Goal: Task Accomplishment & Management: Manage account settings

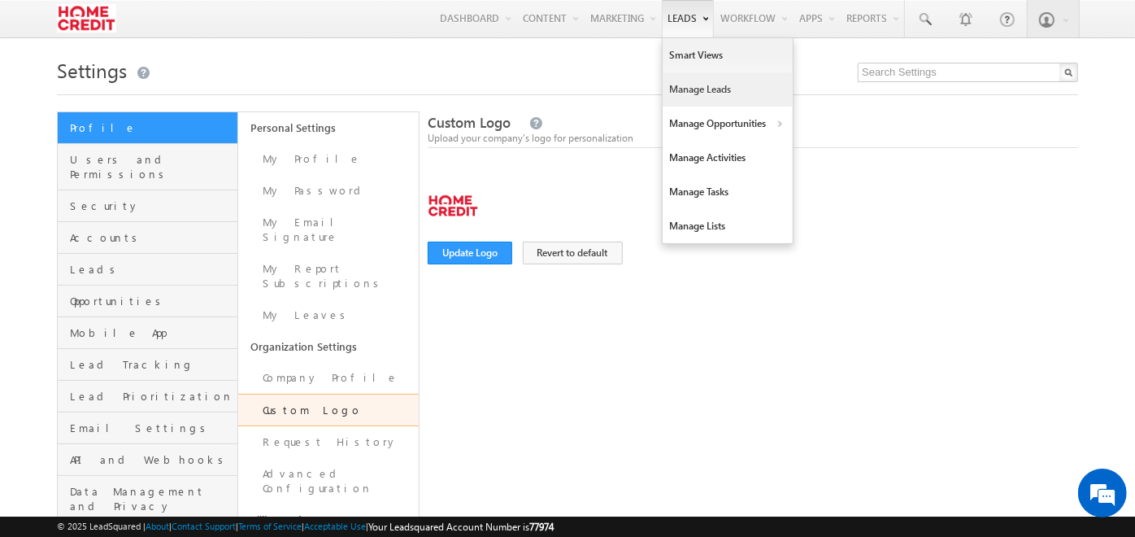
click at [685, 77] on link "Manage Leads" at bounding box center [728, 89] width 130 height 34
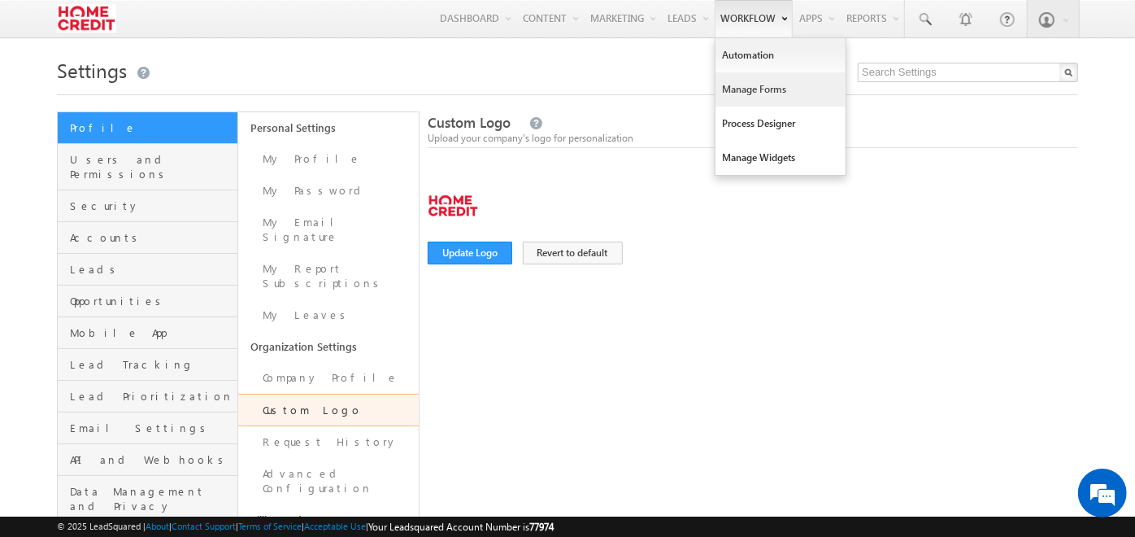
click at [748, 74] on link "Manage Forms" at bounding box center [781, 89] width 130 height 34
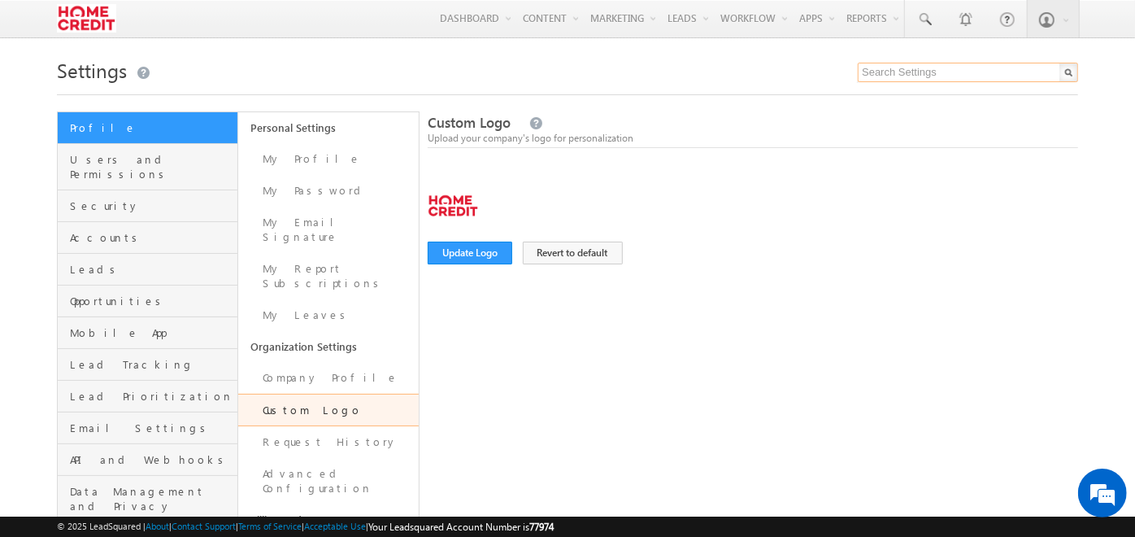
click at [903, 82] on input "text" at bounding box center [968, 73] width 220 height 20
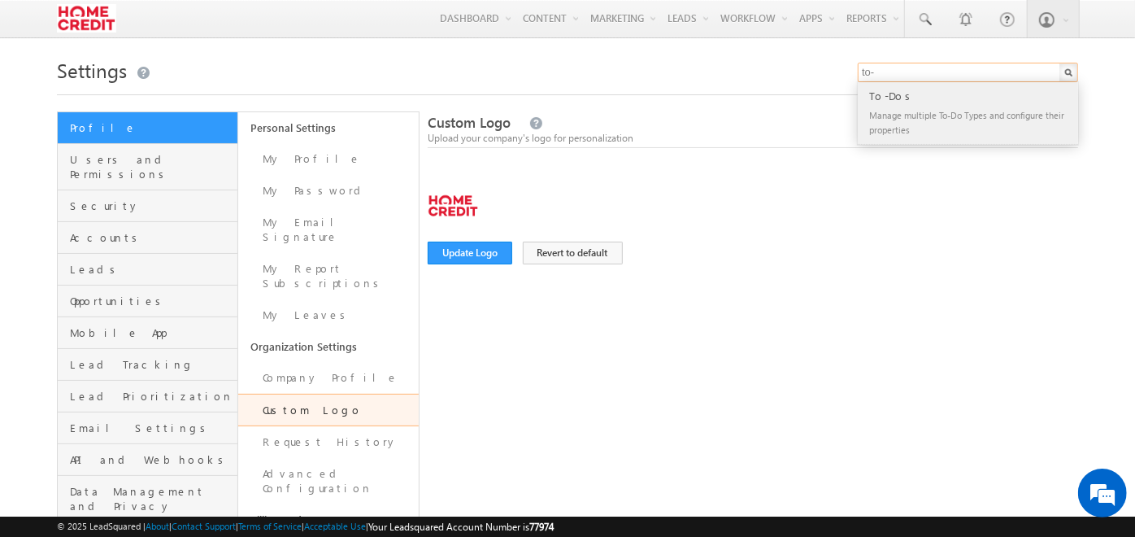
type input "to-"
click at [894, 116] on div "Manage multiple To-Do Types and configure their properties" at bounding box center [975, 122] width 218 height 34
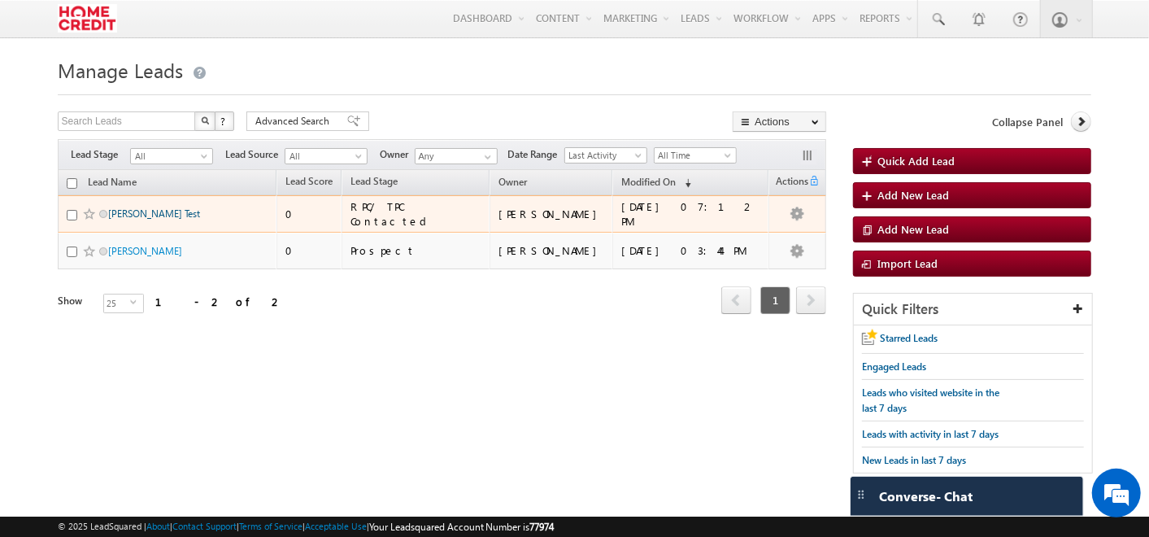
click at [140, 212] on link "[PERSON_NAME] Test" at bounding box center [154, 213] width 92 height 12
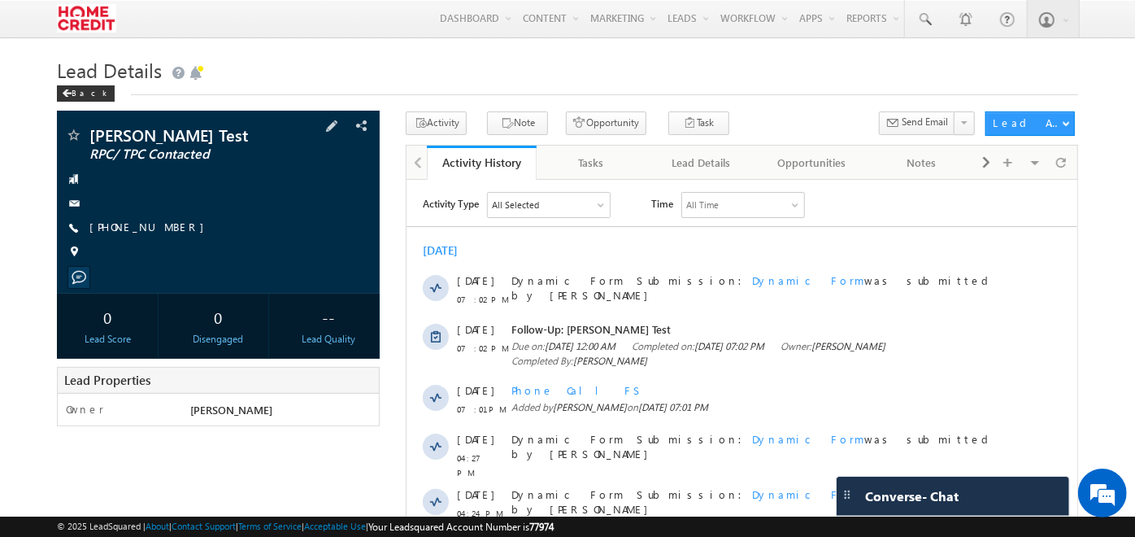
click at [74, 253] on span at bounding box center [73, 252] width 16 height 16
click at [341, 124] on span at bounding box center [332, 126] width 18 height 18
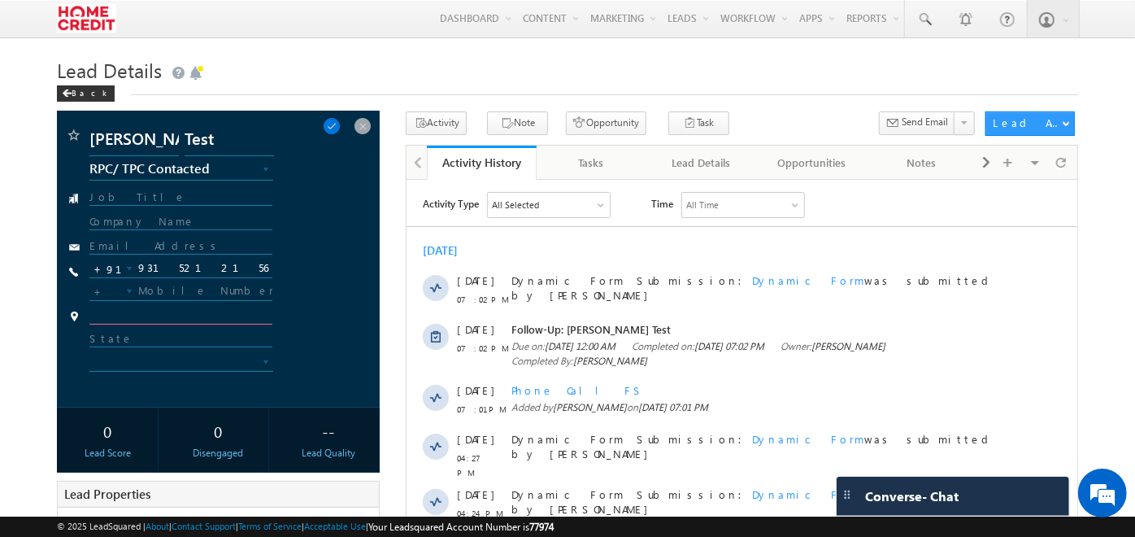
click at [138, 317] on input "text" at bounding box center [180, 316] width 183 height 15
type input "Delhi"
type input "New Delhi"
click at [260, 359] on span at bounding box center [266, 364] width 13 height 13
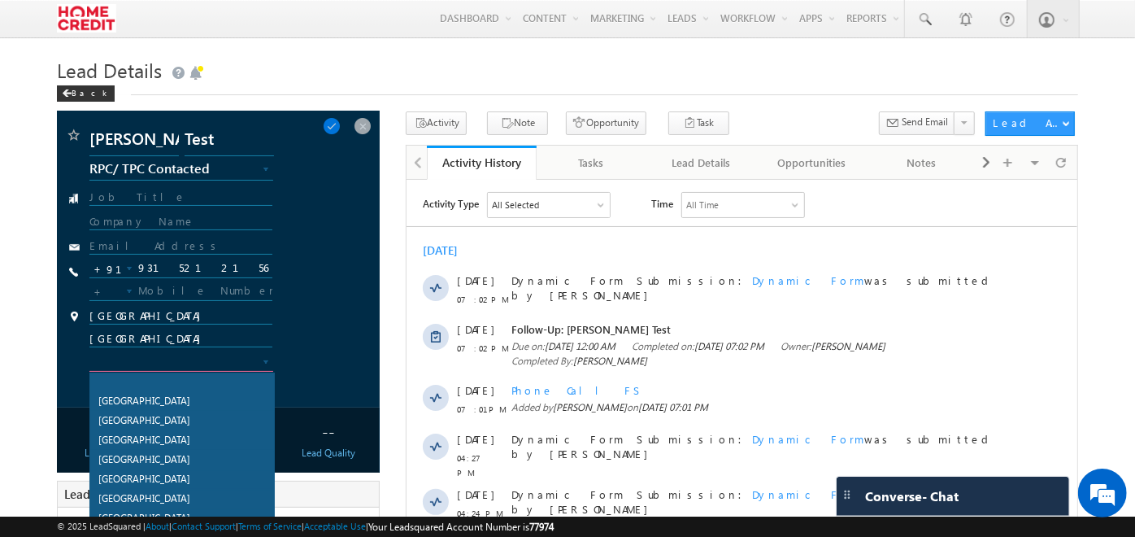
scroll to position [1475, 0]
click at [186, 489] on link "India" at bounding box center [182, 498] width 184 height 18
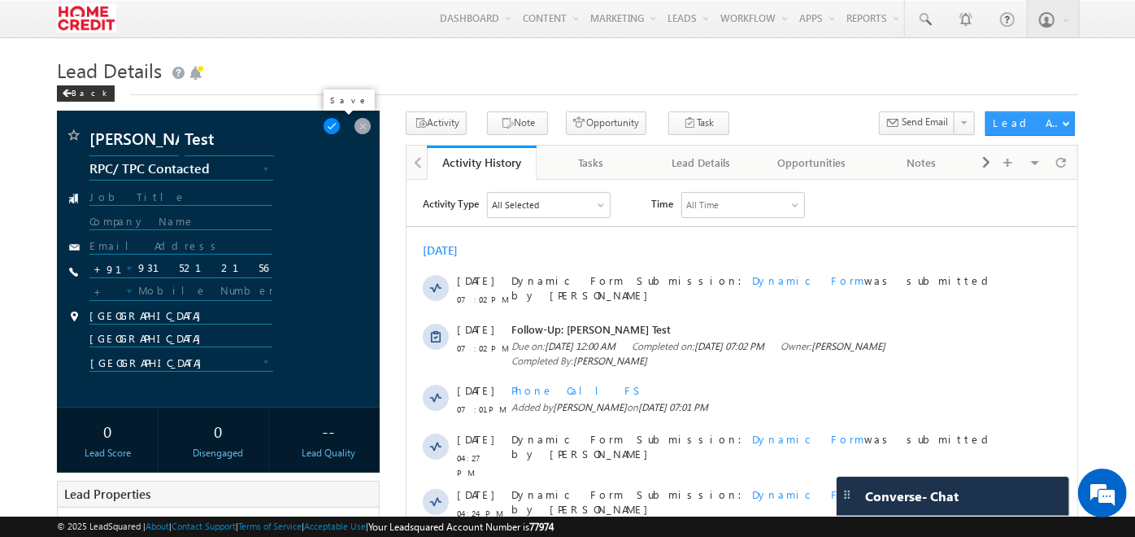
click at [341, 131] on span at bounding box center [332, 126] width 18 height 18
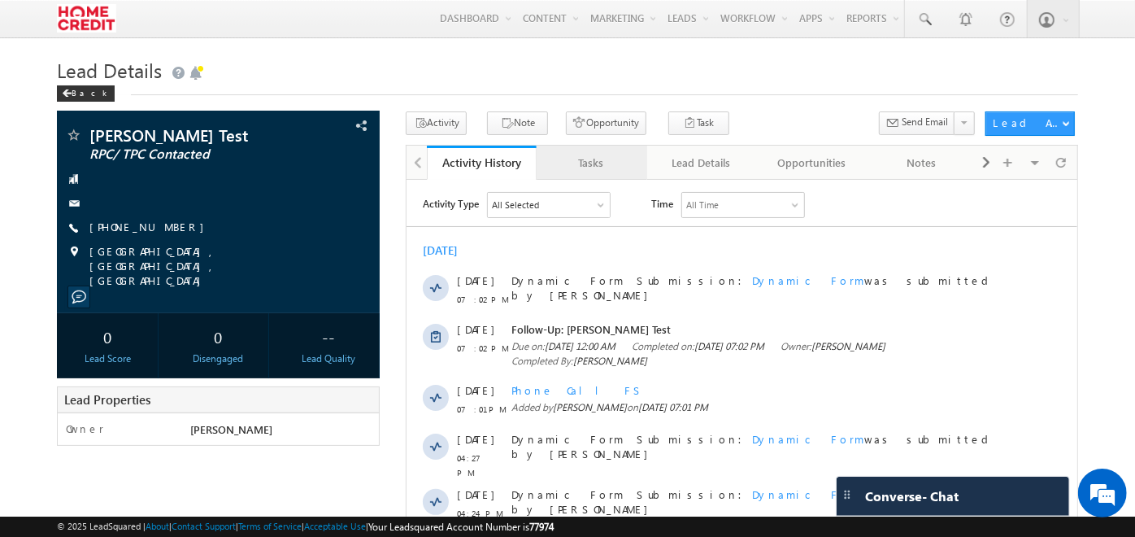
click at [573, 159] on div "Tasks" at bounding box center [591, 163] width 82 height 20
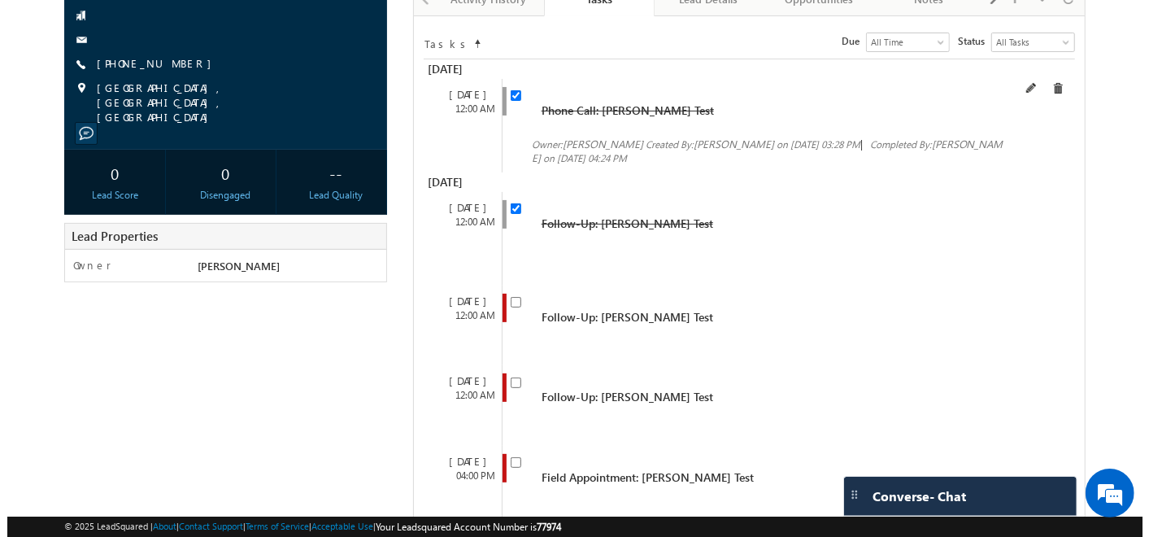
scroll to position [199, 0]
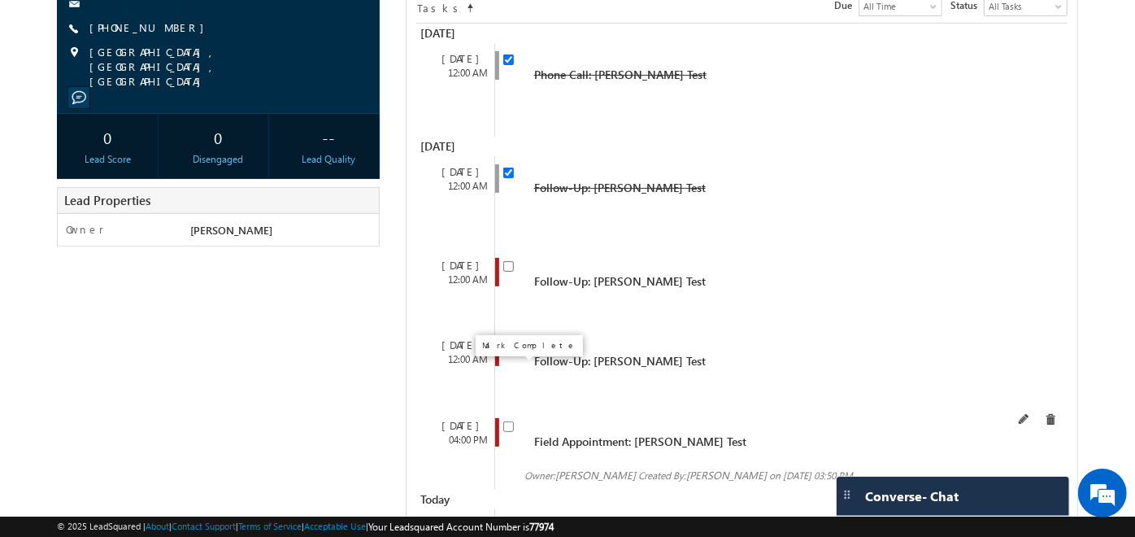
click at [507, 421] on input "checkbox" at bounding box center [508, 426] width 11 height 11
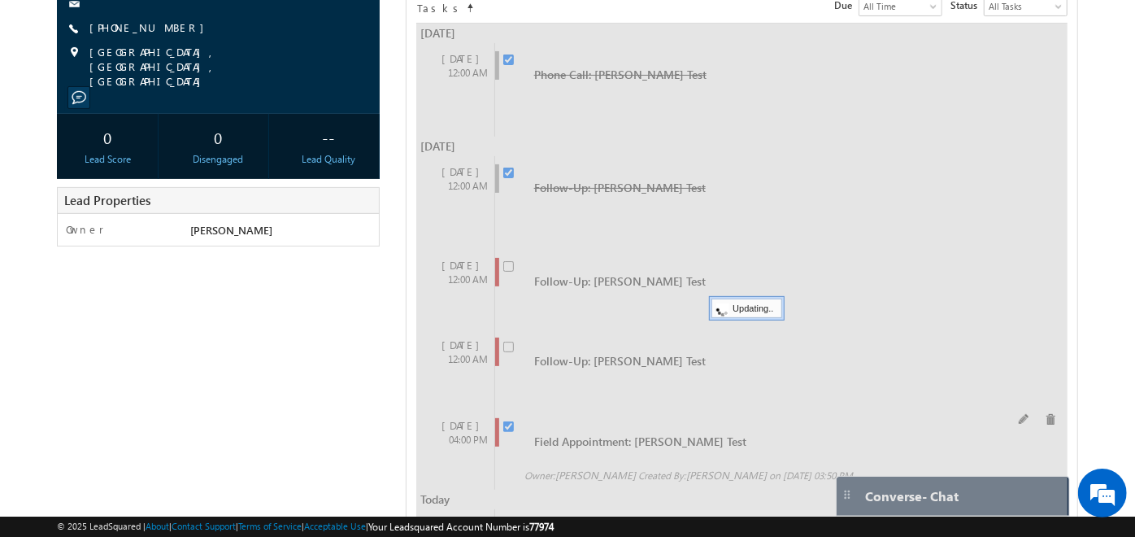
checkbox input "false"
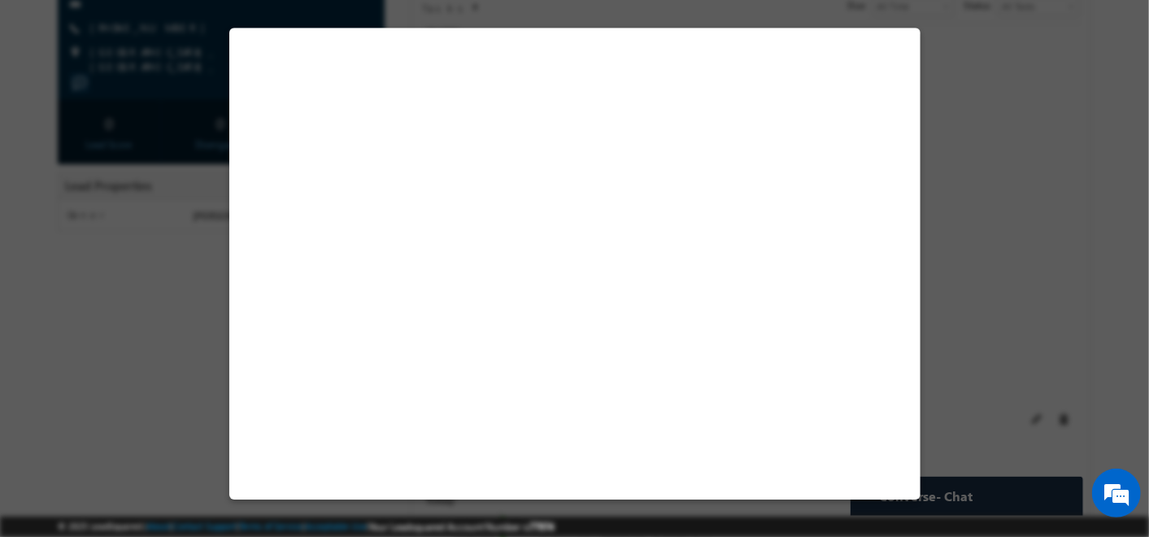
select select "Home Visit"
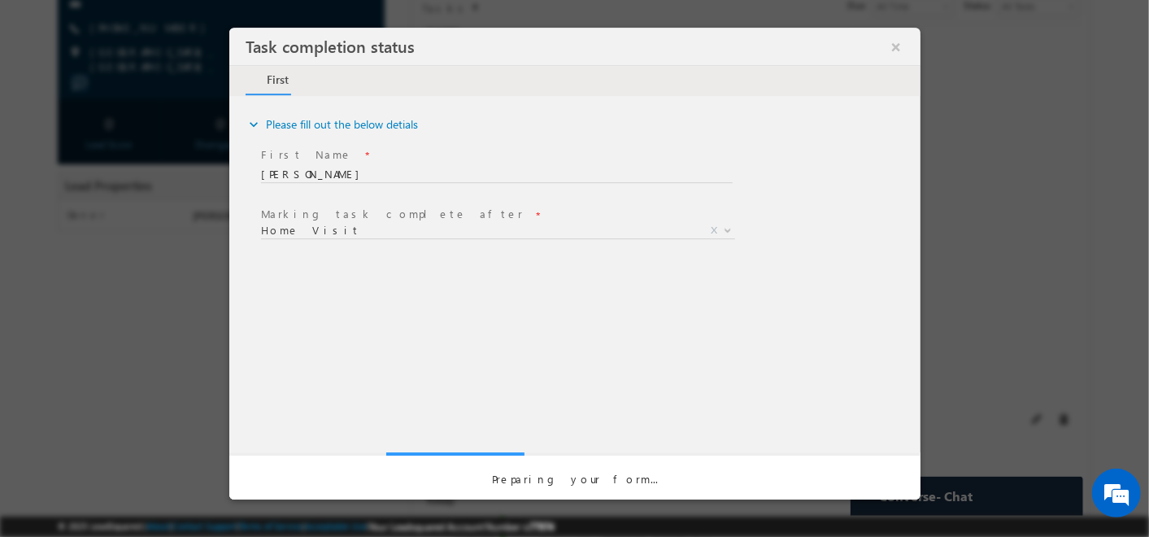
scroll to position [0, 0]
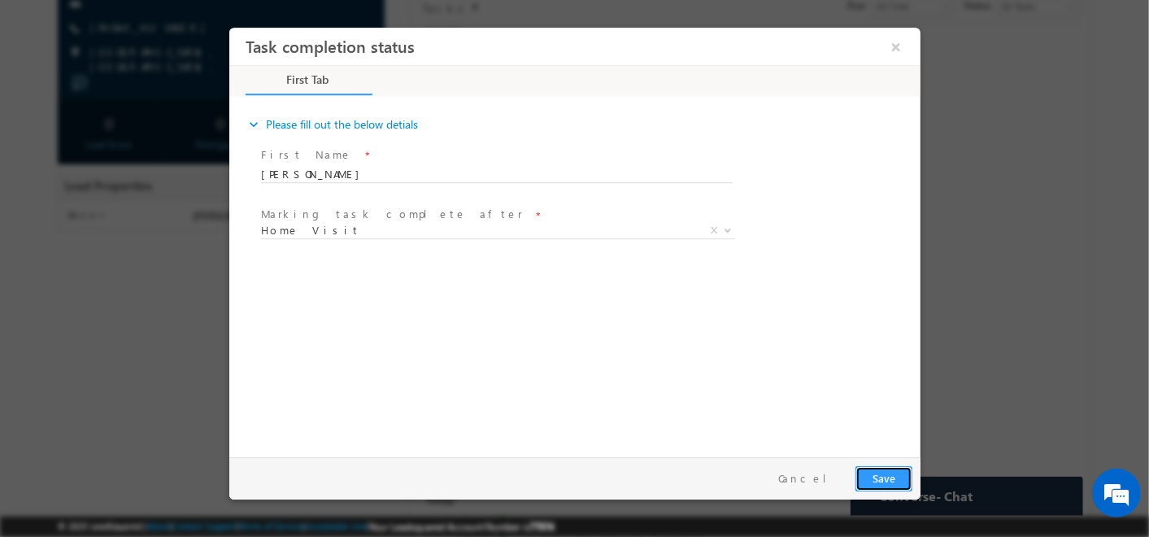
click at [872, 481] on button "Save" at bounding box center [883, 478] width 57 height 25
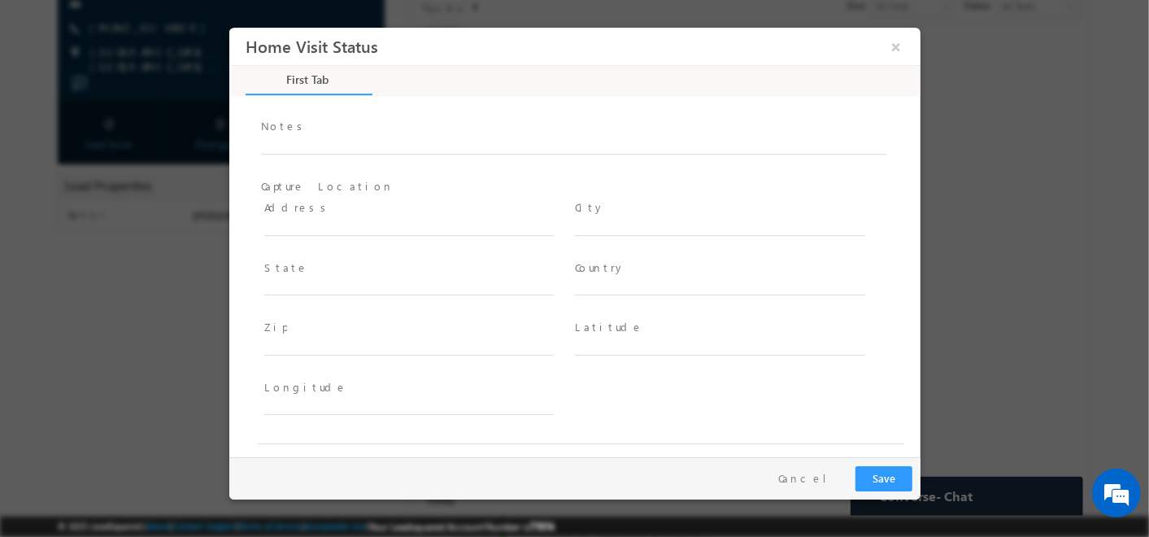
scroll to position [53, 0]
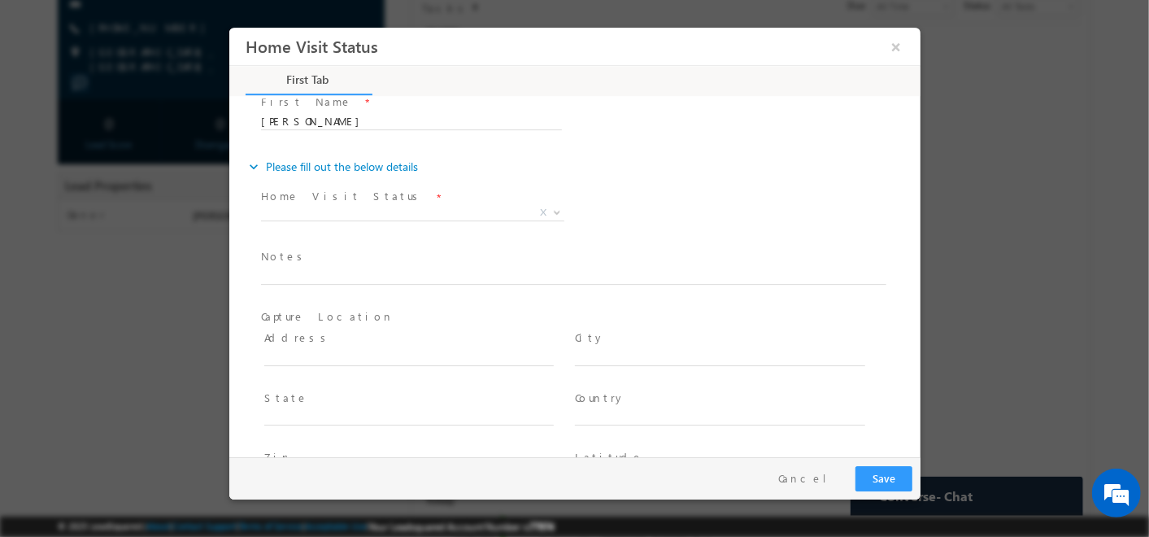
click at [381, 368] on span at bounding box center [407, 374] width 289 height 18
click at [339, 359] on input "text" at bounding box center [407, 358] width 289 height 16
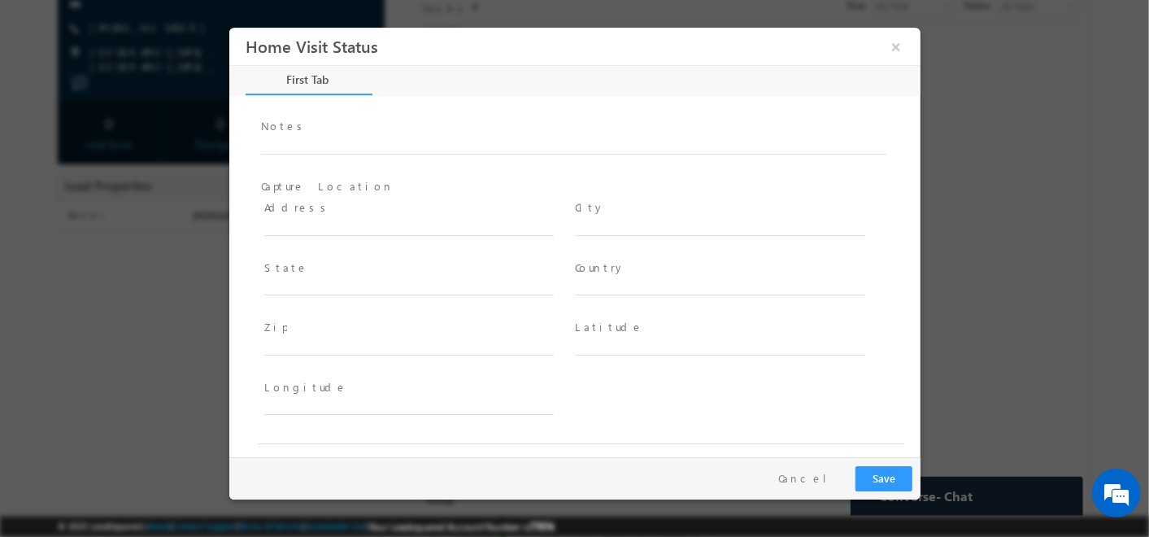
click at [730, 364] on span at bounding box center [718, 364] width 289 height 18
click at [887, 46] on button "×" at bounding box center [895, 47] width 28 height 30
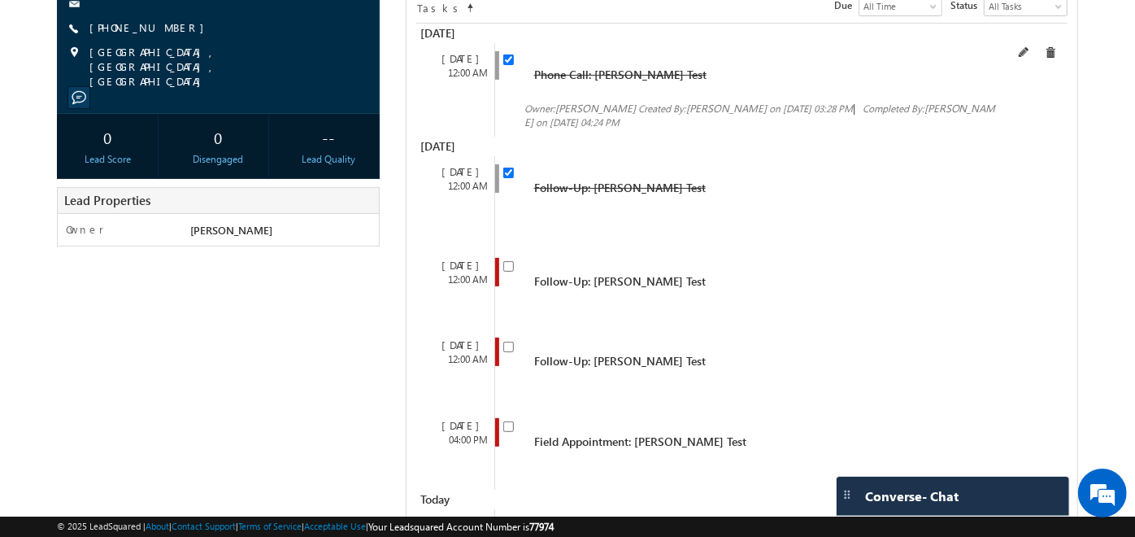
scroll to position [0, 0]
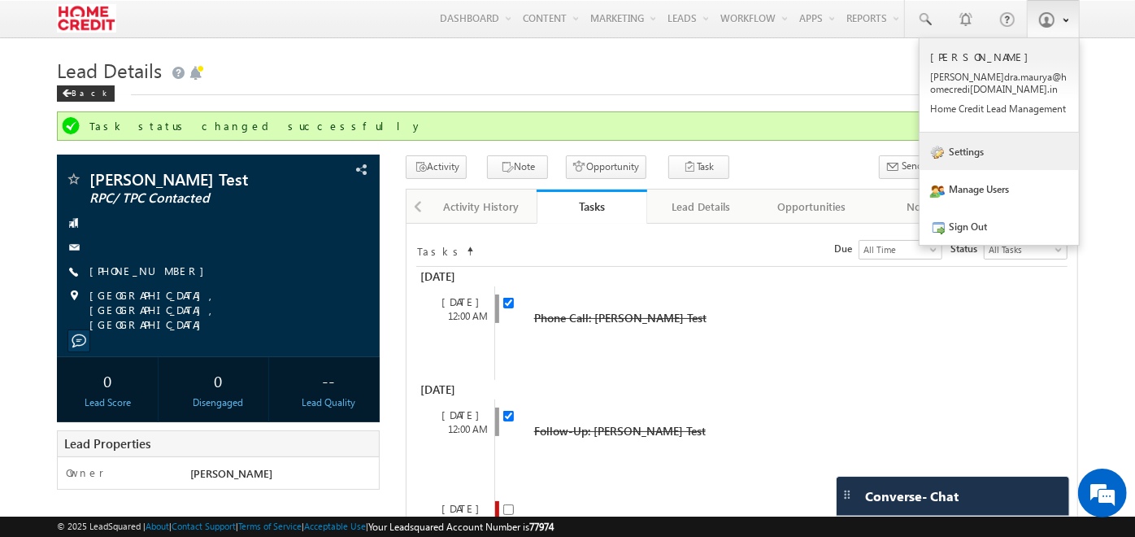
click at [1001, 148] on link "Settings" at bounding box center [999, 151] width 159 height 37
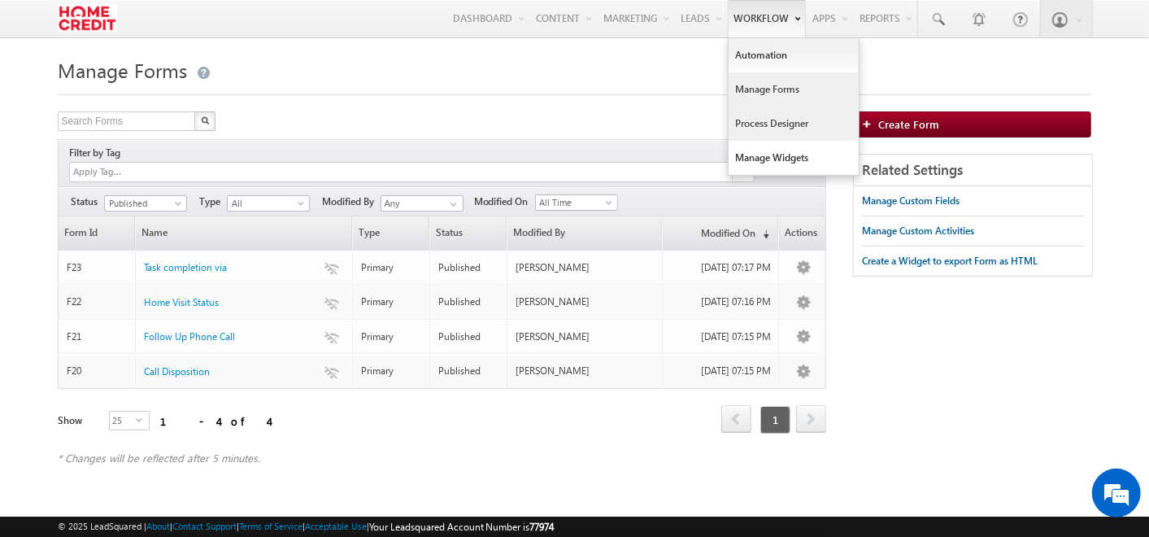
click at [774, 124] on link "Process Designer" at bounding box center [794, 124] width 130 height 34
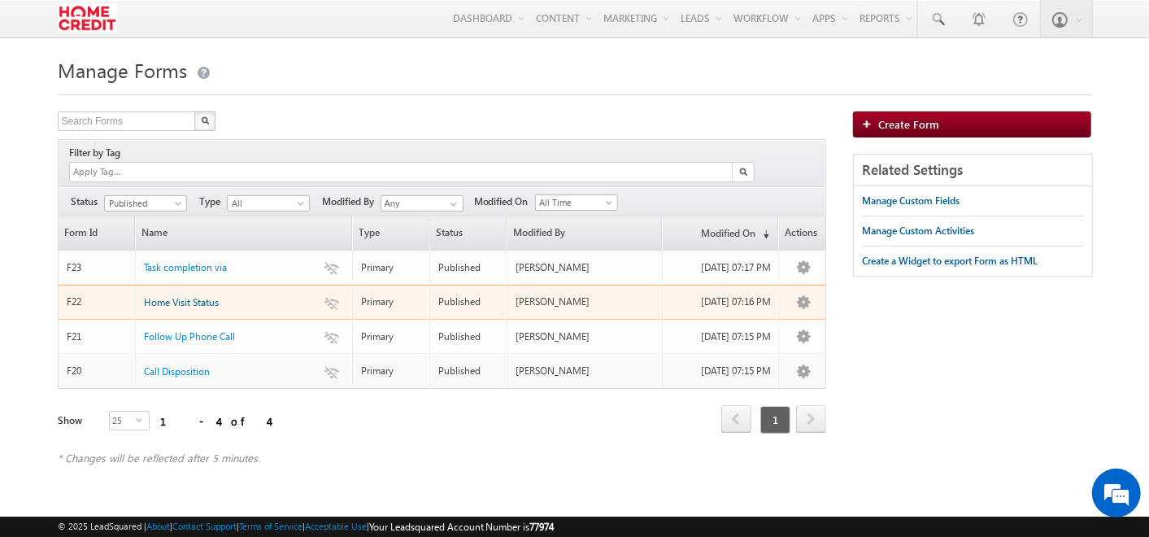
click at [179, 296] on span "Home Visit Status" at bounding box center [181, 302] width 75 height 12
click at [189, 296] on span "Home Visit Status" at bounding box center [181, 302] width 75 height 12
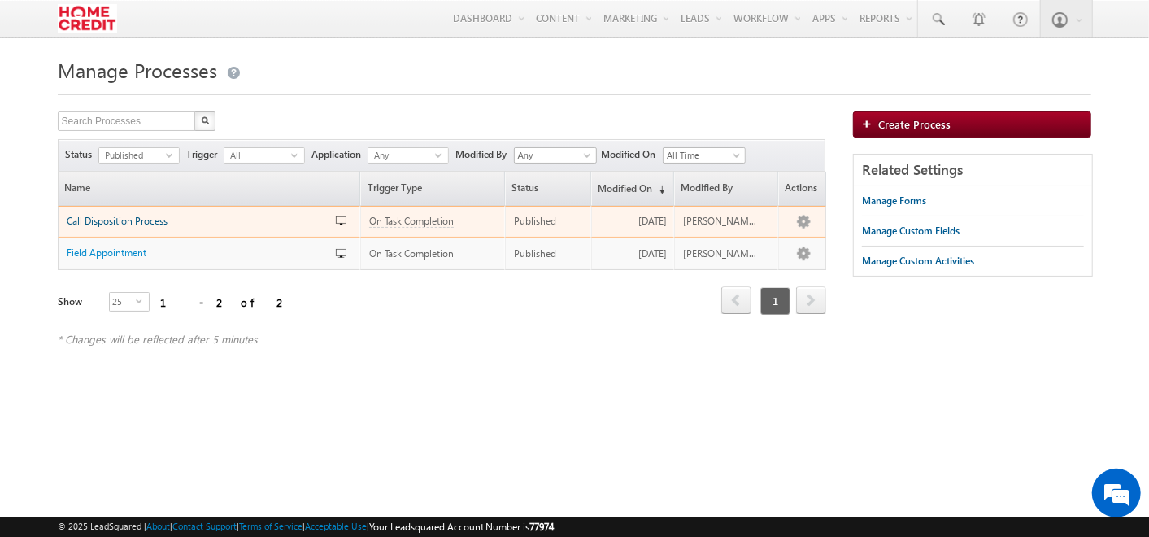
click at [116, 221] on span "Call Disposition Process" at bounding box center [117, 221] width 101 height 12
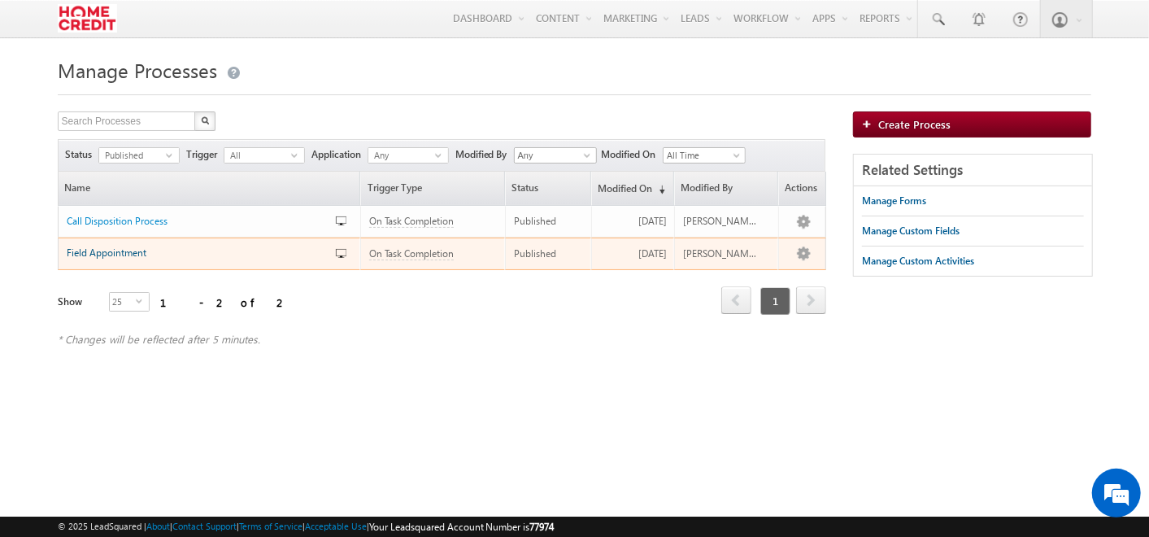
click at [118, 250] on span "Field Appointment" at bounding box center [107, 252] width 80 height 12
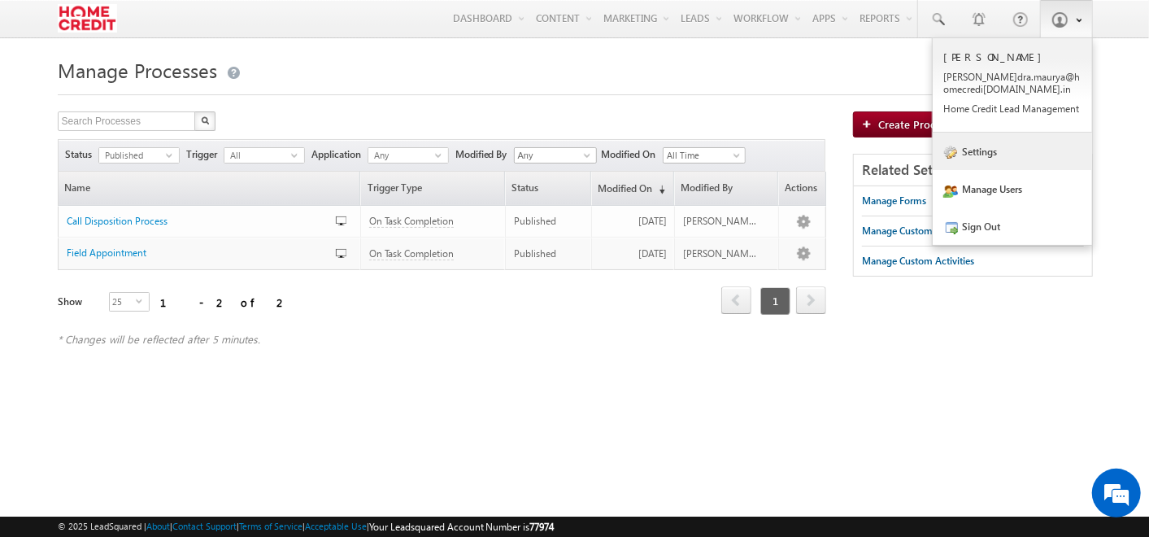
click at [992, 159] on link "Settings" at bounding box center [1012, 151] width 159 height 37
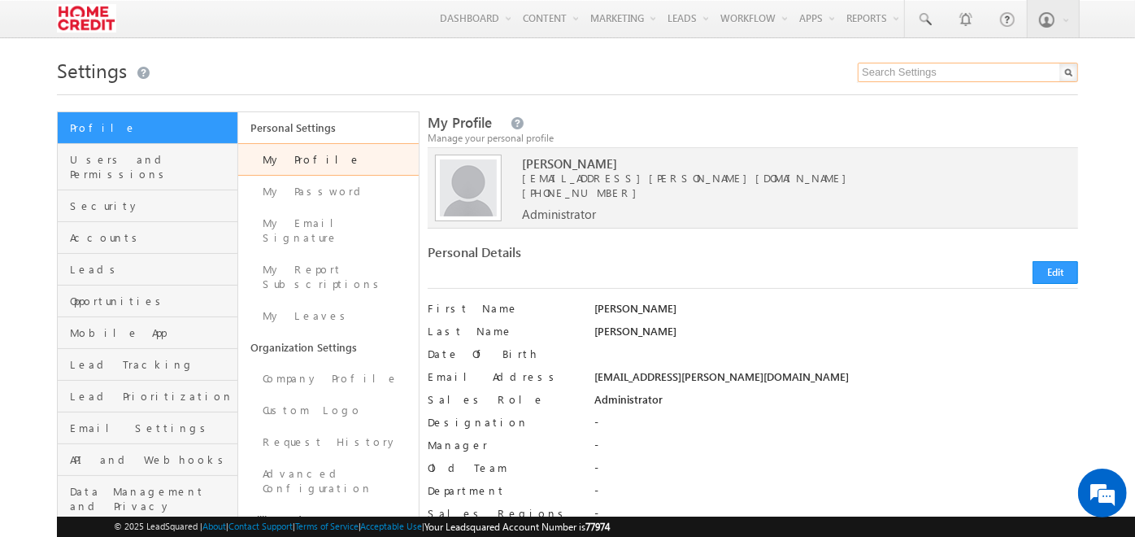
click at [901, 72] on input "text" at bounding box center [968, 73] width 220 height 20
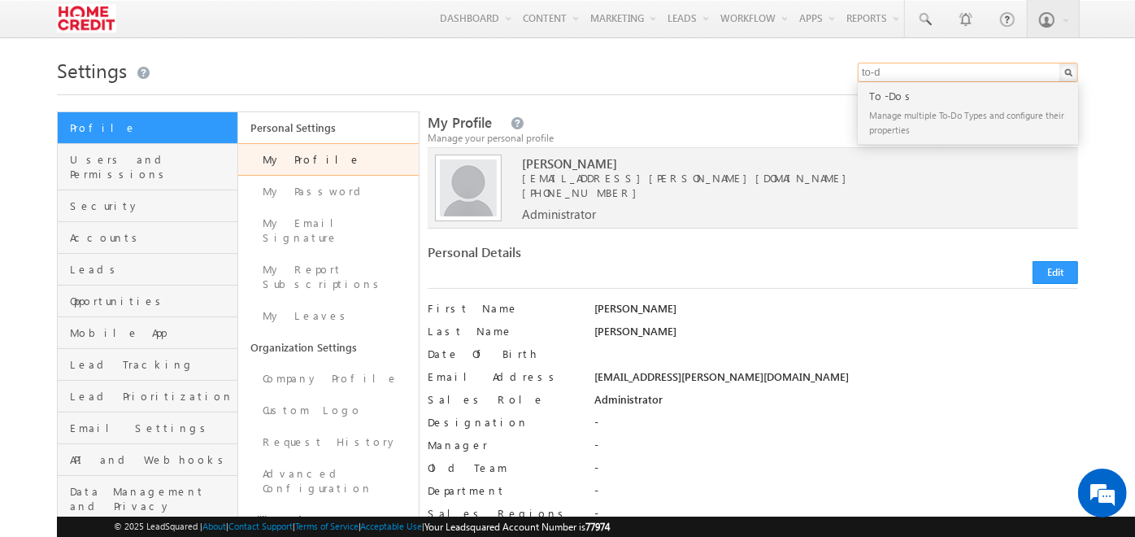
type input "to-do"
click at [896, 89] on div "To-Dos" at bounding box center [975, 96] width 218 height 18
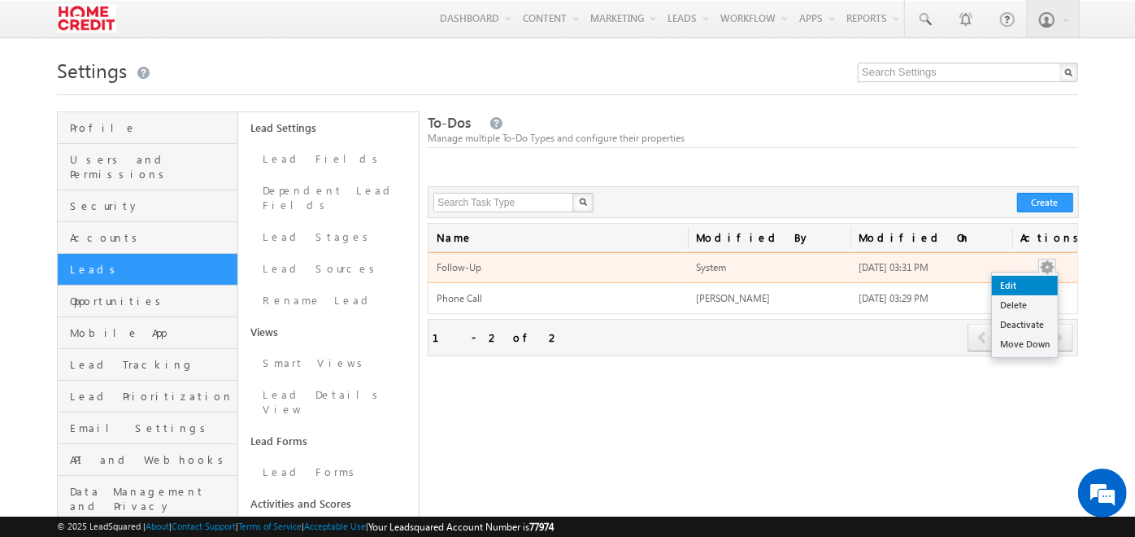
click at [1041, 288] on link "Edit" at bounding box center [1025, 286] width 66 height 20
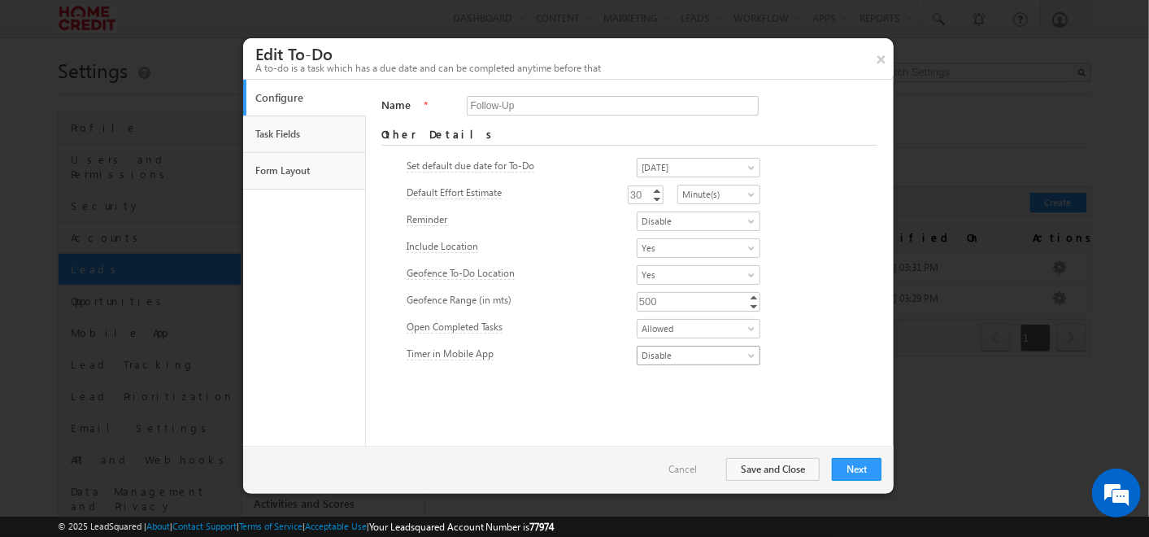
click at [638, 354] on span "Disable" at bounding box center [694, 355] width 112 height 15
click at [629, 371] on link "Enable" at bounding box center [678, 372] width 123 height 15
click at [687, 275] on span "Yes" at bounding box center [694, 275] width 112 height 15
click at [660, 306] on link "No" at bounding box center [678, 308] width 123 height 15
click at [852, 471] on button "Next" at bounding box center [857, 469] width 50 height 23
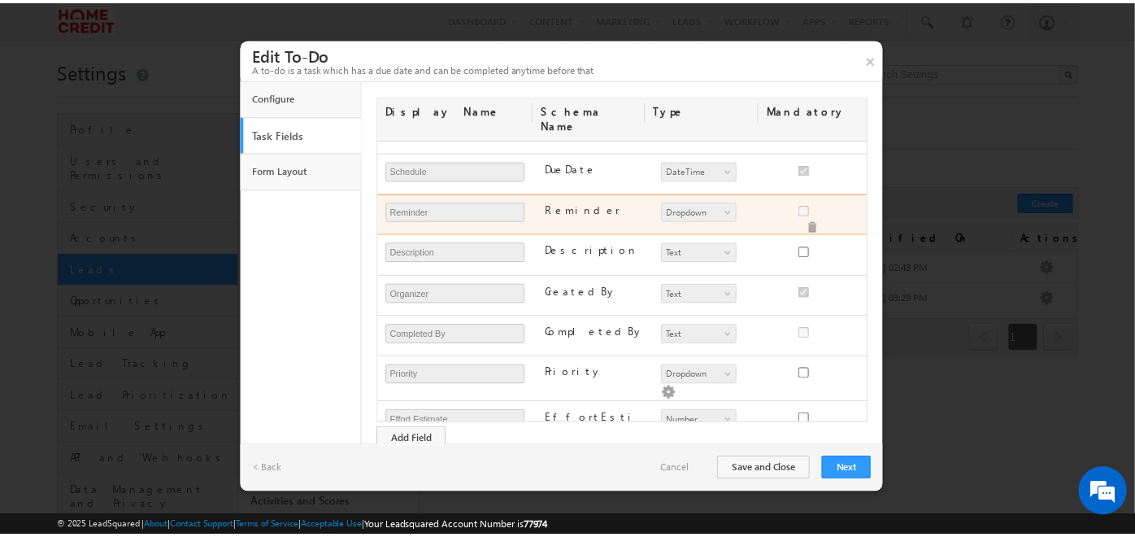
scroll to position [194, 0]
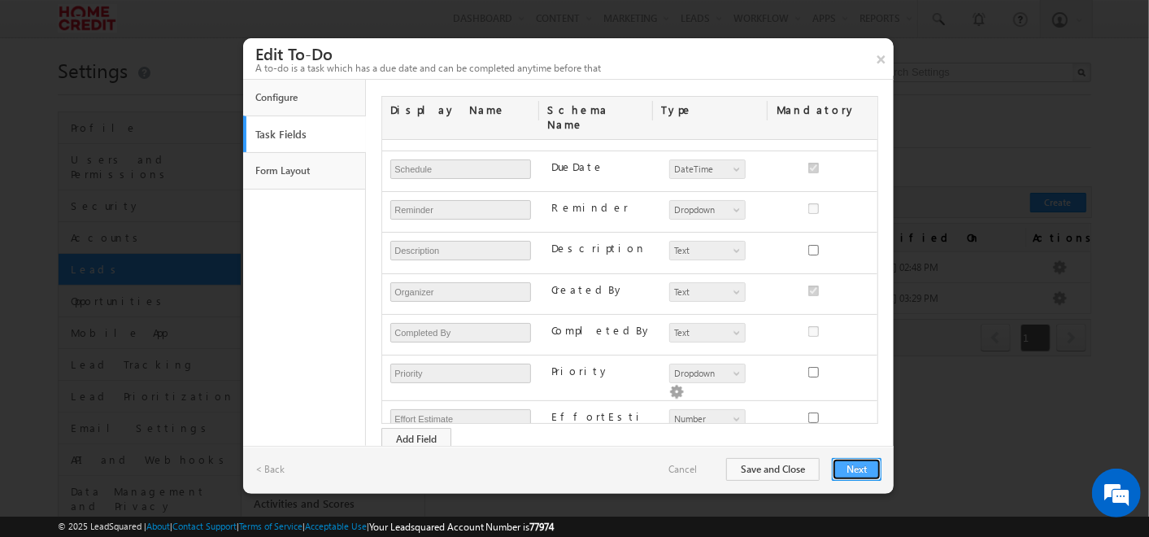
click at [862, 464] on button "Next" at bounding box center [857, 469] width 50 height 23
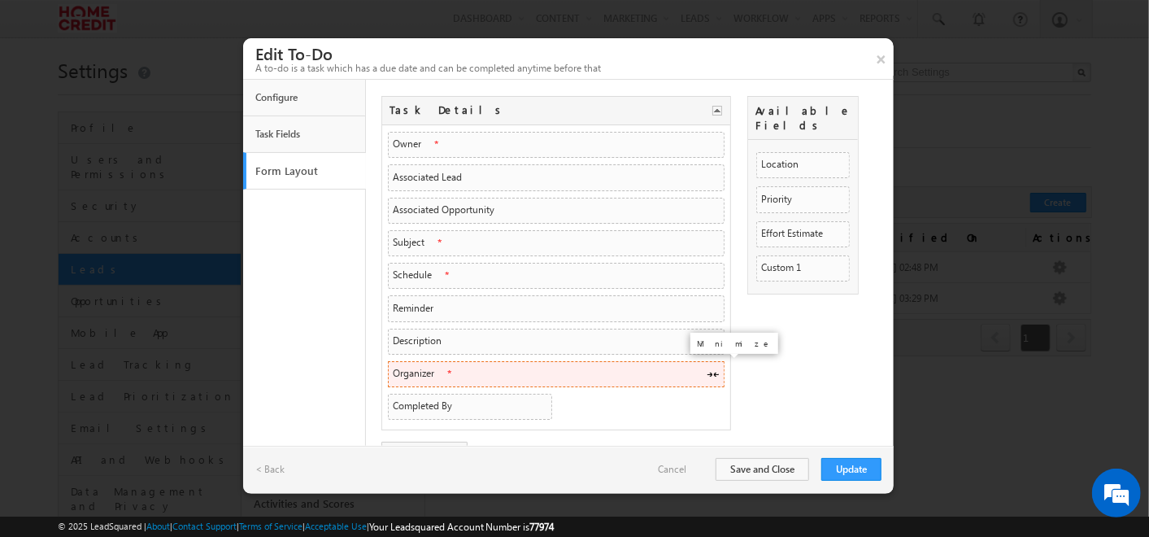
click at [716, 369] on span at bounding box center [713, 372] width 13 height 13
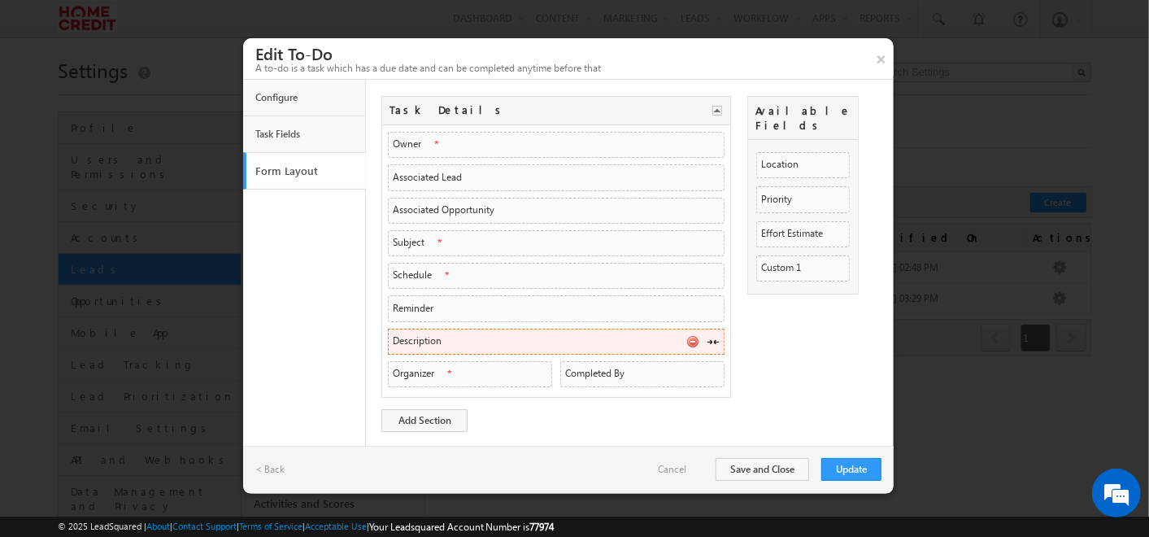
click at [717, 334] on span at bounding box center [713, 339] width 13 height 13
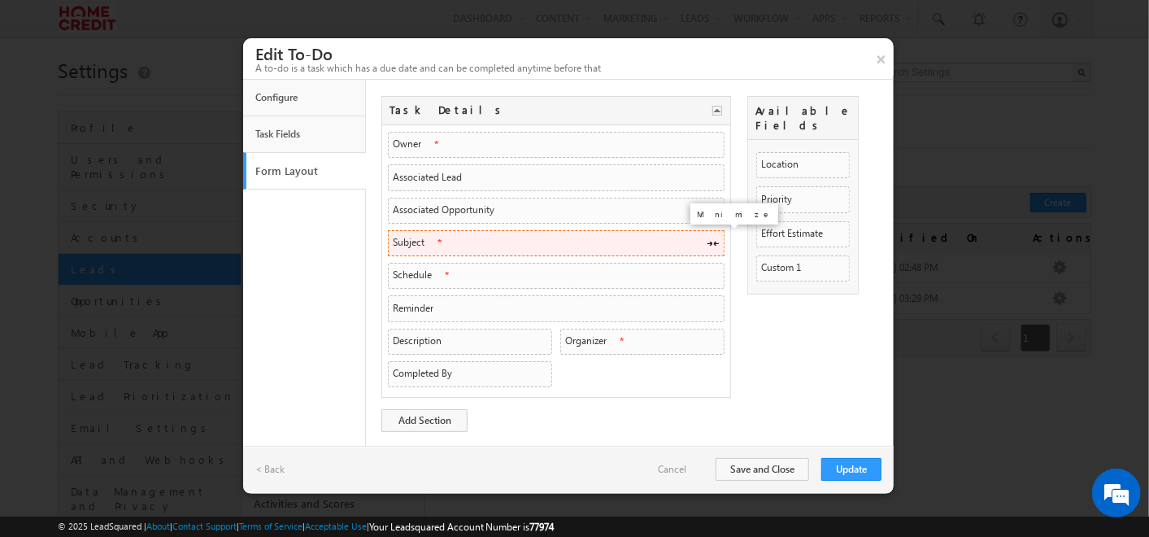
click at [715, 239] on span at bounding box center [713, 241] width 13 height 13
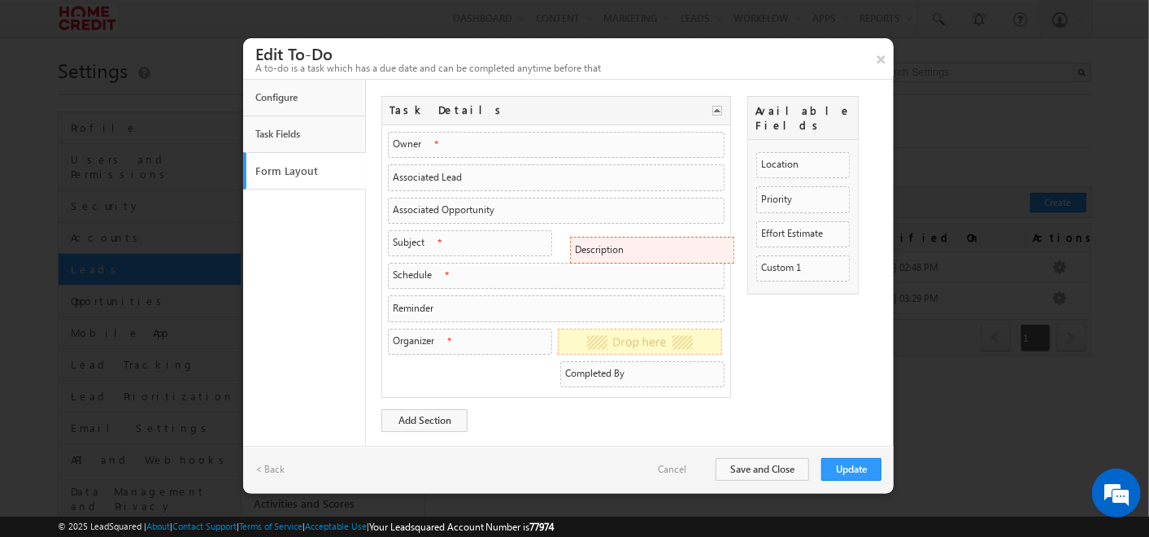
drag, startPoint x: 467, startPoint y: 346, endPoint x: 718, endPoint y: 259, distance: 265.9
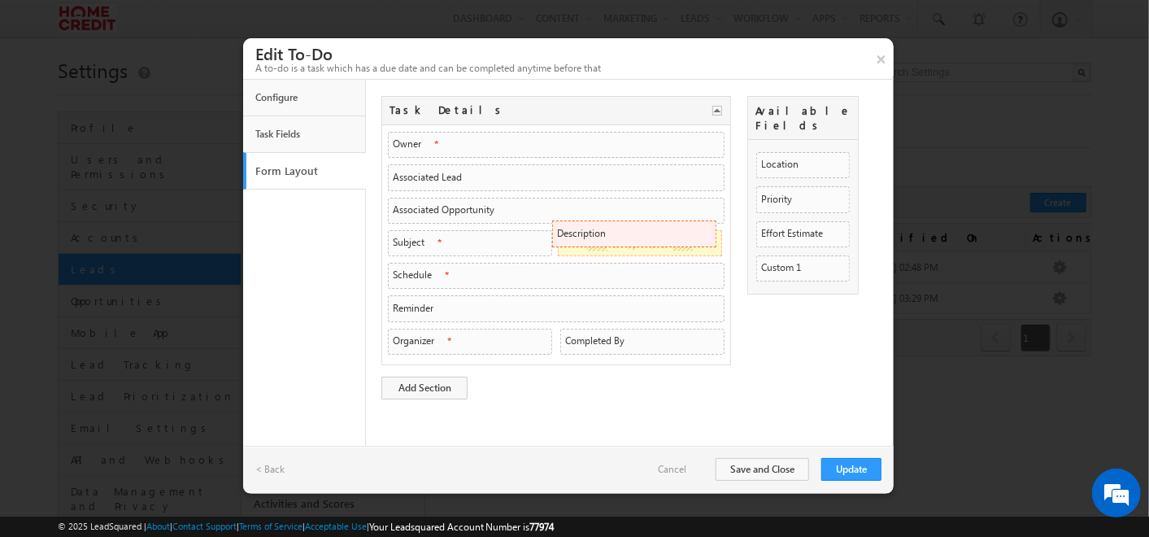
drag, startPoint x: 620, startPoint y: 331, endPoint x: 700, endPoint y: 227, distance: 131.6
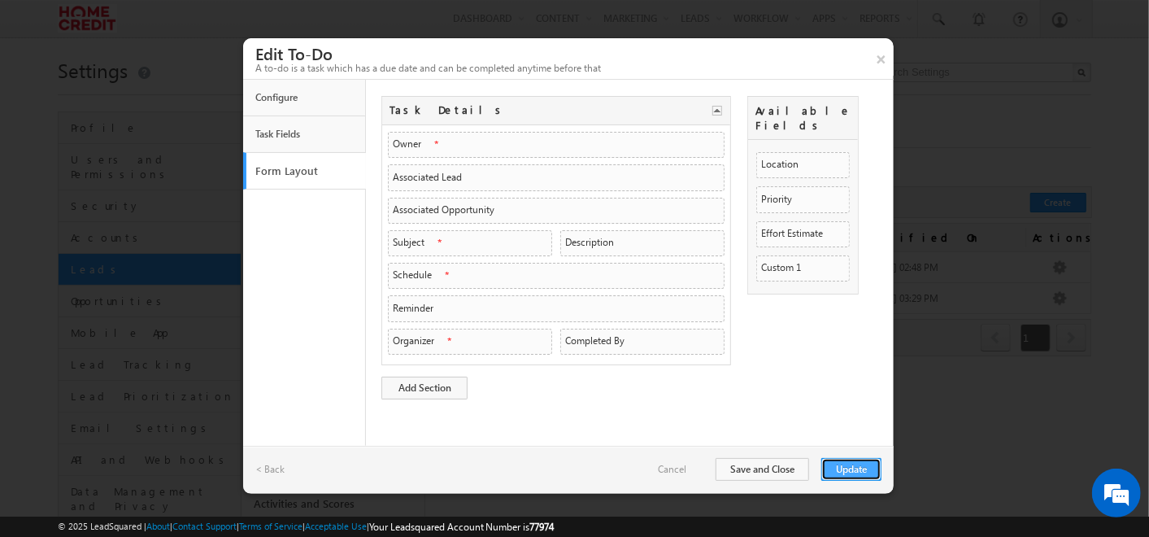
click at [860, 464] on button "Update" at bounding box center [851, 469] width 60 height 23
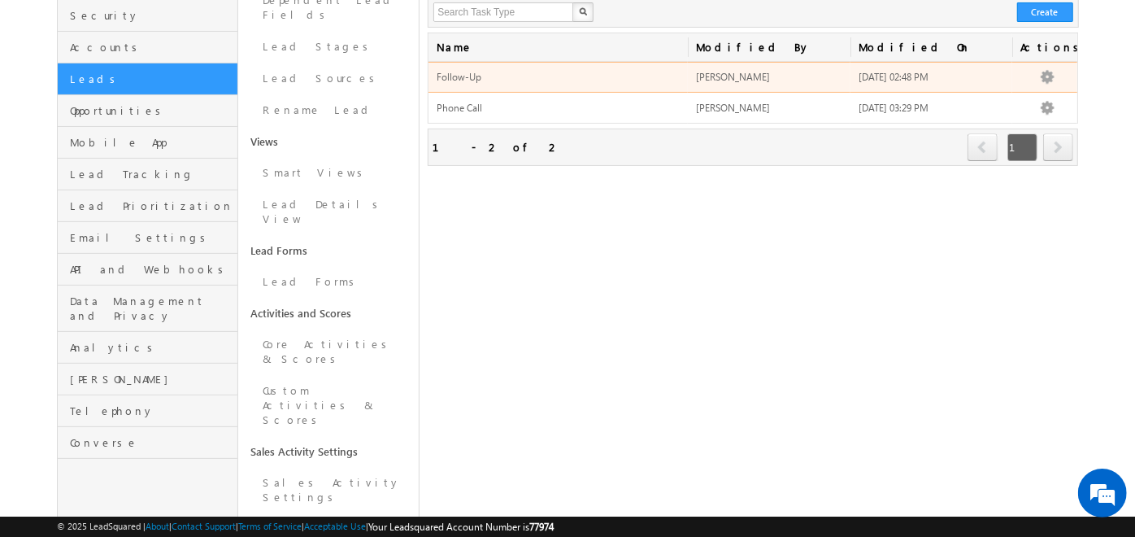
scroll to position [191, 0]
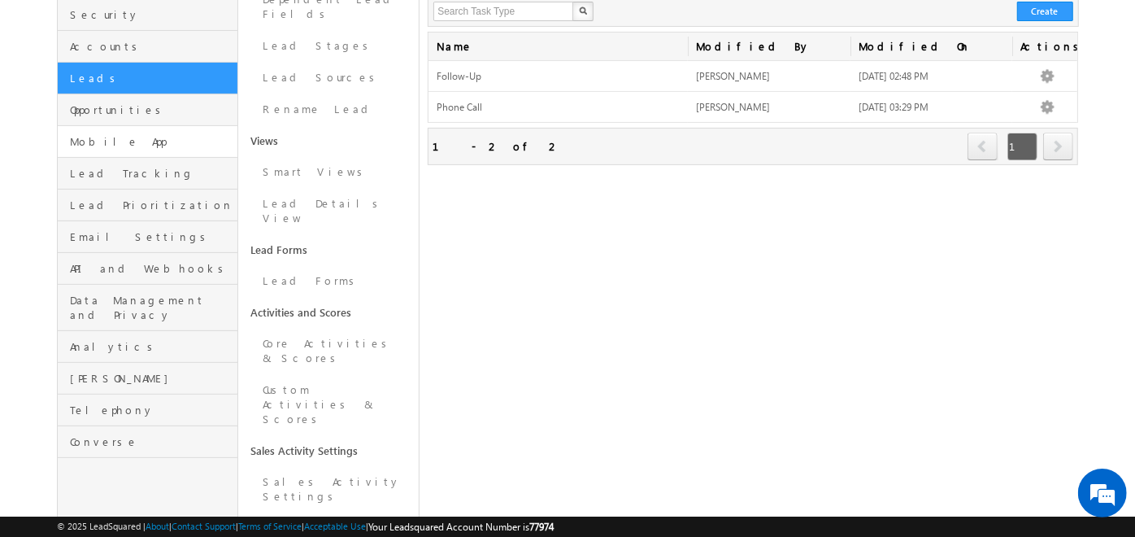
click at [149, 133] on link "Mobile App" at bounding box center [148, 142] width 180 height 32
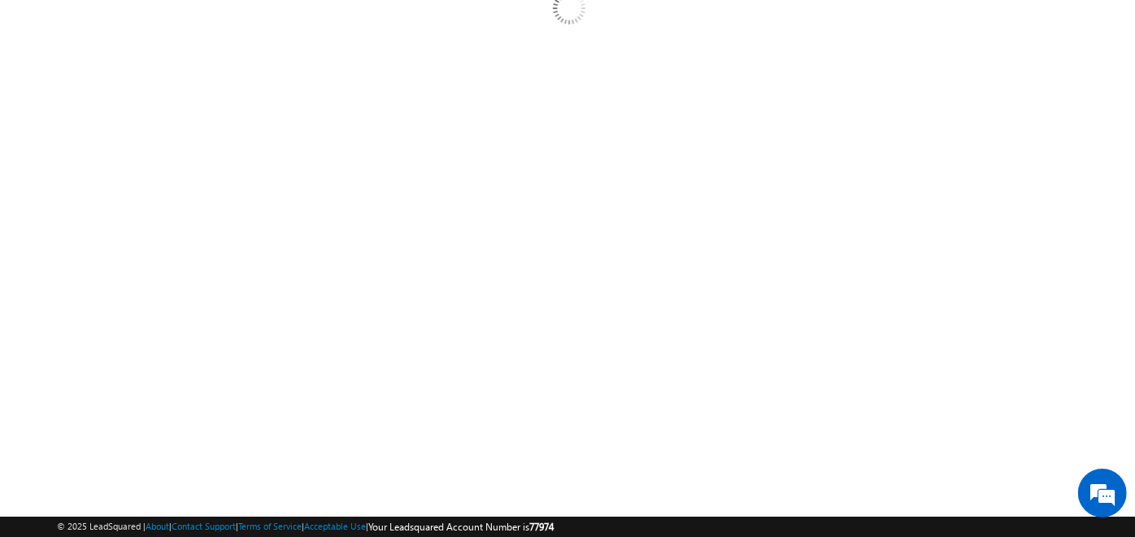
scroll to position [146, 0]
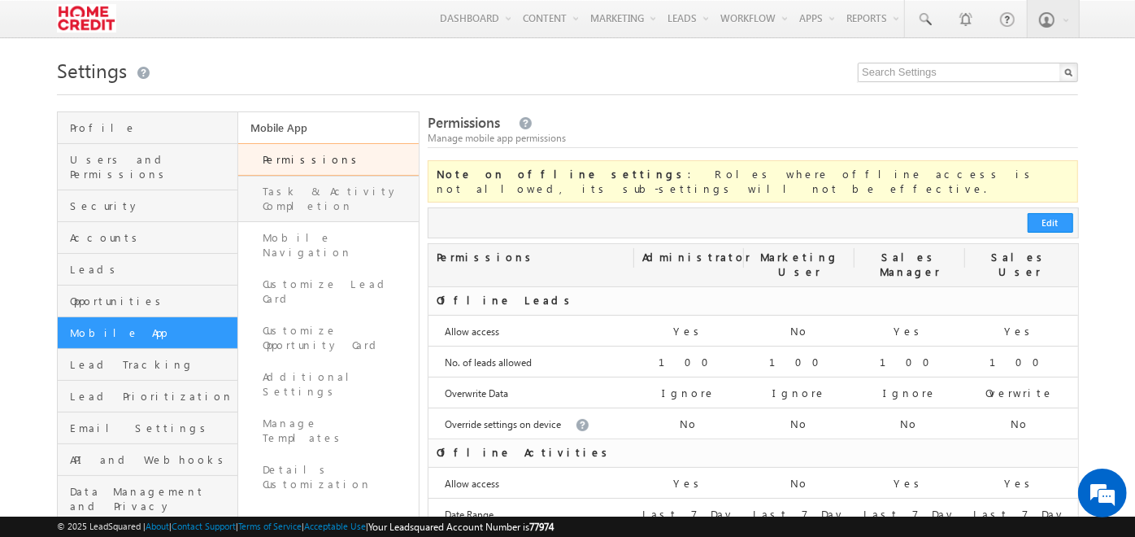
click at [342, 195] on link "Task & Activity Completion" at bounding box center [328, 199] width 181 height 46
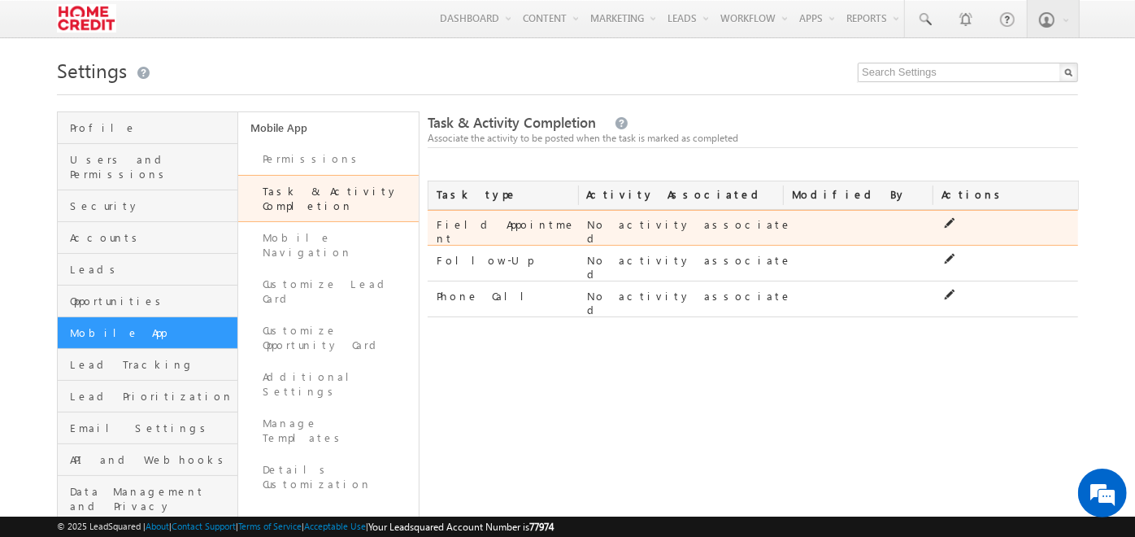
click at [948, 225] on icon at bounding box center [949, 222] width 11 height 11
click at [732, 228] on span at bounding box center [732, 226] width 13 height 13
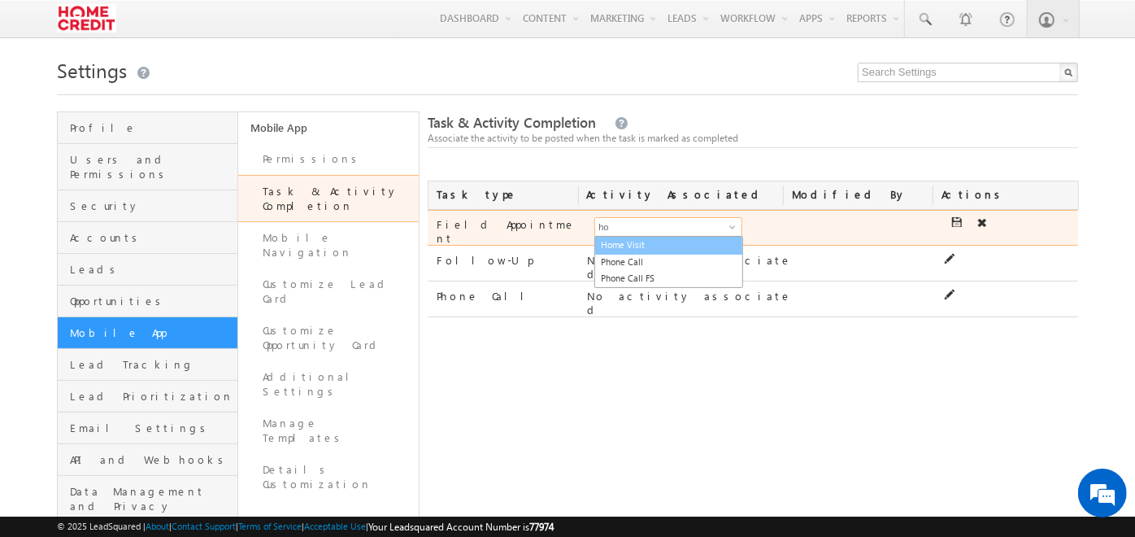
click at [706, 239] on link "Home Visit" at bounding box center [668, 245] width 149 height 19
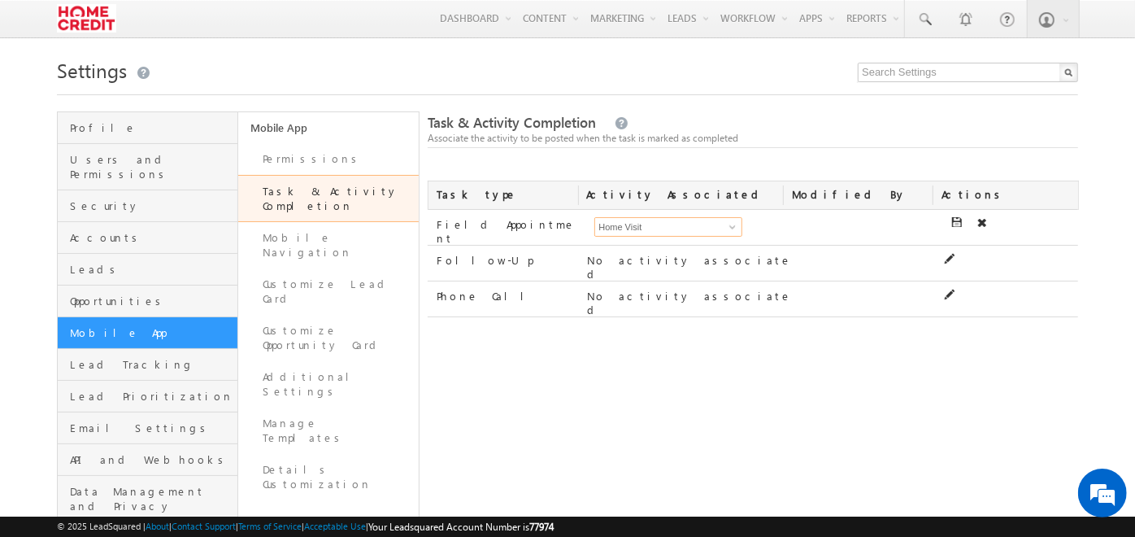
type input "Home Visit"
click at [776, 368] on div "Task & Activity Completion Associate the activity to be posted when the task is…" at bounding box center [753, 380] width 651 height 538
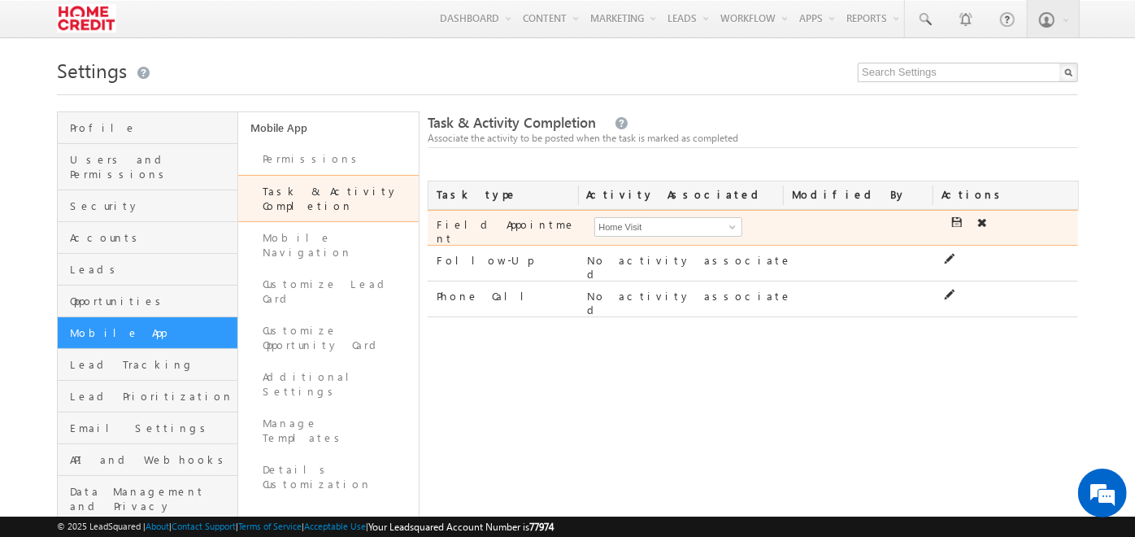
click at [959, 222] on icon at bounding box center [957, 222] width 11 height 11
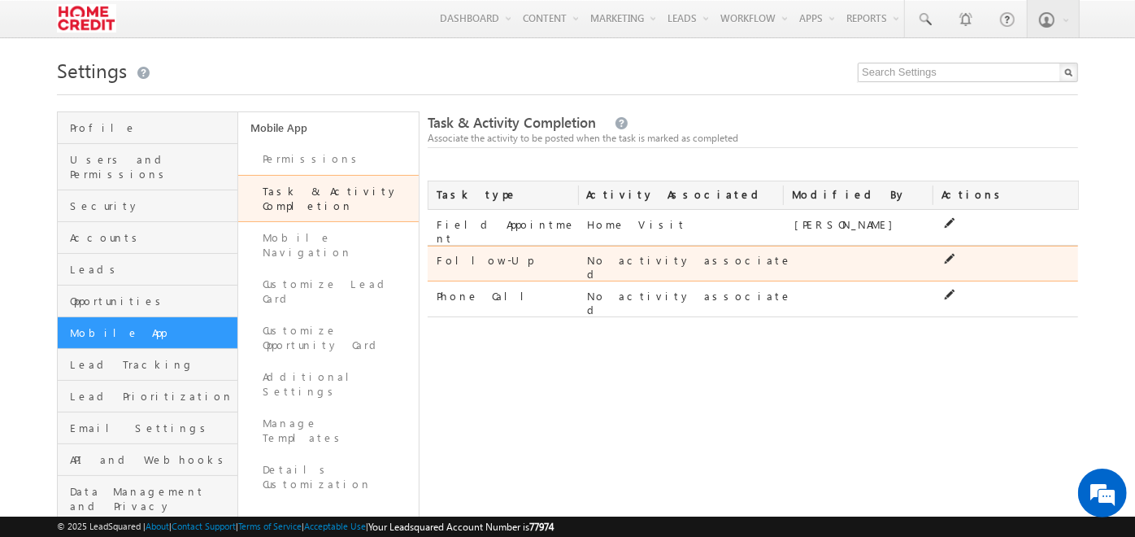
click at [950, 253] on icon at bounding box center [949, 258] width 11 height 11
click at [733, 256] on span at bounding box center [732, 262] width 13 height 13
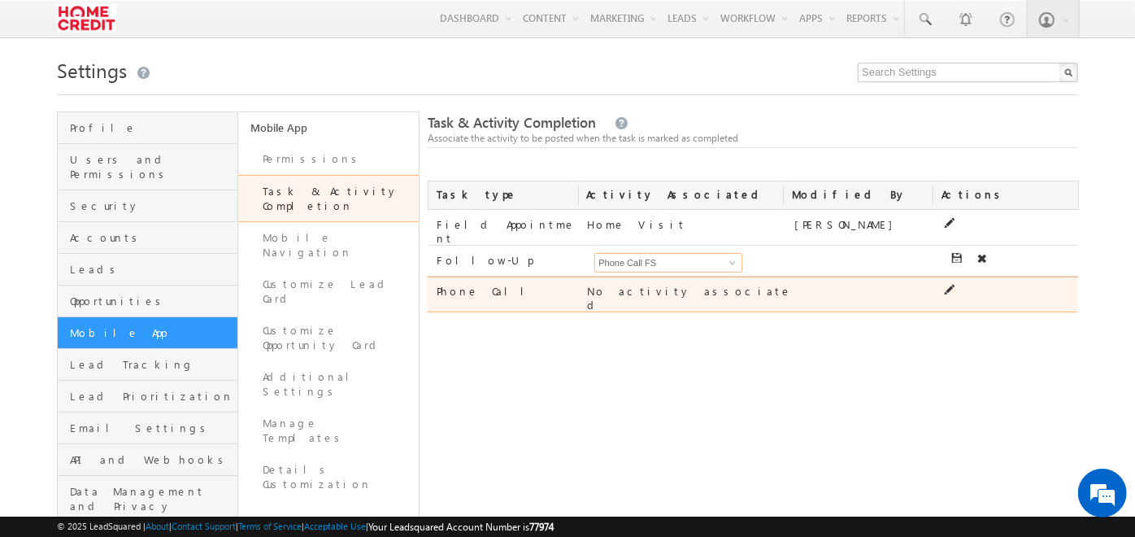
type input "Phone Call FS"
click at [949, 284] on icon at bounding box center [949, 289] width 11 height 11
click at [676, 291] on input at bounding box center [668, 294] width 148 height 20
type input "Phone Call FS"
click at [953, 284] on icon at bounding box center [957, 289] width 11 height 11
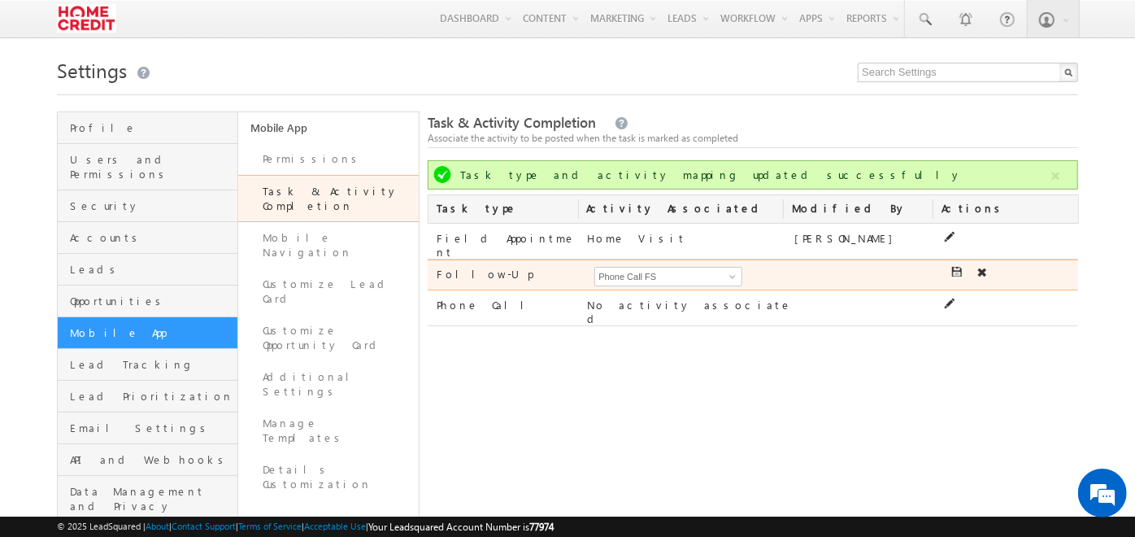
click at [959, 268] on icon at bounding box center [957, 272] width 11 height 11
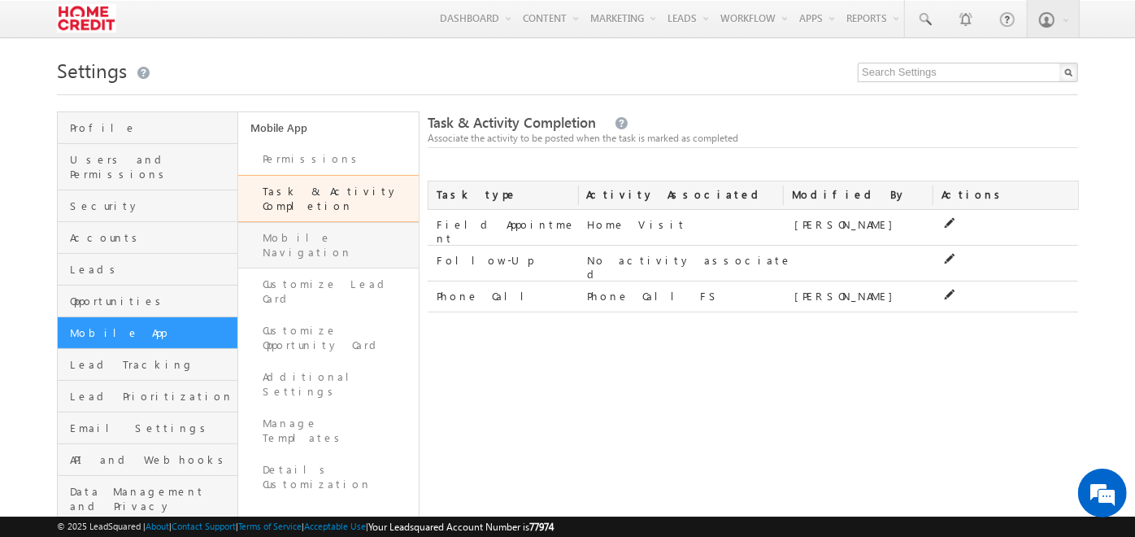
click at [301, 232] on link "Mobile Navigation" at bounding box center [328, 245] width 181 height 46
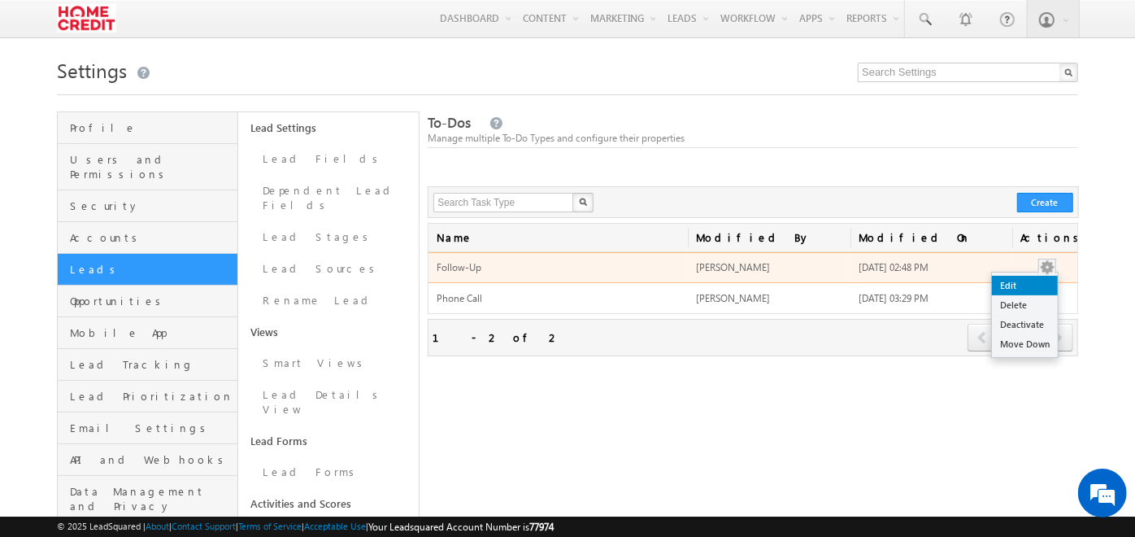
click at [1034, 276] on link "Edit" at bounding box center [1025, 286] width 66 height 20
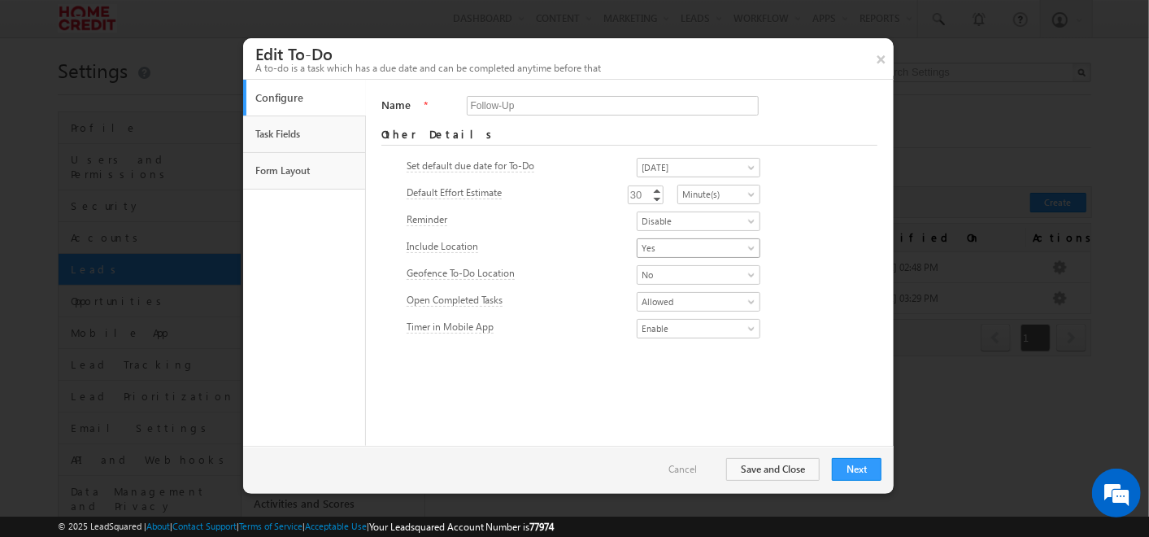
click at [648, 244] on span "Yes" at bounding box center [694, 248] width 112 height 15
click at [648, 285] on link "No" at bounding box center [678, 281] width 123 height 15
click at [638, 294] on span "Enable" at bounding box center [694, 301] width 112 height 15
click at [641, 337] on link "Disable" at bounding box center [678, 335] width 123 height 15
click at [780, 463] on button "Save and Close" at bounding box center [773, 469] width 94 height 23
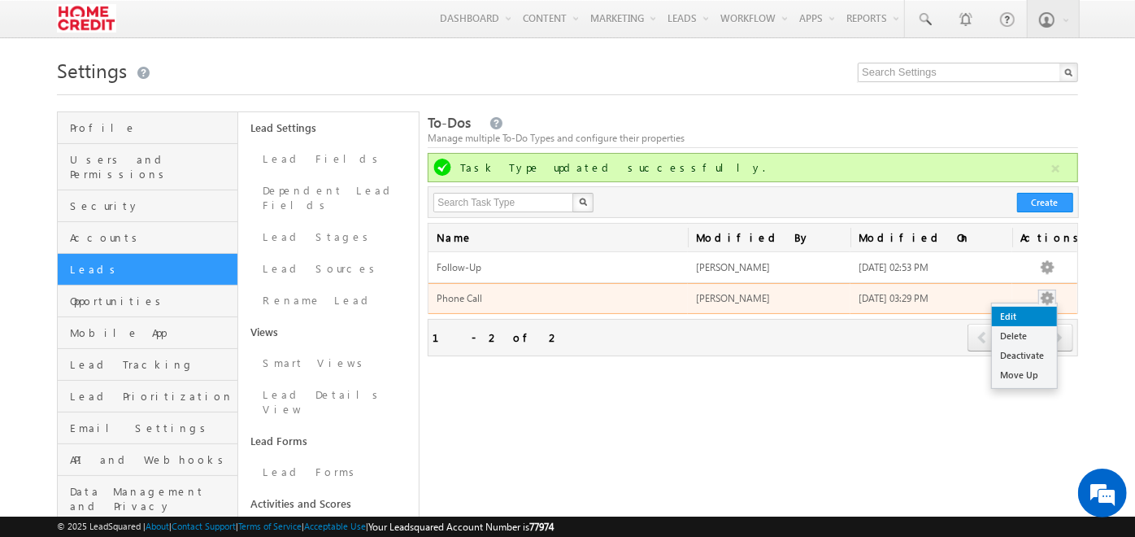
click at [1045, 307] on link "Edit" at bounding box center [1024, 317] width 65 height 20
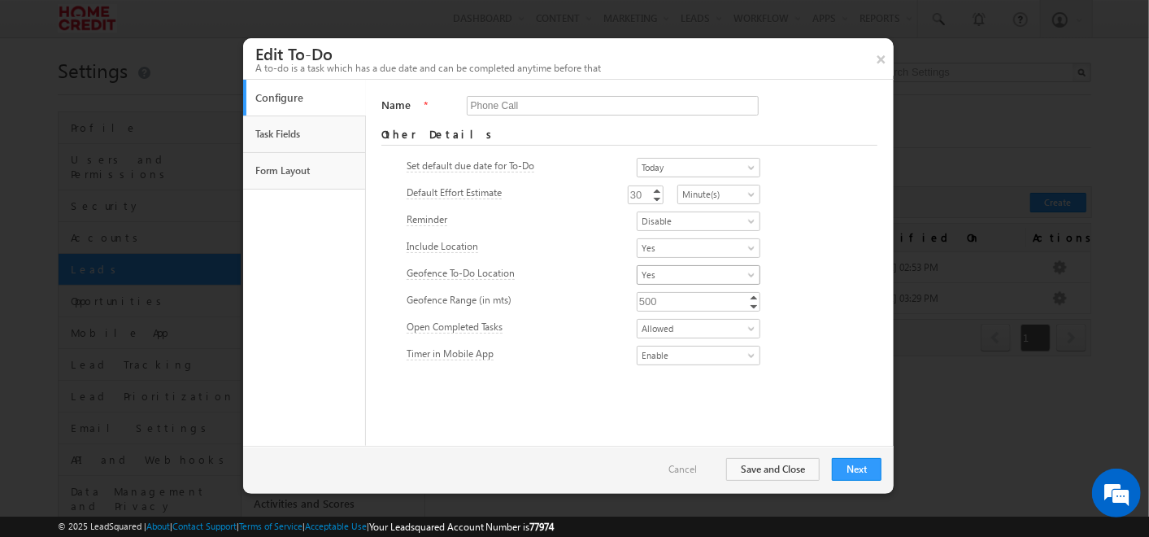
click at [639, 269] on span "Yes" at bounding box center [694, 275] width 112 height 15
click at [638, 307] on link "No" at bounding box center [678, 308] width 123 height 15
click at [638, 246] on span "Yes" at bounding box center [694, 248] width 112 height 15
click at [633, 276] on link "No" at bounding box center [678, 281] width 123 height 15
click at [650, 298] on span "Enable" at bounding box center [694, 301] width 112 height 15
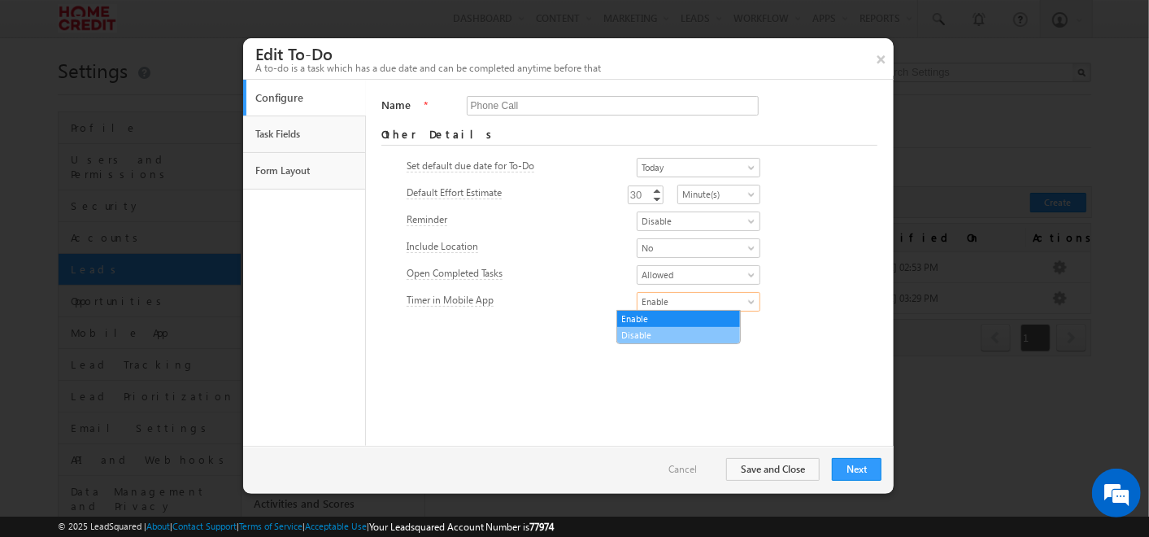
click at [637, 329] on link "Disable" at bounding box center [678, 335] width 123 height 15
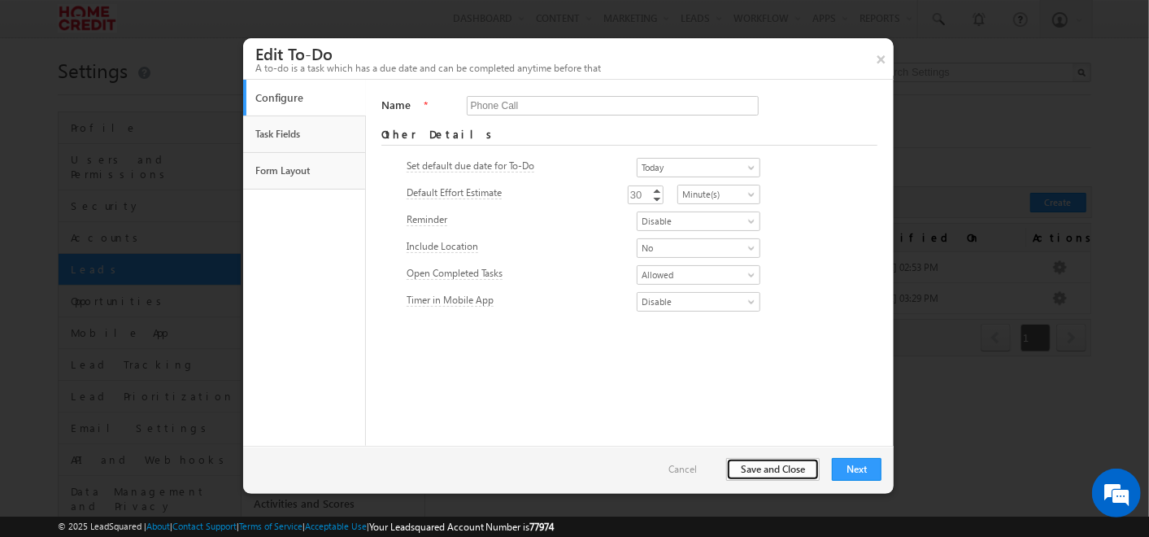
click at [790, 468] on button "Save and Close" at bounding box center [773, 469] width 94 height 23
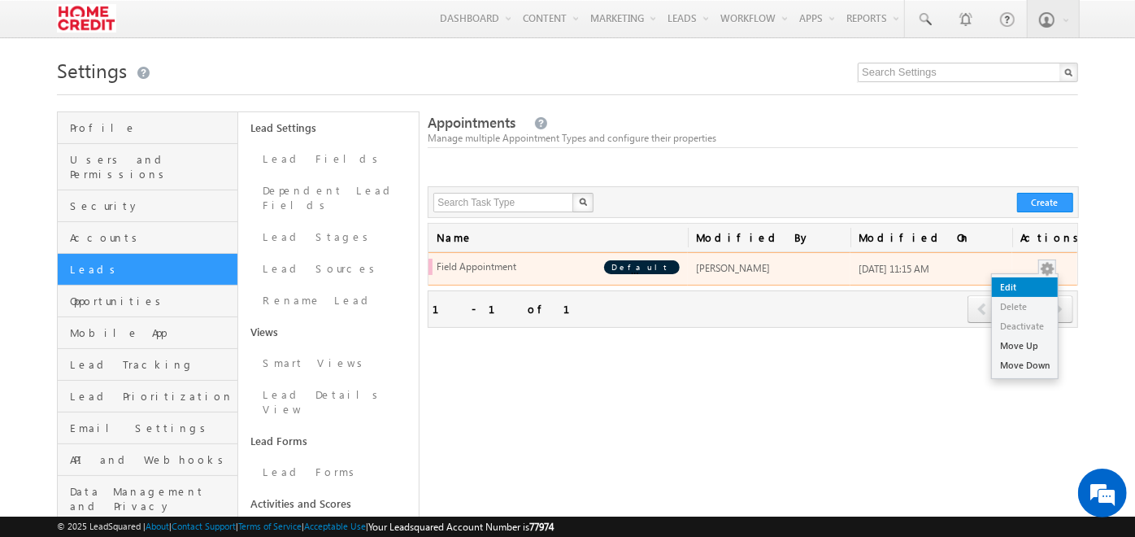
click at [1041, 279] on link "Edit" at bounding box center [1025, 287] width 66 height 20
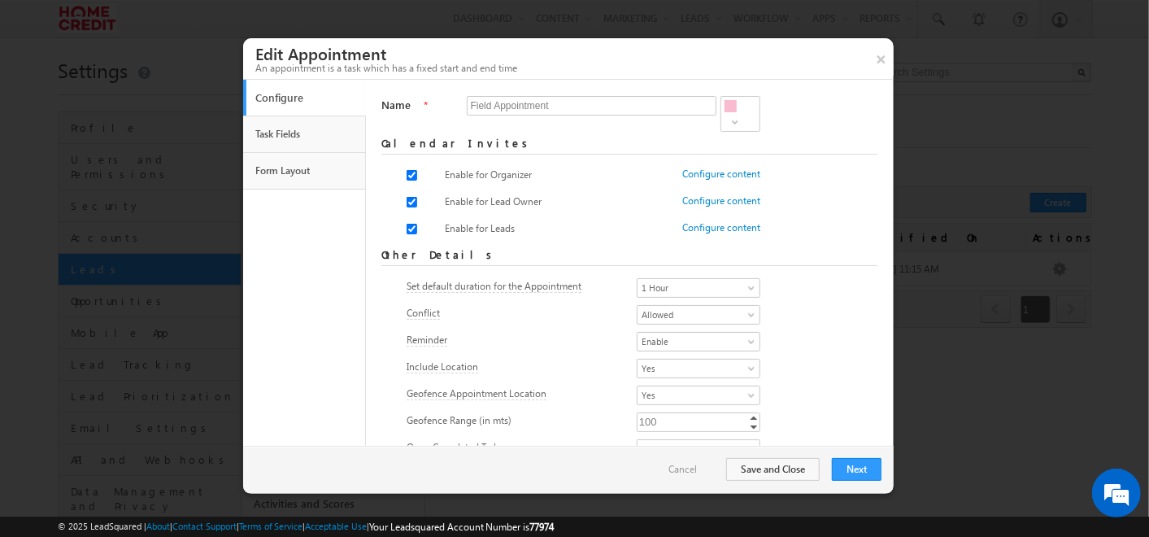
scroll to position [41, 0]
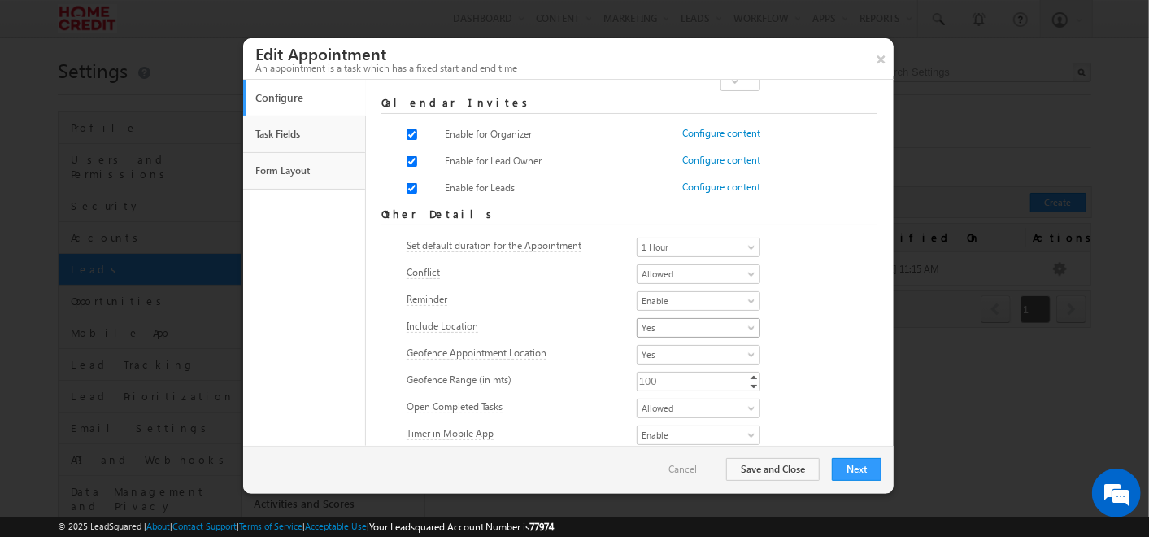
click at [658, 320] on span "Yes" at bounding box center [694, 327] width 112 height 15
click at [555, 392] on div "Set default duration for the Appointment 5 minutes 10 minutes 15 minutes 30 min…" at bounding box center [630, 340] width 446 height 215
click at [638, 330] on span "Yes" at bounding box center [694, 327] width 112 height 15
click at [627, 353] on link "No" at bounding box center [668, 359] width 123 height 15
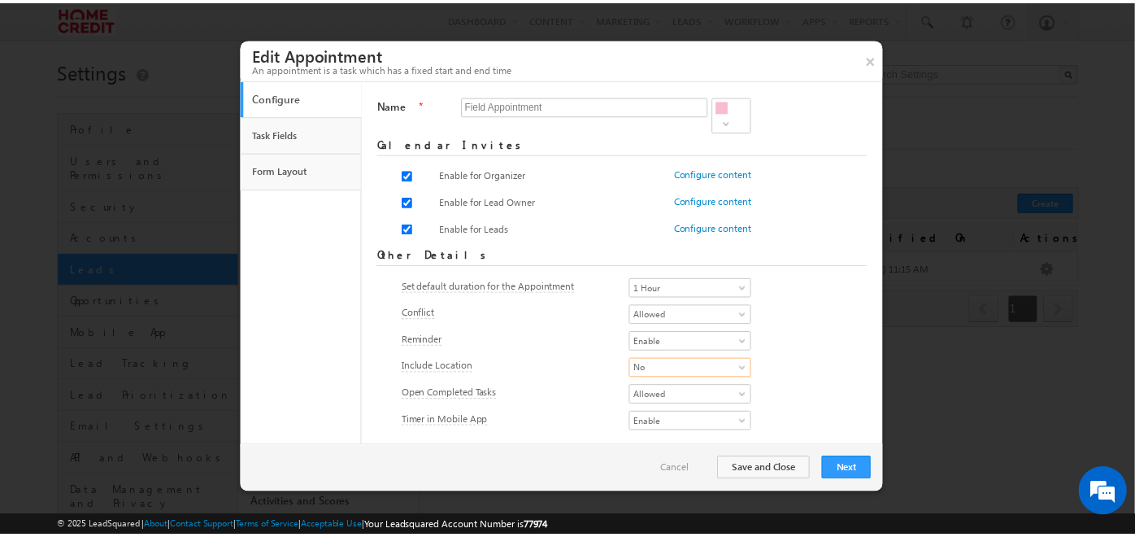
scroll to position [0, 0]
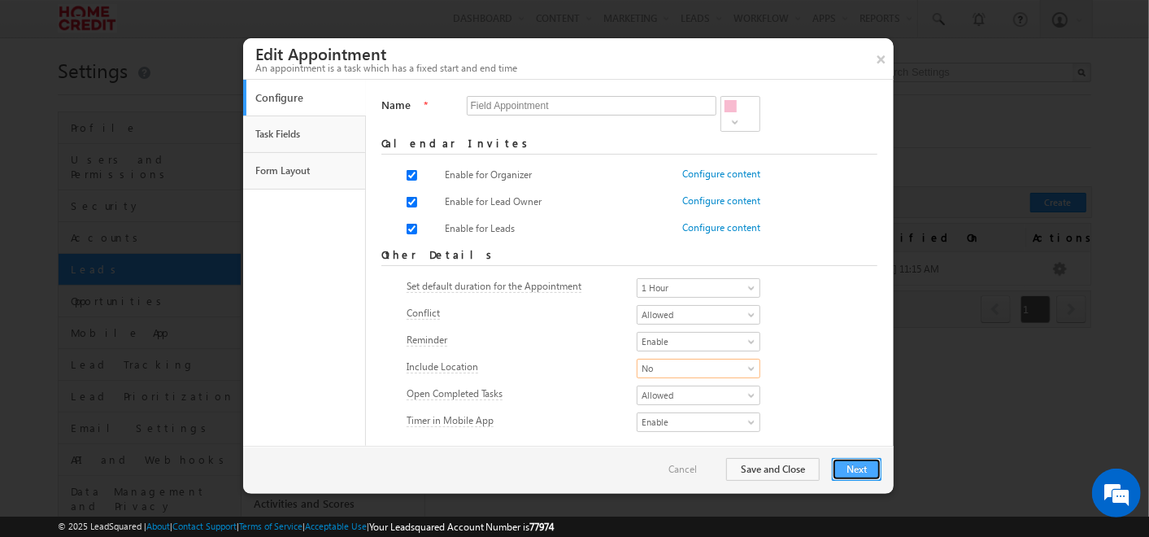
click at [851, 468] on button "Next" at bounding box center [857, 469] width 50 height 23
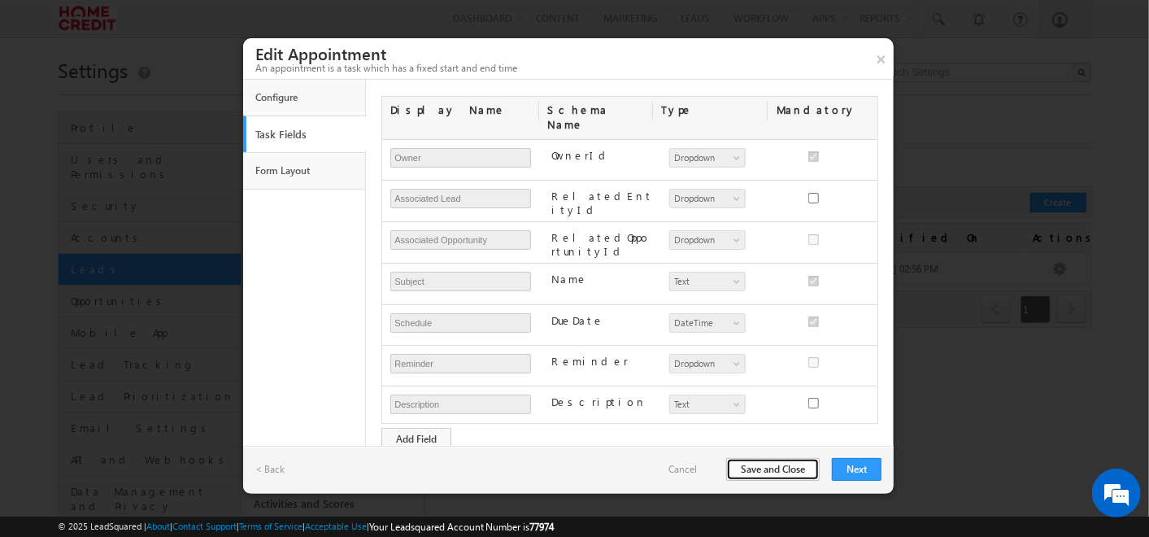
click at [797, 467] on button "Save and Close" at bounding box center [773, 469] width 94 height 23
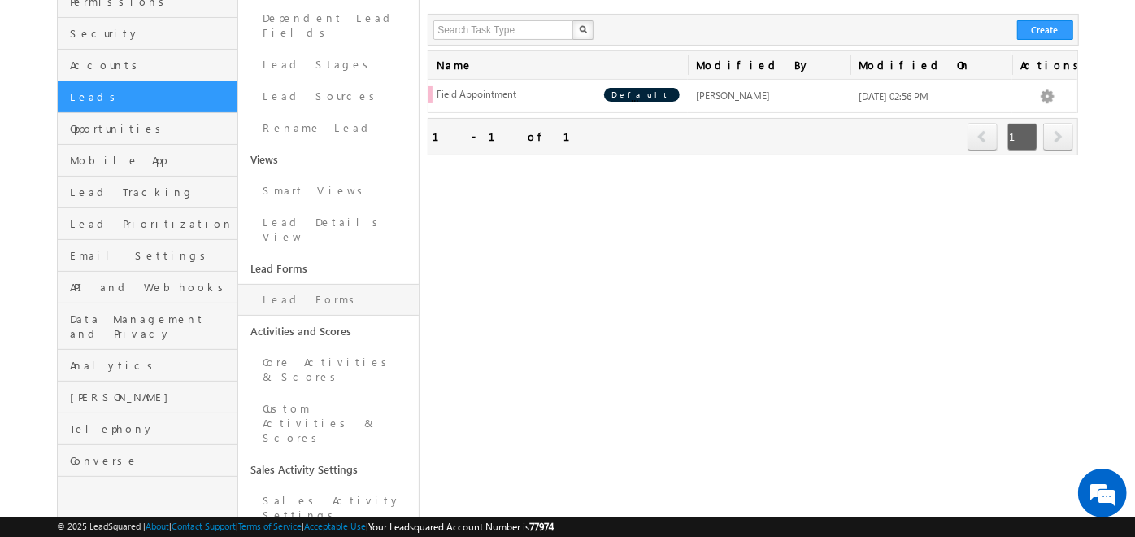
scroll to position [173, 0]
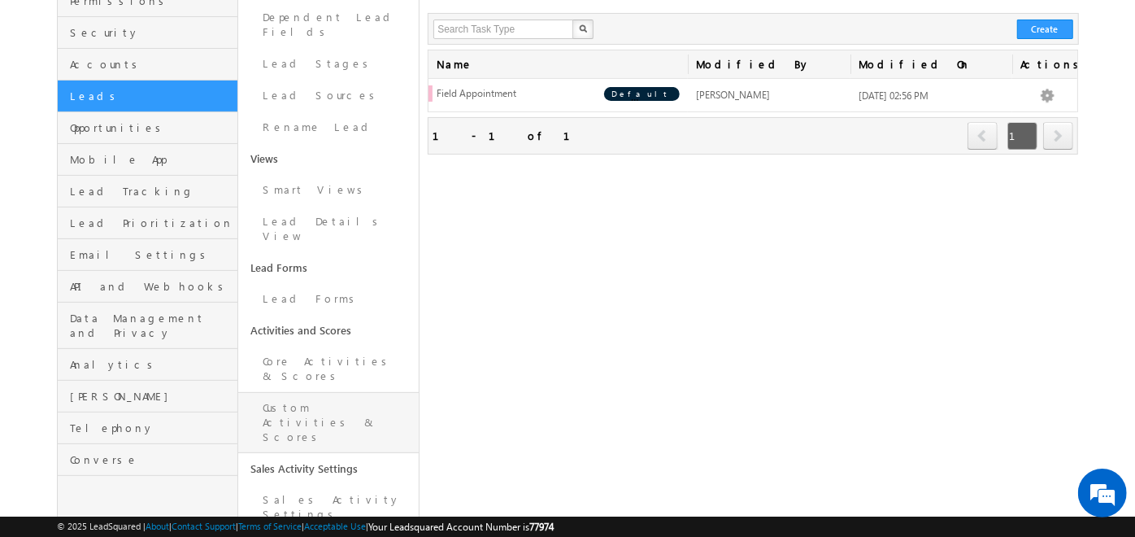
click at [324, 392] on link "Custom Activities & Scores" at bounding box center [328, 422] width 181 height 61
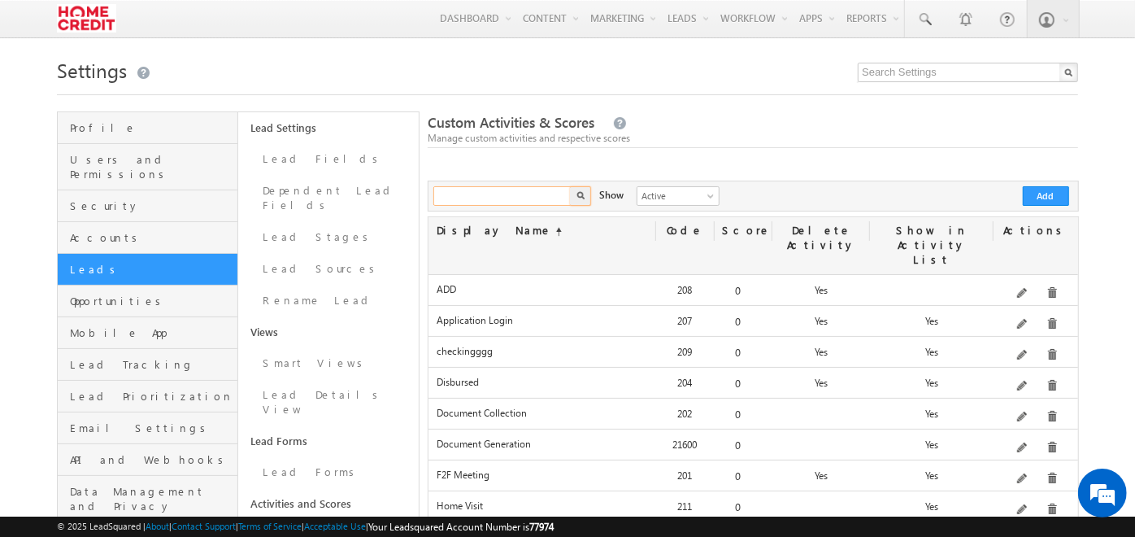
click at [533, 193] on input "text" at bounding box center [502, 196] width 139 height 20
type input "h"
type input "phone"
click at [570, 186] on button "button" at bounding box center [580, 196] width 21 height 20
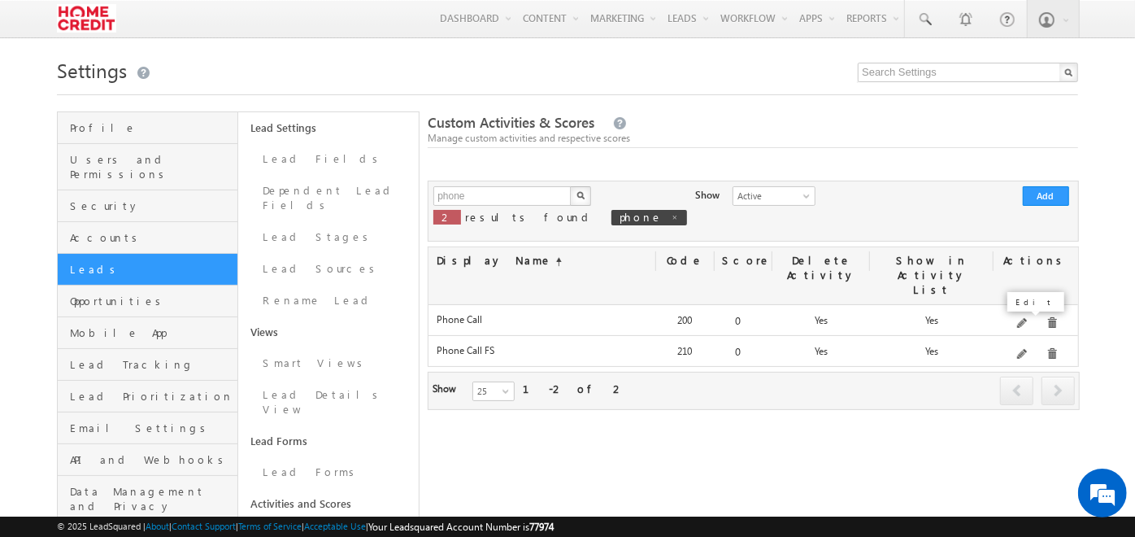
click at [1027, 349] on span at bounding box center [1023, 355] width 12 height 12
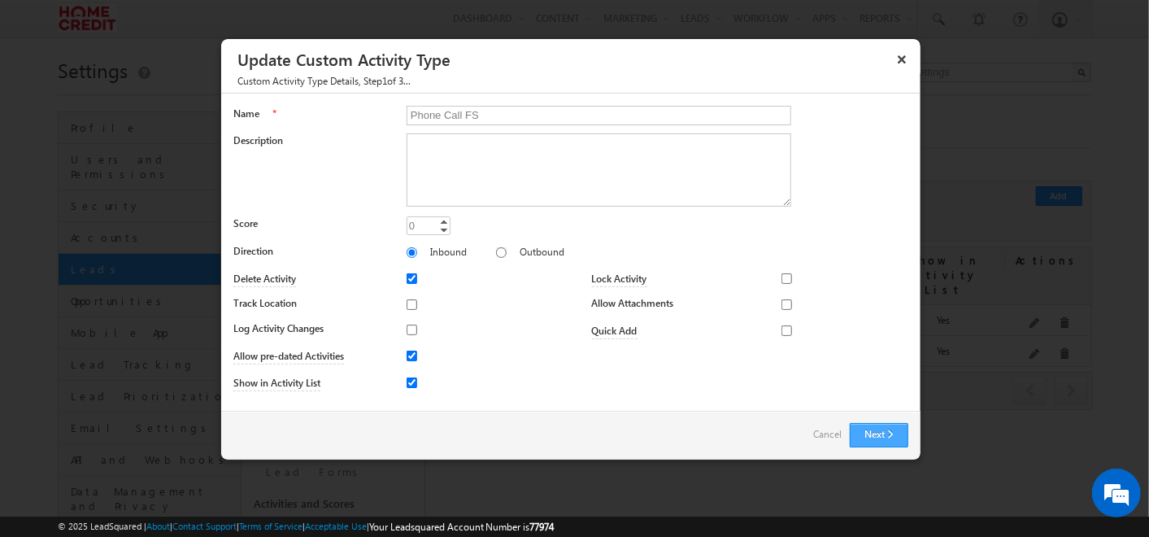
click at [903, 436] on button "Next" at bounding box center [879, 435] width 59 height 24
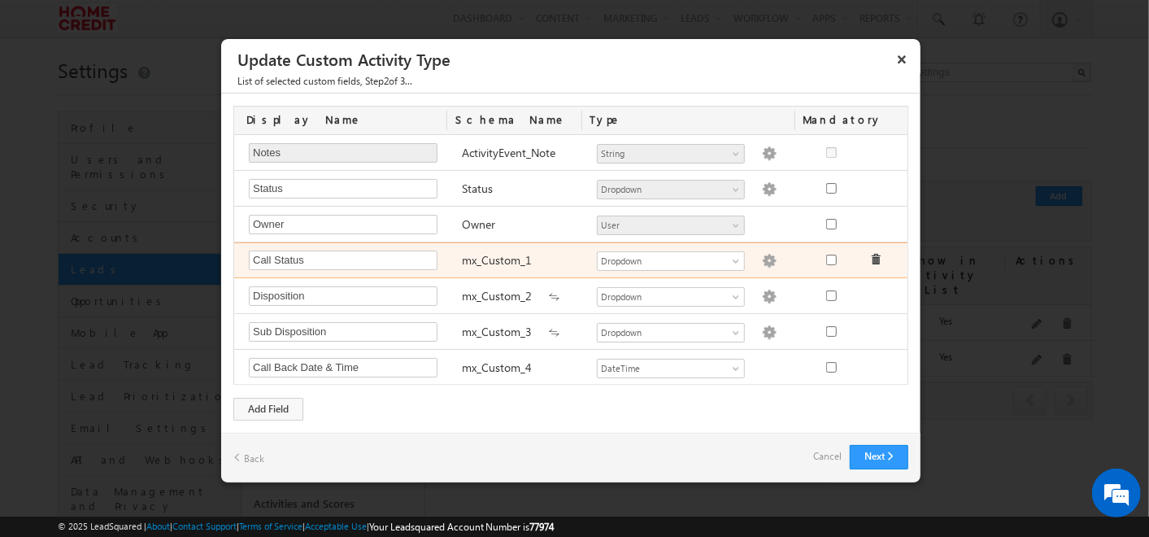
click at [762, 264] on img at bounding box center [769, 261] width 15 height 15
type textarea "Connected Not Connected"
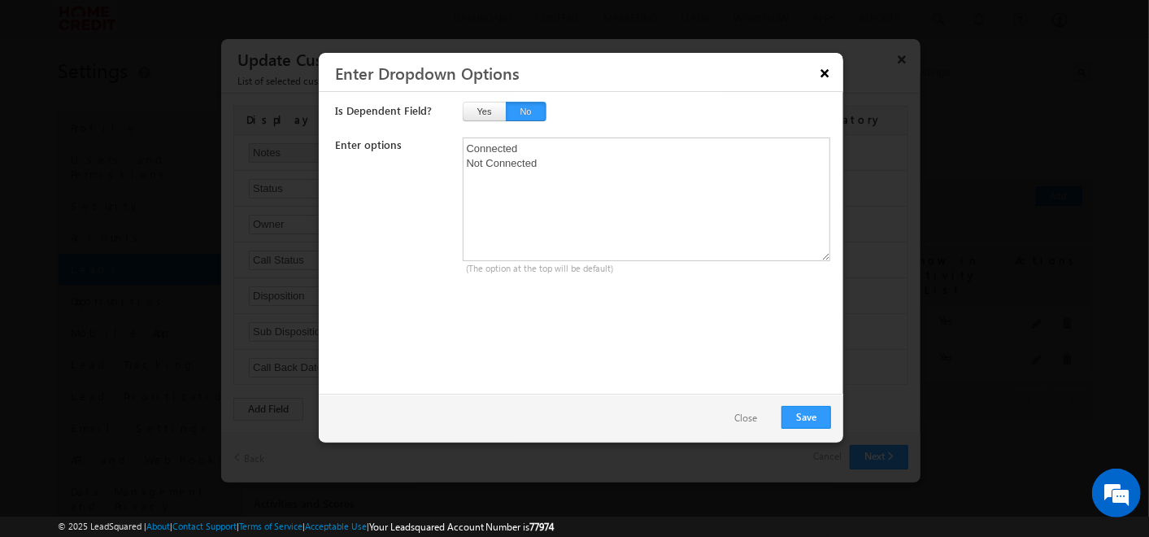
click at [823, 70] on button "×" at bounding box center [825, 73] width 26 height 28
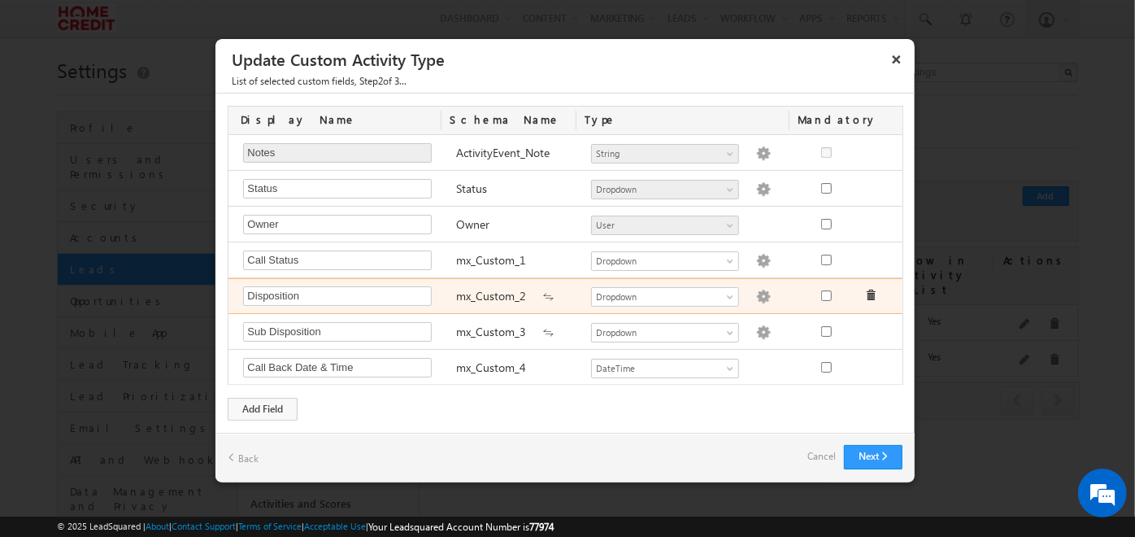
click at [756, 289] on img at bounding box center [763, 296] width 15 height 15
type textarea "Not Interested Call Disconnected Interested RPC/ TPC Contacted Not Eligible Oth…"
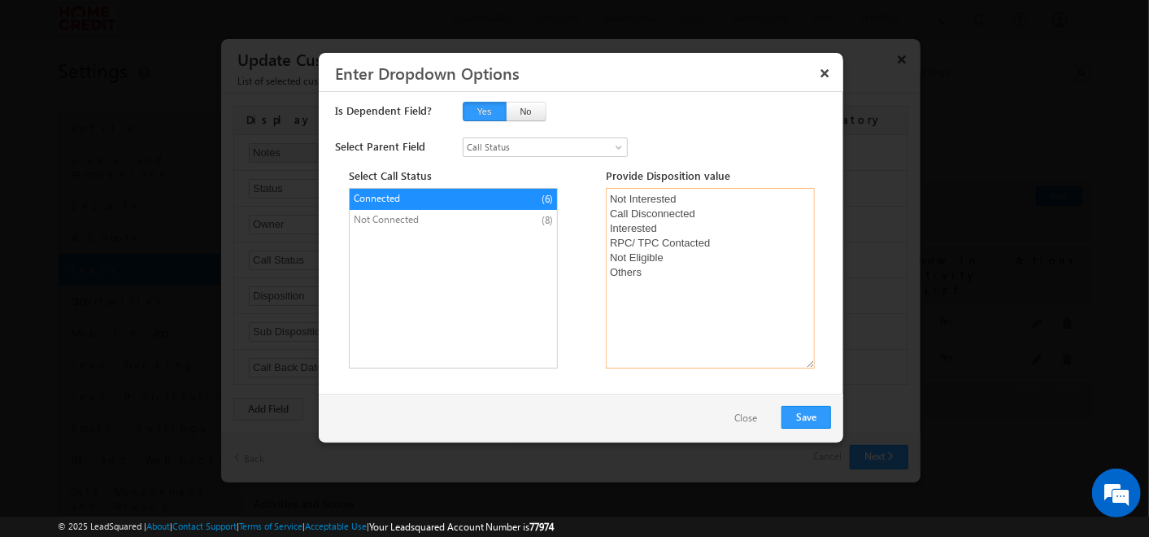
click at [614, 195] on textarea "Not Interested Call Disconnected Interested RPC/ TPC Contacted Not Eligible Oth…" at bounding box center [710, 278] width 209 height 181
click at [531, 210] on li "Not Connected (8)" at bounding box center [453, 220] width 207 height 21
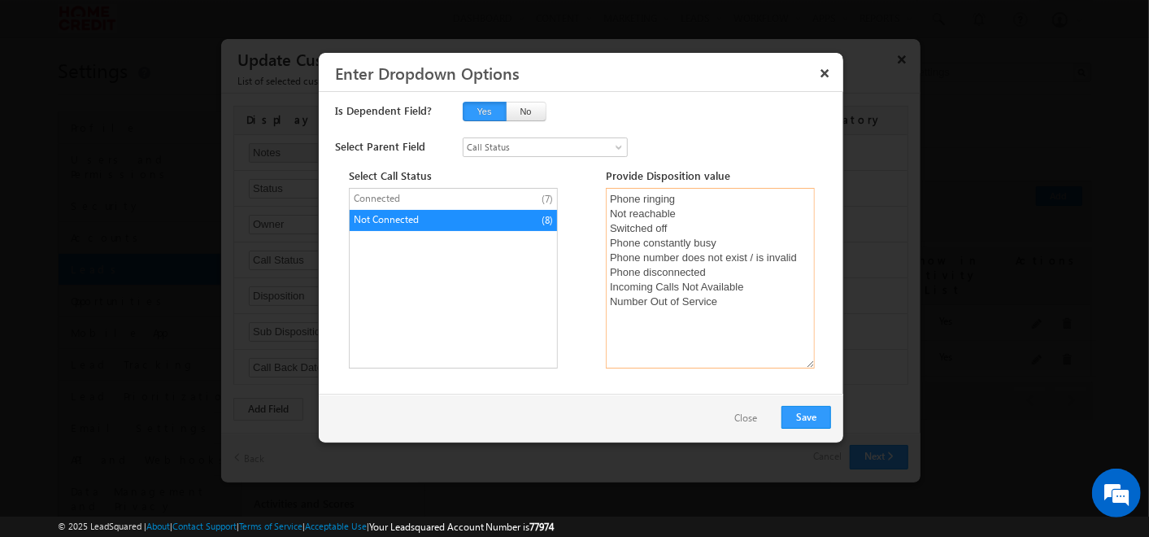
click at [612, 198] on textarea "Phone ringing Not reachable Switched off Phone constantly busy Phone number doe…" at bounding box center [710, 278] width 209 height 181
click at [815, 413] on button "Save" at bounding box center [806, 417] width 50 height 23
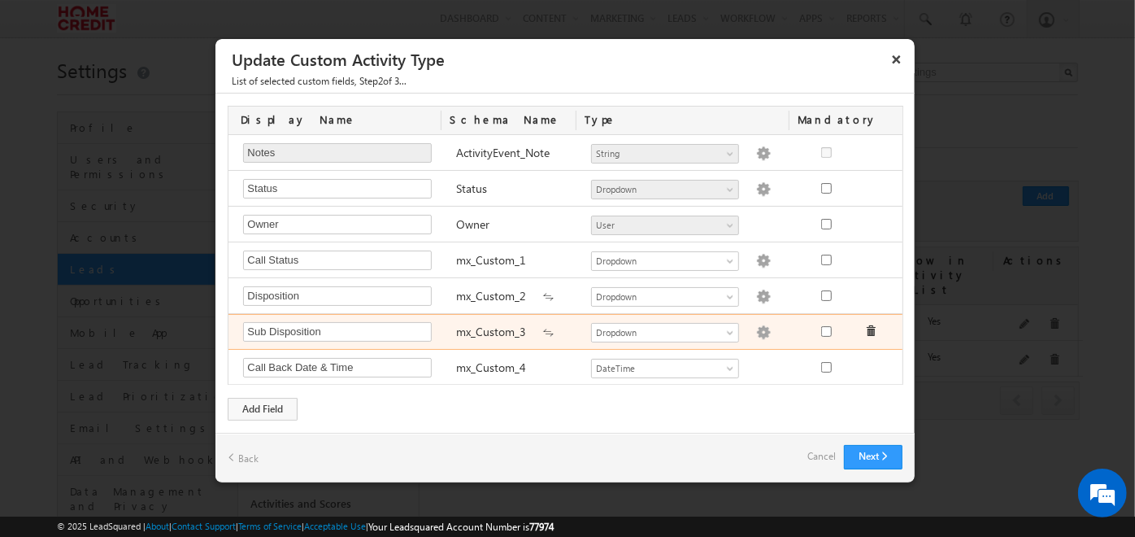
click at [756, 327] on img at bounding box center [763, 332] width 15 height 15
type textarea "No requirement Loan amount too small High rate of interest Requirement fulfille…"
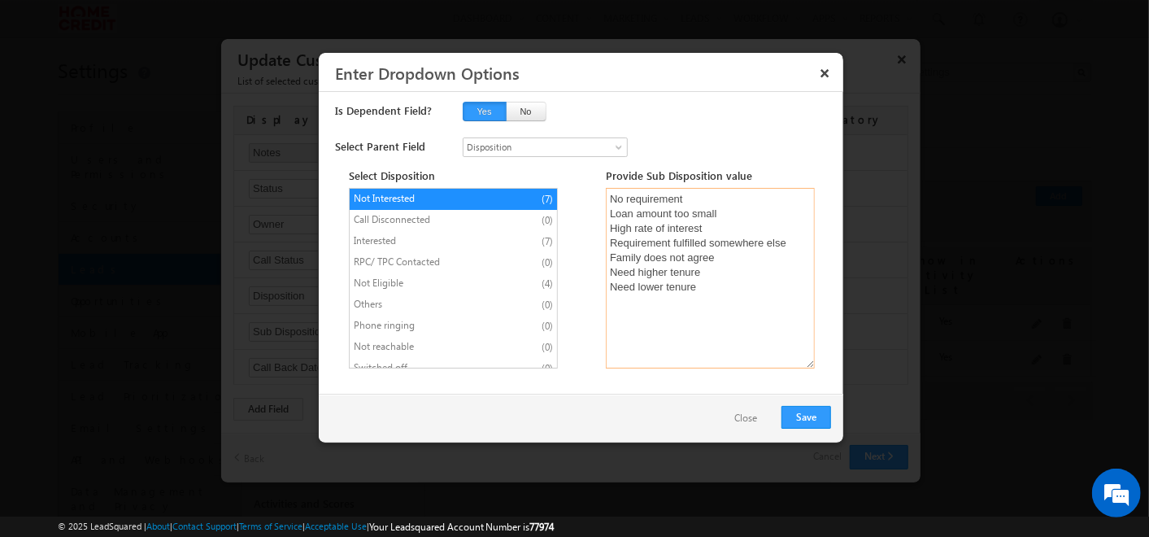
click at [607, 195] on textarea "No requirement Loan amount too small High rate of interest Requirement fulfille…" at bounding box center [710, 278] width 209 height 181
click at [524, 234] on li "Interested (7)" at bounding box center [453, 241] width 207 height 21
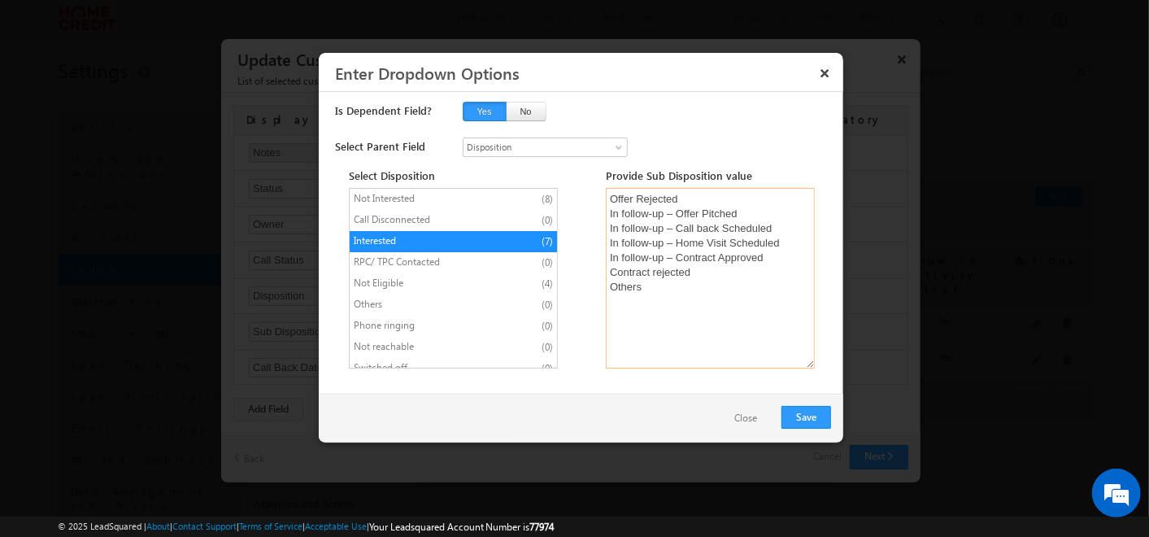
click at [608, 200] on textarea "Offer Rejected In follow-up – Offer Pitched In follow-up – Call back Scheduled …" at bounding box center [710, 278] width 209 height 181
click at [505, 285] on li "Not Eligible (4)" at bounding box center [453, 283] width 207 height 21
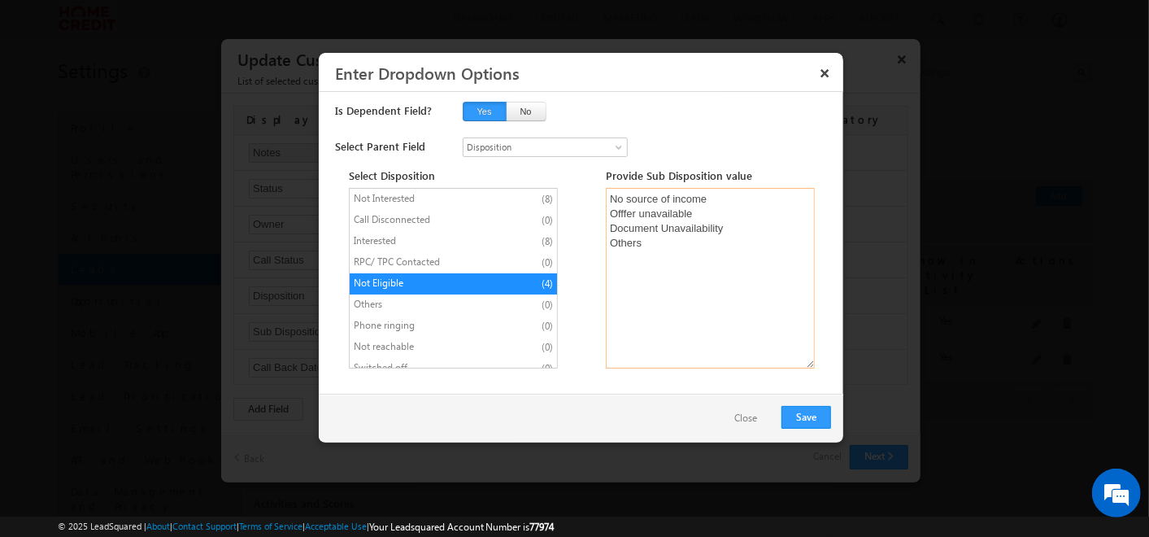
click at [611, 193] on textarea "No source of income Offfer unavailable Document Unavailability Others" at bounding box center [710, 278] width 209 height 181
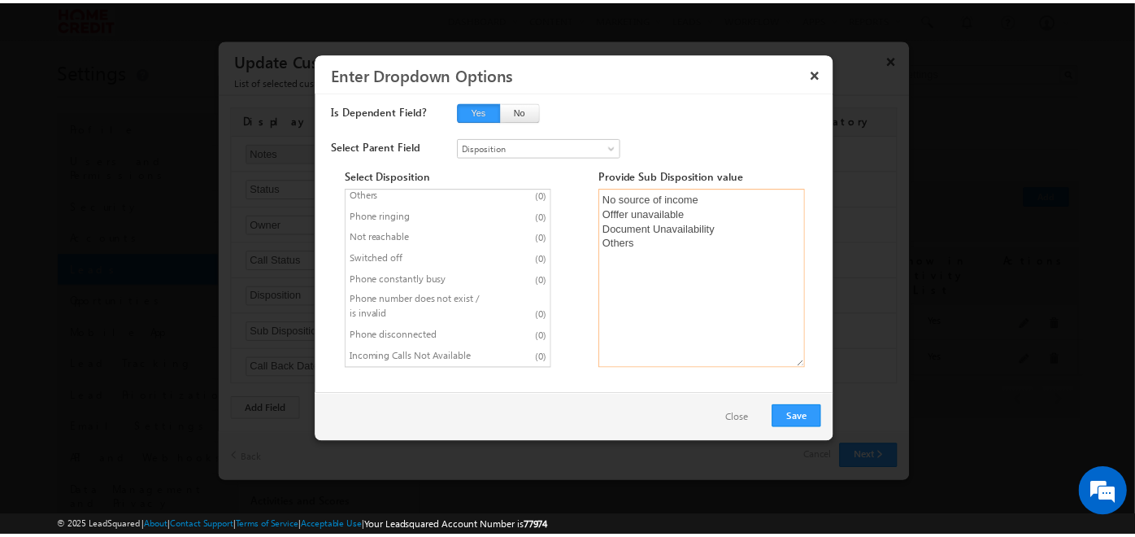
scroll to position [128, 0]
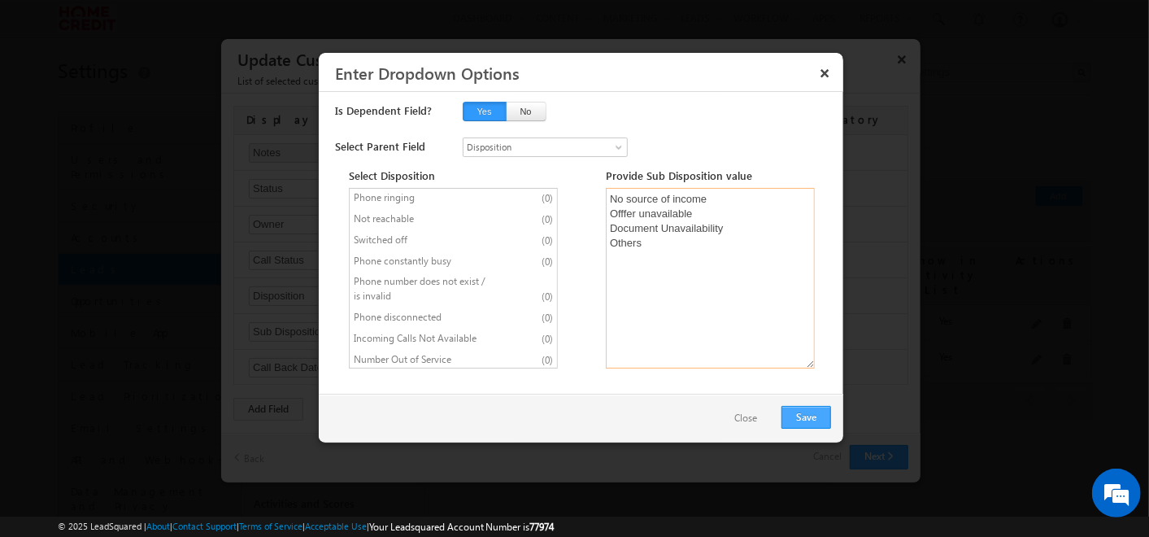
type textarea "No source of income Offfer unavailable Document Unavailability Others"
click at [807, 416] on button "Save" at bounding box center [806, 417] width 50 height 23
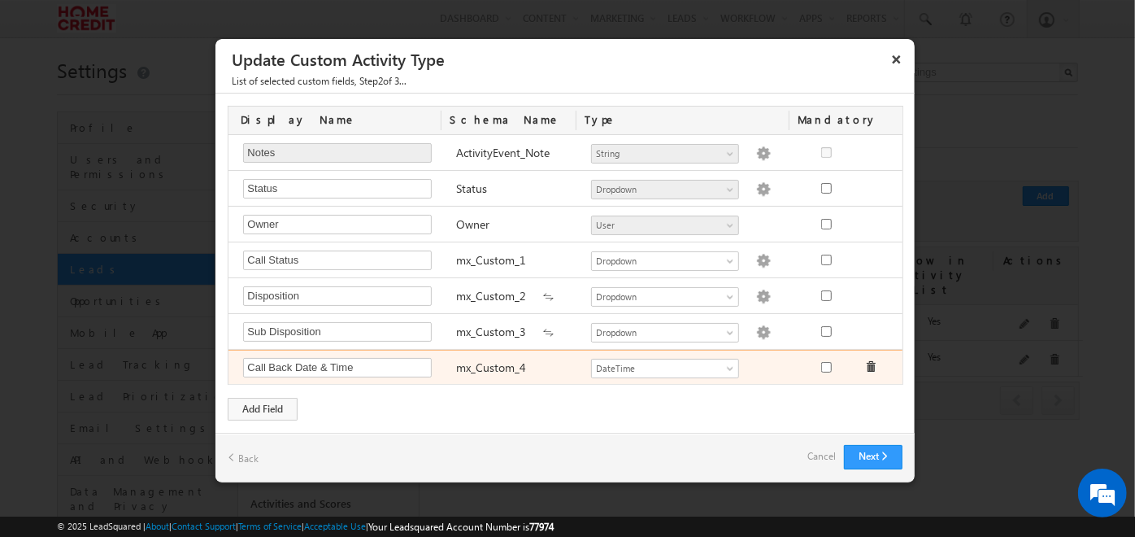
scroll to position [33, 0]
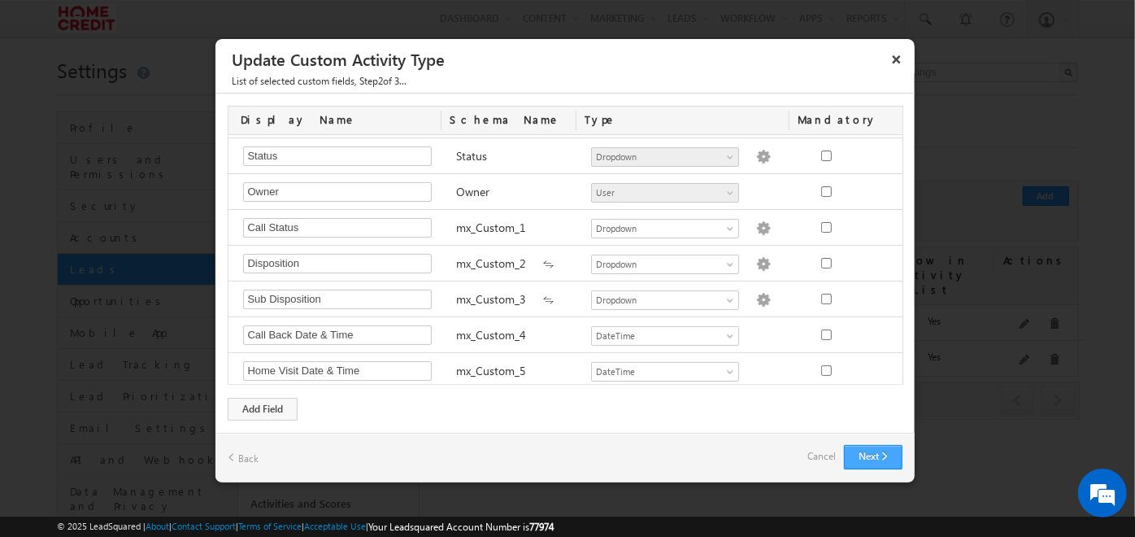
click at [869, 454] on button "Next" at bounding box center [873, 457] width 59 height 24
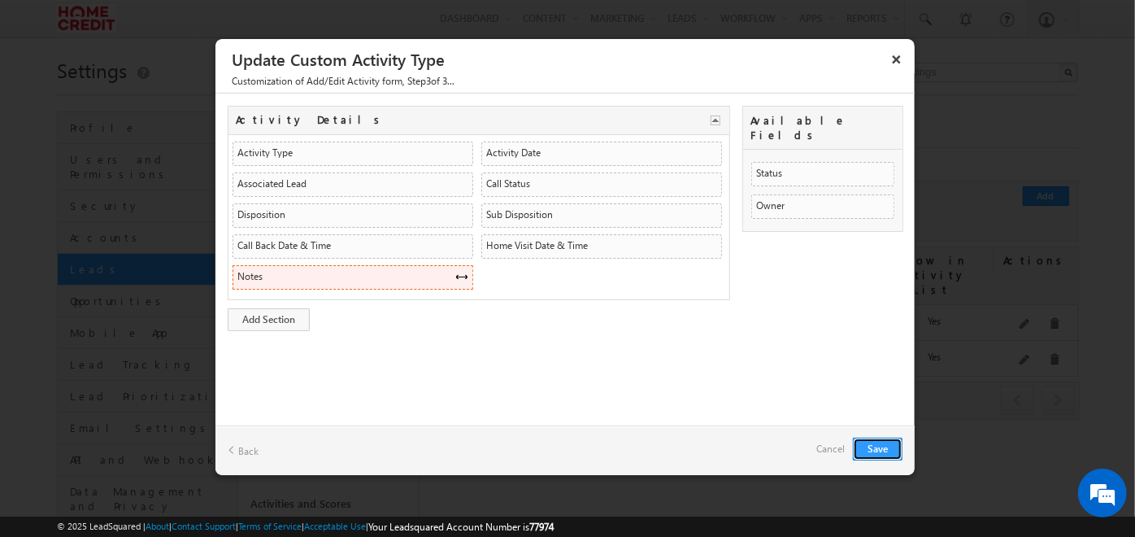
click at [456, 270] on span at bounding box center [461, 276] width 13 height 13
click at [237, 442] on link "Back" at bounding box center [243, 449] width 31 height 25
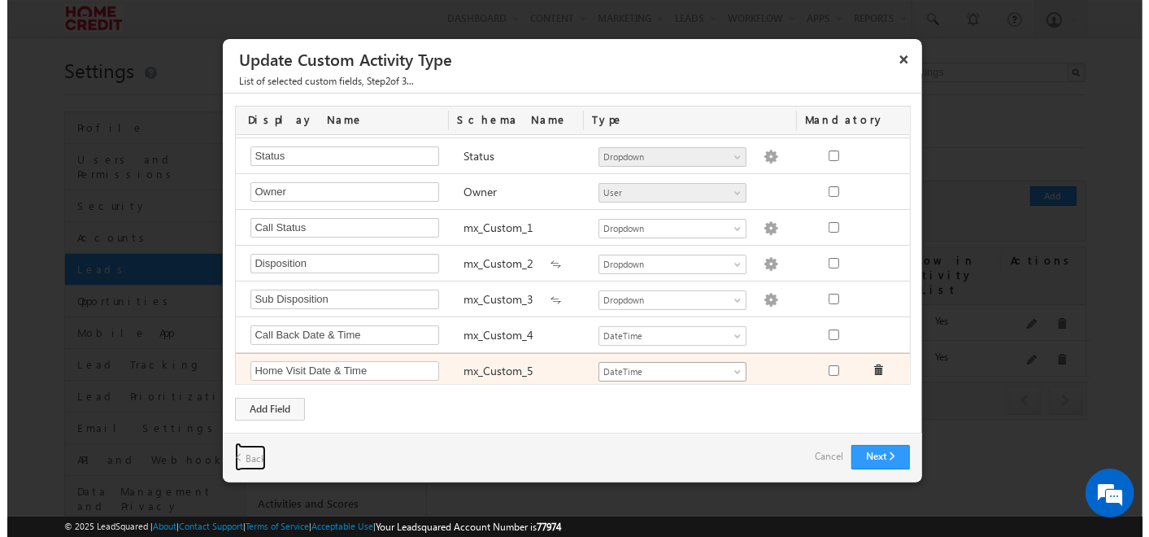
scroll to position [0, 0]
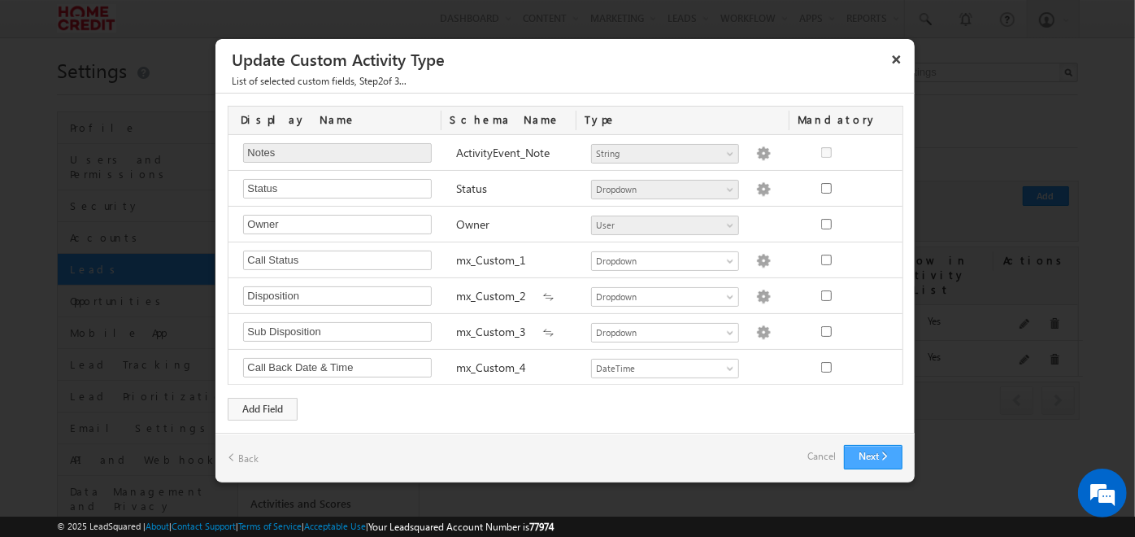
click at [851, 448] on button "Next" at bounding box center [873, 457] width 59 height 24
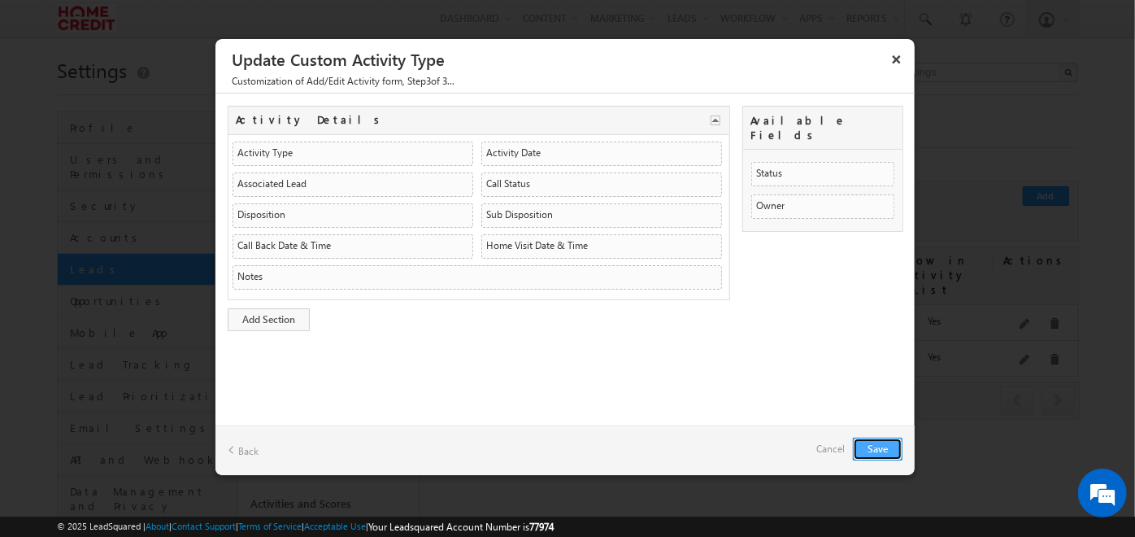
click at [871, 450] on button "Save" at bounding box center [878, 448] width 50 height 23
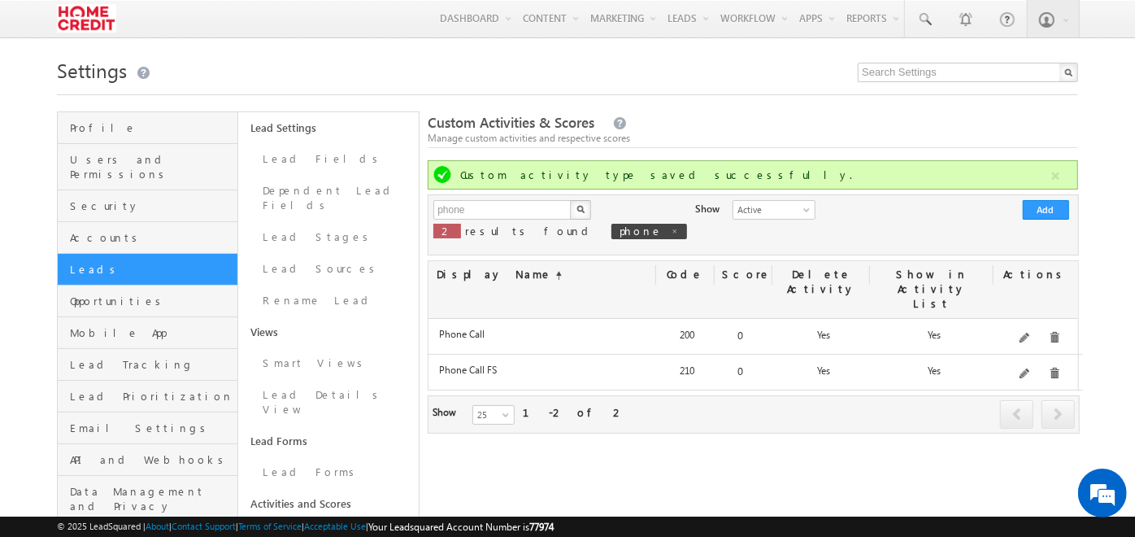
click at [477, 198] on div "phone X 2 results found phone Show Active Inactive Active Add" at bounding box center [753, 224] width 651 height 61
click at [472, 206] on input "phone" at bounding box center [502, 210] width 139 height 20
type input "home"
click at [570, 200] on button "button" at bounding box center [580, 210] width 21 height 20
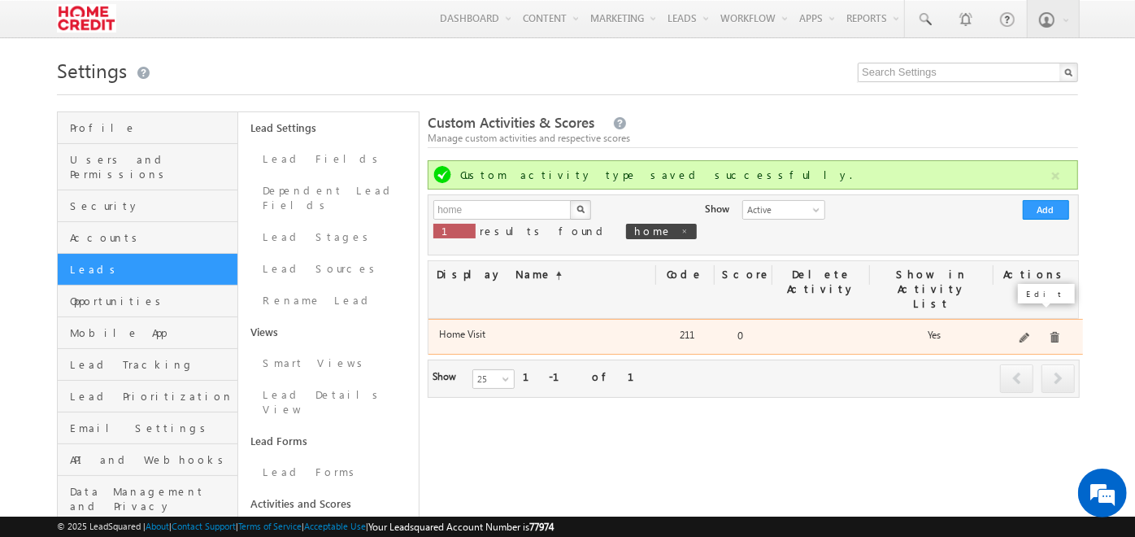
click at [1032, 333] on span at bounding box center [1026, 339] width 12 height 12
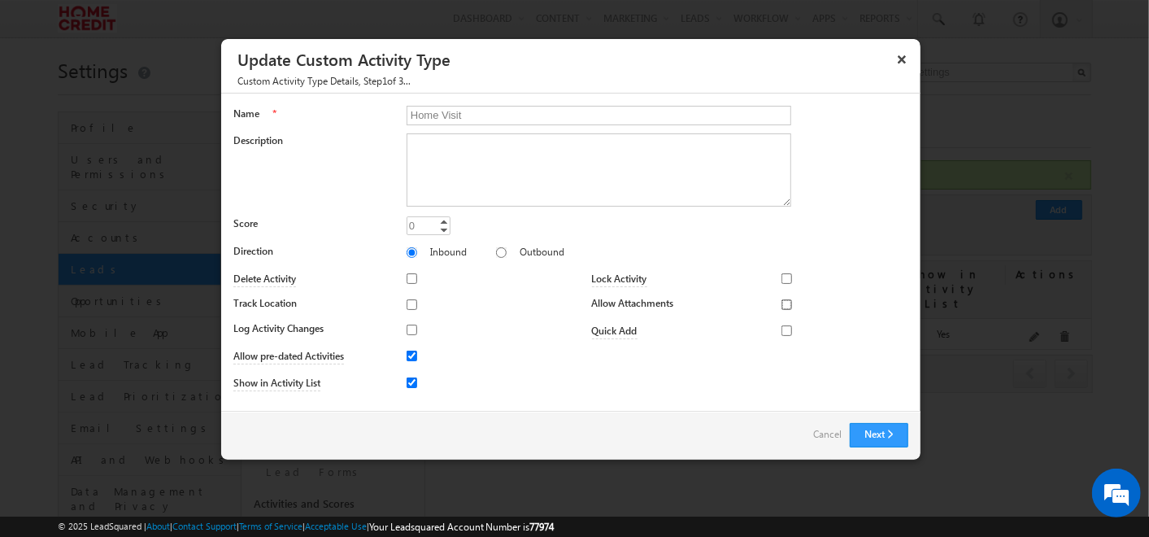
click at [785, 304] on input "Allow Attachments" at bounding box center [786, 304] width 11 height 11
checkbox input "true"
click at [416, 302] on input "Track Location" at bounding box center [412, 304] width 11 height 11
checkbox input "false"
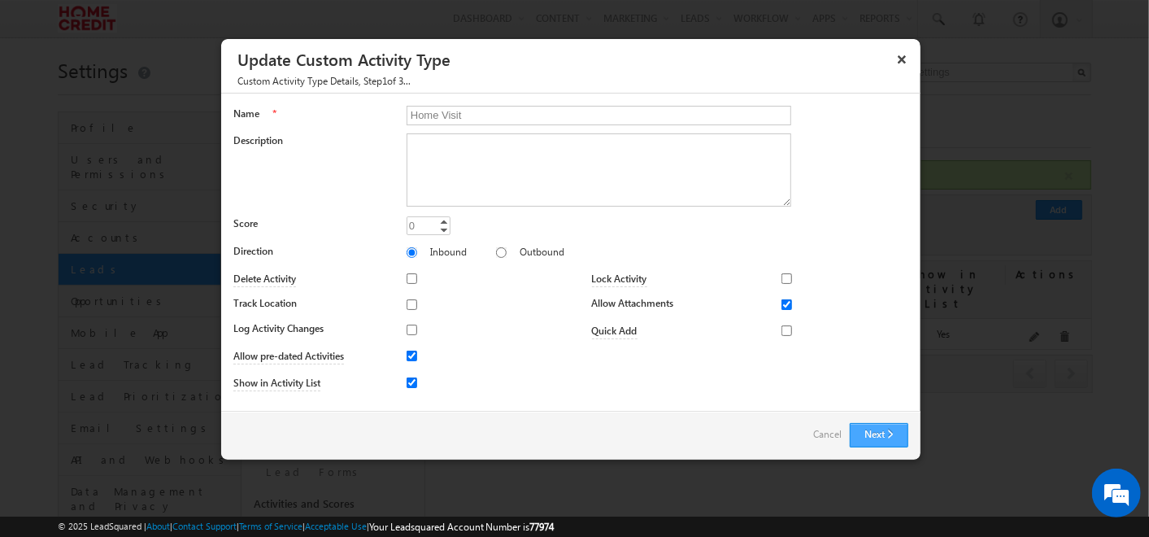
click at [866, 427] on button "Next" at bounding box center [879, 435] width 59 height 24
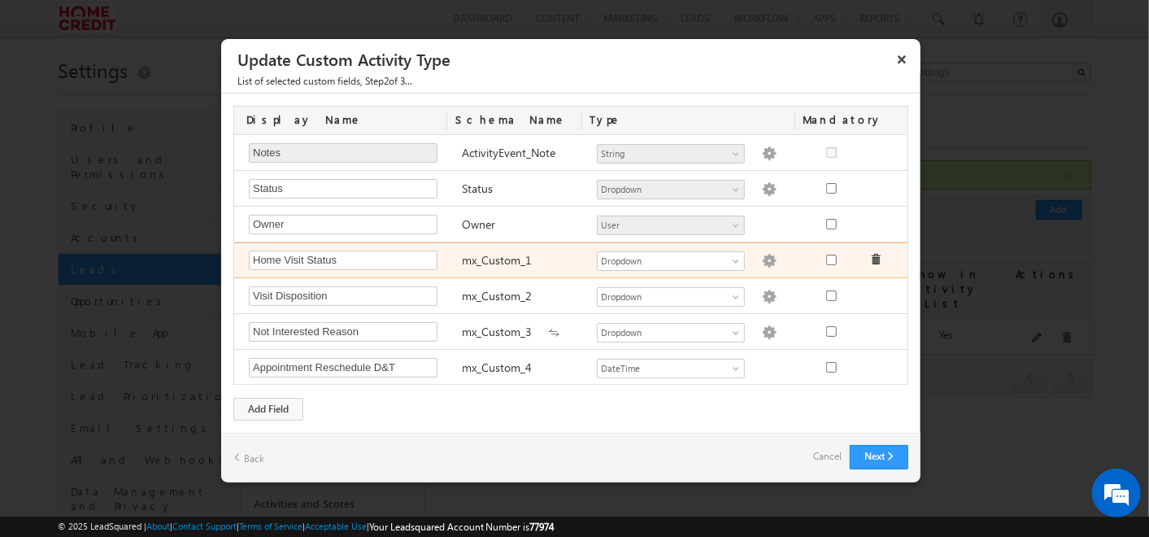
click at [762, 254] on img at bounding box center [769, 261] width 15 height 15
type textarea "Successful Not Successful"
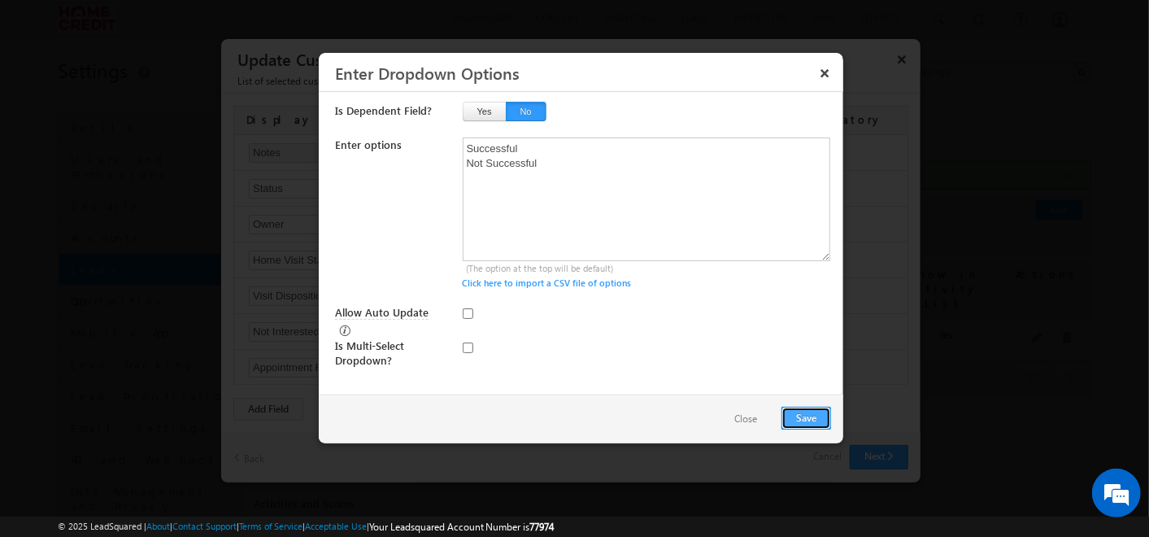
click at [814, 424] on button "Save" at bounding box center [806, 418] width 50 height 23
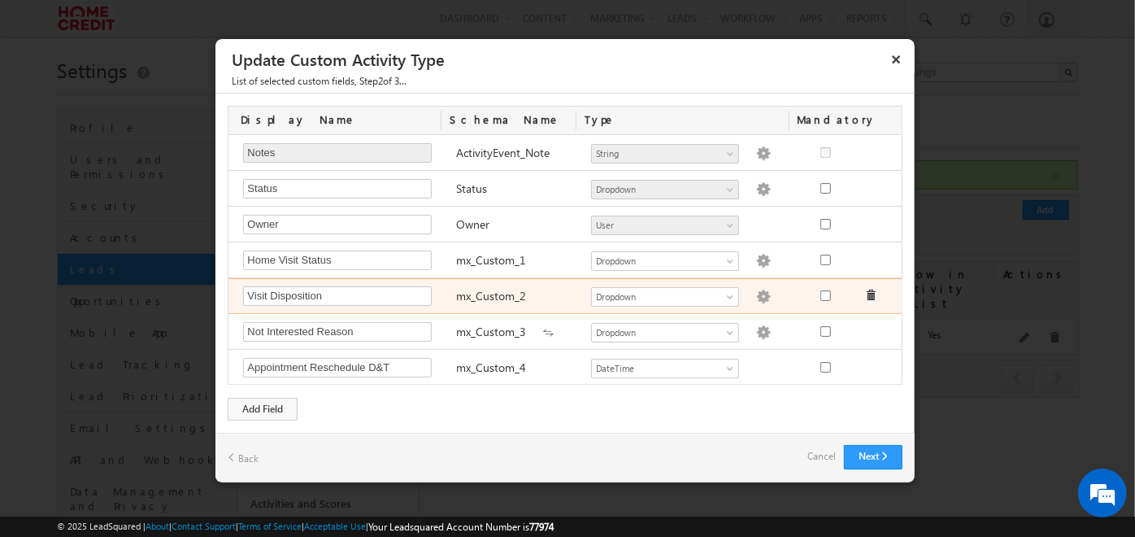
click at [757, 289] on img at bounding box center [763, 296] width 15 height 15
type textarea "In follow-up – Contract Signed DDM Set Up Completed Customer not available Appo…"
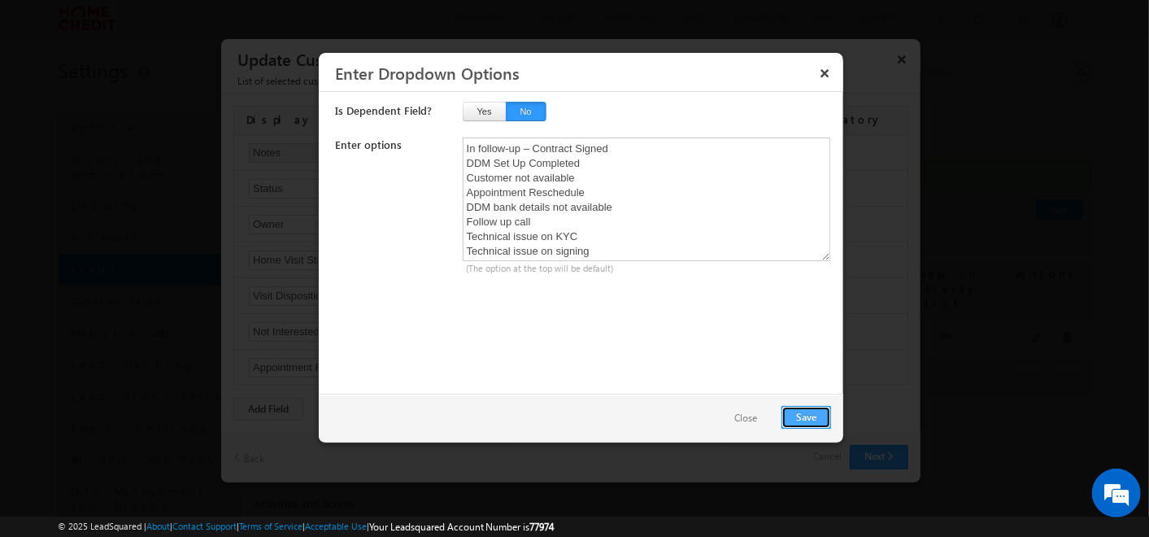
click at [806, 410] on button "Save" at bounding box center [806, 417] width 50 height 23
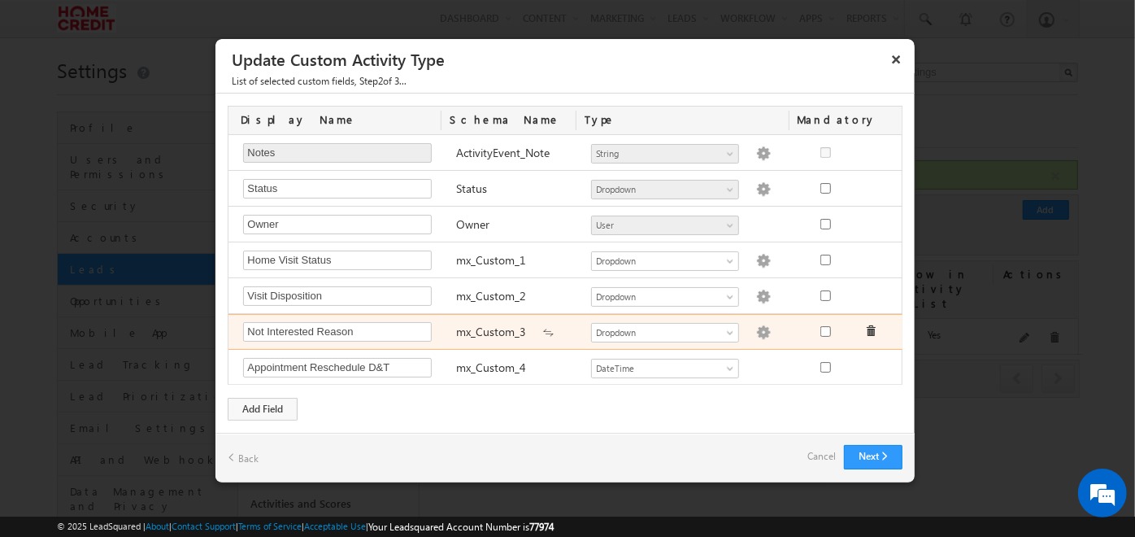
click at [756, 329] on img at bounding box center [763, 332] width 15 height 15
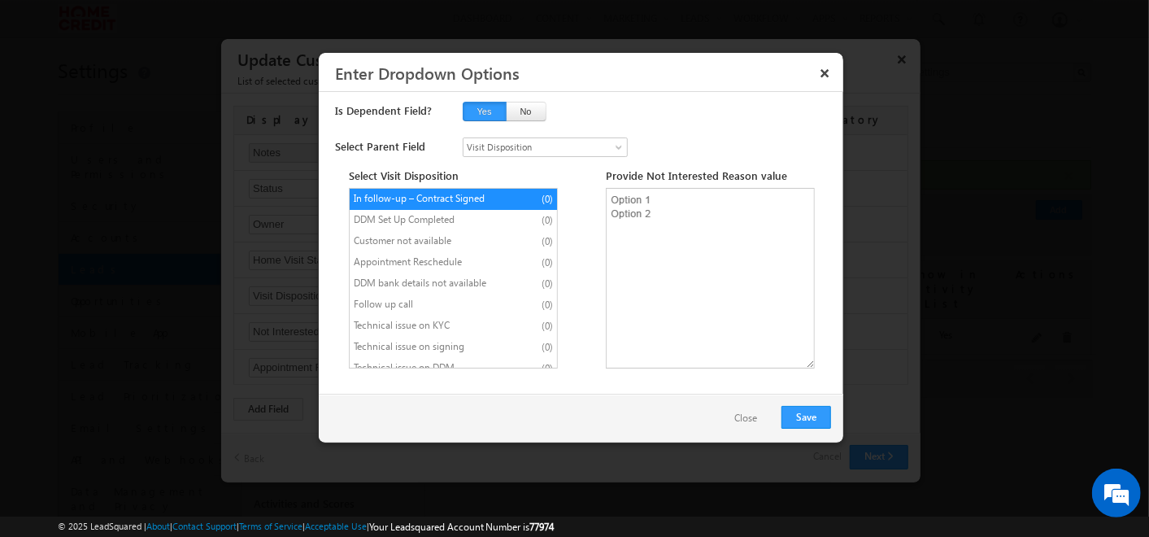
scroll to position [30, 0]
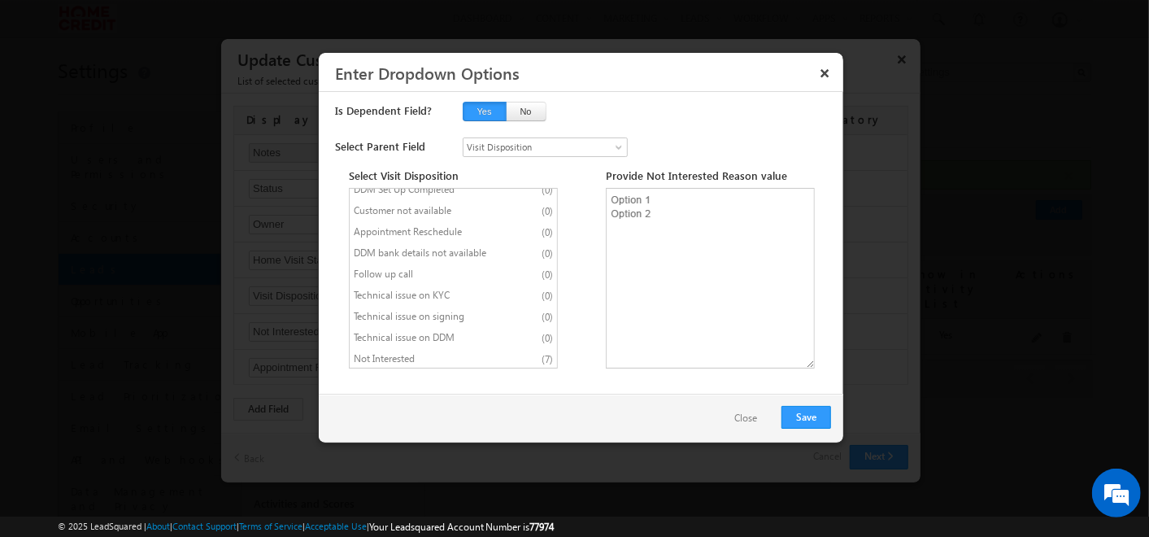
click at [504, 362] on li "Not Interested (7)" at bounding box center [453, 359] width 207 height 21
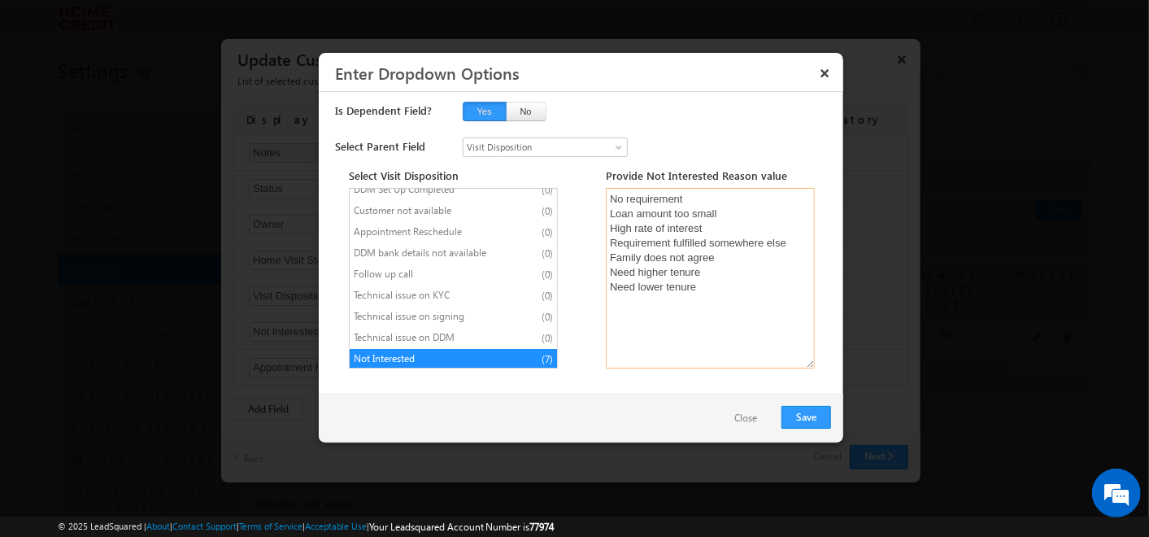
click at [616, 203] on textarea "No requirement Loan amount too small High rate of interest Requirement fulfille…" at bounding box center [710, 278] width 209 height 181
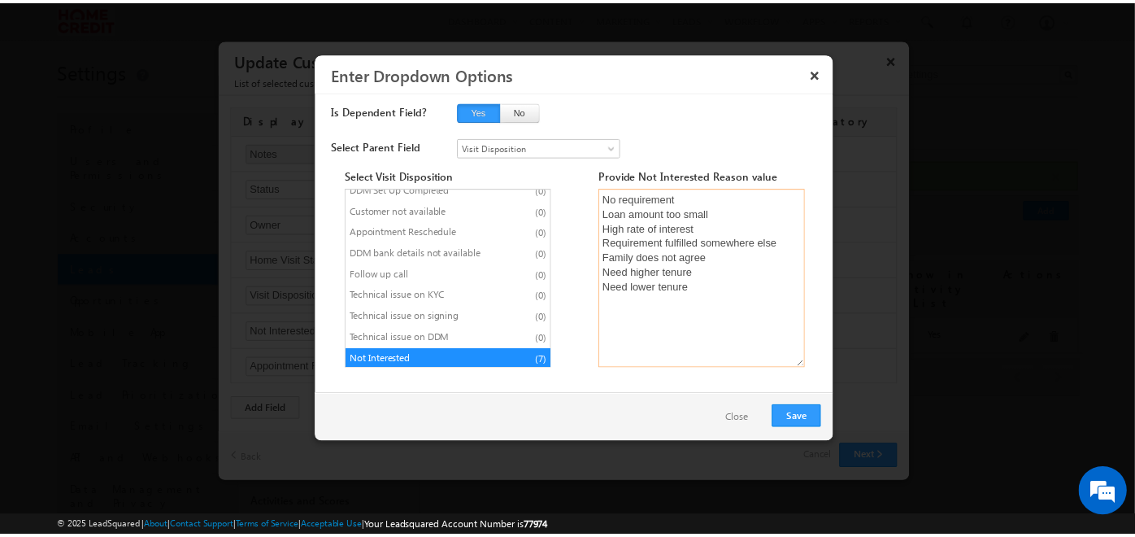
scroll to position [0, 0]
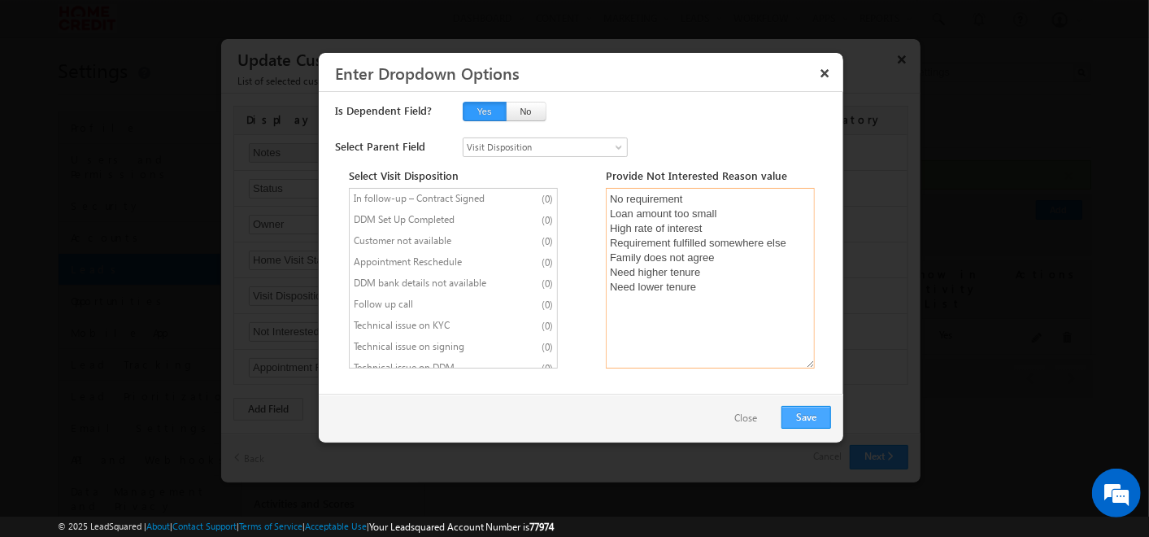
type textarea "No requirement Loan amount too small High rate of interest Requirement fulfille…"
click at [801, 411] on button "Save" at bounding box center [806, 417] width 50 height 23
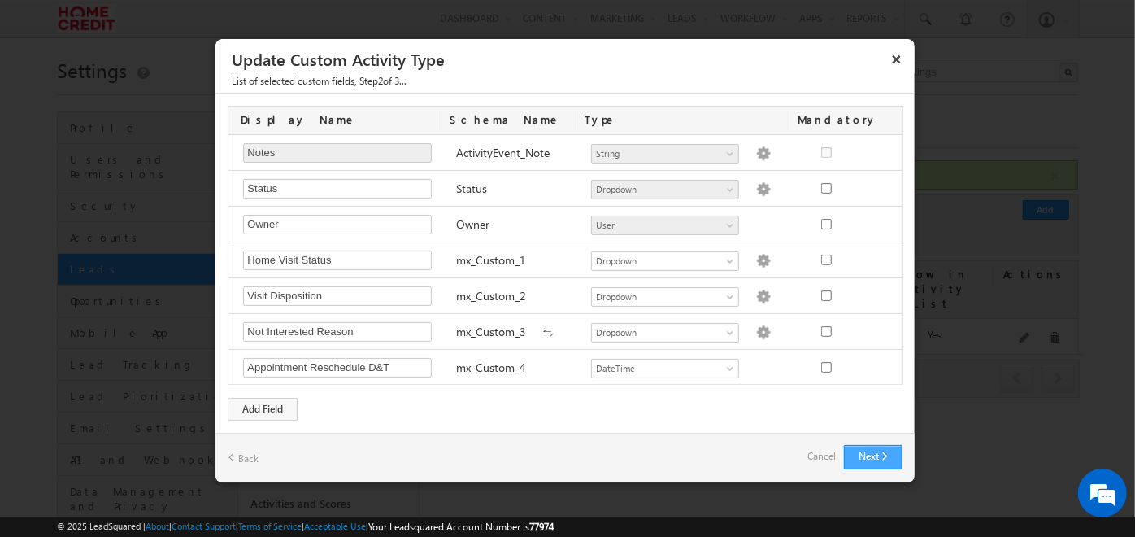
click at [868, 447] on button "Next" at bounding box center [873, 457] width 59 height 24
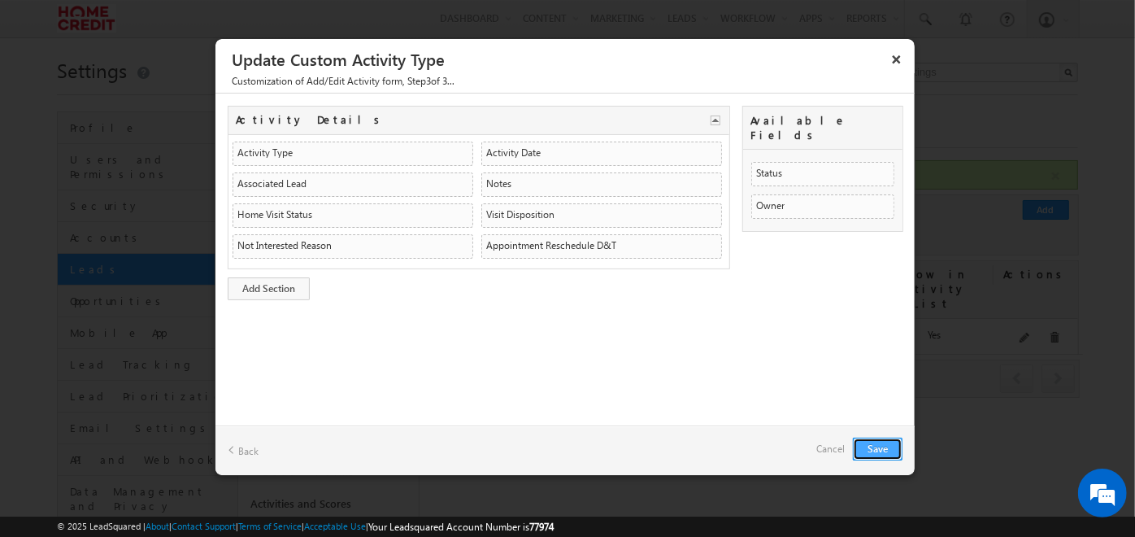
click at [868, 446] on button "Save" at bounding box center [878, 448] width 50 height 23
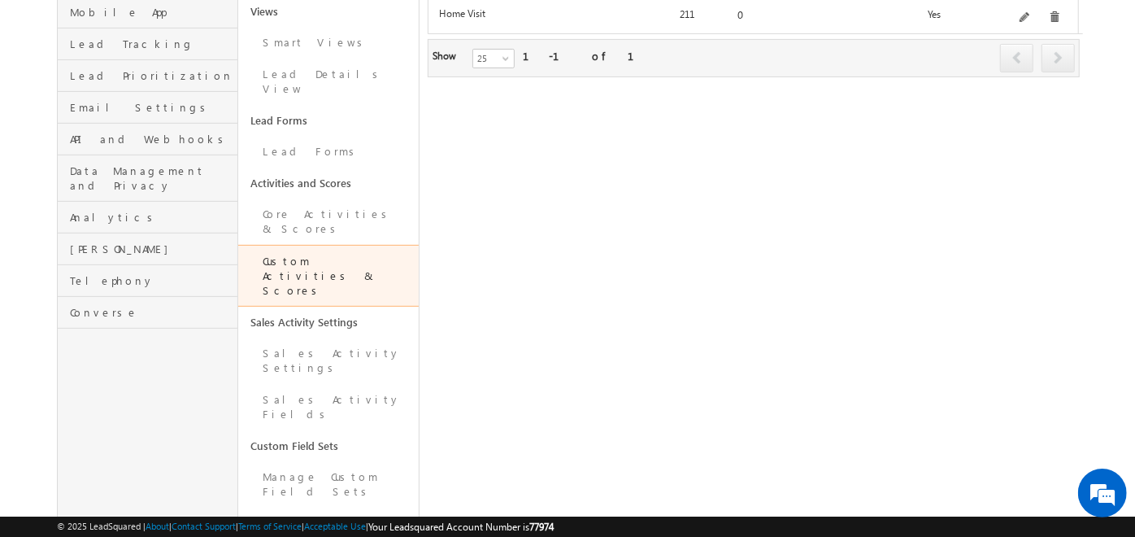
scroll to position [321, 0]
click at [372, 507] on link "Configure Custom Field Set" at bounding box center [328, 530] width 181 height 46
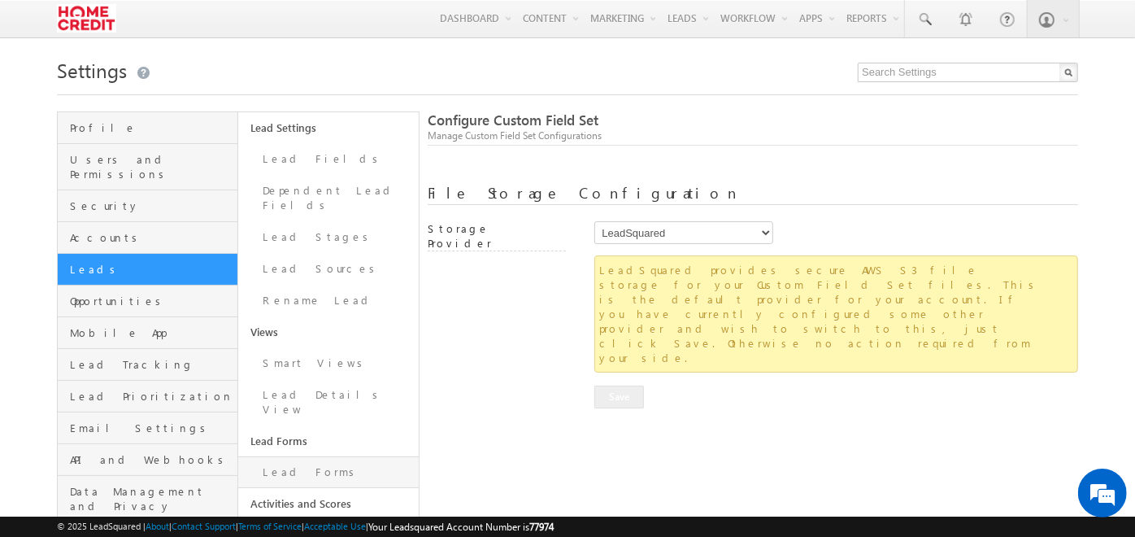
scroll to position [440, 0]
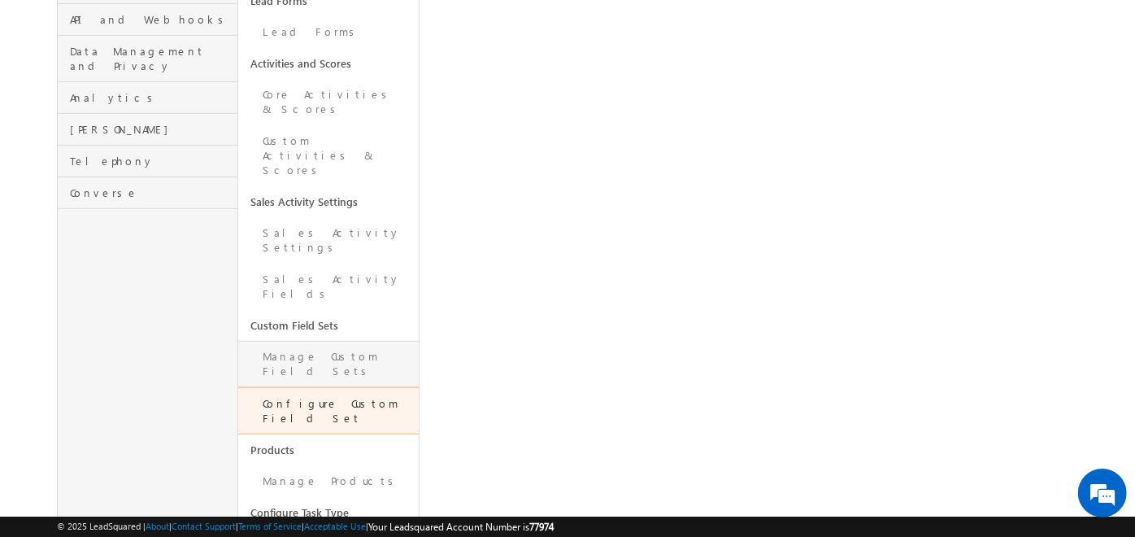
click at [329, 341] on link "Manage Custom Field Sets" at bounding box center [328, 364] width 181 height 46
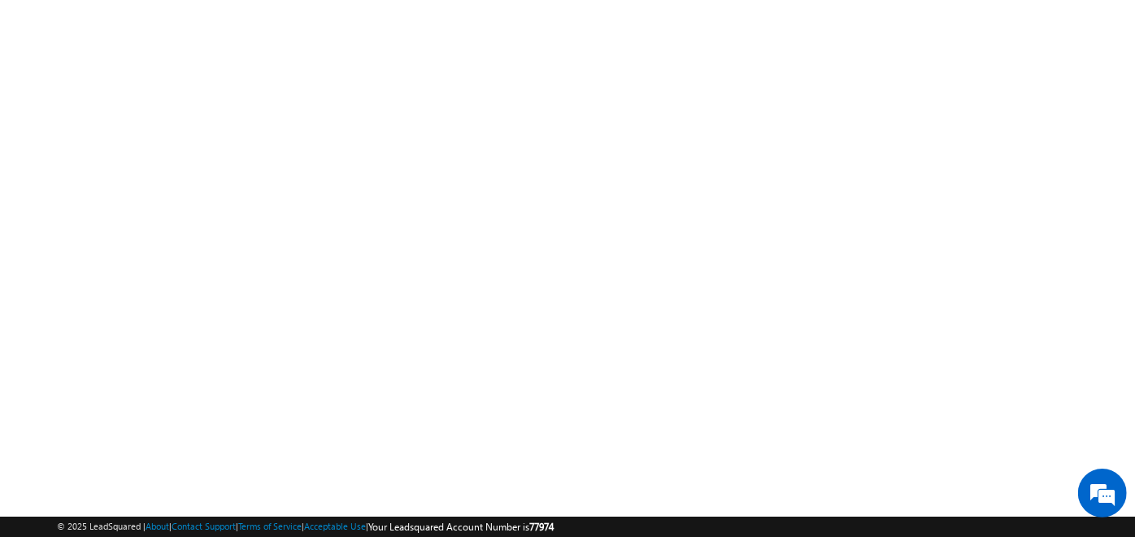
scroll to position [273, 0]
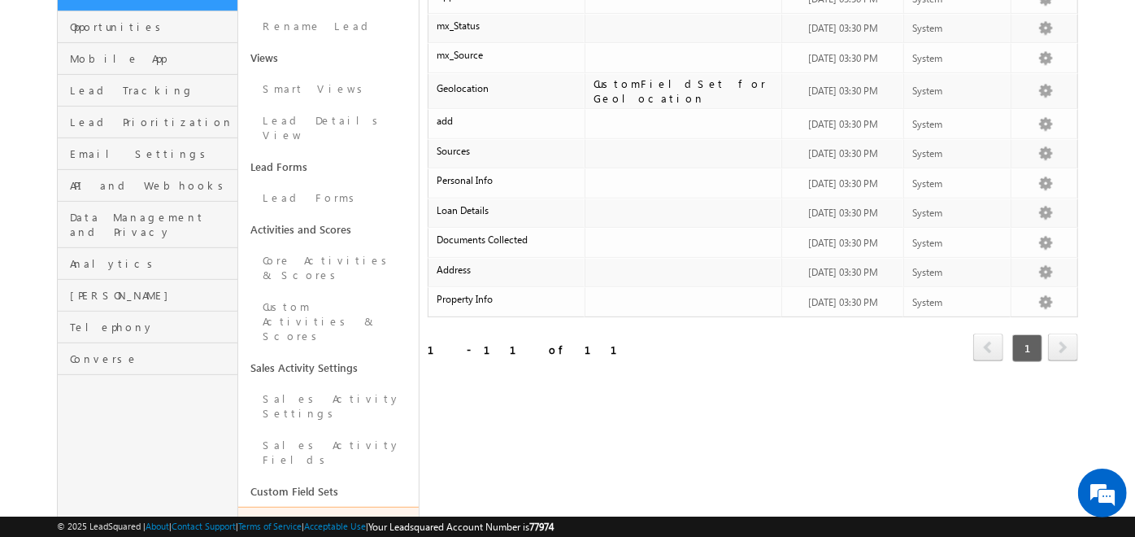
scroll to position [288, 0]
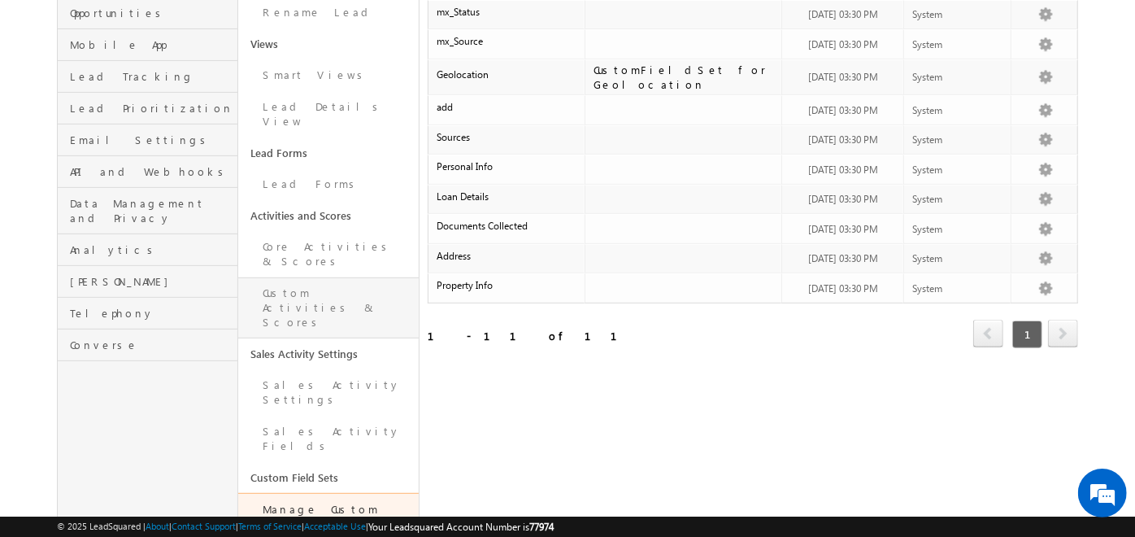
click at [316, 277] on link "Custom Activities & Scores" at bounding box center [328, 307] width 181 height 61
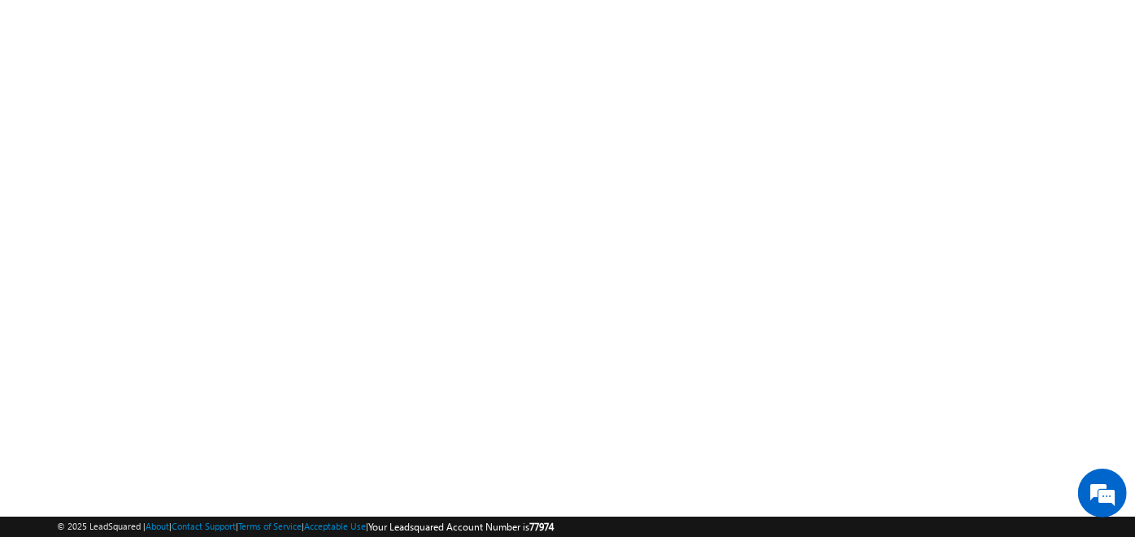
scroll to position [273, 0]
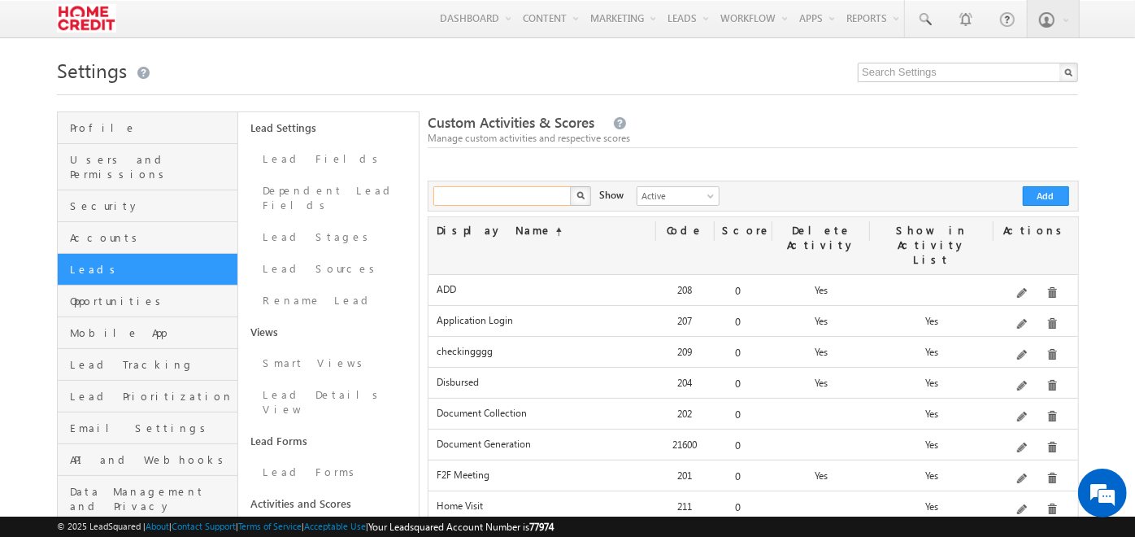
click at [529, 203] on input "text" at bounding box center [502, 196] width 139 height 20
type input "house"
click at [570, 186] on button "button" at bounding box center [580, 196] width 21 height 20
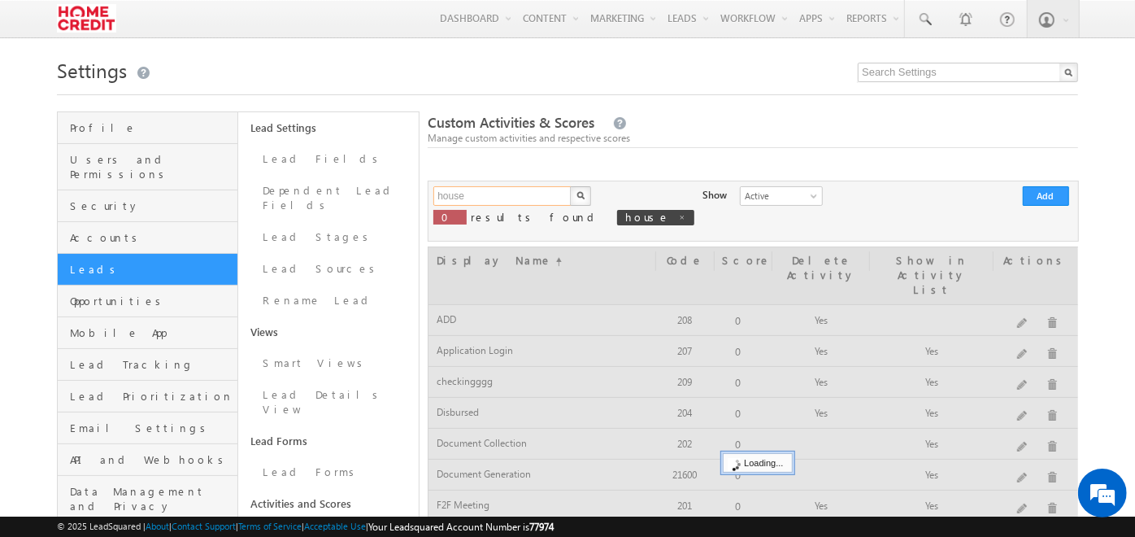
click at [507, 189] on input "house" at bounding box center [502, 196] width 139 height 20
click at [570, 186] on button "button" at bounding box center [580, 196] width 21 height 20
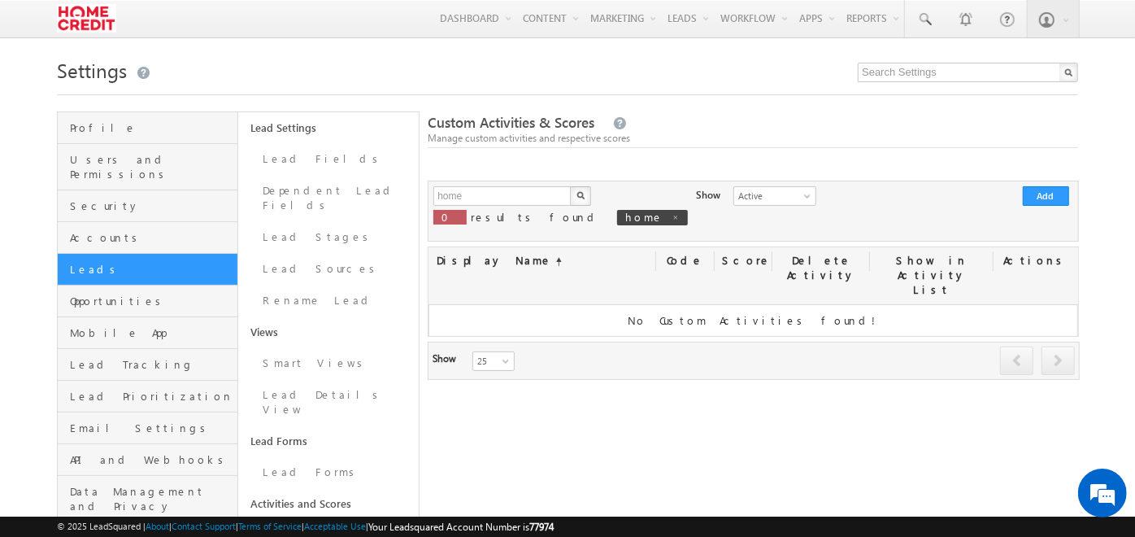
click at [586, 189] on button "button" at bounding box center [580, 196] width 21 height 20
click at [681, 218] on span at bounding box center [685, 217] width 8 height 8
type input "Search Custom Activities"
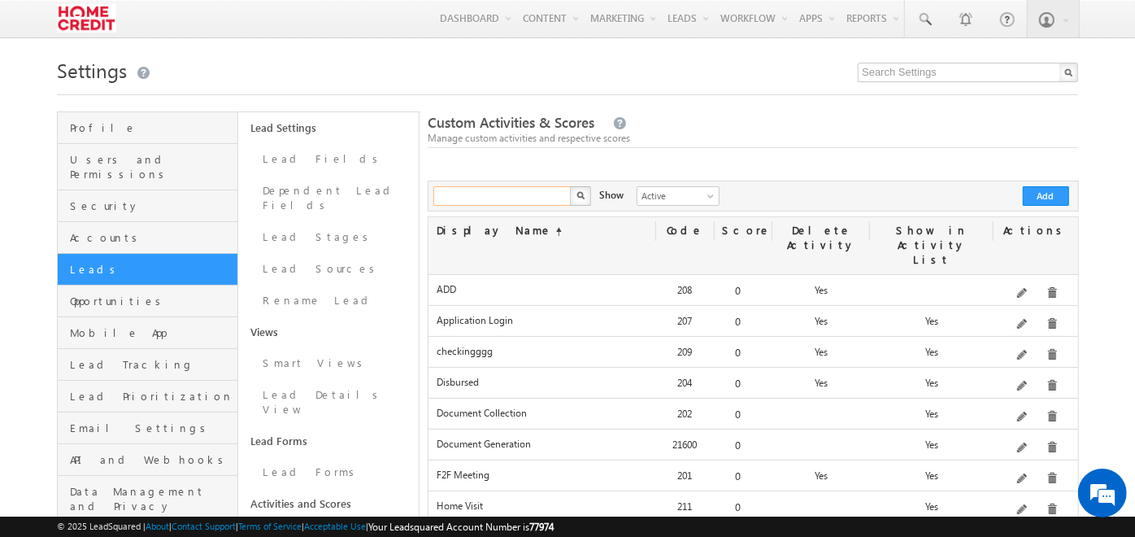
click at [483, 205] on input "text" at bounding box center [502, 196] width 139 height 20
type input "home"
click at [570, 186] on button "button" at bounding box center [580, 196] width 21 height 20
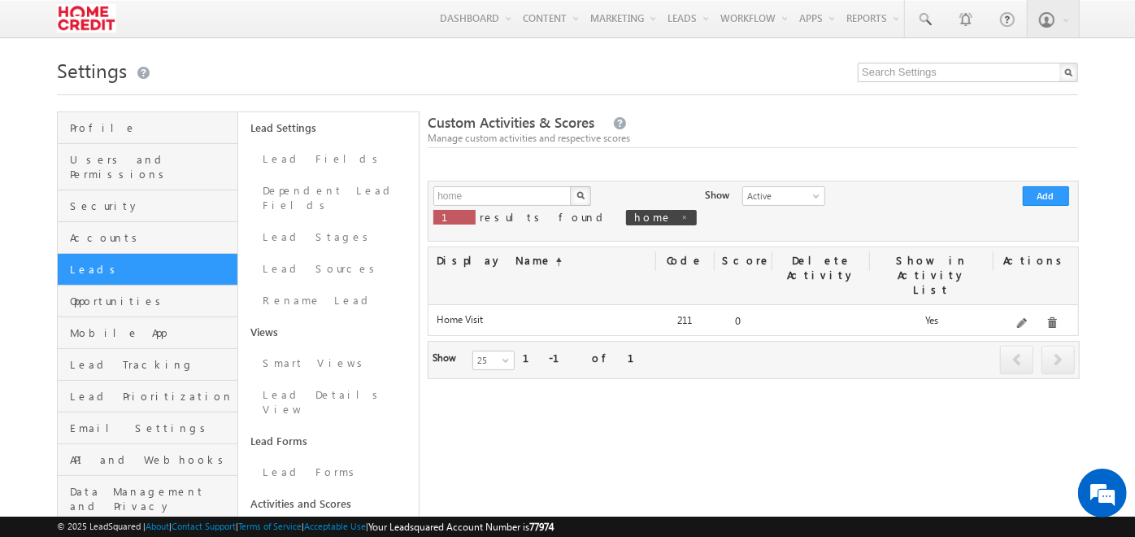
click at [1029, 318] on span at bounding box center [1023, 324] width 12 height 12
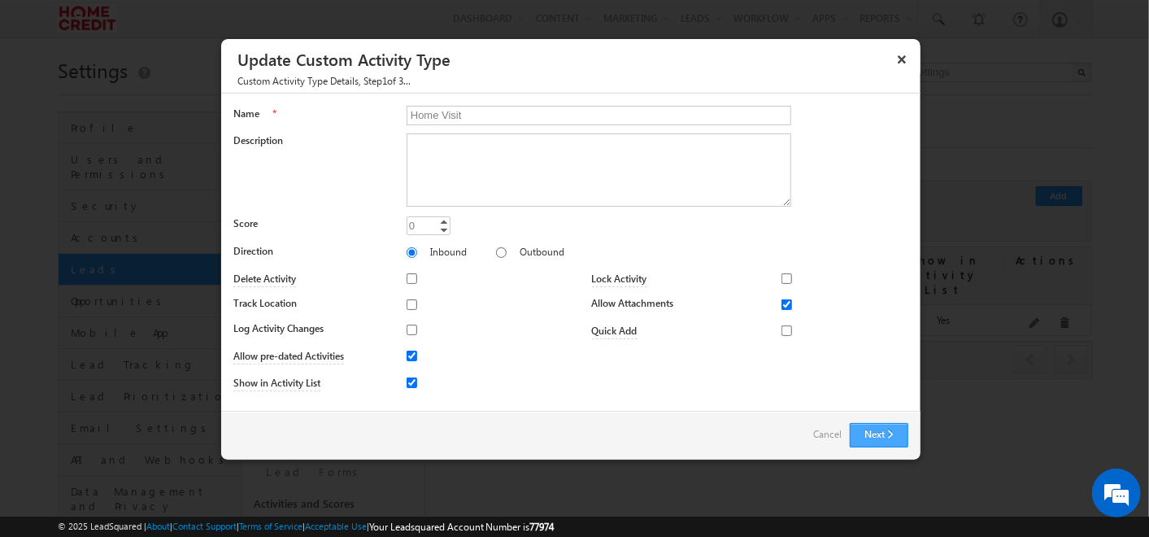
click at [866, 434] on button "Next" at bounding box center [879, 435] width 59 height 24
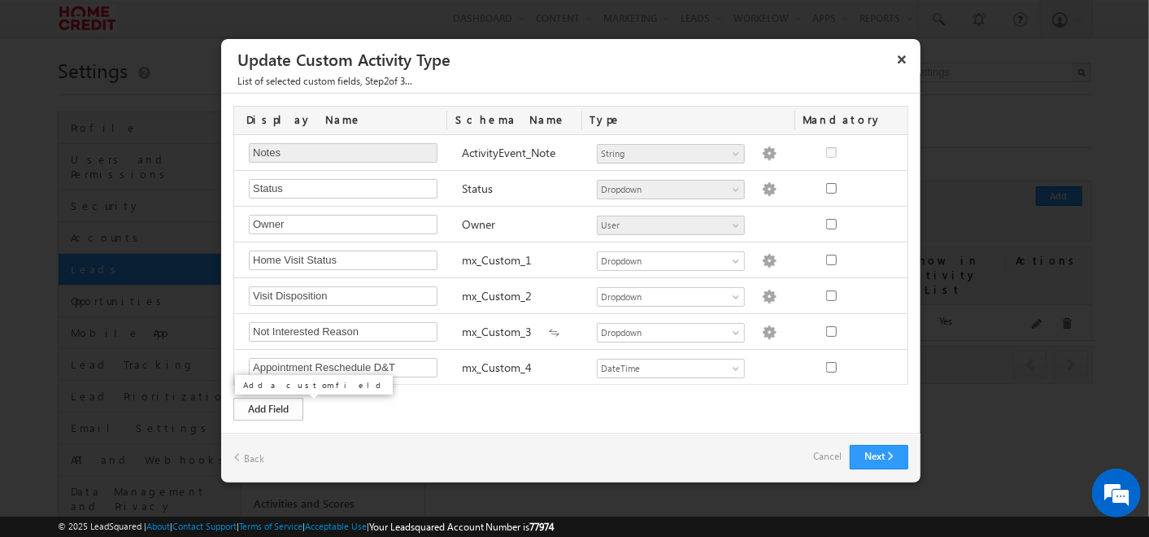
click at [276, 408] on div "Add Field" at bounding box center [268, 409] width 70 height 23
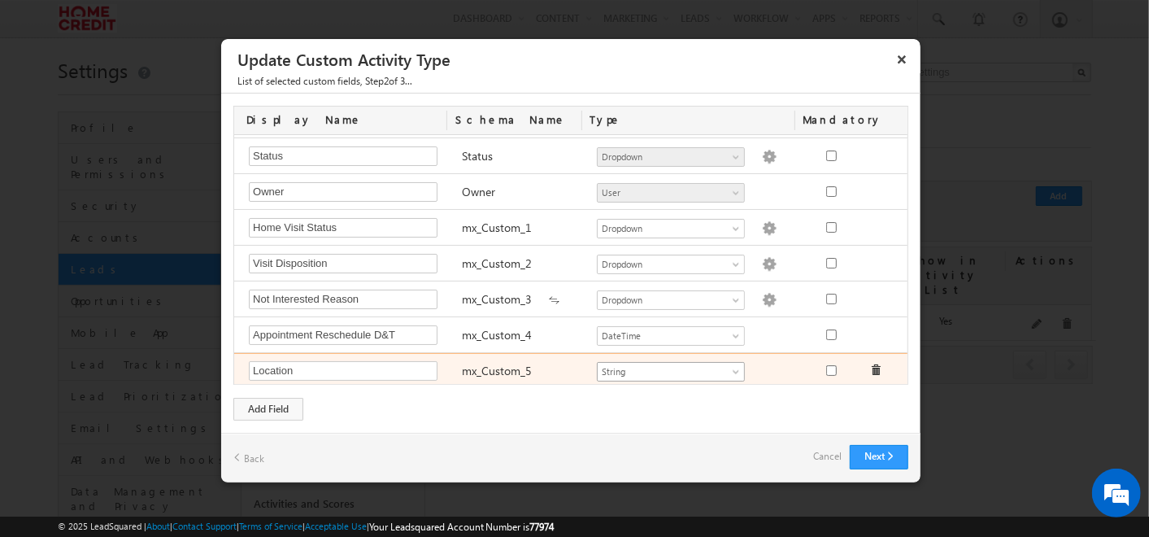
click at [703, 364] on span "String" at bounding box center [664, 371] width 133 height 15
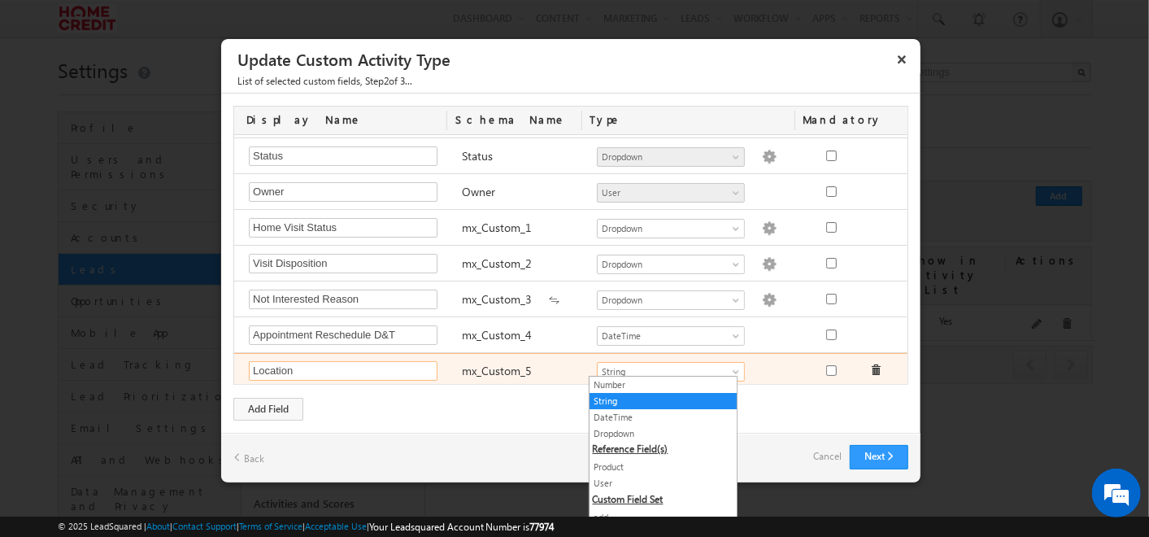
click at [368, 368] on input "Location" at bounding box center [343, 371] width 189 height 20
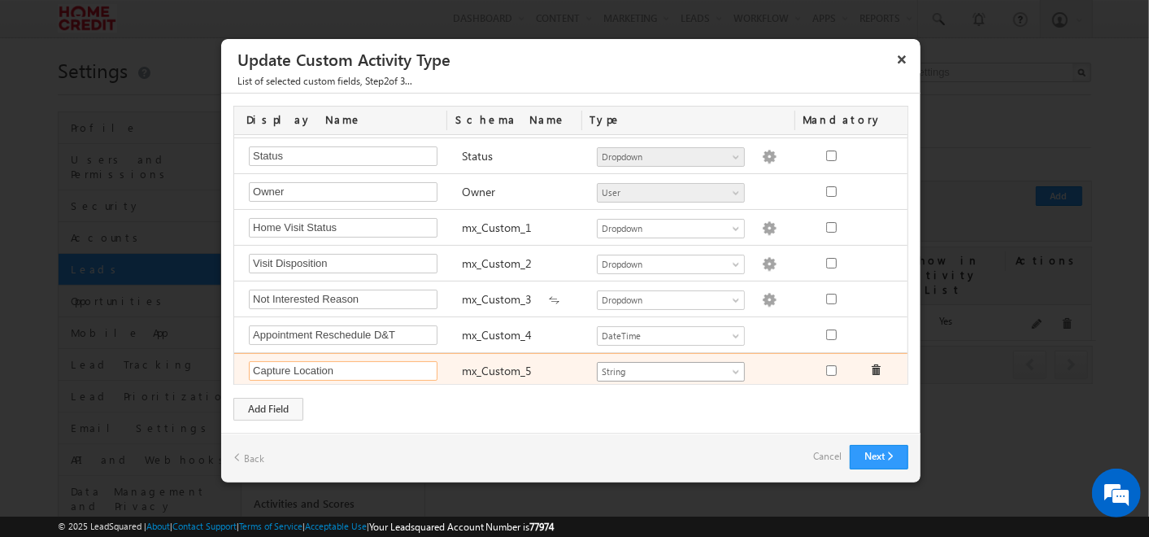
type input "Capture Location"
click at [710, 364] on span "String" at bounding box center [664, 371] width 133 height 15
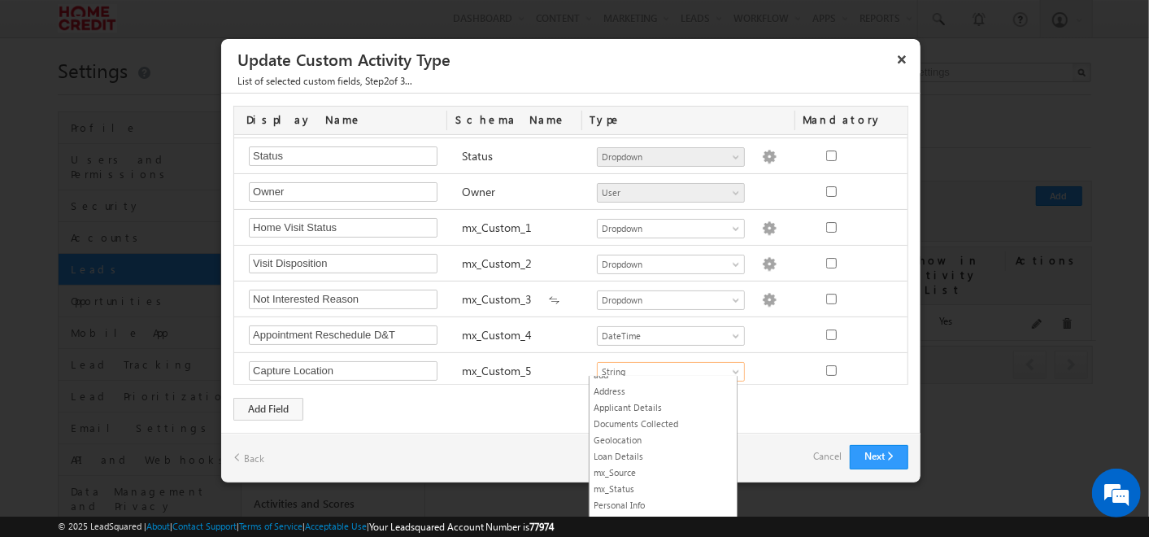
scroll to position [146, 0]
click at [644, 429] on link "Geolocation" at bounding box center [663, 436] width 147 height 15
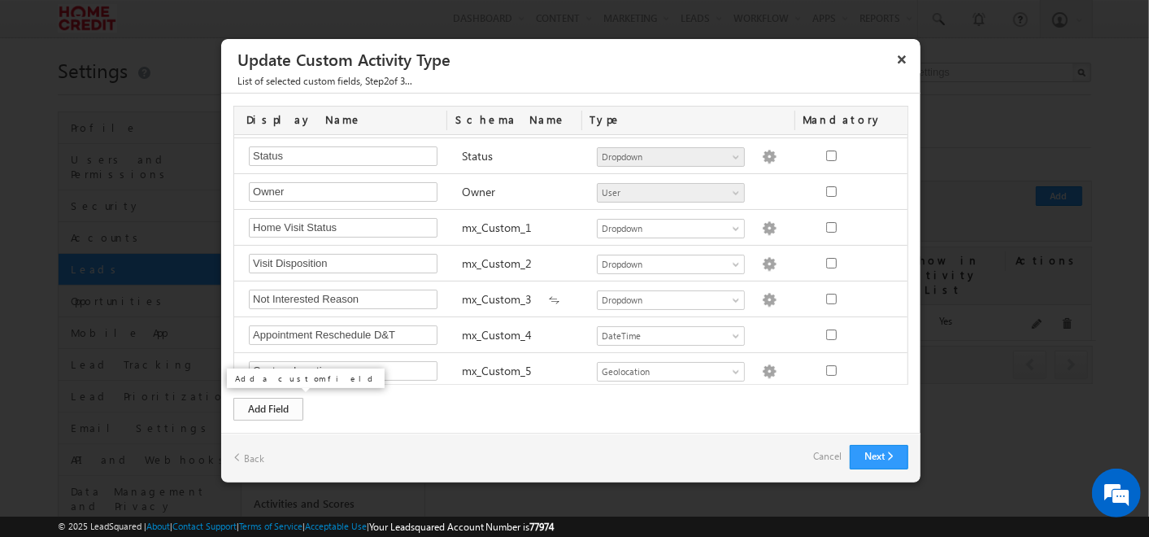
click at [281, 414] on div "Add Field" at bounding box center [268, 409] width 70 height 23
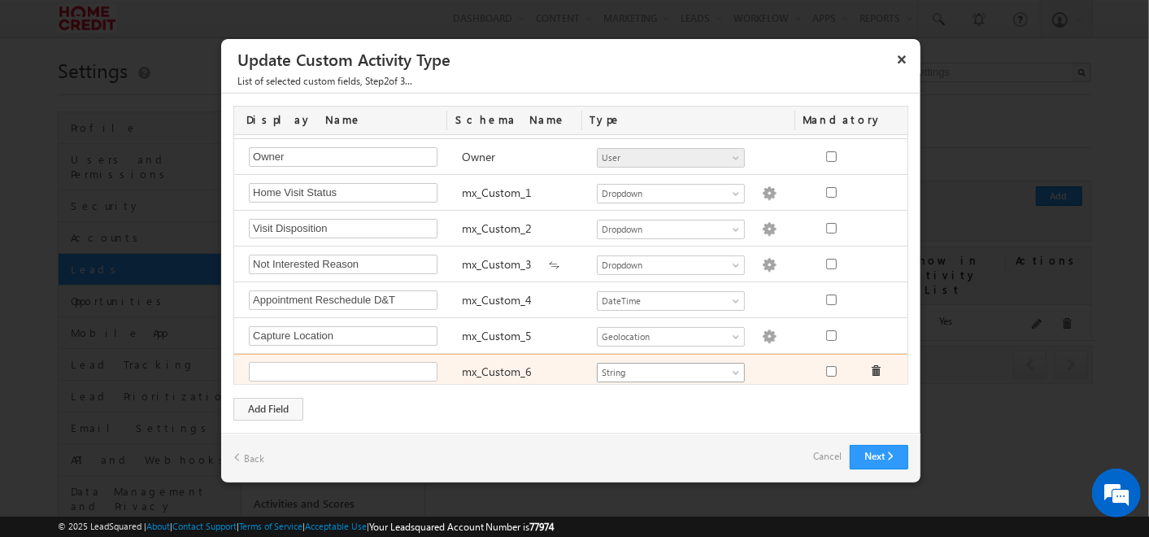
click at [683, 365] on span "String" at bounding box center [664, 372] width 133 height 15
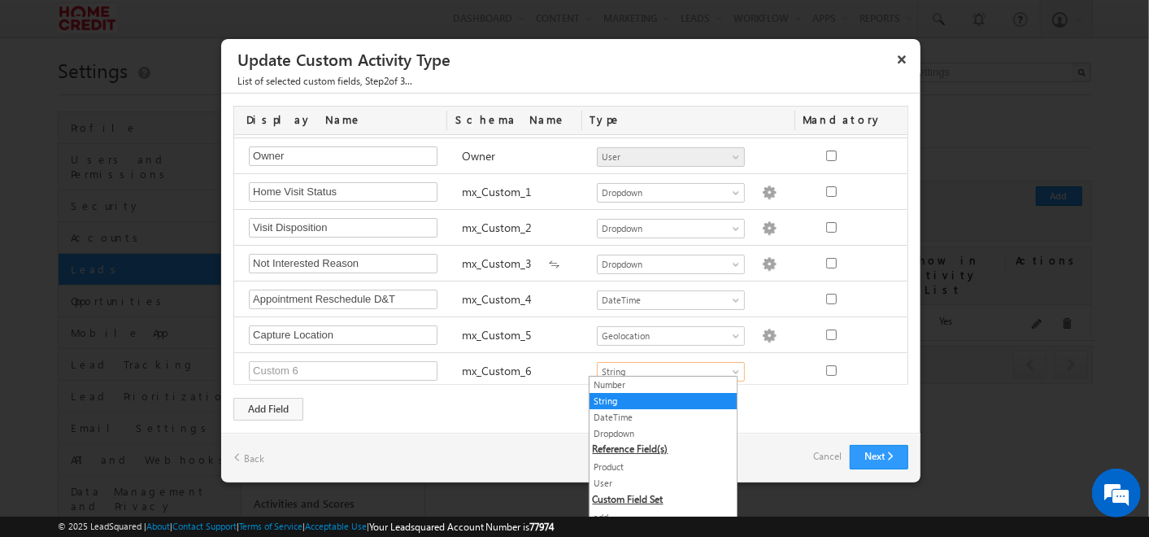
scroll to position [155, 0]
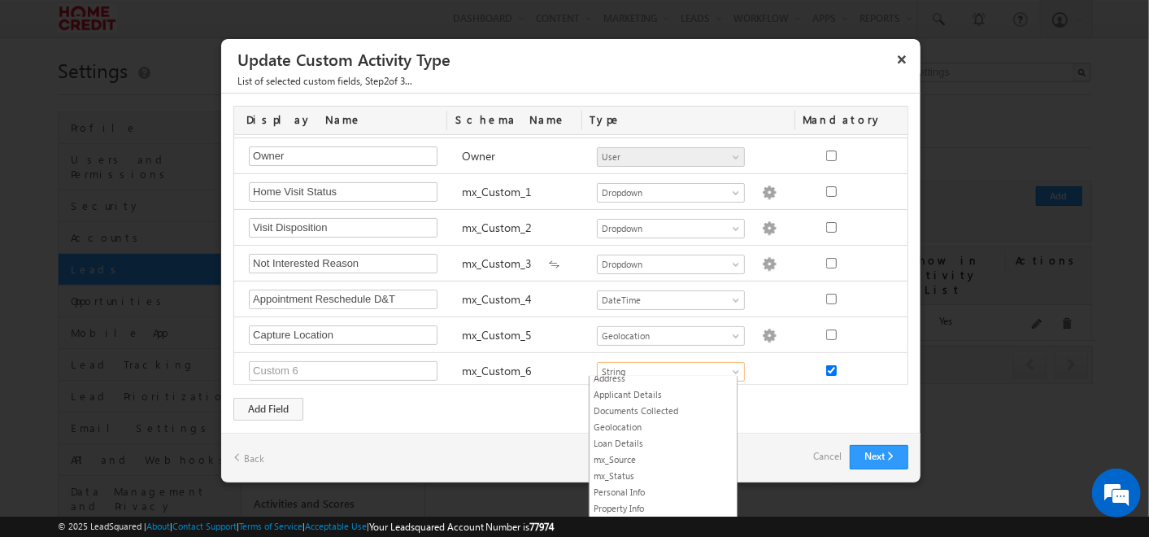
click at [624, 517] on link "Sources" at bounding box center [663, 524] width 147 height 15
click at [624, 513] on div at bounding box center [574, 268] width 1149 height 537
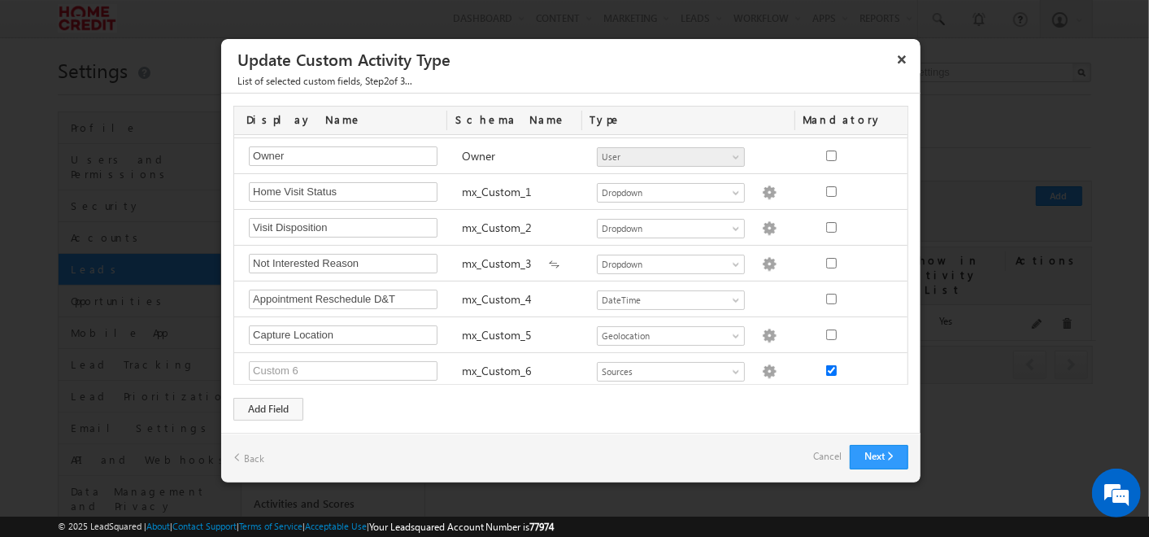
click at [624, 513] on div at bounding box center [574, 268] width 1149 height 537
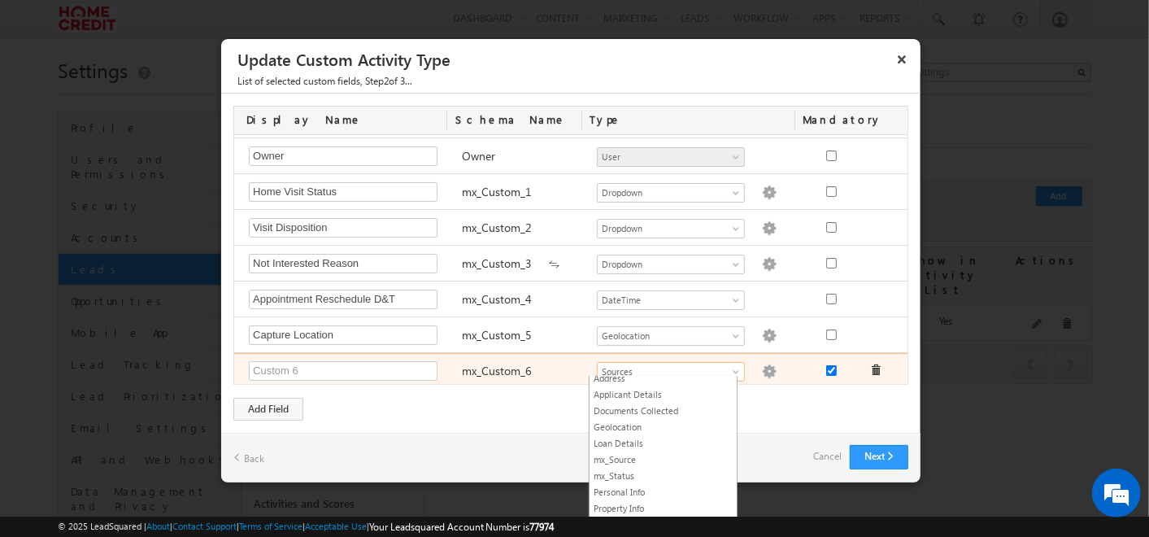
click at [665, 364] on span "Sources" at bounding box center [664, 371] width 133 height 15
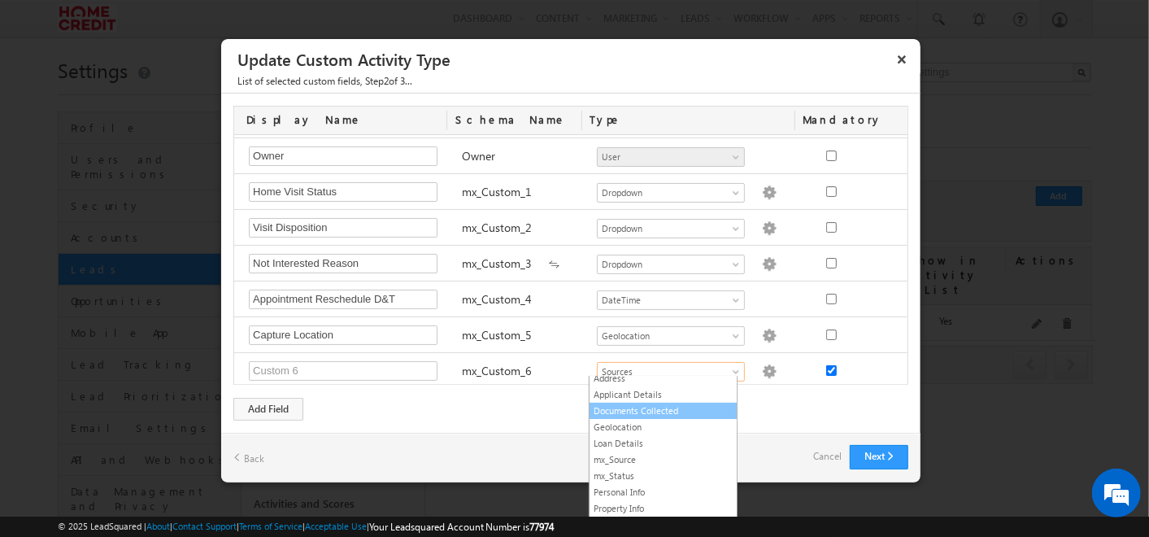
click at [600, 408] on link "Documents Collected" at bounding box center [663, 410] width 147 height 15
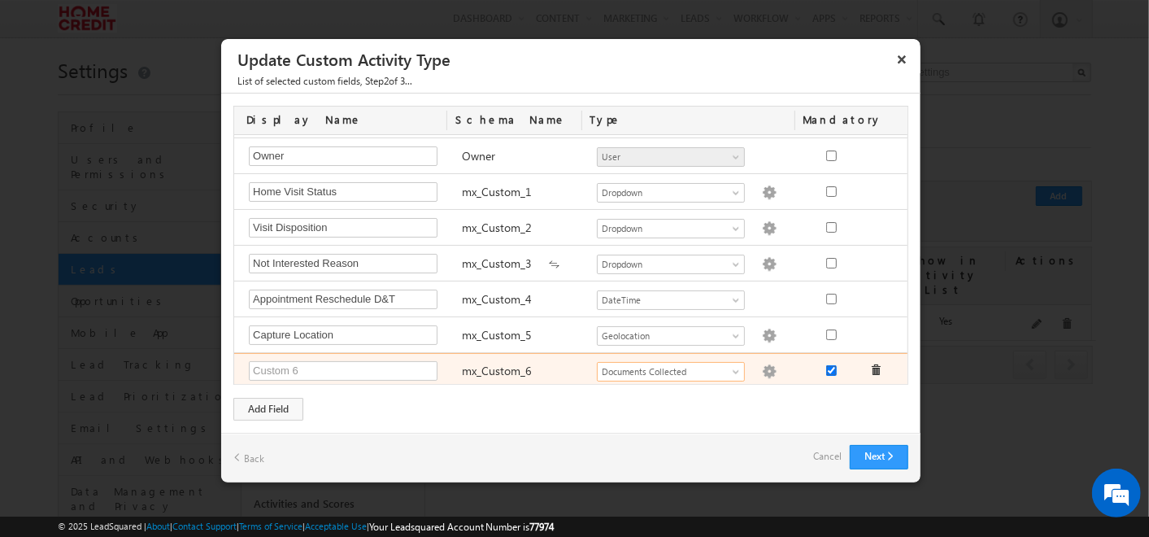
click at [826, 365] on input "checkbox" at bounding box center [831, 370] width 11 height 11
checkbox input "false"
click at [870, 366] on span at bounding box center [875, 369] width 11 height 11
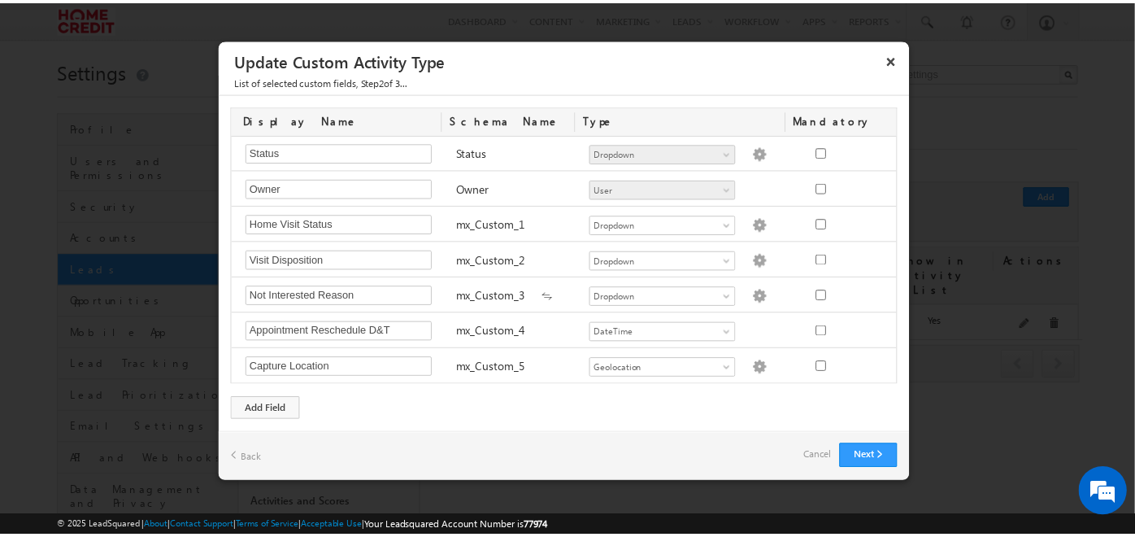
scroll to position [33, 0]
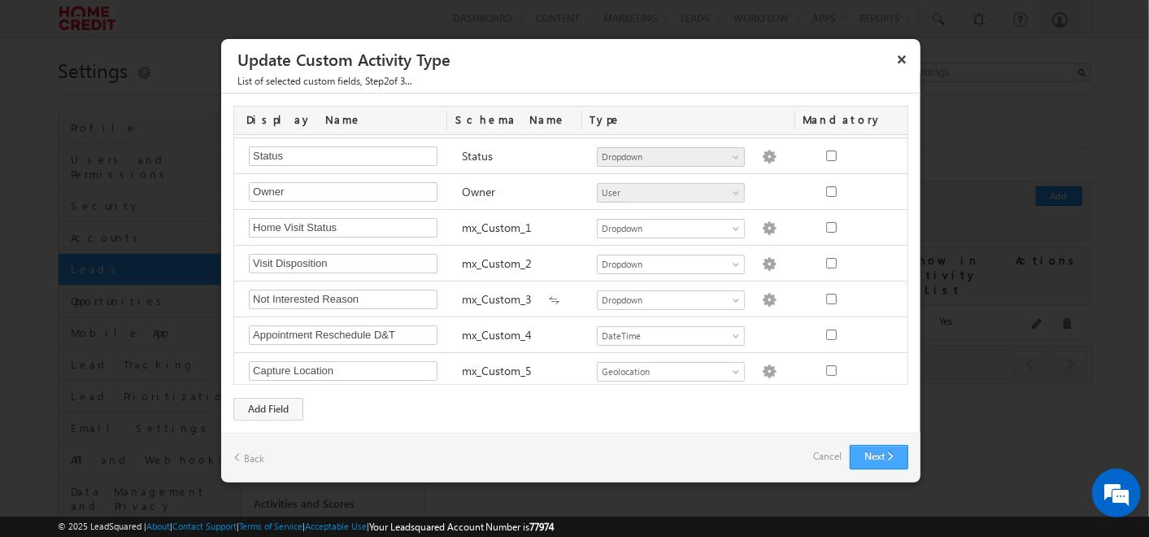
click at [889, 454] on button "Next" at bounding box center [879, 457] width 59 height 24
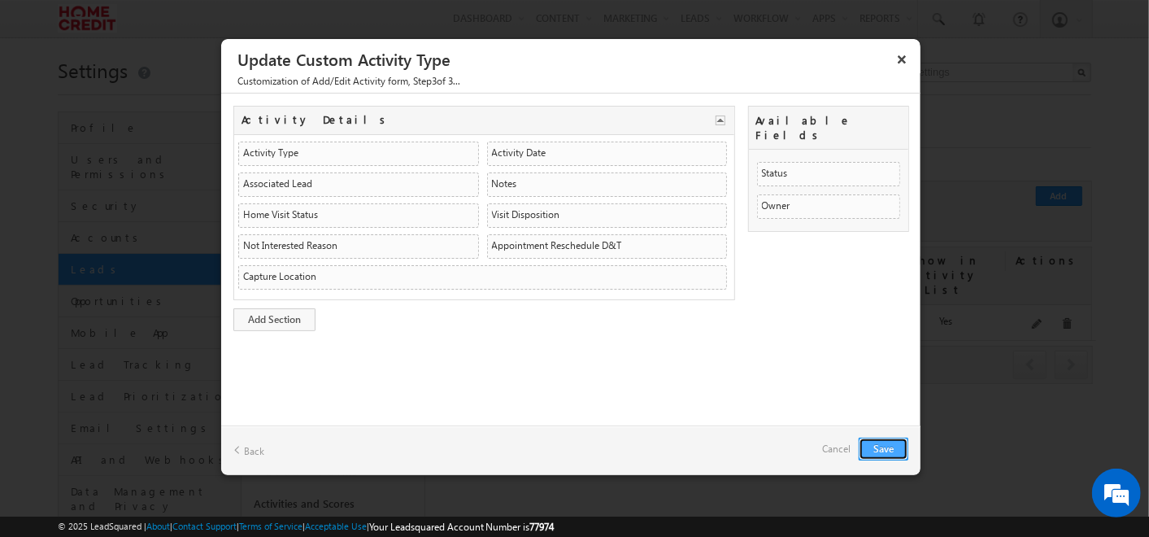
click at [886, 450] on button "Save" at bounding box center [884, 448] width 50 height 23
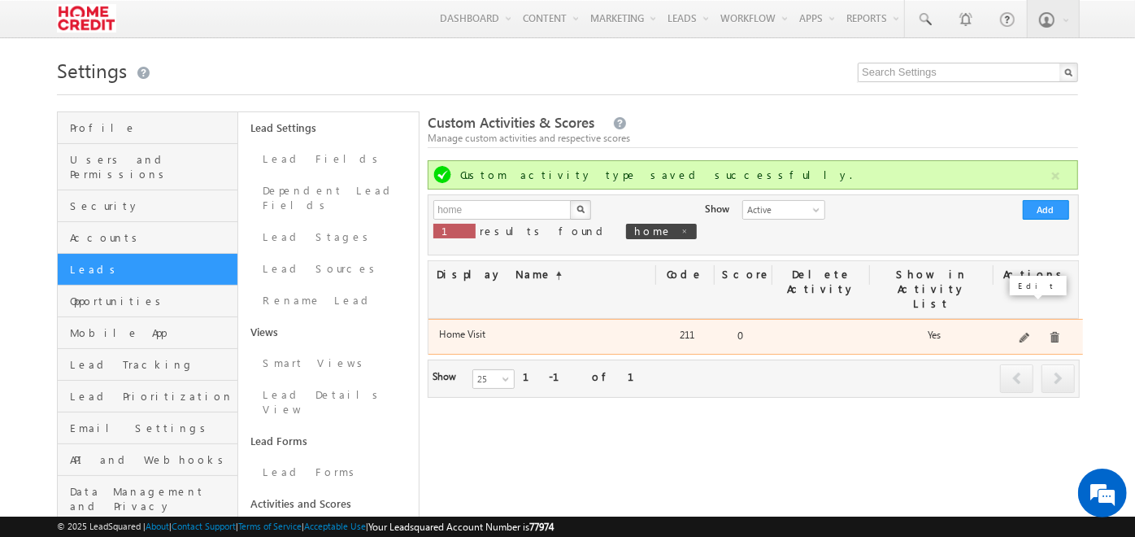
click at [1027, 333] on span at bounding box center [1026, 339] width 12 height 12
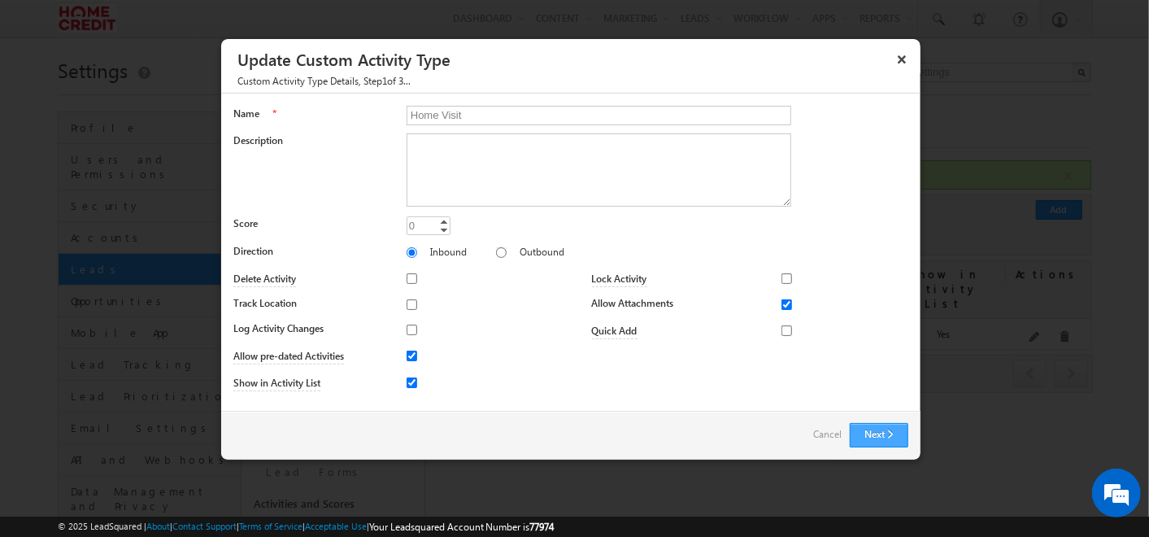
click at [890, 446] on button "Next" at bounding box center [879, 435] width 59 height 24
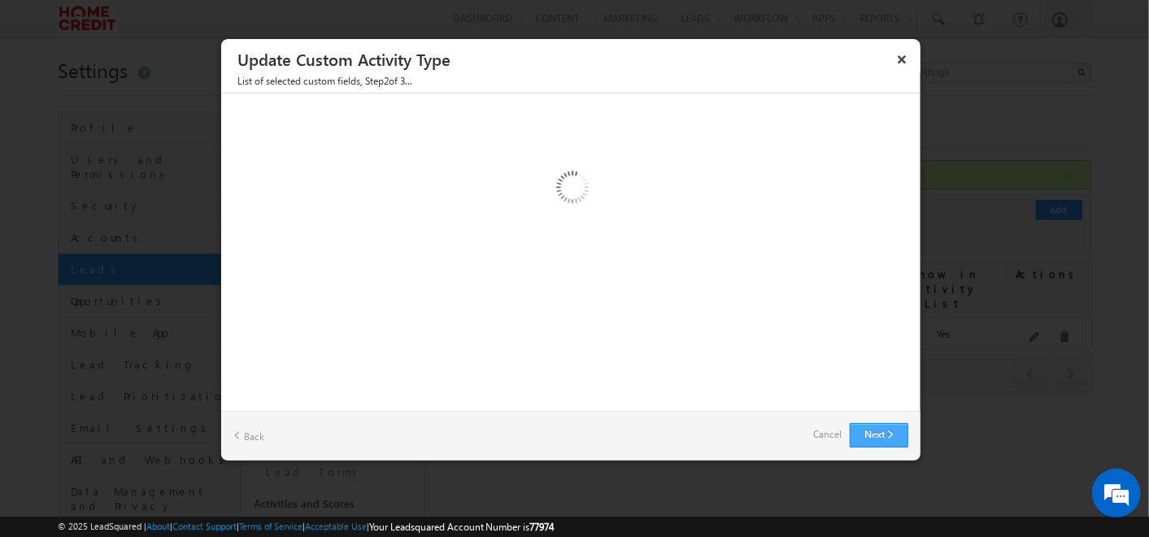
click at [882, 437] on button "Next" at bounding box center [879, 435] width 59 height 24
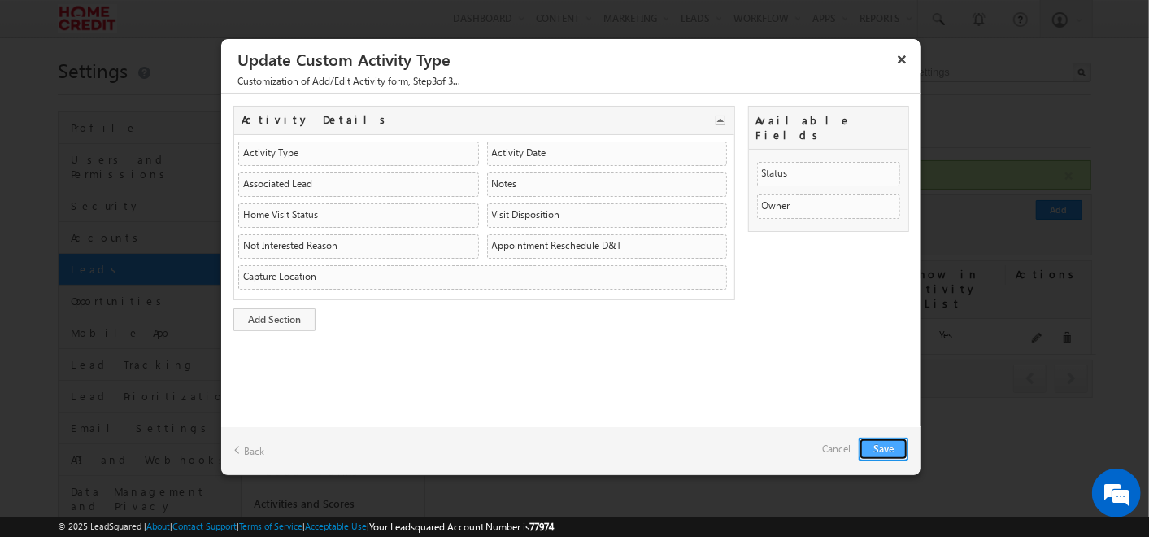
click at [868, 437] on button "Save" at bounding box center [884, 448] width 50 height 23
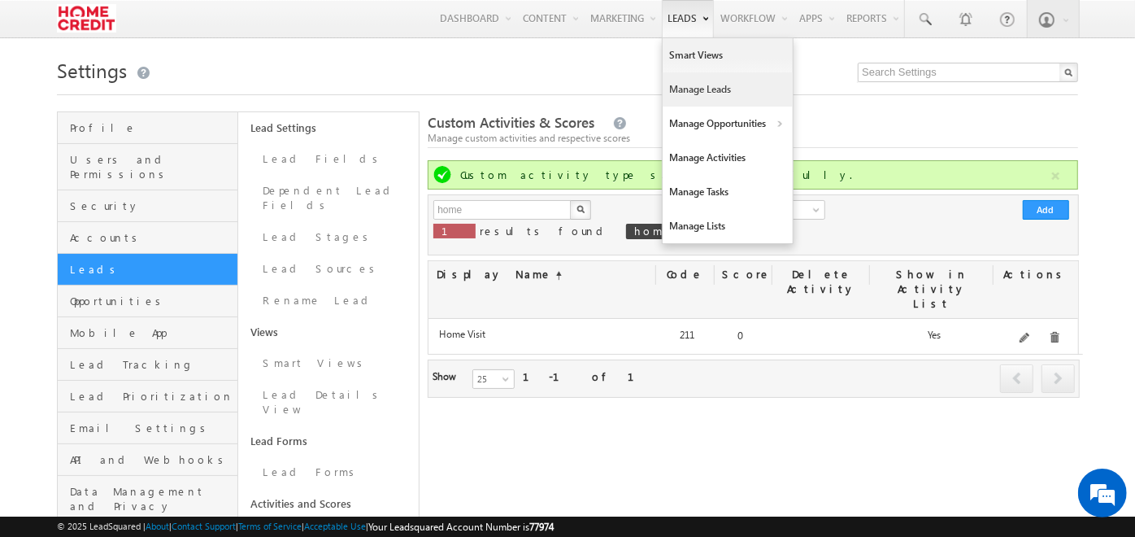
click at [686, 90] on link "Manage Leads" at bounding box center [728, 89] width 130 height 34
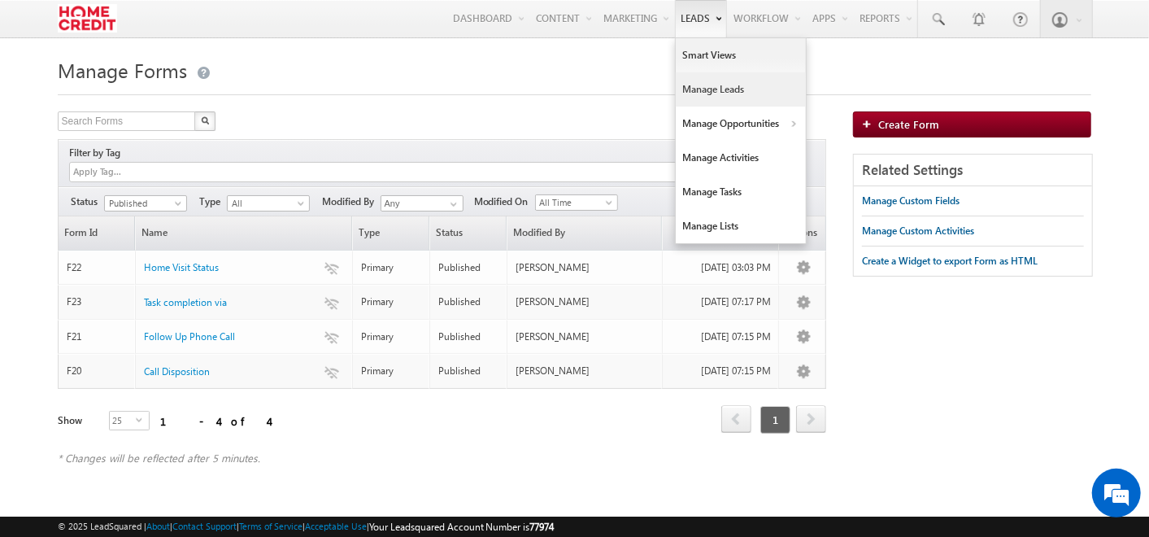
click at [703, 81] on link "Manage Leads" at bounding box center [741, 89] width 130 height 34
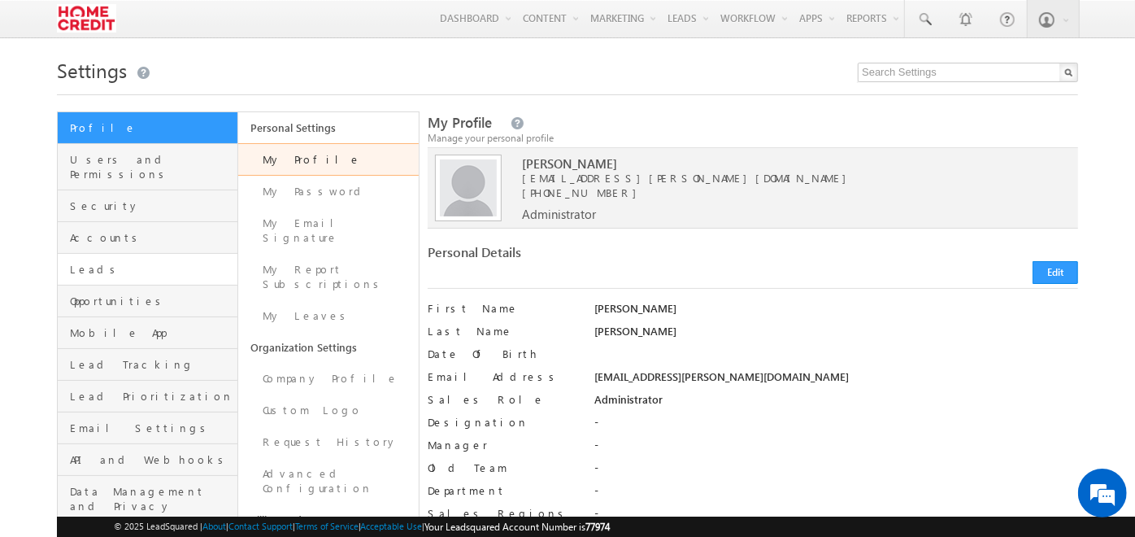
click at [210, 254] on link "Leads" at bounding box center [148, 270] width 180 height 32
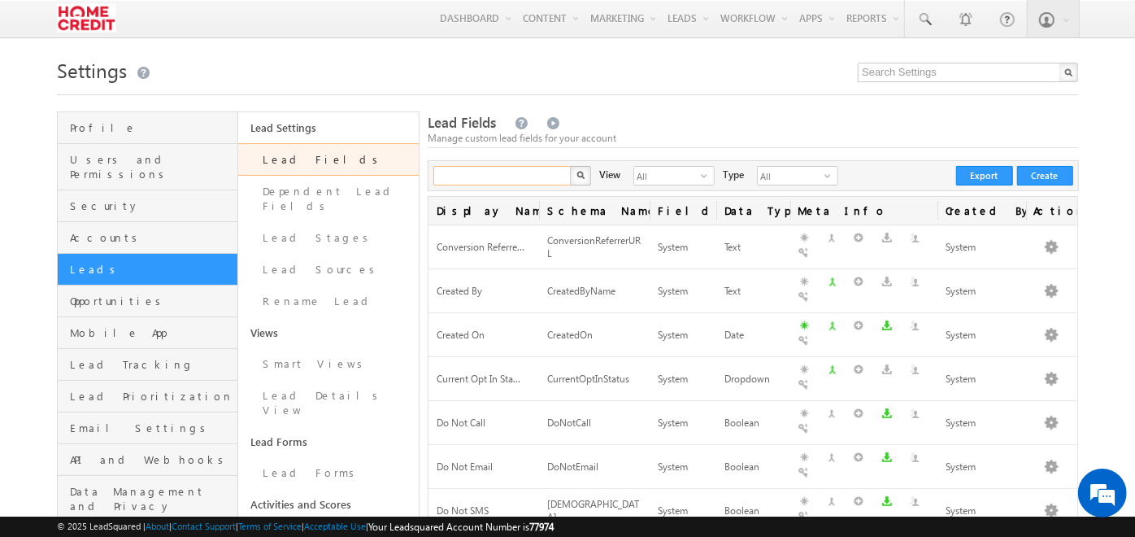
click at [481, 174] on input "text" at bounding box center [502, 176] width 139 height 20
type input "home"
click at [570, 166] on button "button" at bounding box center [580, 176] width 21 height 20
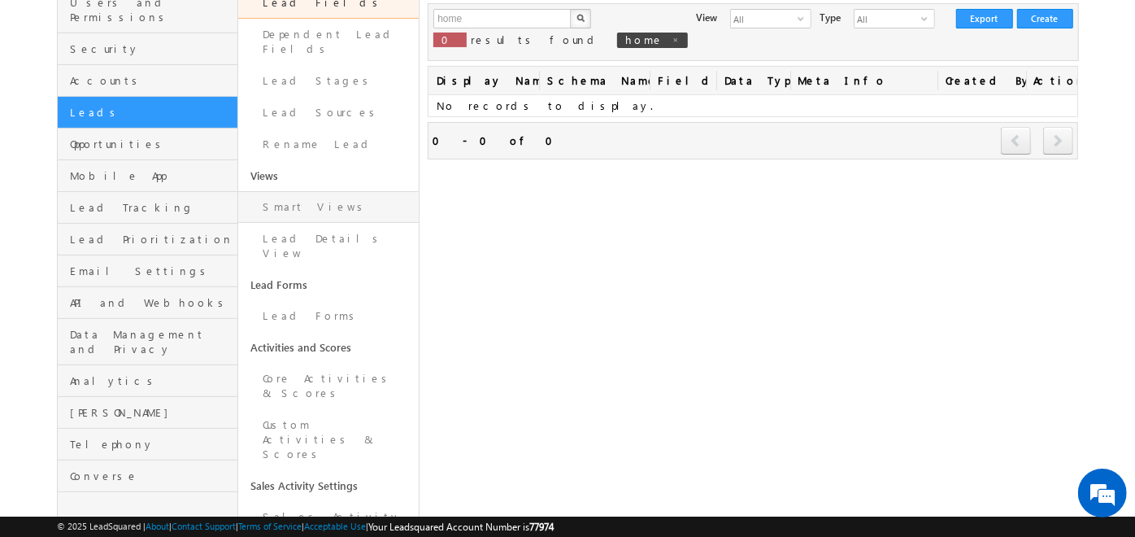
scroll to position [158, 0]
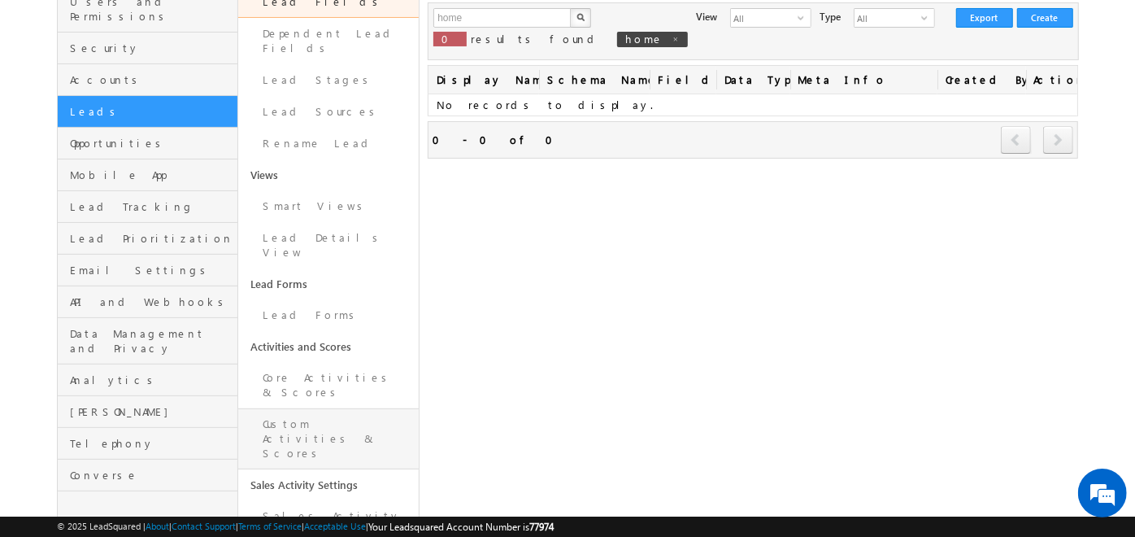
click at [320, 408] on link "Custom Activities & Scores" at bounding box center [328, 438] width 181 height 61
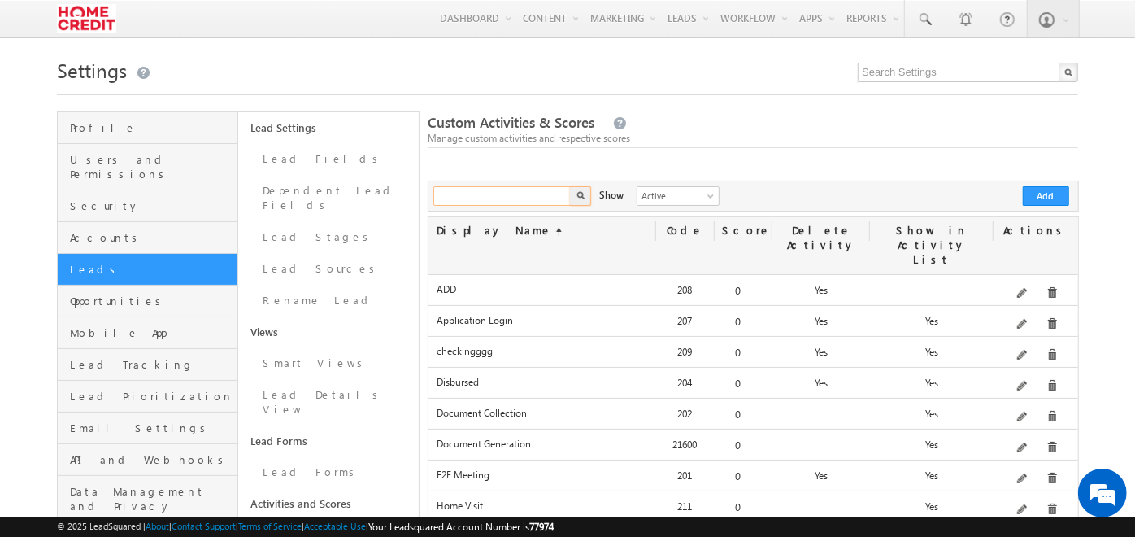
click at [501, 199] on input "text" at bounding box center [502, 196] width 139 height 20
type input "home"
click at [570, 186] on button "button" at bounding box center [580, 196] width 21 height 20
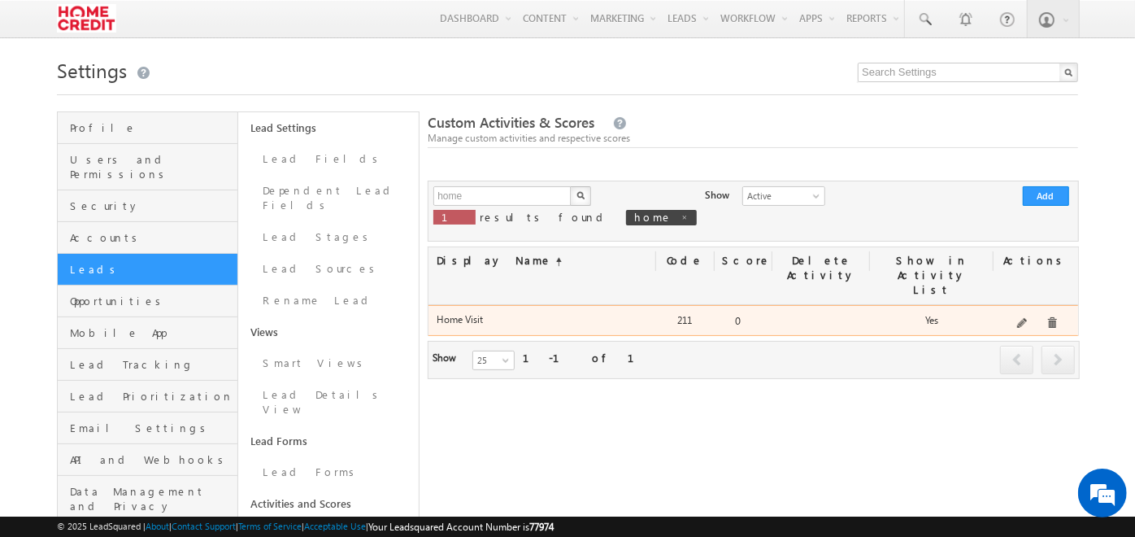
click at [1029, 318] on span at bounding box center [1023, 324] width 12 height 12
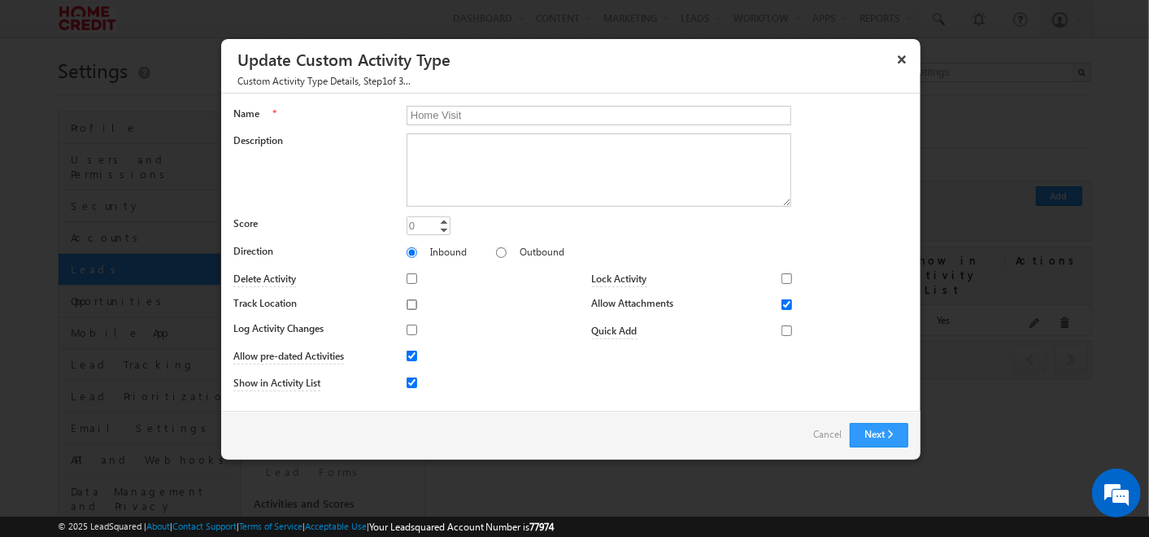
click at [411, 302] on input "Track Location" at bounding box center [412, 304] width 11 height 11
checkbox input "true"
click at [409, 355] on input "Allow pre-dated Activities" at bounding box center [412, 355] width 11 height 11
checkbox input "false"
click at [873, 429] on button "Next" at bounding box center [879, 435] width 59 height 24
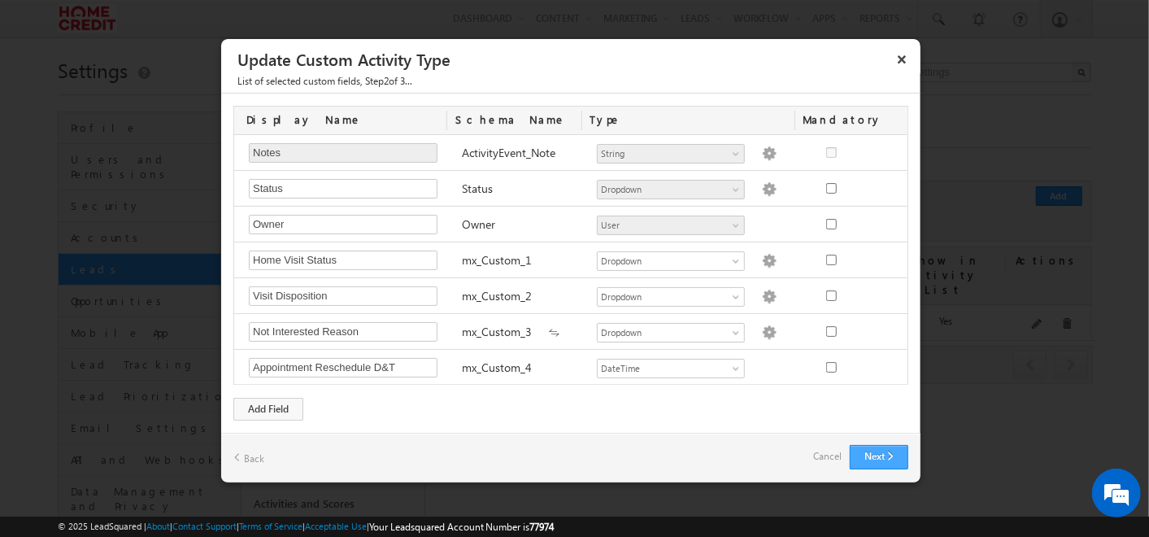
click at [873, 429] on div "Display Name Schema Name Type Mandatory Notes Required Field ActivityEvent_Note…" at bounding box center [570, 263] width 699 height 339
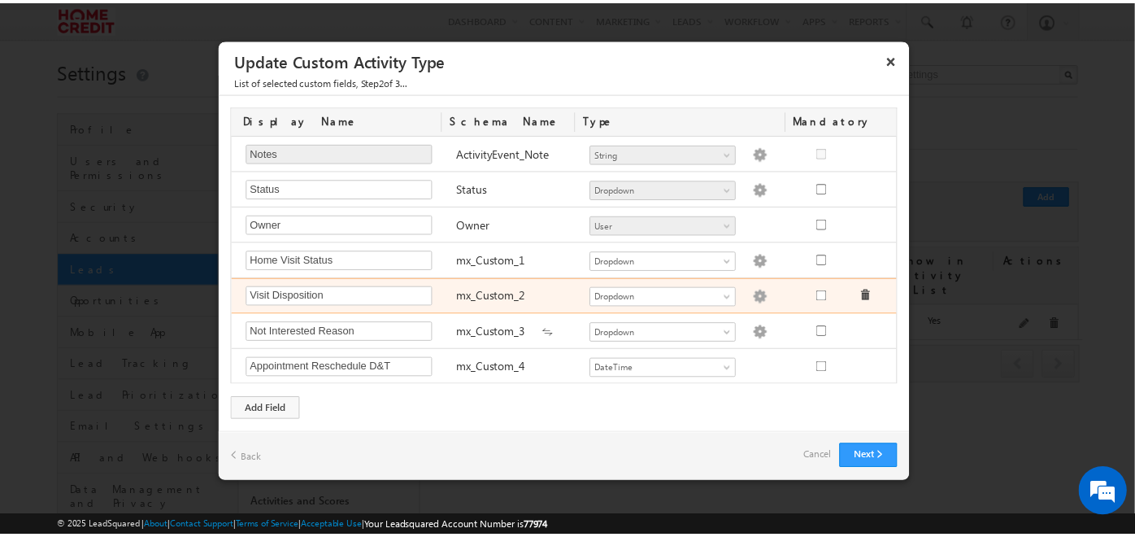
scroll to position [33, 0]
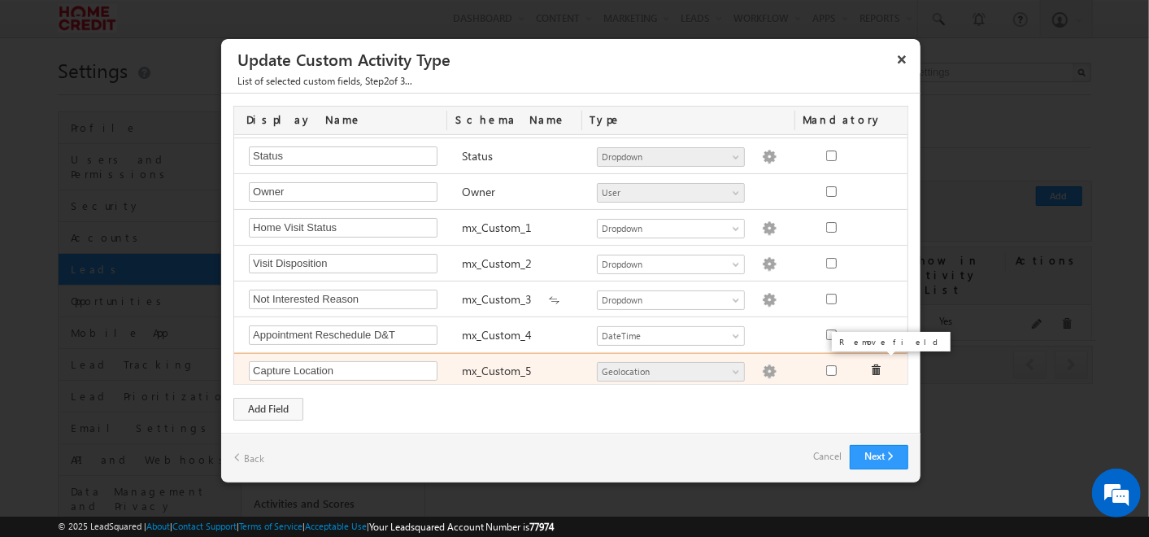
click at [870, 367] on span at bounding box center [875, 369] width 11 height 11
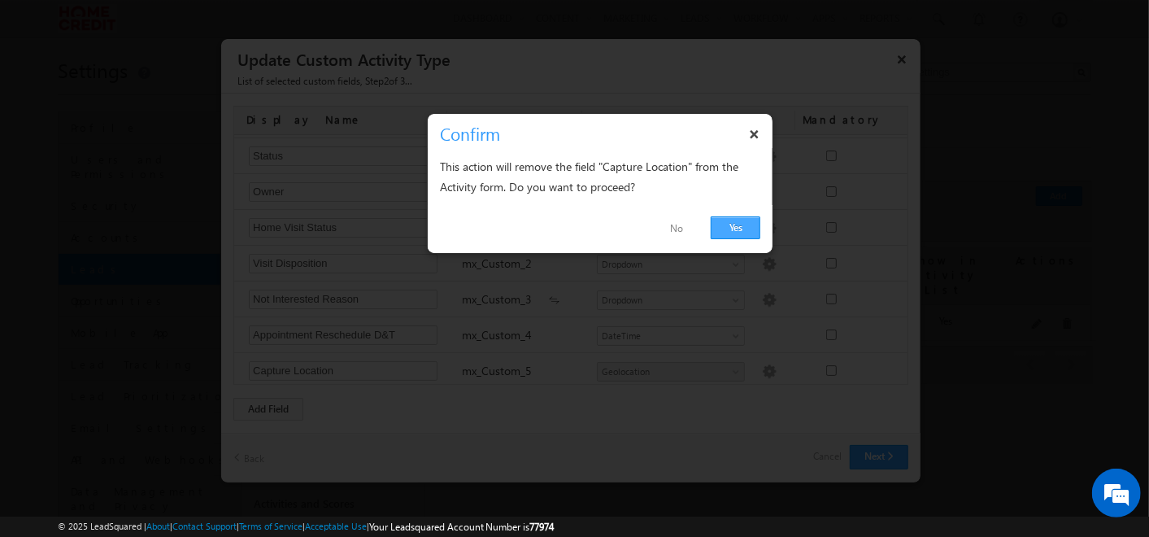
click at [720, 223] on link "Yes" at bounding box center [736, 227] width 50 height 23
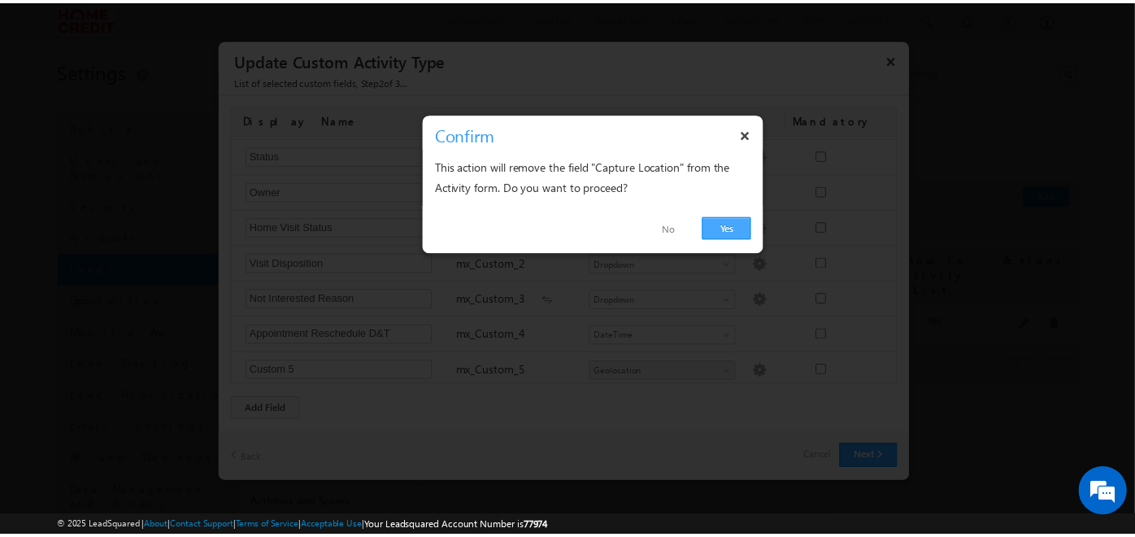
scroll to position [0, 0]
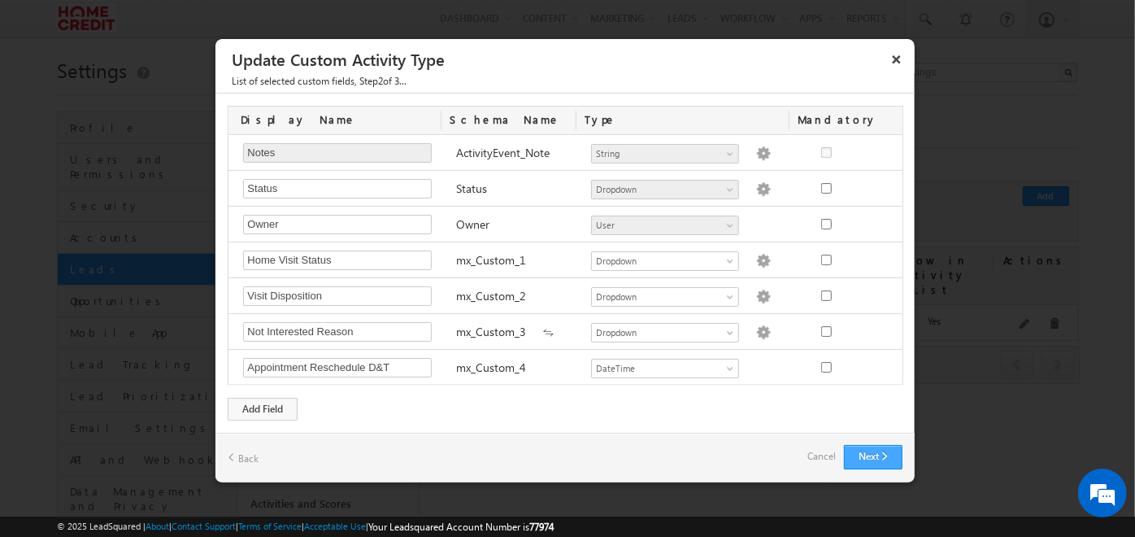
click at [885, 459] on button "Next" at bounding box center [873, 457] width 59 height 24
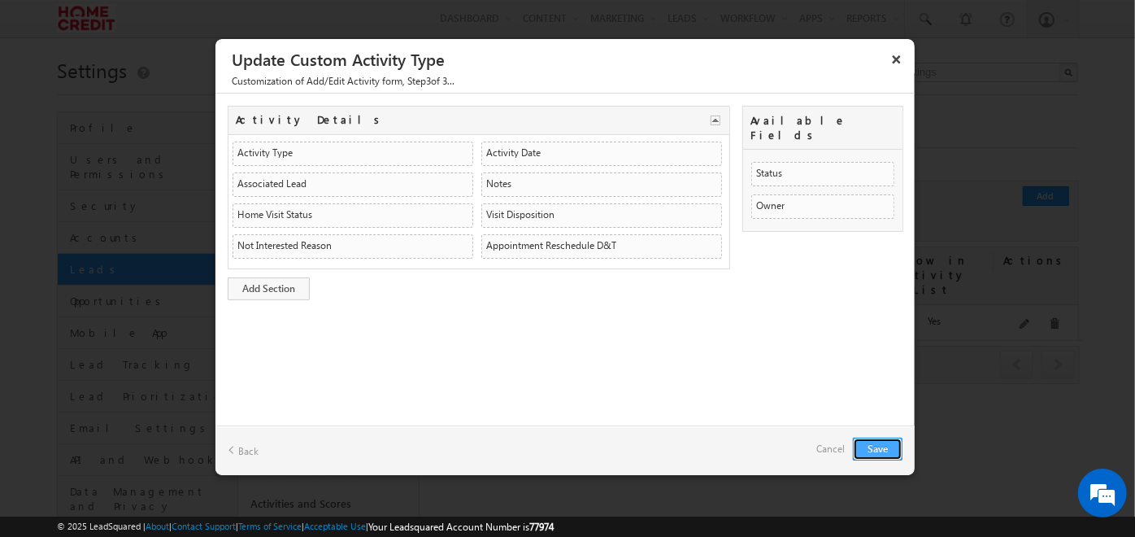
click at [875, 455] on button "Save" at bounding box center [878, 448] width 50 height 23
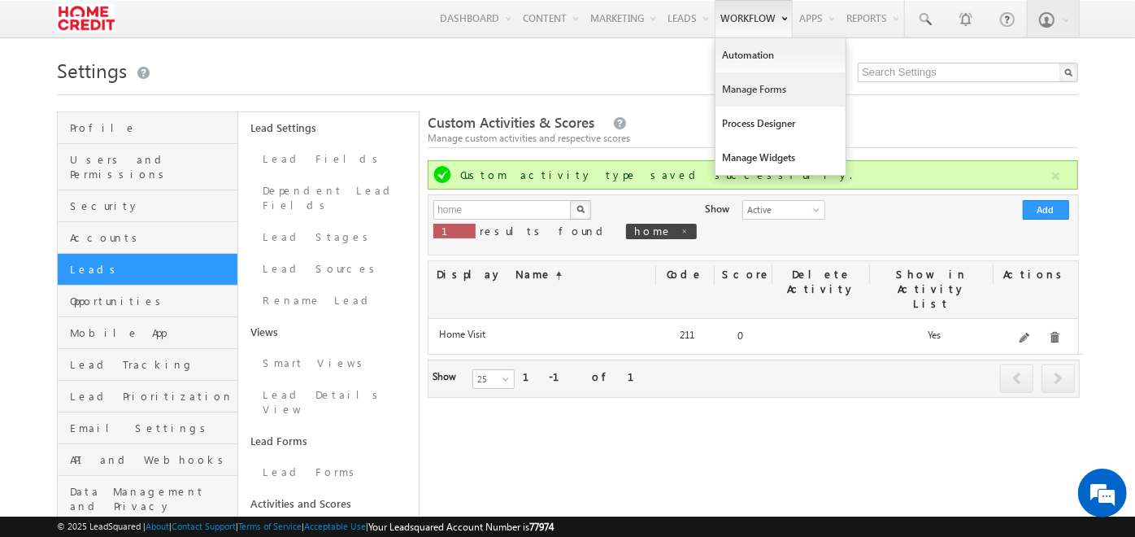
click at [746, 102] on link "Manage Forms" at bounding box center [781, 89] width 130 height 34
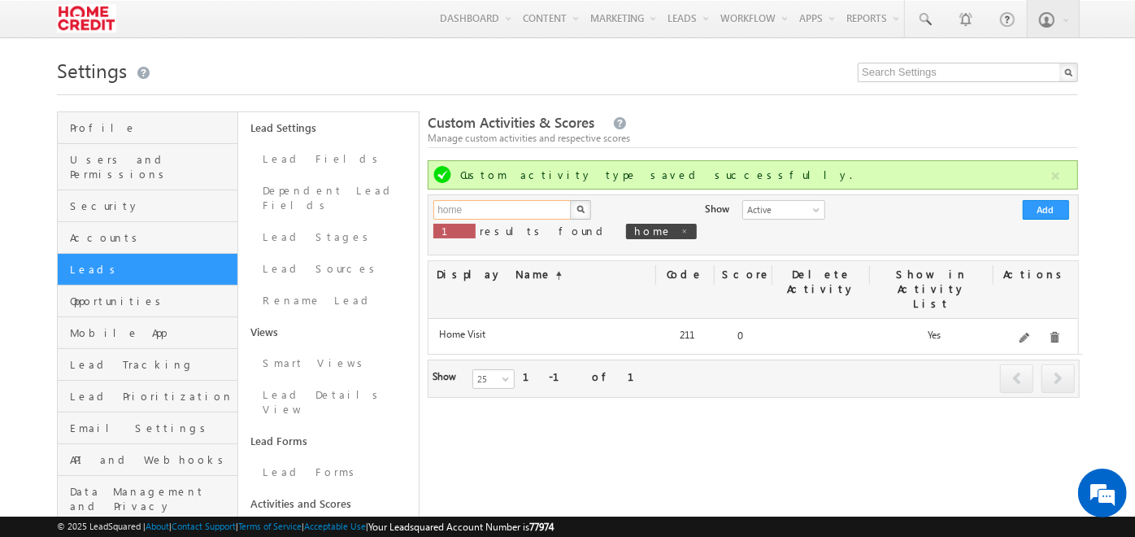
click at [514, 212] on input "home" at bounding box center [502, 210] width 139 height 20
type input "phone"
click button "×" at bounding box center [0, 0] width 0 height 0
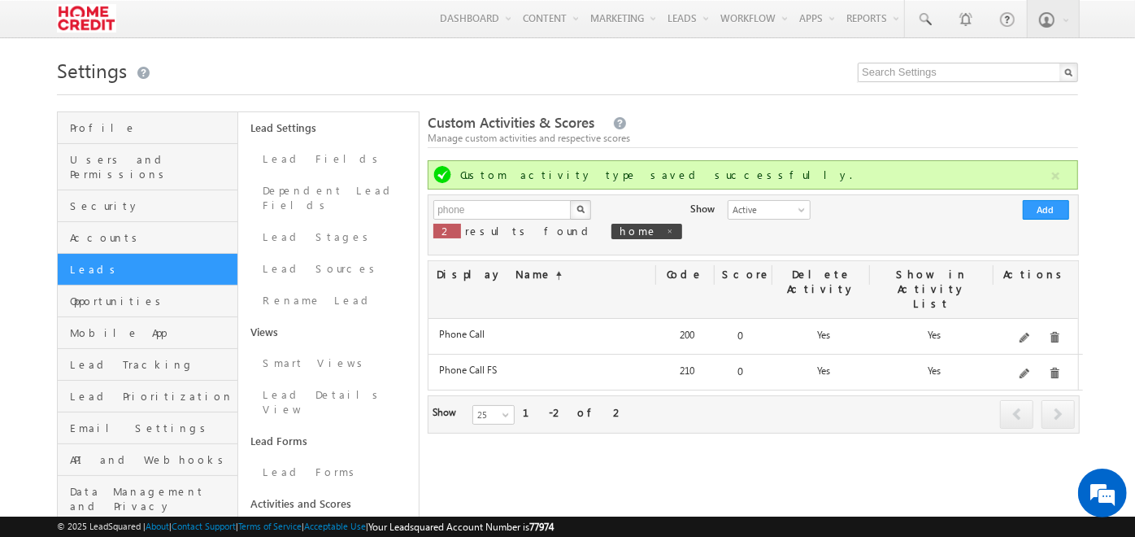
click at [1029, 340] on div "Edit" at bounding box center [1046, 330] width 65 height 28
click at [1029, 368] on span at bounding box center [1026, 374] width 12 height 12
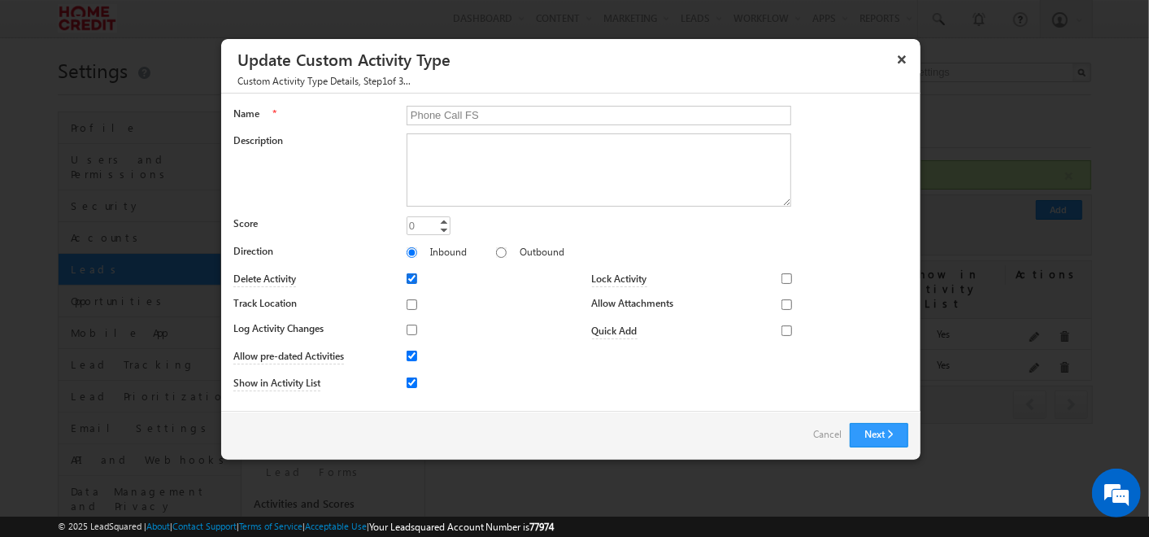
click at [410, 278] on input "Delete Activity" at bounding box center [412, 278] width 11 height 11
checkbox input "false"
click at [876, 417] on div "Next Back Cancel" at bounding box center [570, 435] width 699 height 49
click at [407, 357] on input "Allow pre-dated Activities" at bounding box center [412, 355] width 11 height 11
checkbox input "false"
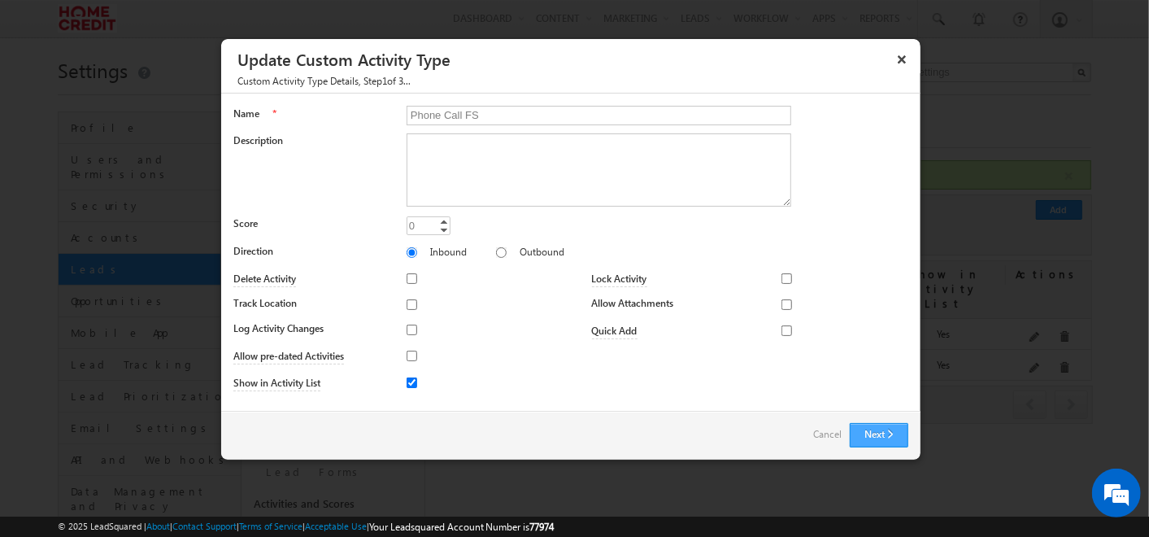
click at [868, 443] on button "Next" at bounding box center [879, 435] width 59 height 24
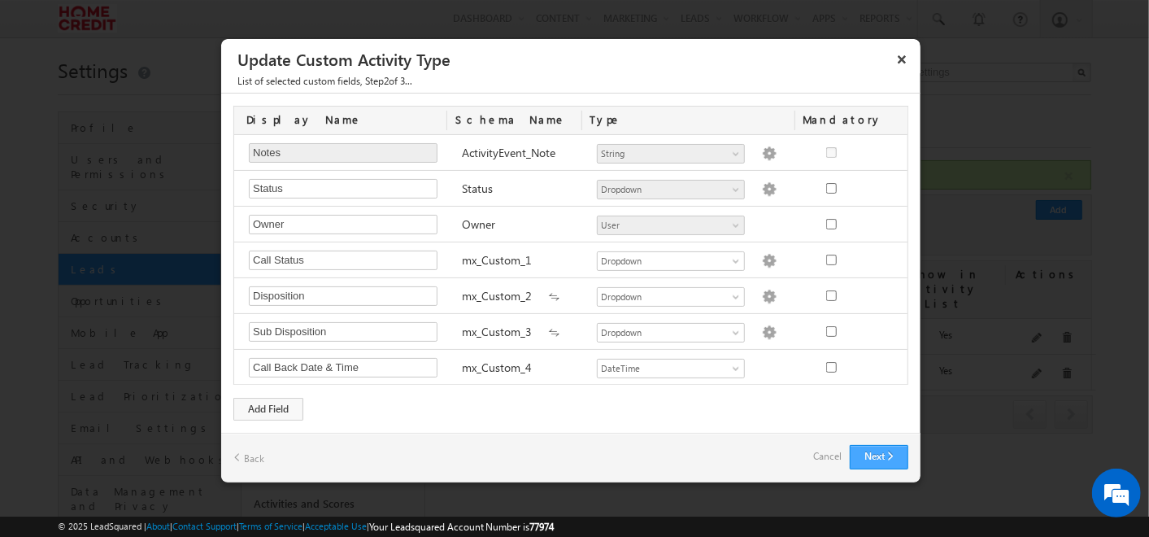
click at [868, 445] on button "Next" at bounding box center [879, 457] width 59 height 24
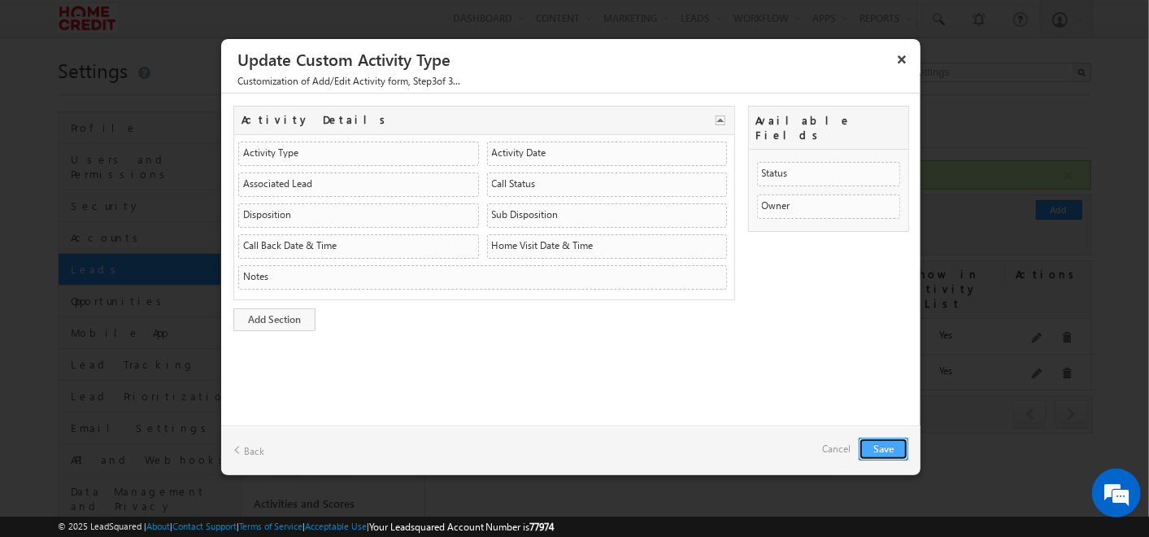
click at [868, 443] on button "Save" at bounding box center [884, 448] width 50 height 23
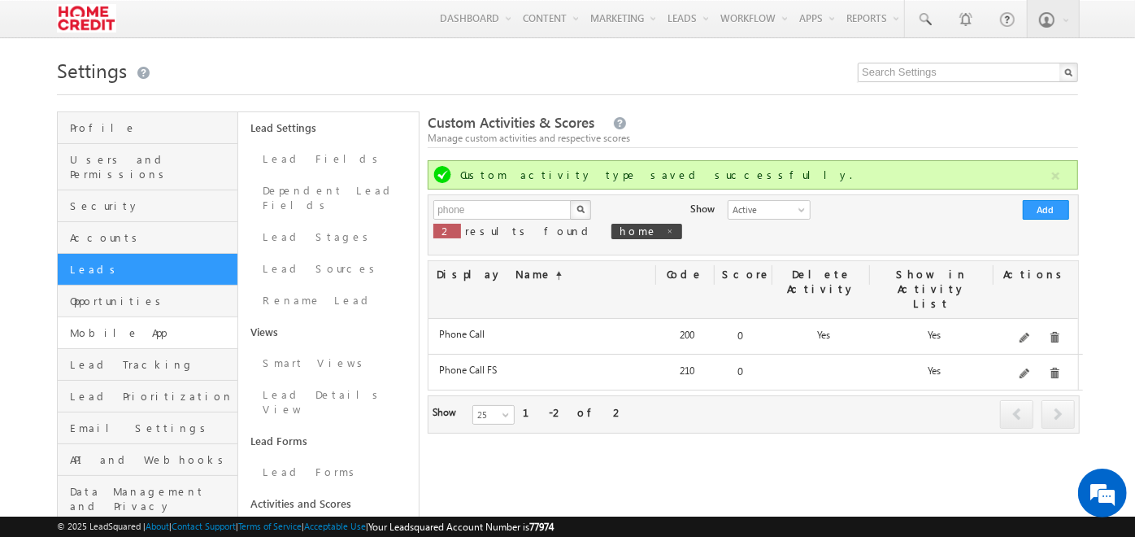
click at [88, 317] on link "Mobile App" at bounding box center [148, 333] width 180 height 32
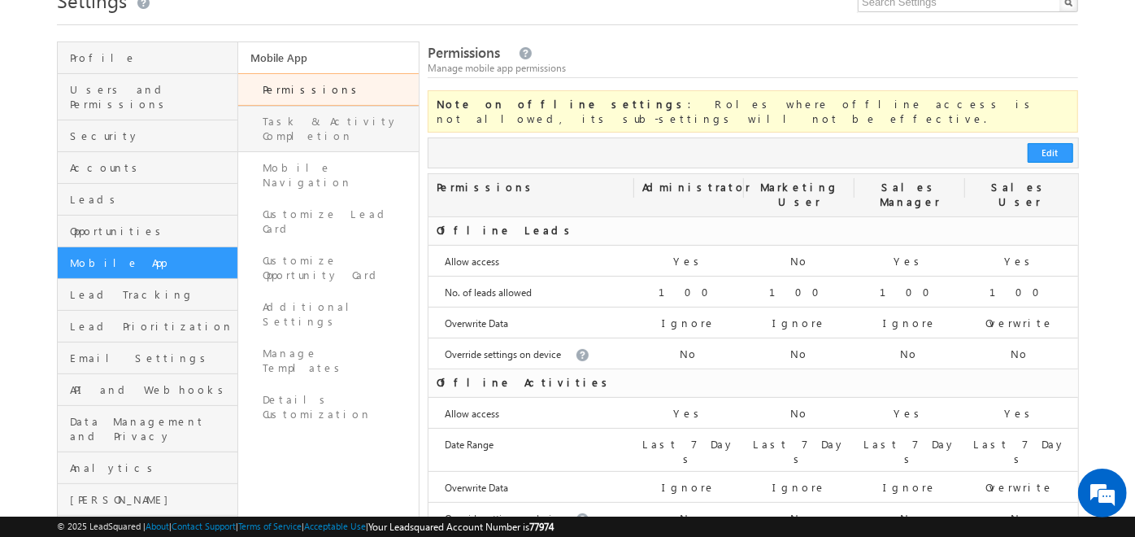
click at [333, 128] on link "Task & Activity Completion" at bounding box center [328, 129] width 181 height 46
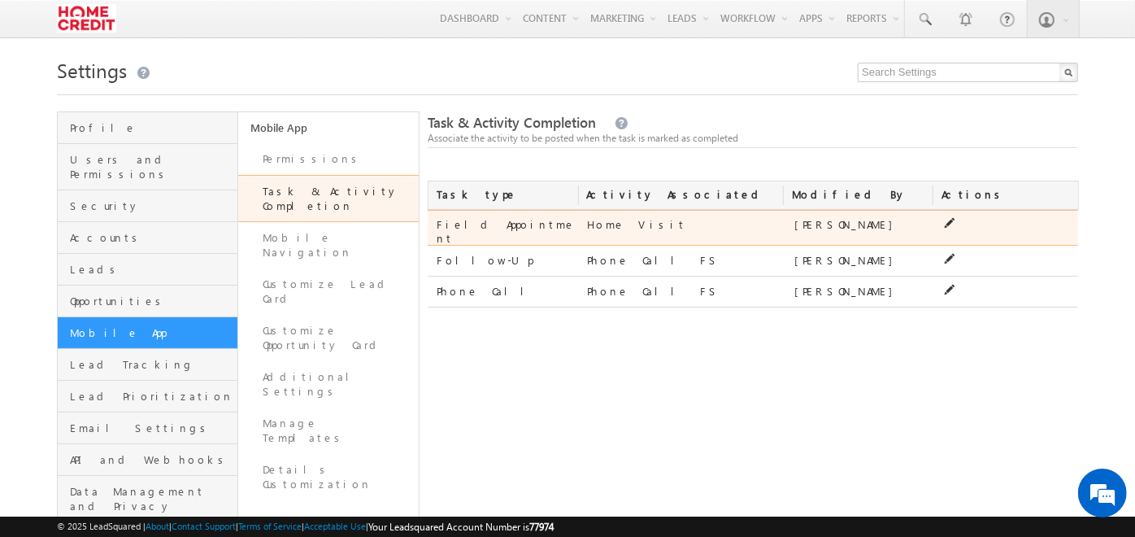
click at [947, 225] on icon at bounding box center [949, 222] width 11 height 11
click at [732, 228] on span at bounding box center [732, 226] width 13 height 13
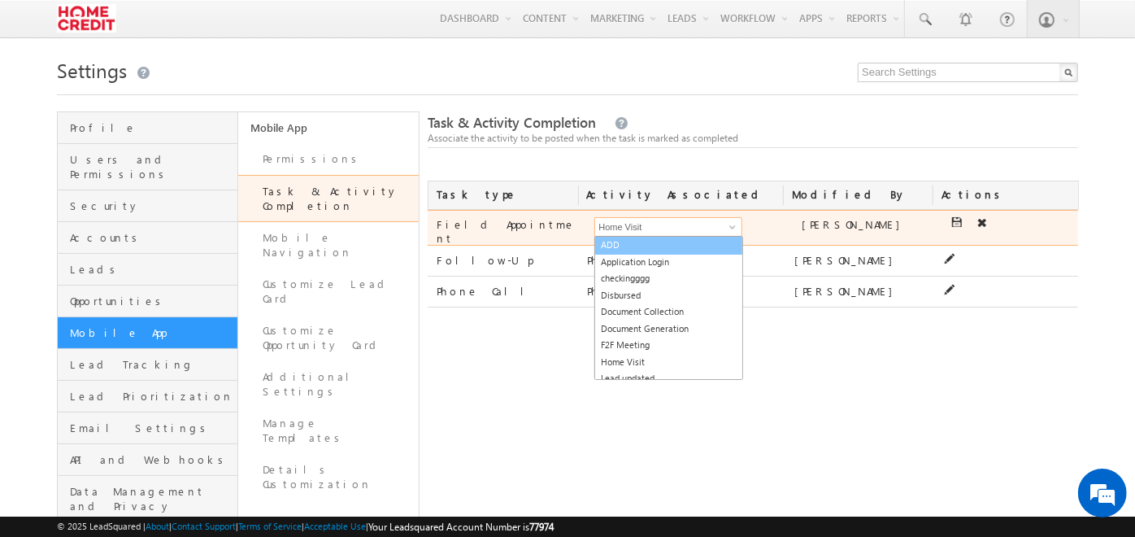
click at [616, 246] on link "ADD" at bounding box center [668, 245] width 149 height 19
type input "ADD"
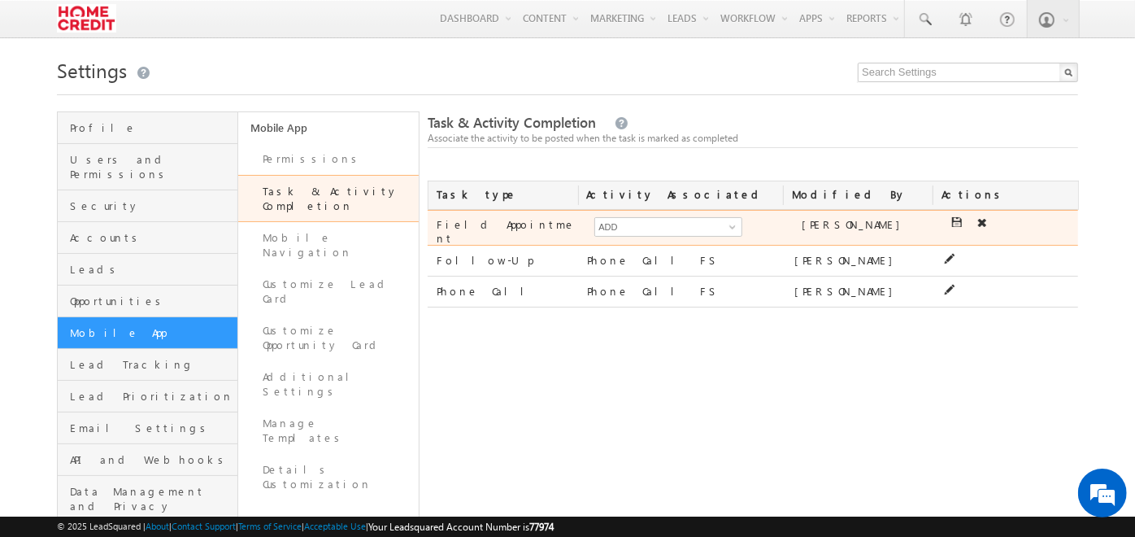
click at [977, 225] on icon at bounding box center [982, 222] width 11 height 11
click at [945, 220] on icon at bounding box center [949, 222] width 11 height 11
click at [729, 234] on link at bounding box center [730, 227] width 20 height 16
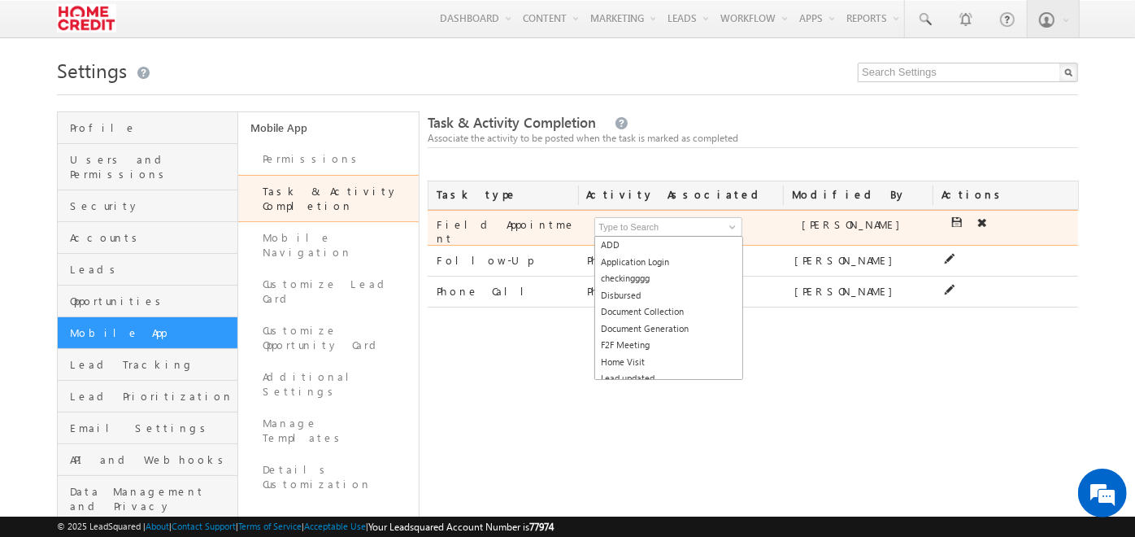
click at [955, 221] on icon at bounding box center [957, 222] width 11 height 11
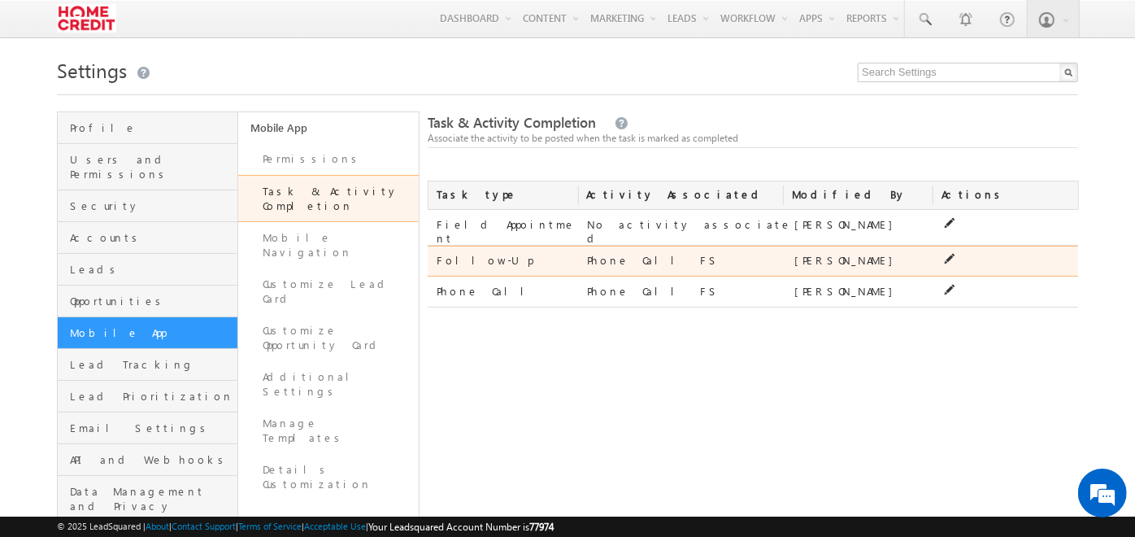
click at [947, 255] on icon at bounding box center [949, 258] width 11 height 11
click at [736, 256] on span at bounding box center [732, 262] width 13 height 13
click at [954, 255] on icon at bounding box center [957, 258] width 11 height 11
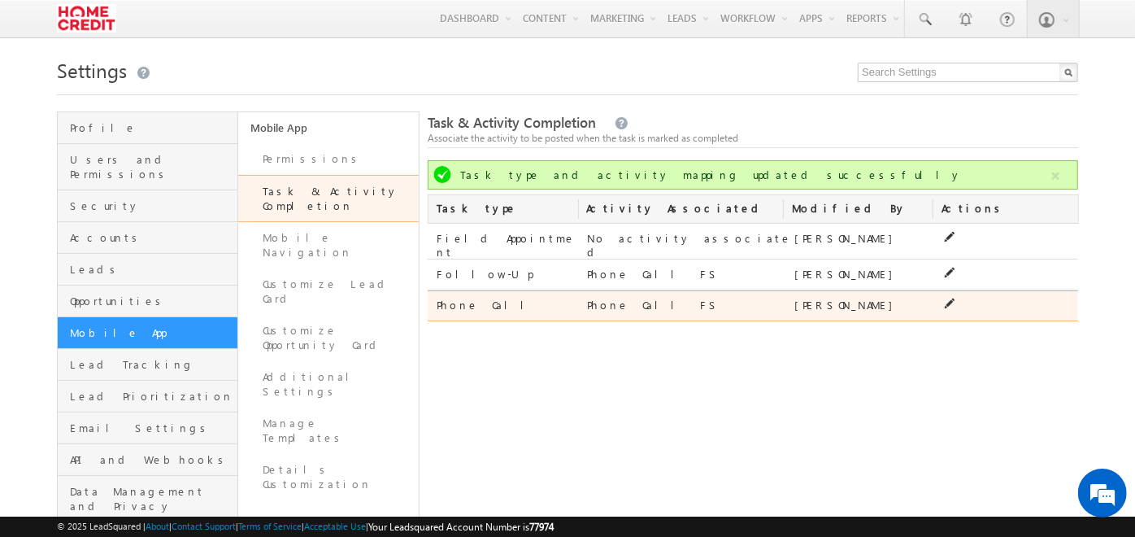
click at [950, 291] on div "Phone Call ADD Application Login checkingggg Disbursed Document Collection Docu…" at bounding box center [753, 305] width 651 height 31
click at [951, 298] on icon at bounding box center [949, 303] width 11 height 11
click at [670, 302] on input "Phone Call FS" at bounding box center [668, 308] width 148 height 20
click at [958, 298] on icon at bounding box center [957, 303] width 11 height 11
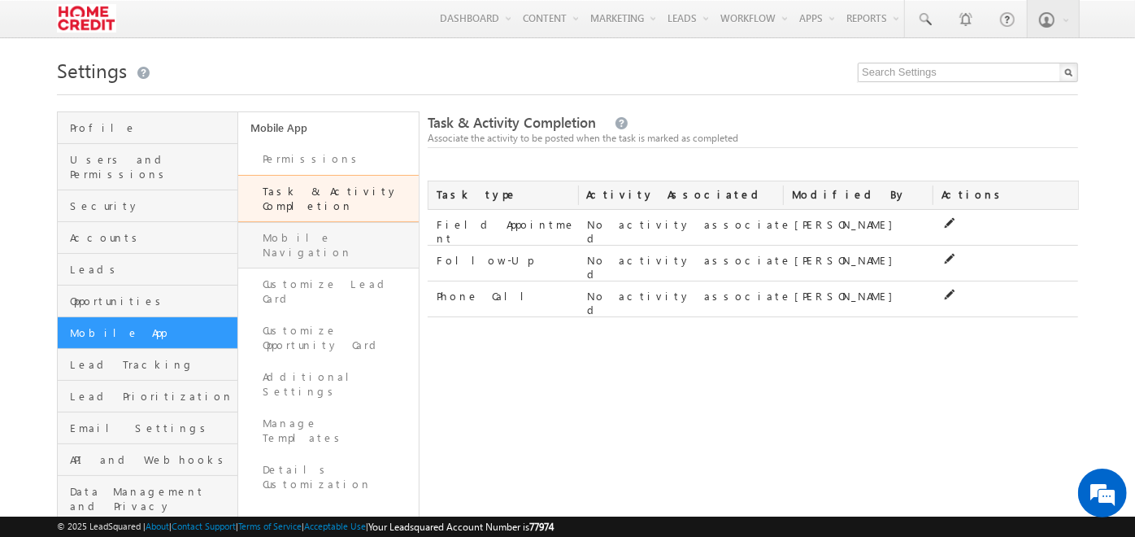
click at [354, 232] on link "Mobile Navigation" at bounding box center [328, 245] width 181 height 46
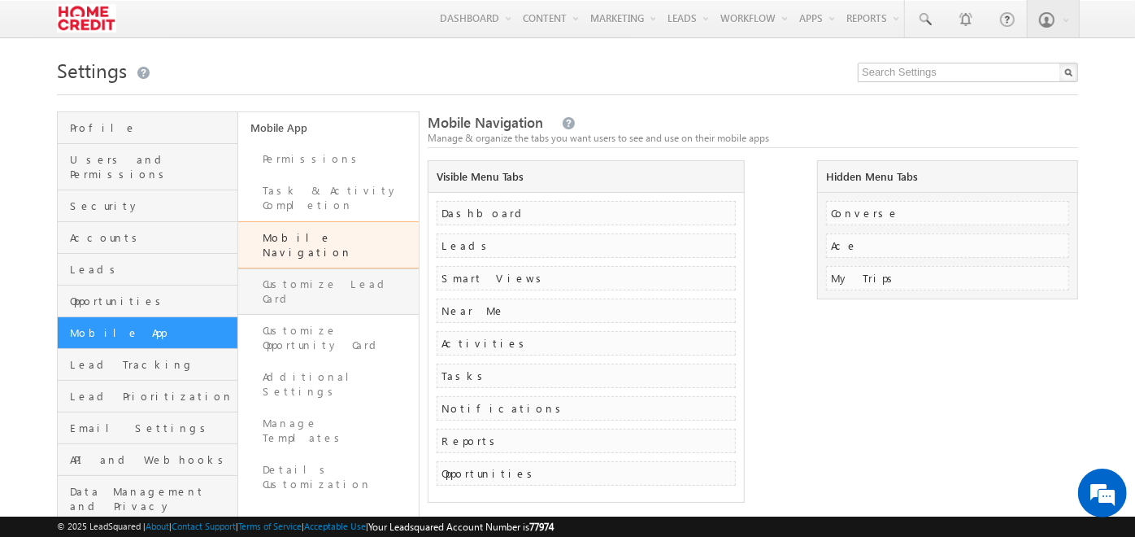
click at [272, 268] on link "Customize Lead Card" at bounding box center [328, 291] width 181 height 46
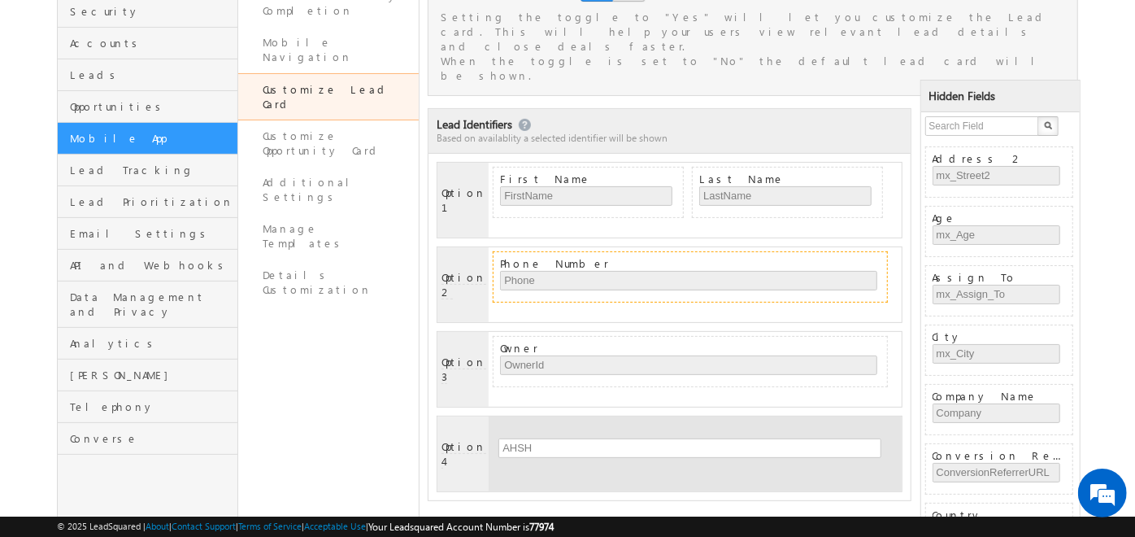
scroll to position [195, 0]
click at [533, 437] on input "AHSH" at bounding box center [689, 447] width 382 height 20
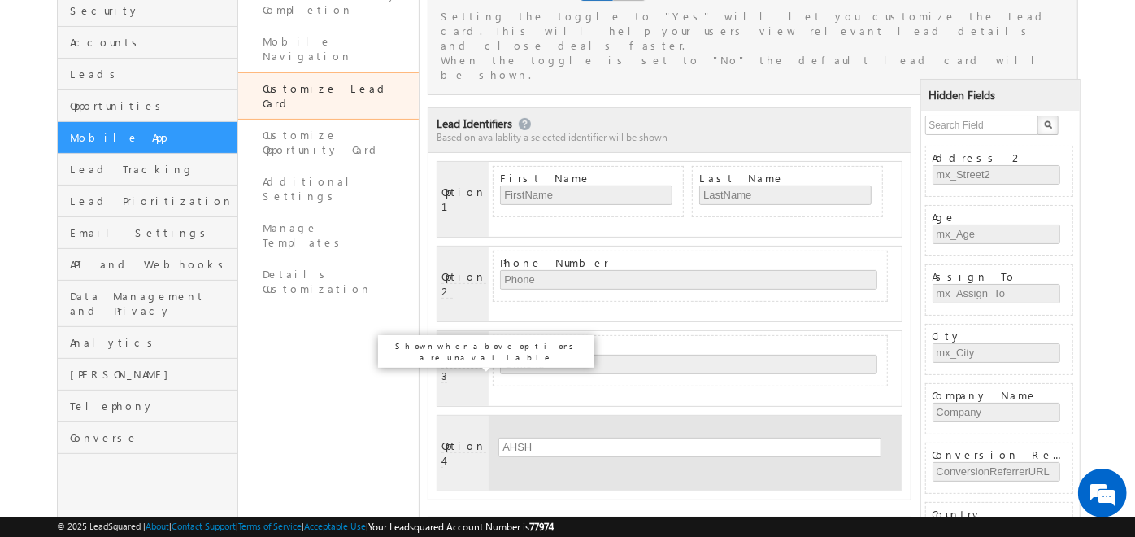
click at [444, 438] on span "Option 4" at bounding box center [464, 452] width 45 height 29
click at [548, 437] on input "AHSH" at bounding box center [689, 447] width 382 height 20
click at [554, 420] on div "Lead Identifiers Based on availablity a selected identifier will be shown Optio…" at bounding box center [670, 477] width 484 height 741
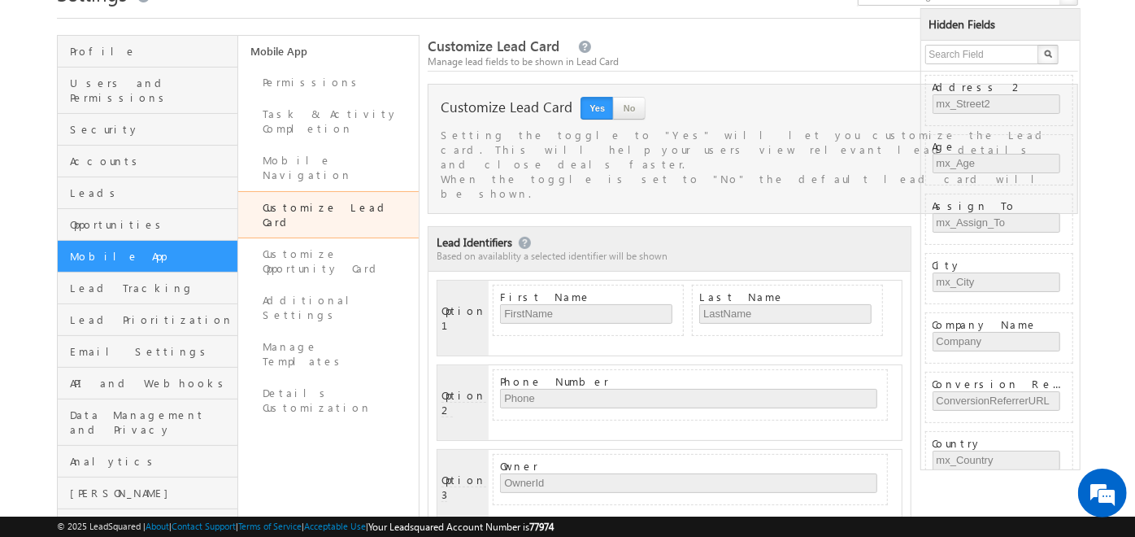
scroll to position [0, 0]
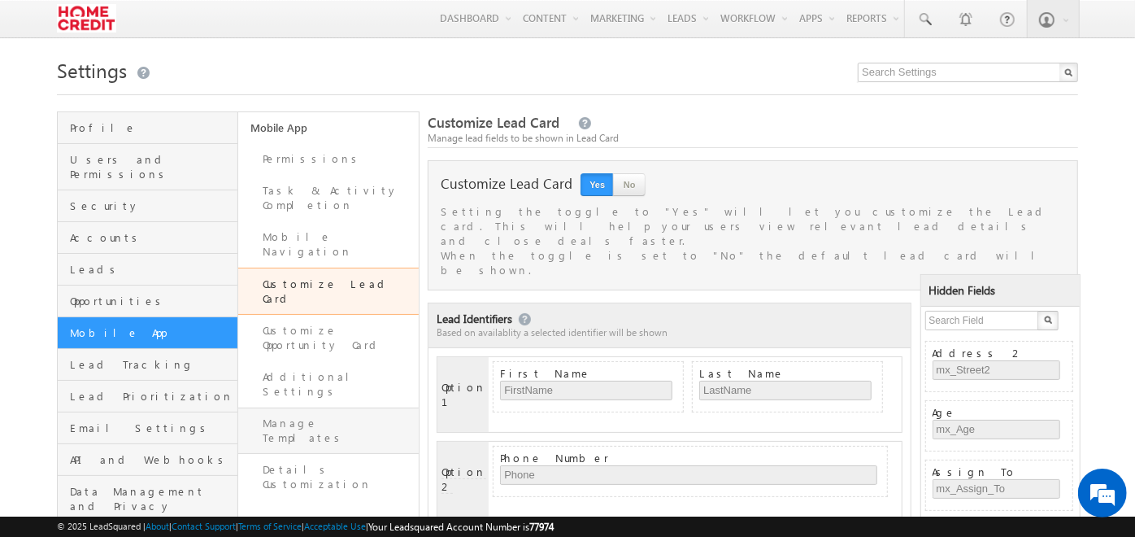
click at [312, 407] on link "Manage Templates" at bounding box center [328, 430] width 181 height 46
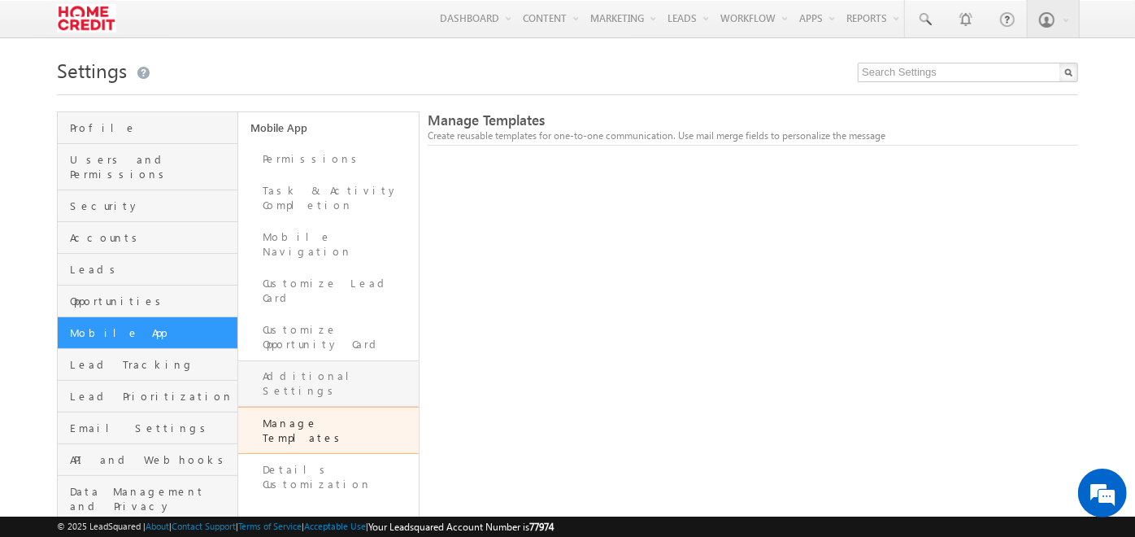
click at [309, 360] on link "Additional Settings" at bounding box center [328, 383] width 181 height 46
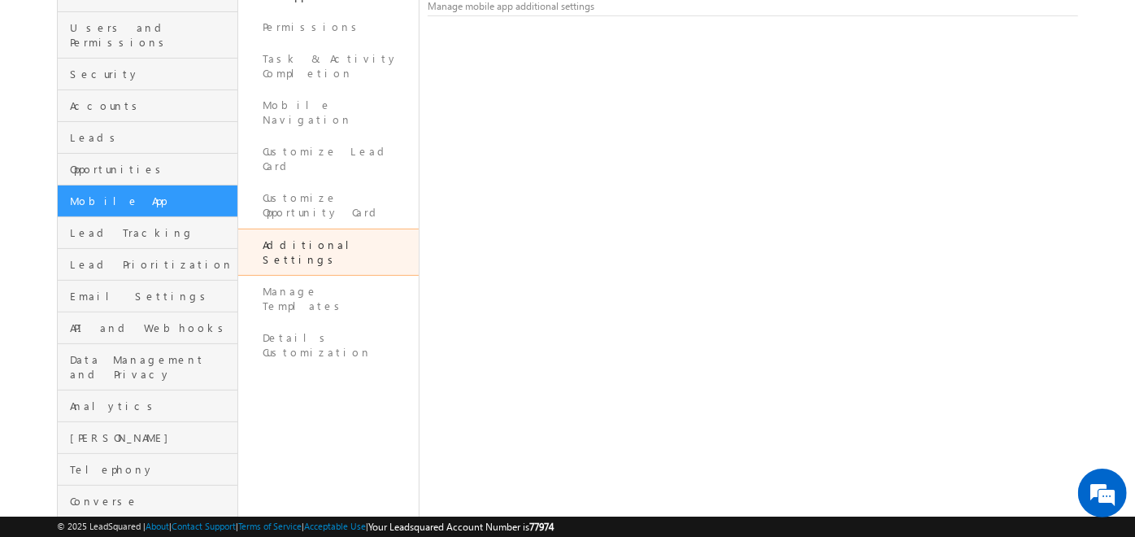
scroll to position [174, 0]
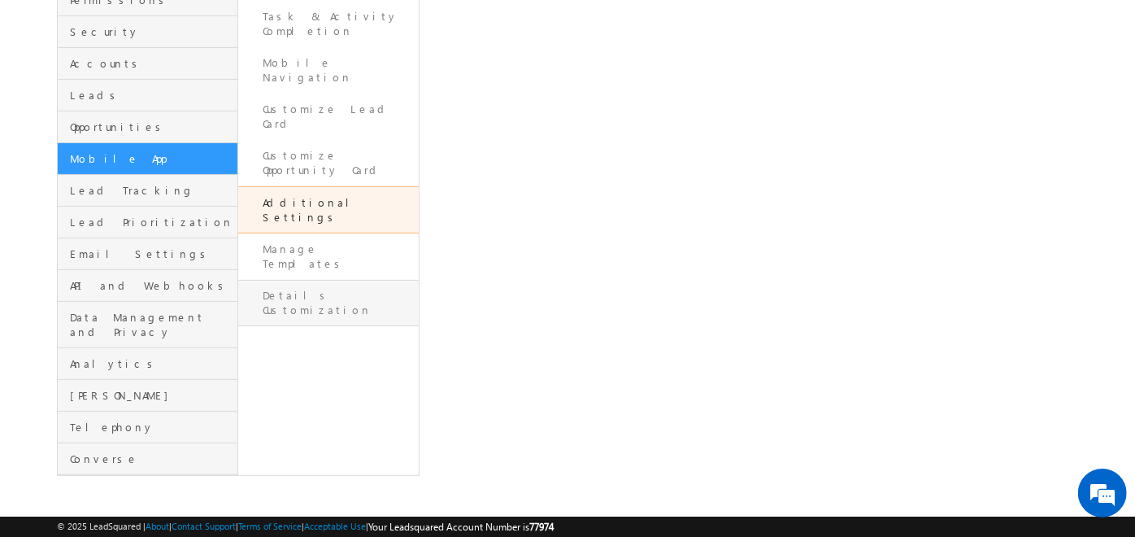
click at [385, 280] on link "Details Customization" at bounding box center [328, 303] width 181 height 46
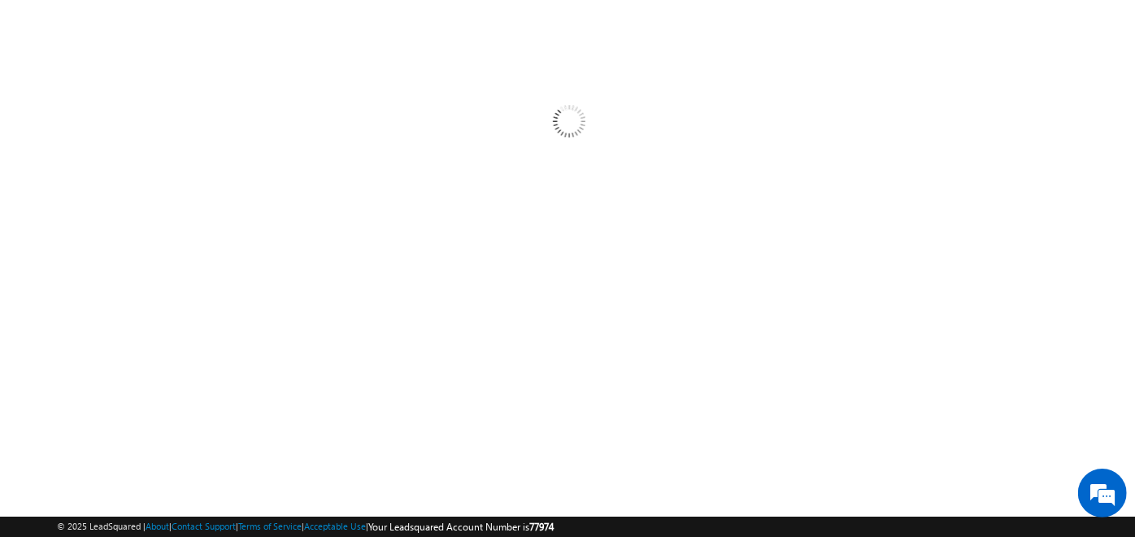
scroll to position [85, 0]
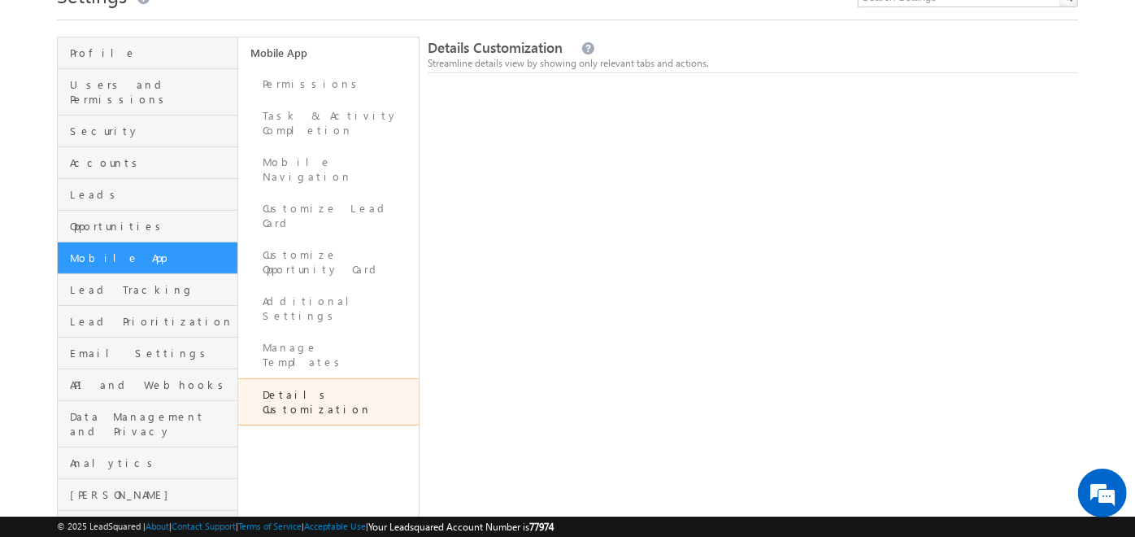
scroll to position [93, 0]
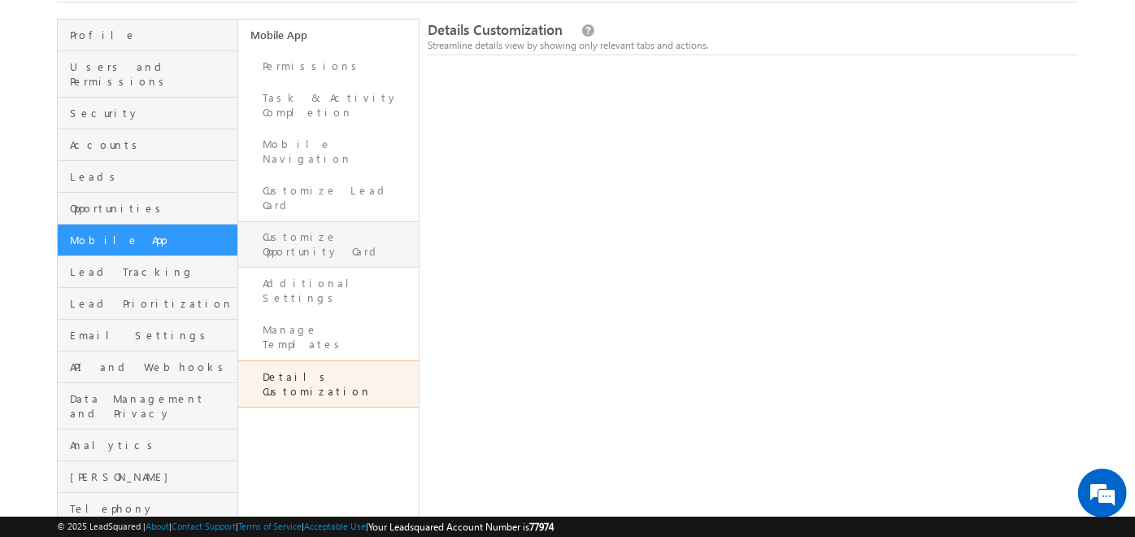
click at [309, 221] on link "Customize Opportunity Card" at bounding box center [328, 244] width 181 height 46
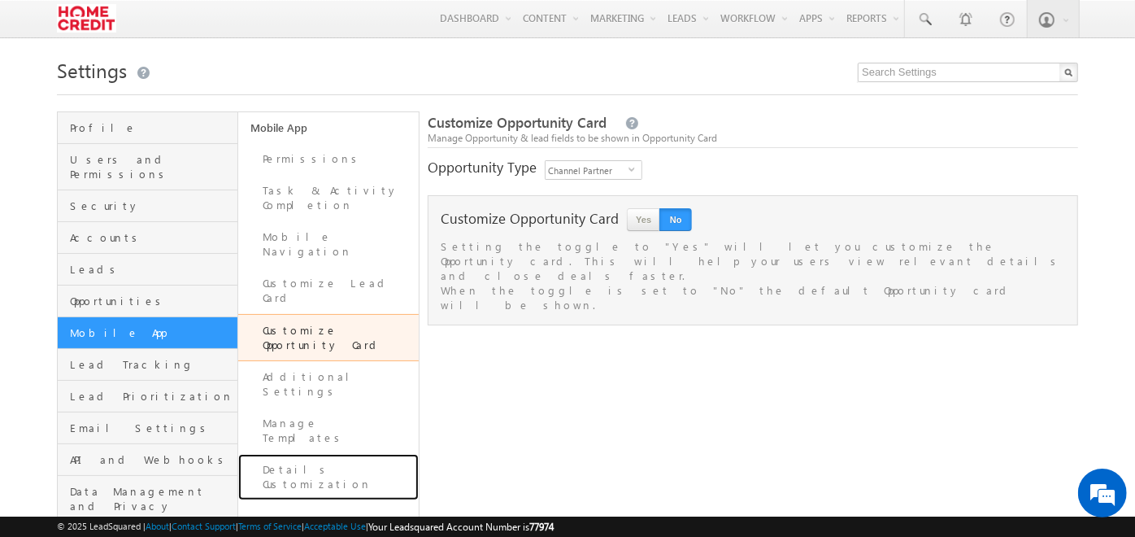
click at [367, 454] on link "Details Customization" at bounding box center [328, 477] width 181 height 46
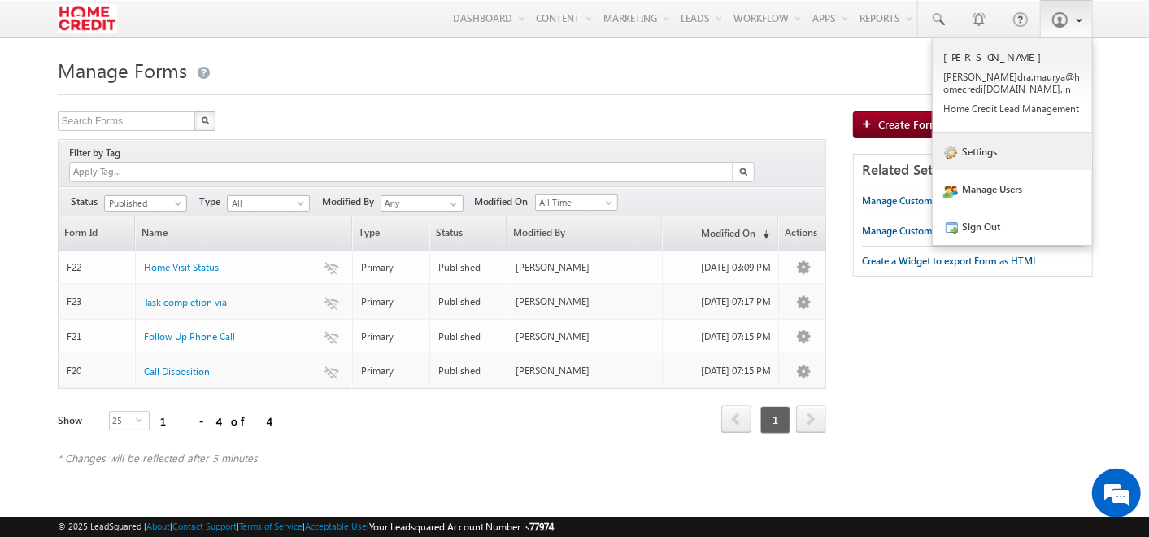
click at [968, 154] on link "Settings" at bounding box center [1012, 151] width 159 height 37
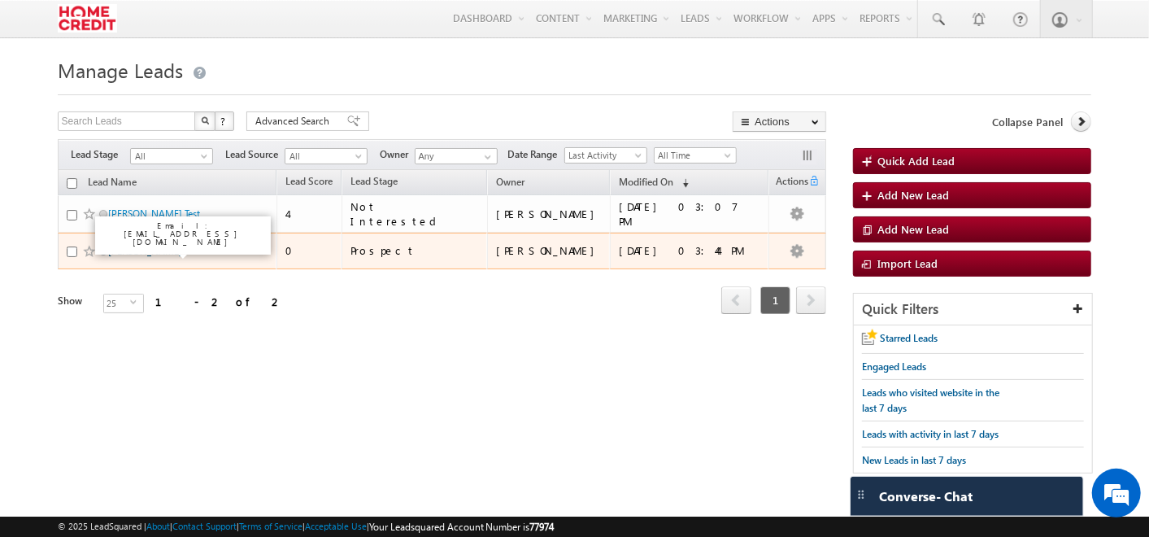
click at [152, 248] on link "[PERSON_NAME]" at bounding box center [145, 251] width 74 height 12
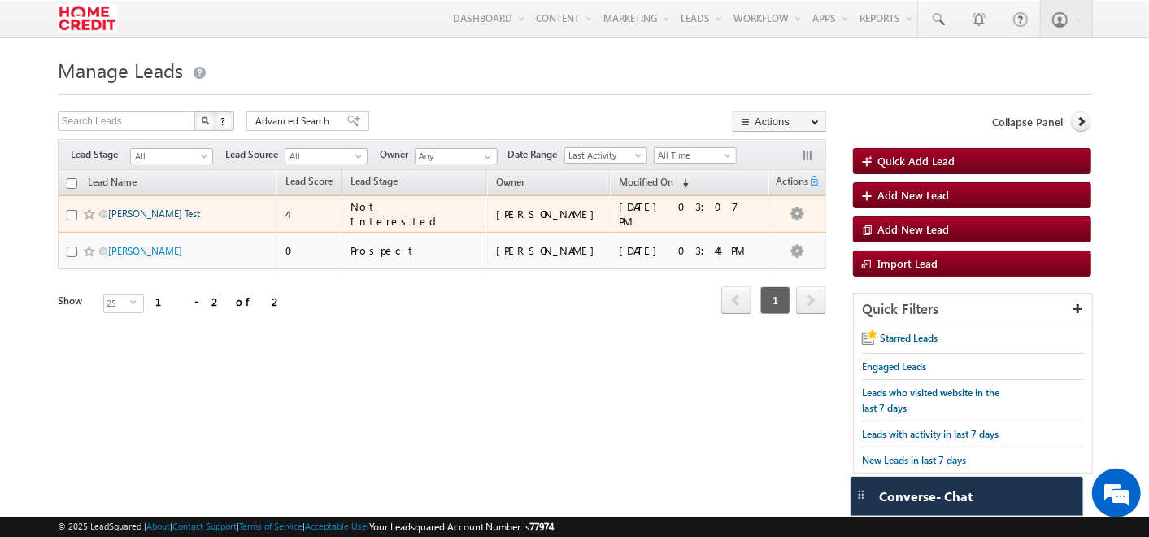
click at [138, 211] on link "[PERSON_NAME] Test" at bounding box center [154, 213] width 92 height 12
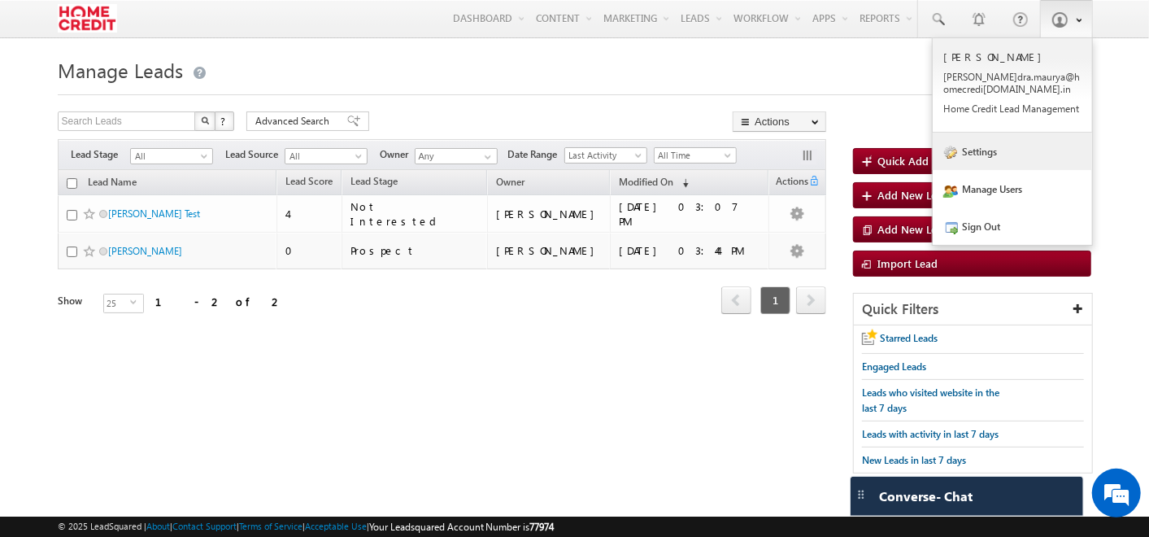
click at [1013, 152] on link "Settings" at bounding box center [1012, 151] width 159 height 37
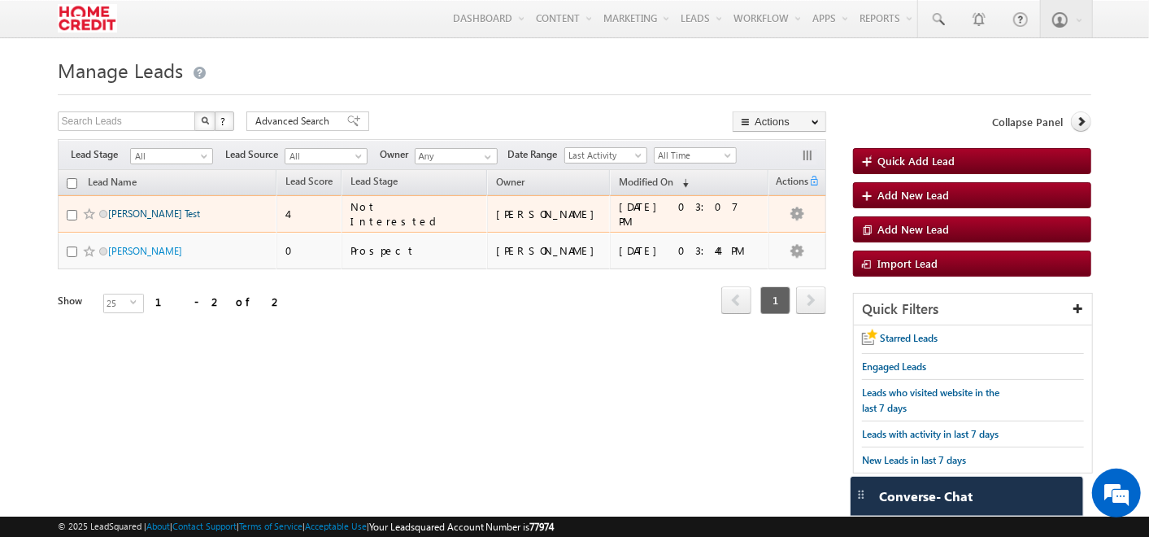
click at [134, 211] on link "[PERSON_NAME] Test" at bounding box center [154, 213] width 92 height 12
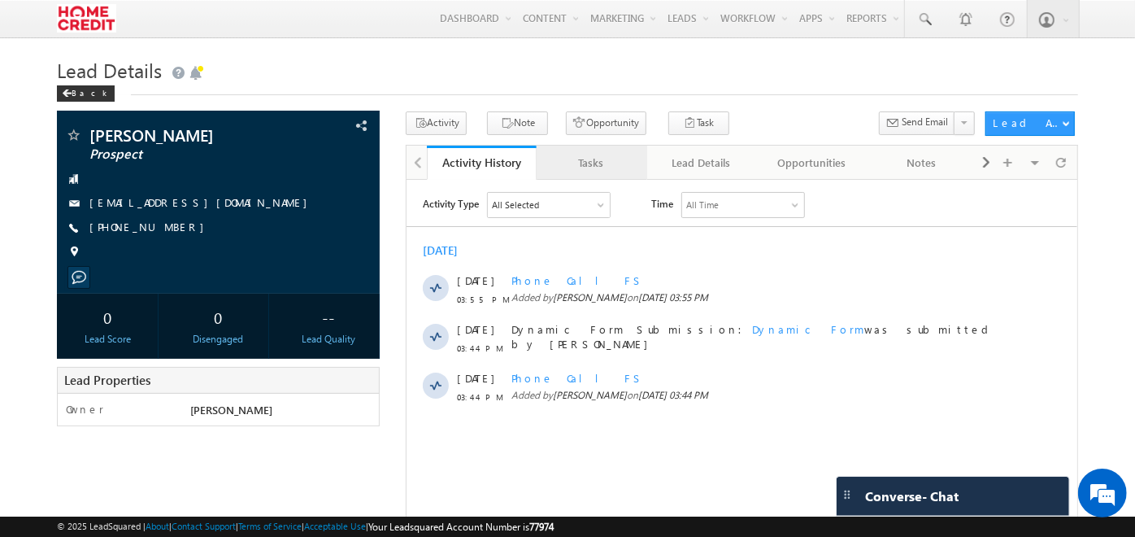
click at [594, 164] on div "Tasks" at bounding box center [591, 163] width 82 height 20
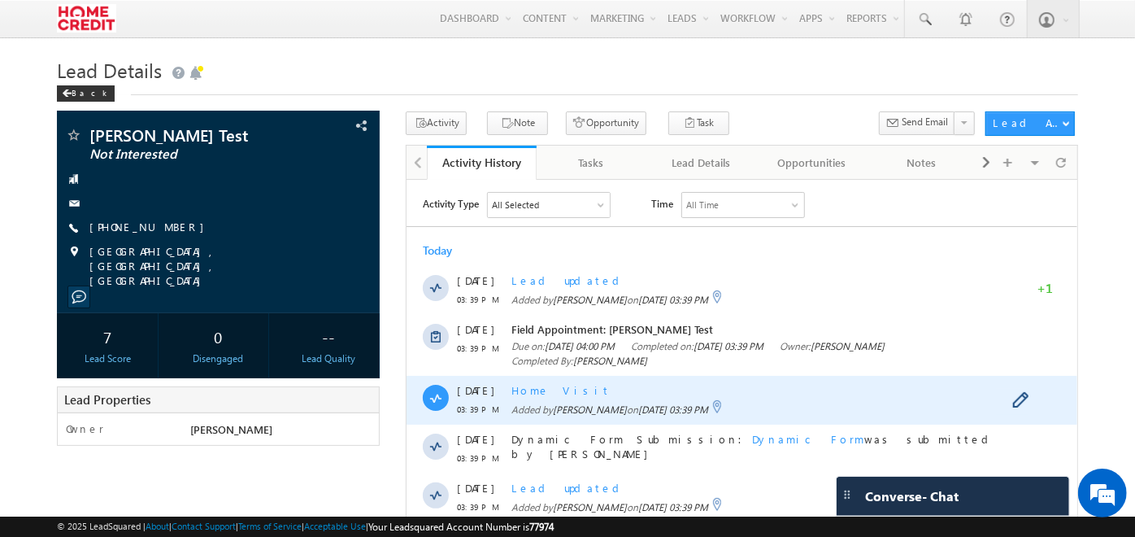
click at [534, 390] on span "Home Visit" at bounding box center [560, 389] width 99 height 14
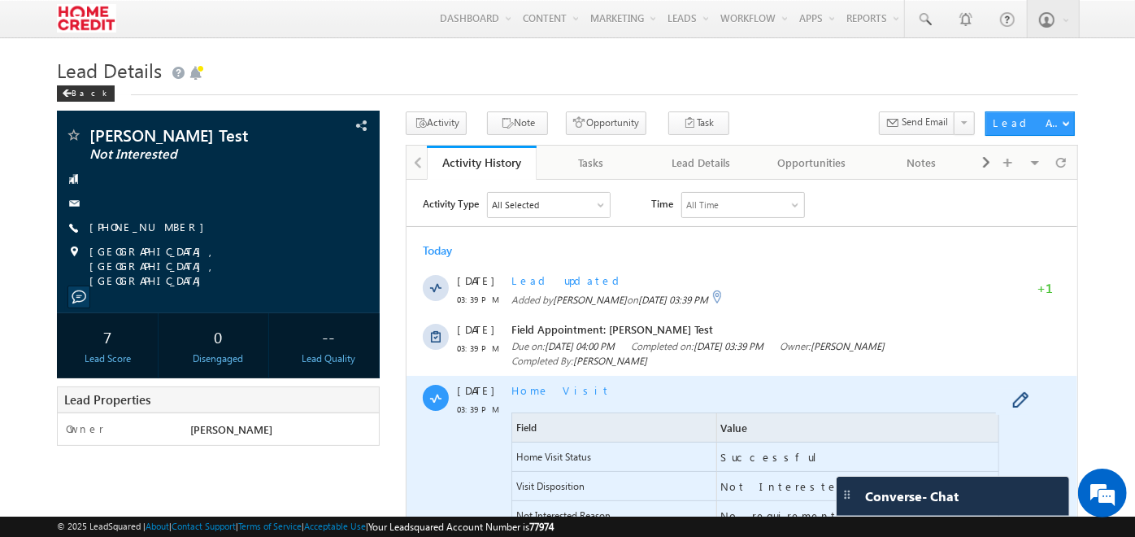
click at [534, 390] on span "Home Visit" at bounding box center [560, 389] width 99 height 14
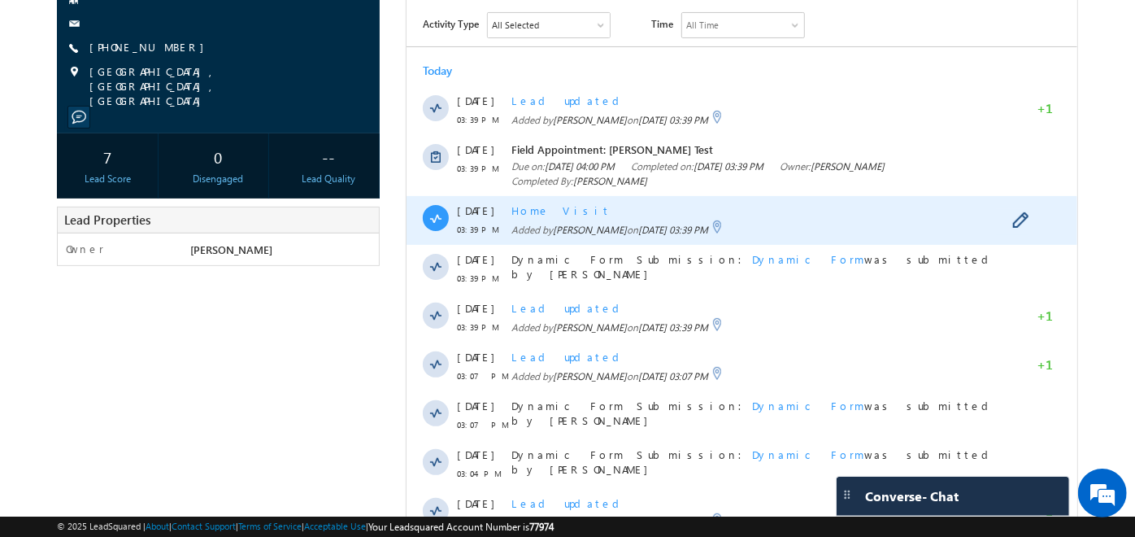
scroll to position [179, 0]
click at [530, 212] on span "Home Visit" at bounding box center [560, 210] width 99 height 14
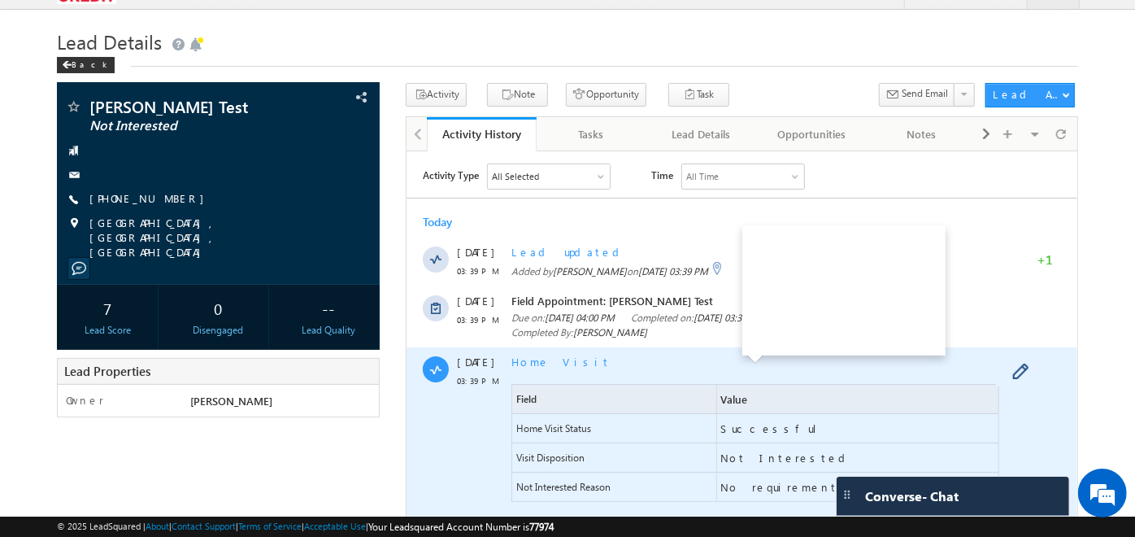
scroll to position [0, 0]
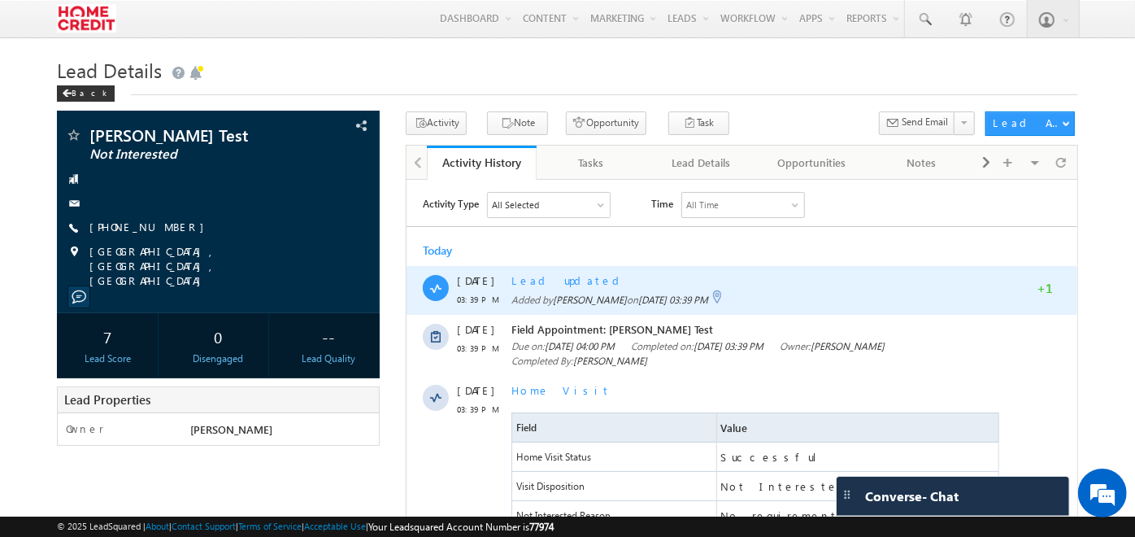
click at [538, 276] on span "Lead updated" at bounding box center [568, 279] width 114 height 14
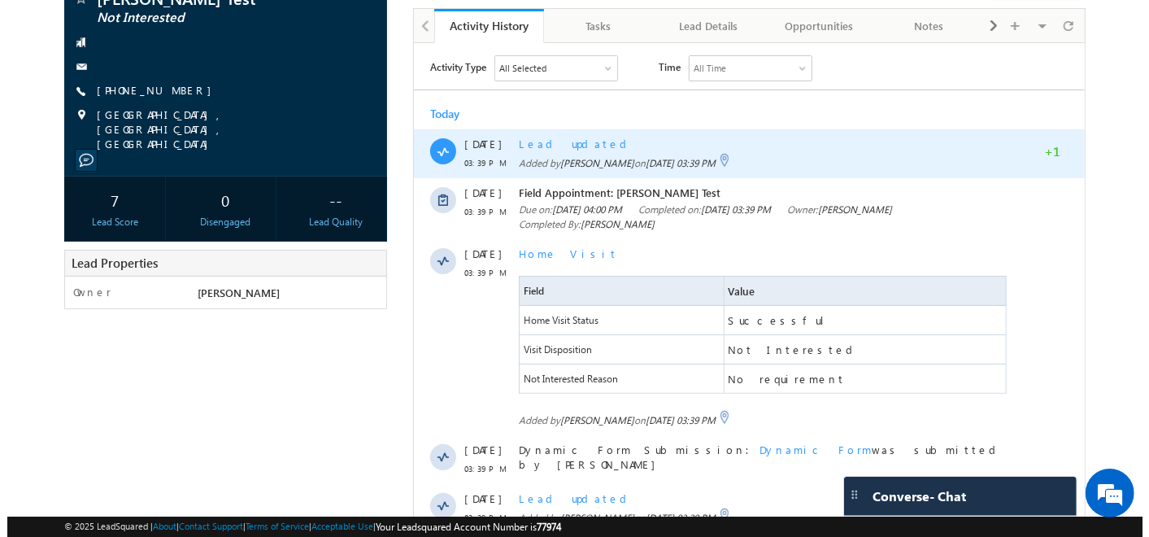
scroll to position [41, 0]
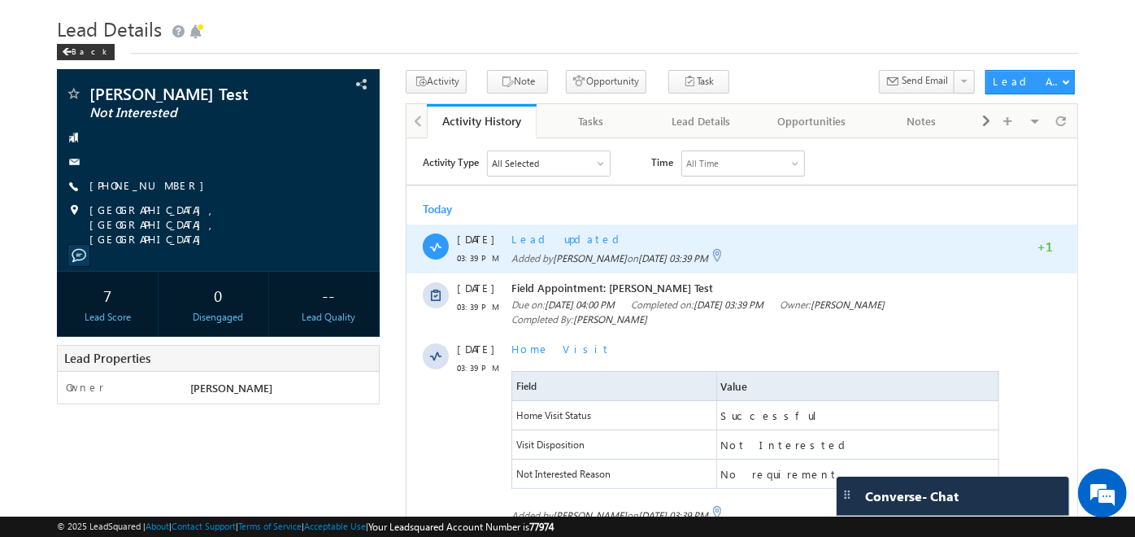
drag, startPoint x: 1398, startPoint y: 264, endPoint x: 1026, endPoint y: 250, distance: 371.9
click at [1026, 250] on div "[DATE] 03:39 PM Lead updated Added by [PERSON_NAME] on [DATE] 03:39 PM +1" at bounding box center [742, 248] width 671 height 49
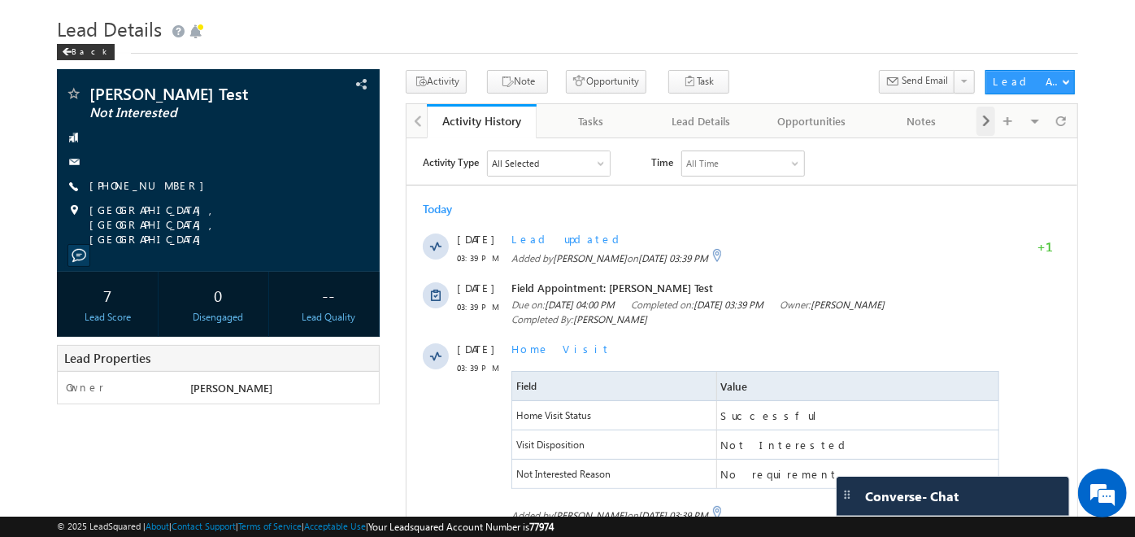
click at [982, 127] on span at bounding box center [986, 121] width 10 height 29
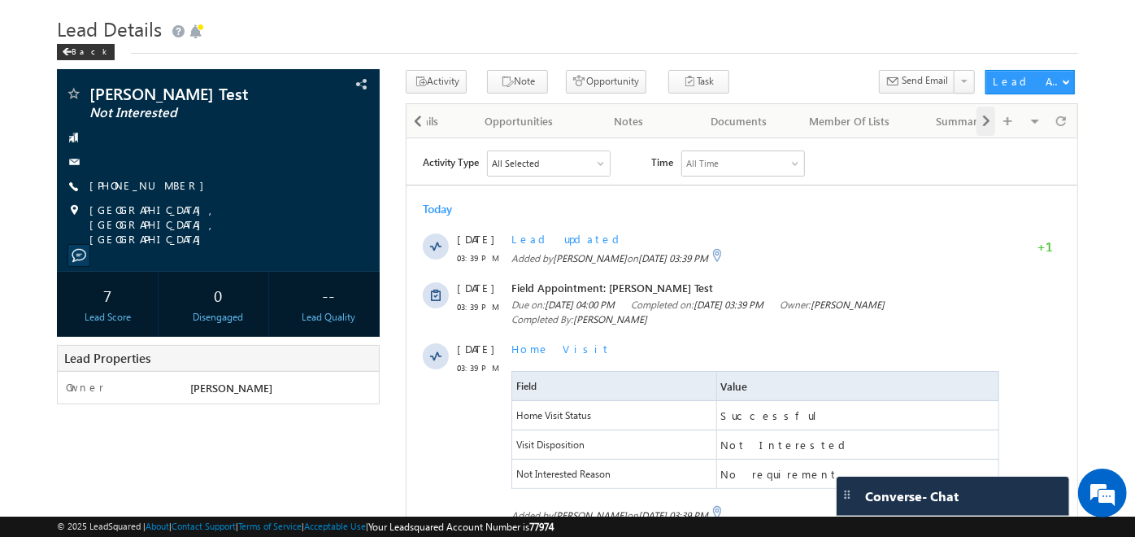
click at [982, 127] on span at bounding box center [986, 121] width 10 height 29
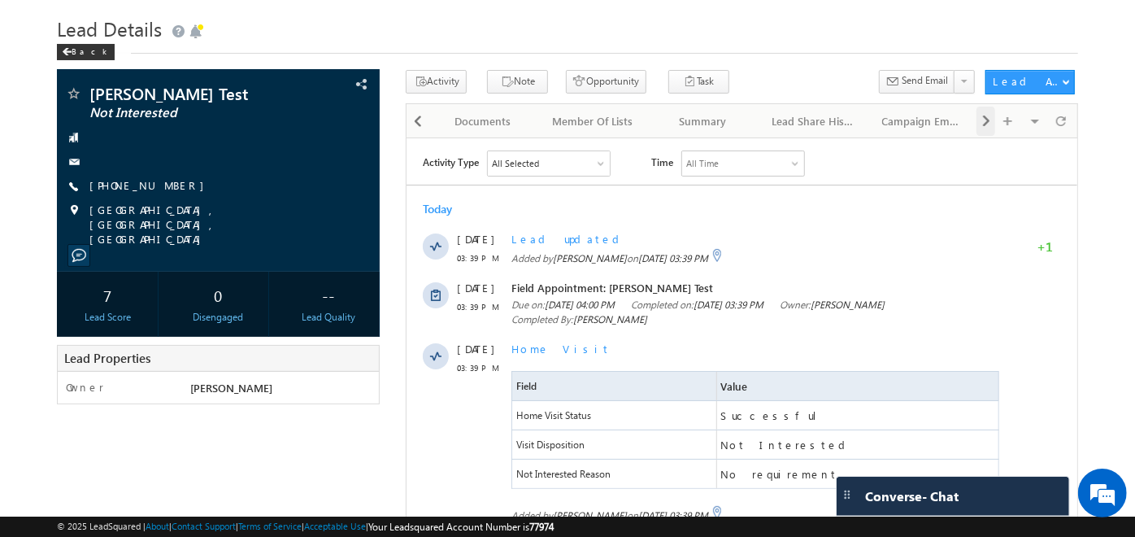
click at [982, 127] on span at bounding box center [986, 121] width 10 height 29
click at [982, 127] on div "Visible Tabs Activity History Default Tasks Default Lead Details Default Opport…" at bounding box center [1026, 120] width 98 height 32
click at [933, 115] on div "Audit Trail" at bounding box center [925, 121] width 82 height 20
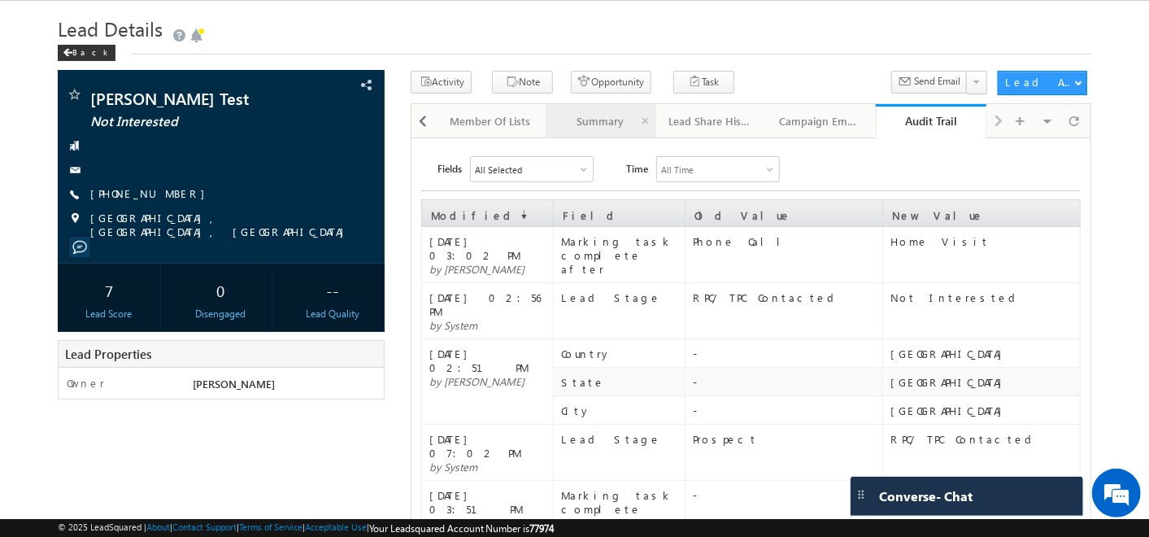
click at [603, 129] on div "Summary" at bounding box center [600, 121] width 82 height 20
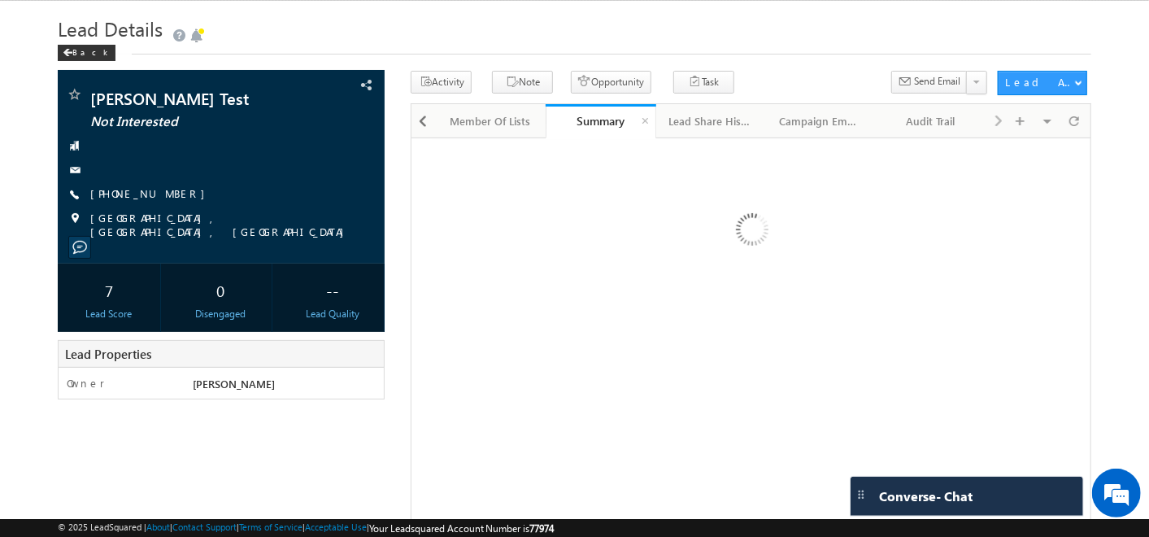
scroll to position [0, 0]
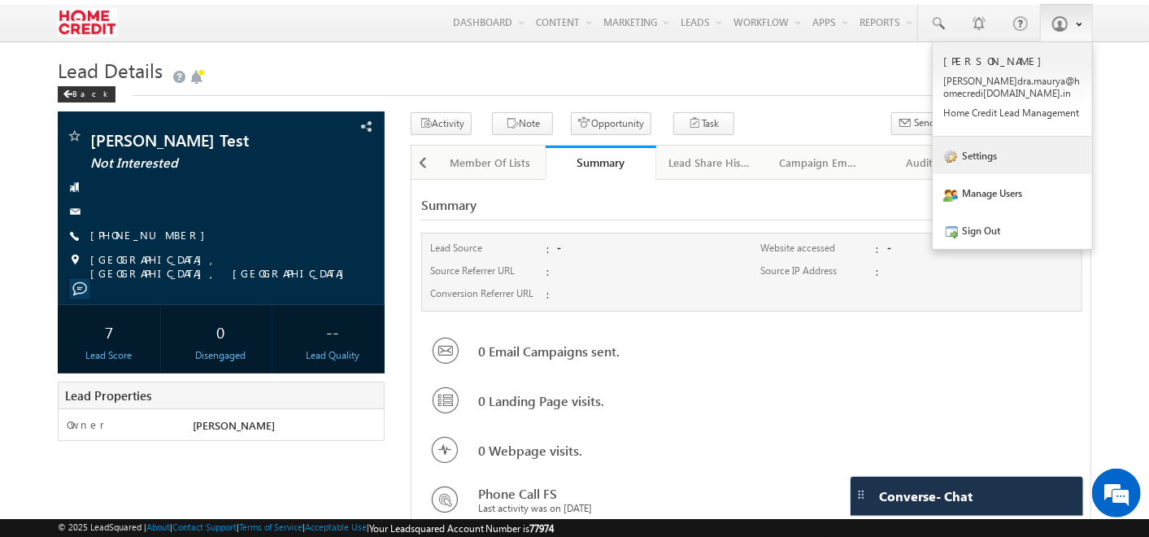
click at [1004, 150] on link "Settings" at bounding box center [1012, 155] width 159 height 37
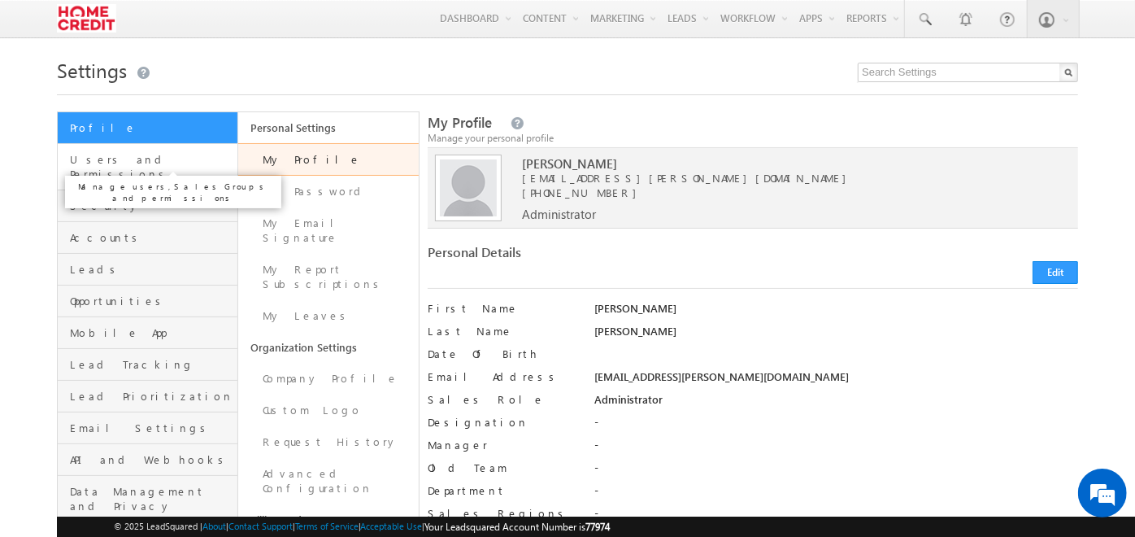
click at [163, 161] on span "Users and Permissions" at bounding box center [151, 166] width 163 height 29
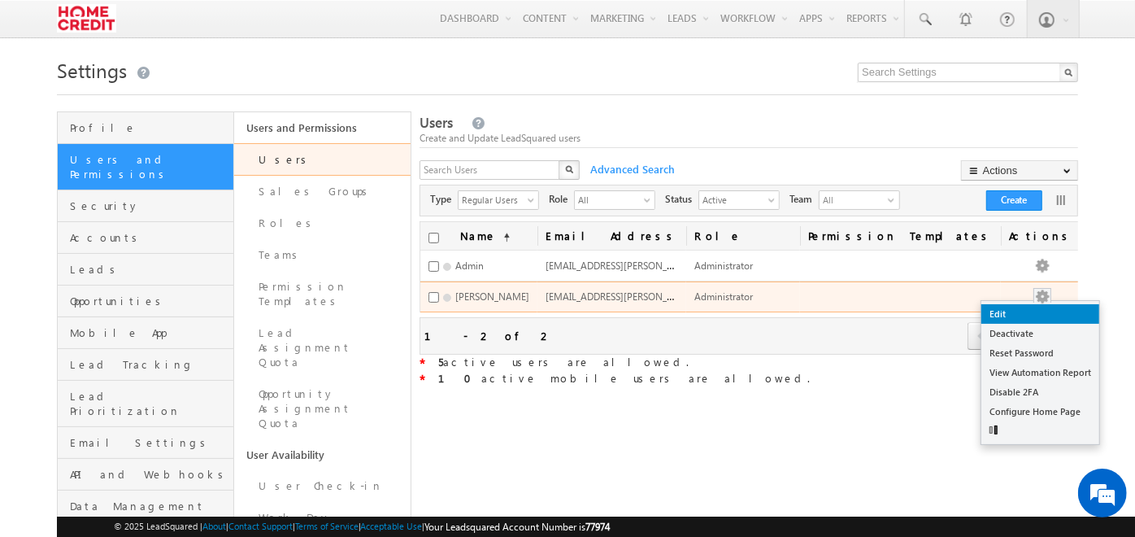
click at [1050, 311] on link "Edit" at bounding box center [1040, 314] width 118 height 20
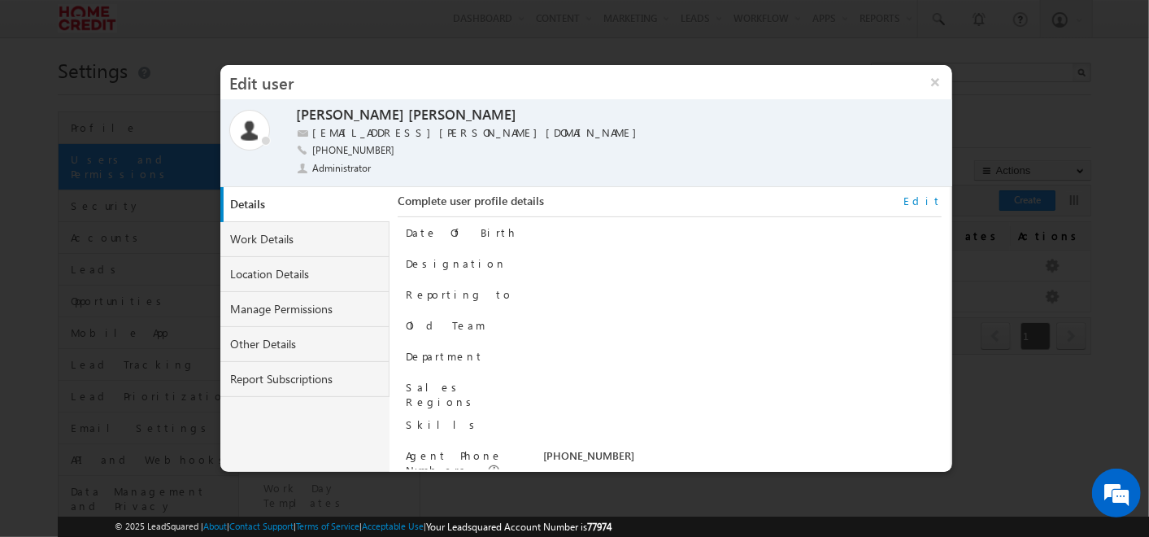
scroll to position [164, 0]
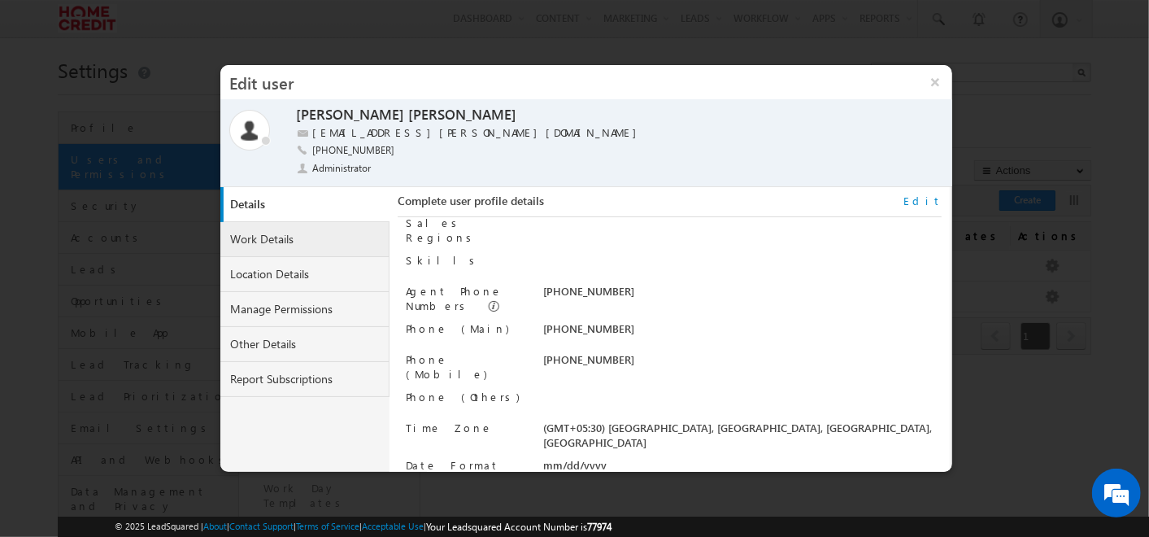
click at [288, 242] on link "Work Details" at bounding box center [304, 239] width 169 height 35
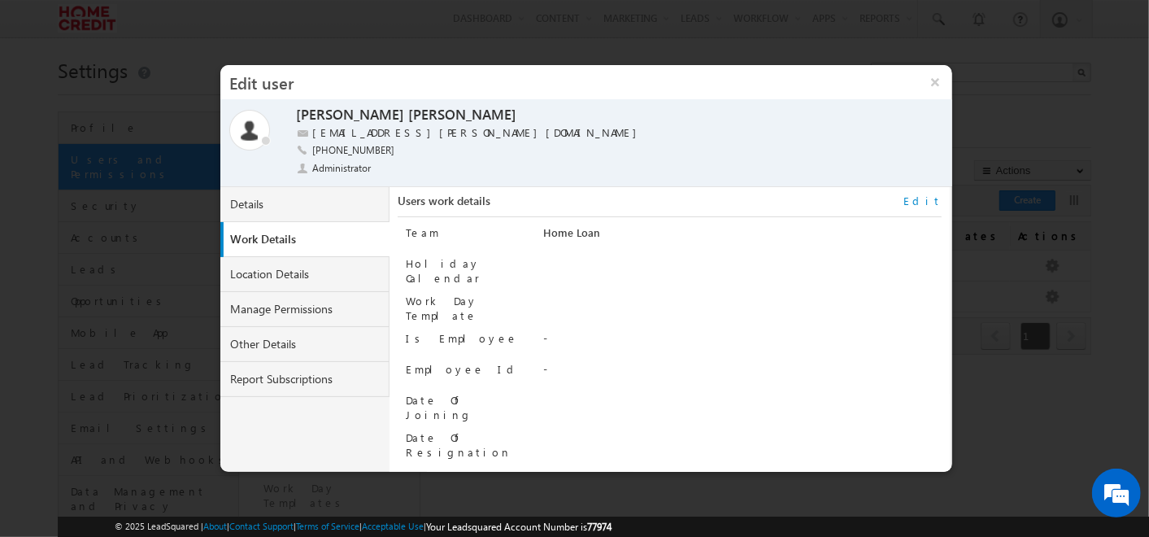
click at [932, 198] on link "Edit" at bounding box center [922, 201] width 38 height 15
click at [827, 231] on span "Home Loan" at bounding box center [689, 235] width 290 height 18
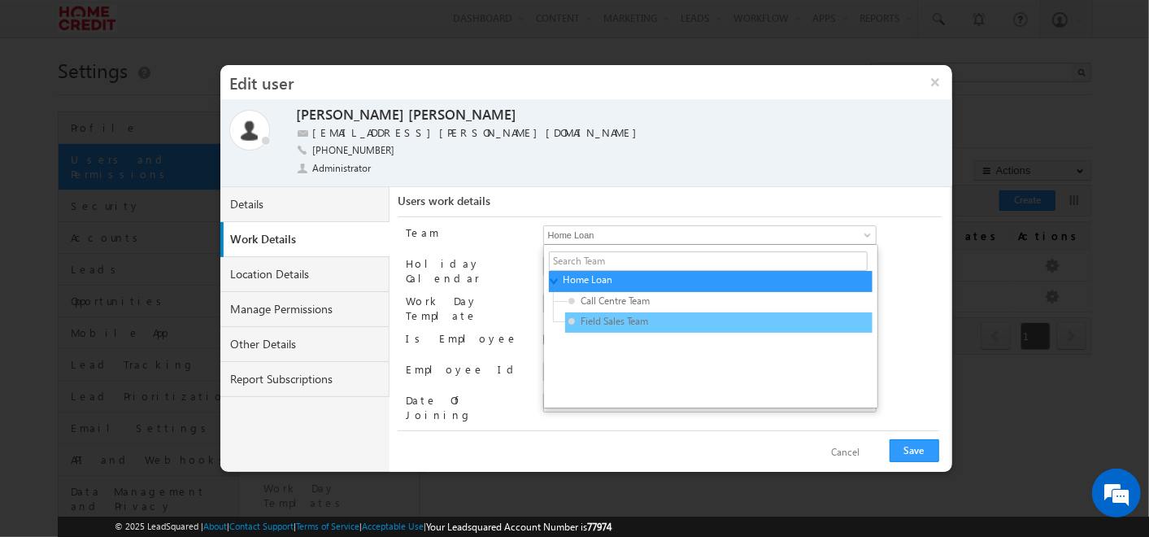
click at [668, 321] on span "Field Sales Team" at bounding box center [645, 321] width 155 height 15
type input "3f196cfc-3465-11ef-b6b6-021c14776133"
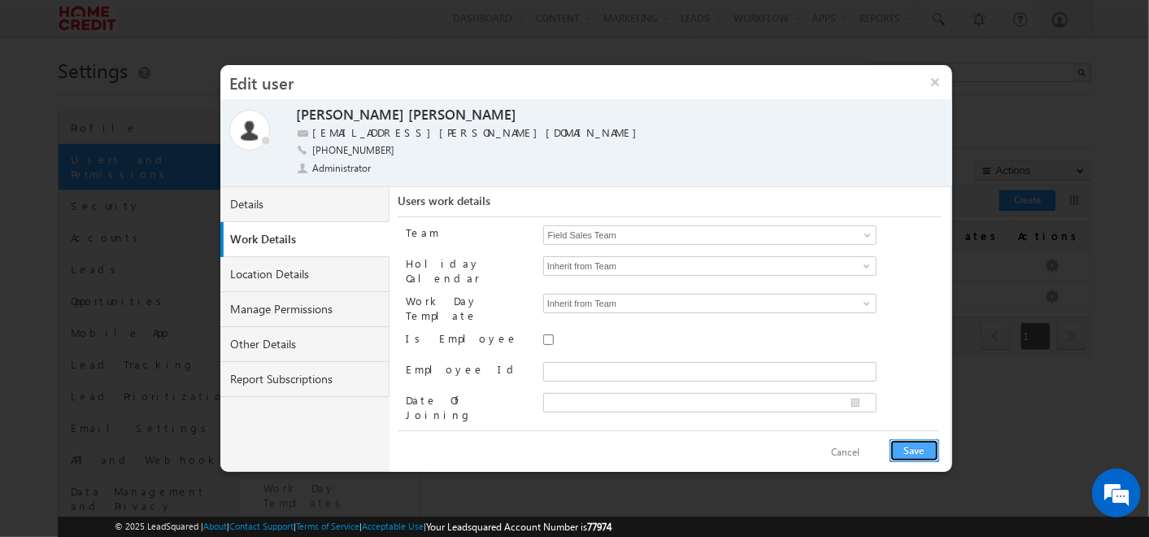
click at [908, 454] on button "Save" at bounding box center [915, 450] width 50 height 23
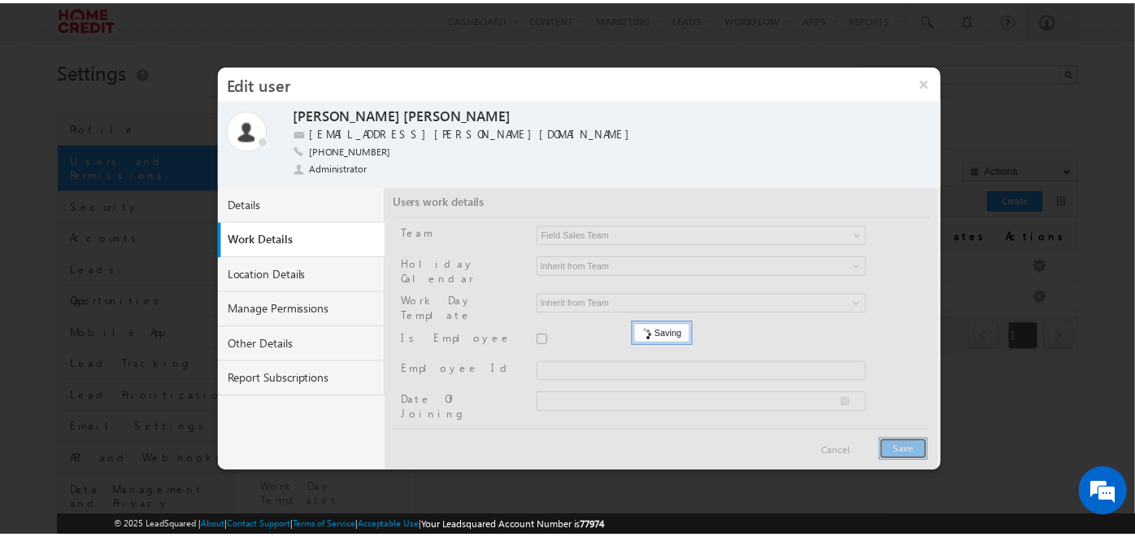
scroll to position [0, 0]
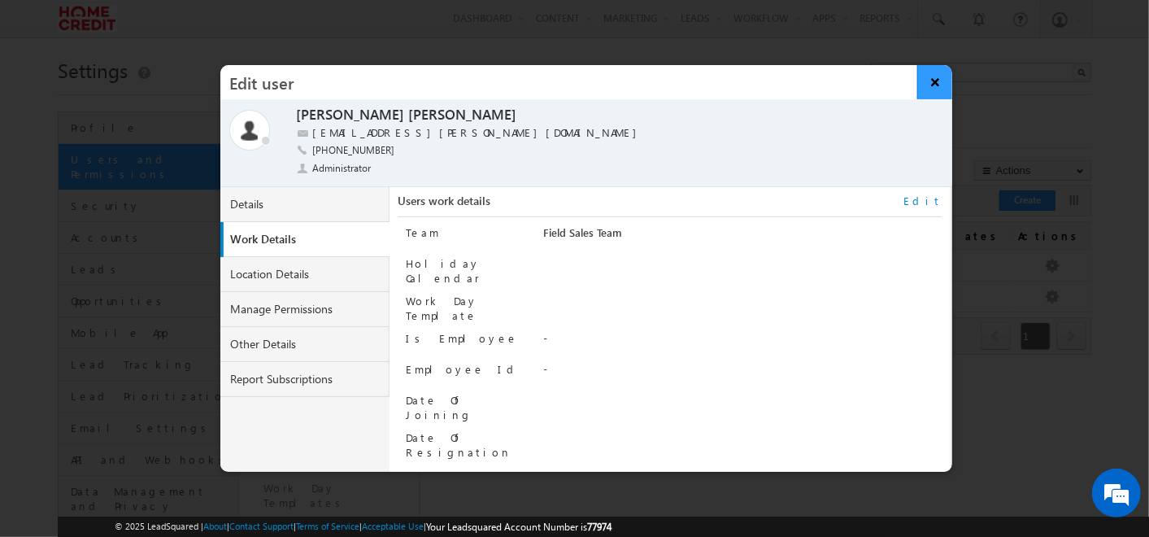
click at [934, 69] on button "×" at bounding box center [934, 82] width 35 height 34
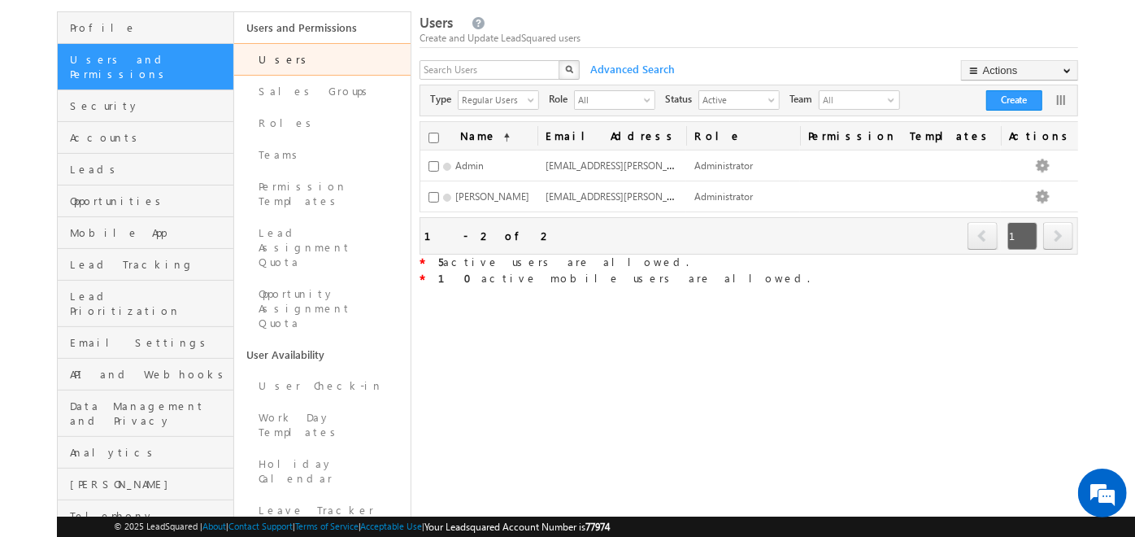
scroll to position [99, 0]
click at [160, 258] on link "Lead Tracking" at bounding box center [146, 266] width 176 height 32
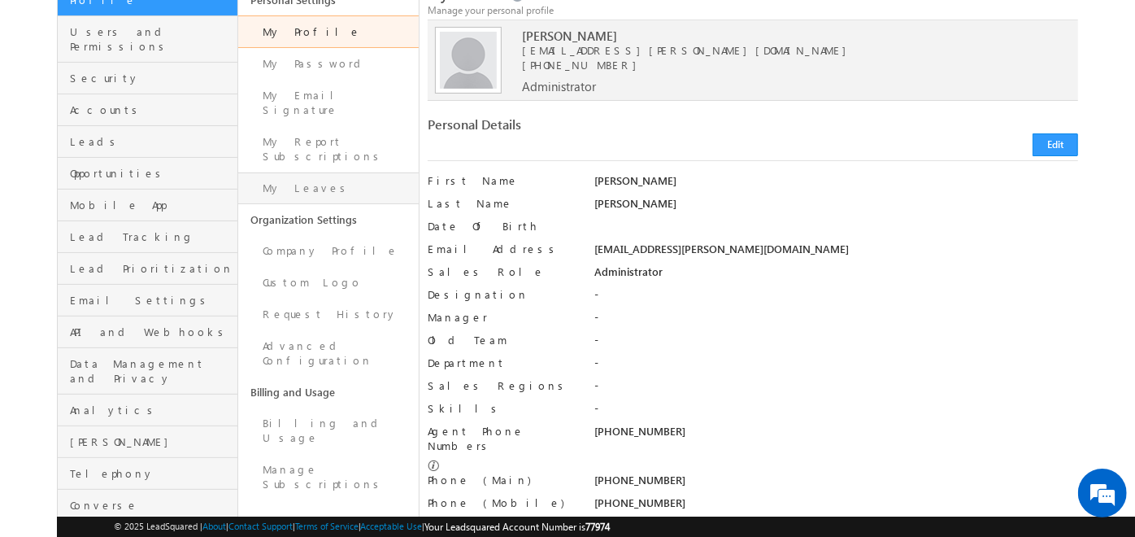
scroll to position [140, 0]
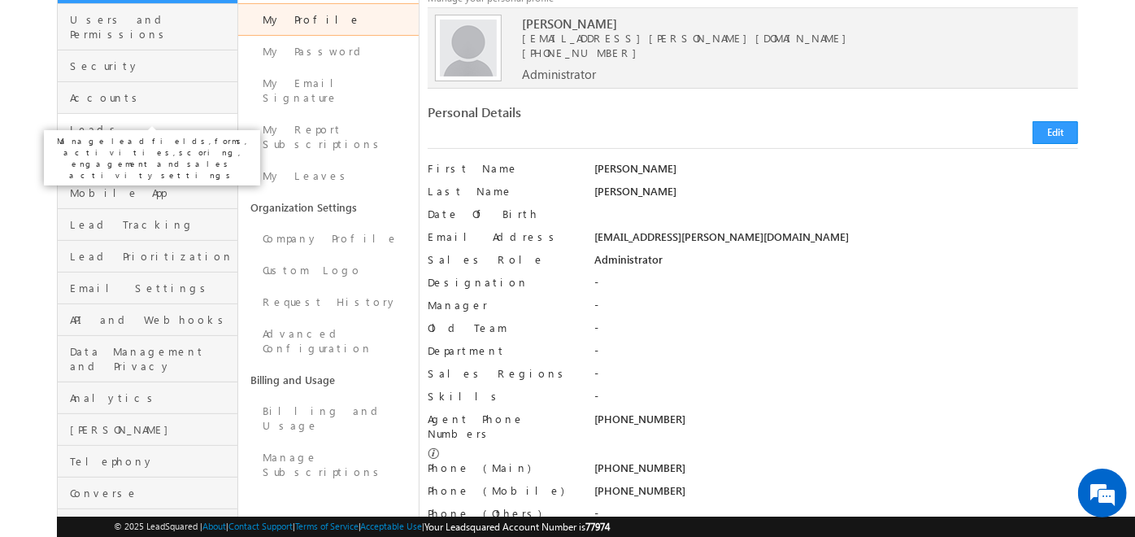
click at [163, 122] on span "Leads" at bounding box center [151, 129] width 163 height 15
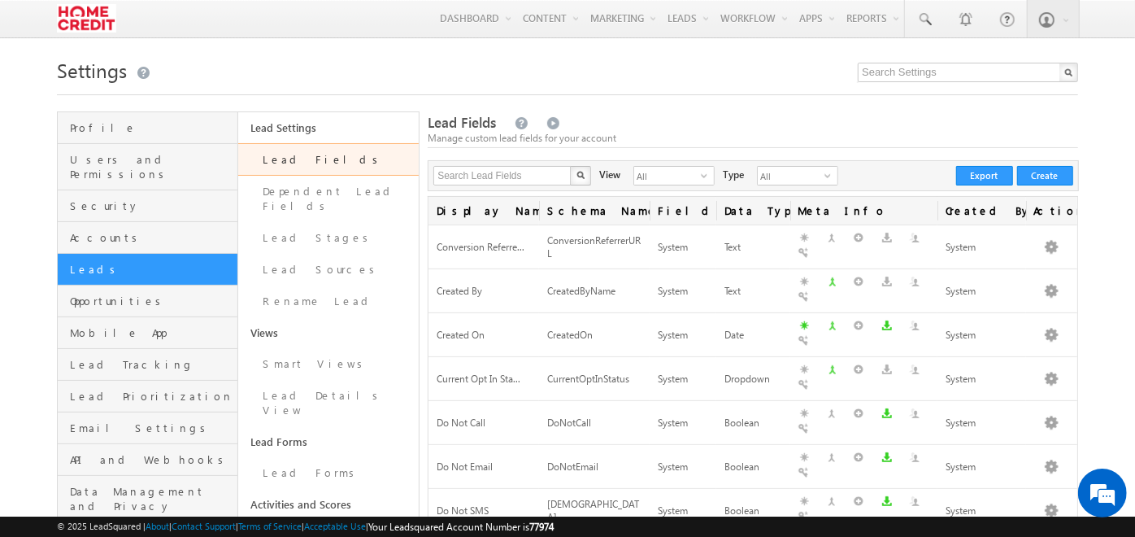
scroll to position [321, 0]
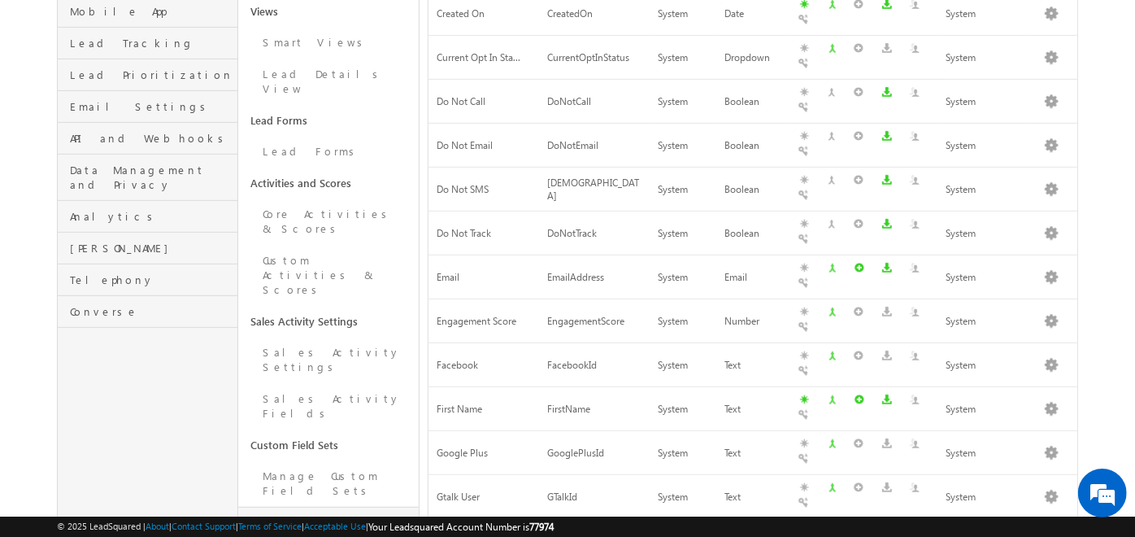
click at [361, 507] on link "Configure Custom Field Set" at bounding box center [328, 530] width 181 height 46
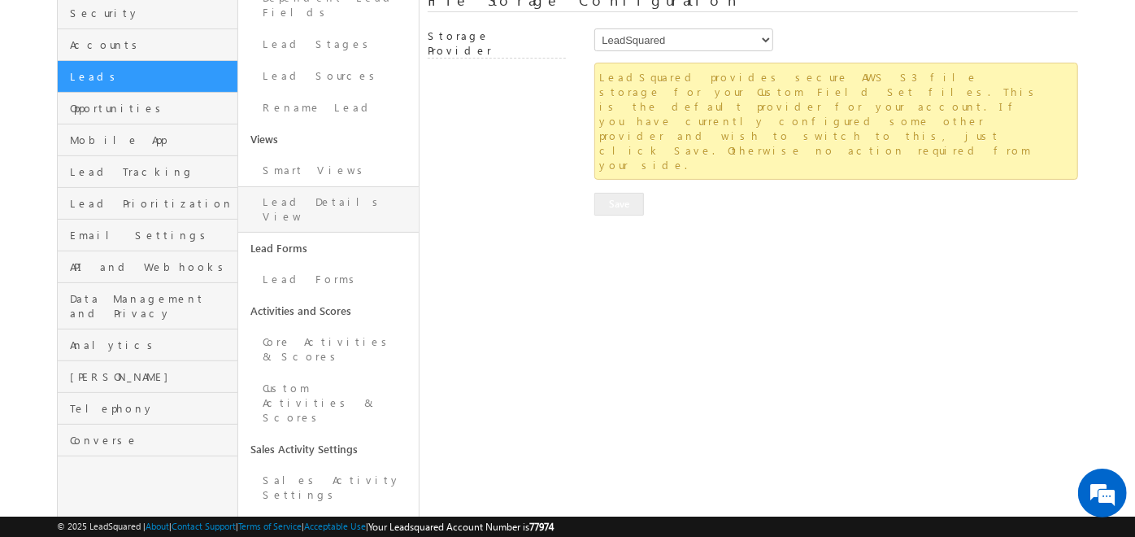
scroll to position [198, 0]
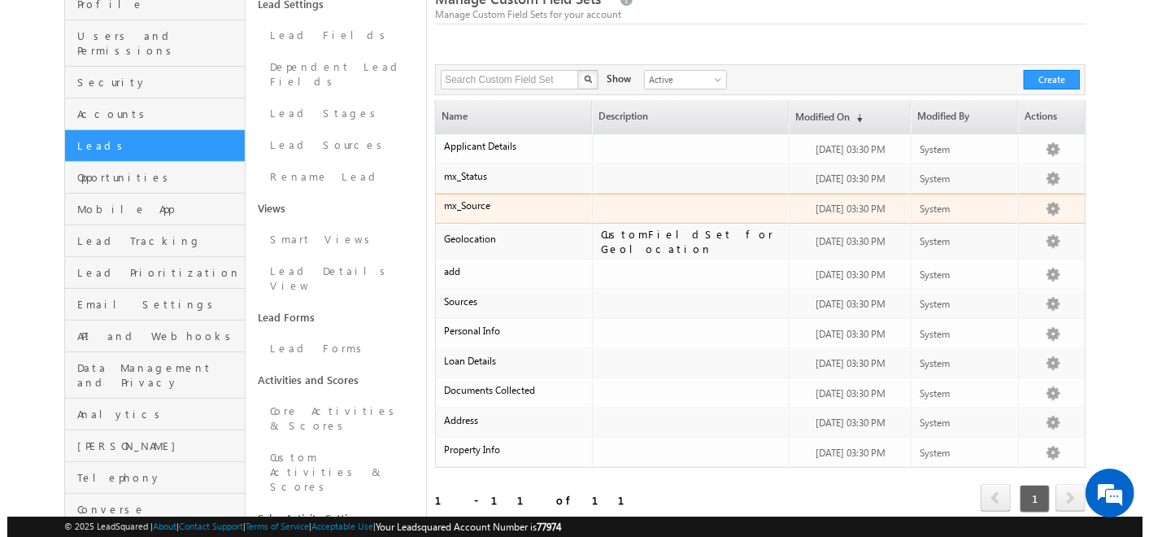
scroll to position [150, 0]
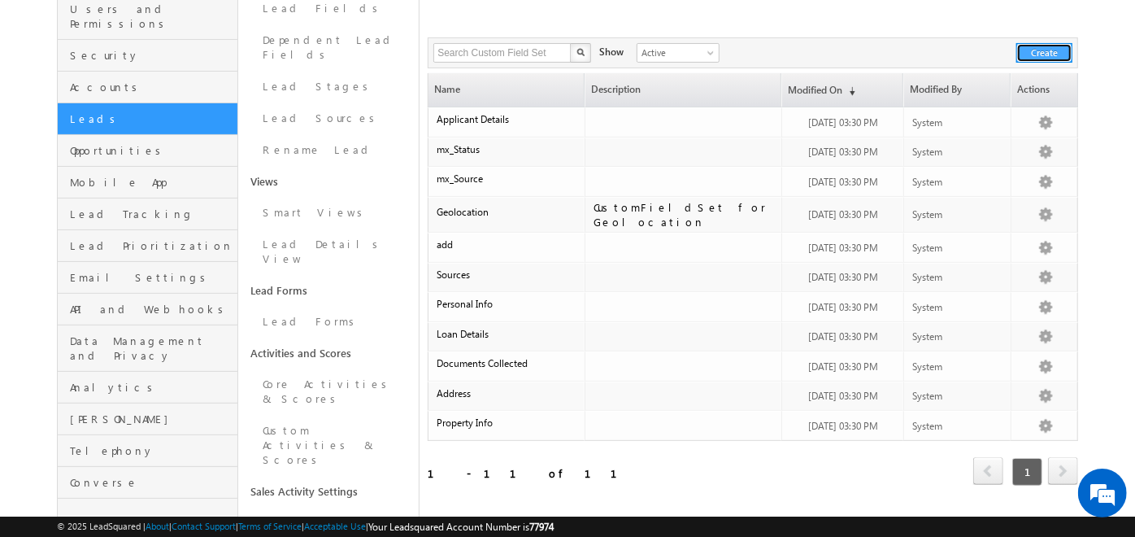
click at [1038, 52] on button "Create" at bounding box center [1044, 53] width 56 height 20
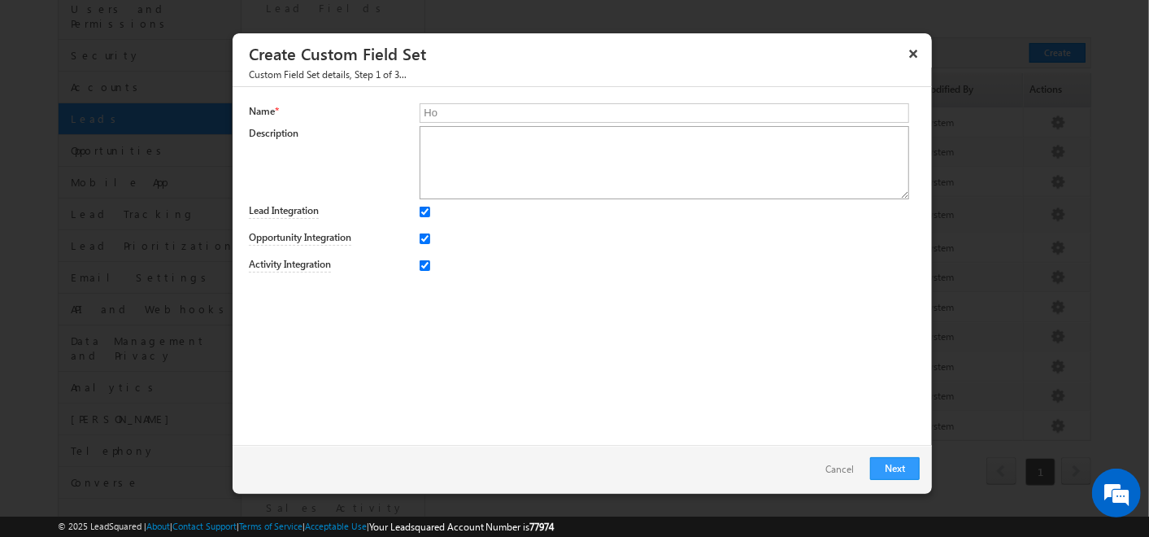
type input "H"
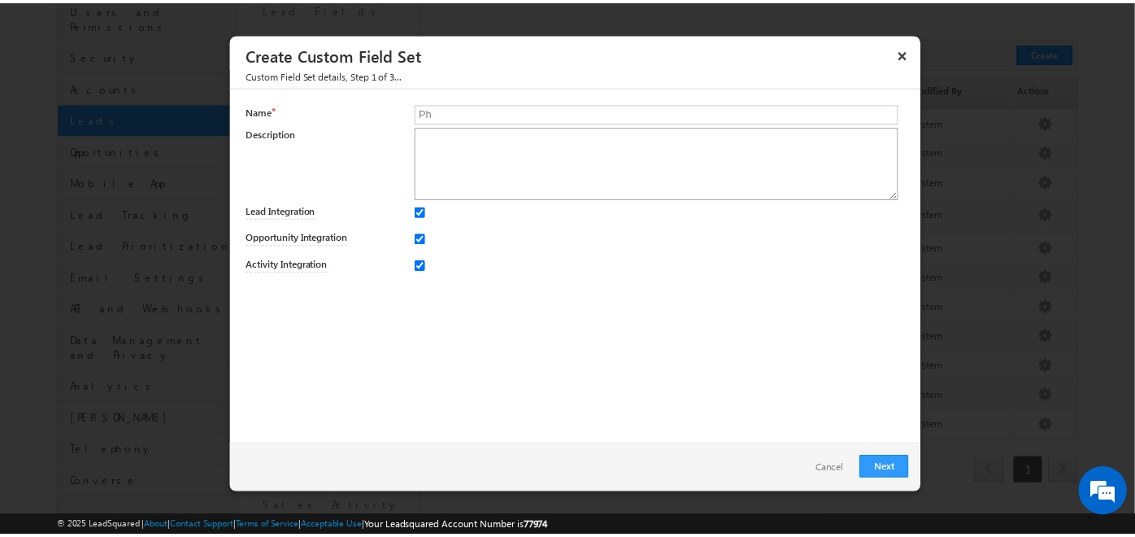
scroll to position [0, 0]
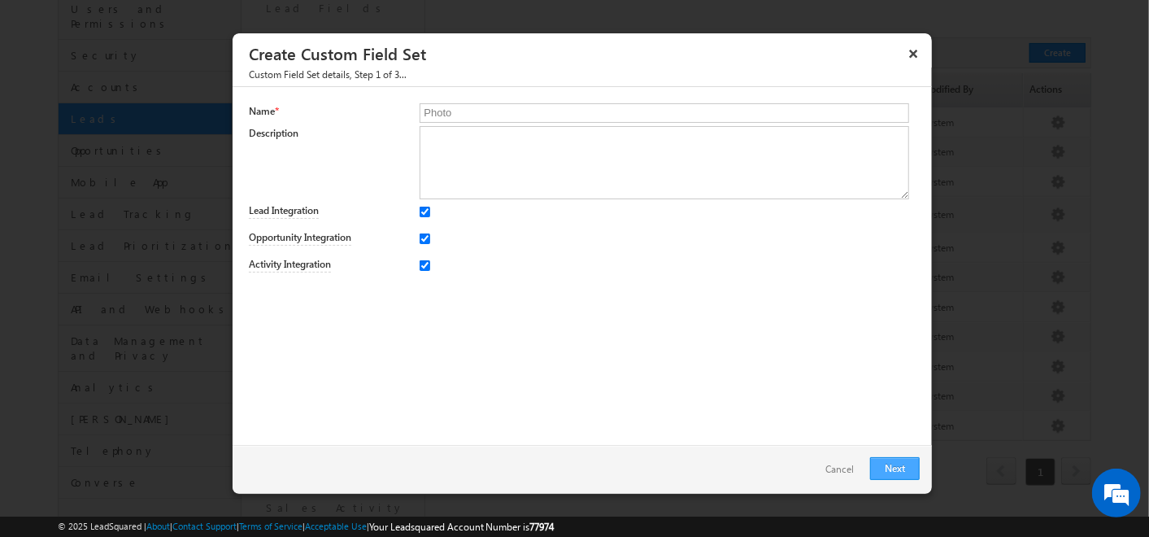
type input "Photo"
click at [880, 465] on link "Next" at bounding box center [895, 468] width 50 height 23
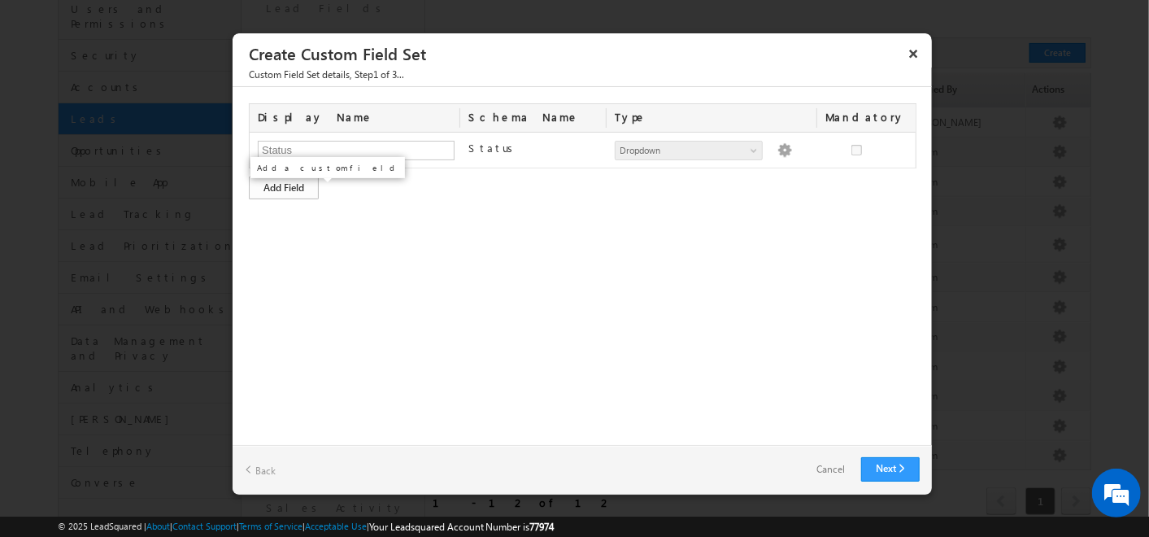
click at [285, 188] on div "Add Field" at bounding box center [284, 187] width 70 height 23
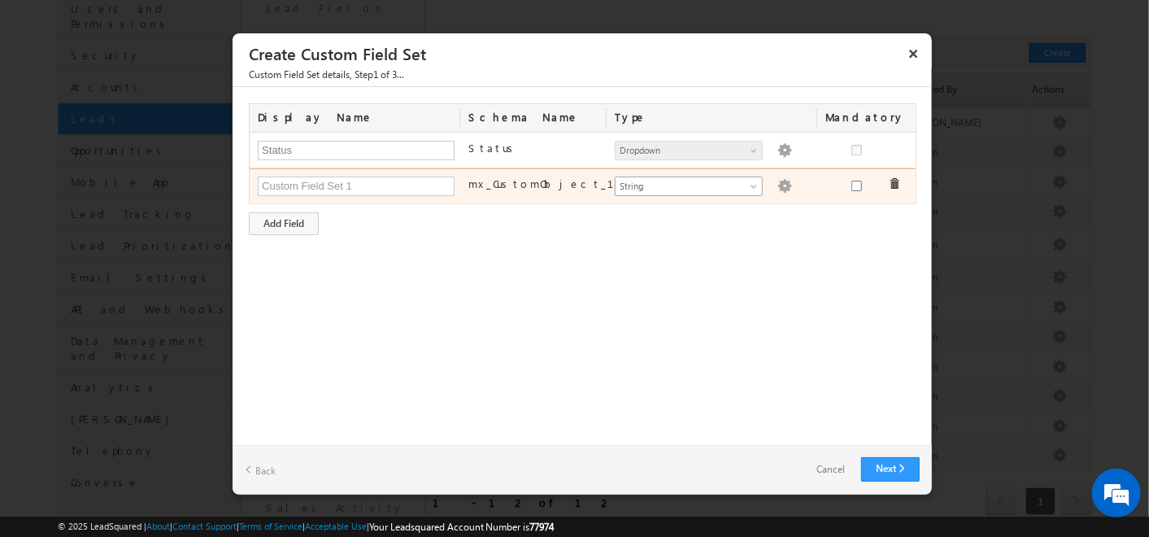
click at [749, 193] on span at bounding box center [755, 189] width 13 height 13
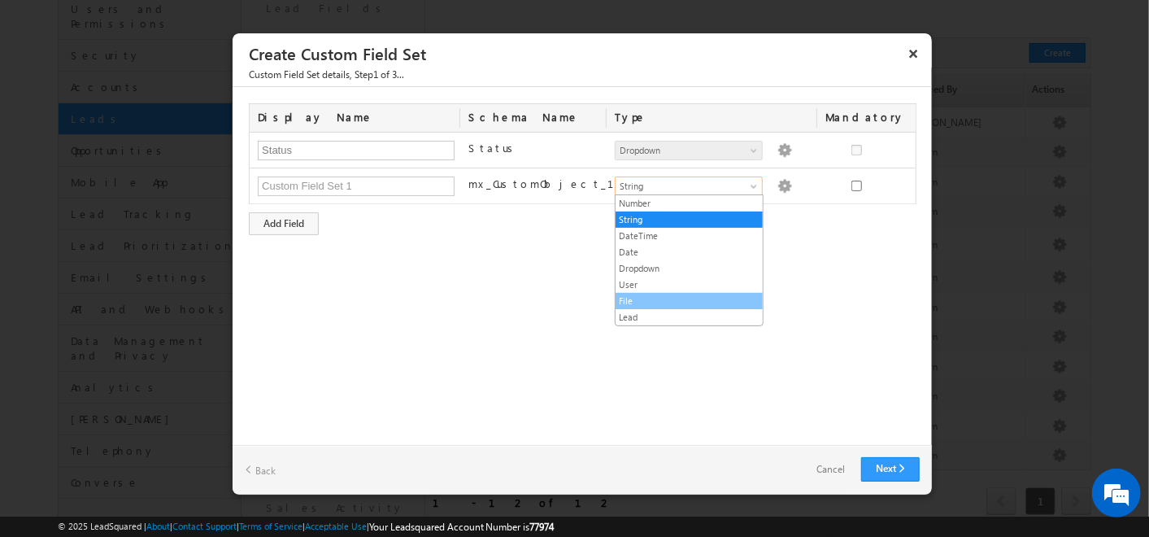
click at [644, 302] on link "File" at bounding box center [689, 301] width 147 height 15
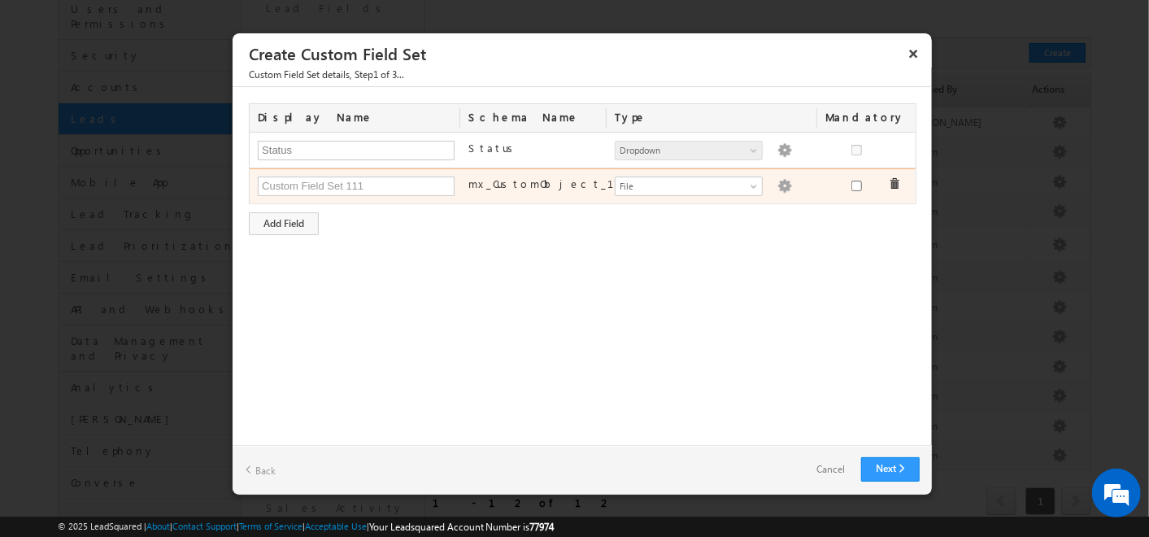
click at [777, 182] on img at bounding box center [784, 186] width 15 height 15
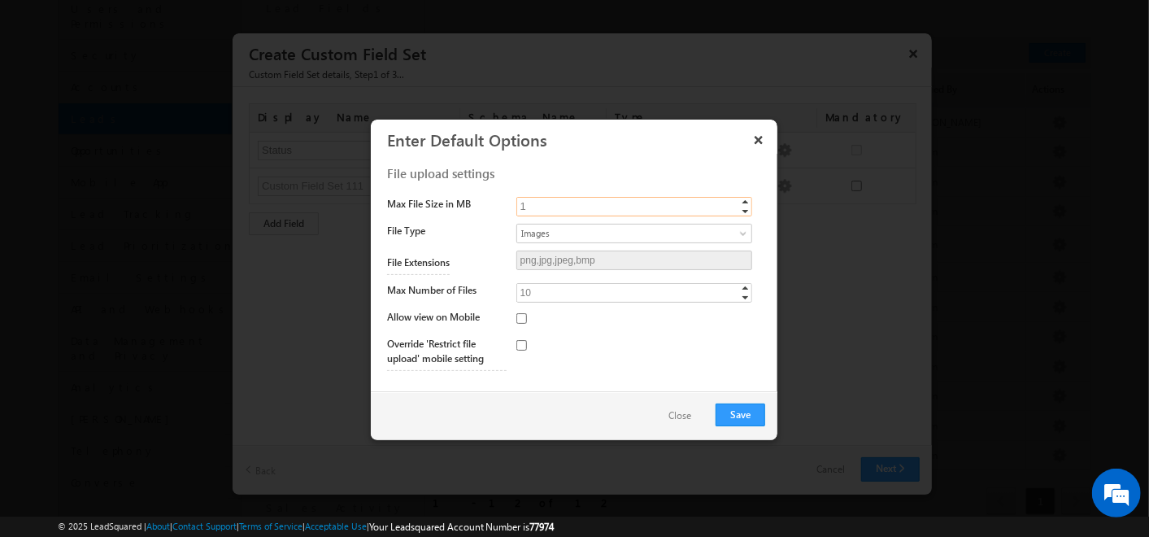
click at [616, 203] on input "1" at bounding box center [634, 207] width 236 height 20
type input "10"
click at [516, 316] on input "checkbox" at bounding box center [521, 318] width 11 height 11
checkbox input "true"
click at [518, 345] on input "checkbox" at bounding box center [521, 345] width 11 height 11
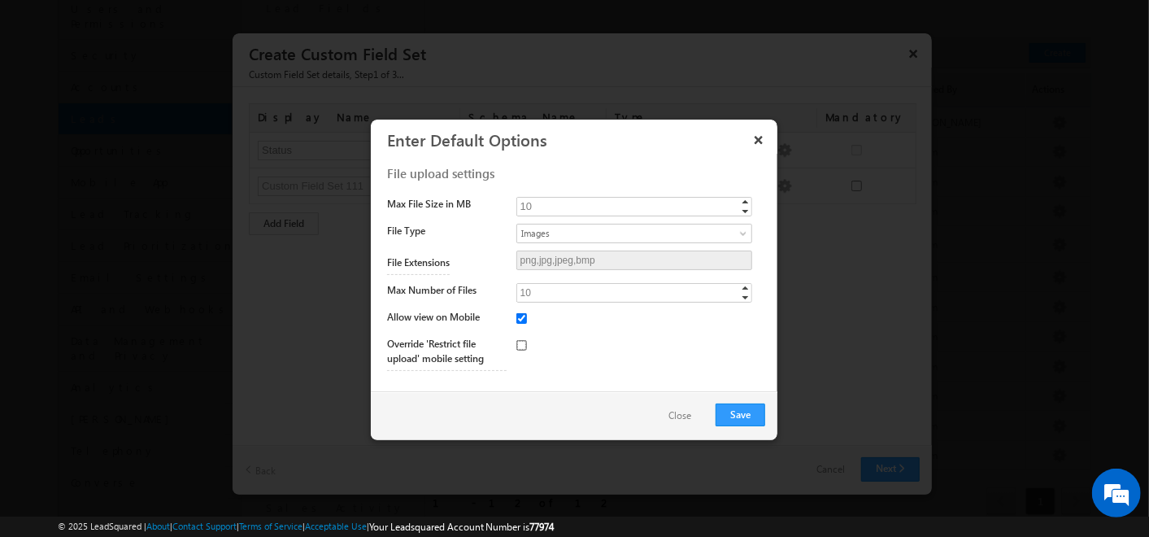
checkbox input "true"
click at [750, 420] on button "Save" at bounding box center [741, 414] width 50 height 23
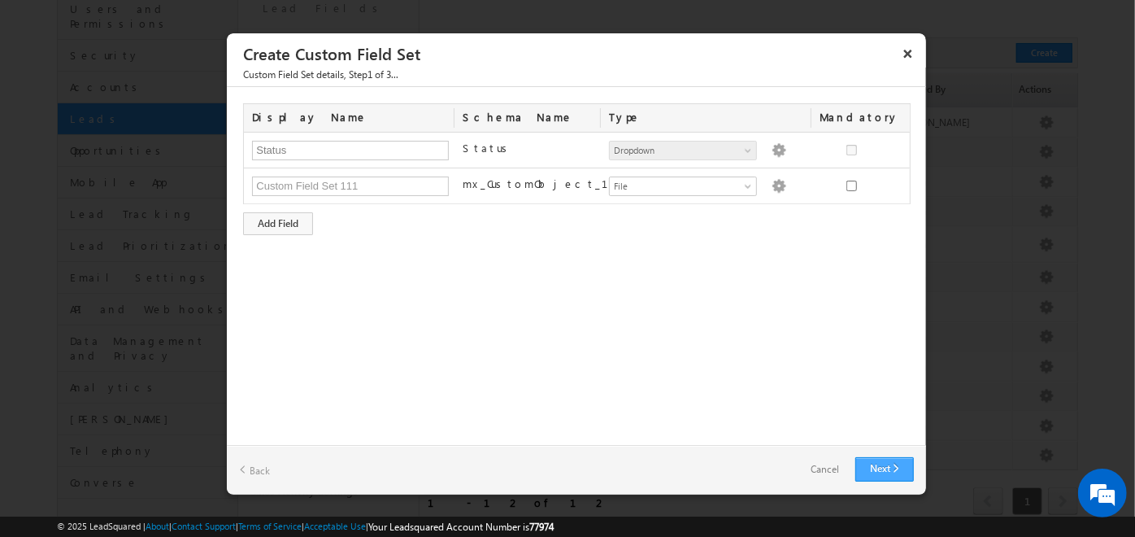
click at [863, 465] on link "Next" at bounding box center [884, 469] width 59 height 24
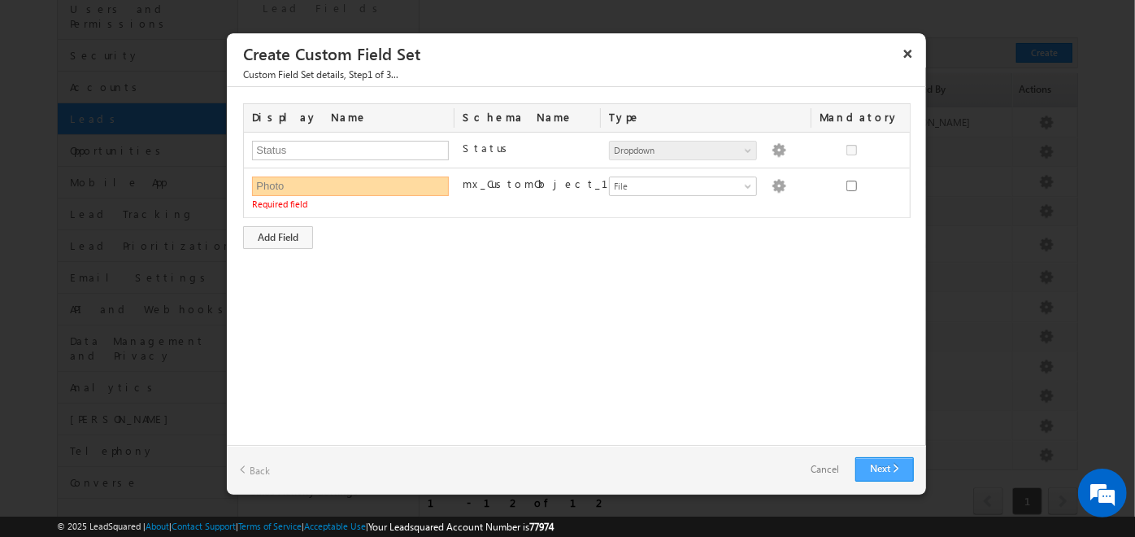
type input "Photo"
click at [864, 464] on link "Next" at bounding box center [884, 469] width 59 height 24
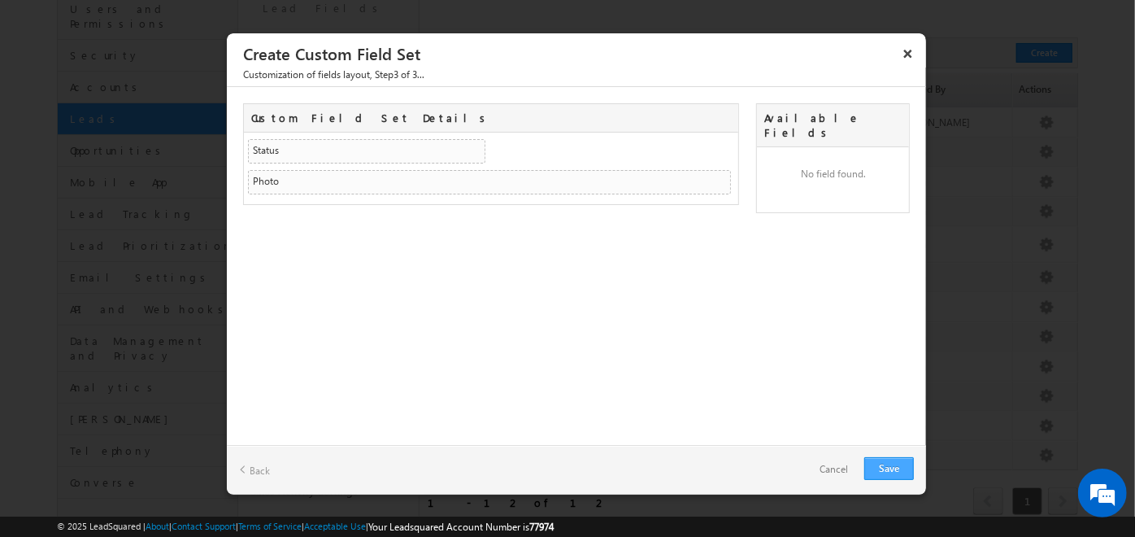
click at [905, 468] on link "Save" at bounding box center [889, 468] width 50 height 23
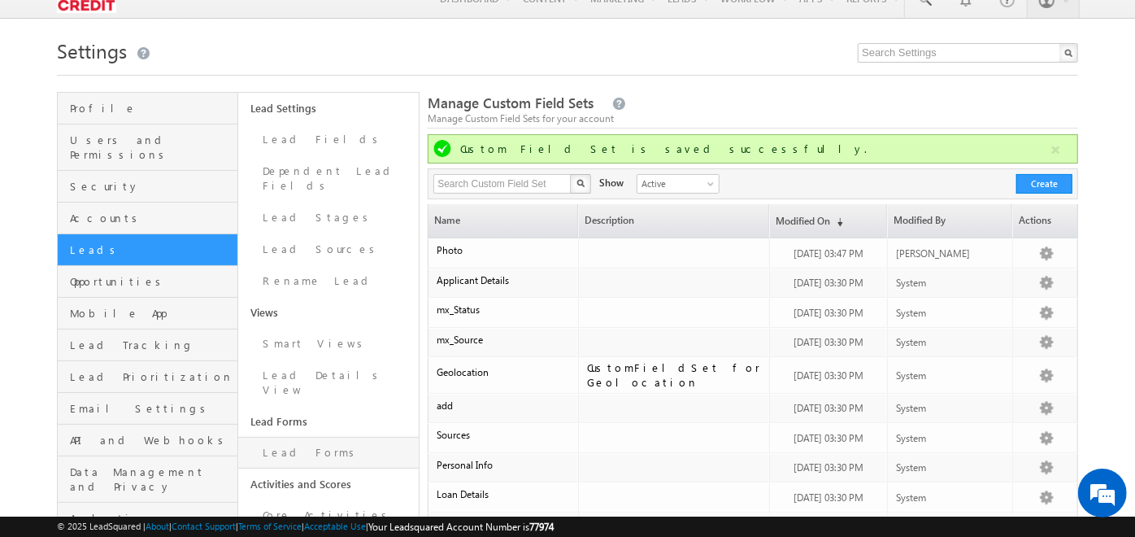
scroll to position [18, 0]
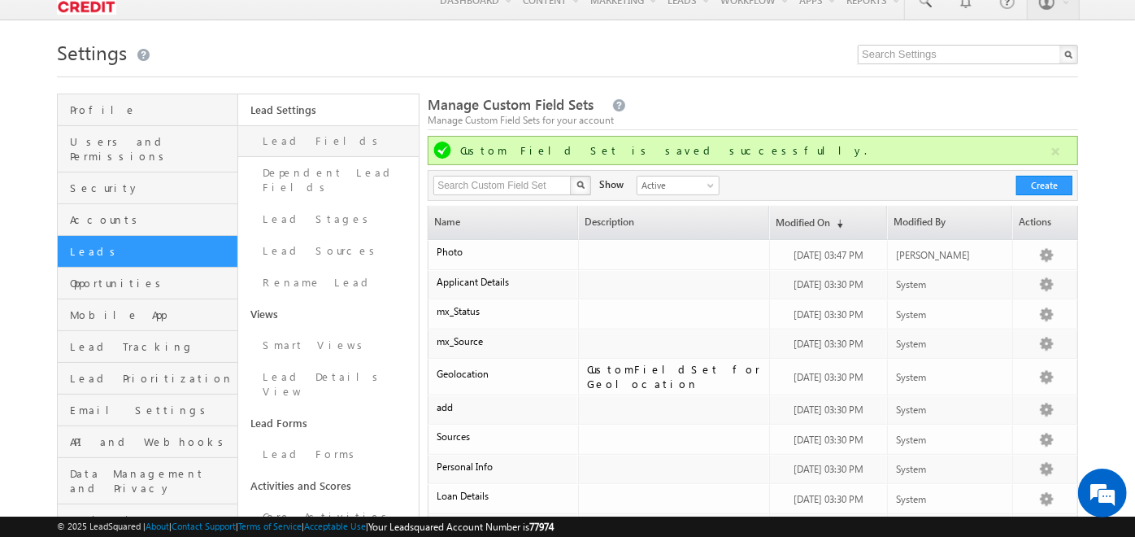
click at [303, 135] on link "Lead Fields" at bounding box center [328, 141] width 181 height 32
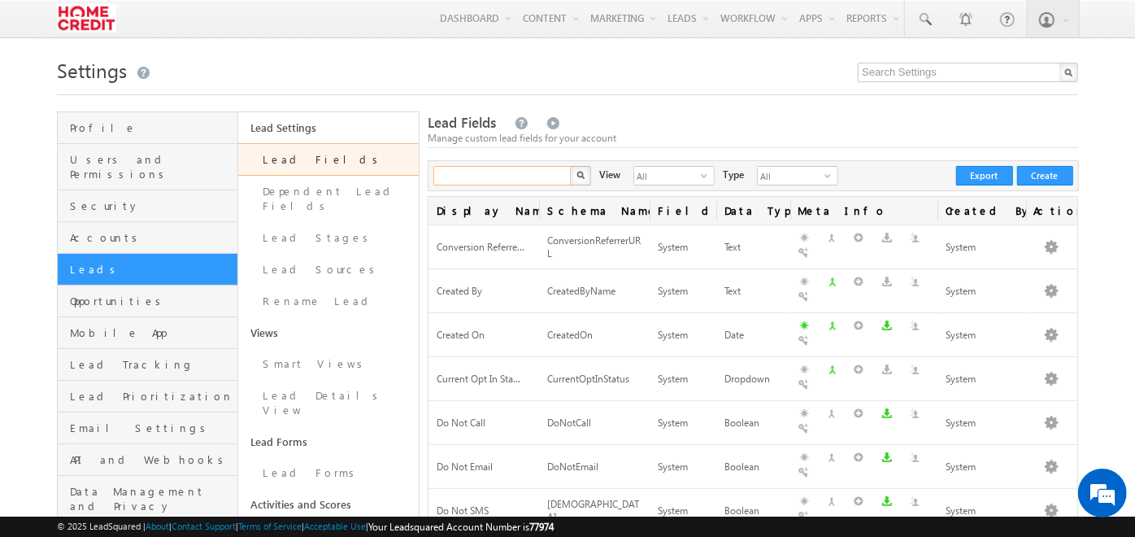
click at [468, 178] on input "text" at bounding box center [502, 176] width 139 height 20
type input "home"
click at [570, 166] on button "button" at bounding box center [580, 176] width 21 height 20
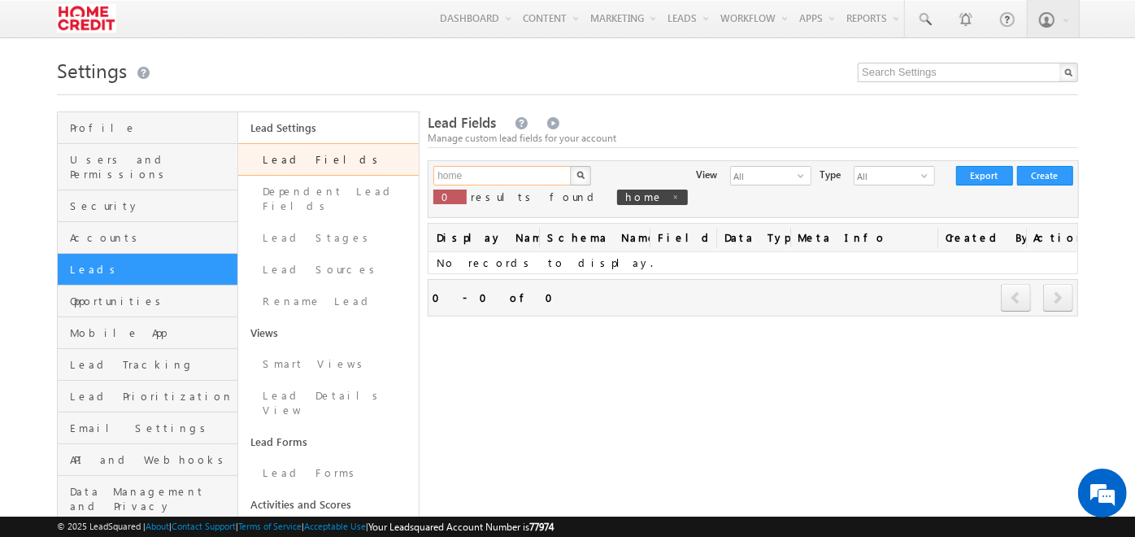
click at [503, 167] on input "home" at bounding box center [502, 176] width 139 height 20
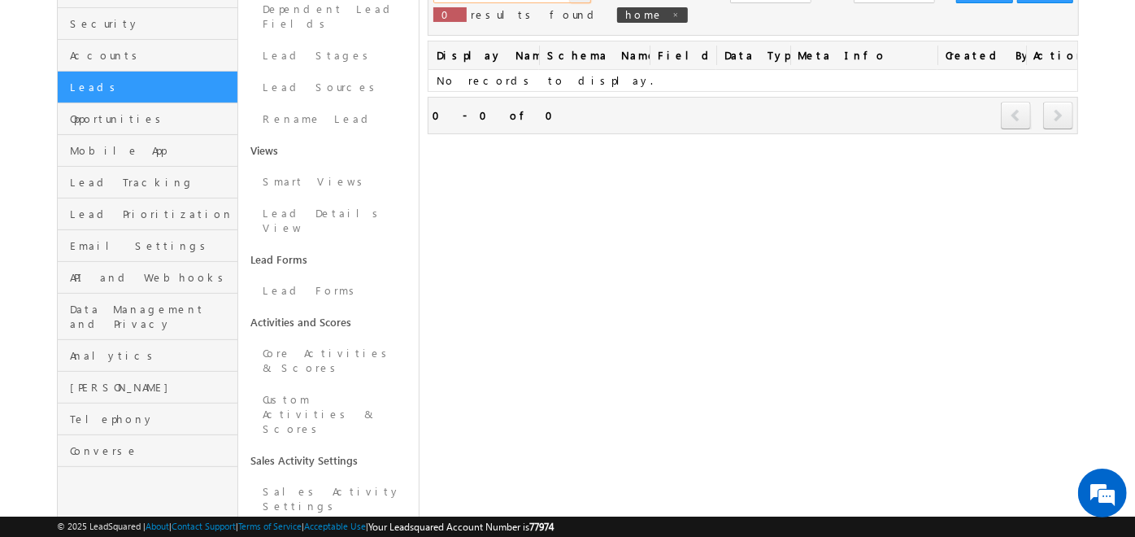
scroll to position [184, 0]
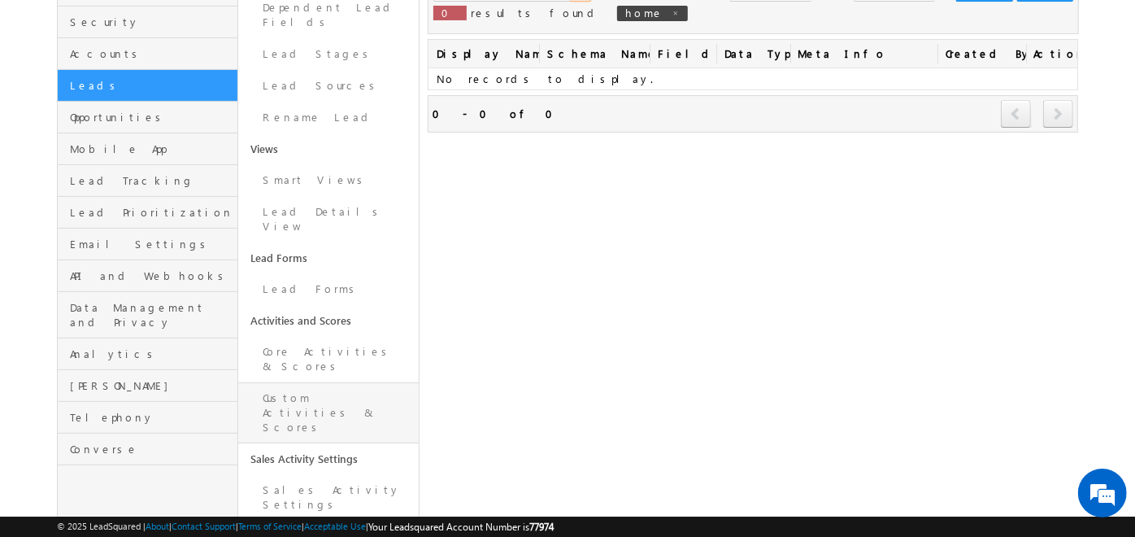
type input "Search Lead Fields"
click at [349, 382] on link "Custom Activities & Scores" at bounding box center [328, 412] width 181 height 61
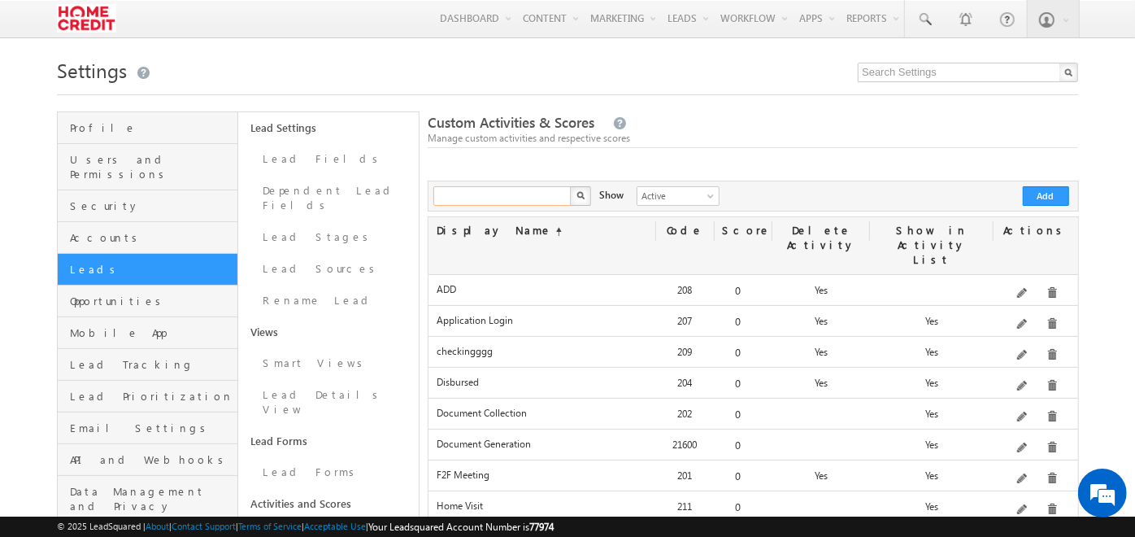
click at [504, 203] on input "text" at bounding box center [502, 196] width 139 height 20
type input "home"
click at [570, 186] on button "button" at bounding box center [580, 196] width 21 height 20
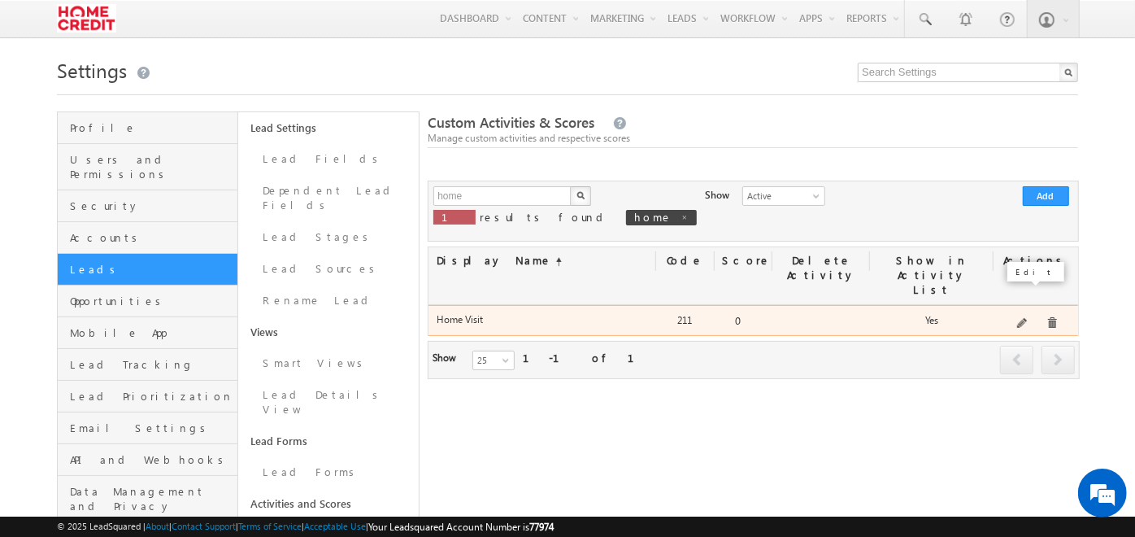
click at [1026, 318] on span at bounding box center [1023, 324] width 12 height 12
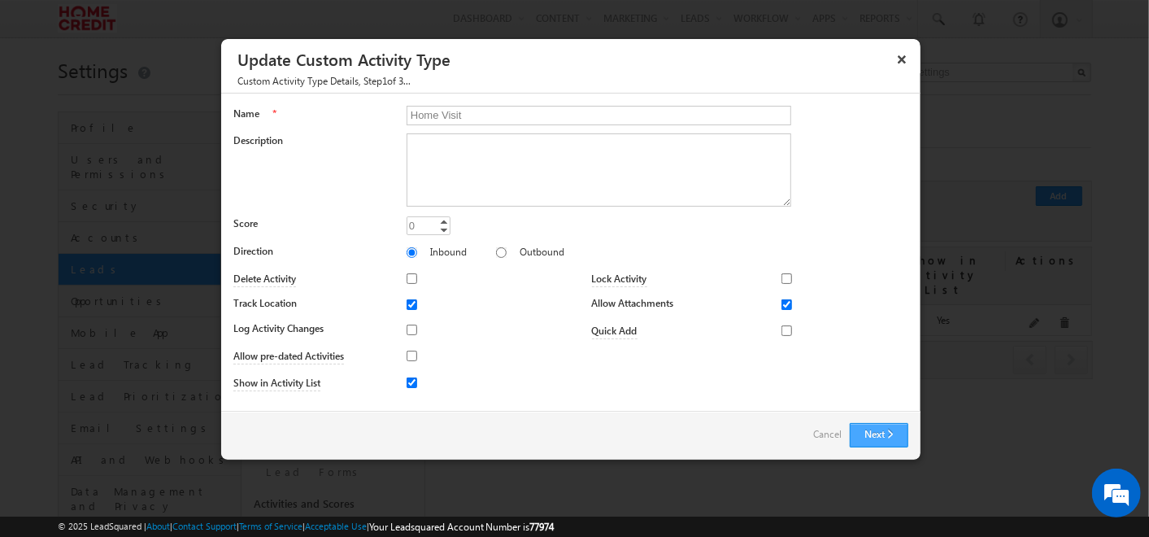
click at [890, 429] on button "Next" at bounding box center [879, 435] width 59 height 24
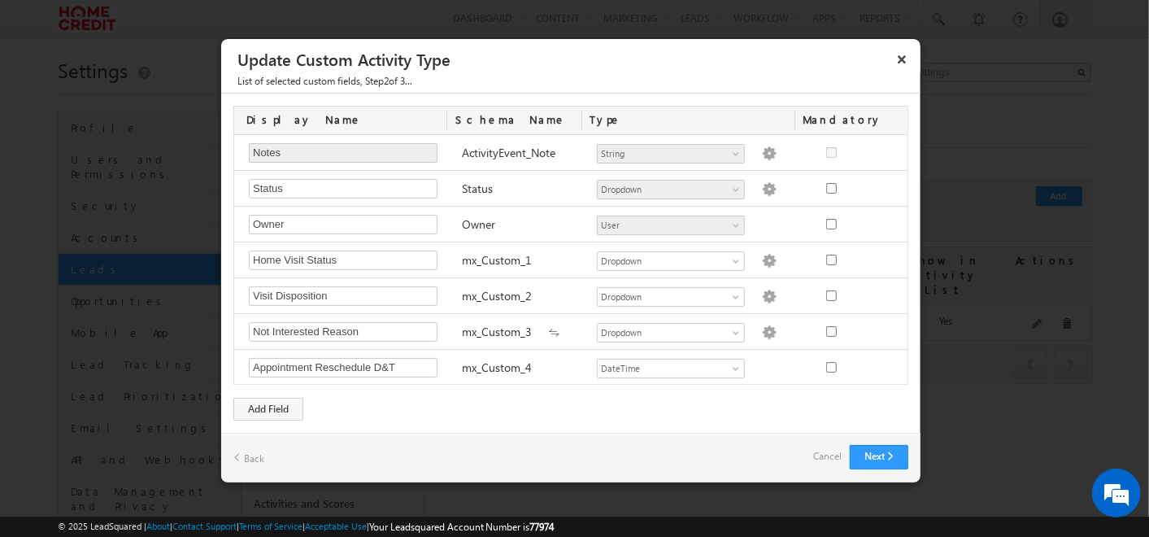
click at [257, 453] on link "Back" at bounding box center [248, 457] width 31 height 25
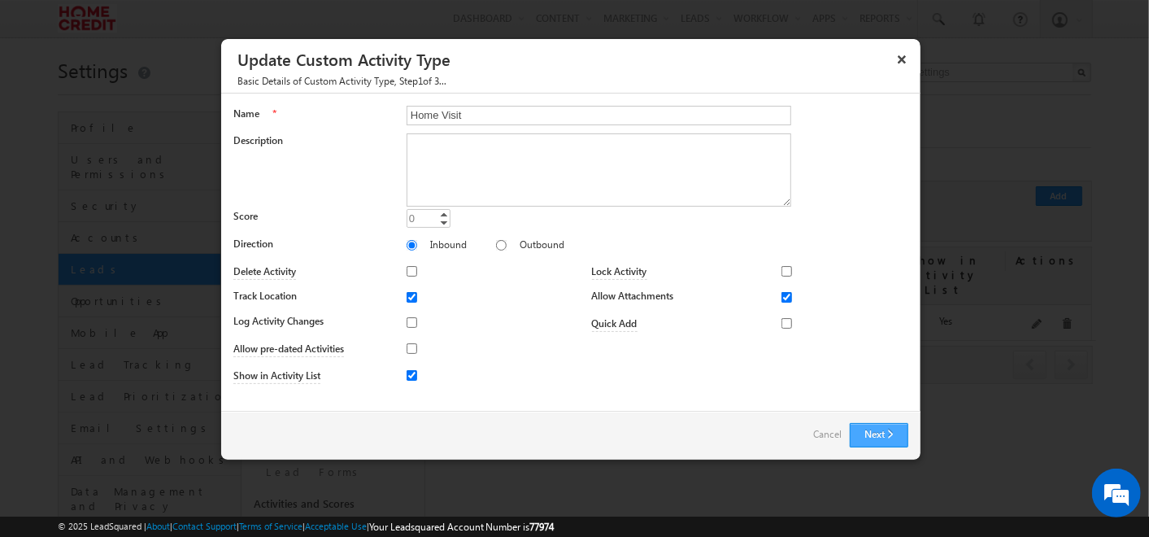
click at [899, 434] on button "Next" at bounding box center [879, 435] width 59 height 24
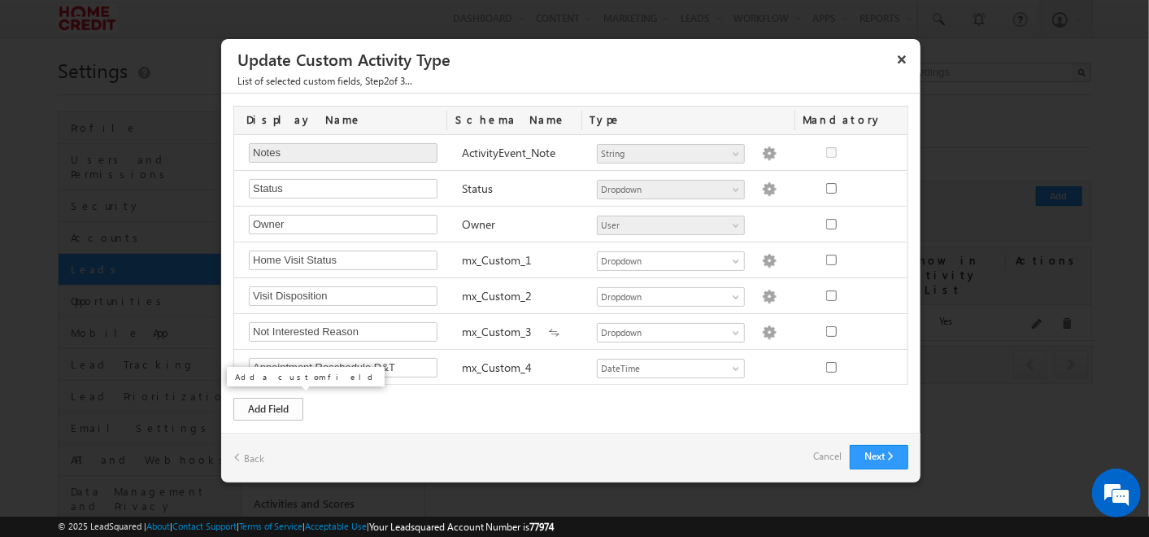
click at [257, 411] on div "Add Field" at bounding box center [268, 409] width 70 height 23
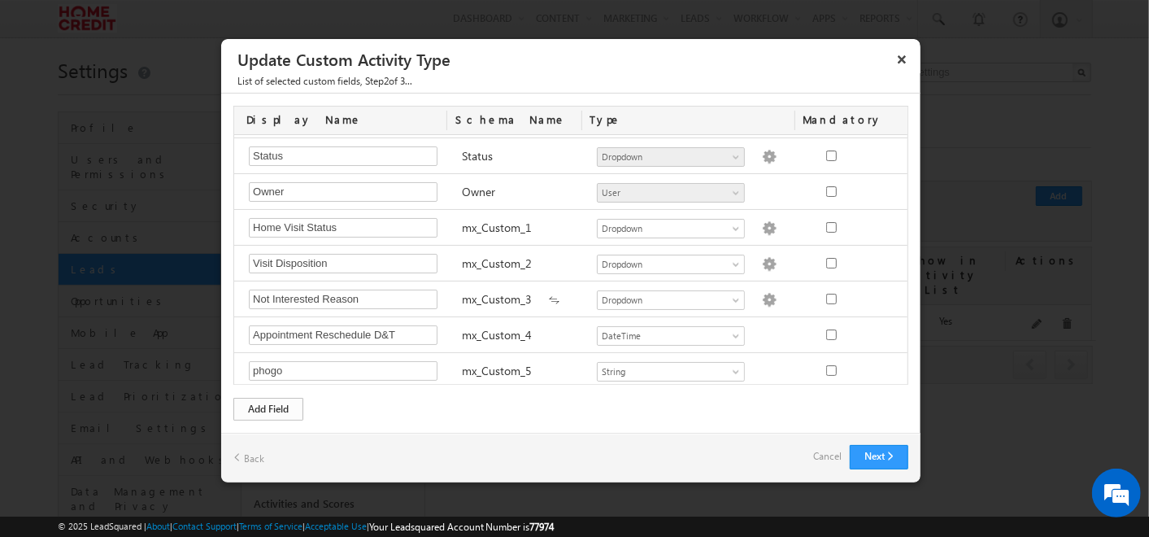
type input "p"
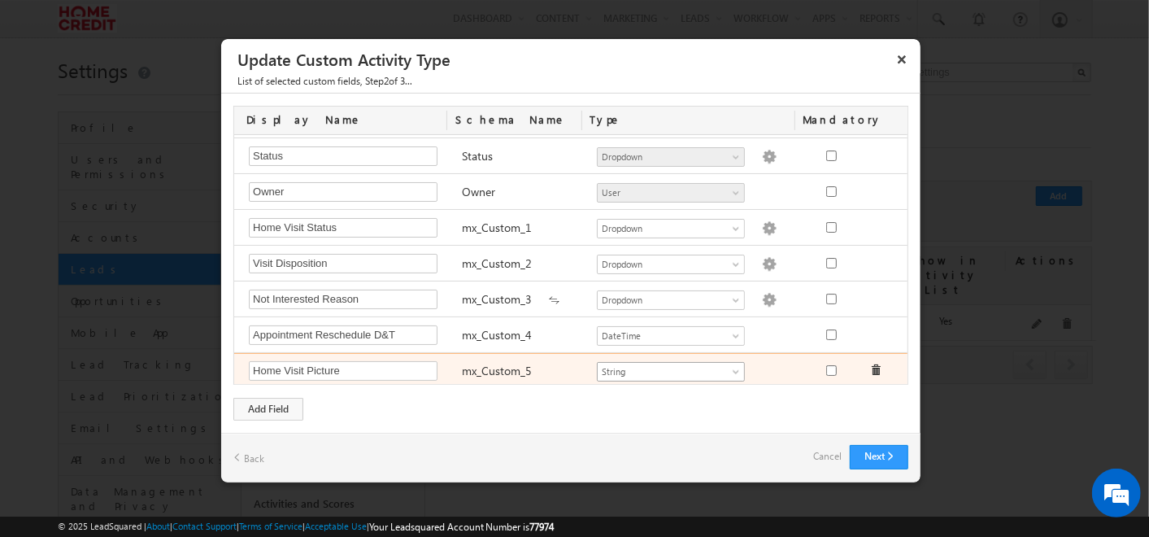
type input "Home Visit Picture"
click at [705, 373] on span "String" at bounding box center [664, 371] width 133 height 15
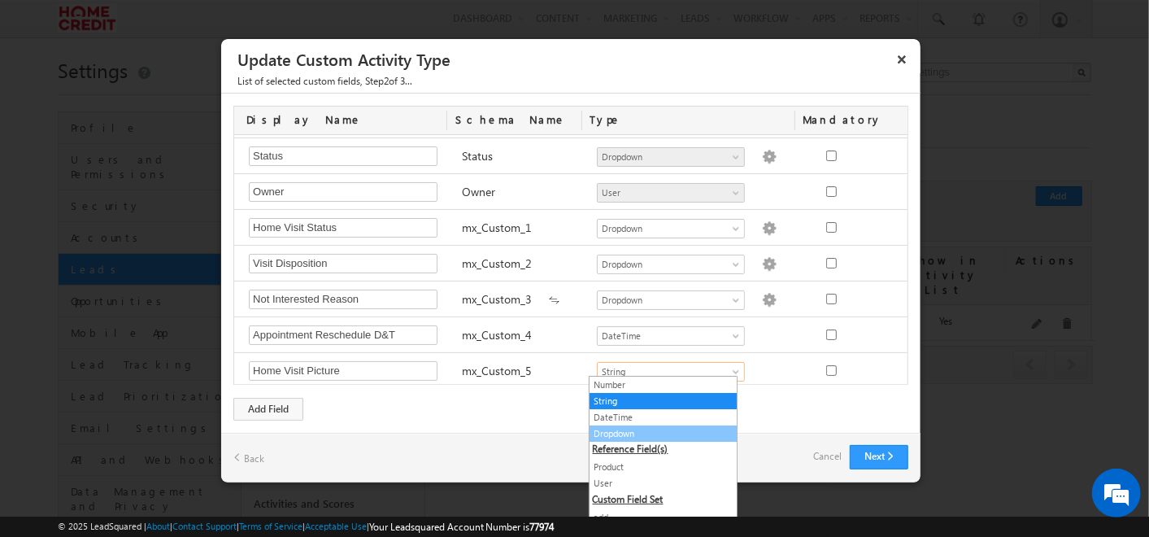
scroll to position [172, 0]
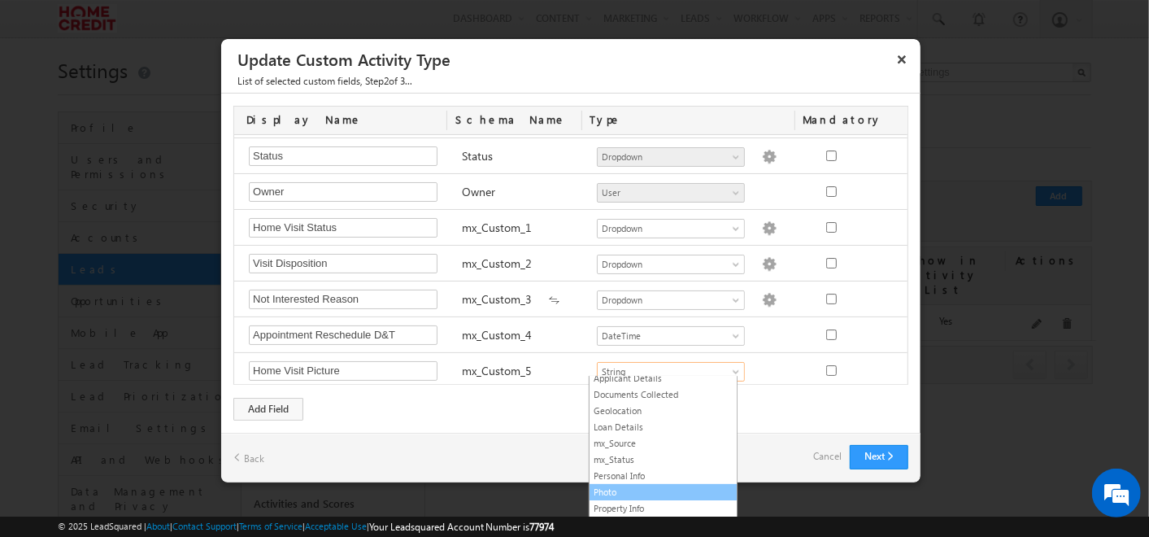
click at [626, 485] on link "Photo" at bounding box center [663, 492] width 147 height 15
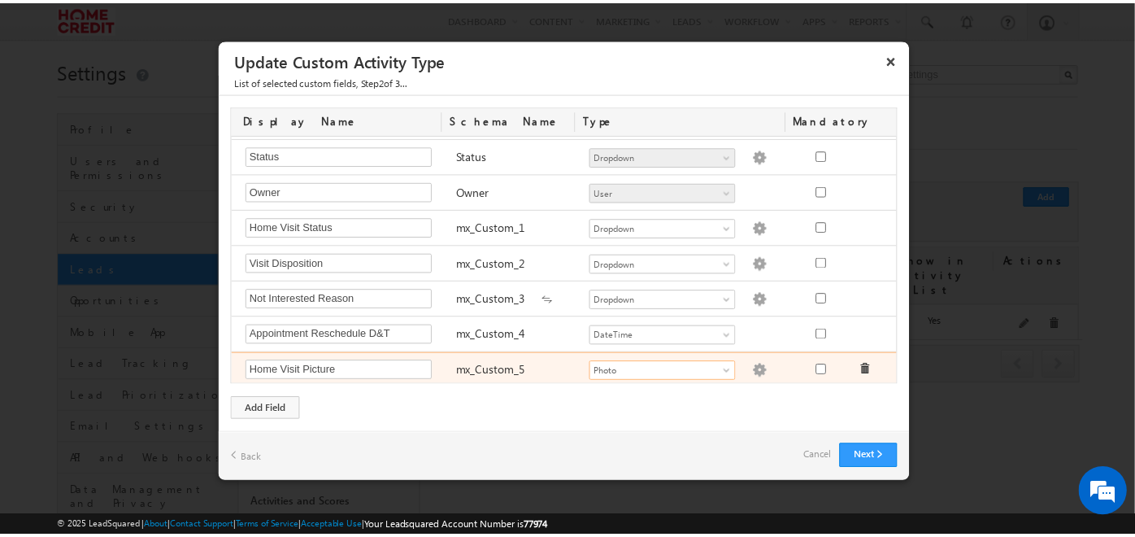
scroll to position [0, 0]
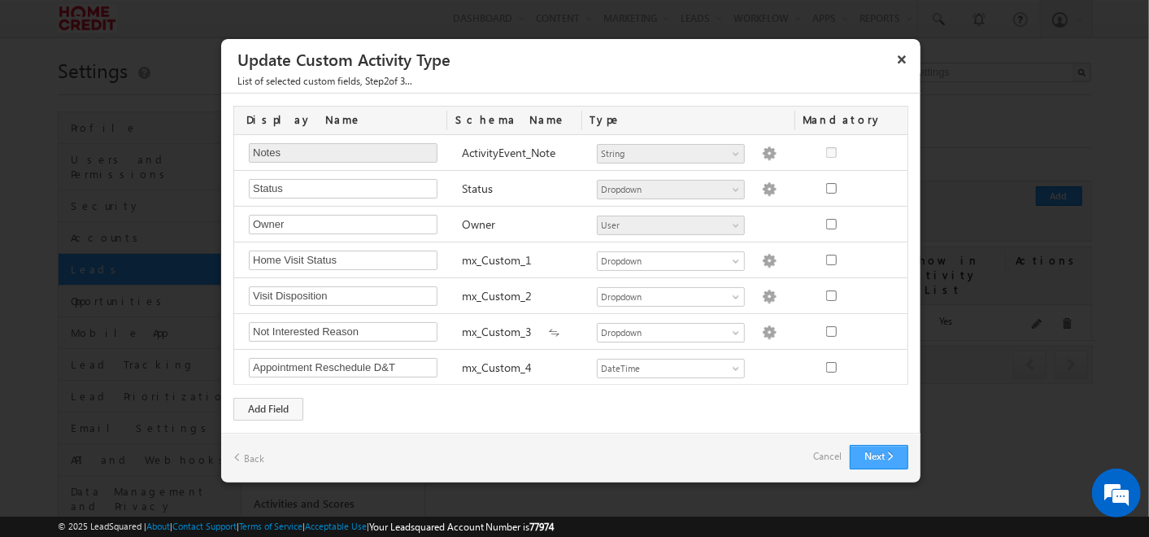
click at [864, 464] on button "Next" at bounding box center [879, 457] width 59 height 24
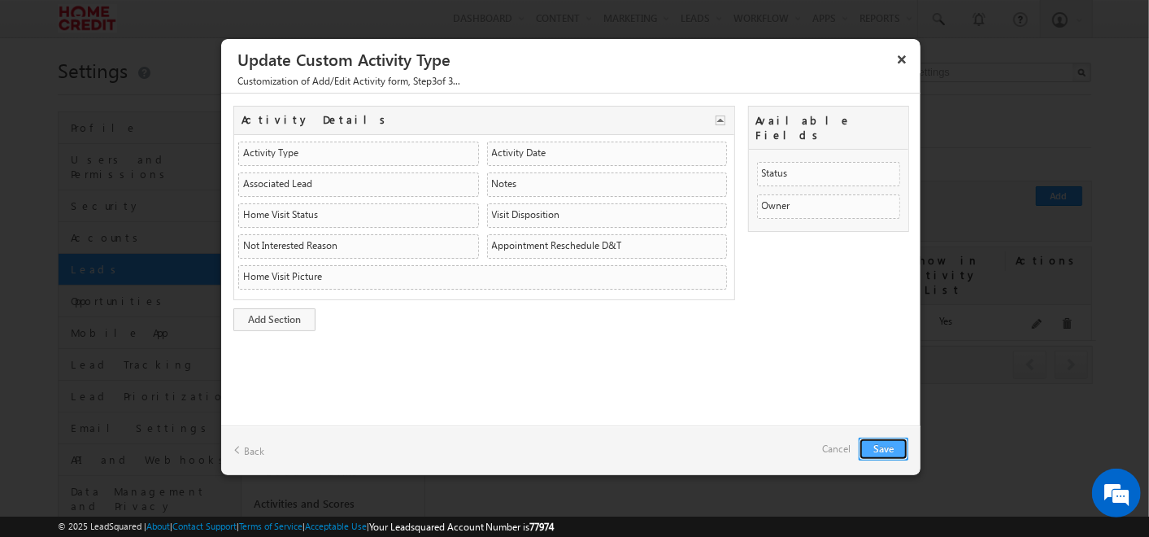
click at [903, 453] on button "Save" at bounding box center [884, 448] width 50 height 23
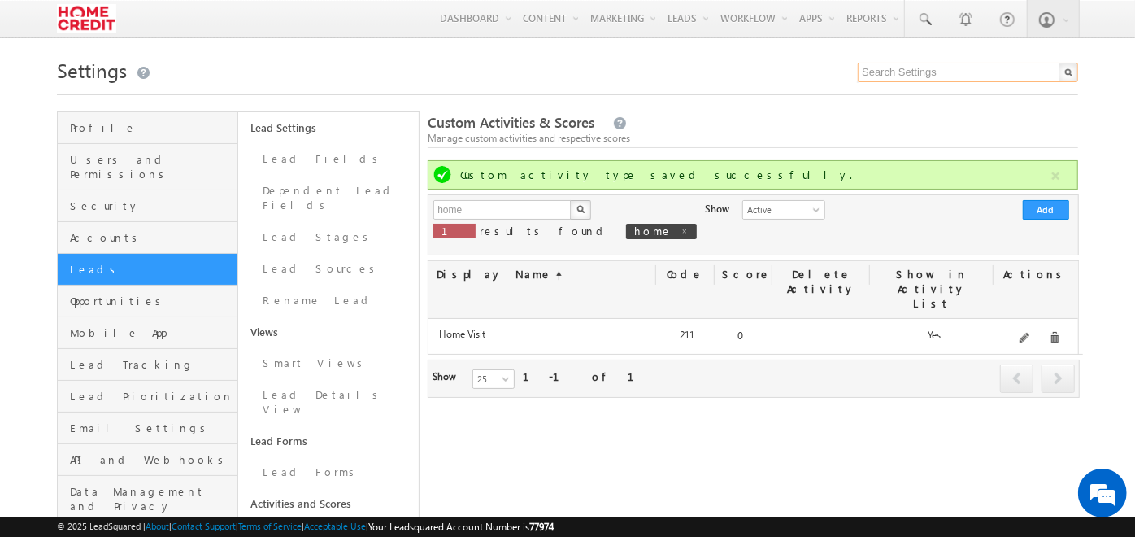
click at [947, 75] on input "text" at bounding box center [968, 73] width 220 height 20
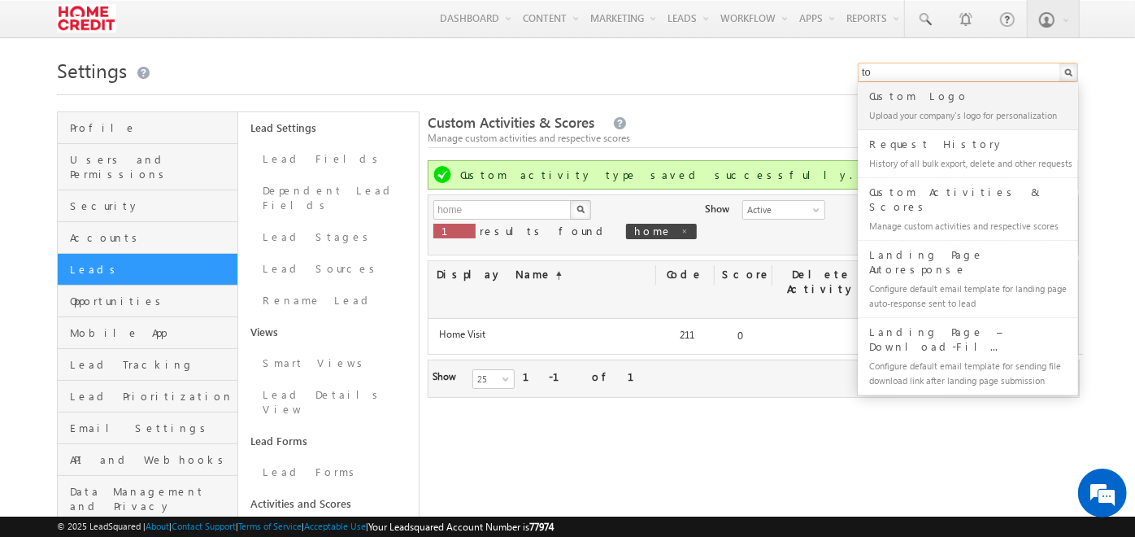
type input "t"
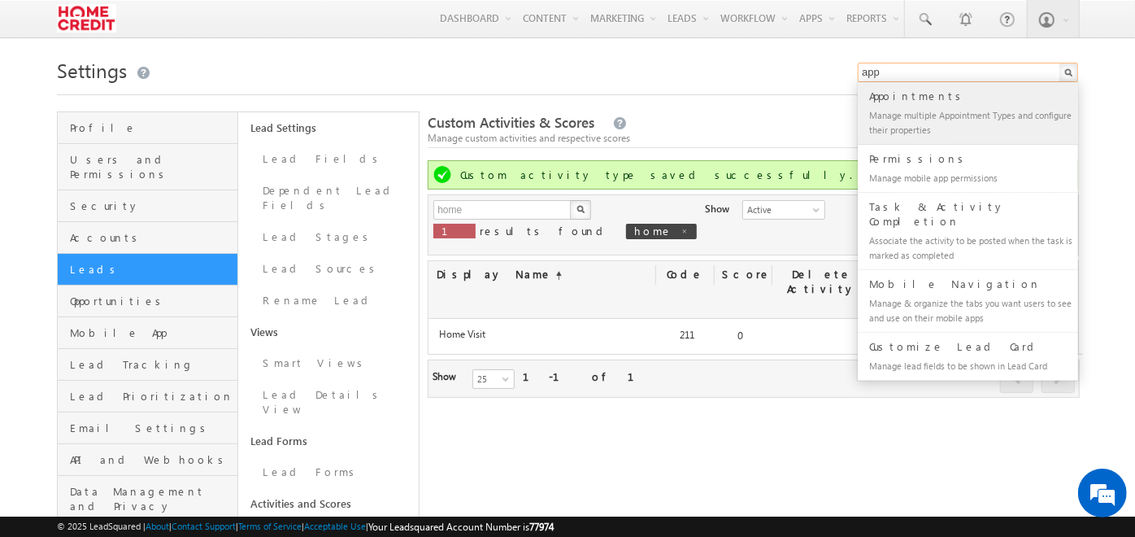
type input "app"
click at [977, 127] on div "Manage multiple Appointment Types and configure their properties" at bounding box center [975, 122] width 218 height 34
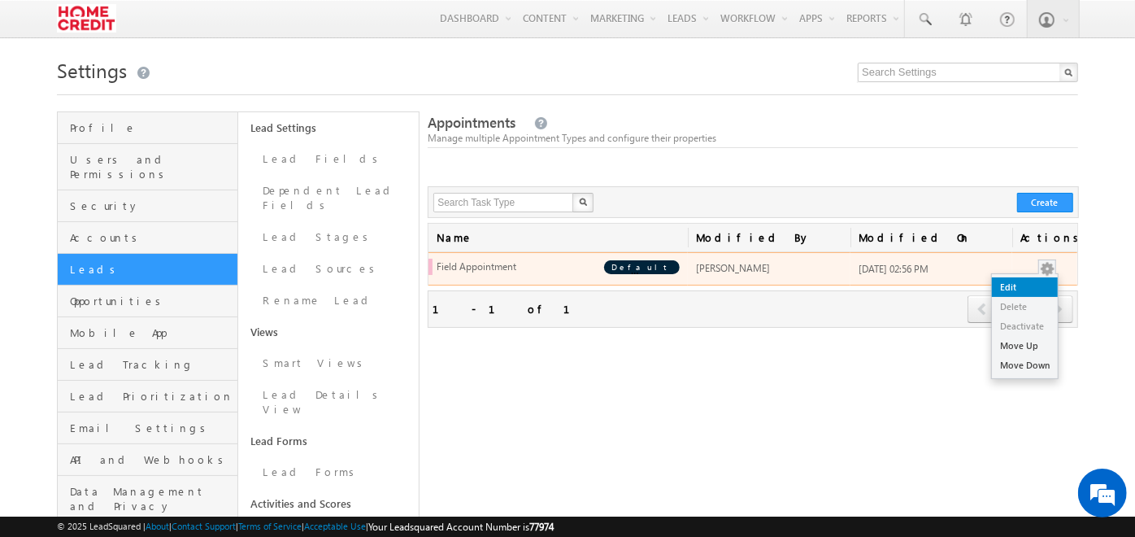
click at [1041, 278] on link "Edit" at bounding box center [1025, 287] width 66 height 20
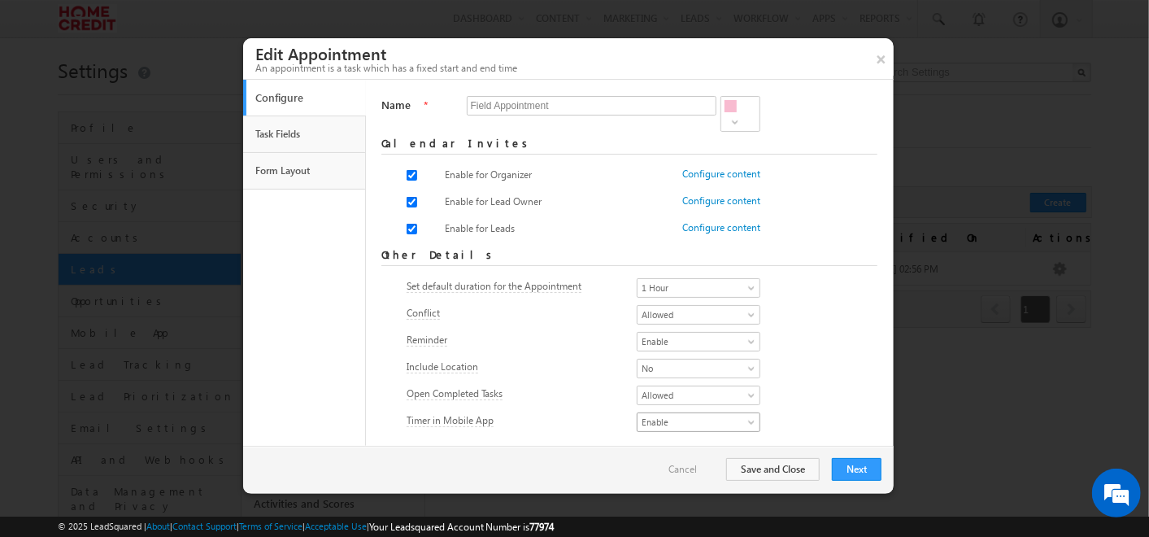
click at [658, 415] on span "Enable" at bounding box center [694, 422] width 112 height 15
click at [645, 452] on link "Disable" at bounding box center [678, 453] width 123 height 15
click at [738, 473] on button "Save and Close" at bounding box center [773, 469] width 94 height 23
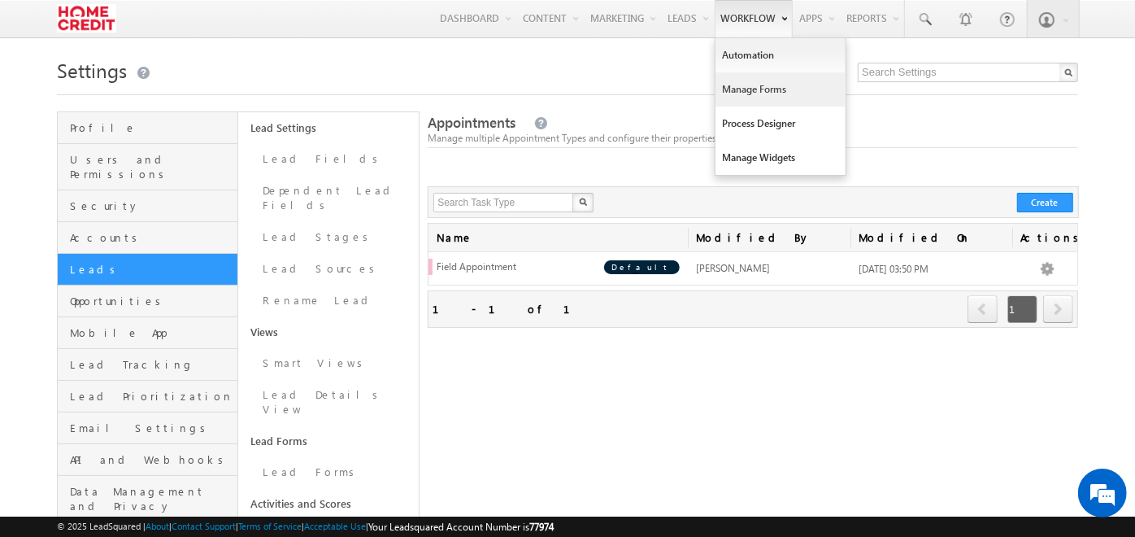
click at [743, 102] on link "Manage Forms" at bounding box center [781, 89] width 130 height 34
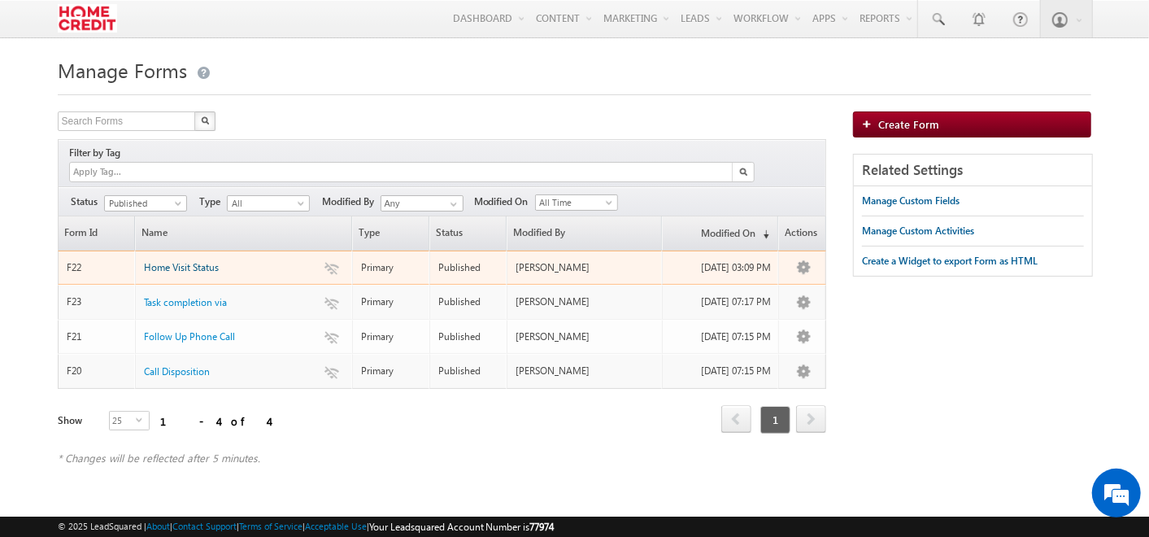
click at [182, 261] on span "Home Visit Status" at bounding box center [181, 267] width 75 height 12
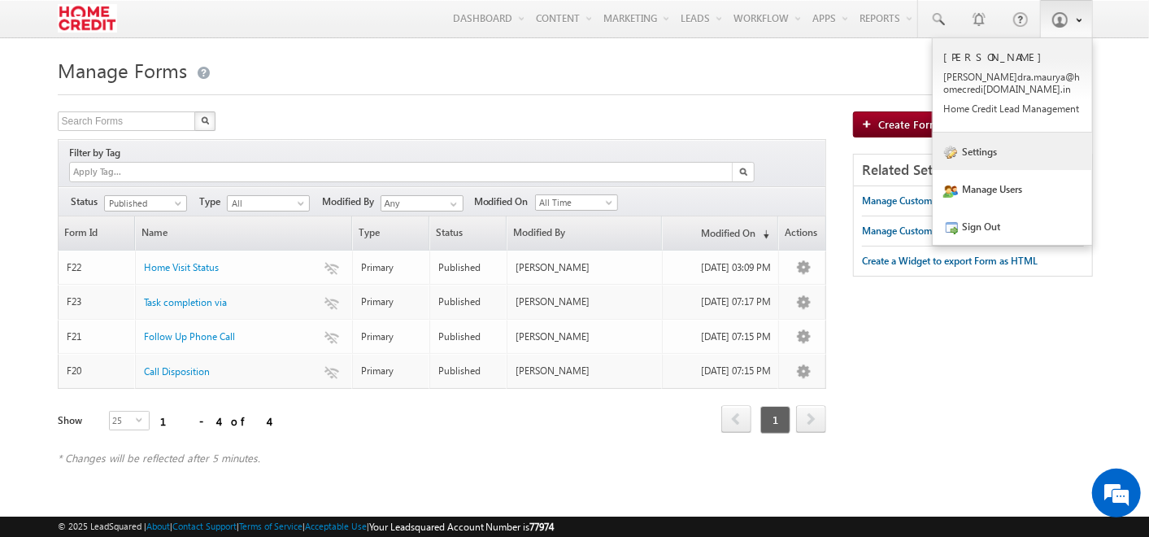
click at [1023, 136] on link "Settings" at bounding box center [1012, 151] width 159 height 37
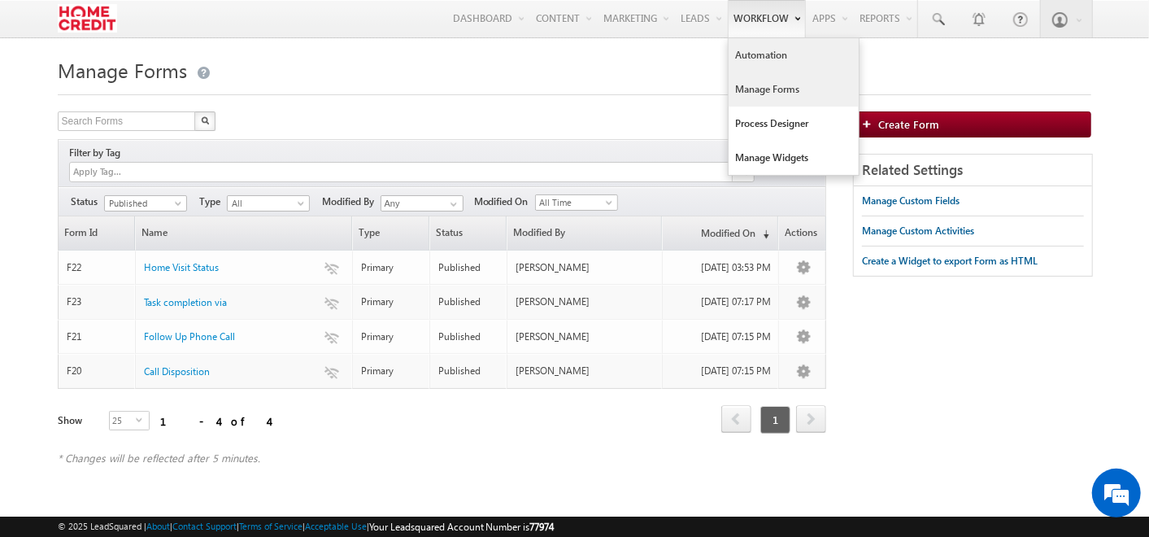
click at [771, 46] on link "Automation" at bounding box center [794, 55] width 130 height 34
click at [738, 93] on link "Manage Forms" at bounding box center [794, 89] width 130 height 34
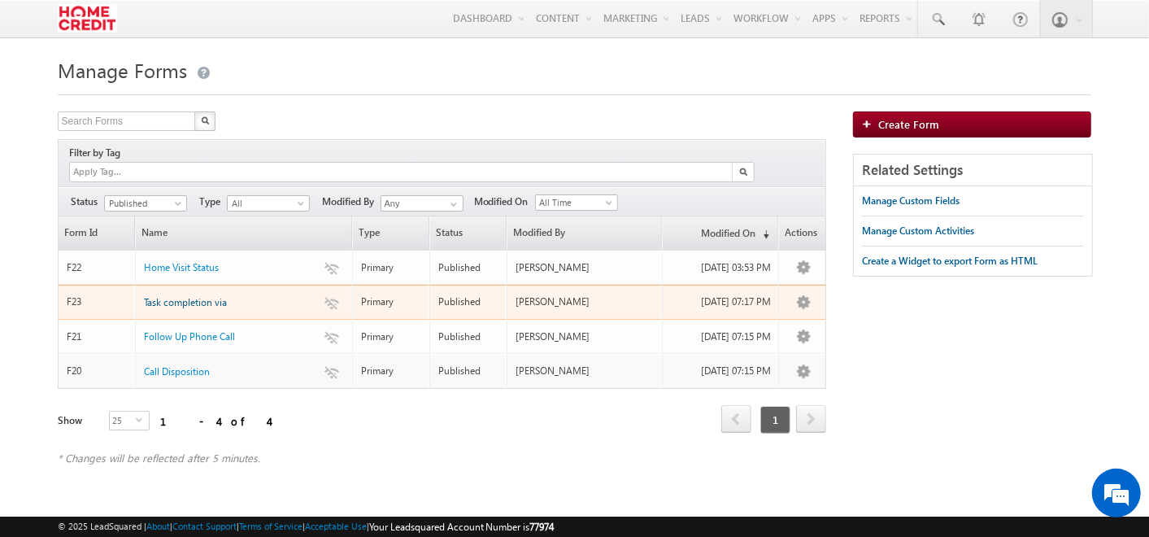
click at [183, 296] on span "Task completion via" at bounding box center [185, 302] width 83 height 12
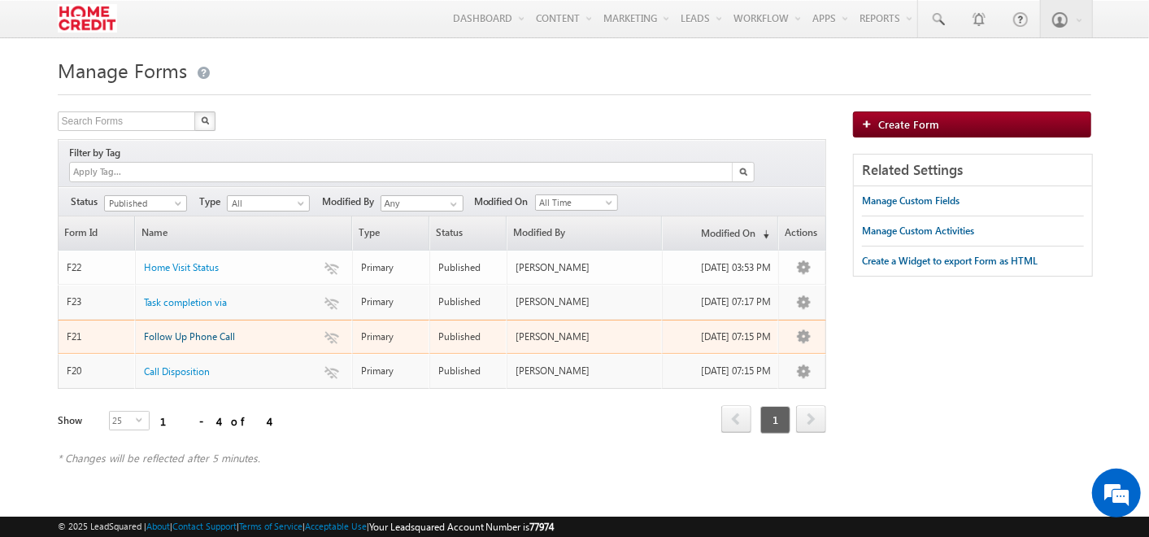
click at [171, 330] on span "Follow Up Phone Call" at bounding box center [189, 336] width 91 height 12
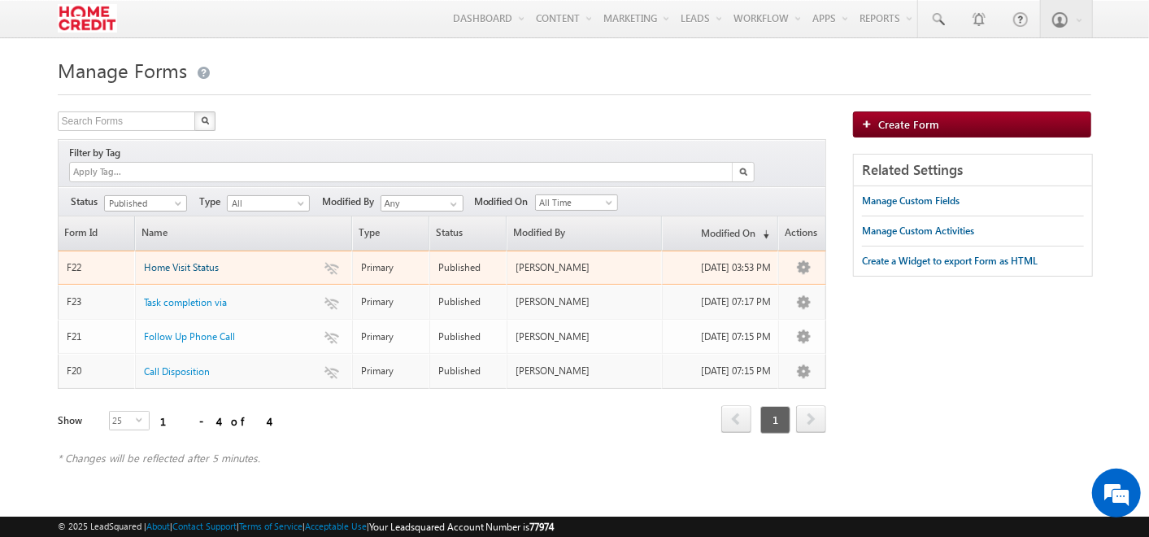
click at [174, 261] on span "Home Visit Status" at bounding box center [181, 267] width 75 height 12
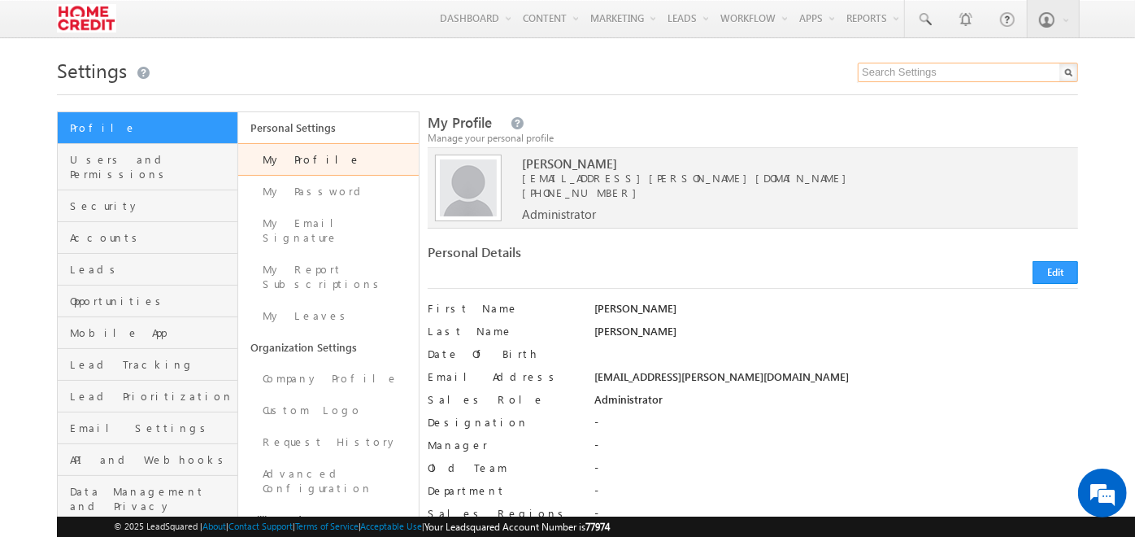
click at [918, 78] on input "text" at bounding box center [968, 73] width 220 height 20
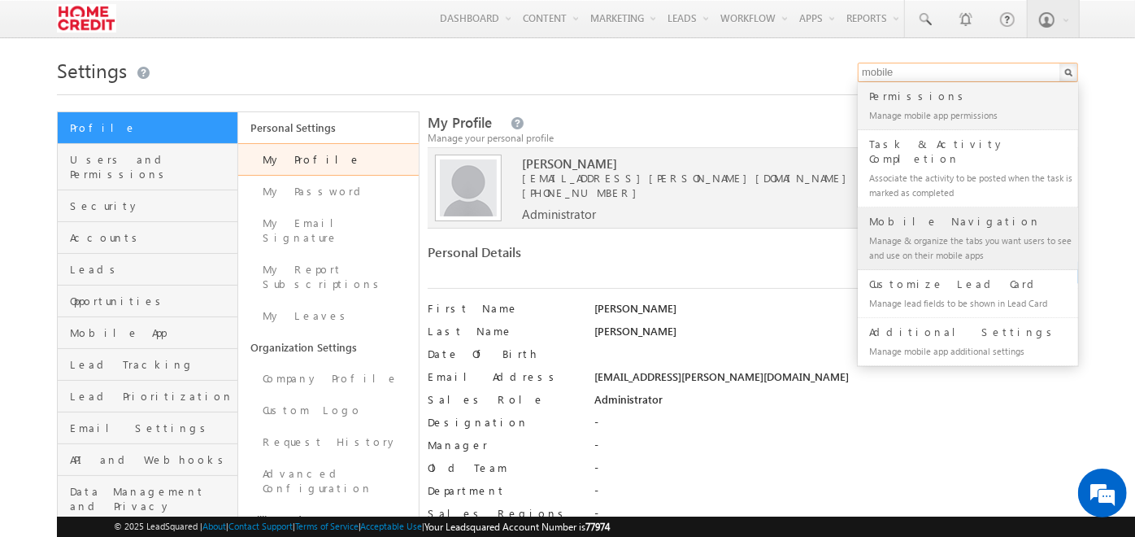
type input "mobile"
click at [905, 212] on div "Mobile Navigation" at bounding box center [975, 221] width 218 height 18
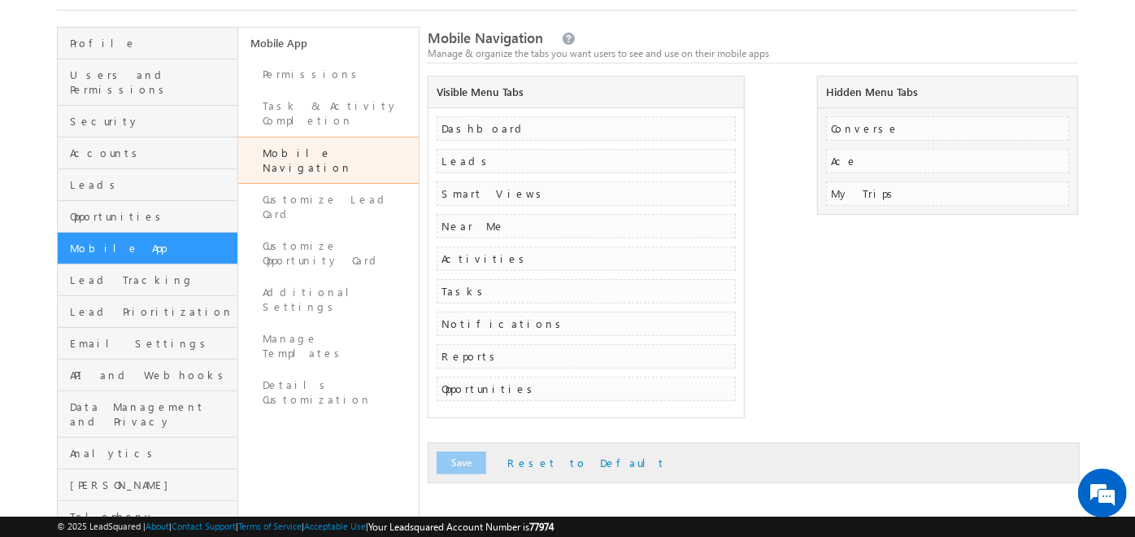
scroll to position [85, 0]
click at [302, 83] on link "Permissions" at bounding box center [328, 75] width 181 height 32
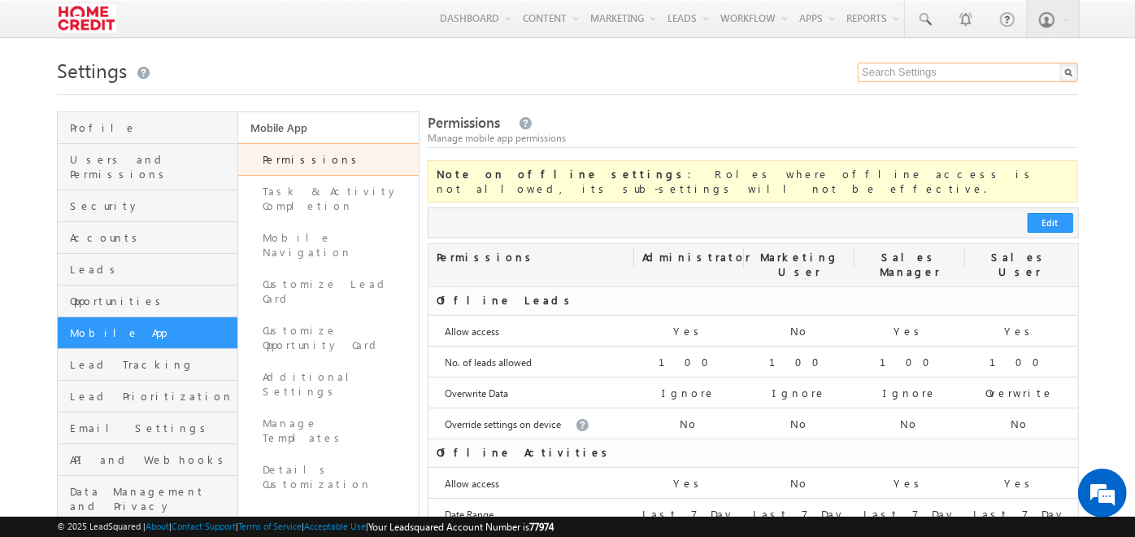
click at [951, 70] on input "text" at bounding box center [968, 73] width 220 height 20
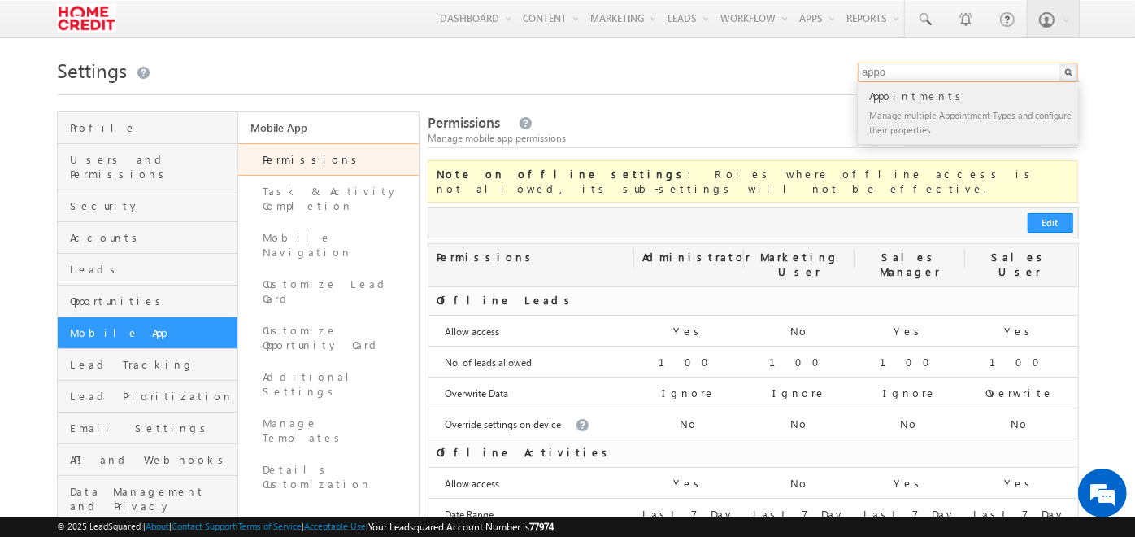
type input "appo"
click at [941, 112] on div "Manage multiple Appointment Types and configure their properties" at bounding box center [975, 122] width 218 height 34
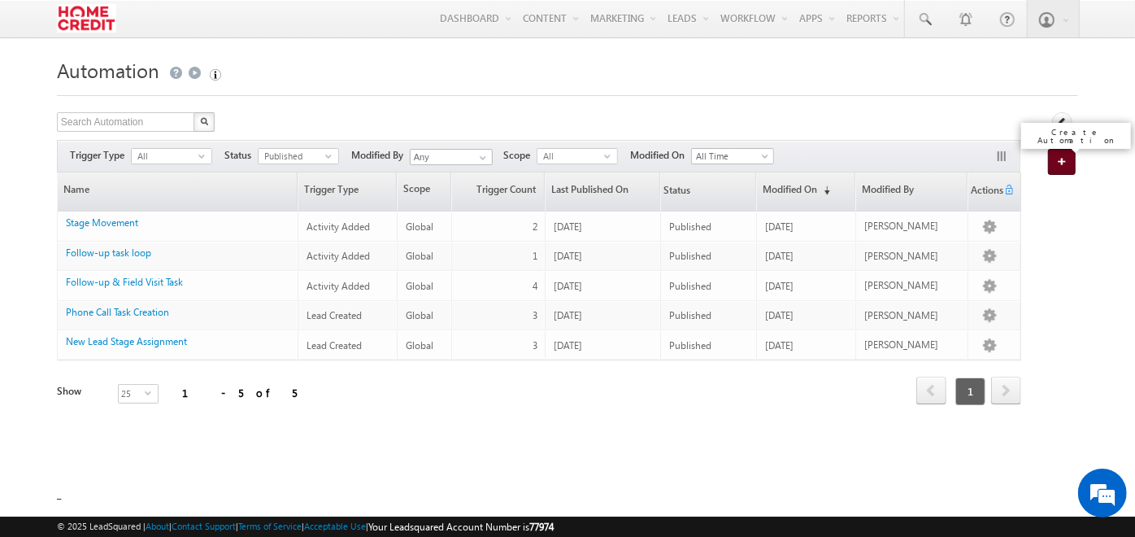
click at [1061, 168] on link "Create Automation" at bounding box center [1062, 162] width 28 height 26
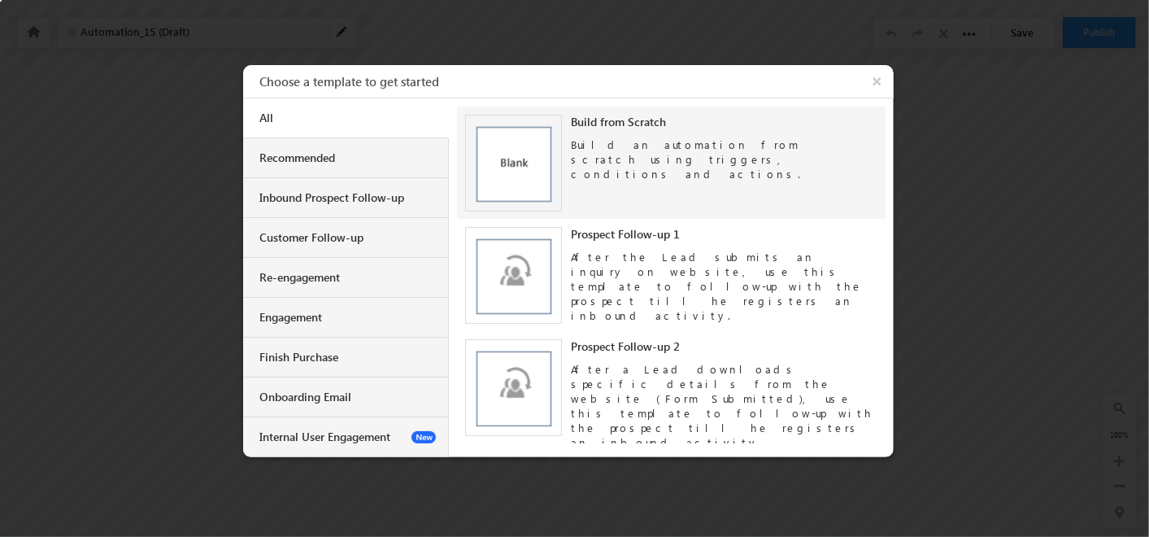
click at [786, 152] on div "Build an automation from scratch using triggers, conditions and actions." at bounding box center [724, 155] width 307 height 52
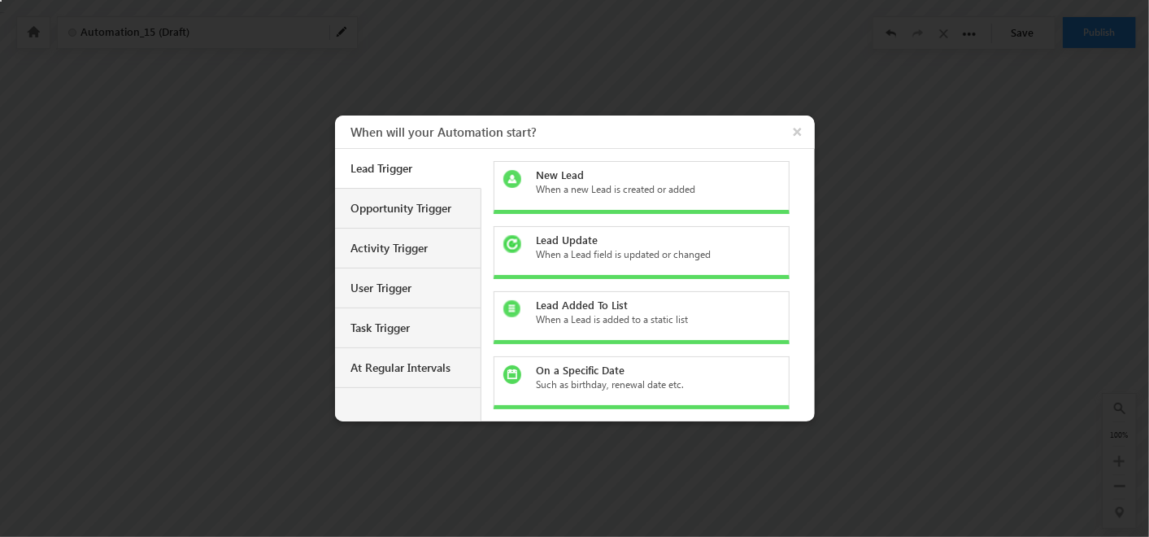
click at [694, 248] on div "When a Lead field is updated or changed" at bounding box center [650, 254] width 229 height 15
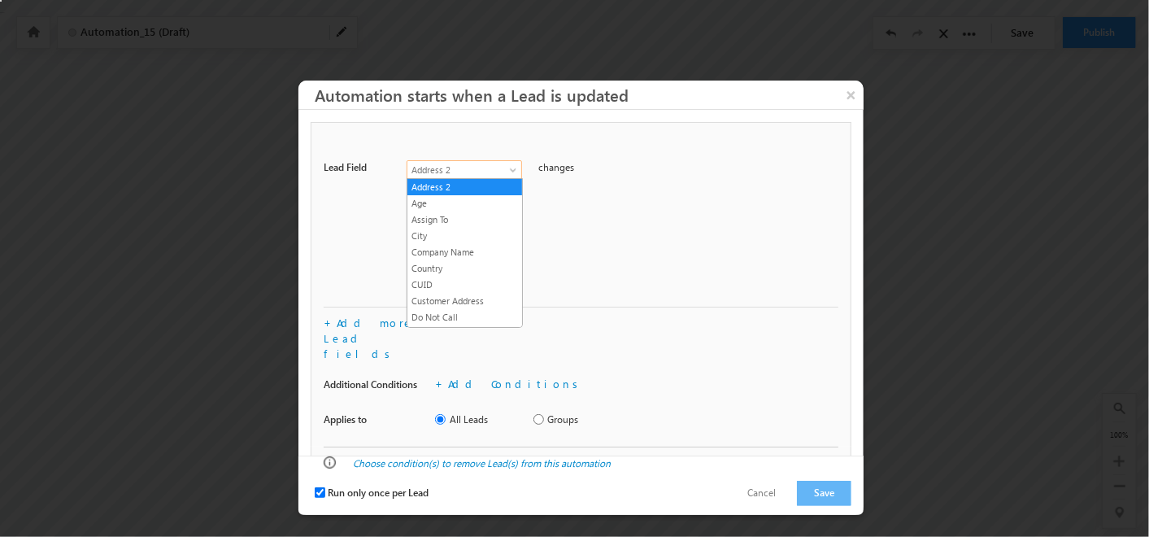
click at [483, 164] on span "Address 2" at bounding box center [459, 170] width 105 height 15
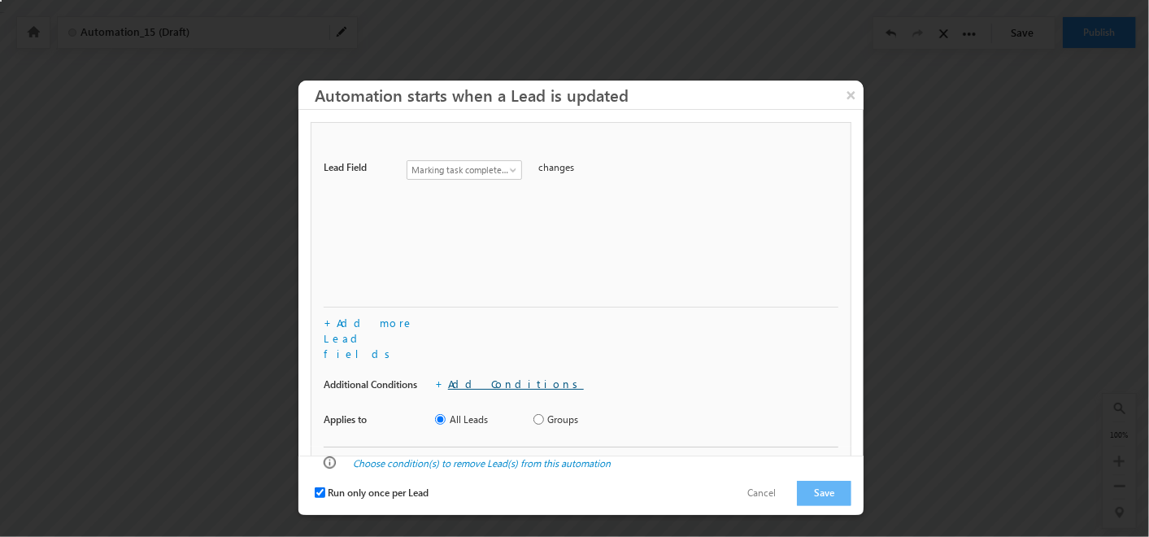
click at [468, 376] on link "Add Conditions" at bounding box center [516, 383] width 136 height 14
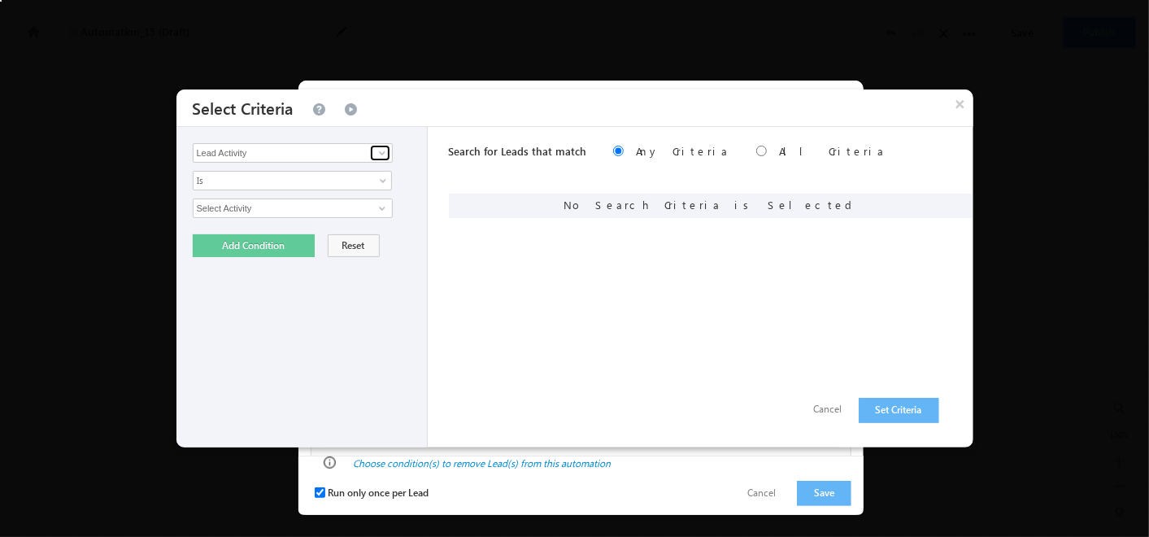
click at [381, 150] on span at bounding box center [382, 152] width 13 height 13
type input "phon"
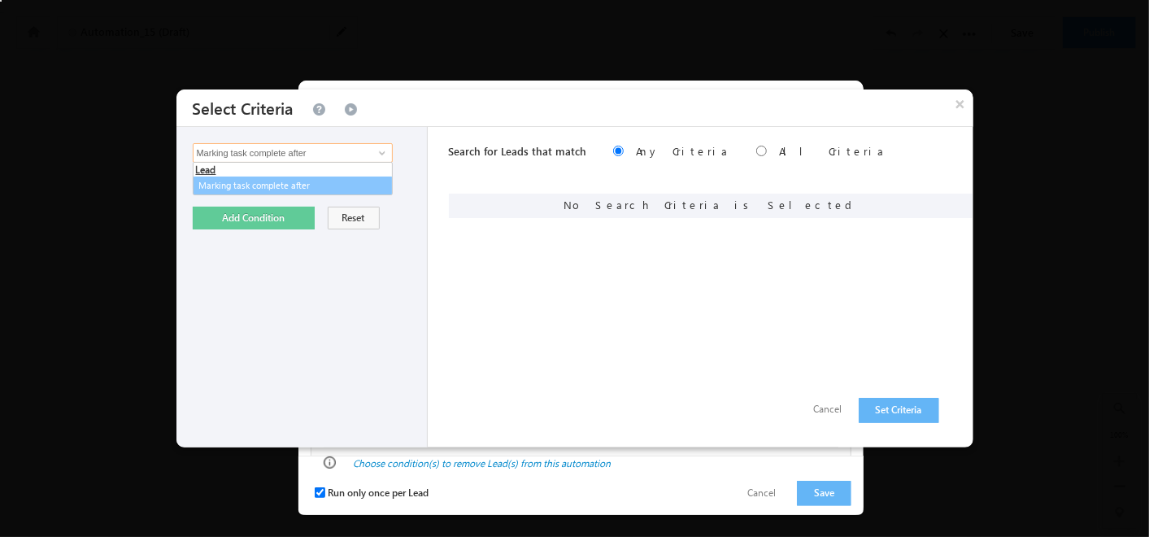
type input "Marking task complete after"
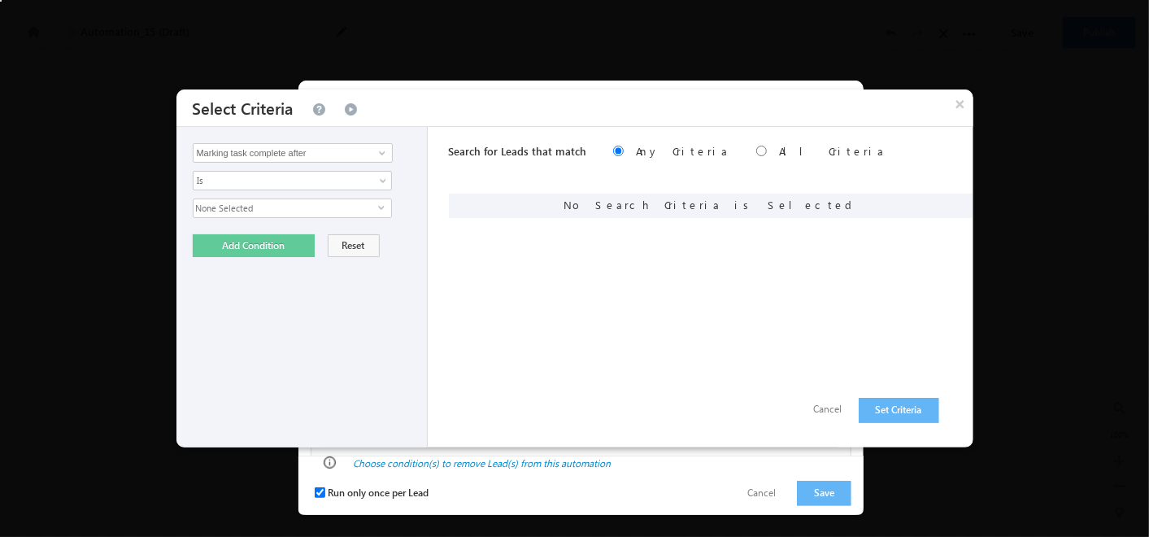
click at [374, 202] on span "None Selected" at bounding box center [286, 208] width 185 height 18
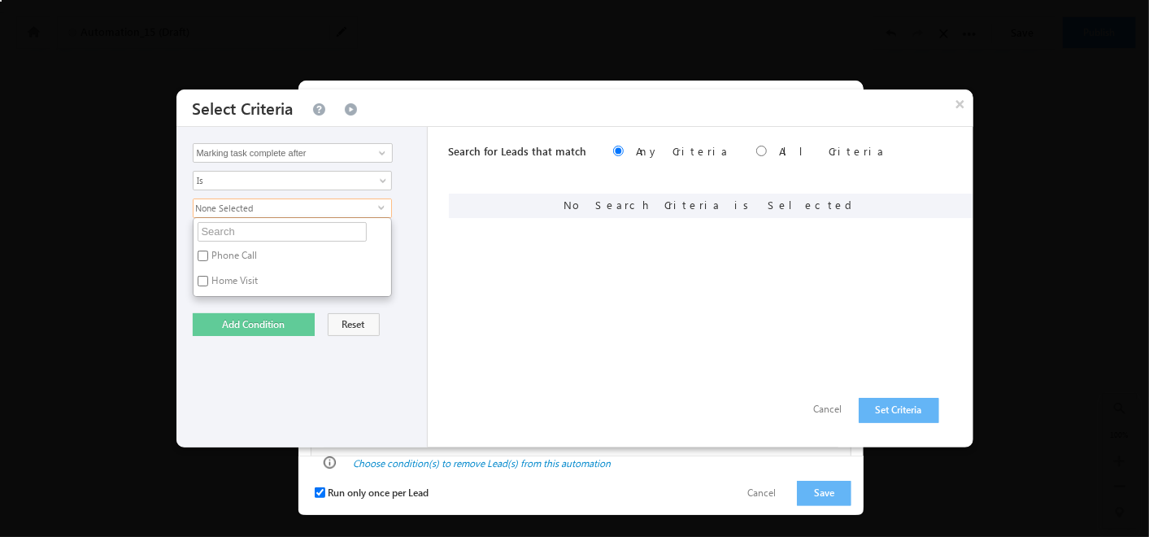
click at [391, 237] on div "None Selected select Phone Call Home Visit" at bounding box center [306, 247] width 227 height 98
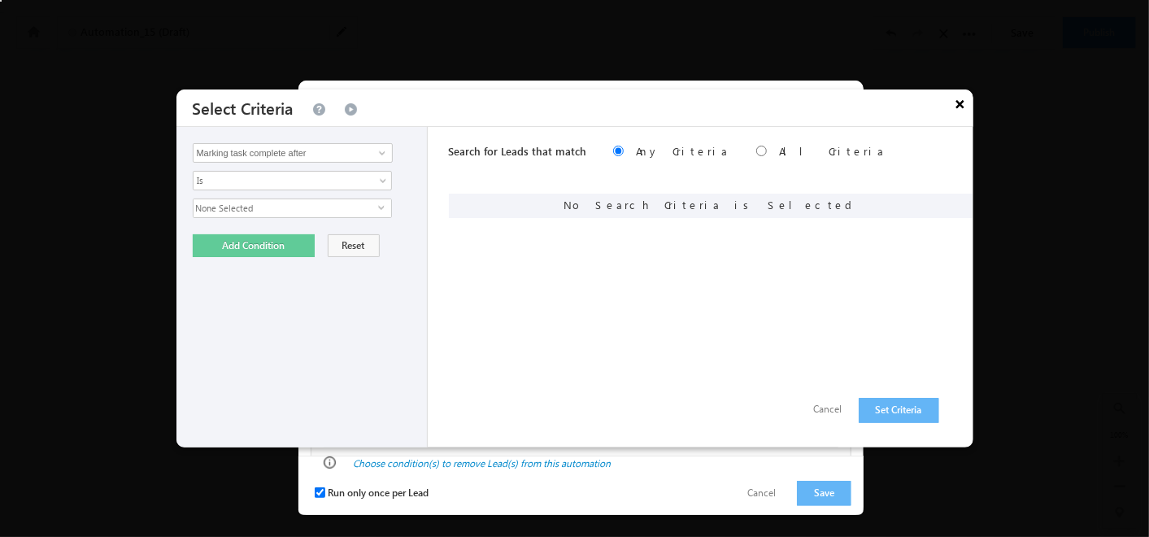
click at [960, 104] on button "×" at bounding box center [960, 103] width 26 height 28
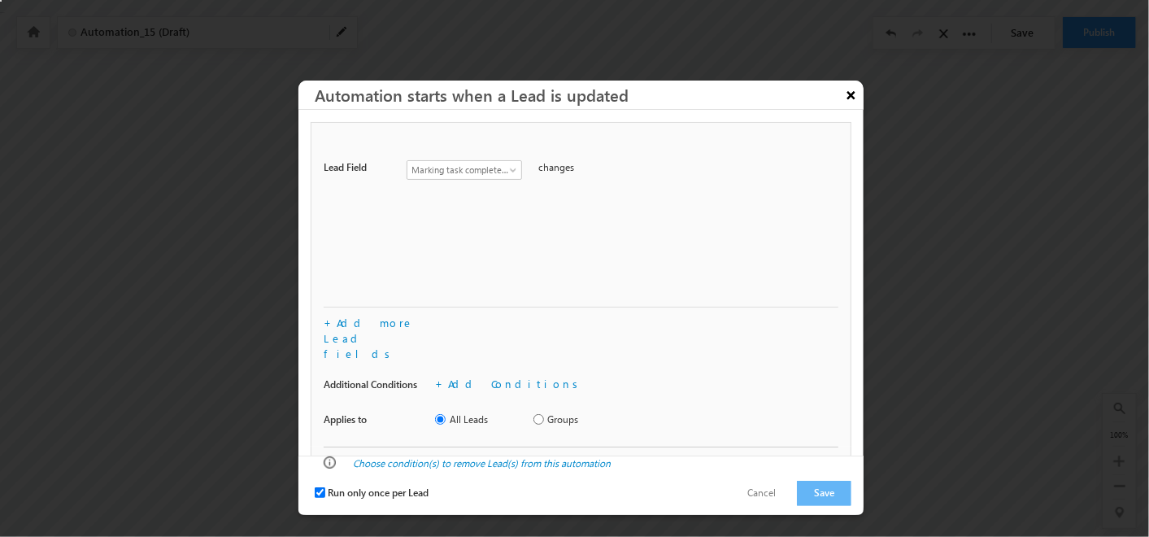
click at [855, 97] on button "×" at bounding box center [851, 95] width 26 height 28
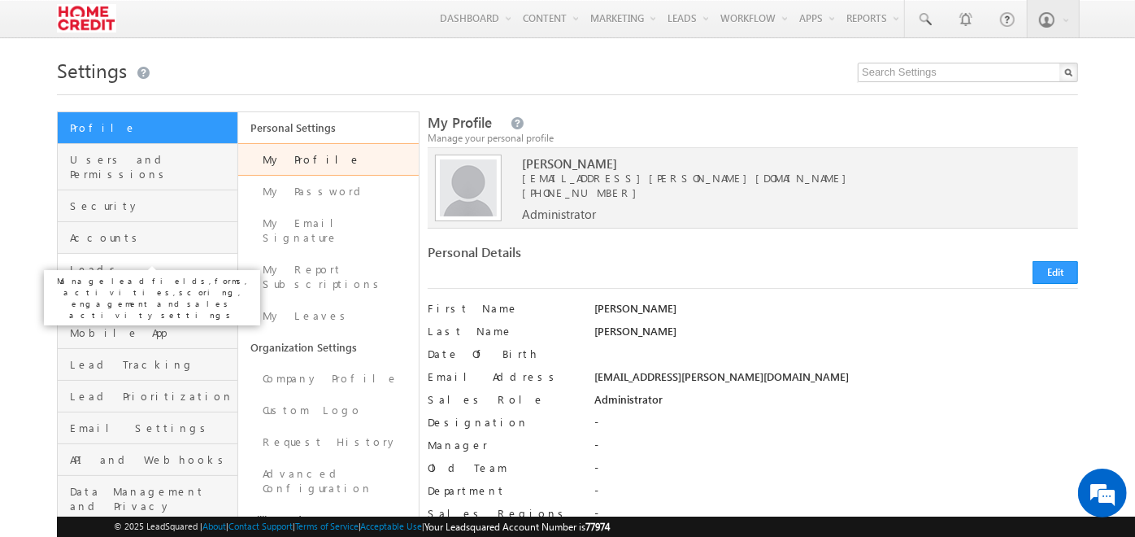
click at [153, 262] on span "Leads" at bounding box center [151, 269] width 163 height 15
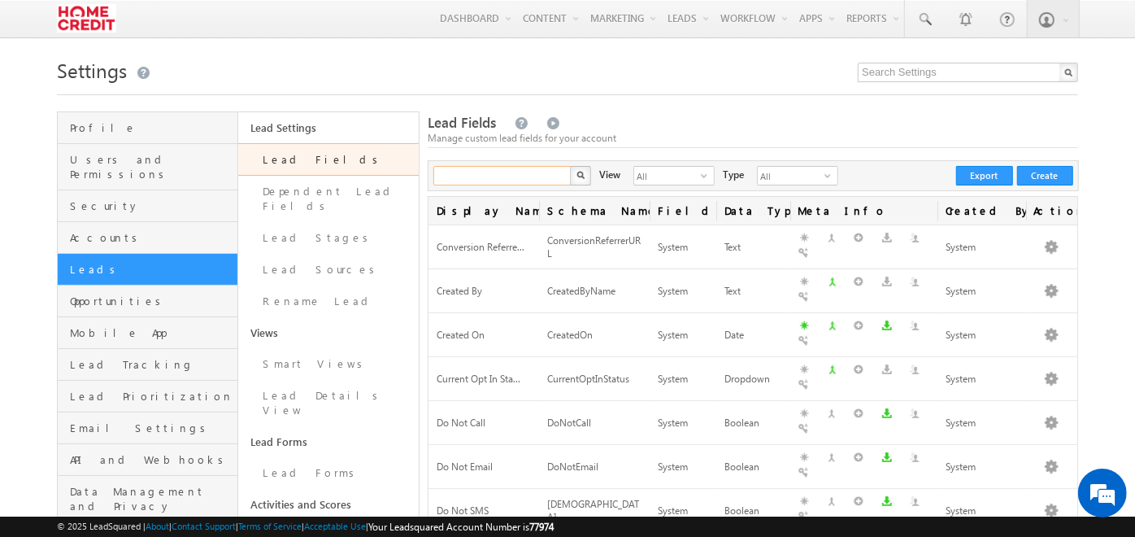
click at [504, 171] on input "text" at bounding box center [502, 176] width 139 height 20
type input "marking"
click at [570, 166] on button "button" at bounding box center [580, 176] width 21 height 20
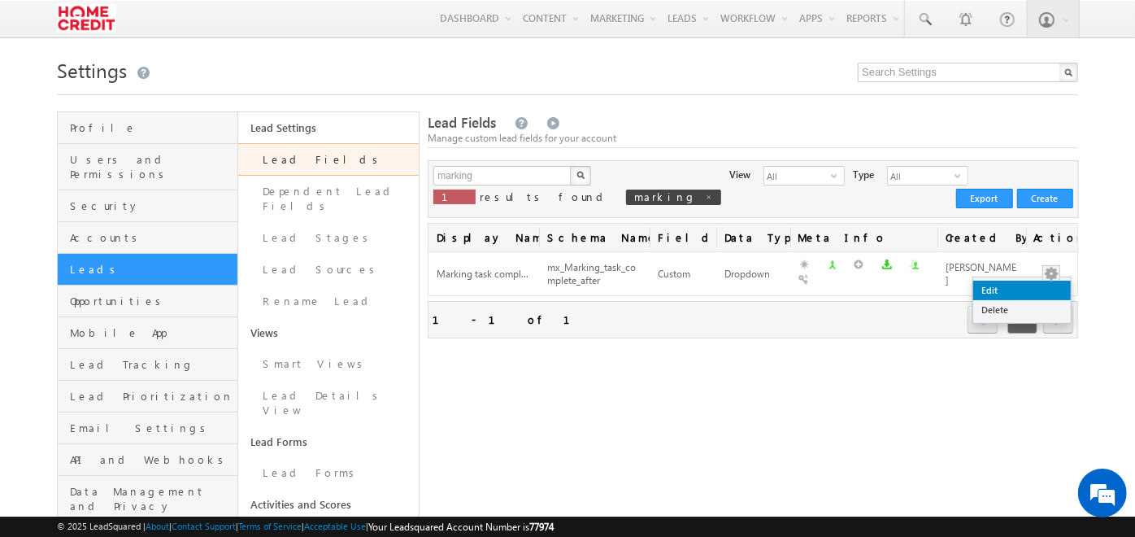
click at [1037, 286] on link "Edit" at bounding box center [1022, 291] width 98 height 20
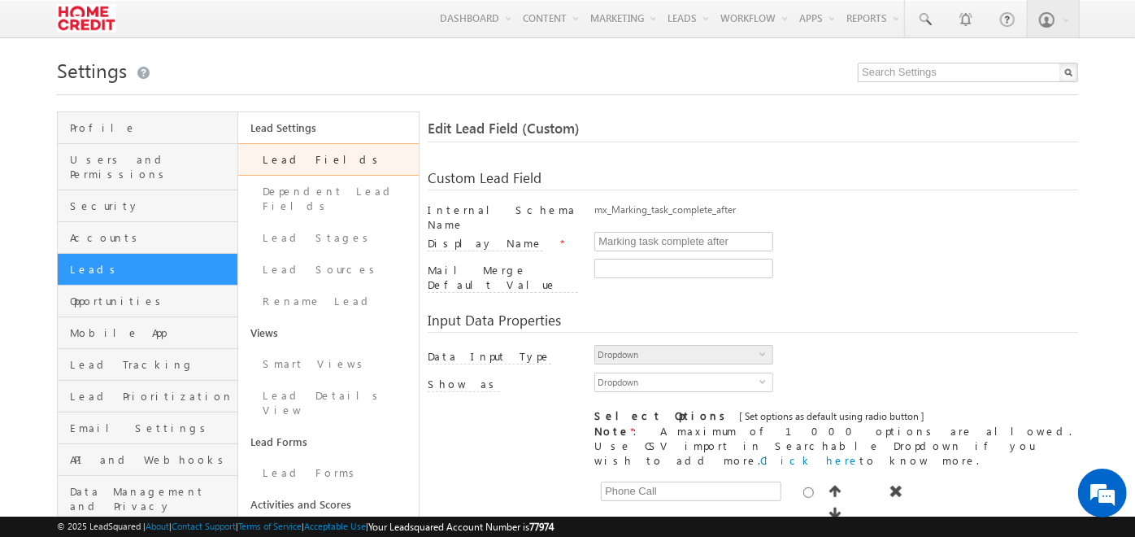
scroll to position [142, 0]
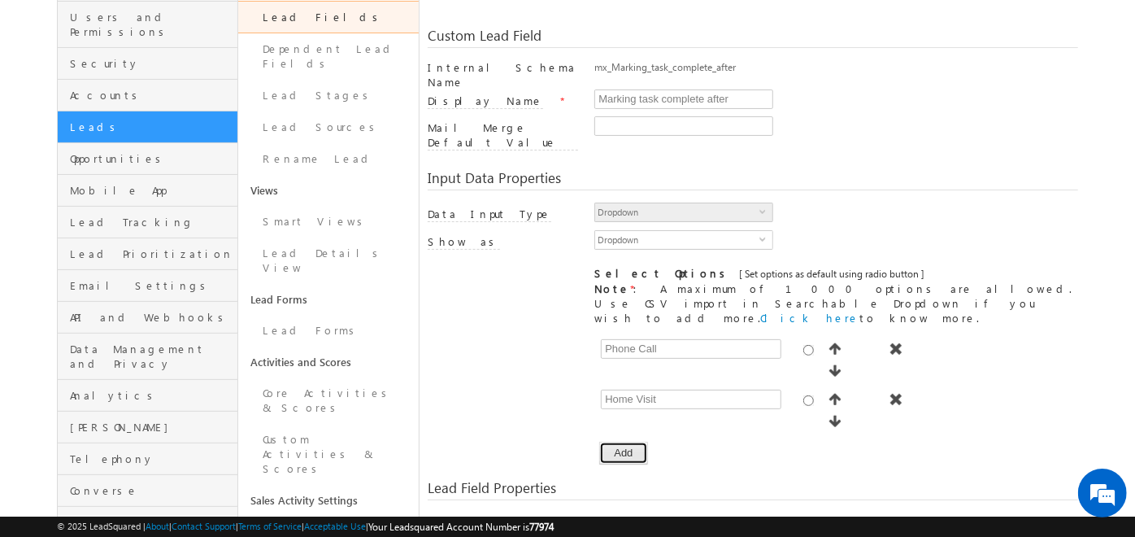
click at [633, 442] on button "Add" at bounding box center [623, 453] width 48 height 23
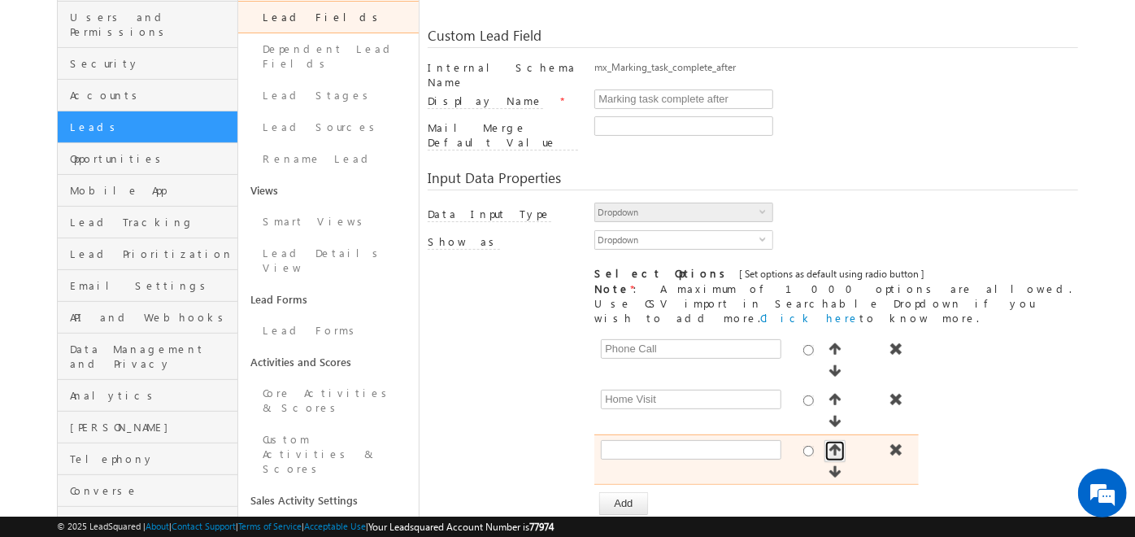
click at [843, 440] on button "button" at bounding box center [835, 451] width 21 height 22
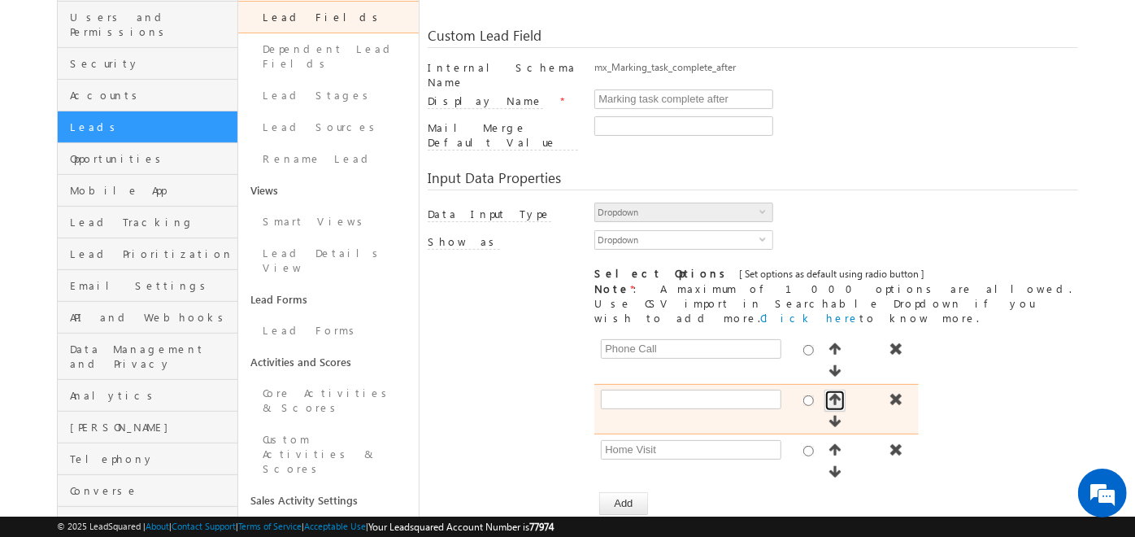
click at [843, 390] on button "button" at bounding box center [835, 401] width 21 height 22
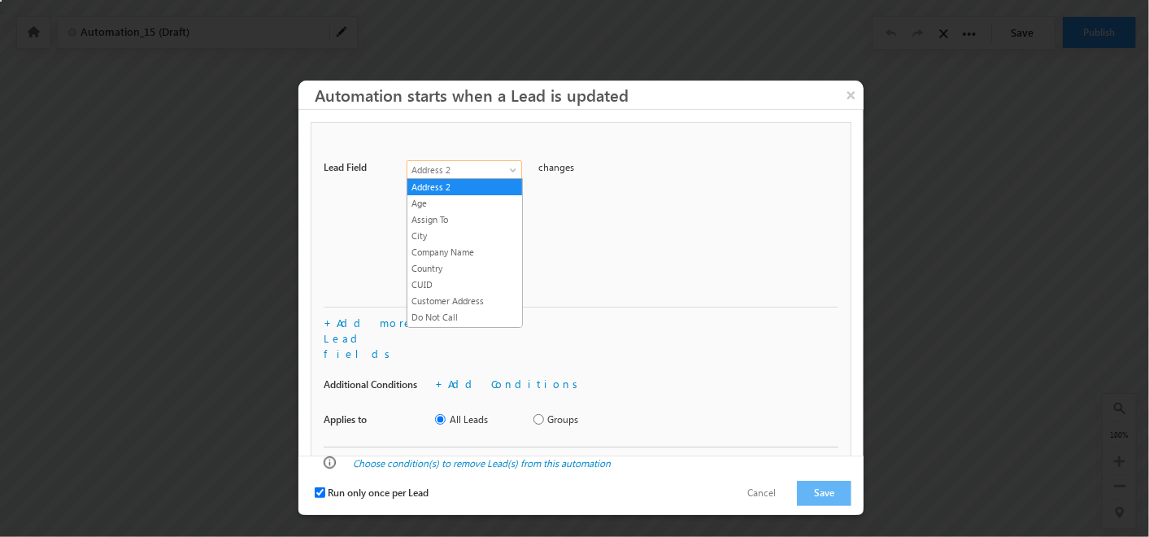
click at [494, 169] on span "Address 2" at bounding box center [459, 170] width 105 height 15
click at [334, 486] on span "Run only once per Lead" at bounding box center [378, 492] width 101 height 12
click at [325, 487] on input "Run only once per Lead" at bounding box center [320, 492] width 11 height 11
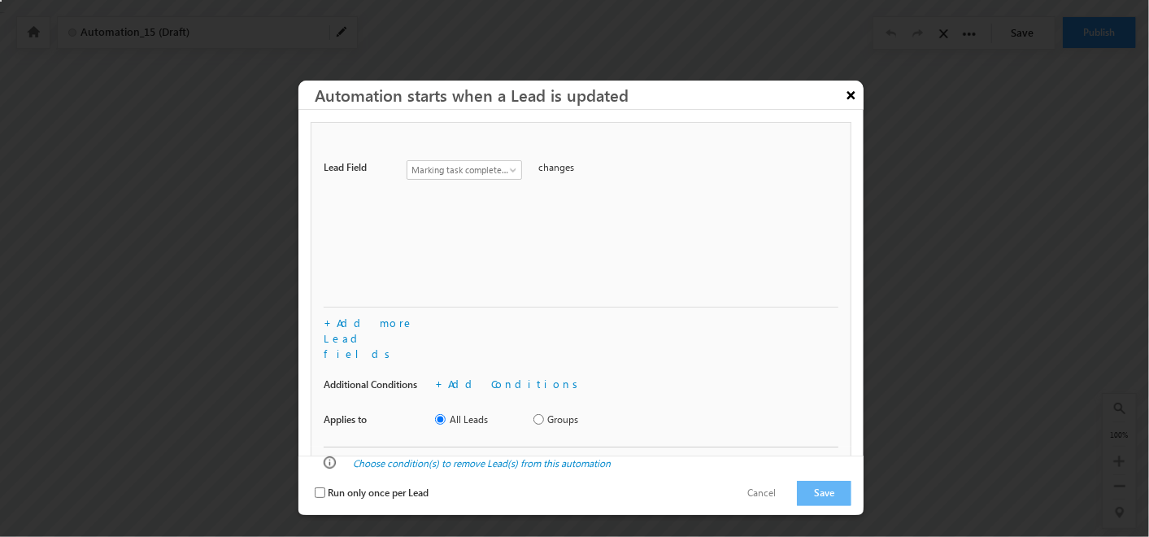
click at [854, 92] on button "×" at bounding box center [851, 95] width 26 height 28
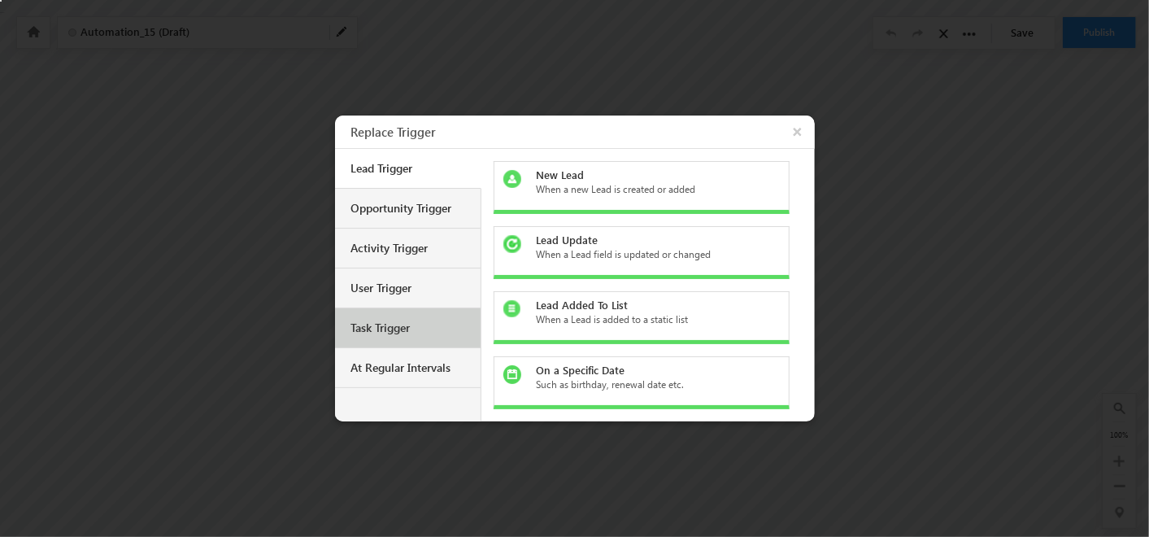
click at [395, 324] on div "Task Trigger" at bounding box center [409, 327] width 117 height 15
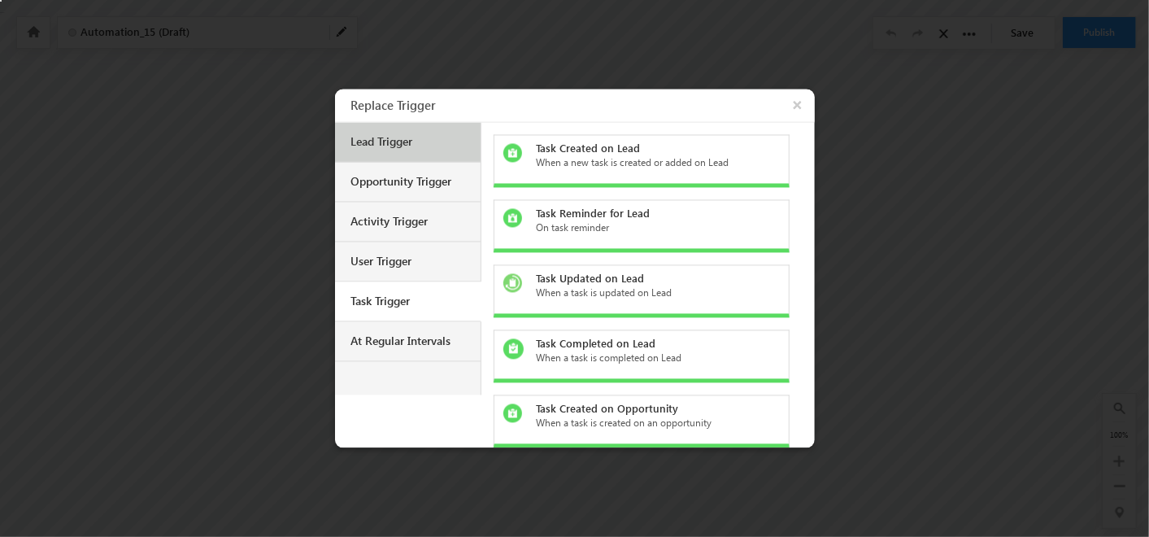
click at [409, 148] on div "Lead Trigger" at bounding box center [409, 142] width 117 height 15
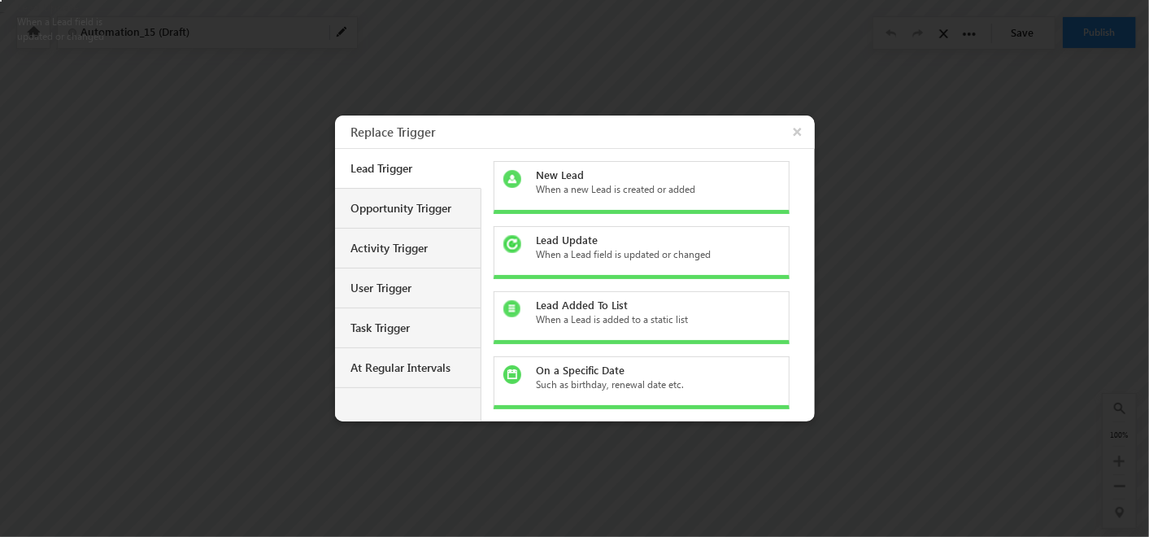
click at [558, 241] on div "Lead Update" at bounding box center [650, 240] width 229 height 15
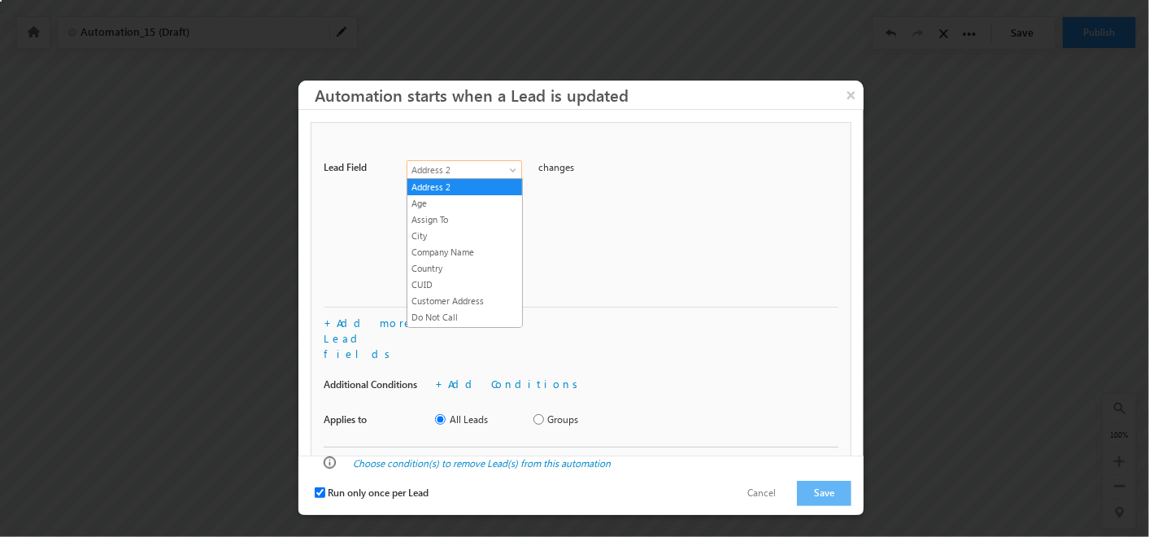
click at [489, 169] on span "Address 2" at bounding box center [459, 170] width 105 height 15
click at [365, 486] on span "Run only once per Lead" at bounding box center [378, 492] width 101 height 12
click at [325, 487] on input "Run only once per Lead" at bounding box center [320, 492] width 11 height 11
checkbox input "false"
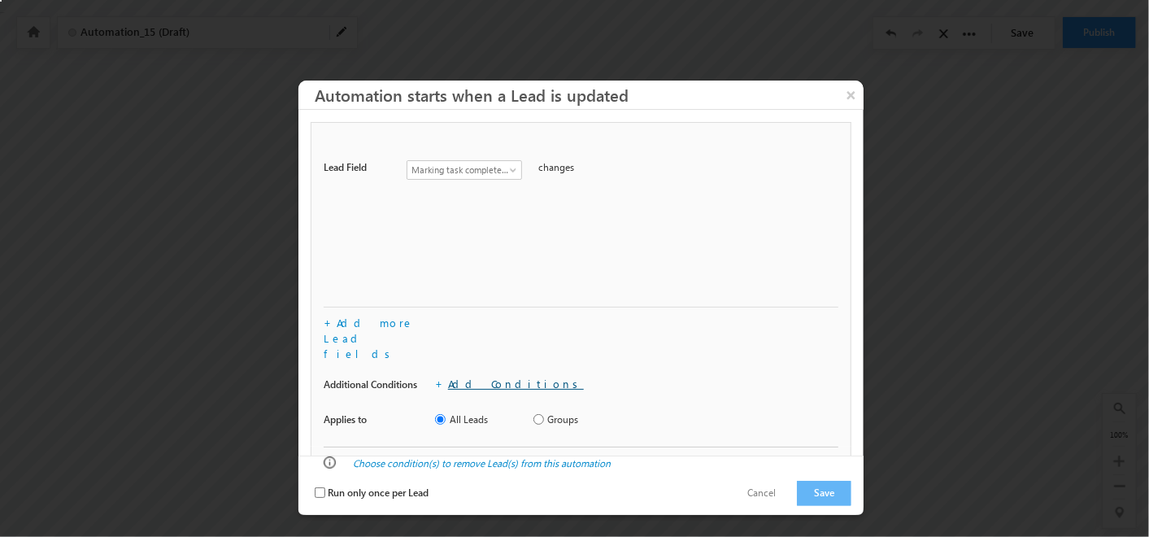
click at [471, 376] on link "Add Conditions" at bounding box center [516, 383] width 136 height 14
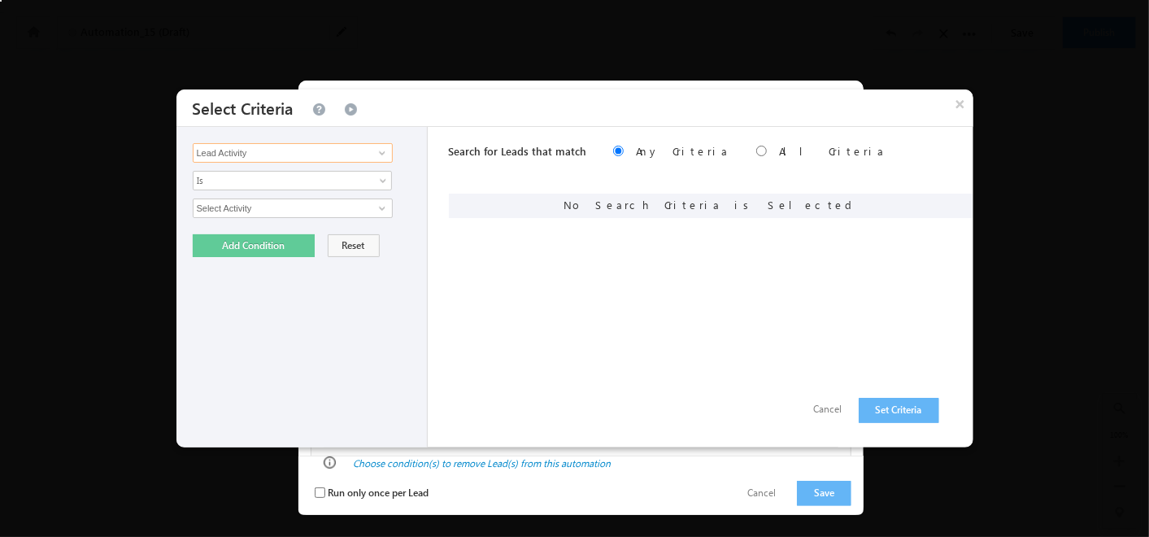
click at [368, 154] on input "Lead Activity" at bounding box center [293, 153] width 200 height 20
type input "Marking task complete after"
click at [374, 202] on span "None Selected" at bounding box center [286, 208] width 185 height 18
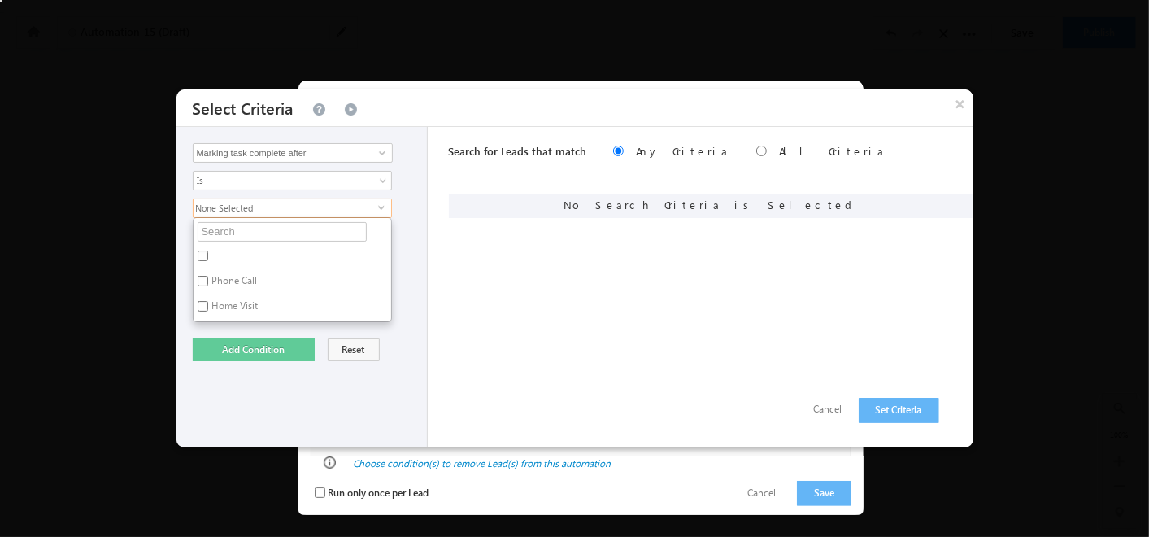
click at [236, 278] on label "Phone Call" at bounding box center [234, 283] width 81 height 25
click at [208, 278] on input "Phone Call" at bounding box center [203, 281] width 11 height 11
click at [236, 293] on label "Phone Call" at bounding box center [234, 283] width 81 height 25
click at [208, 286] on input "Phone Call" at bounding box center [203, 281] width 11 height 11
click at [221, 285] on label "Phone Call" at bounding box center [234, 283] width 81 height 25
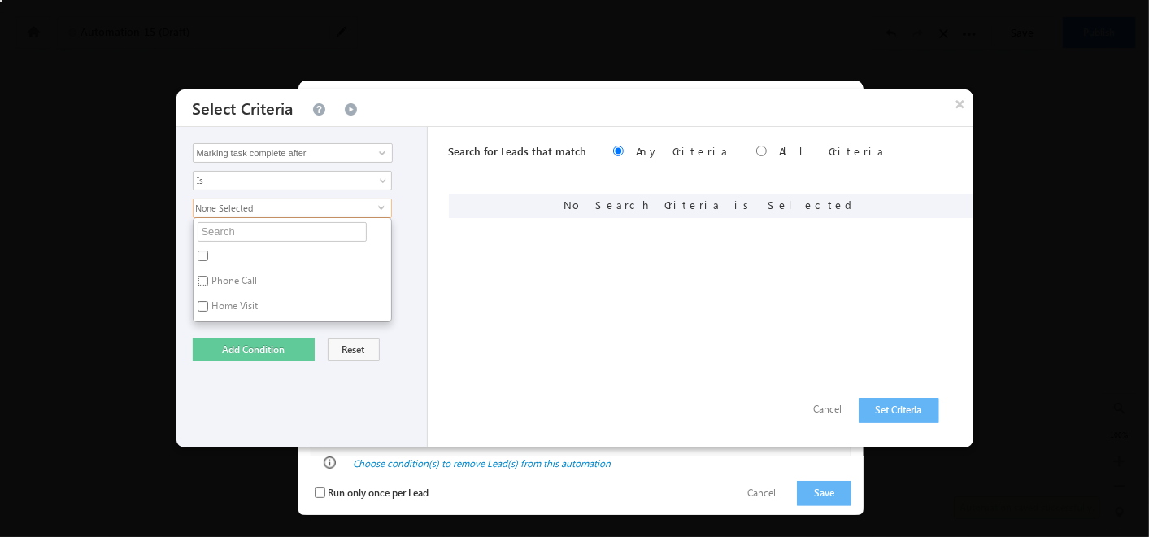
click at [208, 285] on input "Phone Call" at bounding box center [203, 281] width 11 height 11
click at [221, 285] on label "Phone Call" at bounding box center [234, 283] width 81 height 25
click at [208, 285] on input "Phone Call" at bounding box center [203, 281] width 11 height 11
checkbox input "false"
click at [218, 300] on label "Home Visit" at bounding box center [234, 308] width 81 height 25
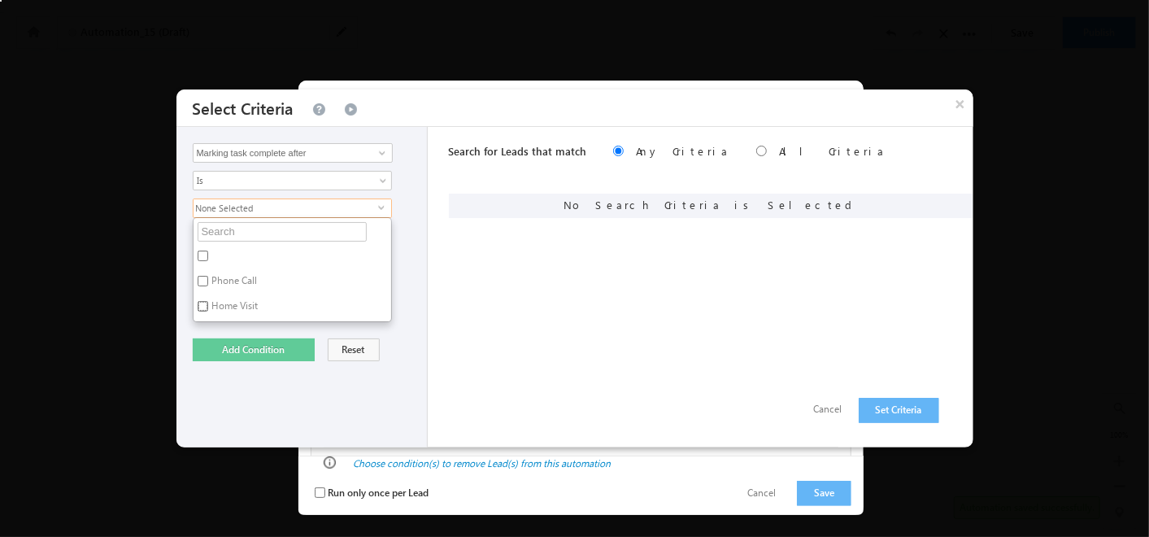
click at [208, 301] on input "Home Visit" at bounding box center [203, 306] width 11 height 11
checkbox input "true"
click at [199, 276] on input "Phone Call" at bounding box center [203, 281] width 11 height 11
checkbox input "true"
click at [237, 342] on button "Add Condition" at bounding box center [254, 349] width 122 height 23
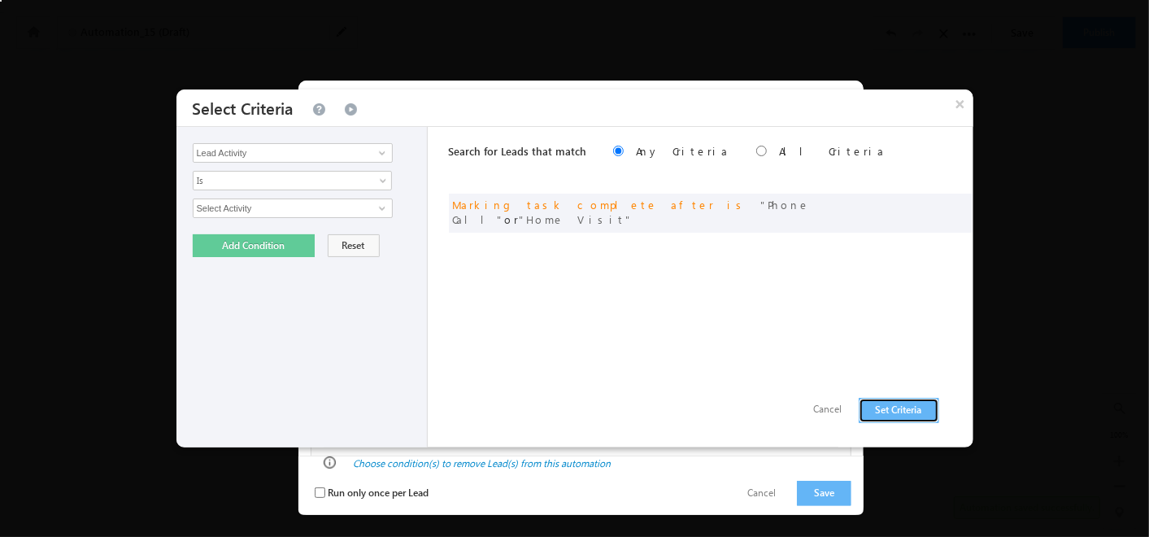
click at [913, 411] on button "Set Criteria" at bounding box center [899, 410] width 81 height 25
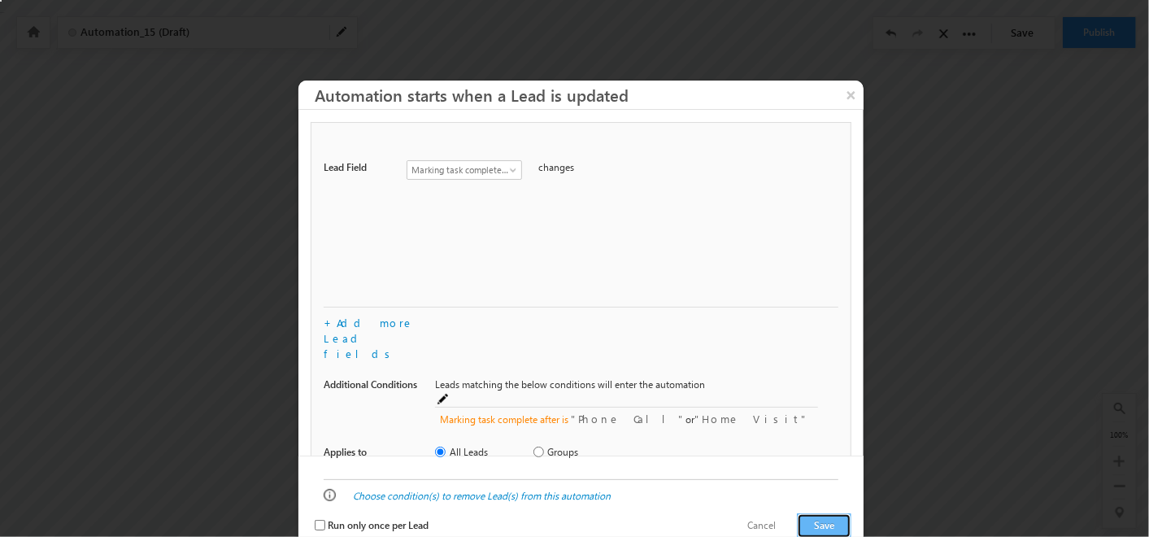
click at [814, 513] on button "Save" at bounding box center [824, 525] width 54 height 25
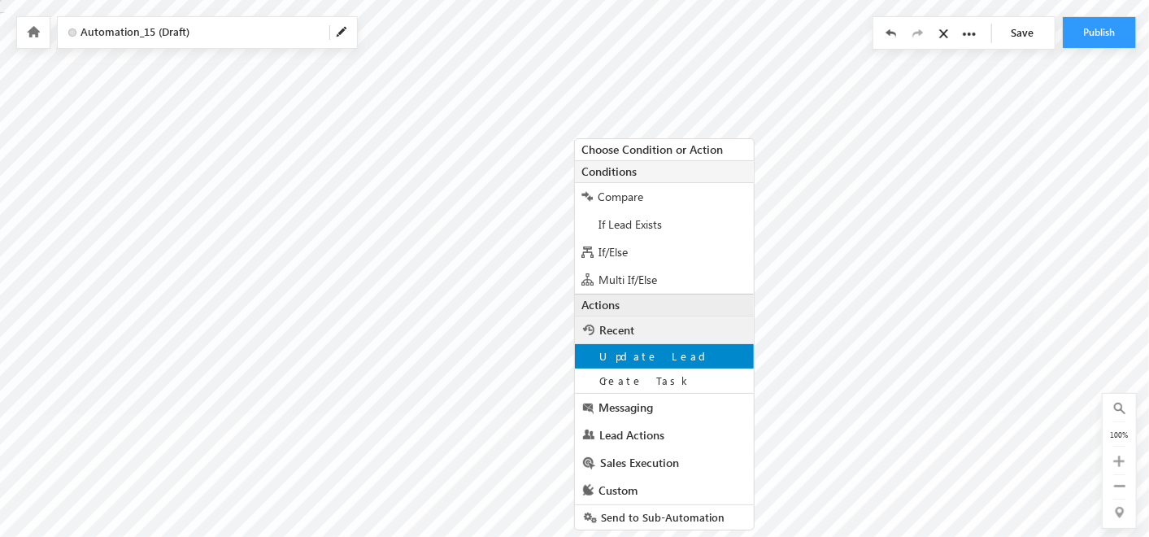
click at [629, 345] on div "Update Lead" at bounding box center [664, 356] width 179 height 24
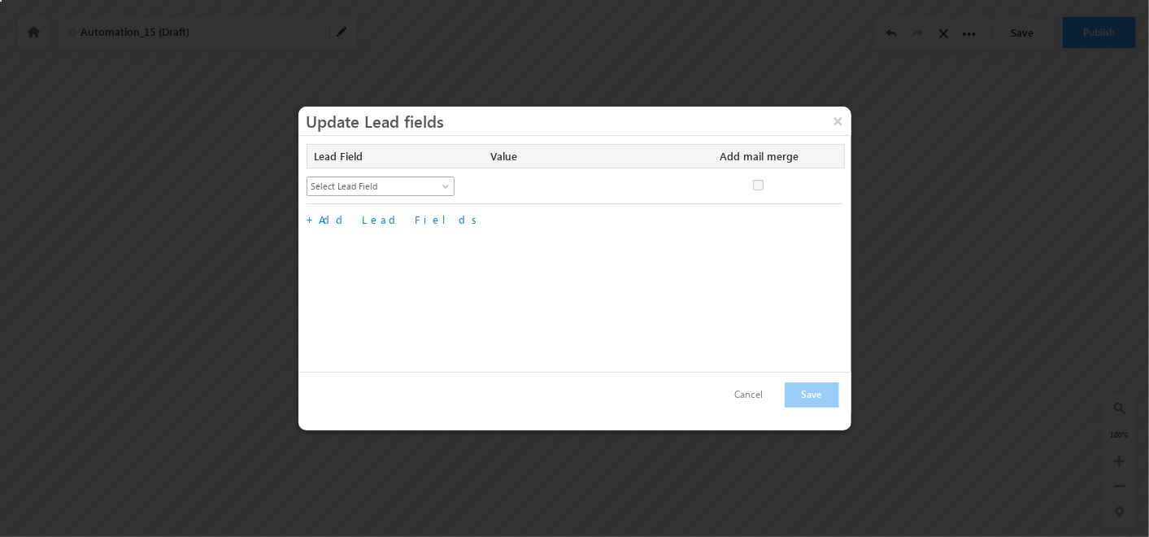
click at [416, 185] on span "Select Lead Field" at bounding box center [373, 186] width 133 height 15
click at [838, 118] on button "×" at bounding box center [838, 121] width 26 height 28
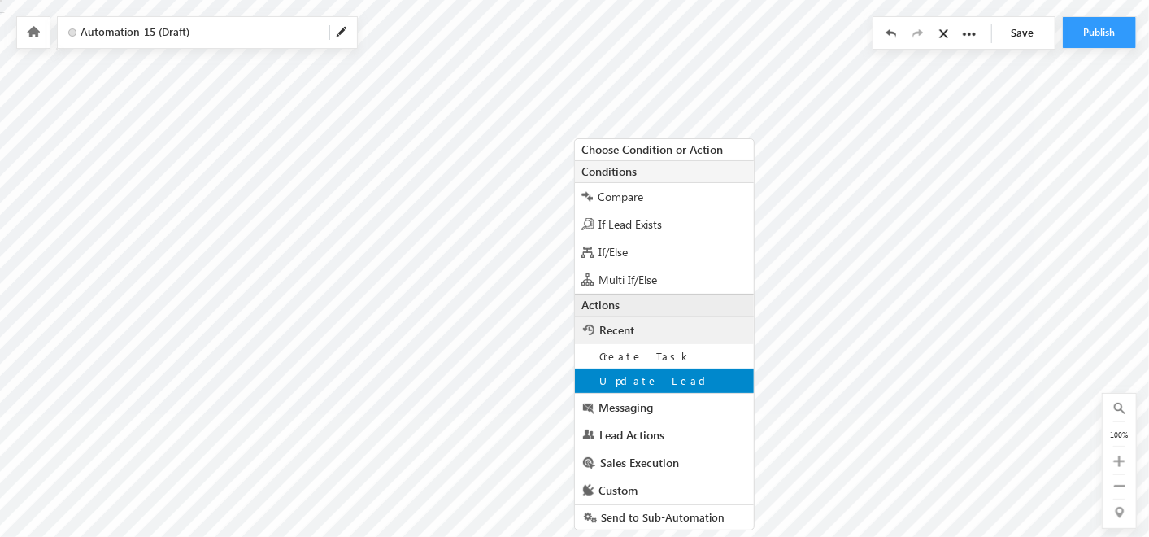
click at [646, 381] on span "Update Lead" at bounding box center [655, 380] width 112 height 14
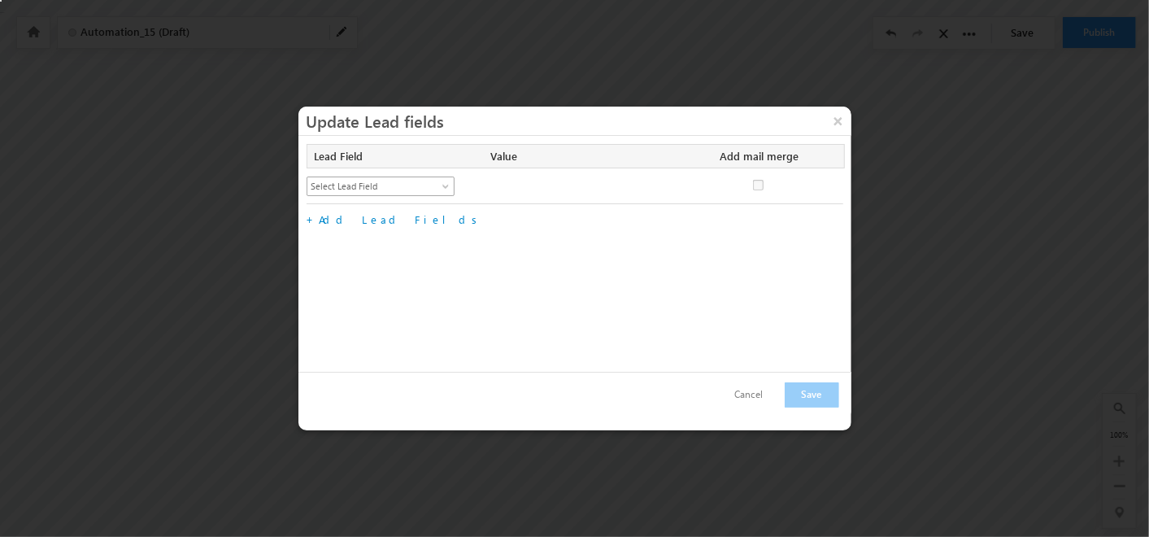
click at [389, 193] on link "Select Lead Field" at bounding box center [381, 186] width 148 height 20
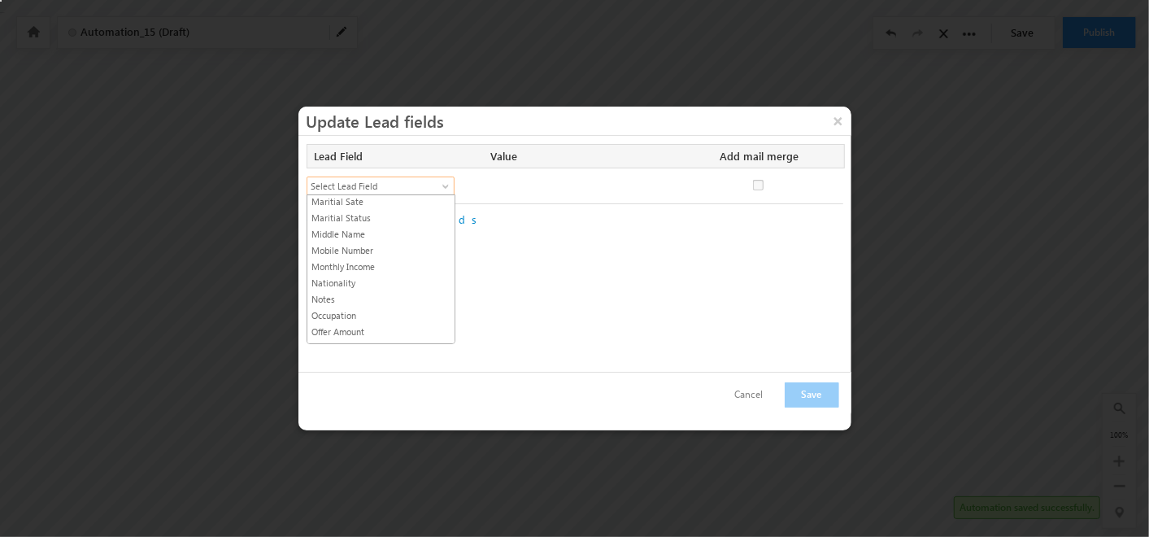
scroll to position [559, 0]
click at [838, 115] on button "×" at bounding box center [838, 121] width 26 height 28
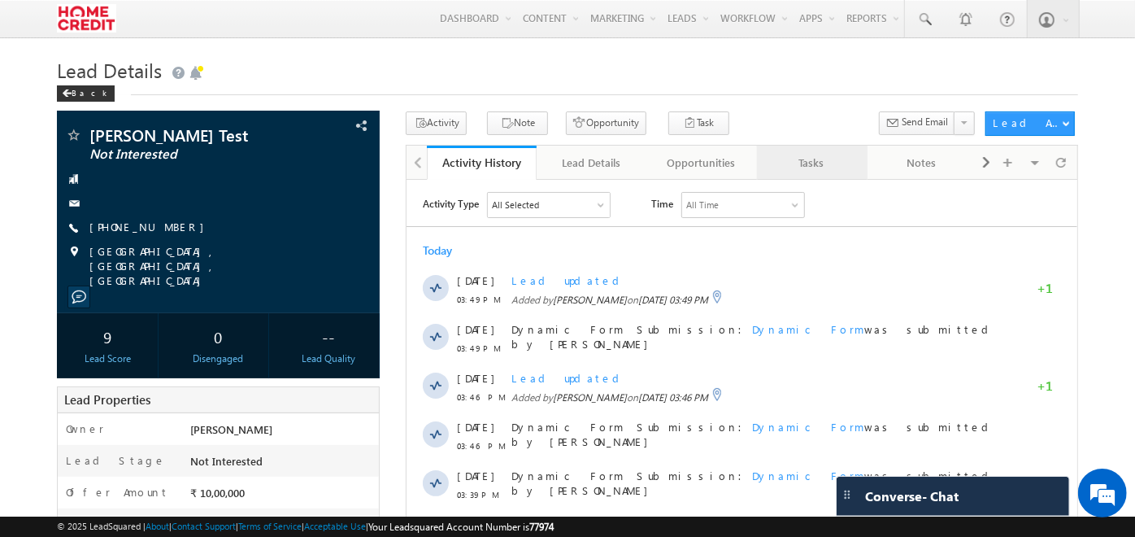
click at [819, 157] on div "Tasks" at bounding box center [811, 163] width 82 height 20
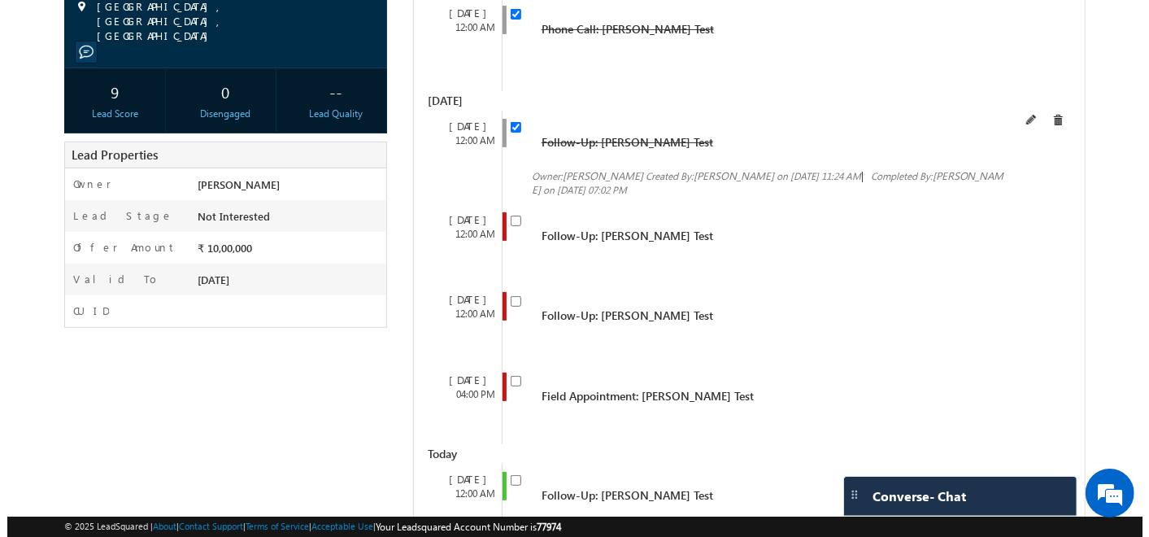
scroll to position [246, 0]
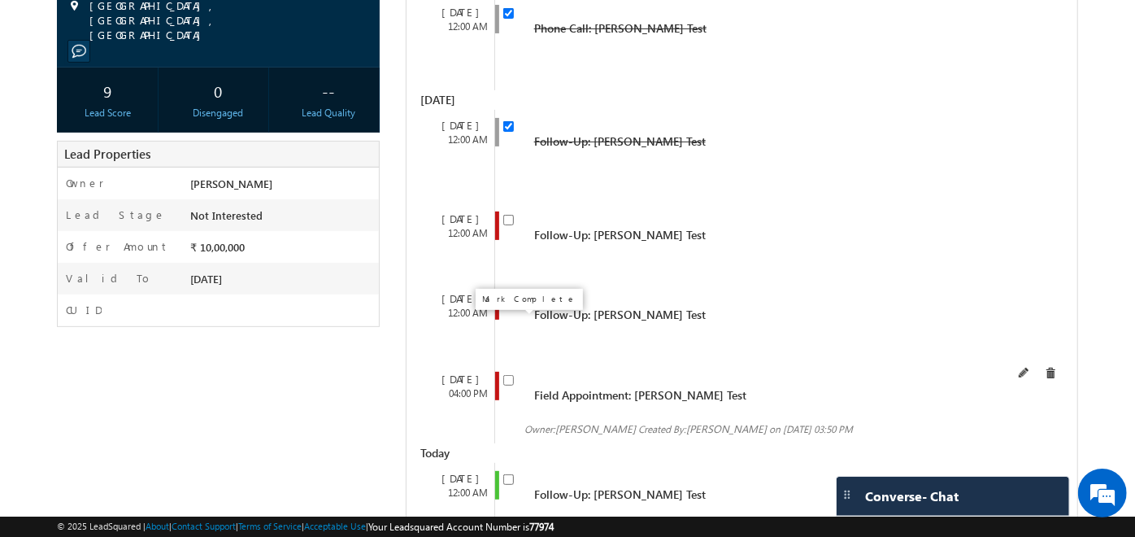
click at [512, 375] on input "checkbox" at bounding box center [508, 380] width 11 height 11
checkbox input "false"
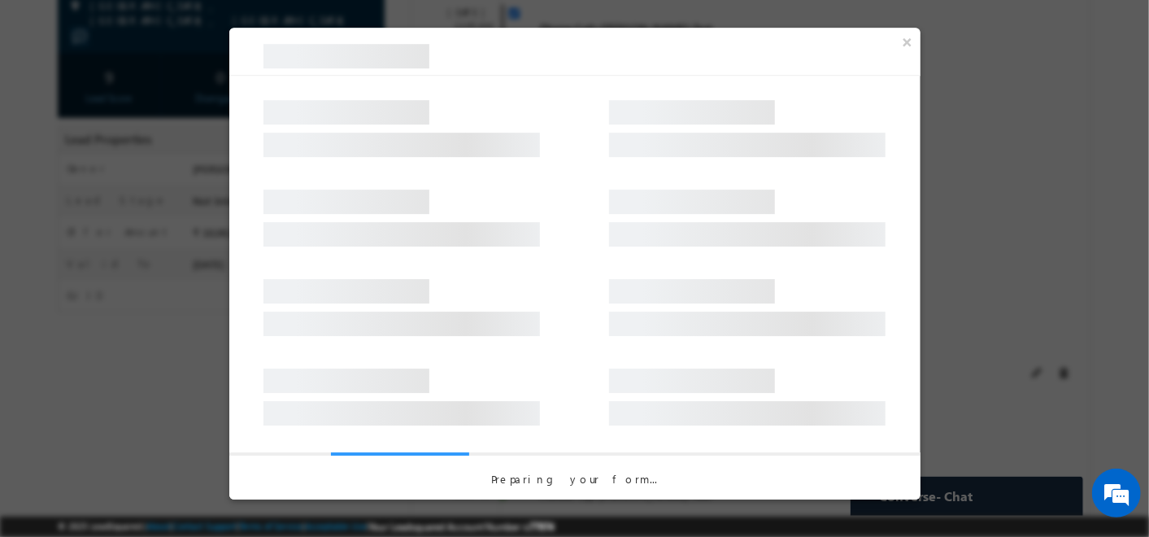
select select "Home Visit"
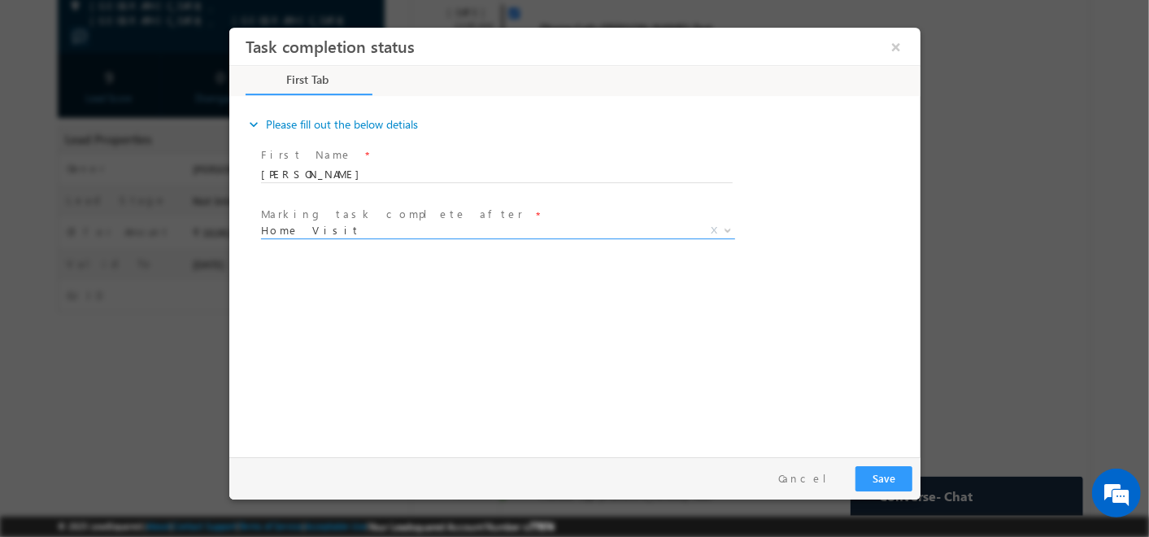
click at [446, 224] on span "Home Visit" at bounding box center [477, 230] width 435 height 15
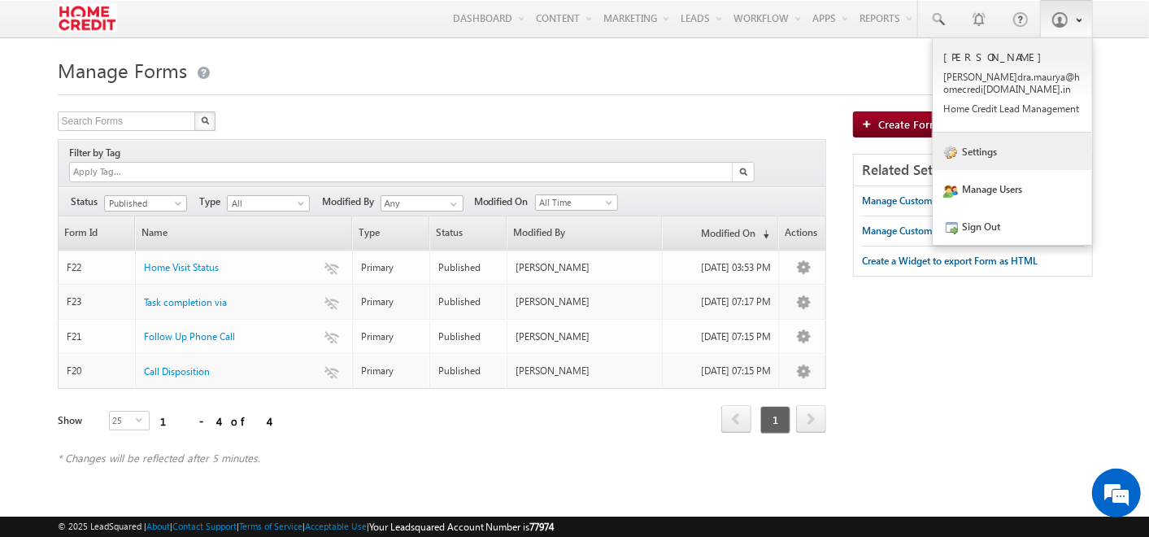
click at [980, 149] on link "Settings" at bounding box center [1012, 151] width 159 height 37
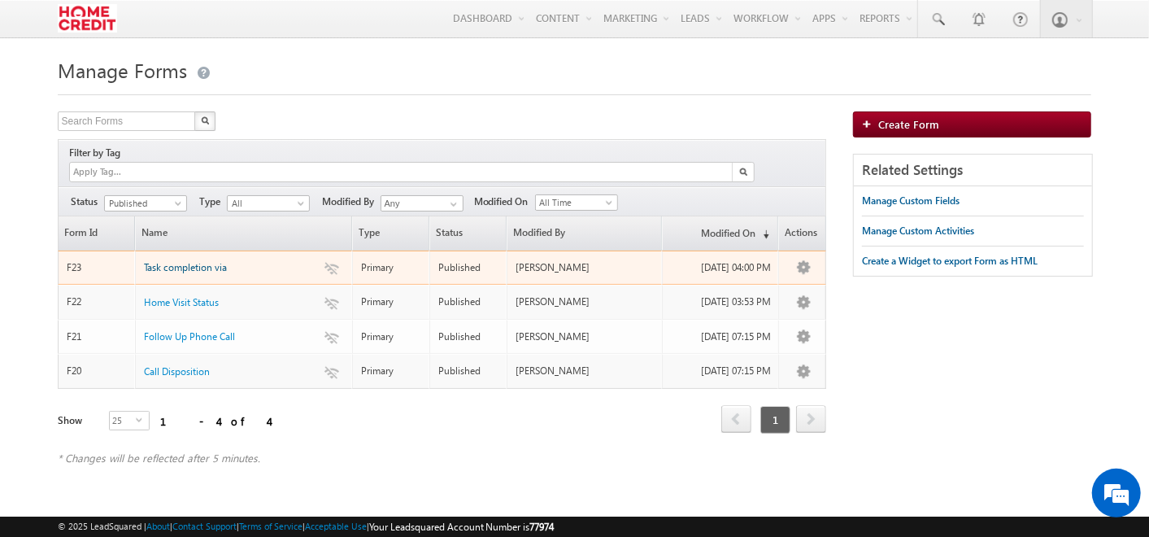
click at [189, 261] on span "Task completion via" at bounding box center [185, 267] width 83 height 12
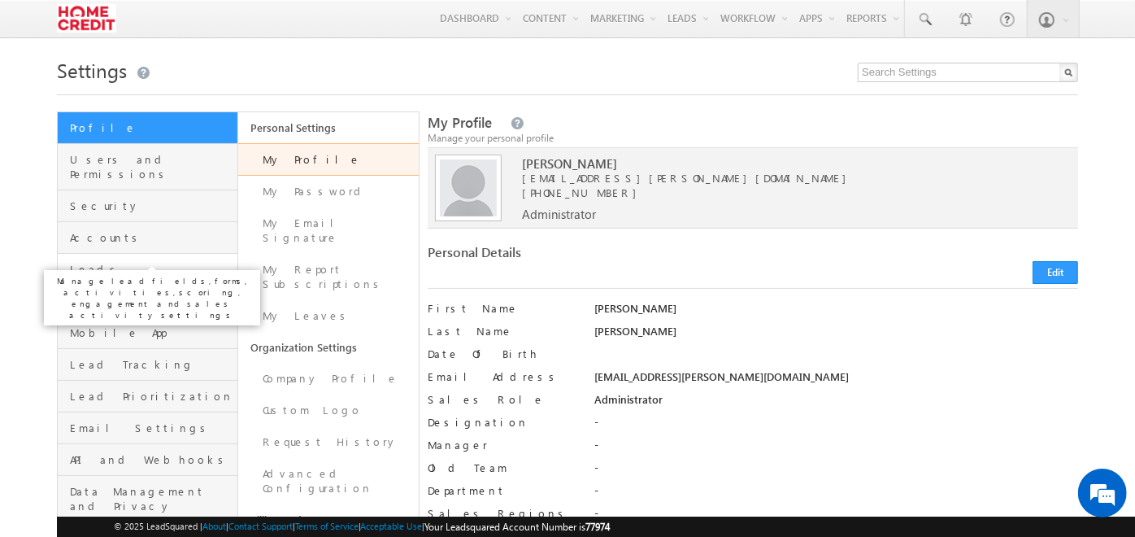
click at [141, 262] on span "Leads" at bounding box center [151, 269] width 163 height 15
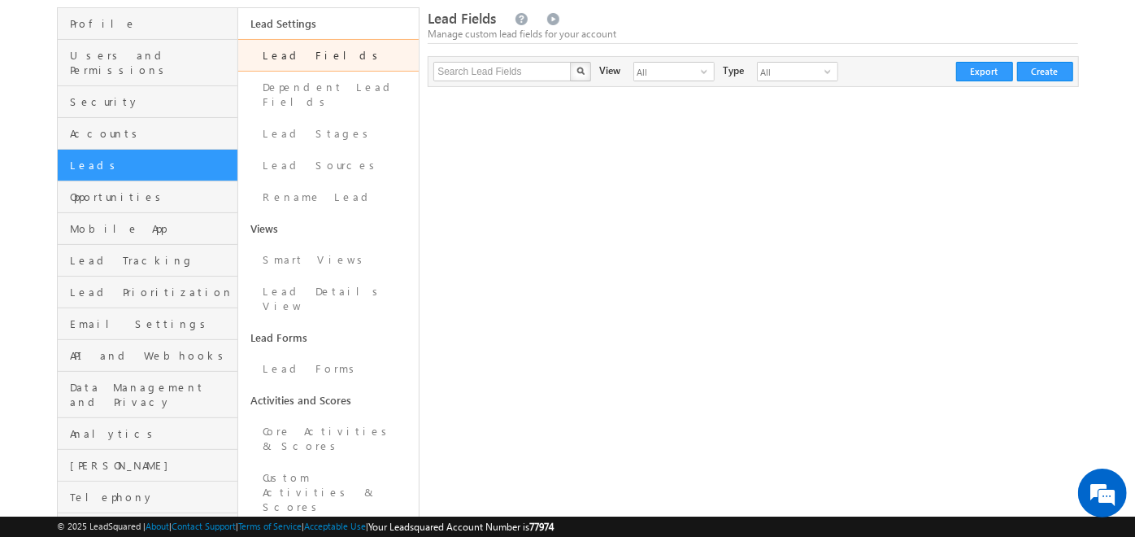
scroll to position [107, 0]
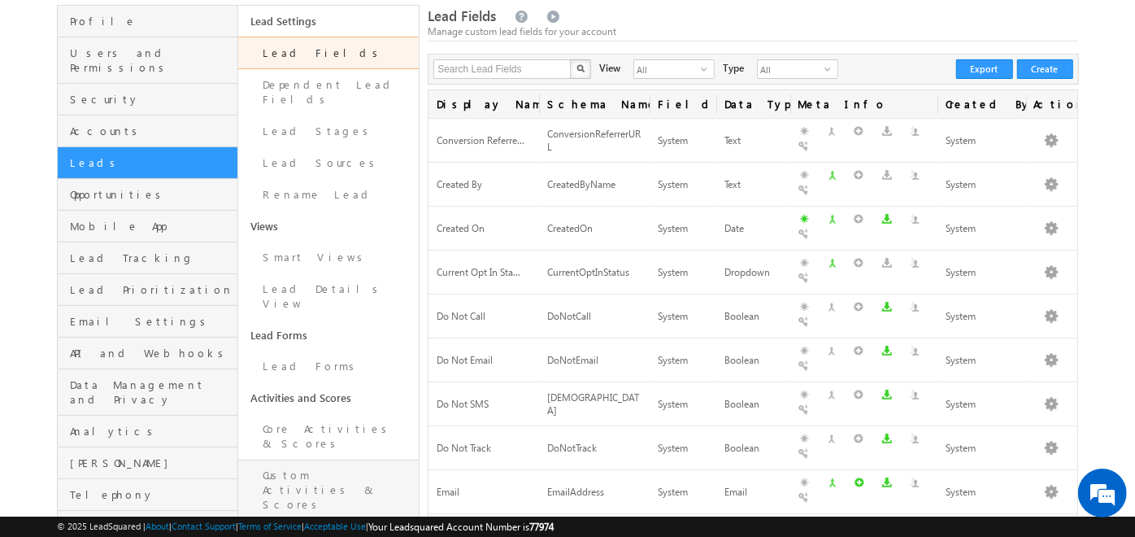
click at [318, 459] on link "Custom Activities & Scores" at bounding box center [328, 489] width 181 height 61
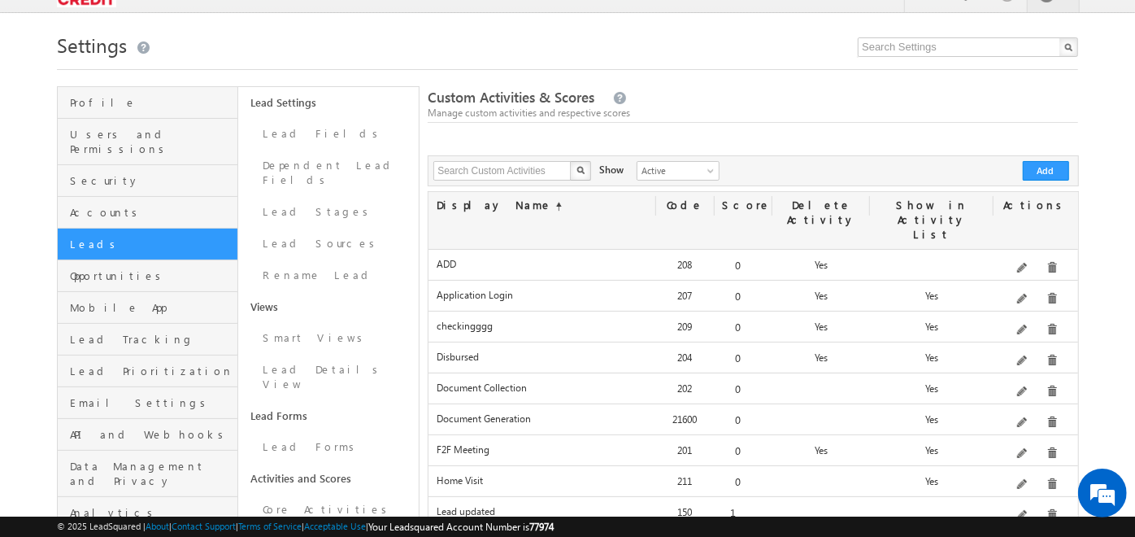
scroll to position [163, 0]
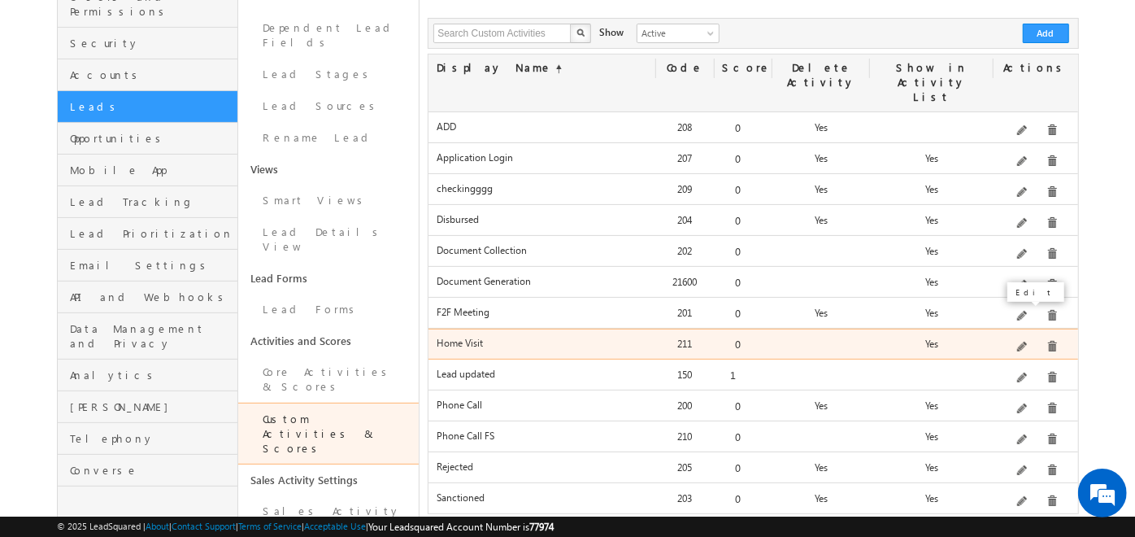
click at [1025, 342] on span at bounding box center [1023, 348] width 12 height 12
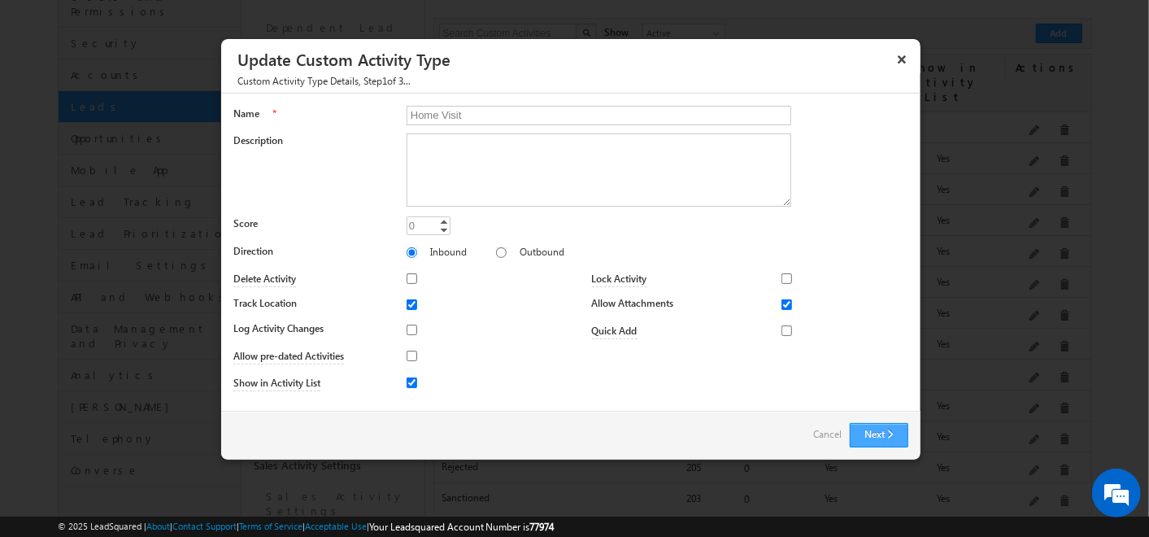
click at [898, 435] on button "Next" at bounding box center [879, 435] width 59 height 24
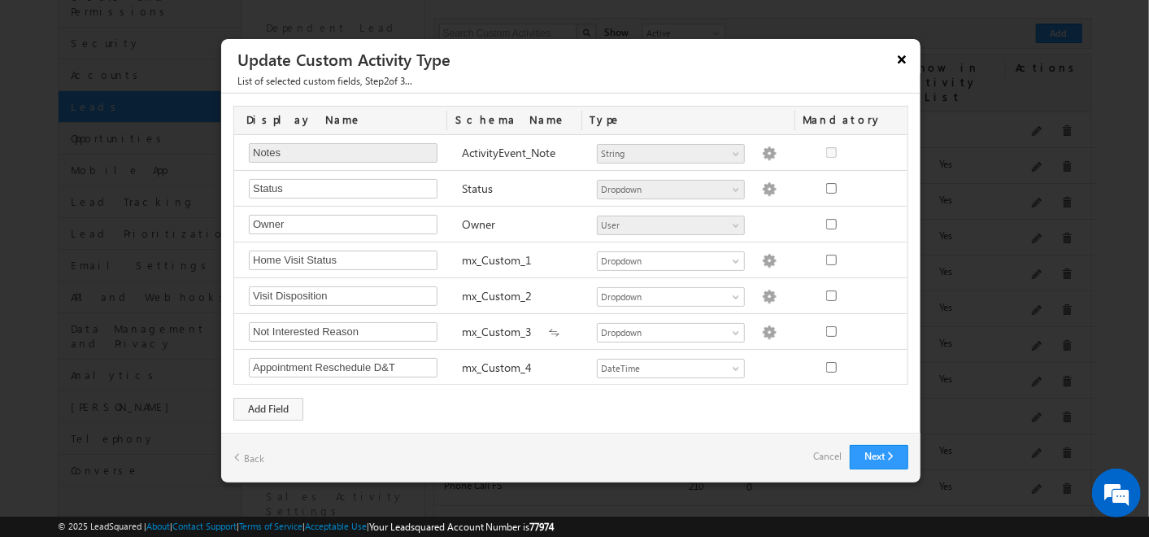
click at [895, 52] on button "×" at bounding box center [902, 59] width 26 height 28
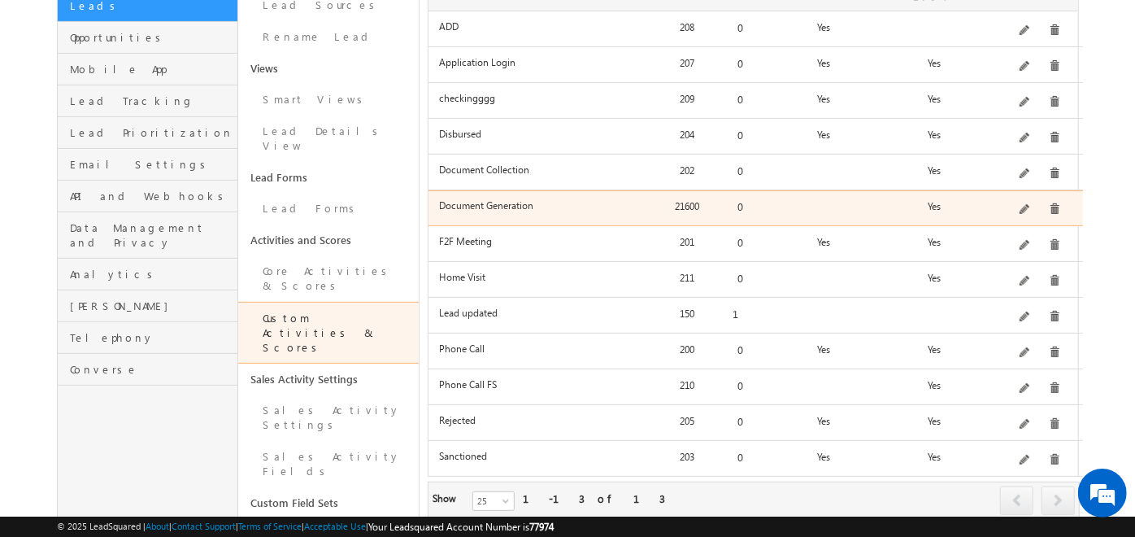
scroll to position [0, 0]
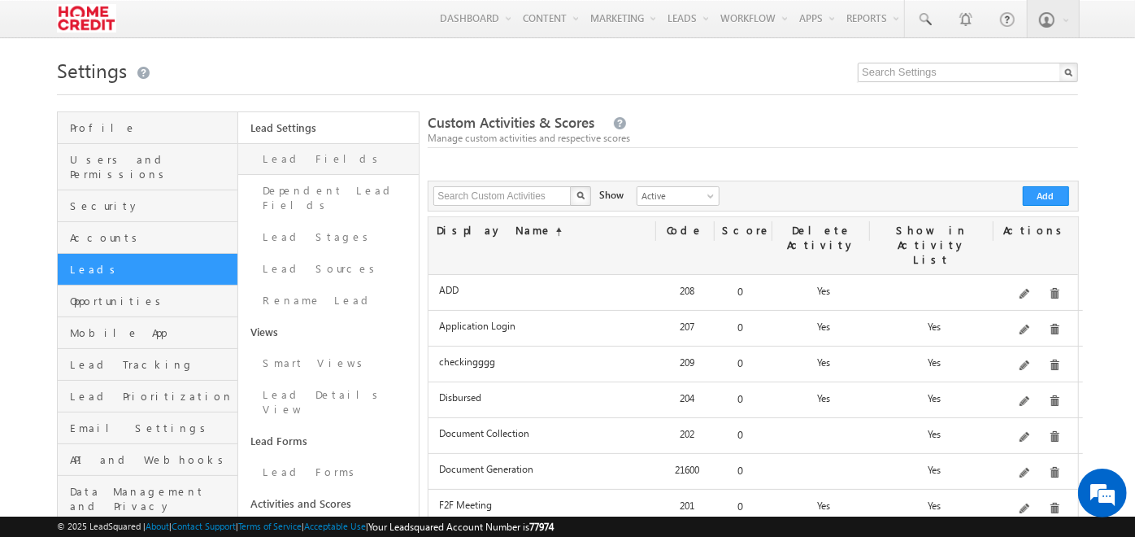
click at [294, 168] on link "Lead Fields" at bounding box center [328, 159] width 181 height 32
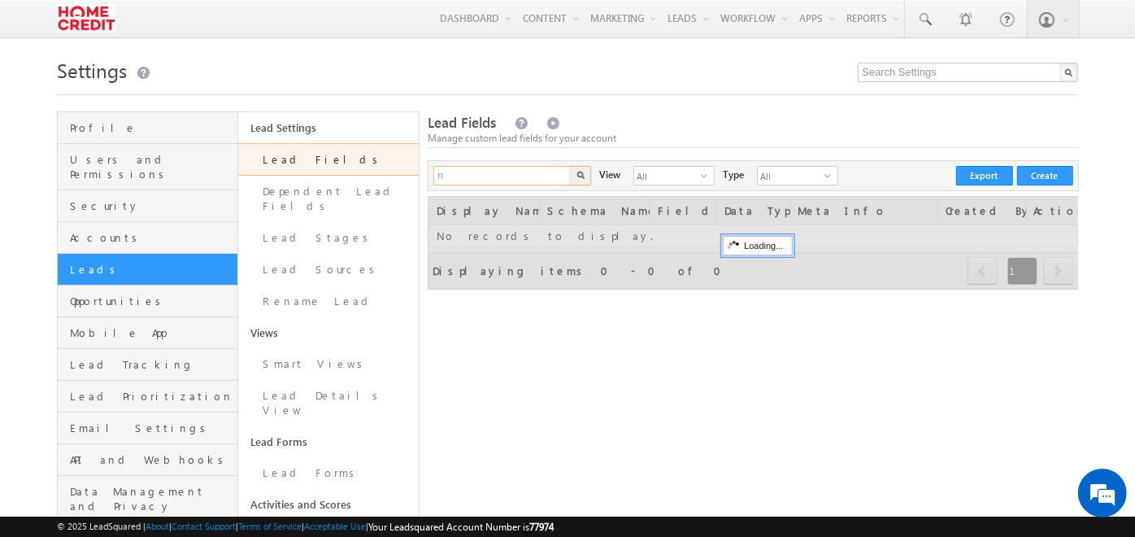
click at [519, 183] on input "n" at bounding box center [502, 176] width 139 height 20
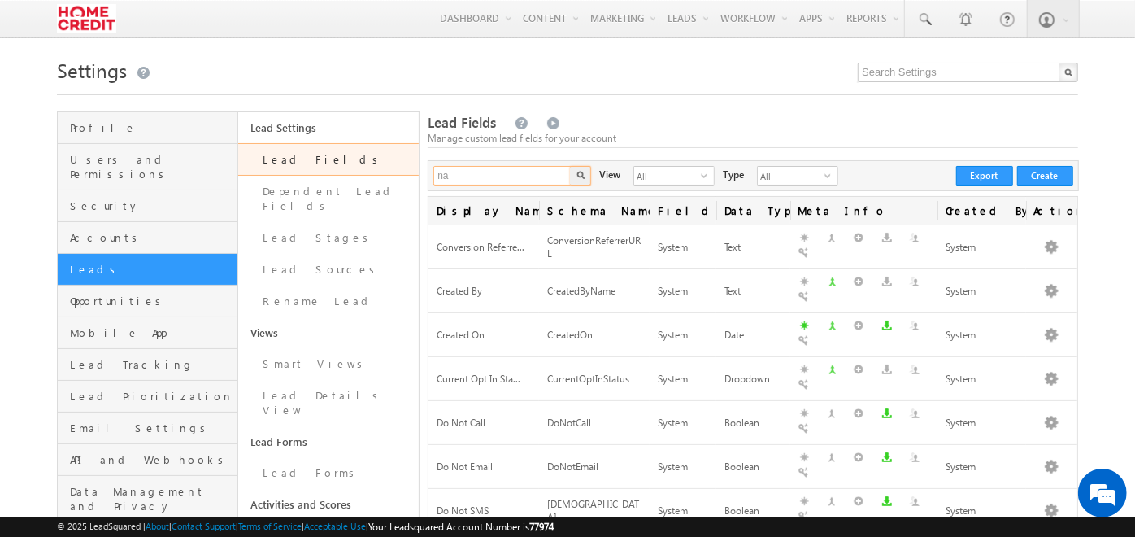
type input "n"
type input "marking"
click at [570, 166] on button "button" at bounding box center [580, 176] width 21 height 20
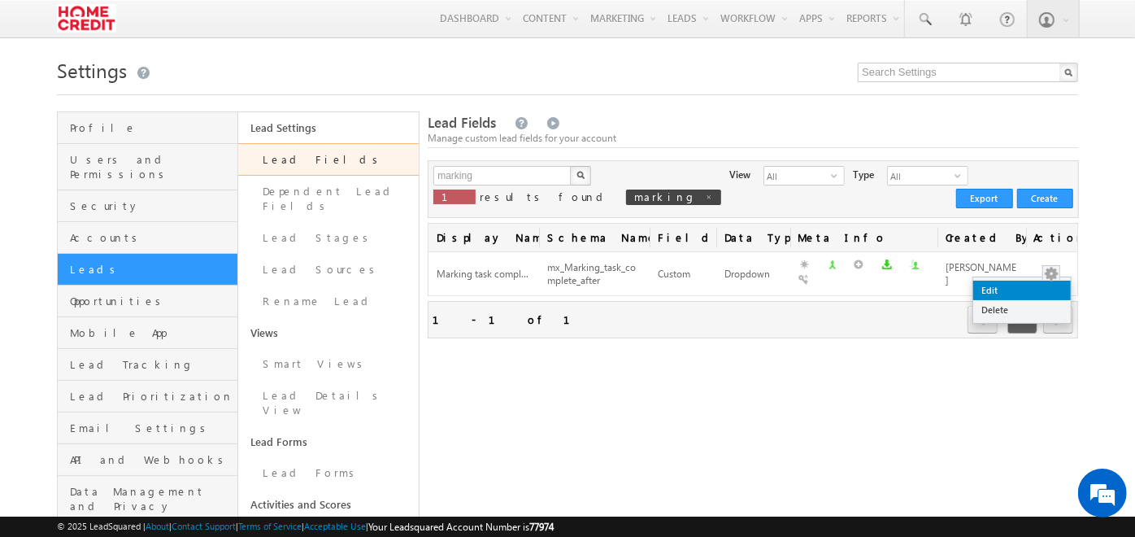
click at [1039, 281] on link "Edit" at bounding box center [1022, 291] width 98 height 20
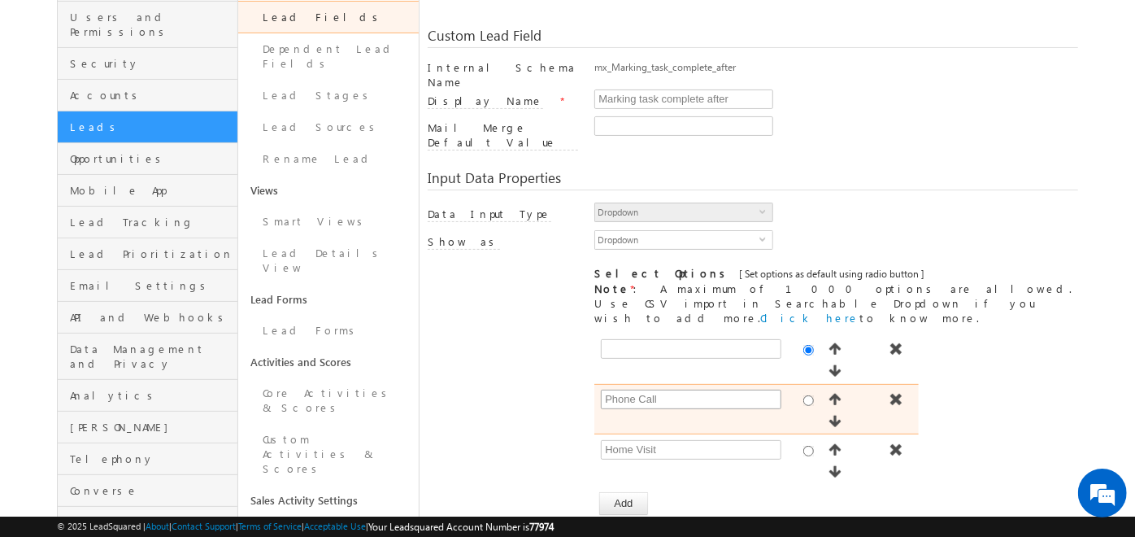
scroll to position [148, 0]
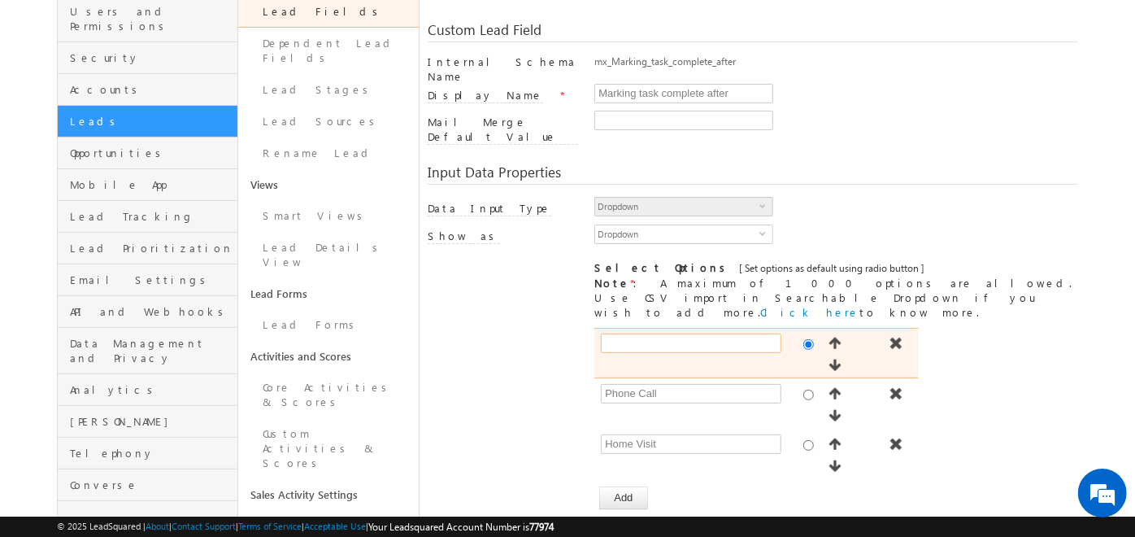
click at [697, 333] on input "text" at bounding box center [691, 343] width 181 height 20
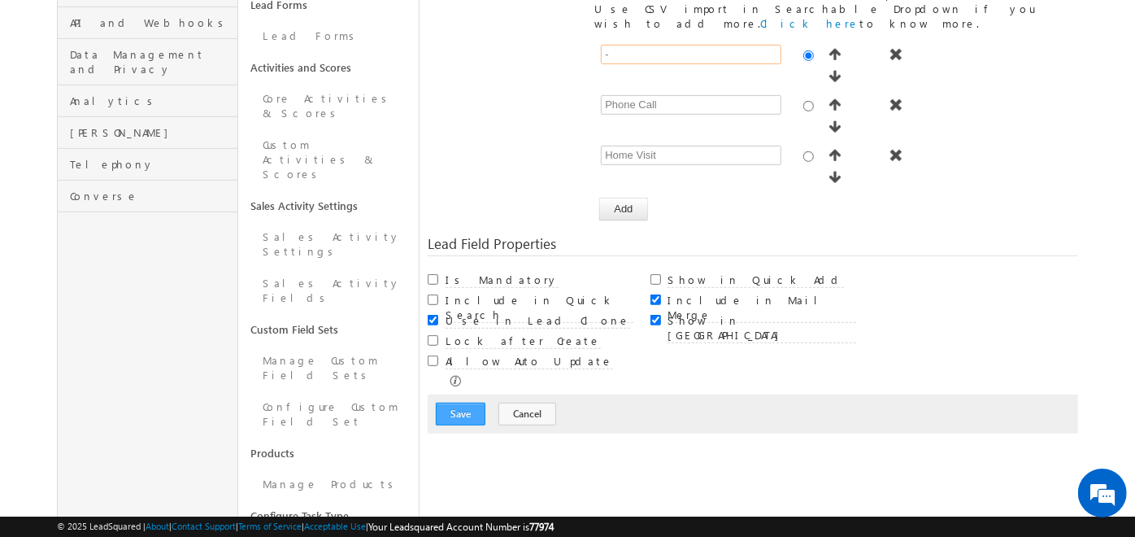
scroll to position [435, 0]
type input "-"
click at [451, 404] on button "Save" at bounding box center [461, 415] width 50 height 23
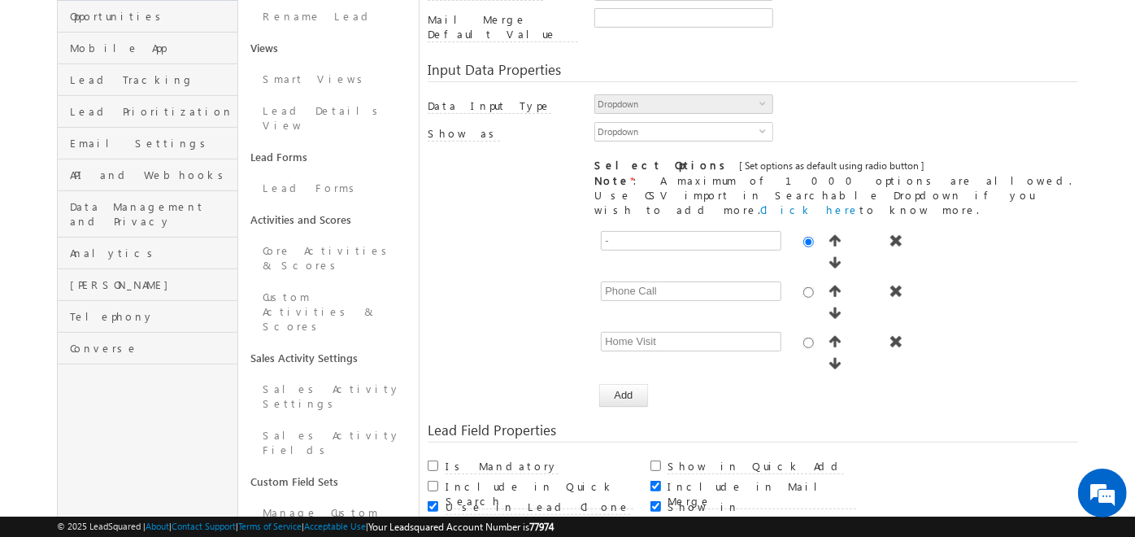
scroll to position [285, 0]
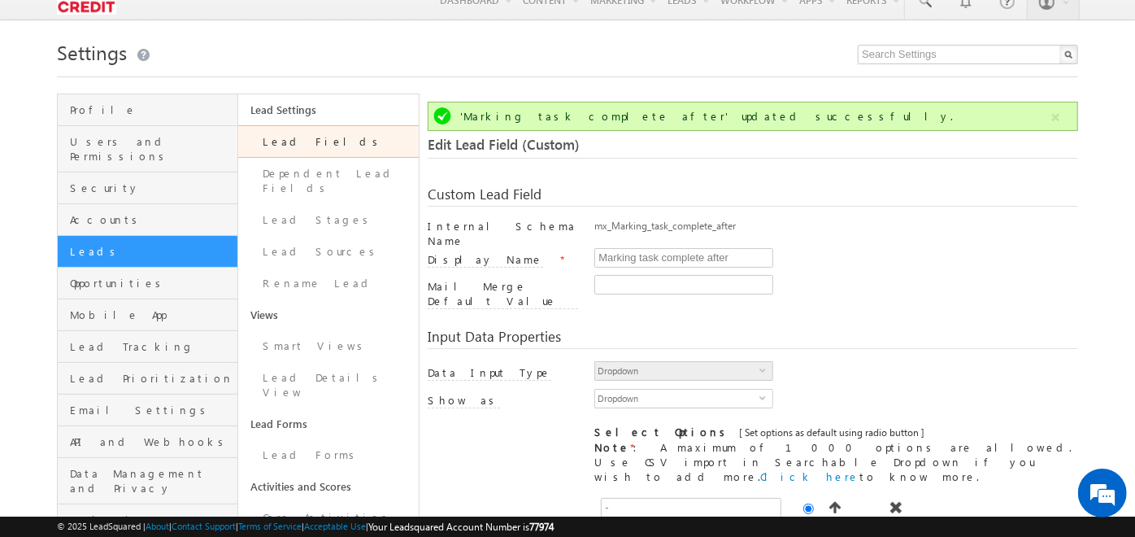
scroll to position [19, 0]
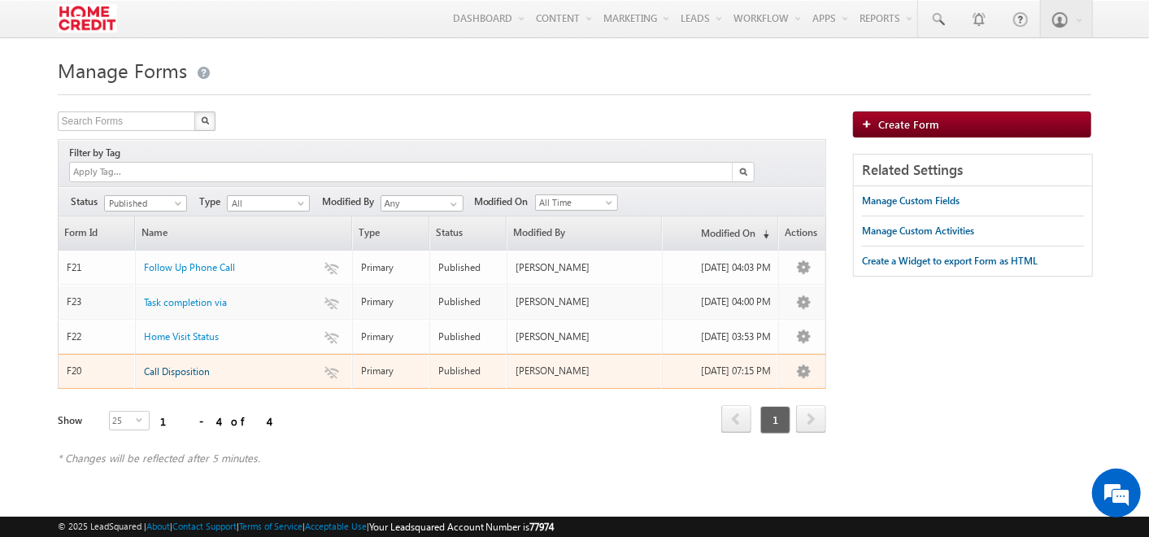
click at [181, 365] on span "Call Disposition" at bounding box center [177, 371] width 66 height 12
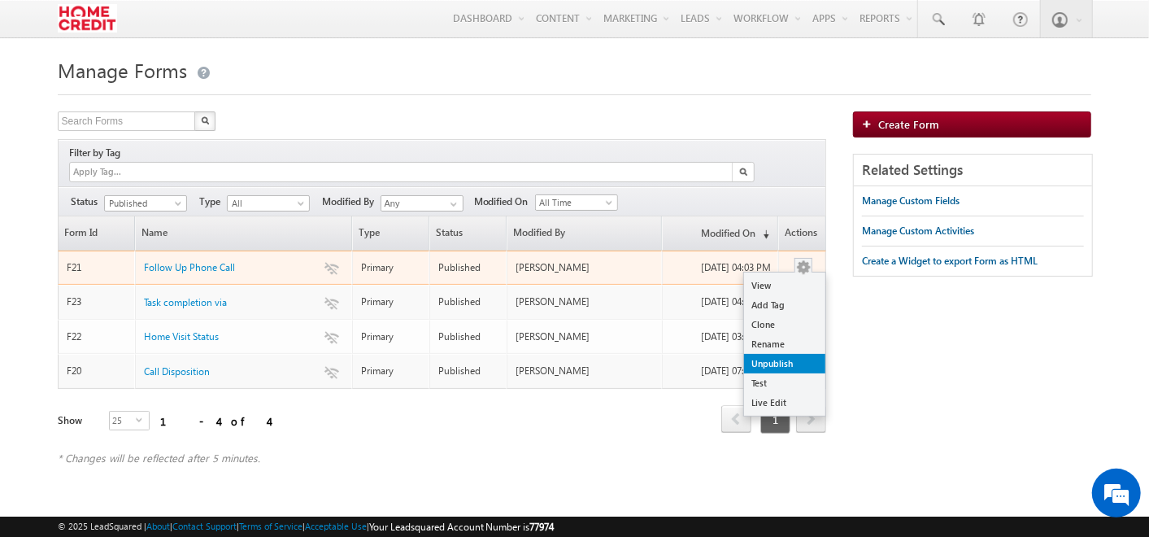
click at [787, 354] on link "Unpublish" at bounding box center [784, 364] width 81 height 20
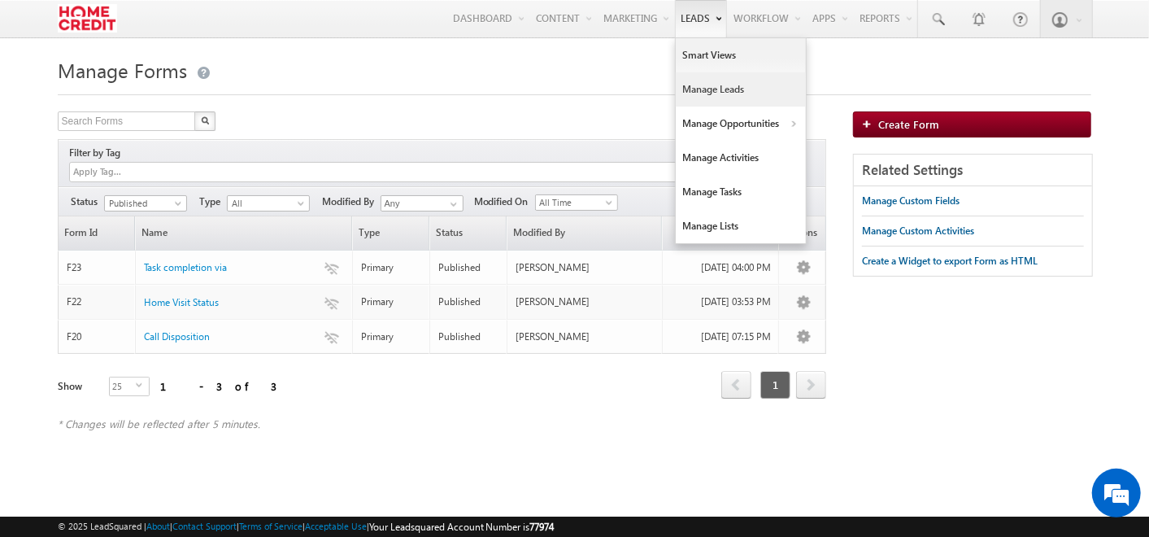
click at [697, 101] on link "Manage Leads" at bounding box center [741, 89] width 130 height 34
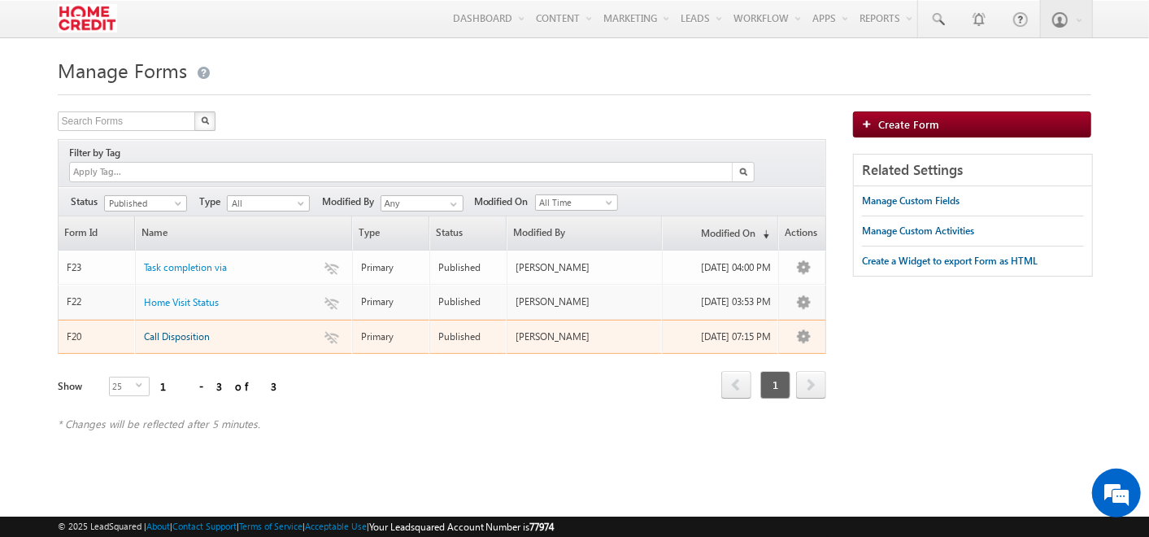
click at [171, 330] on span "Call Disposition" at bounding box center [177, 336] width 66 height 12
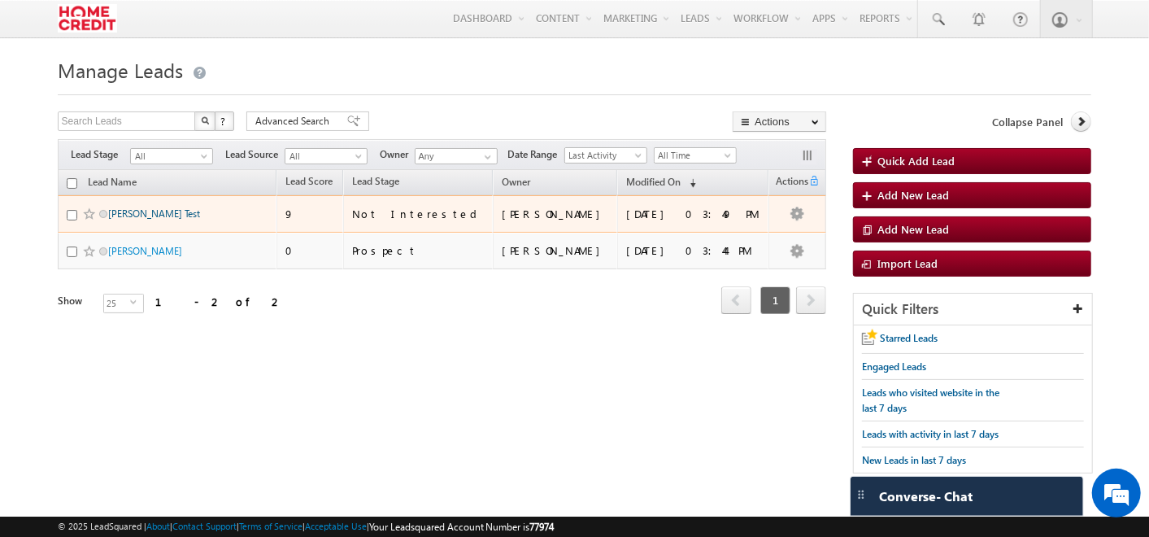
click at [137, 209] on link "[PERSON_NAME] Test" at bounding box center [154, 213] width 92 height 12
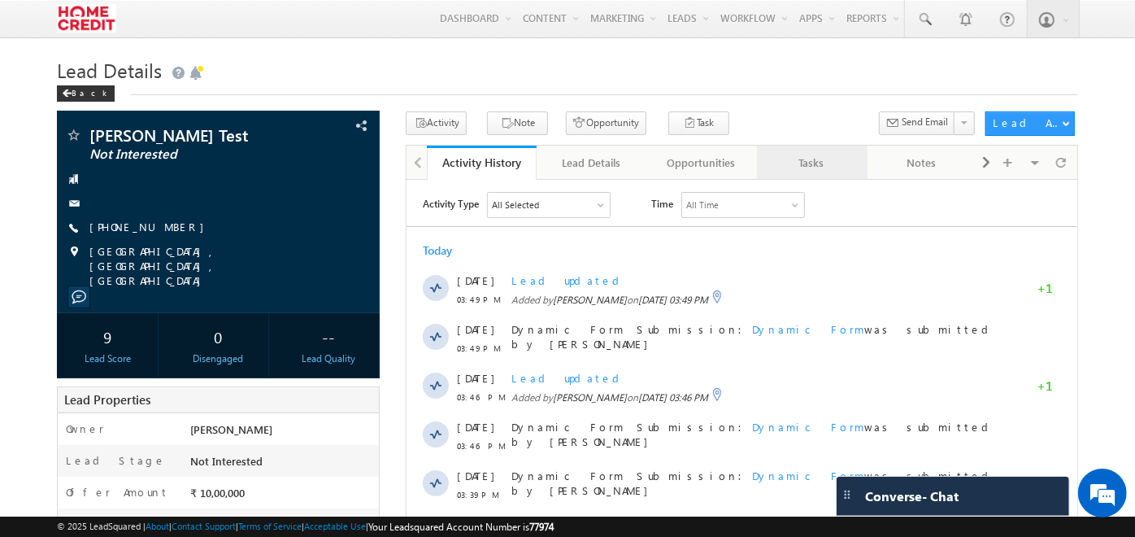
click at [789, 174] on link "Tasks" at bounding box center [812, 163] width 110 height 34
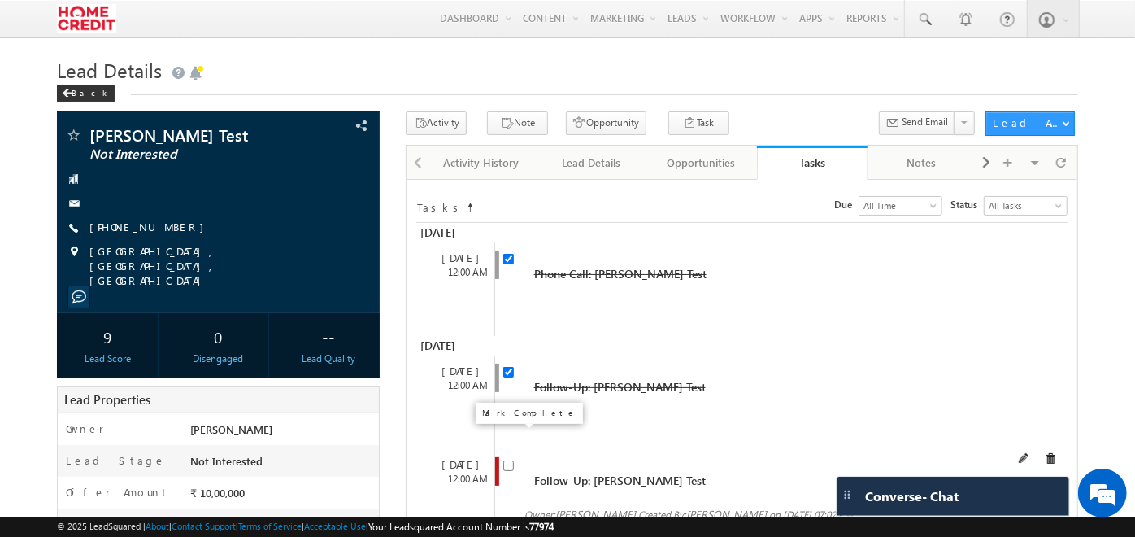
click at [507, 460] on input "checkbox" at bounding box center [508, 465] width 11 height 11
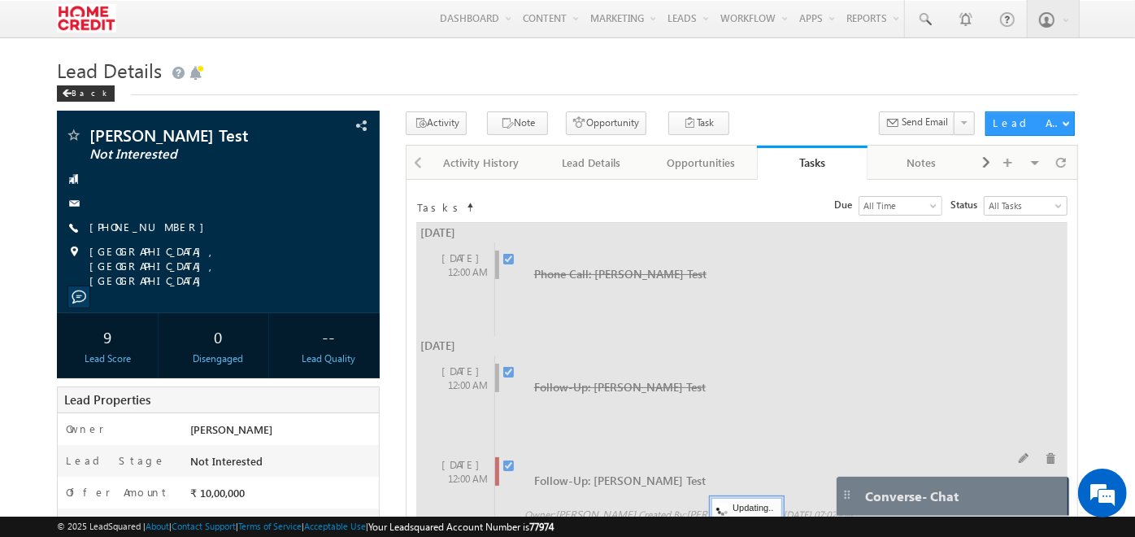
checkbox input "false"
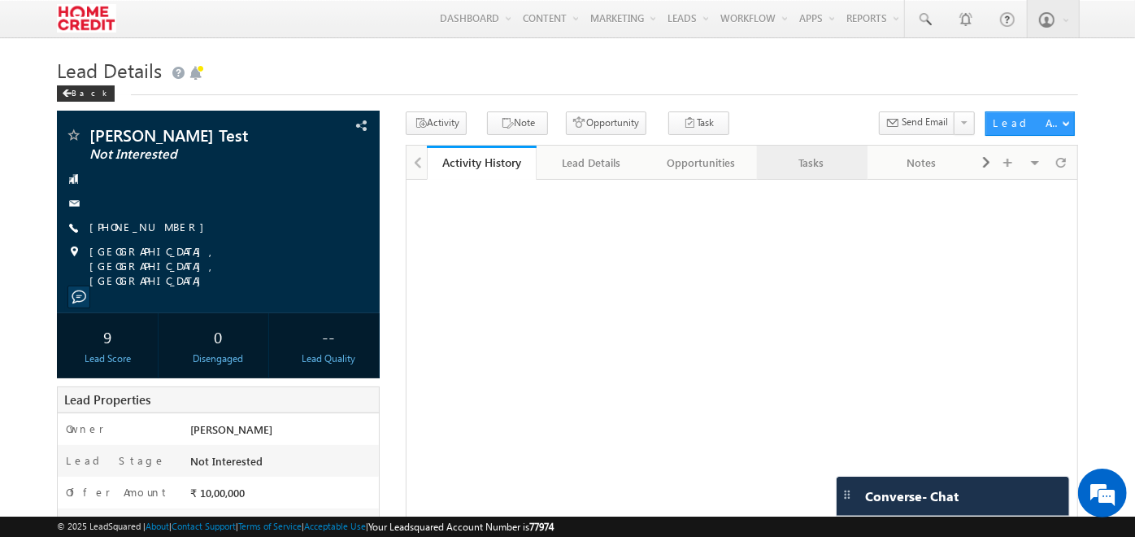
click at [799, 172] on link "Tasks" at bounding box center [812, 163] width 110 height 34
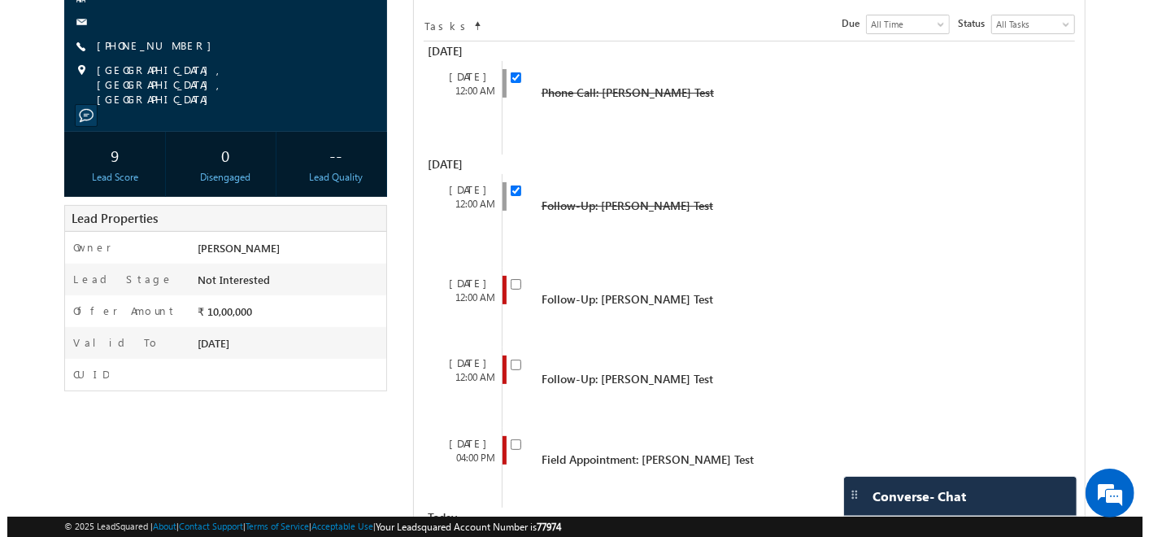
scroll to position [182, 0]
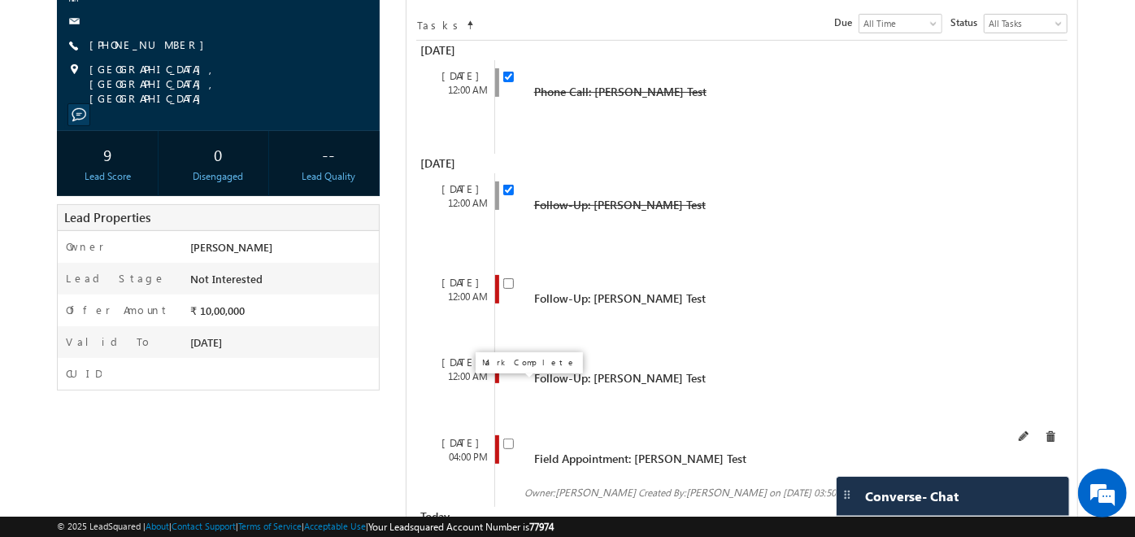
click at [506, 438] on input "checkbox" at bounding box center [508, 443] width 11 height 11
checkbox input "false"
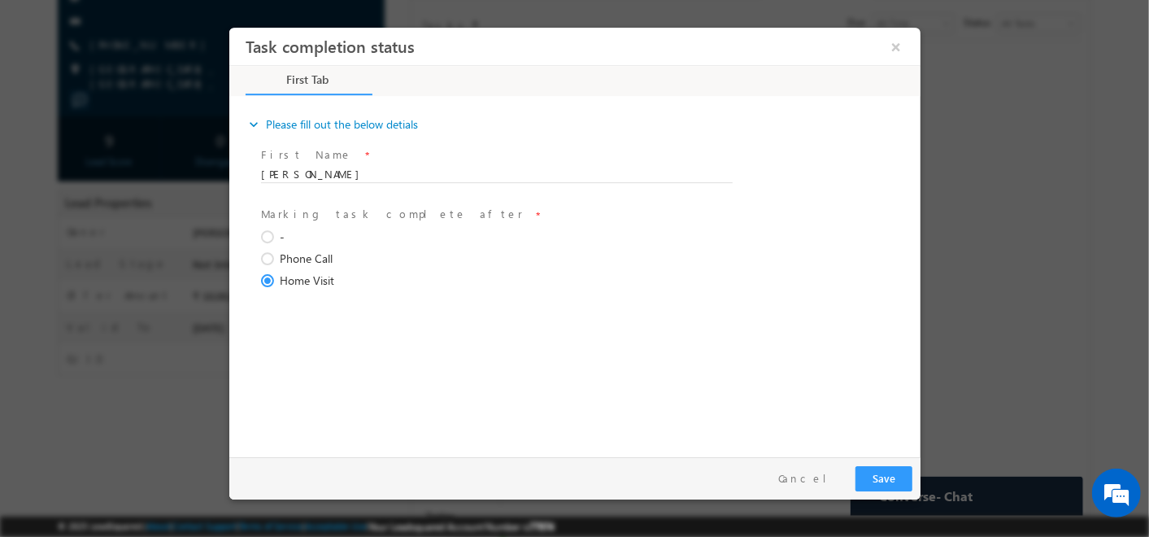
scroll to position [0, 0]
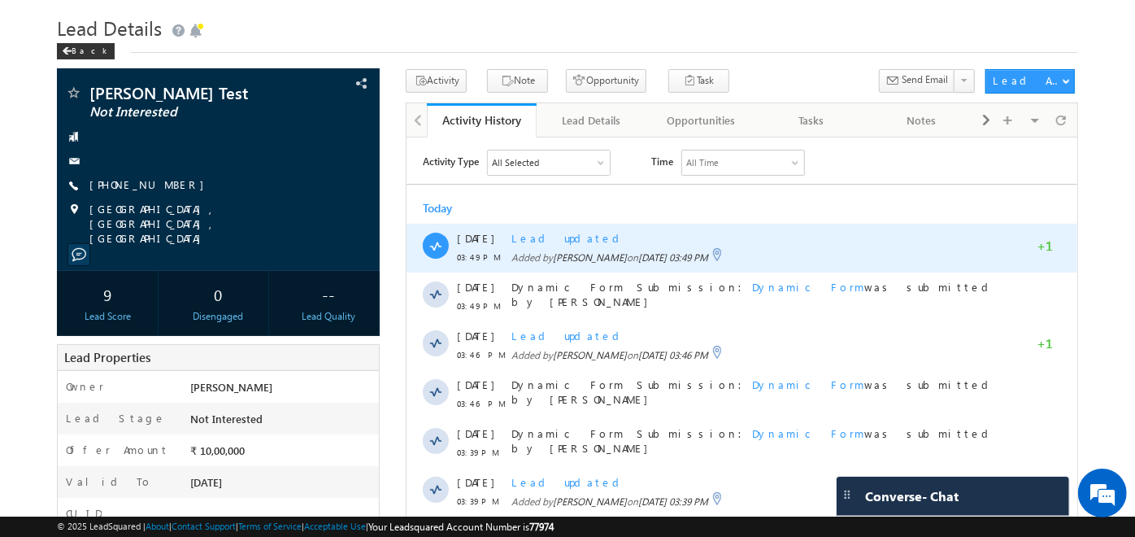
scroll to position [41, 0]
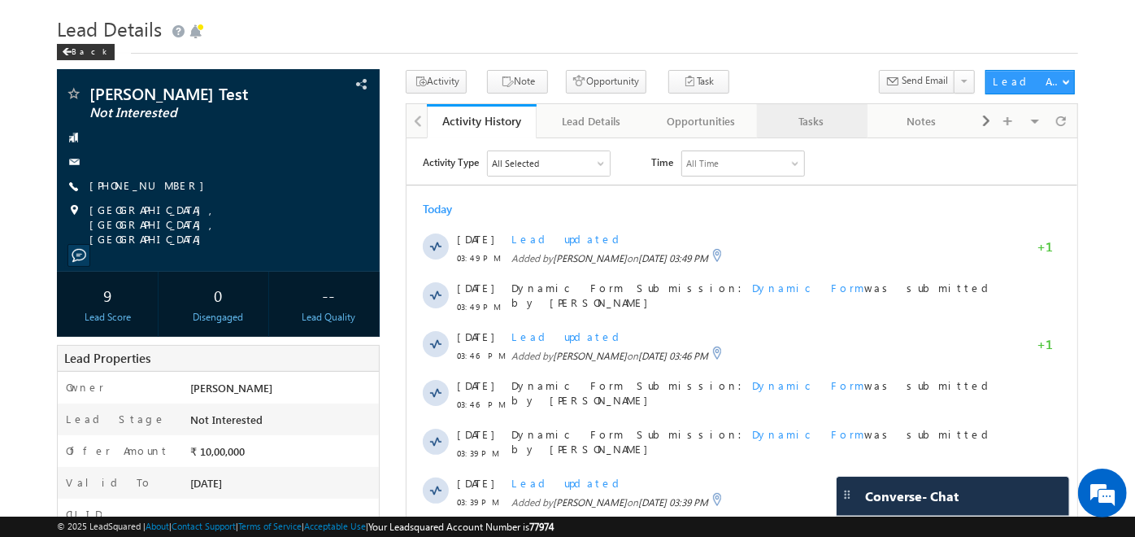
click at [797, 109] on link "Tasks" at bounding box center [812, 121] width 110 height 34
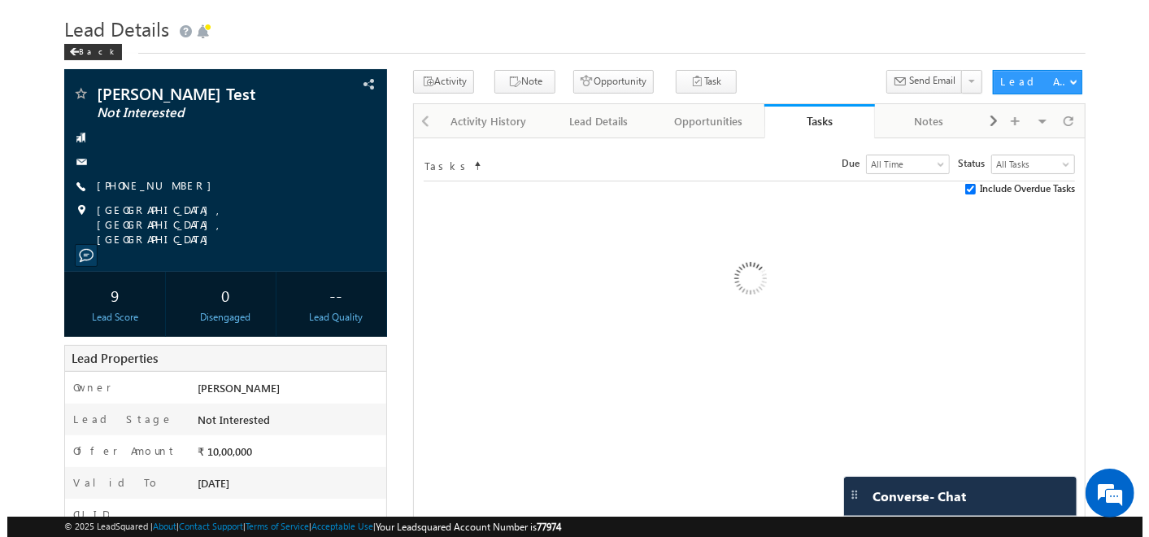
scroll to position [167, 0]
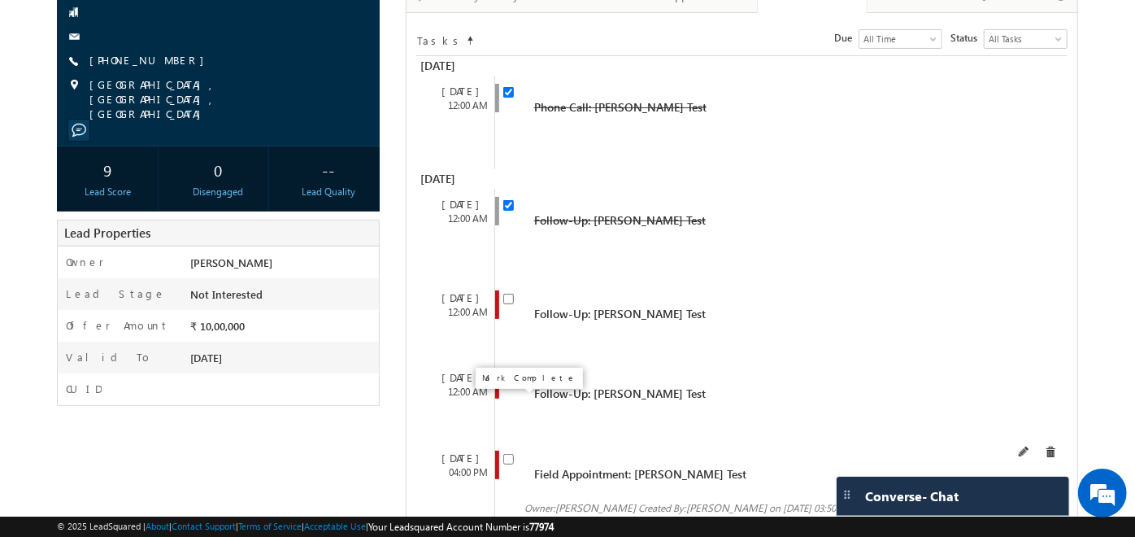
click at [506, 454] on input "checkbox" at bounding box center [508, 459] width 11 height 11
checkbox input "false"
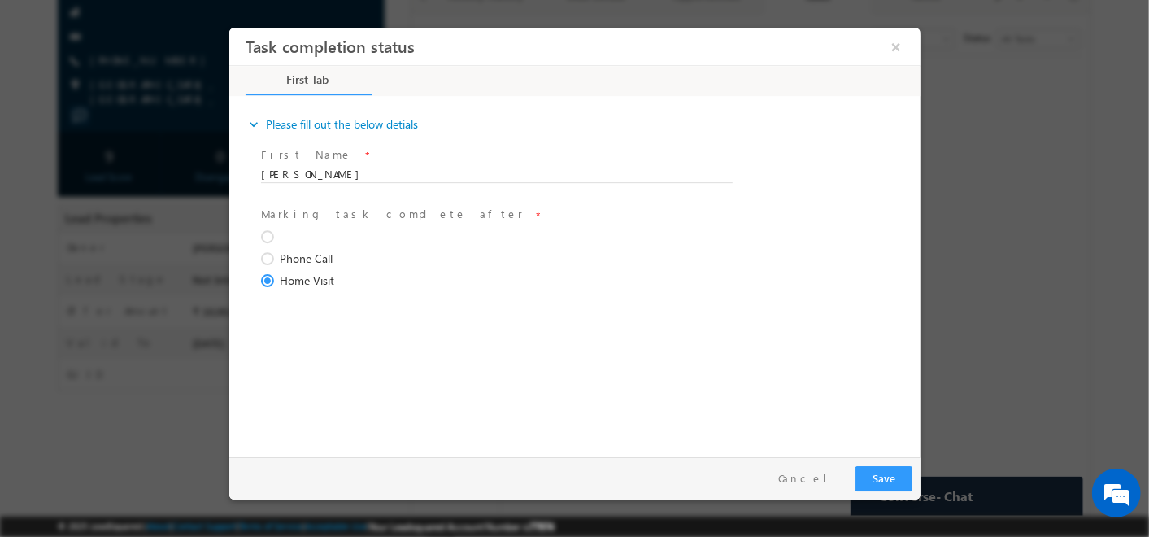
scroll to position [0, 0]
click at [899, 43] on button "×" at bounding box center [895, 47] width 28 height 30
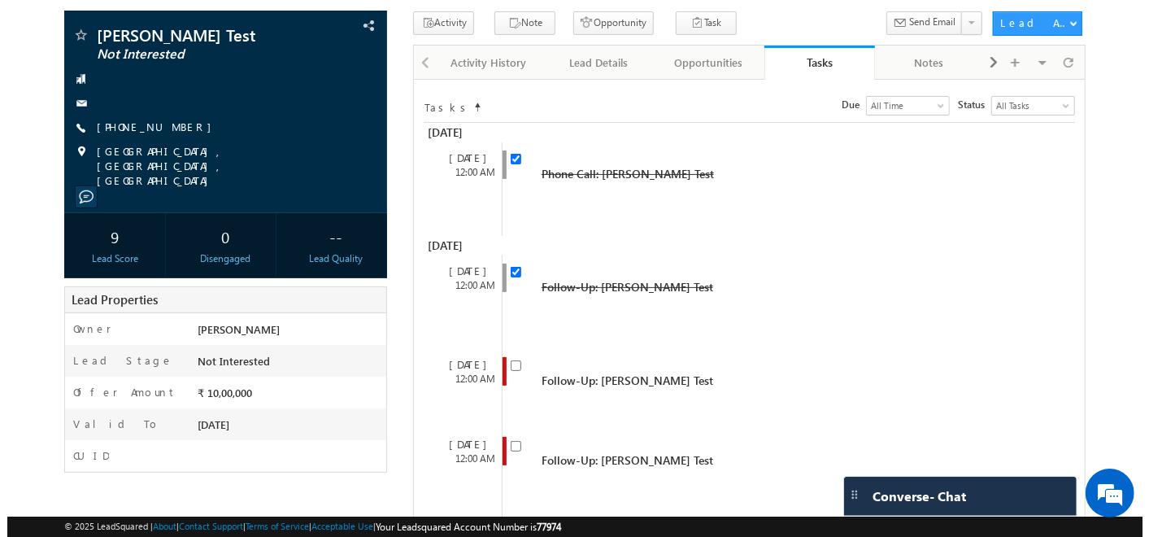
scroll to position [142, 0]
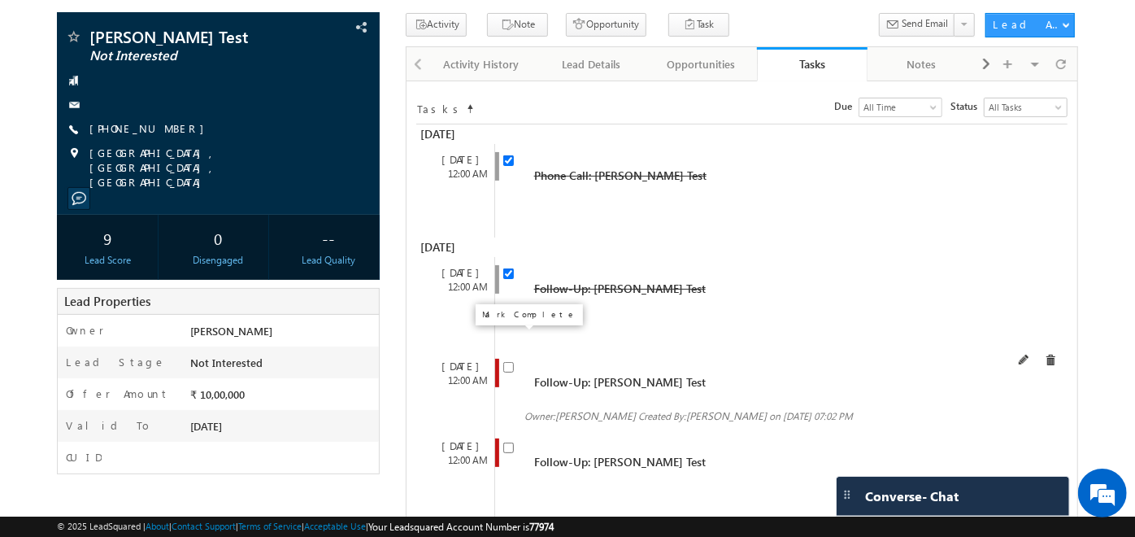
click at [508, 362] on input "checkbox" at bounding box center [508, 367] width 11 height 11
checkbox input "false"
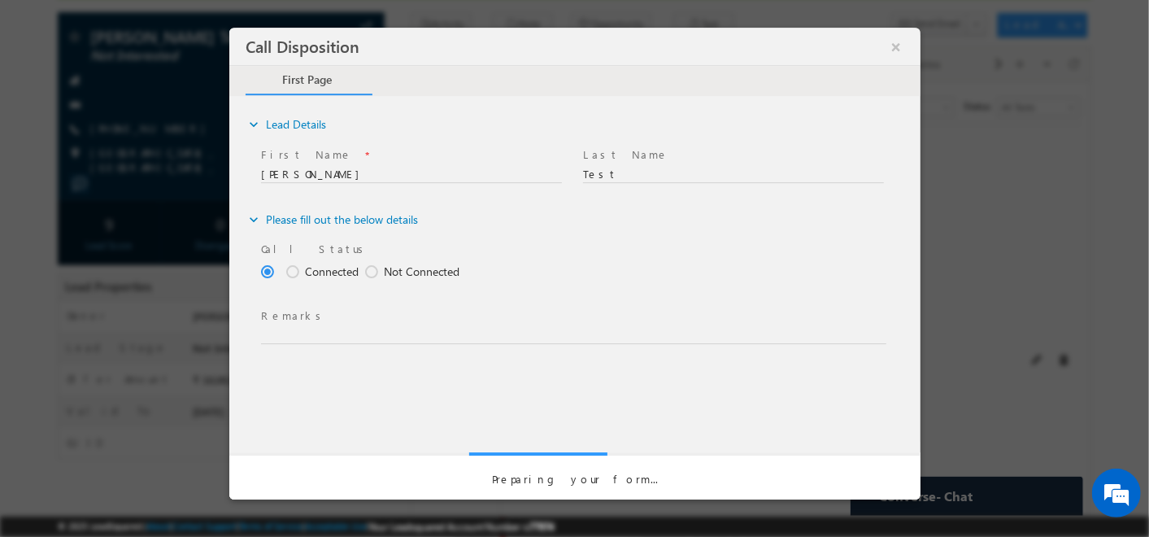
scroll to position [0, 0]
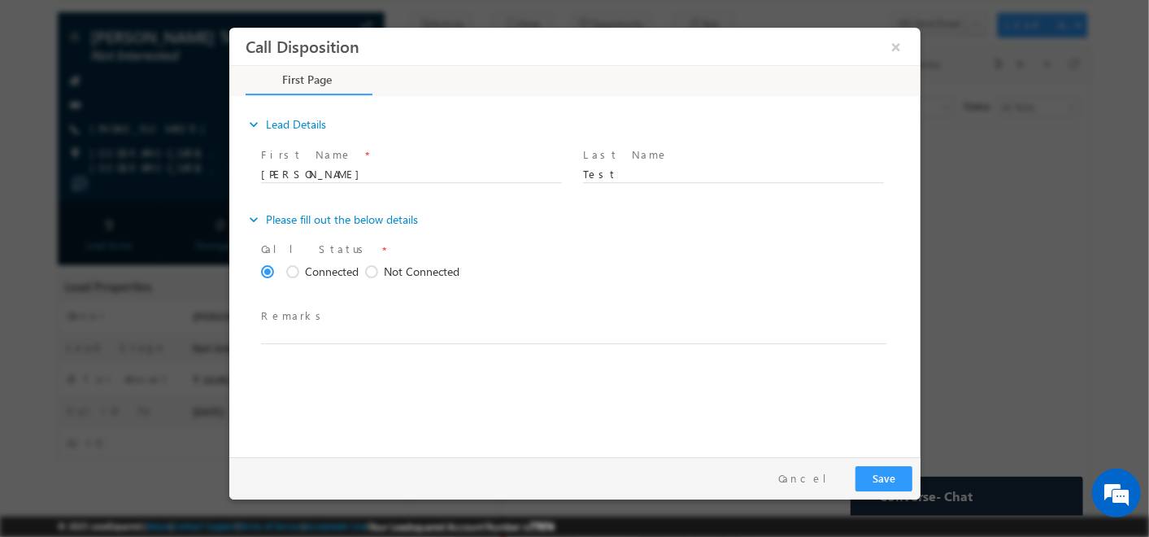
click at [288, 268] on span at bounding box center [294, 272] width 18 height 15
click at [228, 28] on input "Connected" at bounding box center [228, 28] width 0 height 0
click at [368, 265] on span at bounding box center [373, 272] width 18 height 15
click at [228, 28] on input "Not Connected" at bounding box center [228, 28] width 0 height 0
click at [293, 273] on span at bounding box center [294, 272] width 18 height 15
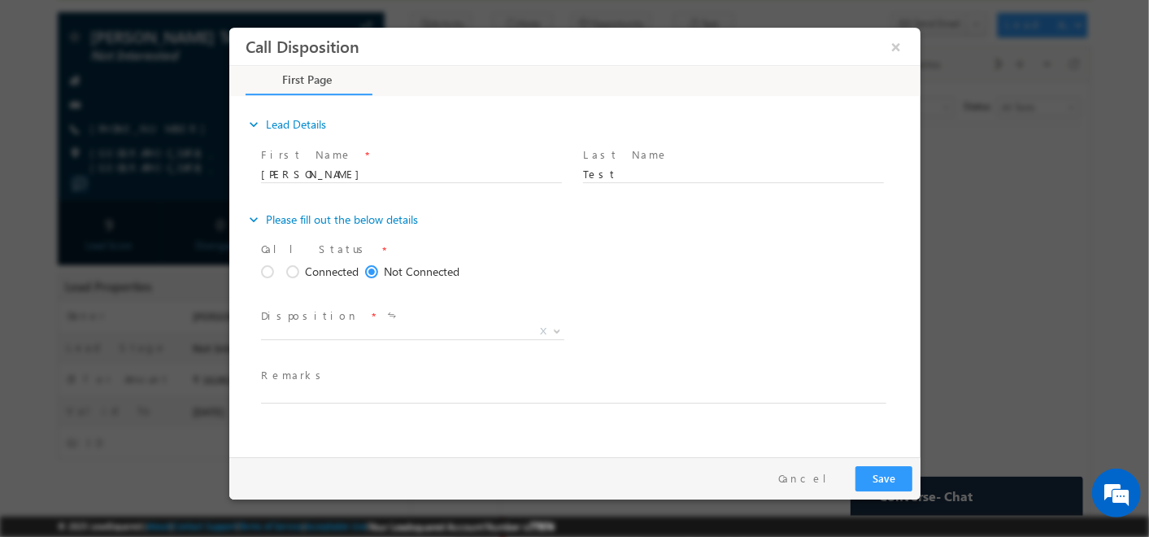
click at [228, 28] on input "Connected" at bounding box center [228, 28] width 0 height 0
click at [366, 273] on span at bounding box center [373, 272] width 18 height 15
click at [228, 28] on input "Not Connected" at bounding box center [228, 28] width 0 height 0
click at [262, 273] on span at bounding box center [269, 272] width 18 height 15
click at [228, 28] on input "radio" at bounding box center [228, 28] width 0 height 0
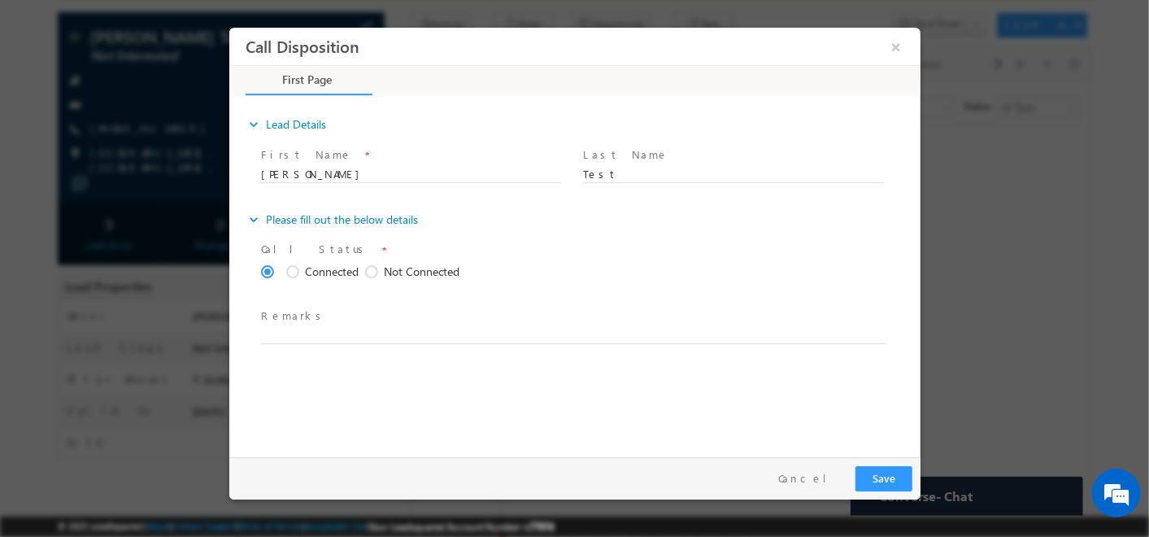
click at [364, 272] on span at bounding box center [373, 272] width 18 height 15
click at [228, 28] on input "Not Connected" at bounding box center [228, 28] width 0 height 0
click at [350, 333] on span "X" at bounding box center [411, 332] width 303 height 16
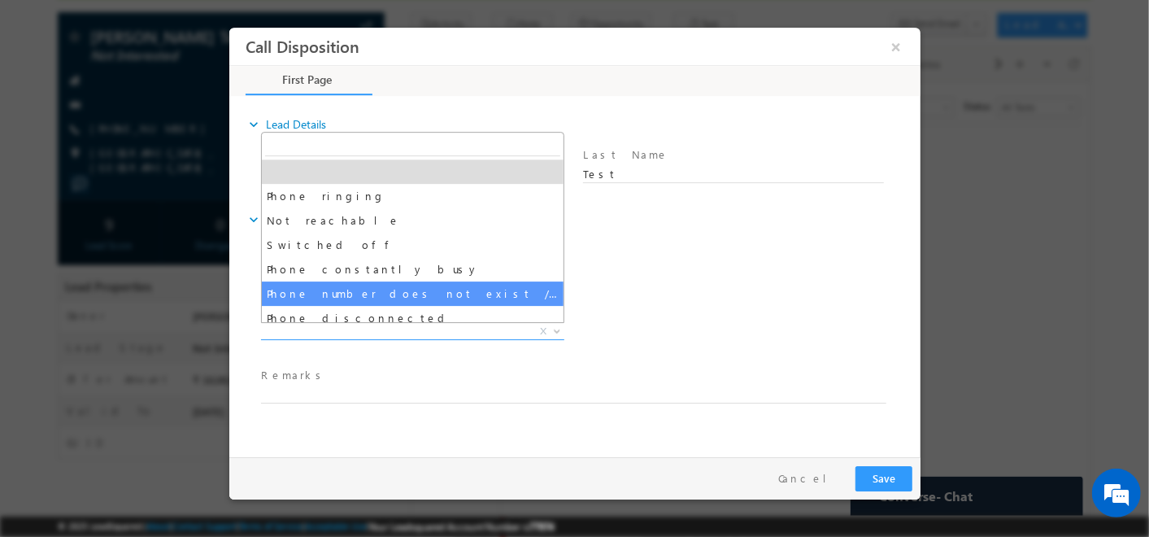
scroll to position [56, 0]
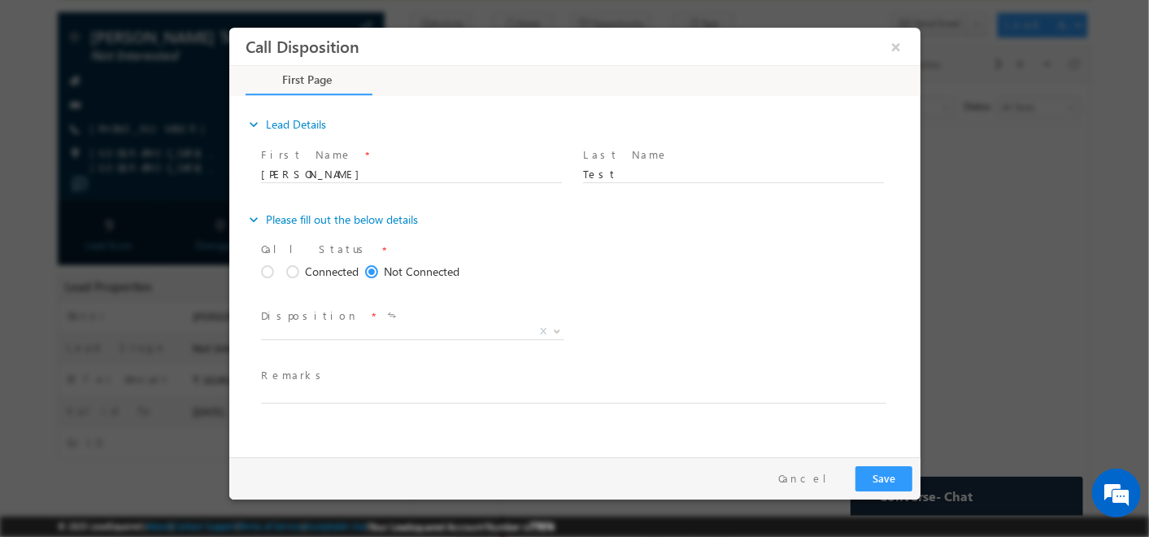
click at [602, 280] on div "Connected Not Connected" at bounding box center [563, 274] width 607 height 22
click at [290, 272] on span at bounding box center [294, 272] width 18 height 15
click at [228, 28] on input "Connected" at bounding box center [228, 28] width 0 height 0
click at [314, 329] on span "X" at bounding box center [411, 332] width 303 height 16
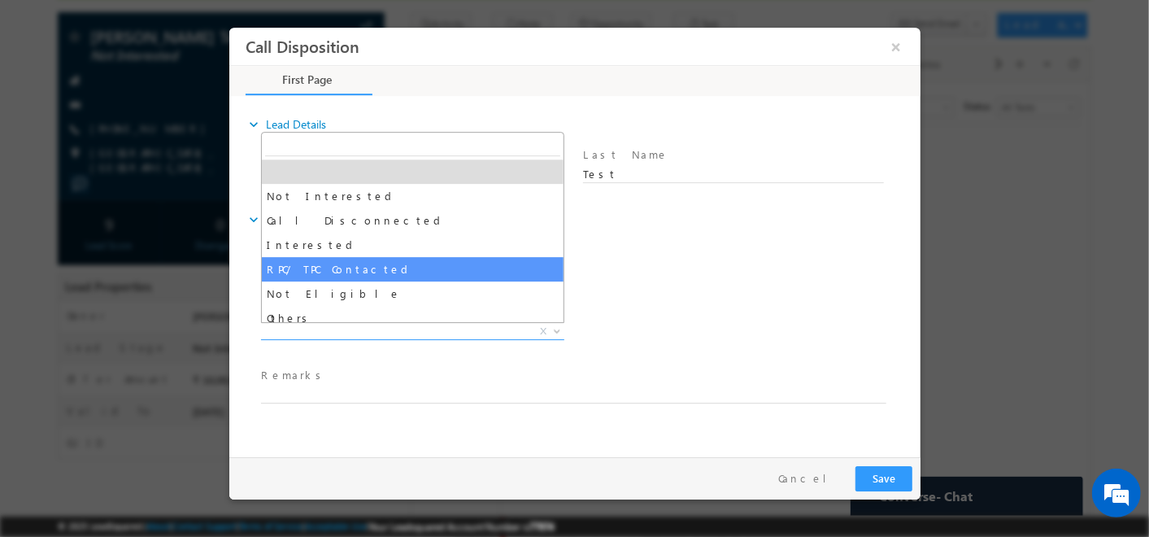
scroll to position [7, 0]
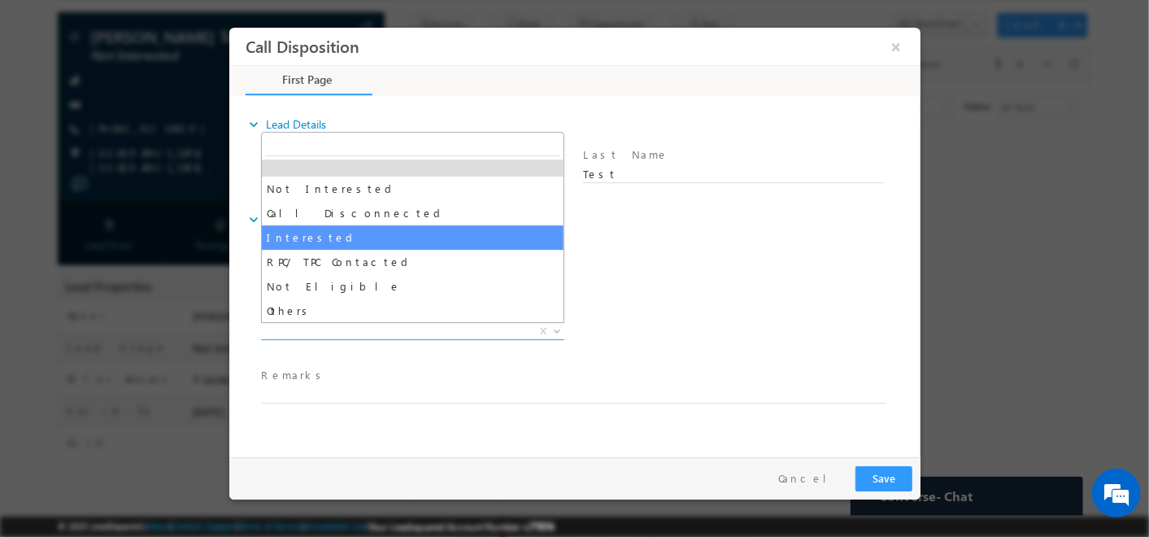
click at [729, 246] on span "Call Status *" at bounding box center [563, 251] width 607 height 18
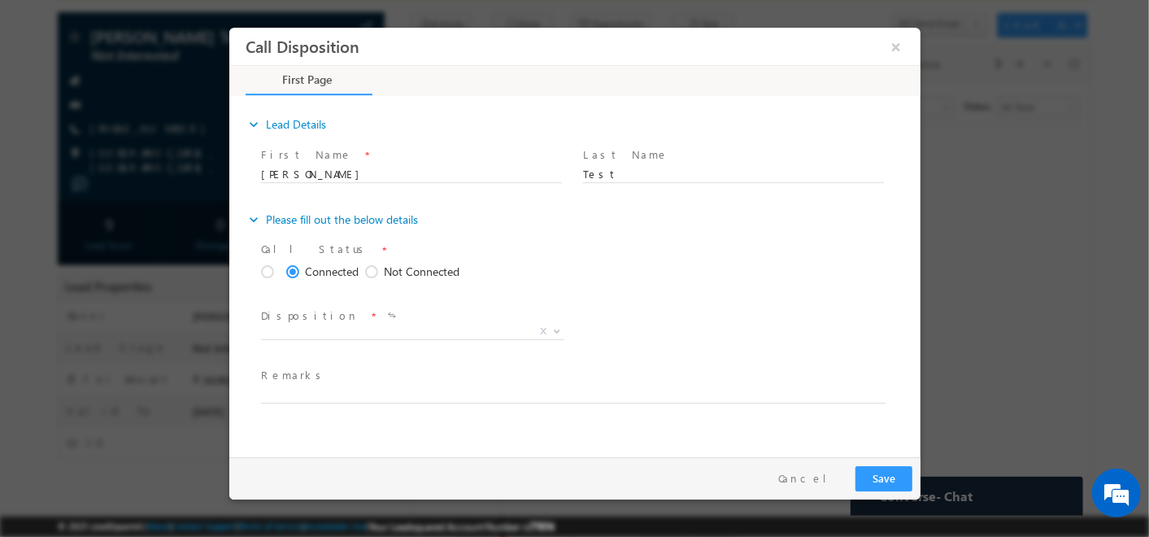
click at [370, 277] on span at bounding box center [373, 272] width 18 height 15
click at [228, 28] on input "Not Connected" at bounding box center [228, 28] width 0 height 0
click at [365, 327] on span "X" at bounding box center [411, 332] width 303 height 16
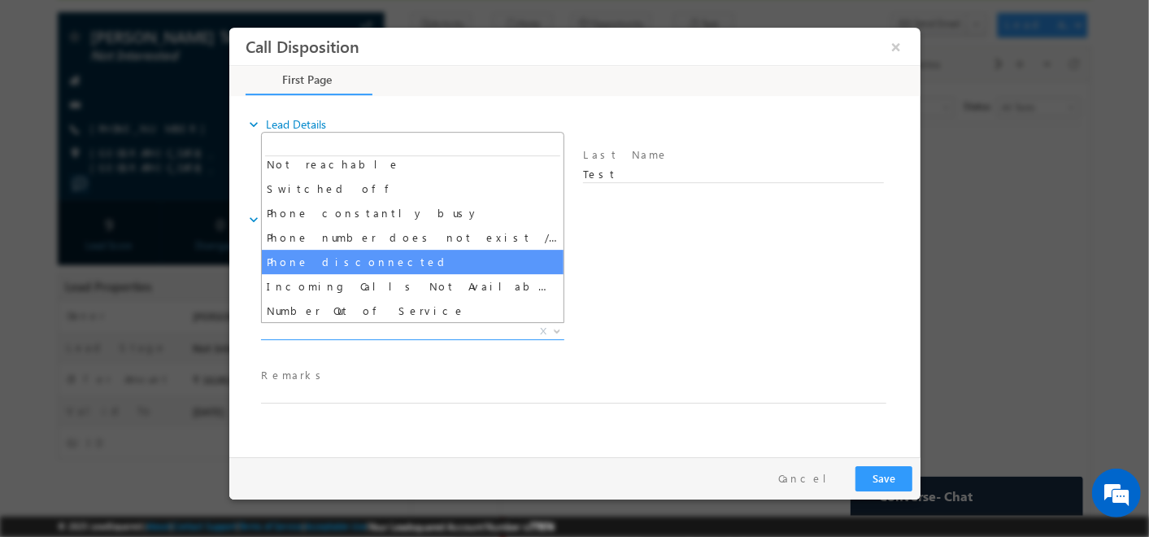
scroll to position [0, 0]
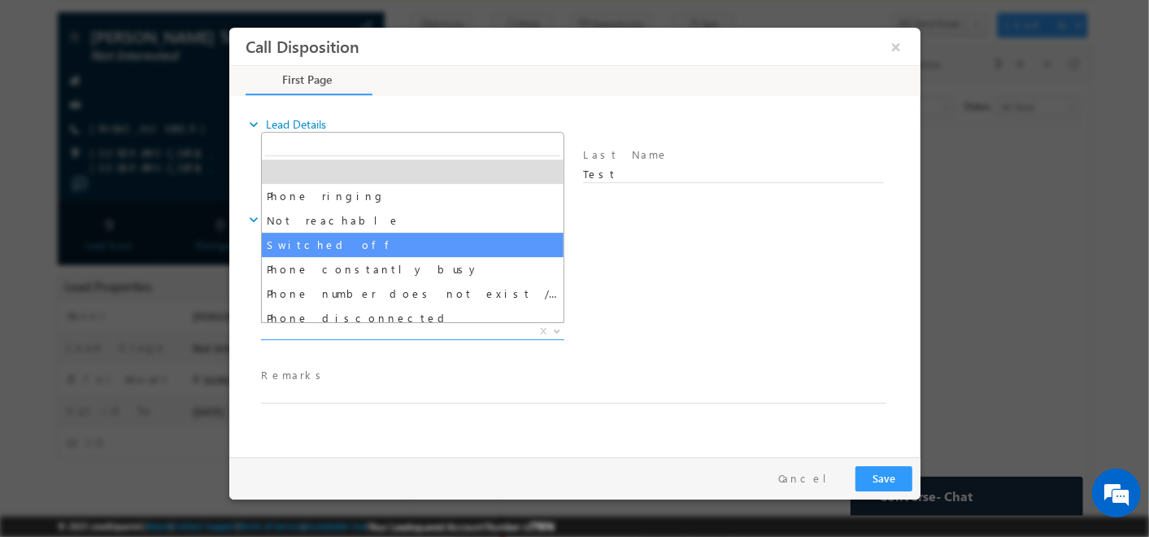
click at [696, 274] on div "Connected Not Connected" at bounding box center [563, 274] width 607 height 22
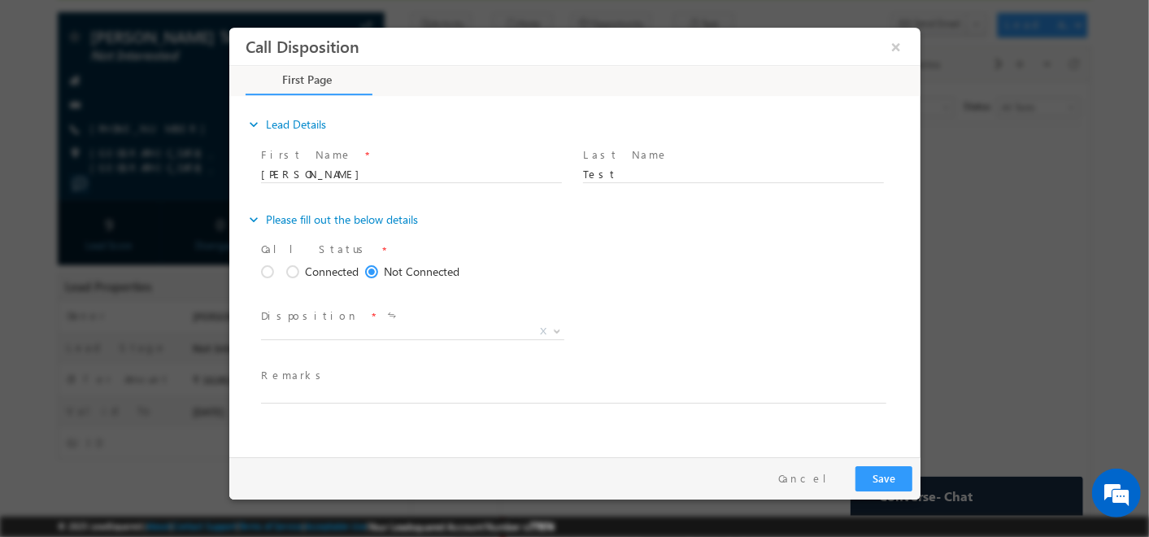
click at [290, 269] on span at bounding box center [294, 272] width 18 height 15
click at [228, 28] on input "Connected" at bounding box center [228, 28] width 0 height 0
click at [373, 272] on span at bounding box center [373, 272] width 18 height 15
click at [228, 28] on input "Not Connected" at bounding box center [228, 28] width 0 height 0
click at [356, 334] on span "X" at bounding box center [411, 332] width 303 height 16
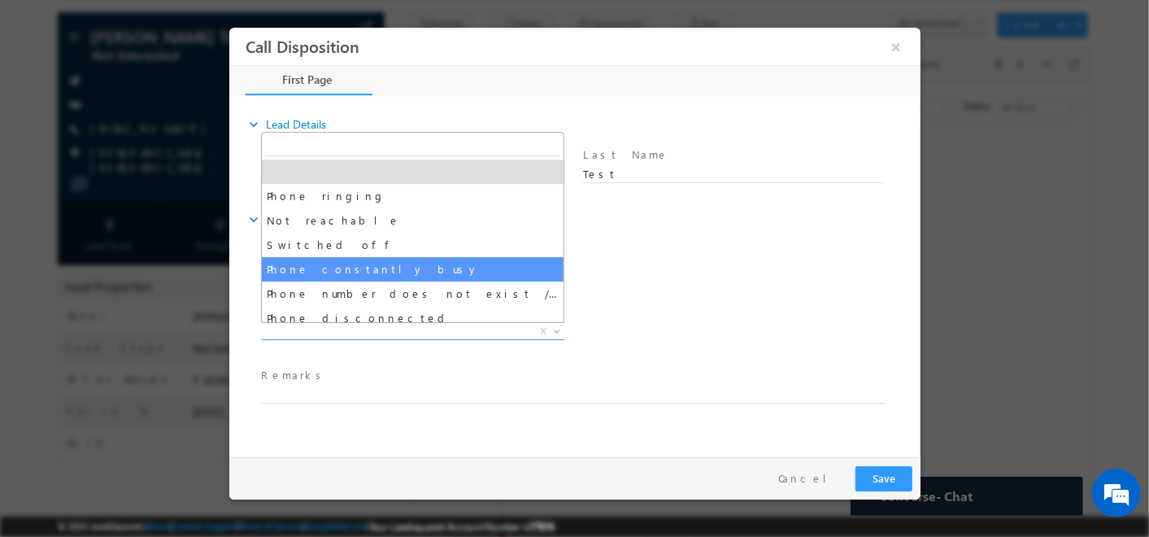
click at [703, 302] on div "Call Status * Connected Not Connected" at bounding box center [580, 271] width 646 height 66
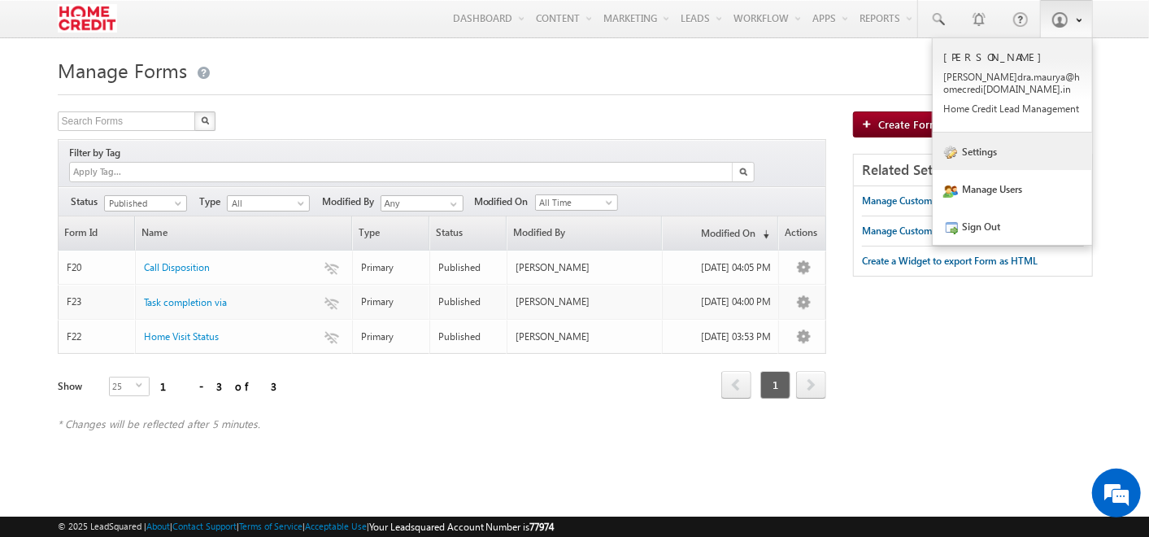
click at [992, 146] on link "Settings" at bounding box center [1012, 151] width 159 height 37
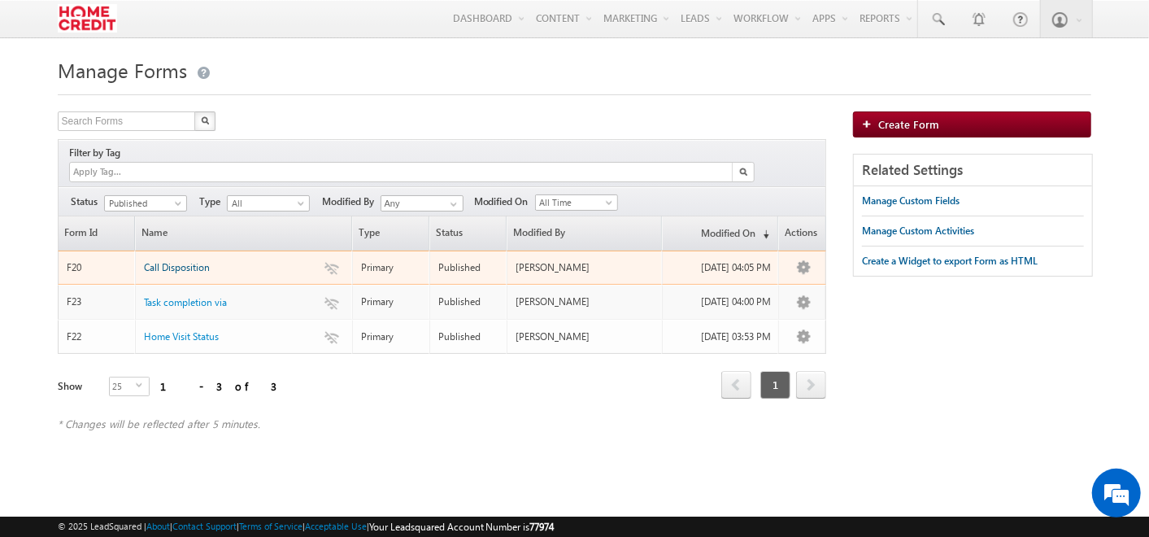
click at [172, 261] on span "Call Disposition" at bounding box center [177, 267] width 66 height 12
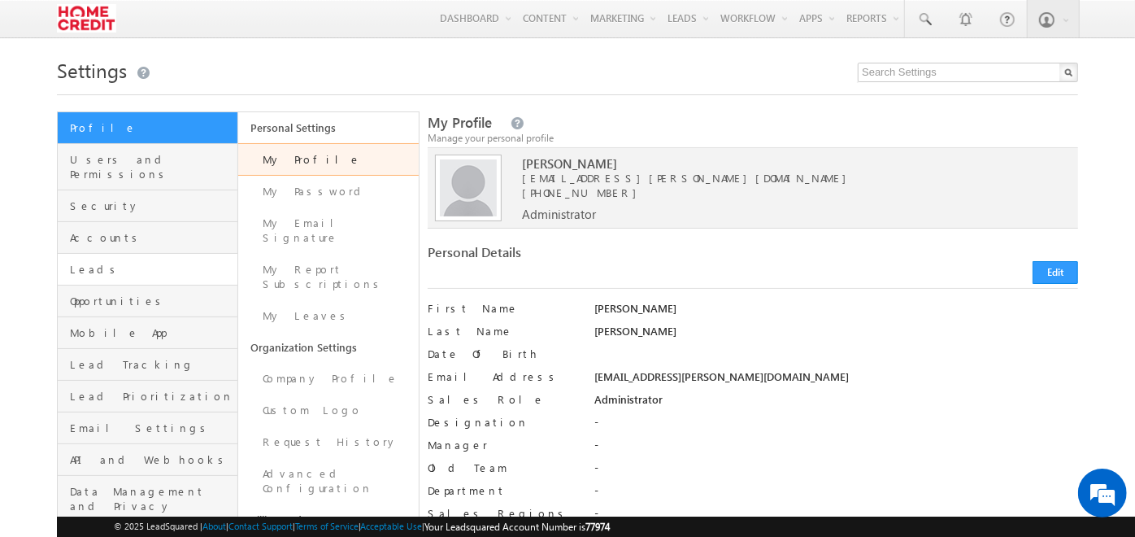
click at [147, 254] on link "Leads" at bounding box center [148, 270] width 180 height 32
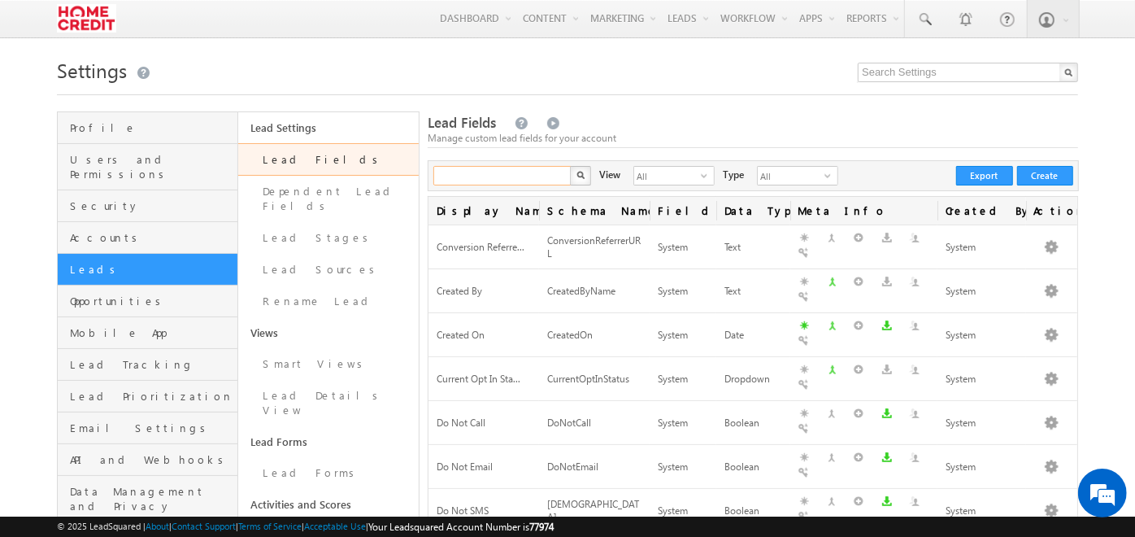
click at [537, 169] on input "text" at bounding box center [502, 176] width 139 height 20
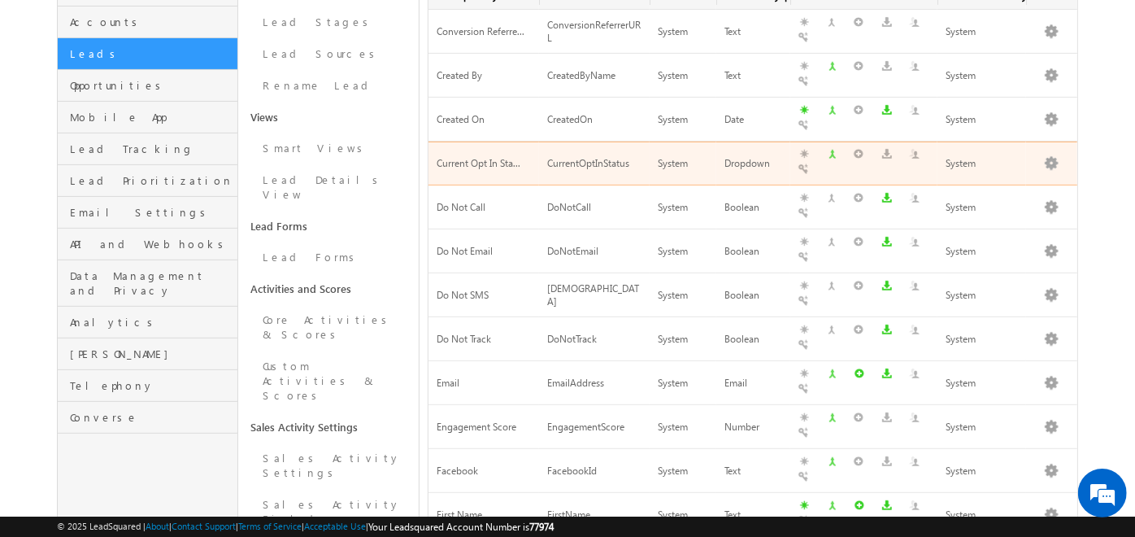
scroll to position [220, 0]
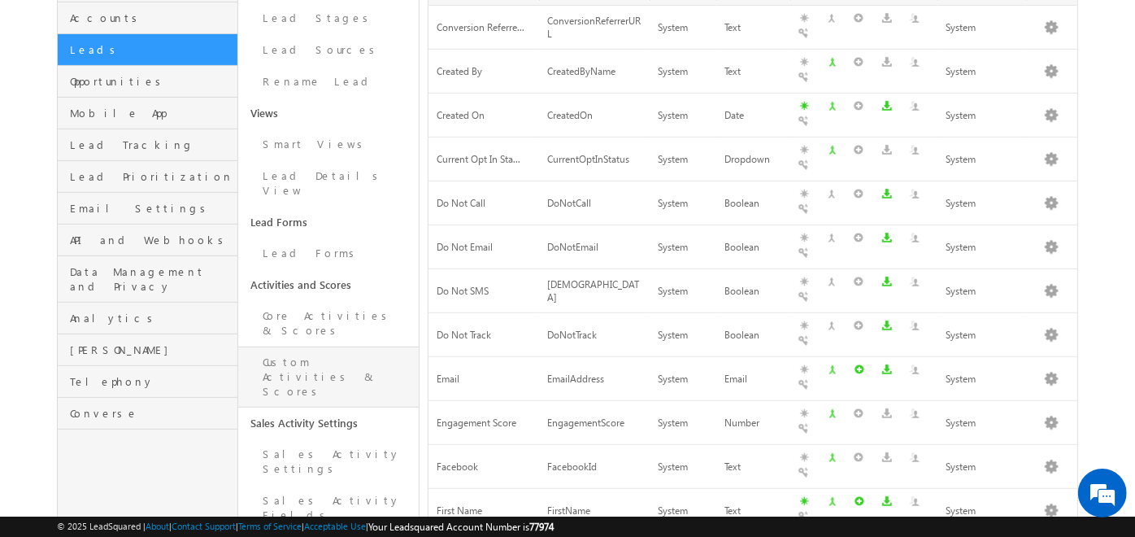
type input "p"
click at [303, 346] on link "Custom Activities & Scores" at bounding box center [328, 376] width 181 height 61
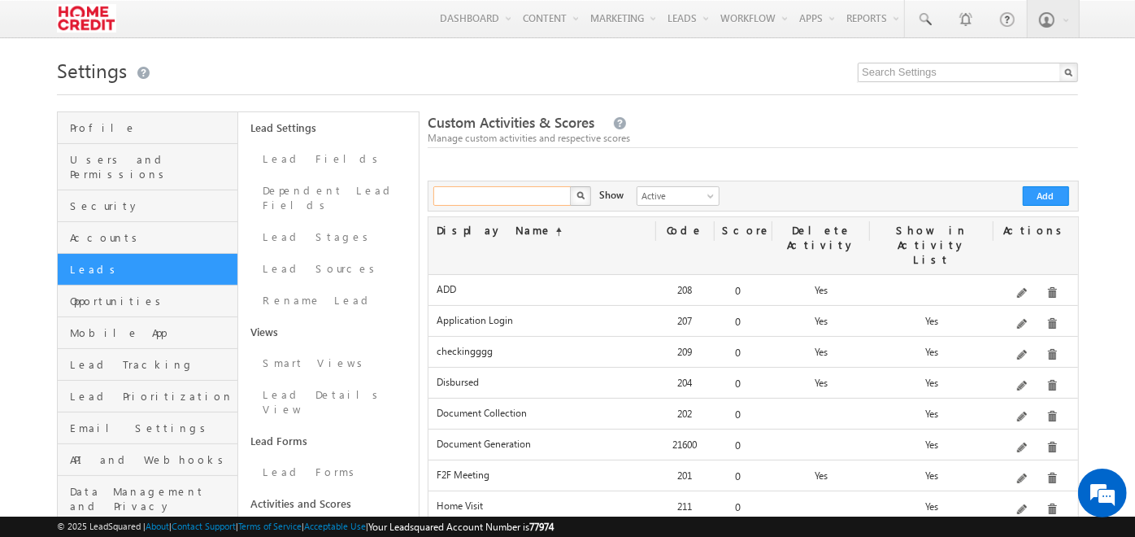
click at [497, 190] on input "text" at bounding box center [502, 196] width 139 height 20
type input "phone"
click at [570, 186] on button "button" at bounding box center [580, 196] width 21 height 20
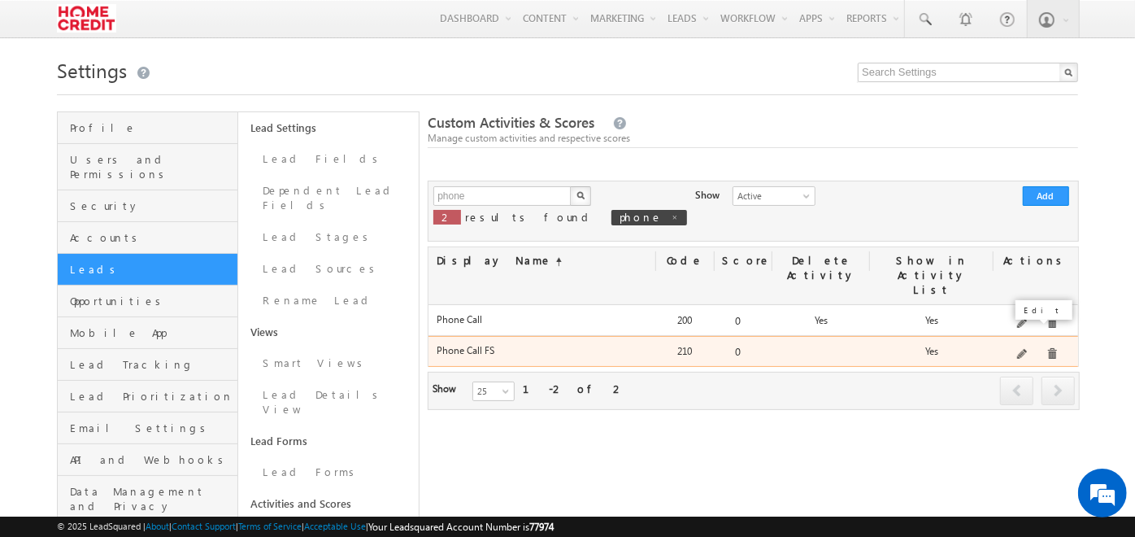
click at [1026, 349] on span at bounding box center [1023, 355] width 12 height 12
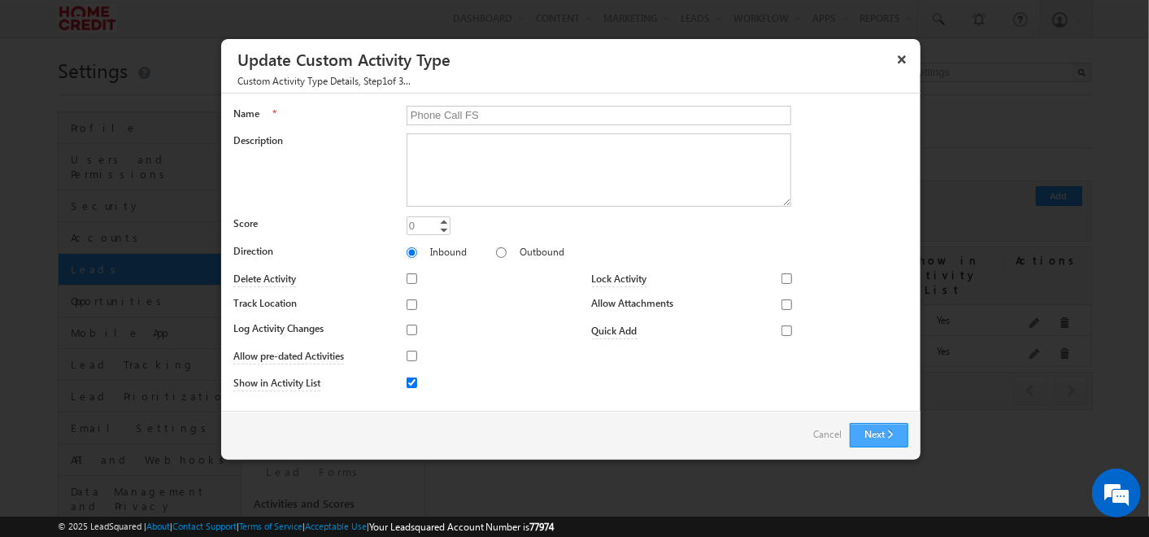
click at [868, 433] on button "Next" at bounding box center [879, 435] width 59 height 24
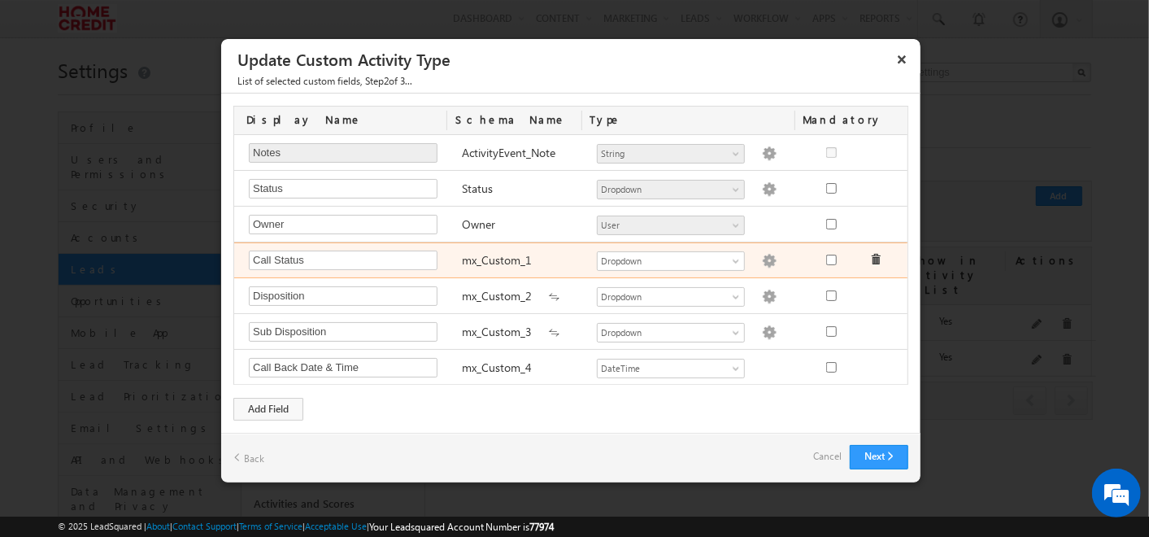
click at [762, 255] on img at bounding box center [769, 261] width 15 height 15
type textarea "Connected Not Connected"
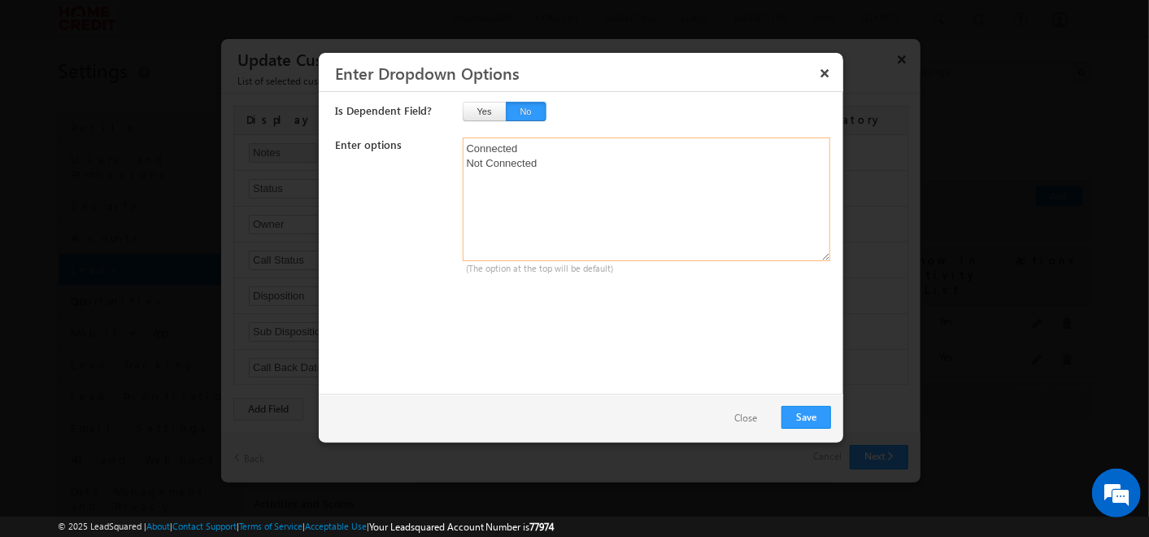
click at [480, 153] on textarea "Connected Not Connected" at bounding box center [647, 199] width 368 height 124
click at [836, 71] on button "×" at bounding box center [825, 73] width 26 height 28
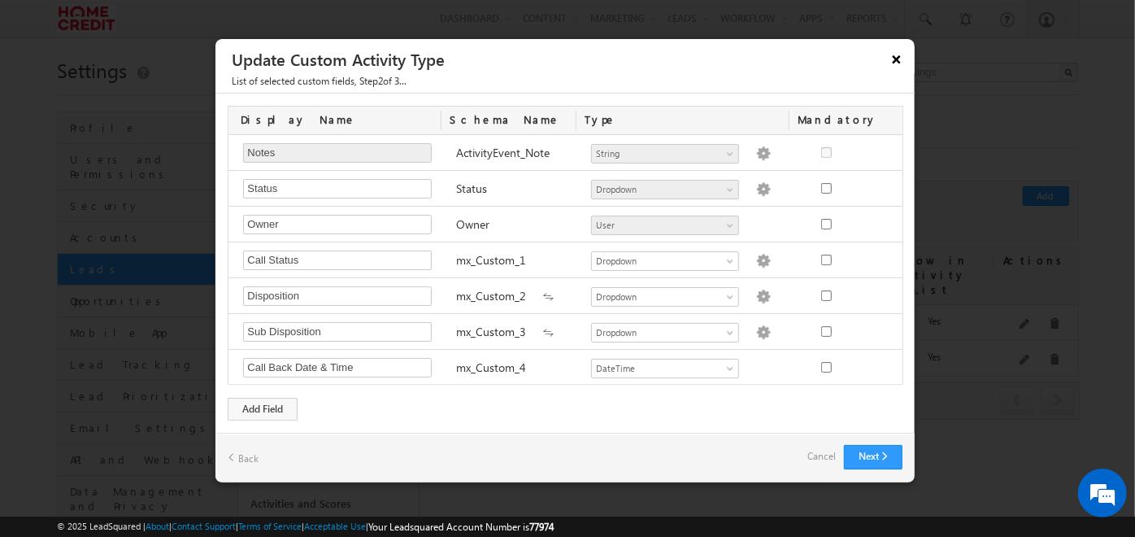
click at [892, 59] on button "×" at bounding box center [897, 59] width 26 height 28
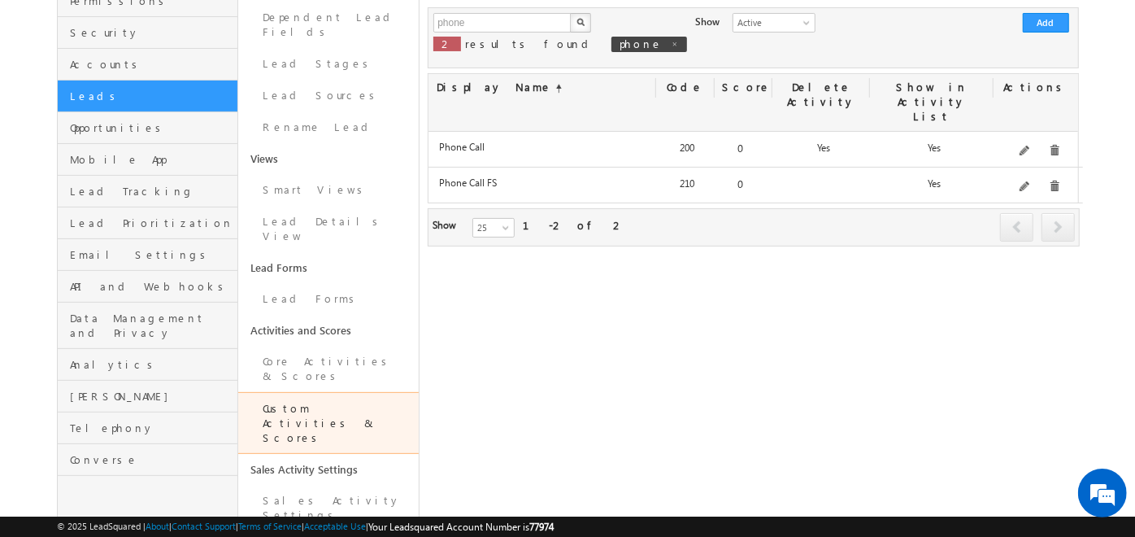
scroll to position [174, 0]
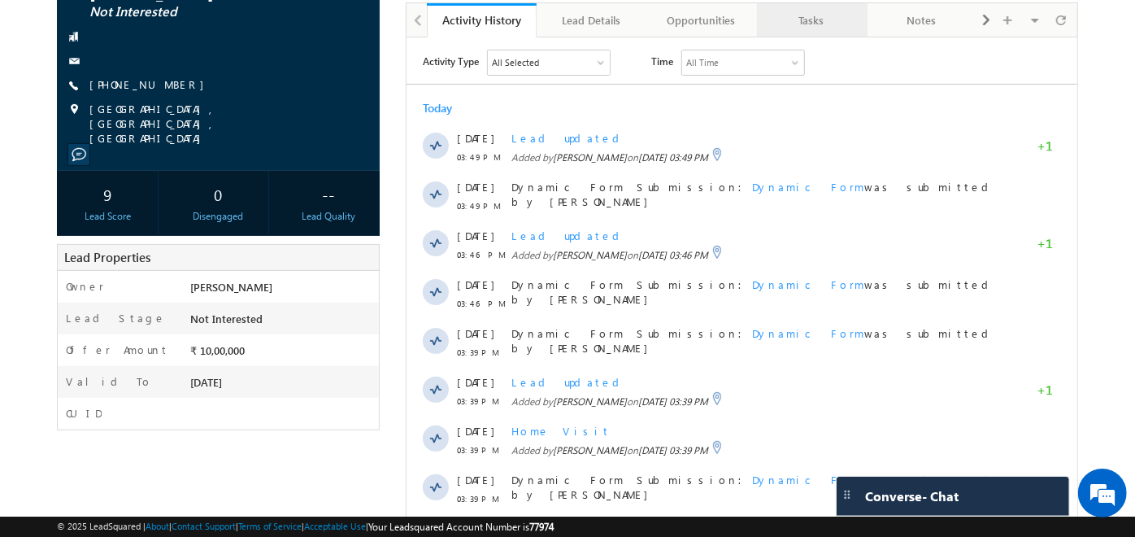
click at [799, 36] on link "Tasks" at bounding box center [812, 20] width 110 height 34
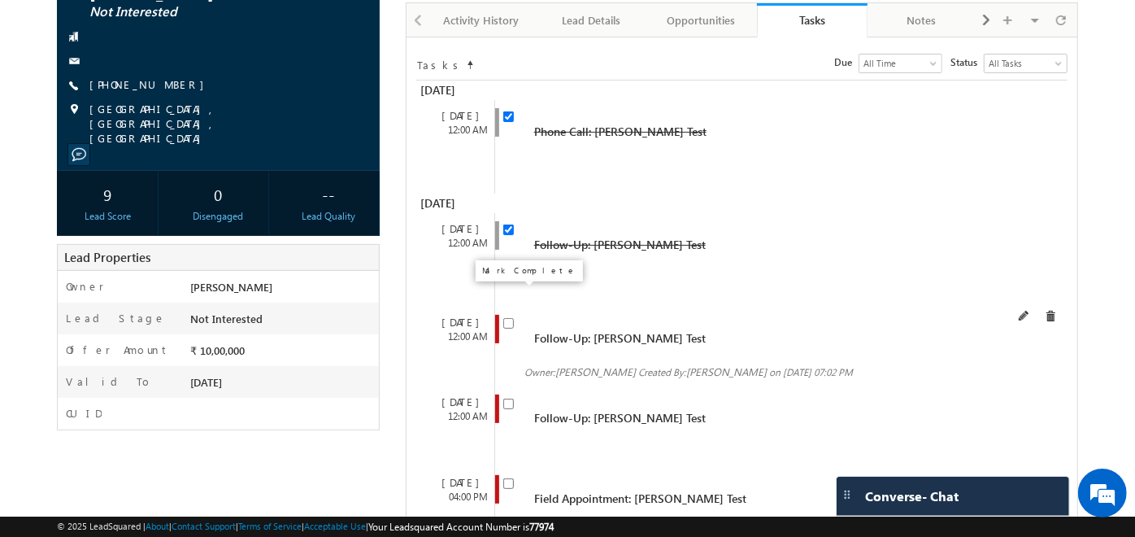
click at [507, 318] on input "checkbox" at bounding box center [508, 323] width 11 height 11
checkbox input "false"
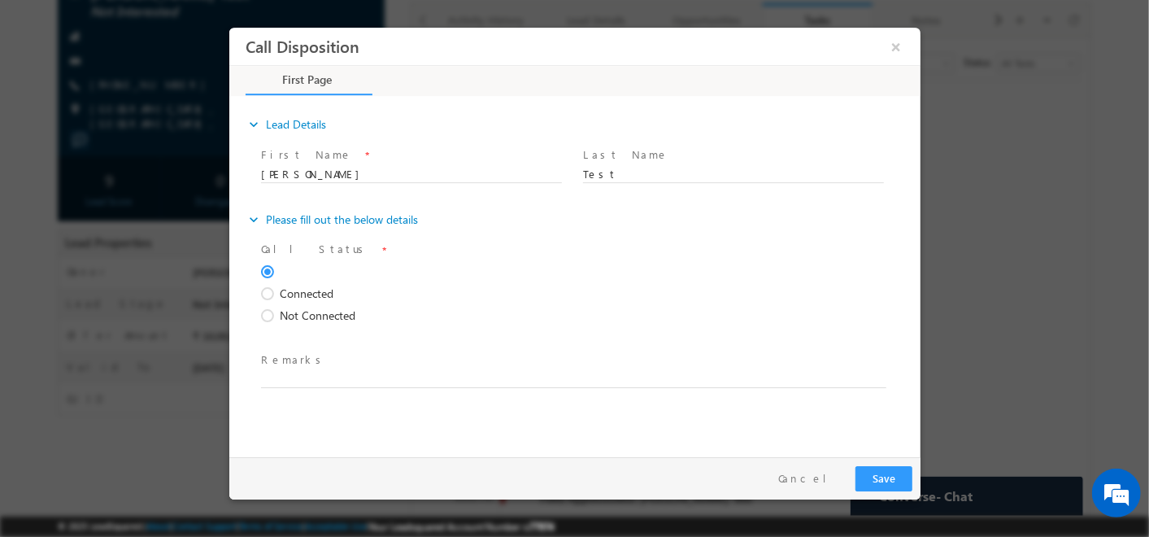
click at [290, 290] on span "Connected" at bounding box center [306, 293] width 54 height 17
click at [228, 28] on input "Connected" at bounding box center [228, 28] width 0 height 0
click at [289, 311] on span "Not Connected" at bounding box center [317, 315] width 76 height 17
click at [228, 28] on input "Not Connected" at bounding box center [228, 28] width 0 height 0
click at [281, 295] on span "Connected" at bounding box center [306, 293] width 54 height 17
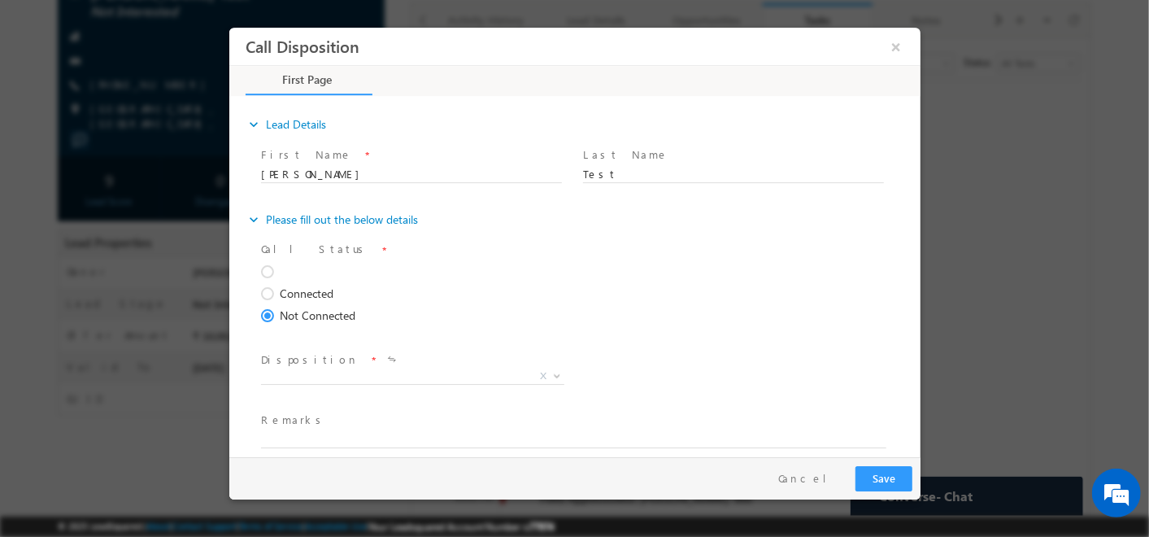
click at [228, 28] on input "Connected" at bounding box center [228, 28] width 0 height 0
click at [524, 267] on div at bounding box center [563, 274] width 607 height 22
click at [903, 49] on button "×" at bounding box center [895, 47] width 28 height 30
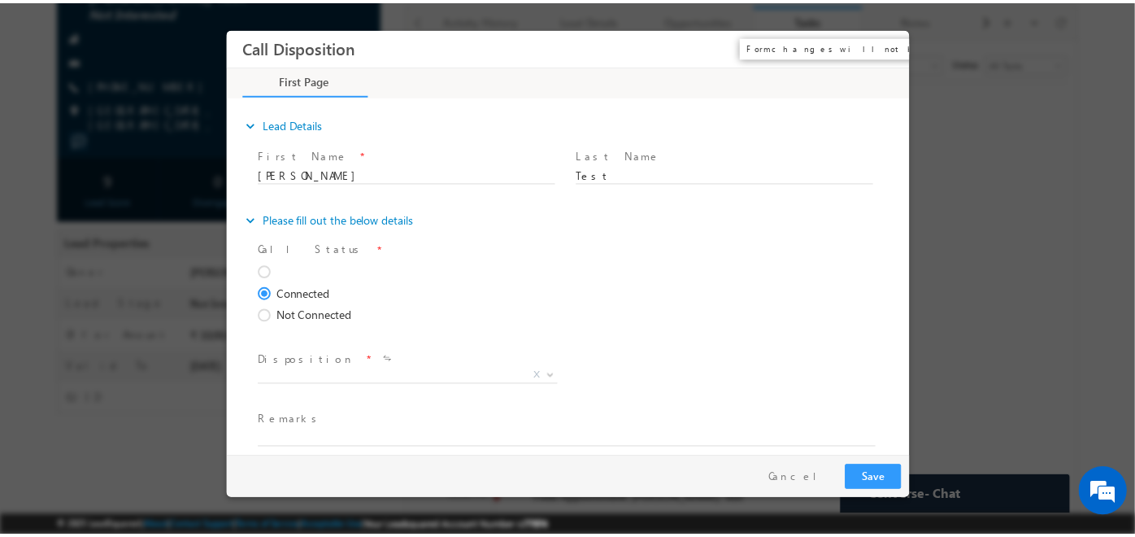
scroll to position [185, 0]
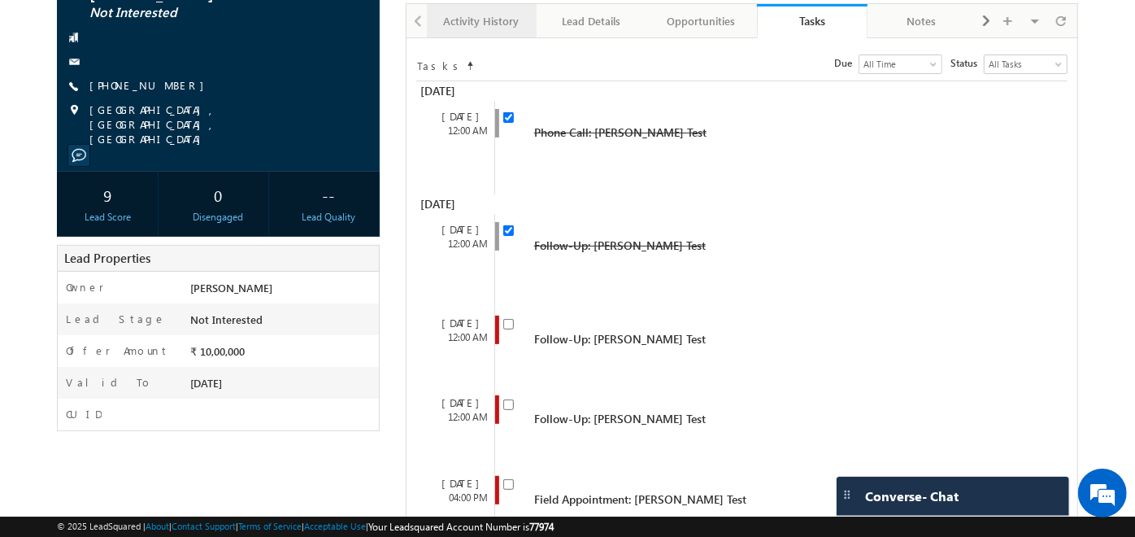
click at [506, 25] on div "Activity History" at bounding box center [481, 21] width 82 height 20
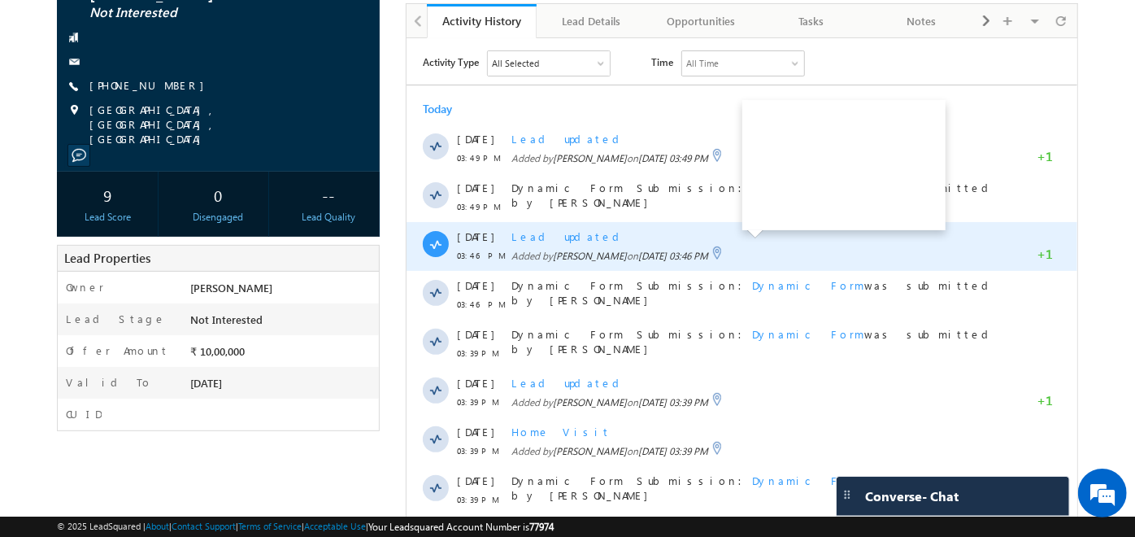
click at [724, 249] on span at bounding box center [717, 252] width 13 height 13
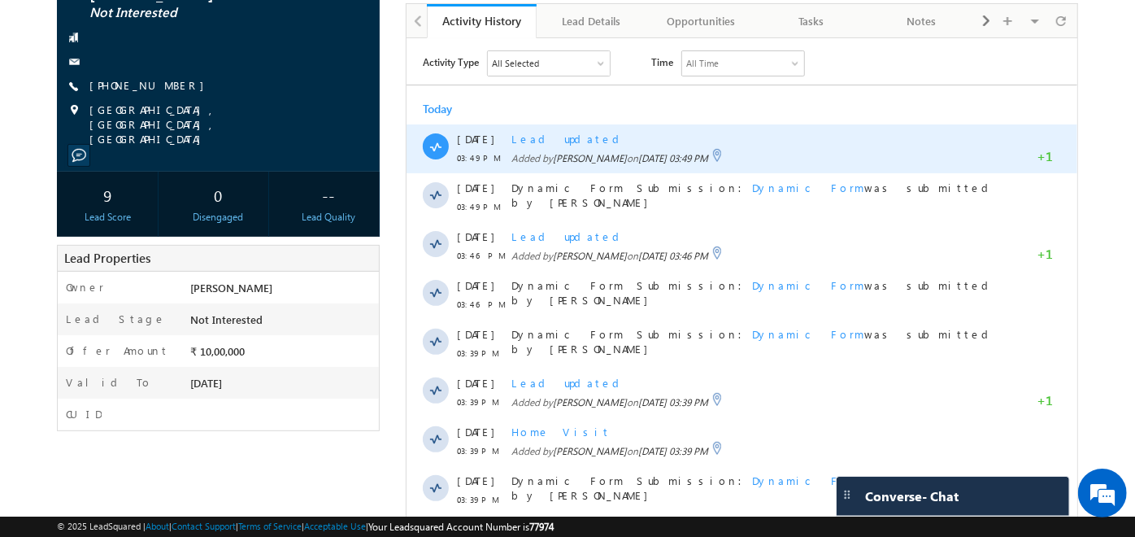
scroll to position [0, 0]
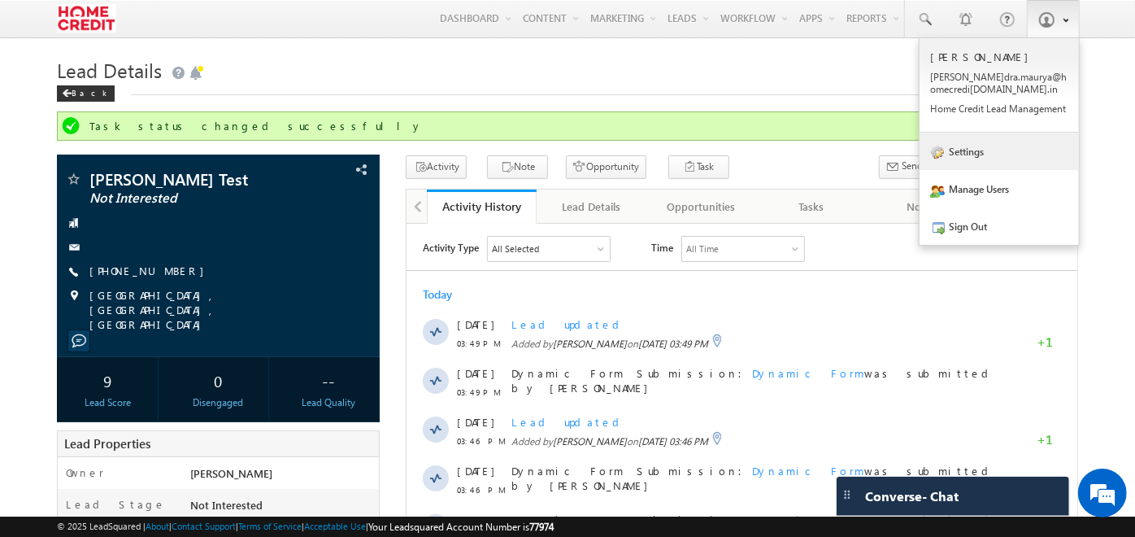
click at [973, 160] on link "Settings" at bounding box center [999, 151] width 159 height 37
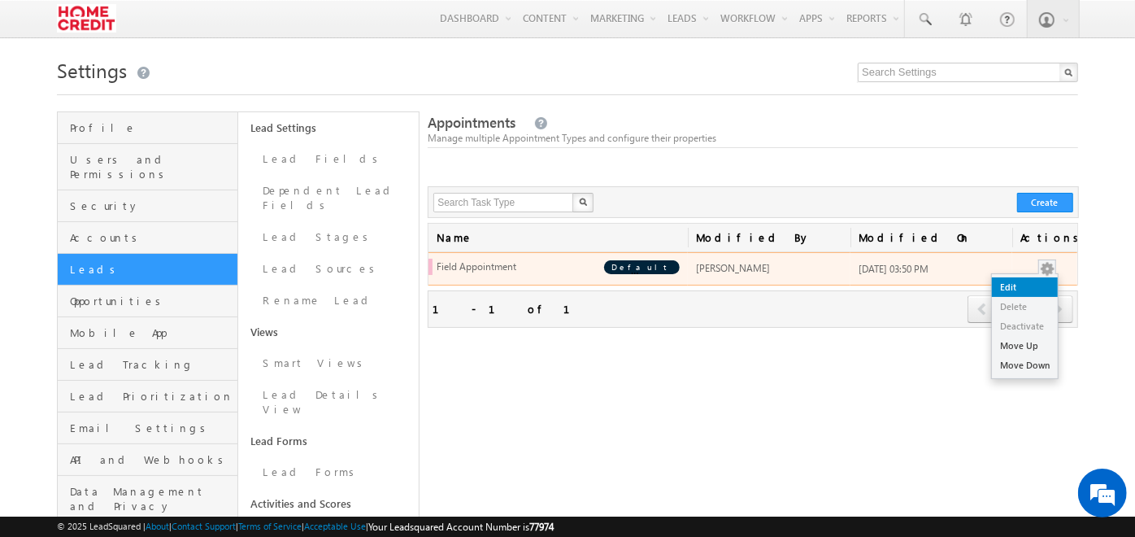
click at [1041, 279] on link "Edit" at bounding box center [1025, 287] width 66 height 20
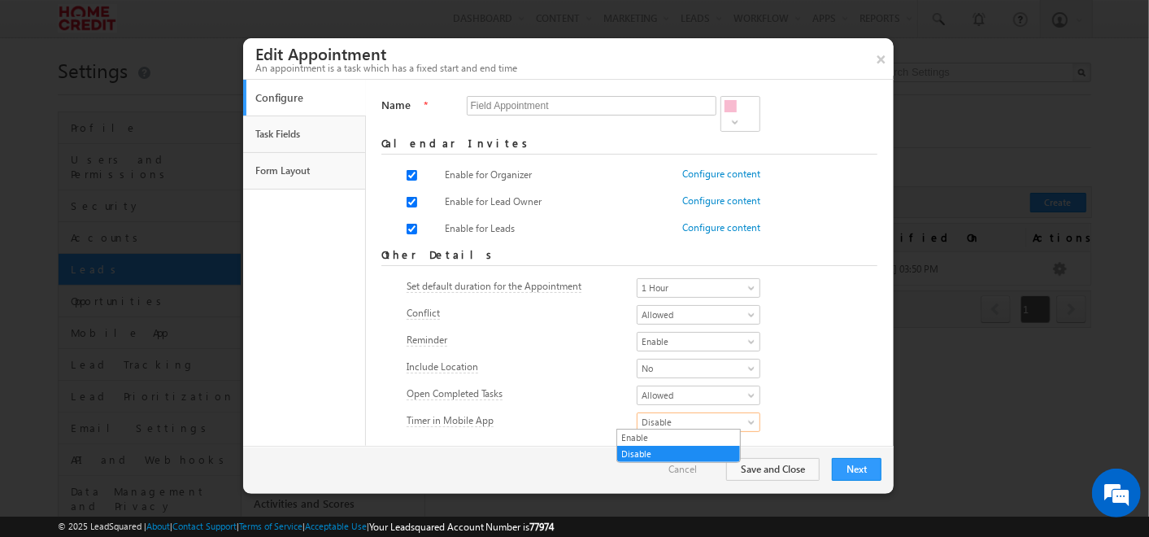
click at [692, 422] on span "Disable" at bounding box center [694, 422] width 112 height 15
click at [646, 433] on link "Enable" at bounding box center [678, 437] width 123 height 15
click at [678, 416] on span "Enable" at bounding box center [694, 422] width 112 height 15
click at [653, 449] on link "Disable" at bounding box center [678, 453] width 123 height 15
click at [760, 476] on button "Save and Close" at bounding box center [773, 469] width 94 height 23
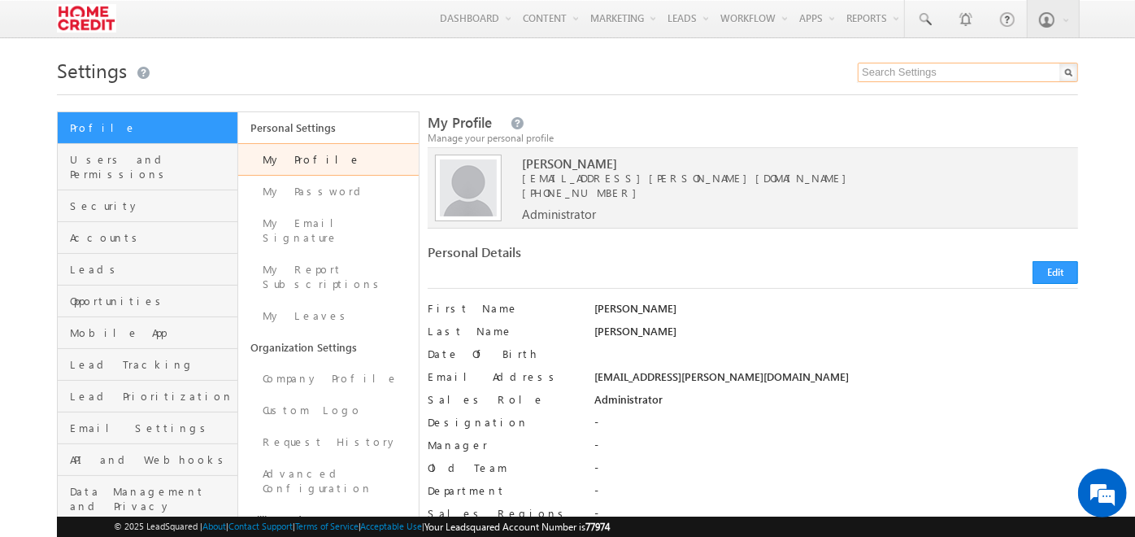
click at [995, 72] on input "text" at bounding box center [968, 73] width 220 height 20
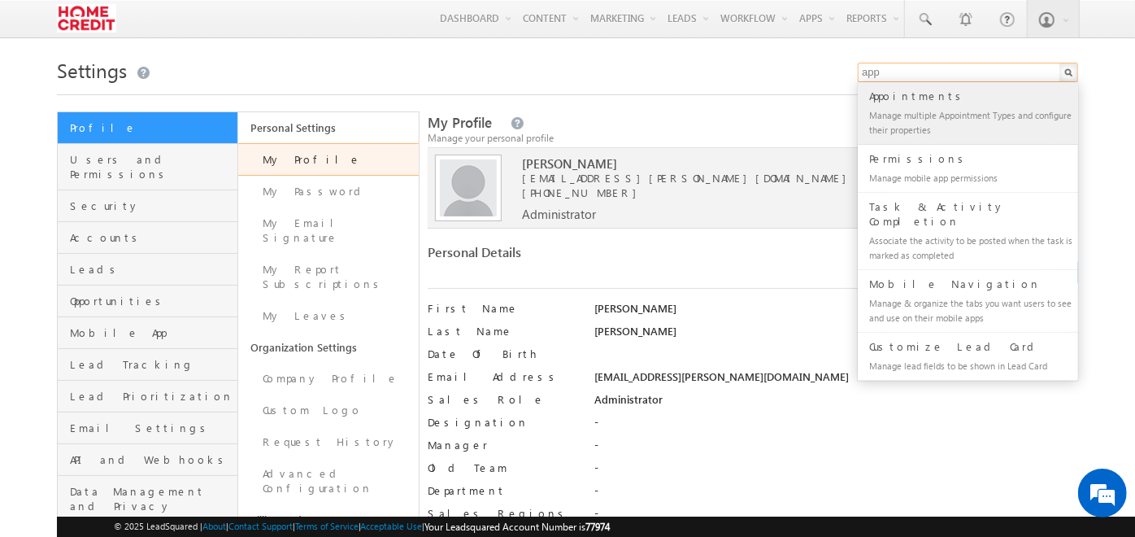
type input "app"
click at [978, 102] on div "Appointments" at bounding box center [975, 96] width 218 height 18
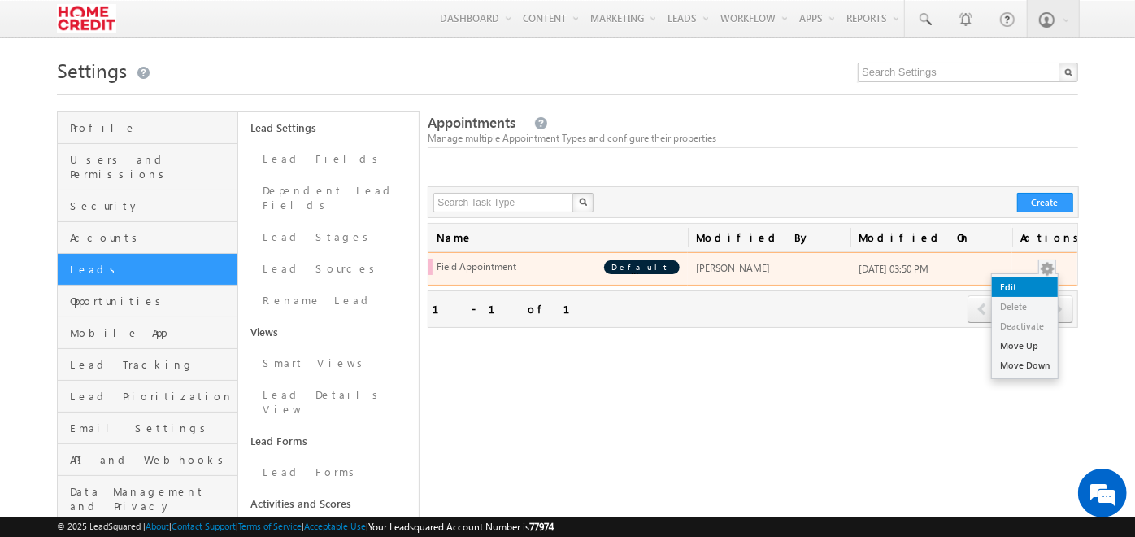
click at [1023, 283] on link "Edit" at bounding box center [1025, 287] width 66 height 20
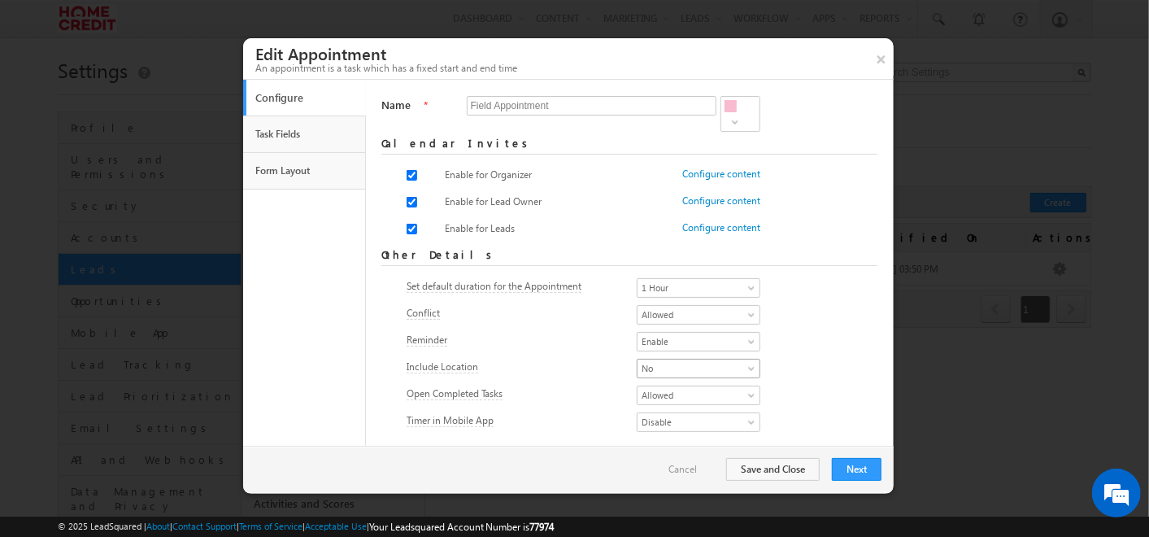
click at [662, 363] on span "No" at bounding box center [694, 368] width 112 height 15
click at [649, 379] on link "Yes" at bounding box center [678, 383] width 123 height 15
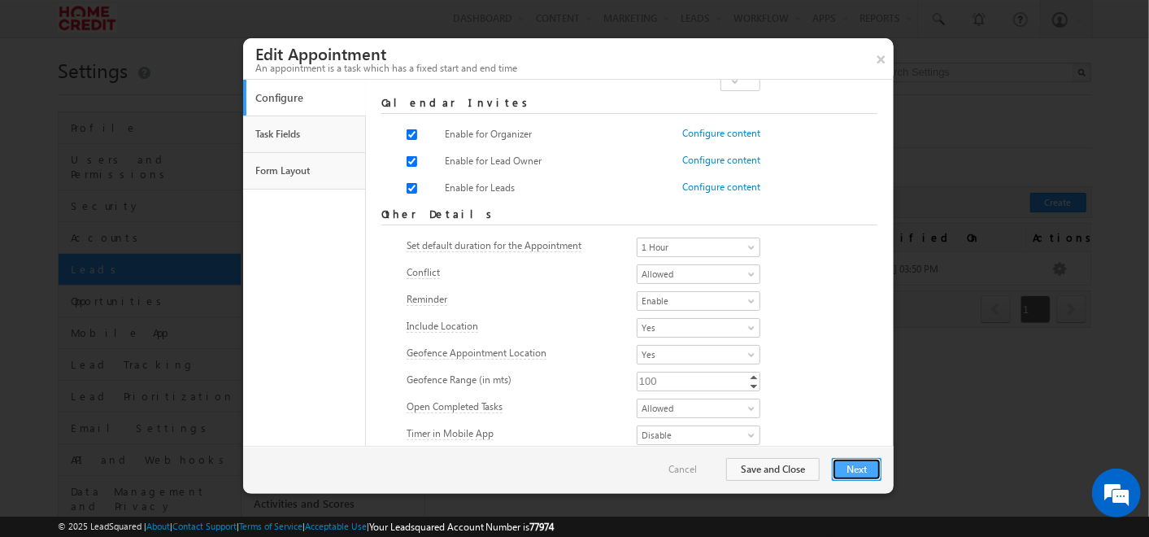
click at [843, 472] on button "Next" at bounding box center [857, 469] width 50 height 23
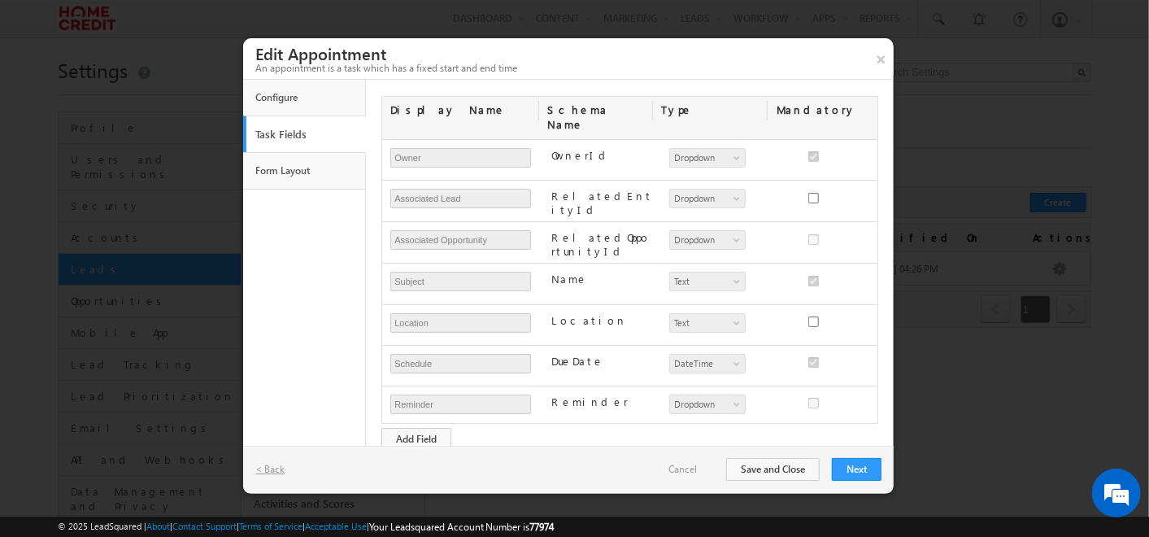
click at [274, 467] on link "< Back" at bounding box center [278, 469] width 46 height 15
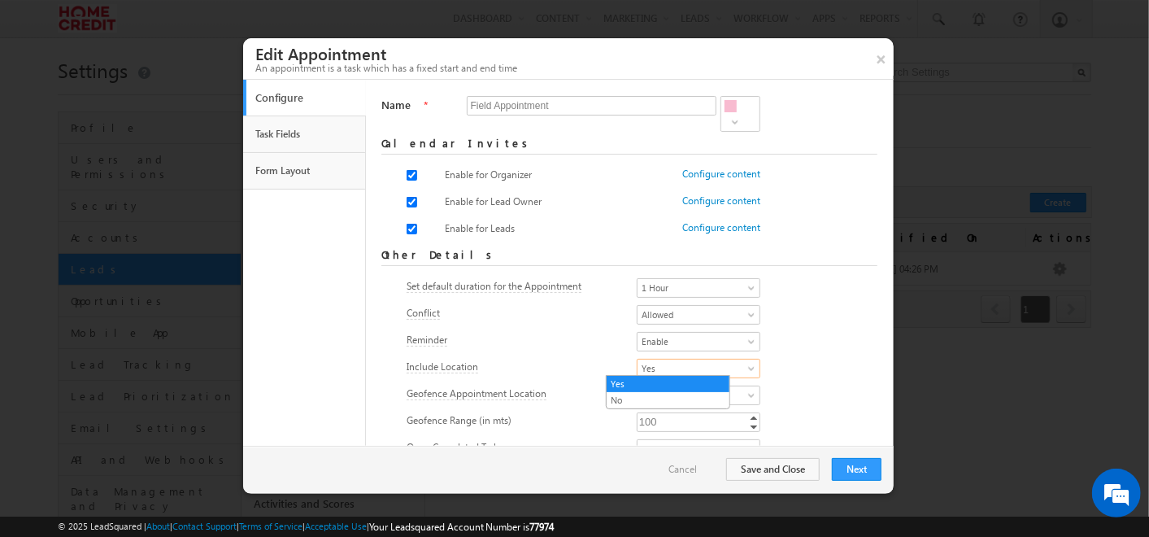
click at [638, 364] on span "Yes" at bounding box center [694, 368] width 112 height 15
click at [627, 394] on link "No" at bounding box center [668, 400] width 123 height 15
click at [690, 472] on link "Cancel" at bounding box center [690, 469] width 45 height 15
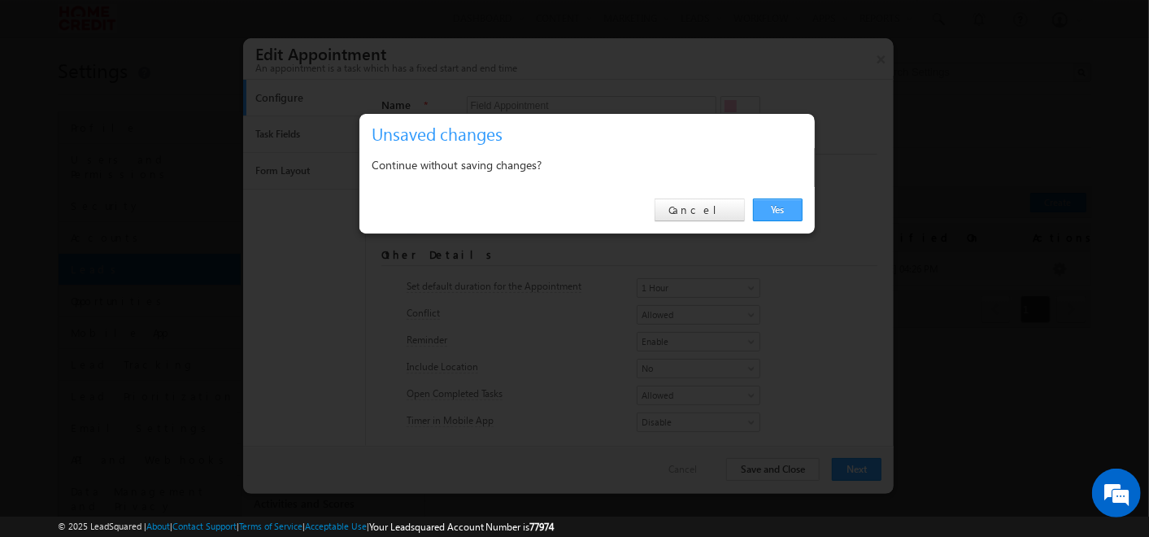
click at [765, 218] on link "Yes" at bounding box center [778, 209] width 50 height 23
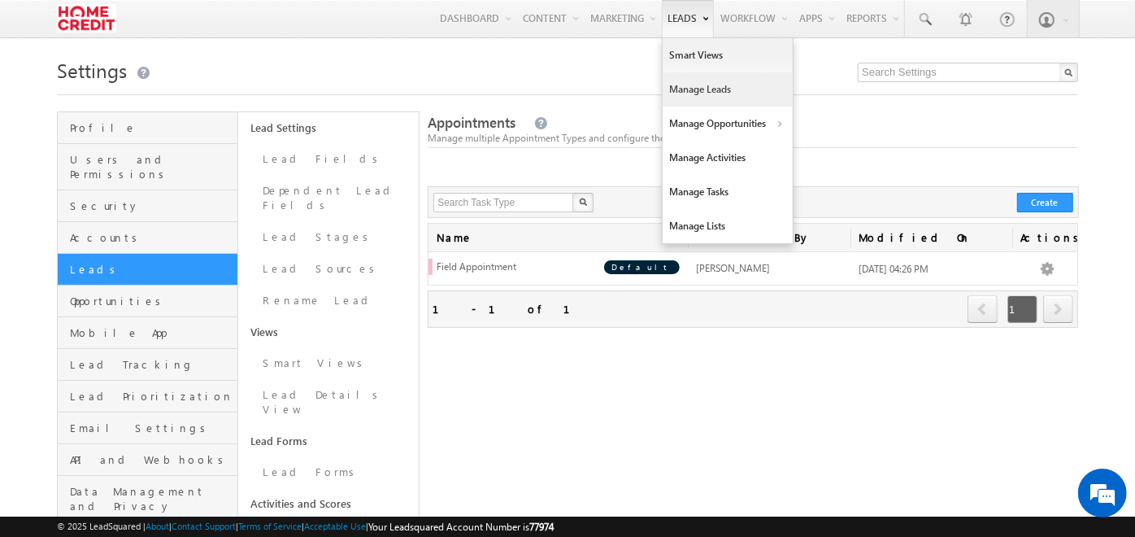
click at [700, 81] on link "Manage Leads" at bounding box center [728, 89] width 130 height 34
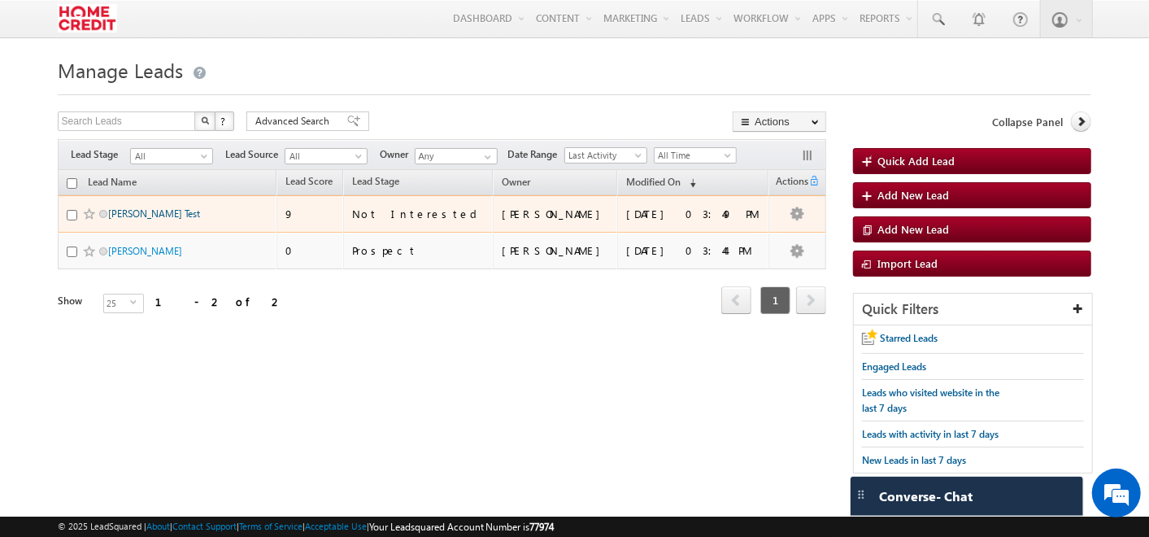
click at [137, 215] on link "[PERSON_NAME] Test" at bounding box center [154, 213] width 92 height 12
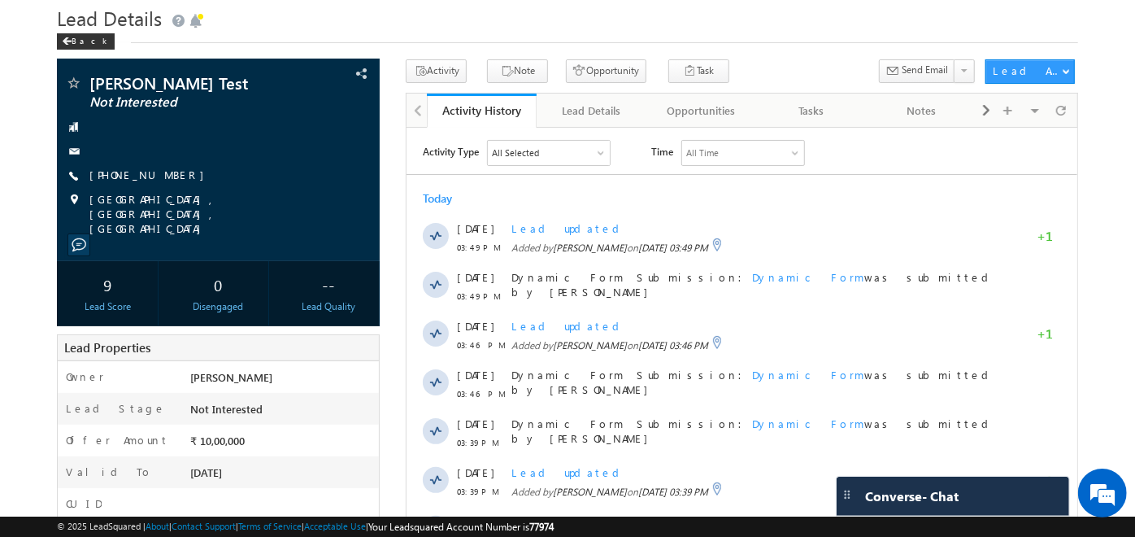
scroll to position [51, 0]
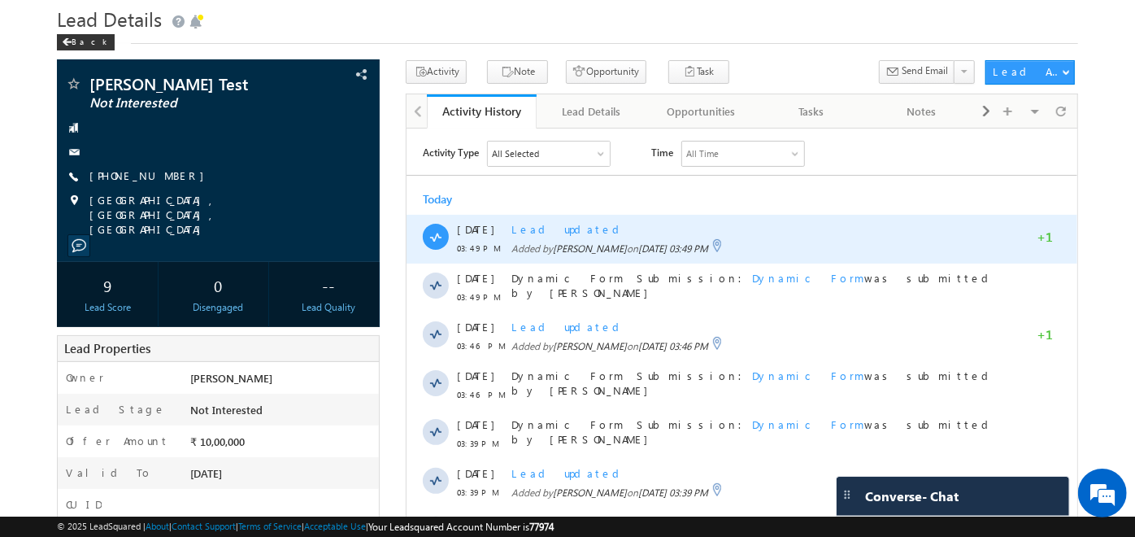
click at [571, 227] on span "Lead updated" at bounding box center [568, 228] width 114 height 14
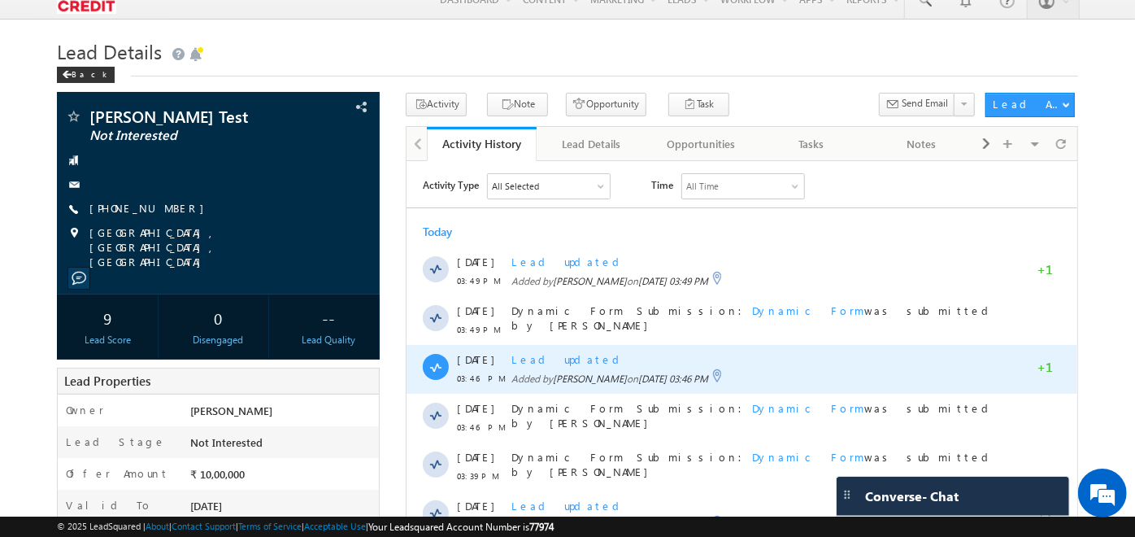
scroll to position [18, 0]
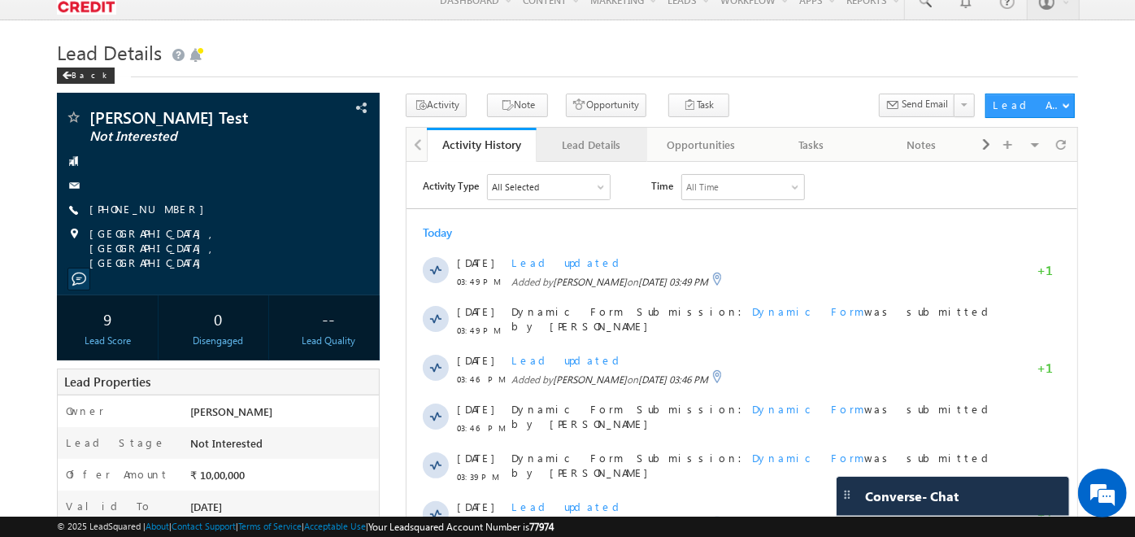
click at [583, 145] on div "Lead Details" at bounding box center [591, 145] width 82 height 20
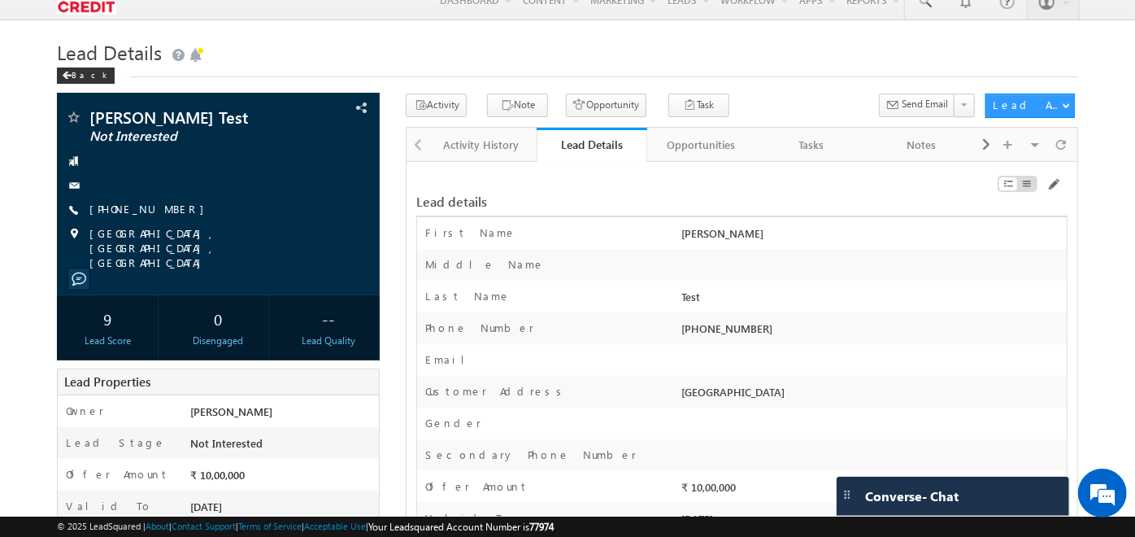
click at [1029, 192] on div at bounding box center [1018, 189] width 41 height 23
click at [1034, 182] on div at bounding box center [1026, 183] width 19 height 13
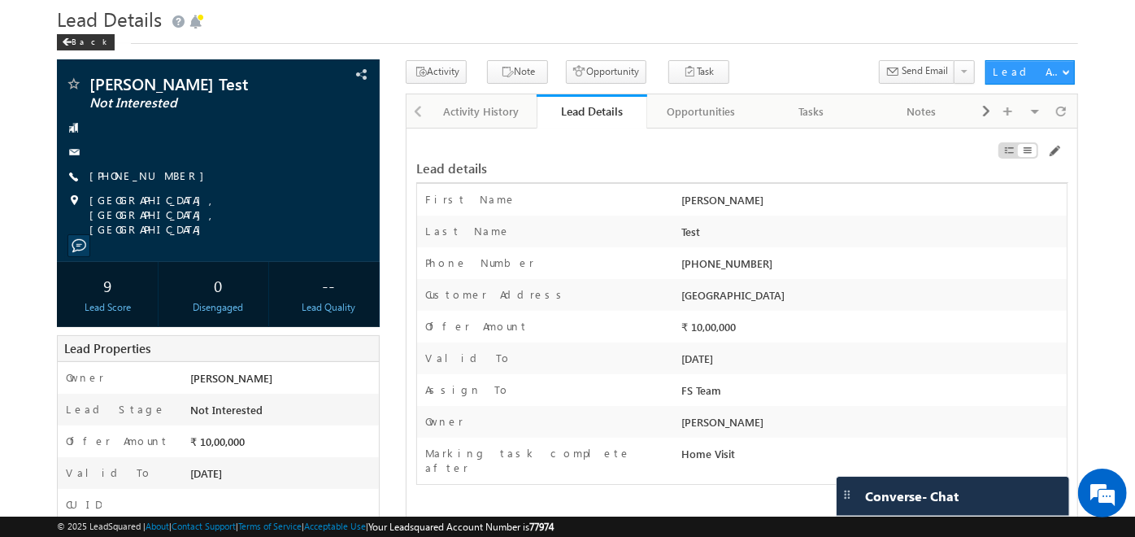
scroll to position [53, 0]
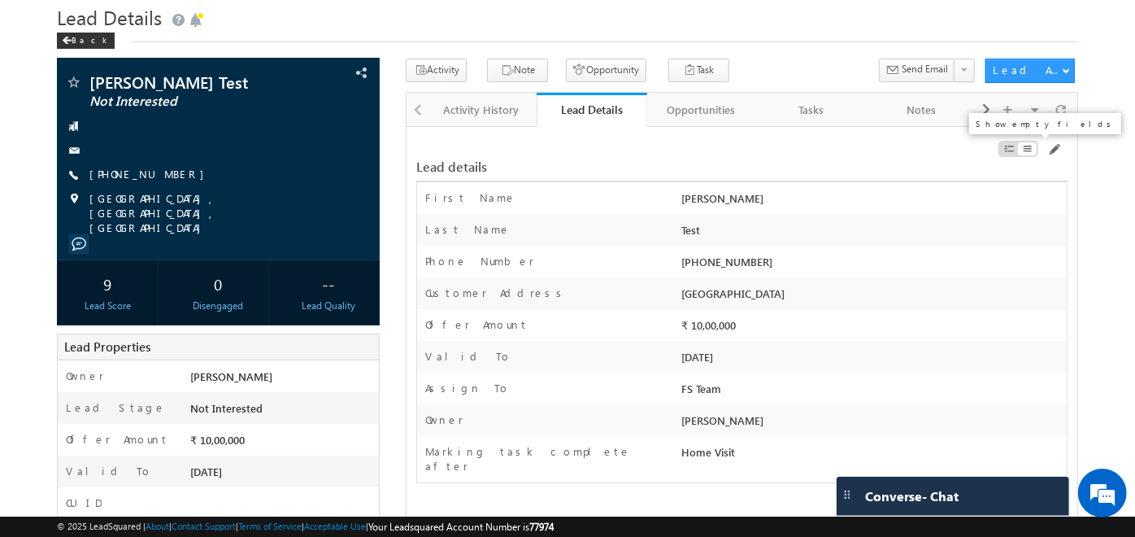
click at [1004, 146] on span at bounding box center [1008, 148] width 11 height 13
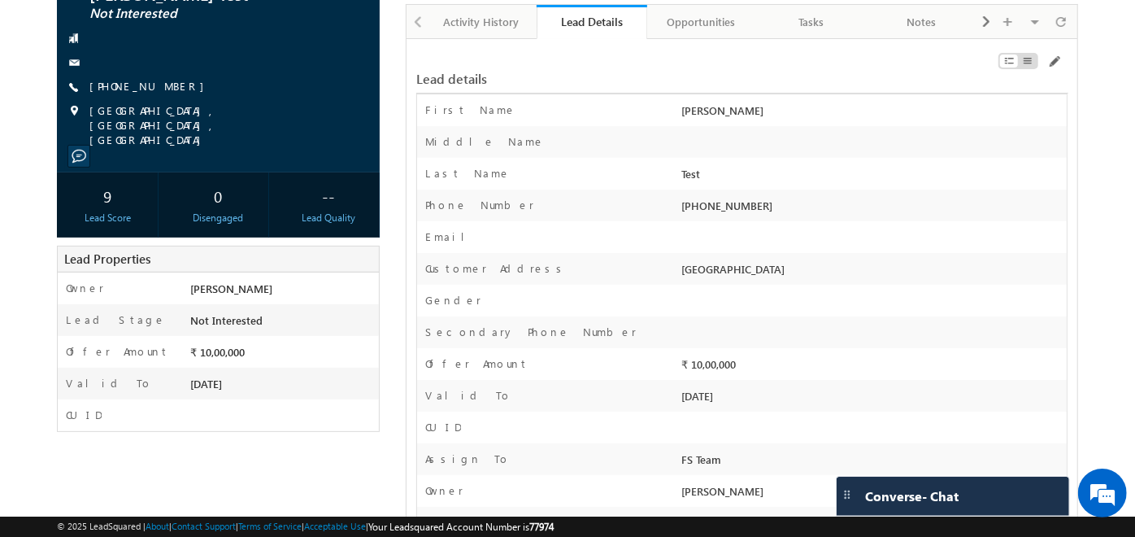
scroll to position [140, 0]
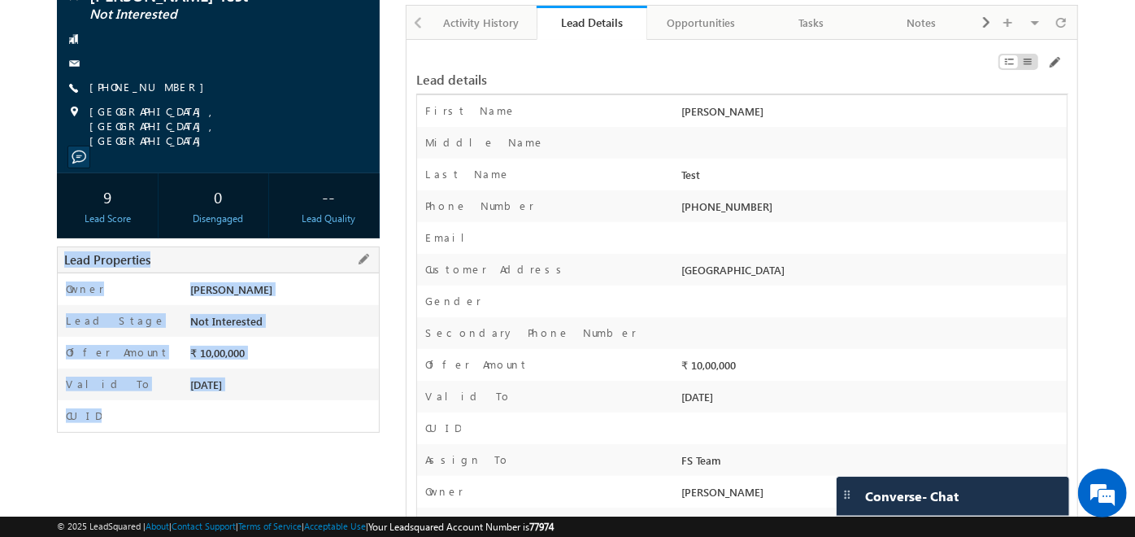
drag, startPoint x: 60, startPoint y: 241, endPoint x: 240, endPoint y: 385, distance: 230.8
click at [240, 385] on div "Lead Properties Owner * [PERSON_NAME] Lead Stage * Not Interested Offer Amount …" at bounding box center [218, 339] width 323 height 186
drag, startPoint x: 240, startPoint y: 385, endPoint x: 262, endPoint y: 439, distance: 58.0
click at [262, 439] on div "[PERSON_NAME] Test Not Interested" at bounding box center [567, 335] width 1021 height 727
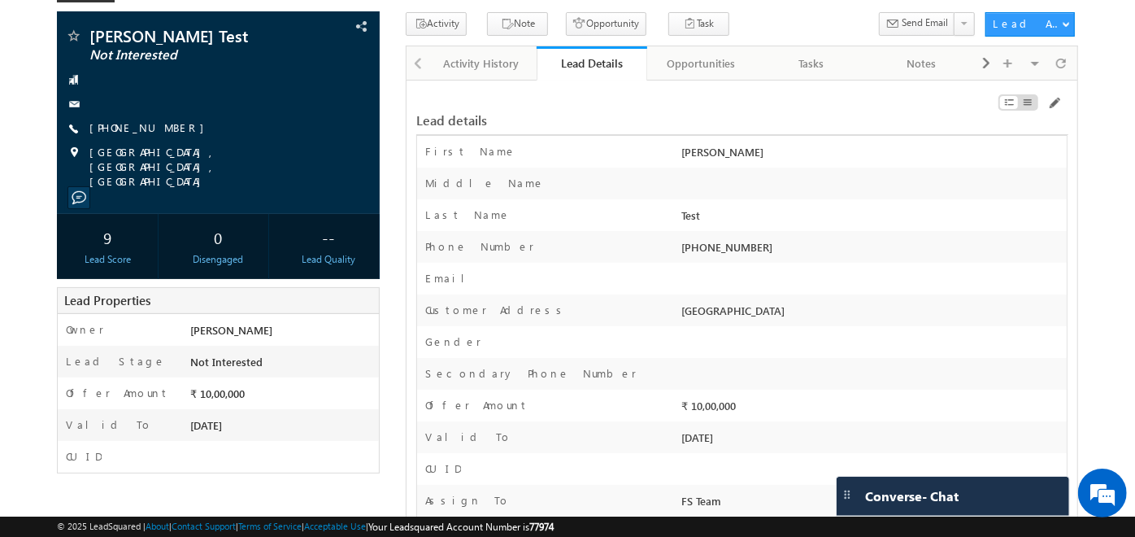
scroll to position [98, 0]
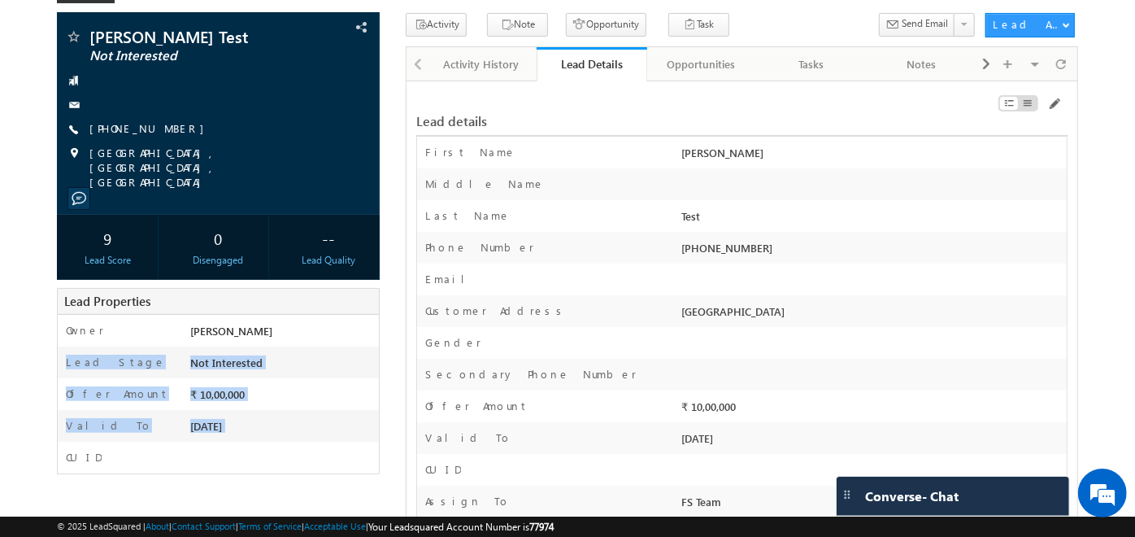
drag, startPoint x: 61, startPoint y: 349, endPoint x: 146, endPoint y: 464, distance: 143.1
click at [146, 464] on div "[PERSON_NAME] Test Not Interested" at bounding box center [567, 376] width 1021 height 727
click at [146, 464] on div "Kashish Test Not Interested" at bounding box center [567, 376] width 1021 height 727
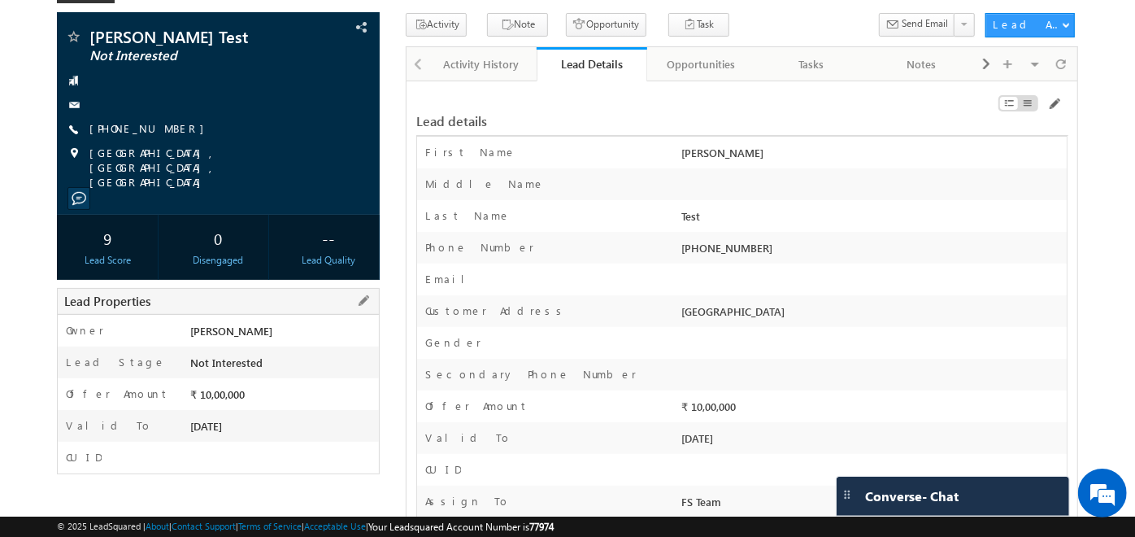
scroll to position [0, 0]
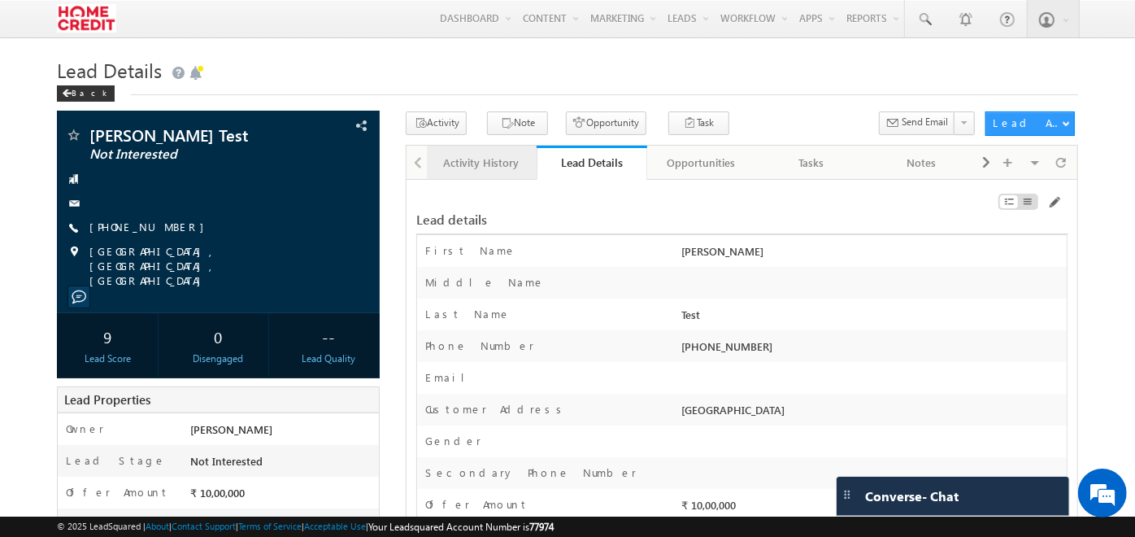
click at [483, 179] on link "Activity History" at bounding box center [482, 163] width 110 height 34
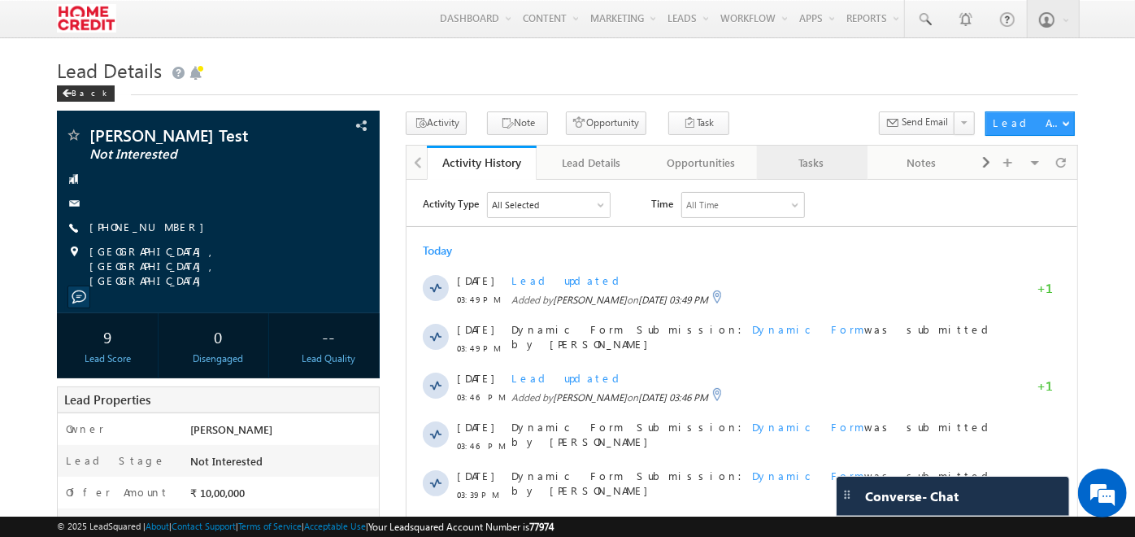
click at [814, 154] on div "Tasks" at bounding box center [811, 163] width 82 height 20
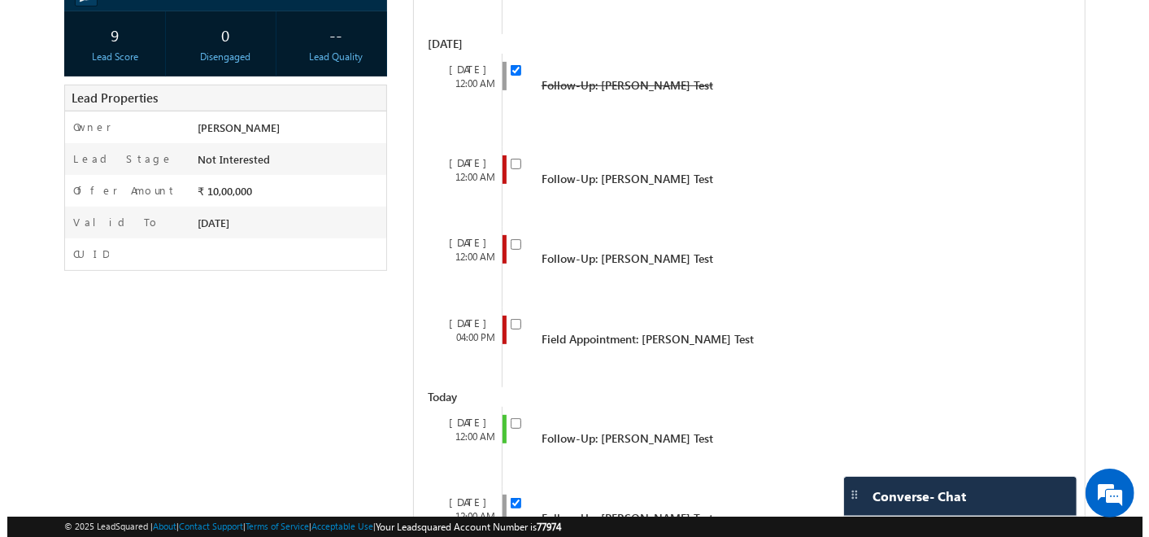
scroll to position [307, 0]
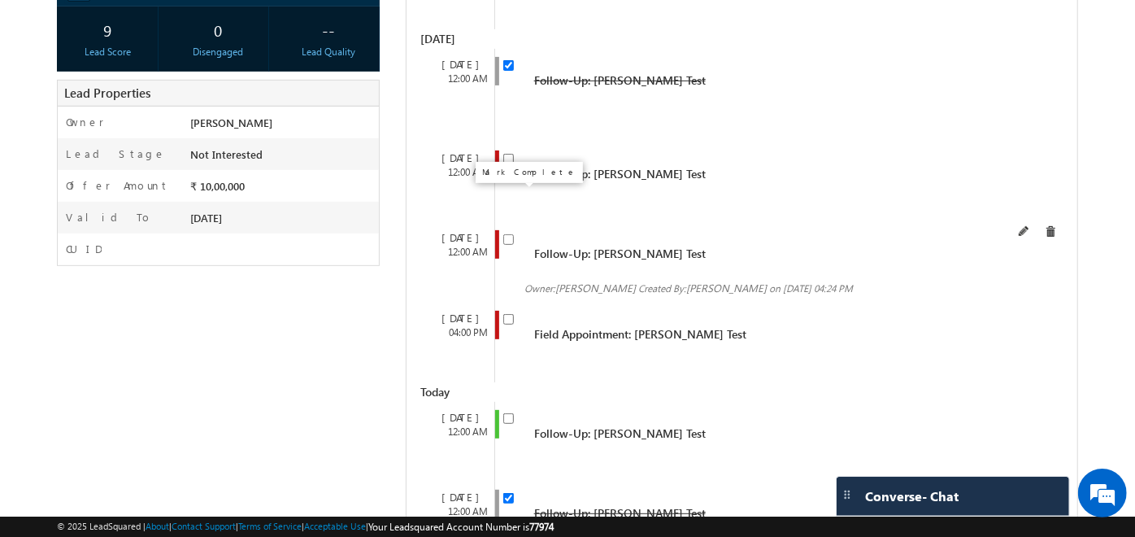
click at [508, 234] on input "checkbox" at bounding box center [508, 239] width 11 height 11
checkbox input "false"
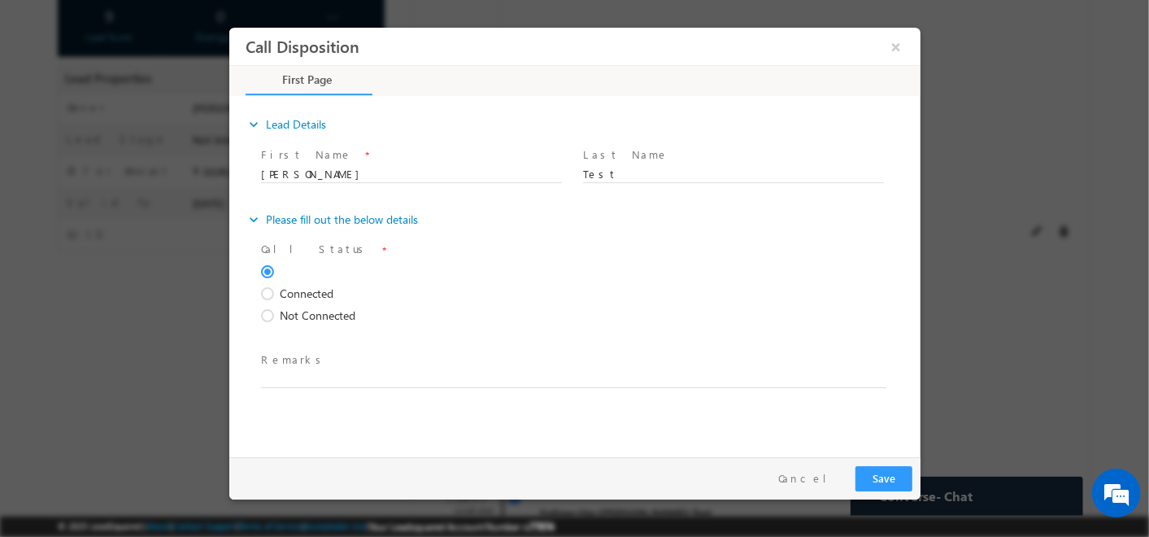
scroll to position [0, 0]
drag, startPoint x: 255, startPoint y: 243, endPoint x: 362, endPoint y: 316, distance: 128.8
click at [362, 316] on div "Call Status * Connected Not Connected Disposition *" at bounding box center [582, 323] width 675 height 171
click at [373, 286] on div "Connected" at bounding box center [563, 296] width 607 height 22
drag, startPoint x: 356, startPoint y: 320, endPoint x: 270, endPoint y: 267, distance: 101.5
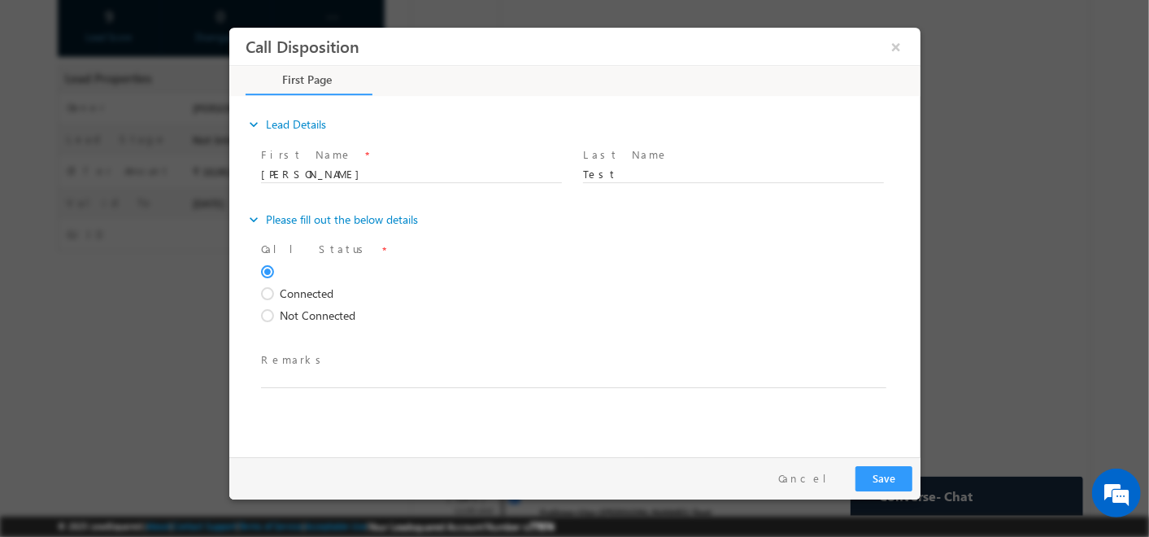
click at [270, 267] on div "Connected Not Connected" at bounding box center [563, 296] width 607 height 67
click at [482, 285] on div "Connected" at bounding box center [563, 296] width 607 height 22
click at [394, 169] on input "Kashish" at bounding box center [410, 175] width 301 height 16
type input "Kashish"
click at [629, 317] on div "Not Connected" at bounding box center [563, 318] width 607 height 22
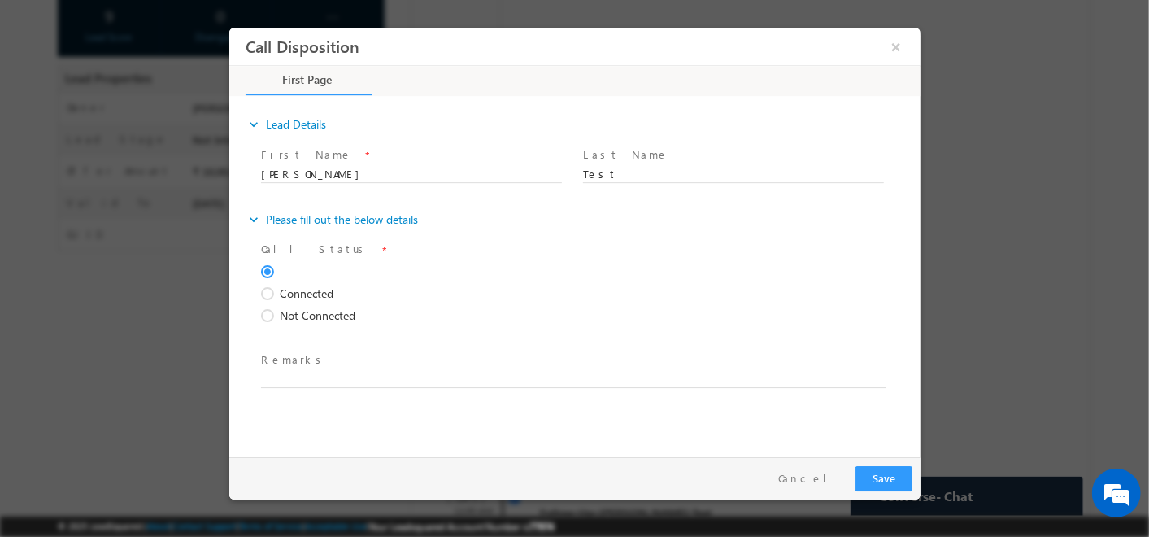
click at [270, 290] on span at bounding box center [269, 294] width 18 height 15
click at [228, 28] on input "Connected" at bounding box center [228, 28] width 0 height 0
click at [271, 316] on span at bounding box center [269, 316] width 18 height 15
click at [228, 28] on input "Not Connected" at bounding box center [228, 28] width 0 height 0
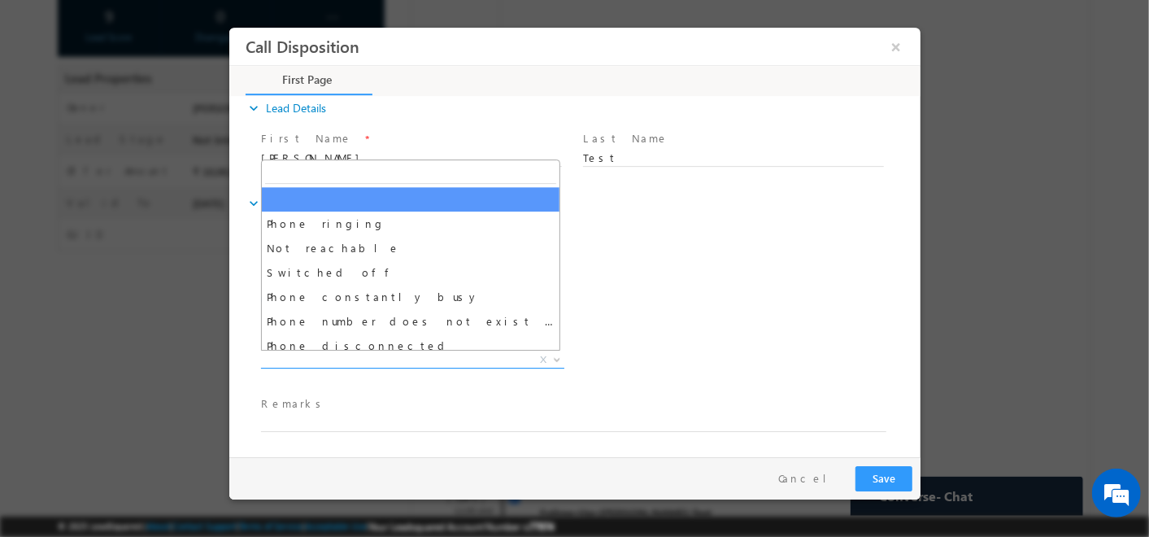
click at [327, 368] on span "Phone ringing Not reachable Switched off Phone constantly busy Phone number doe…" at bounding box center [418, 363] width 316 height 20
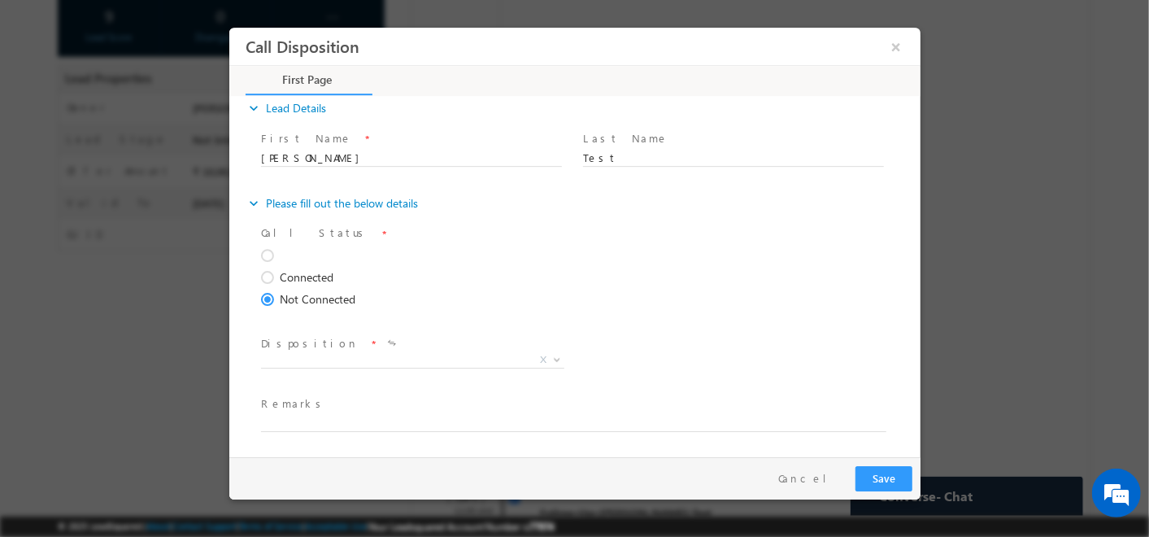
click at [649, 316] on span at bounding box center [563, 320] width 607 height 18
click at [347, 362] on span "X" at bounding box center [411, 360] width 303 height 16
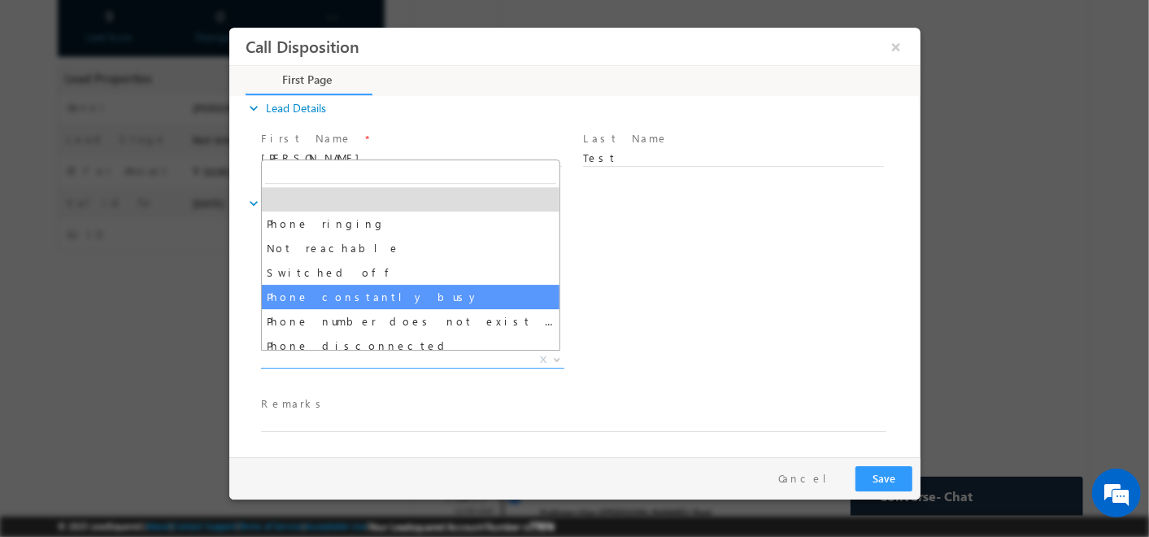
scroll to position [56, 0]
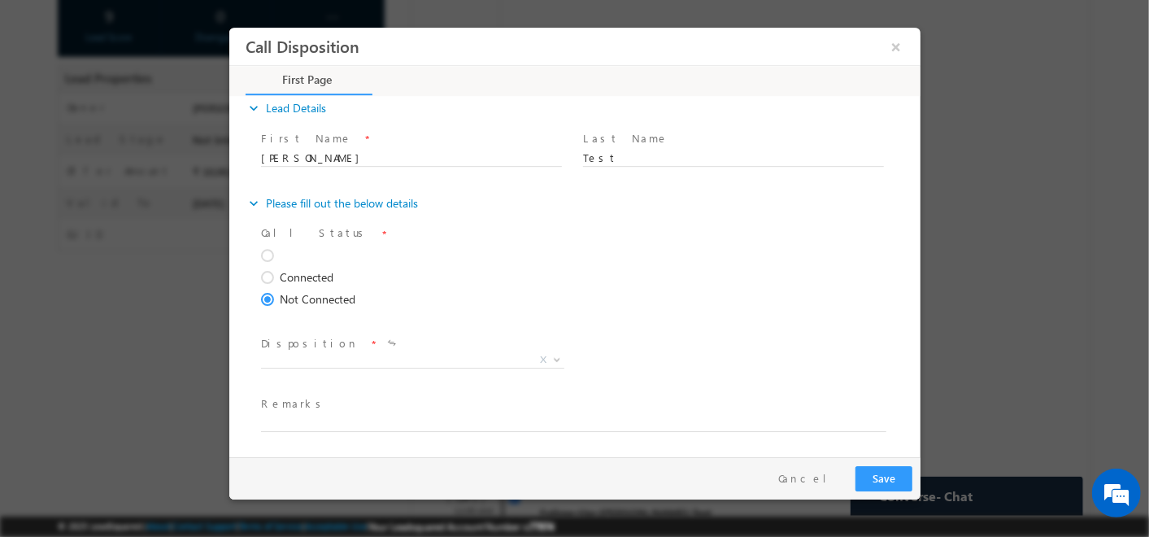
click at [720, 337] on div "Disposition * Phone ringing Not reachable Switched off Phone constantly busy Ph…" at bounding box center [588, 362] width 663 height 60
click at [448, 424] on textarea at bounding box center [572, 422] width 625 height 19
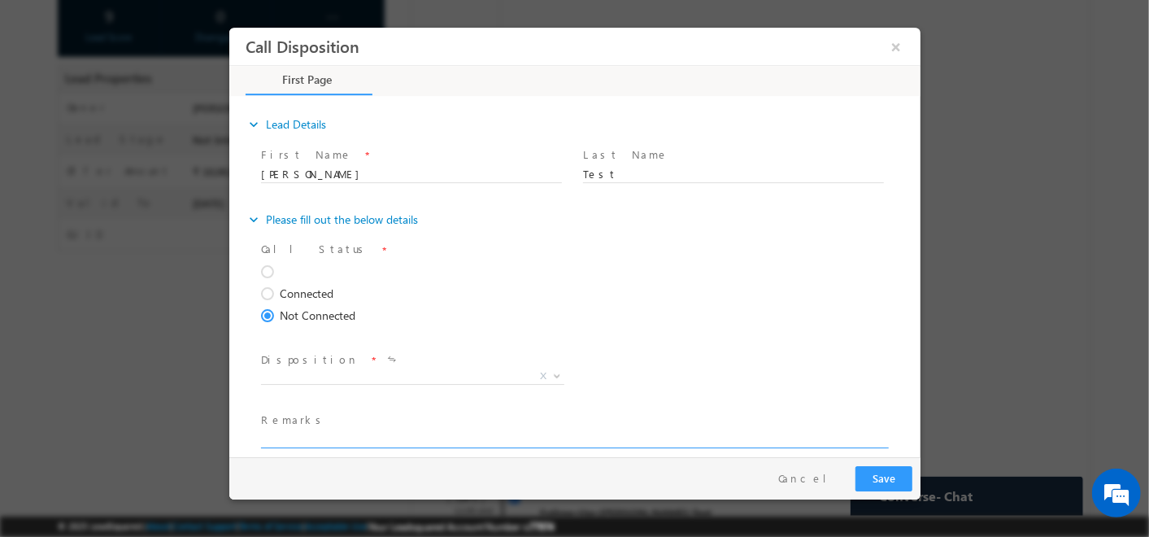
scroll to position [16, 0]
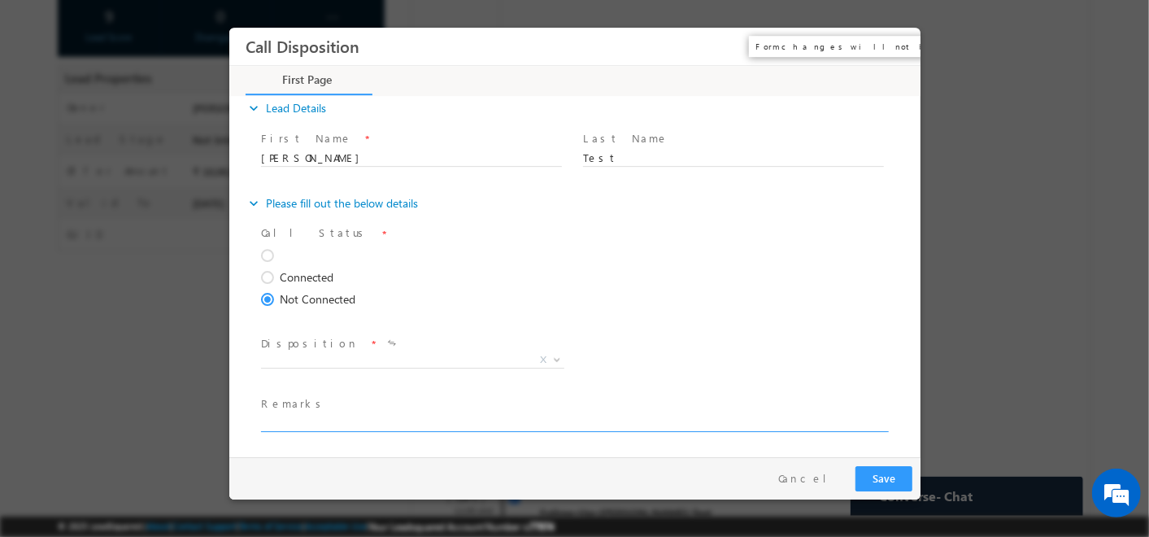
click at [883, 55] on button "×" at bounding box center [895, 47] width 28 height 30
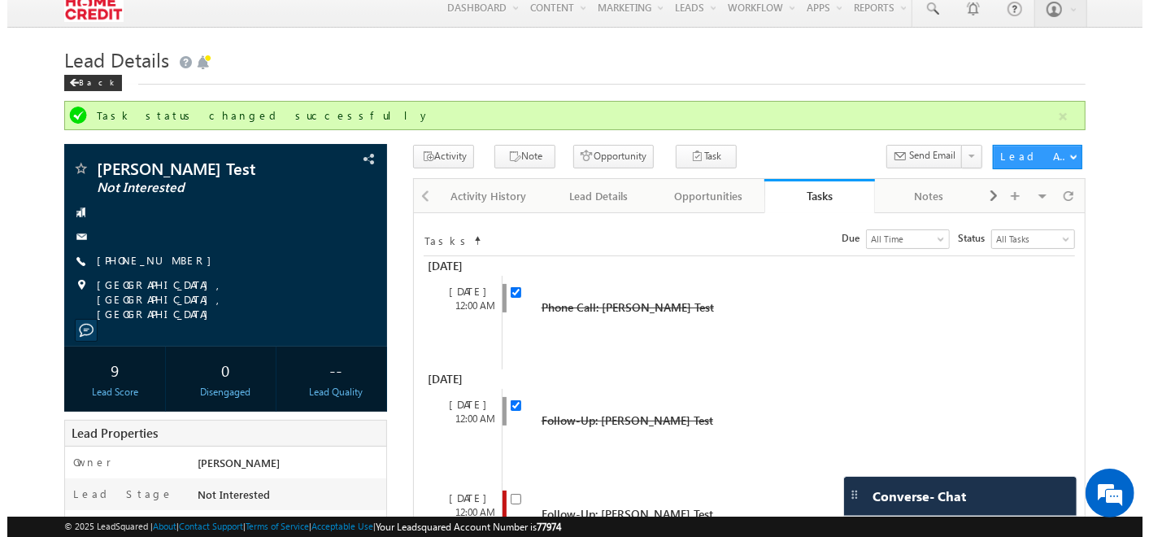
scroll to position [7, 0]
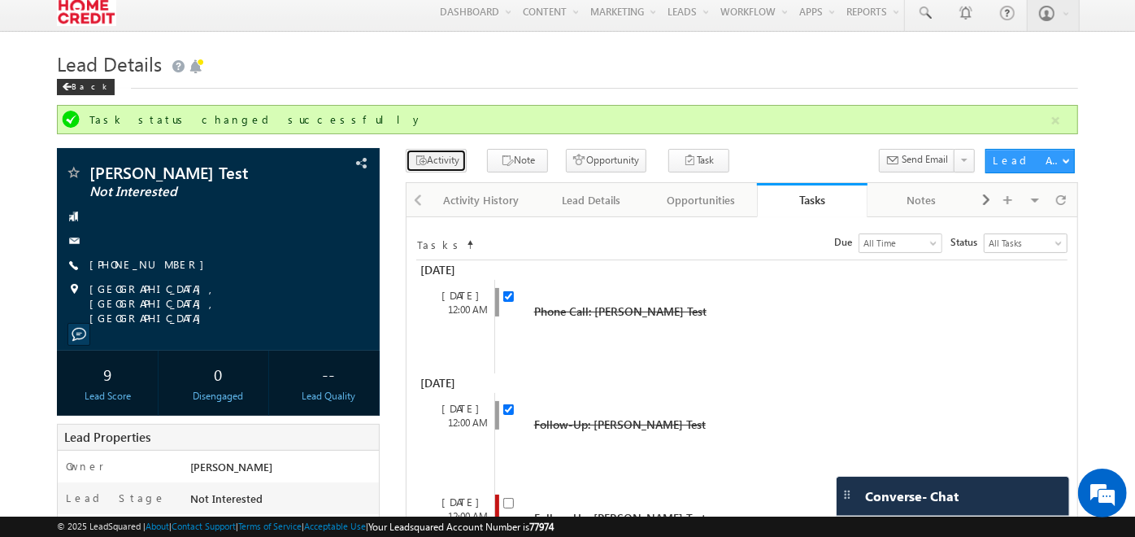
click at [414, 158] on icon "button" at bounding box center [420, 161] width 13 height 15
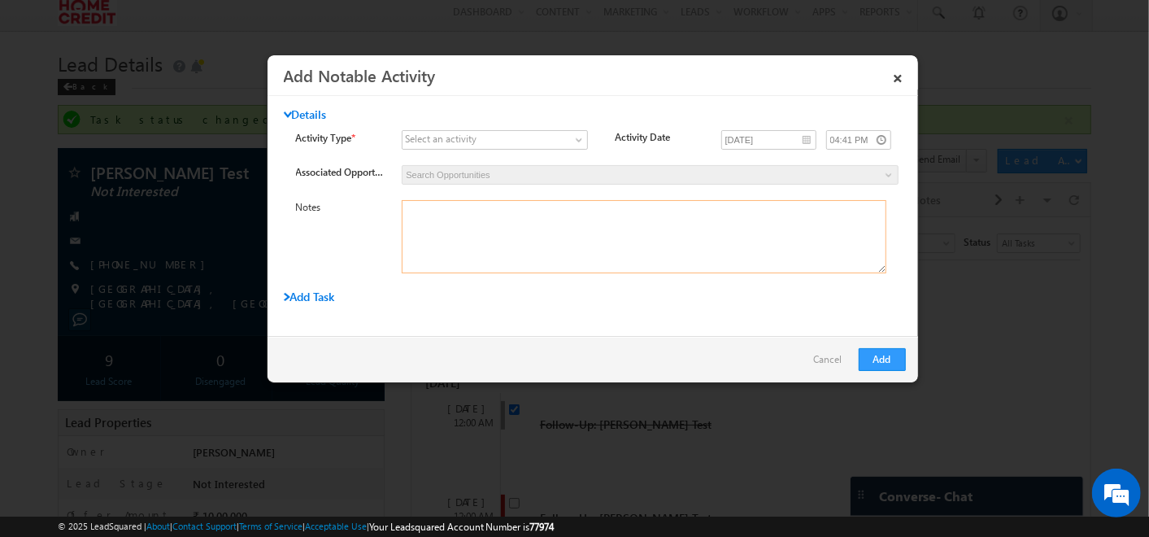
click at [455, 217] on textarea at bounding box center [644, 236] width 485 height 73
type textarea "kjkvj akl vlkads vkl dslkv asdklj vkjasd"
click at [560, 144] on span at bounding box center [485, 140] width 165 height 15
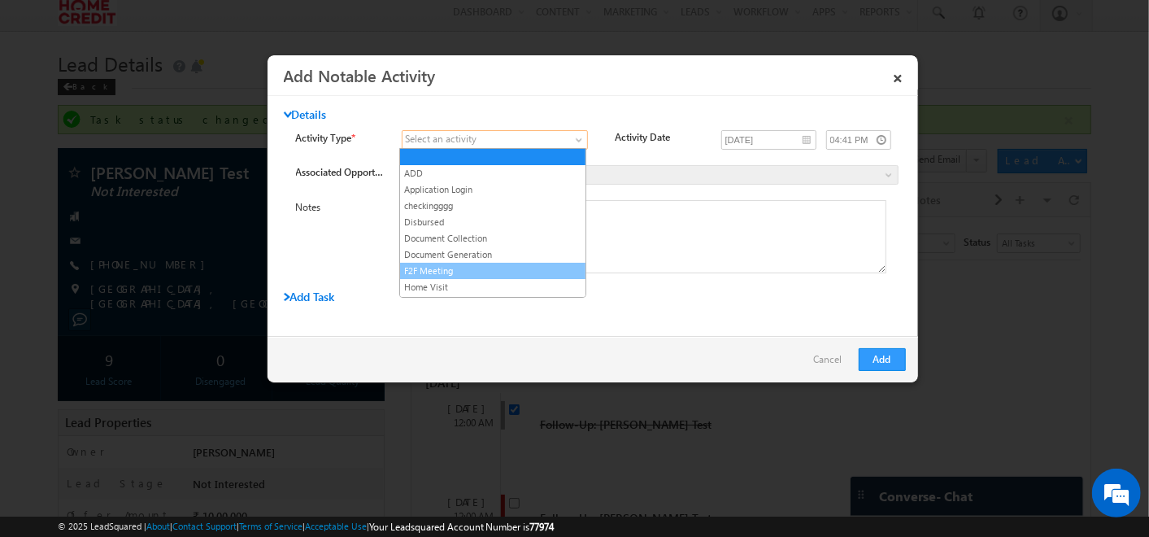
scroll to position [73, 0]
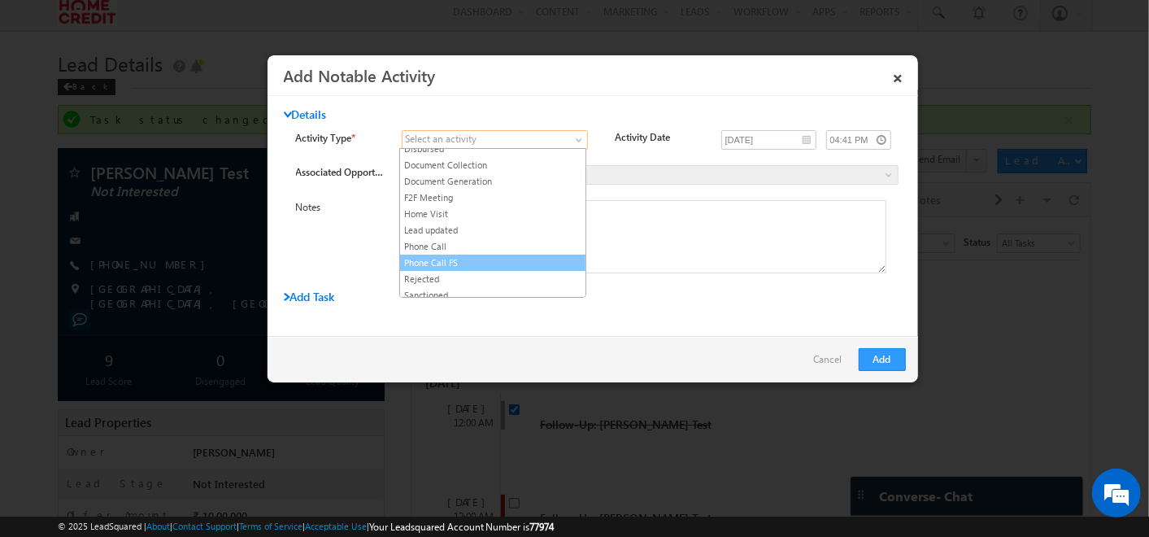
click at [459, 255] on link "Phone Call FS" at bounding box center [492, 262] width 185 height 15
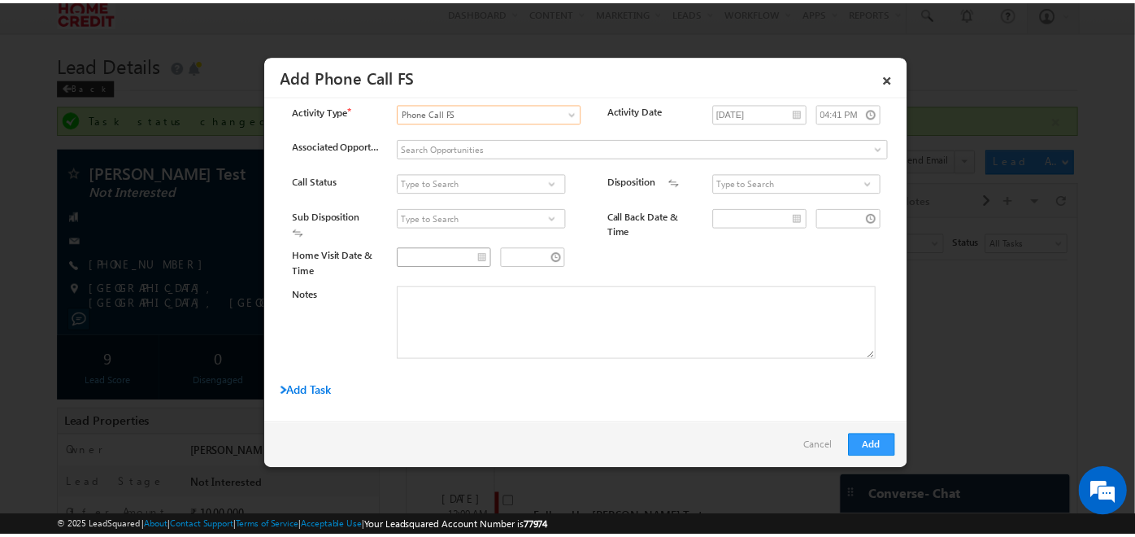
scroll to position [26, 0]
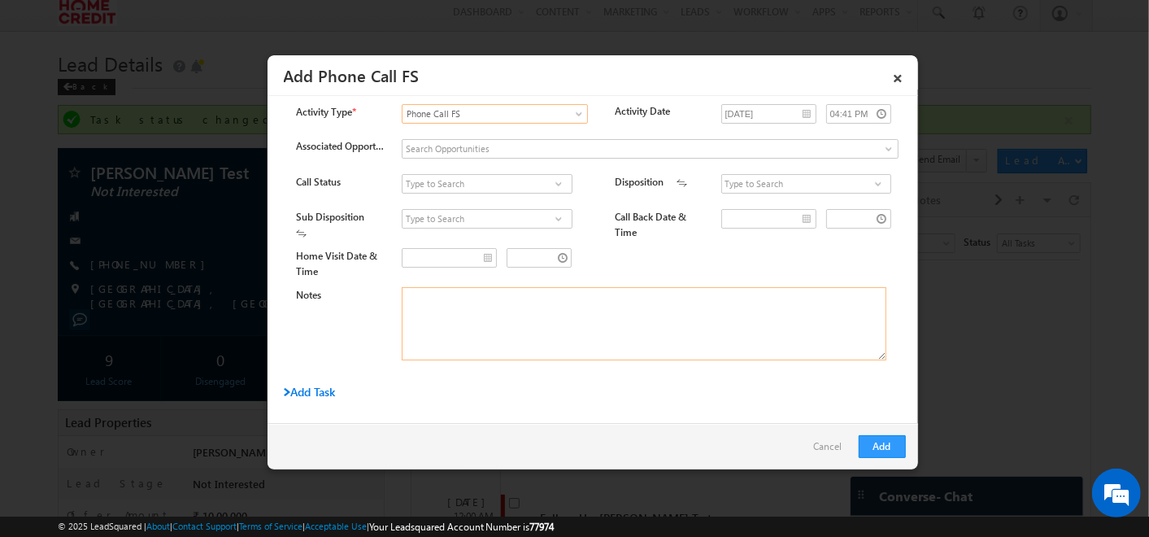
click at [457, 318] on textarea "Notes" at bounding box center [644, 323] width 485 height 73
drag, startPoint x: 295, startPoint y: 294, endPoint x: 641, endPoint y: 372, distance: 354.5
click at [641, 372] on div "Call Status Connected Not Connected Disposition" at bounding box center [607, 275] width 622 height 202
click at [725, 392] on div "Add Task" at bounding box center [542, 396] width 516 height 23
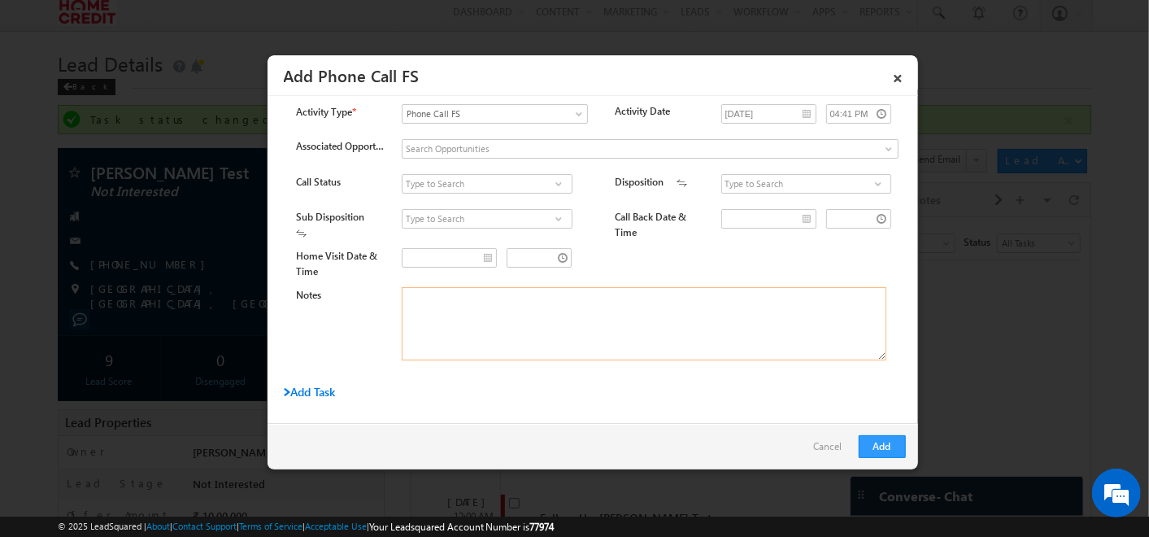
drag, startPoint x: 882, startPoint y: 355, endPoint x: 524, endPoint y: 346, distance: 358.7
click at [524, 346] on textarea "Notes" at bounding box center [644, 323] width 485 height 73
click at [904, 81] on link "×" at bounding box center [899, 75] width 28 height 28
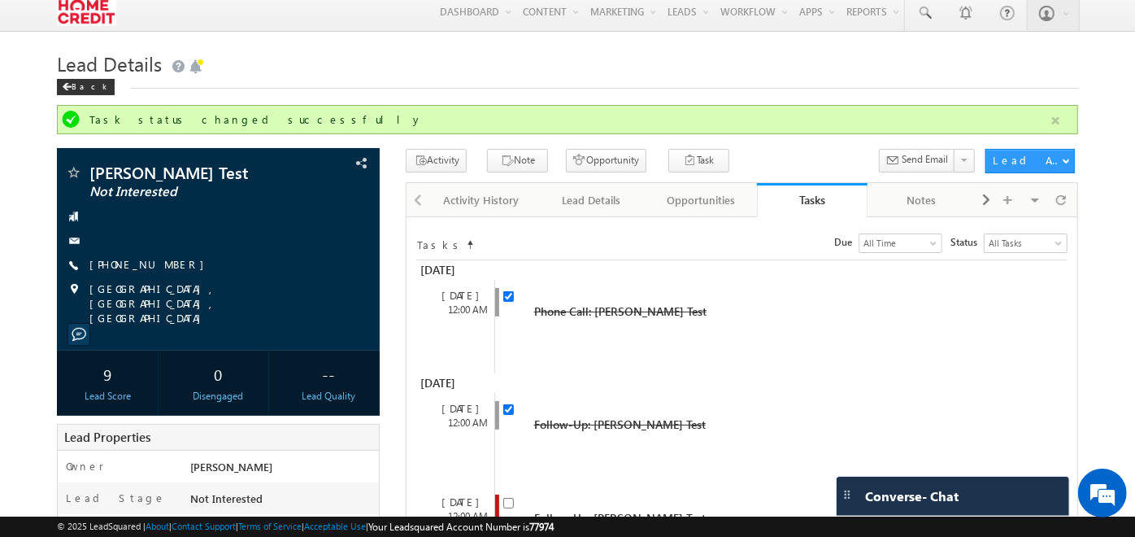
click at [1063, 118] on button "button" at bounding box center [1056, 121] width 20 height 20
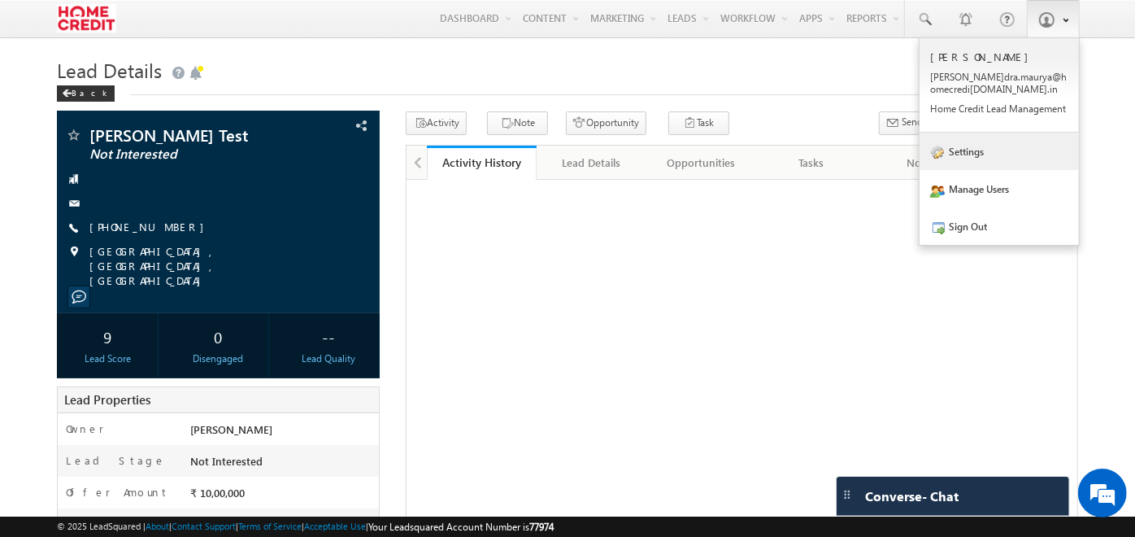
drag, startPoint x: 0, startPoint y: 0, endPoint x: 990, endPoint y: 146, distance: 1000.3
click at [990, 146] on link "Settings" at bounding box center [999, 151] width 159 height 37
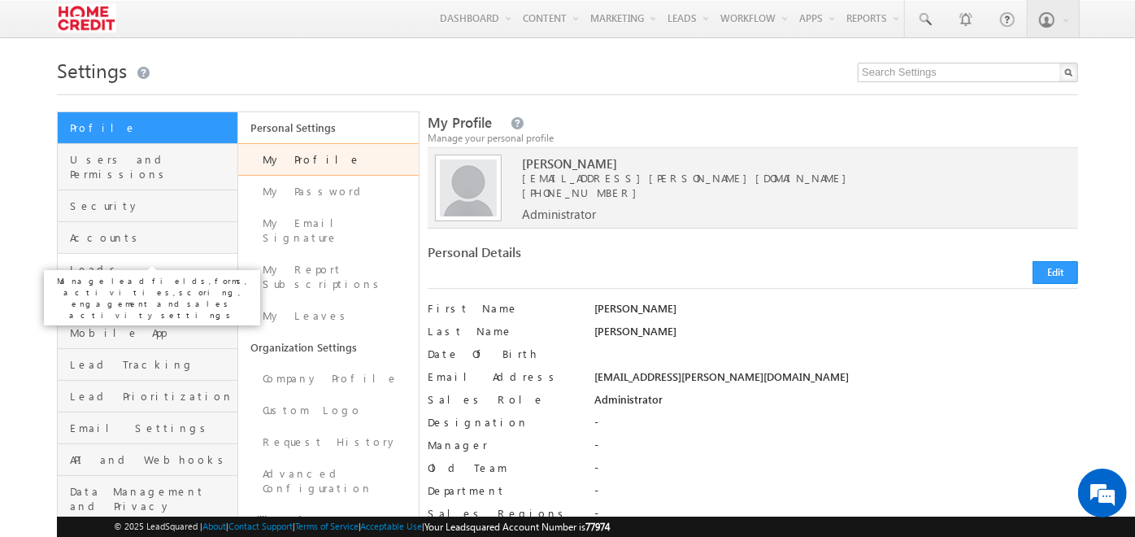
click at [193, 262] on span "Leads" at bounding box center [151, 269] width 163 height 15
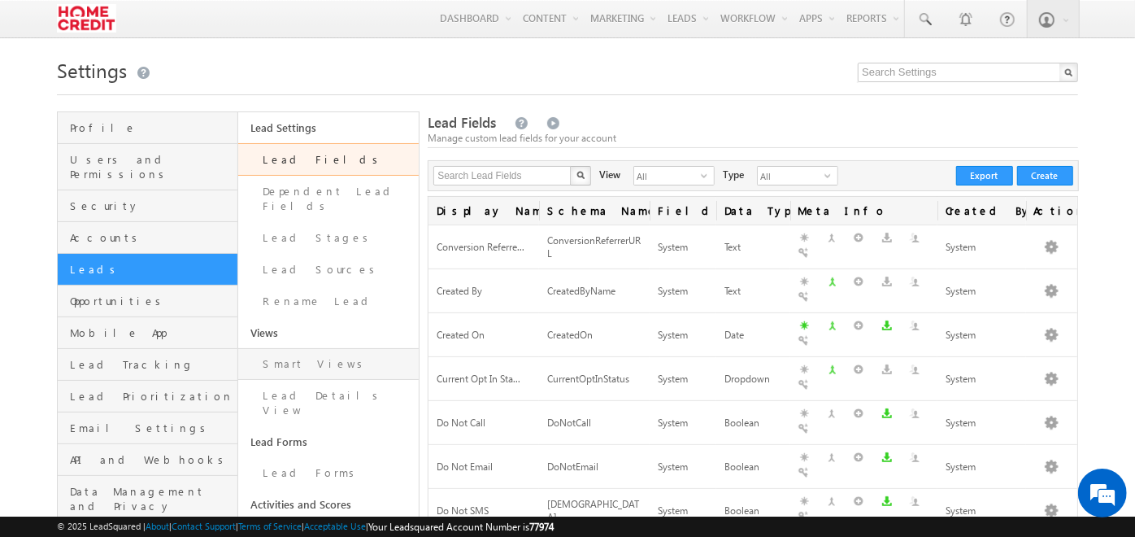
click at [312, 348] on link "Smart Views" at bounding box center [328, 364] width 181 height 32
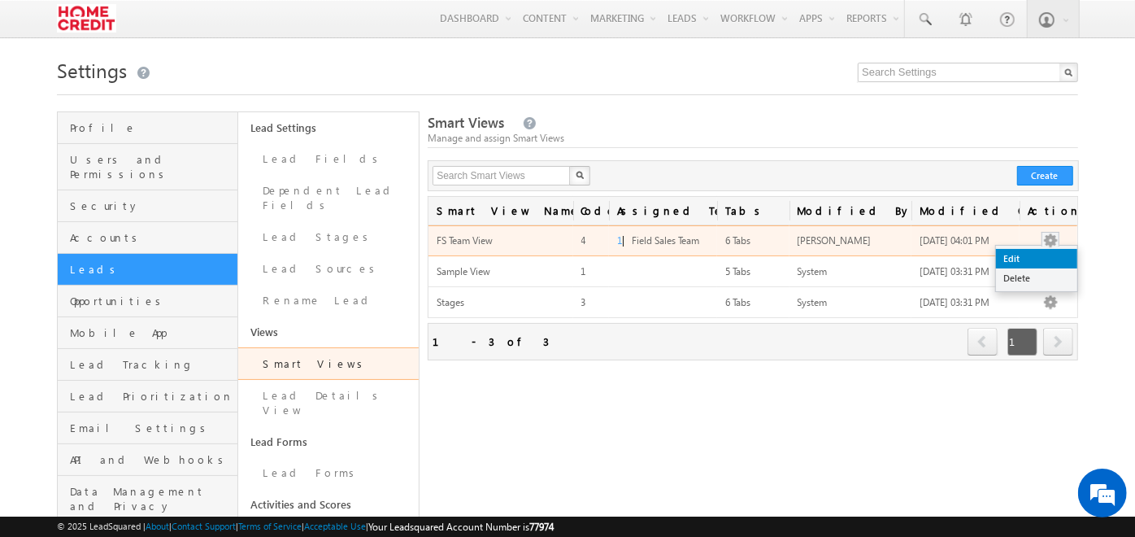
click at [1042, 255] on link "Edit" at bounding box center [1036, 259] width 81 height 20
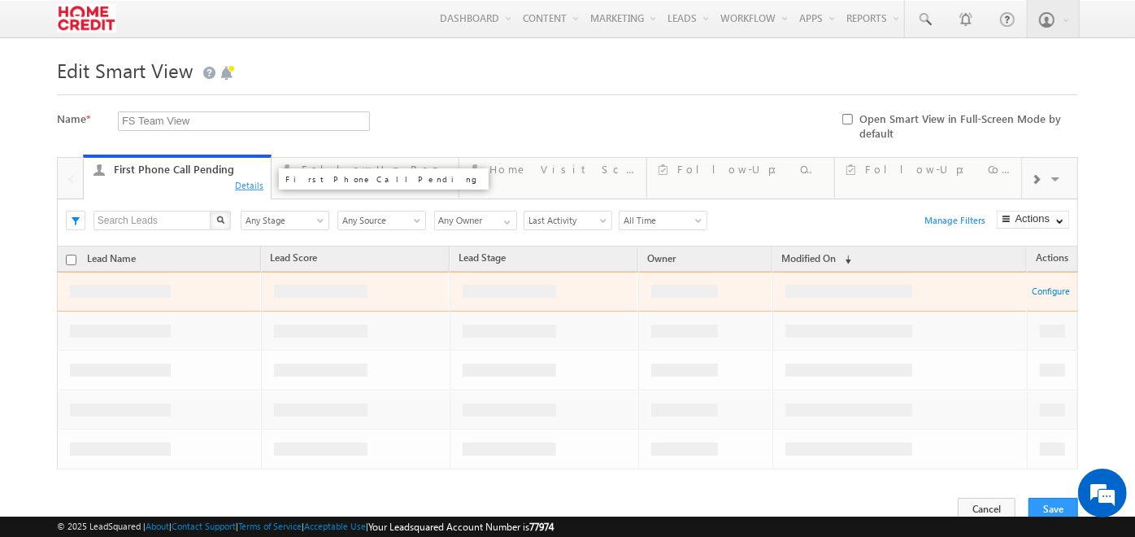
click at [251, 179] on div "Details" at bounding box center [249, 184] width 31 height 15
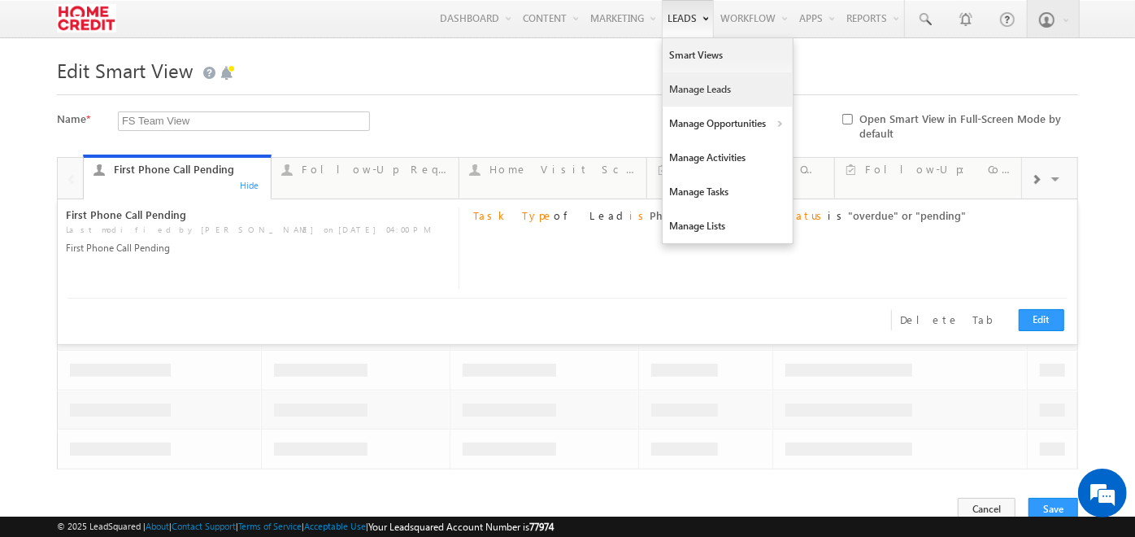
click at [694, 87] on link "Manage Leads" at bounding box center [728, 89] width 130 height 34
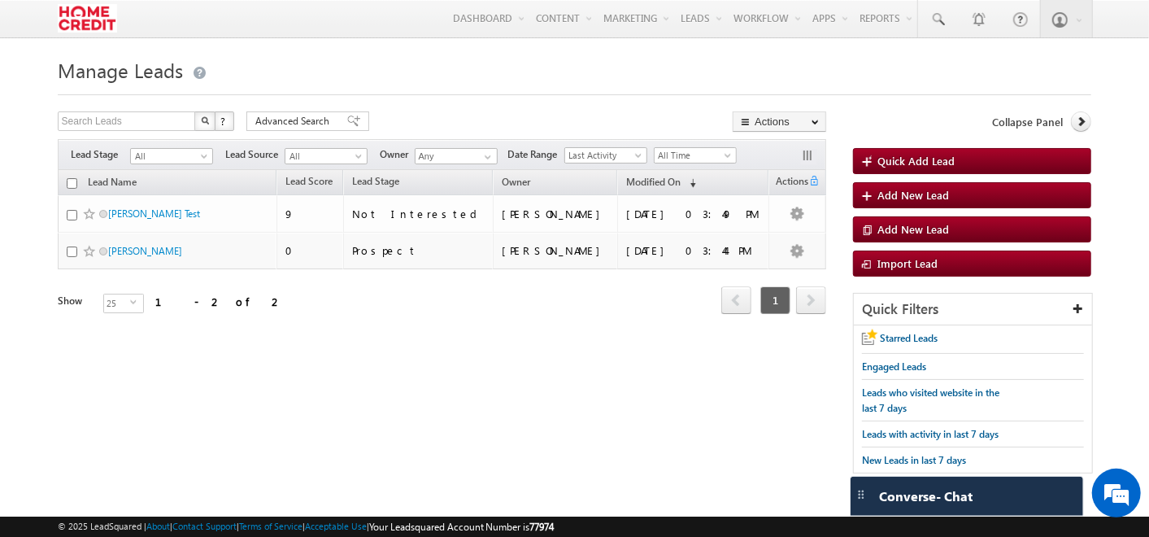
click at [71, 185] on input "checkbox" at bounding box center [72, 183] width 11 height 11
checkbox input "true"
click at [71, 183] on input "checkbox" at bounding box center [72, 183] width 11 height 11
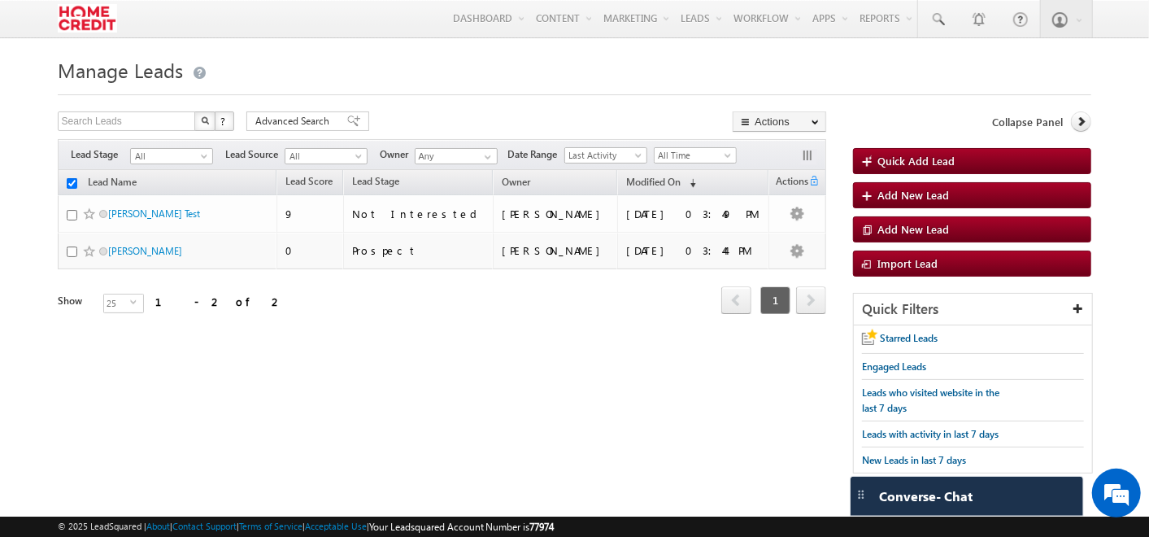
checkbox input "false"
click at [464, 159] on input "Any" at bounding box center [456, 156] width 83 height 16
type input "k"
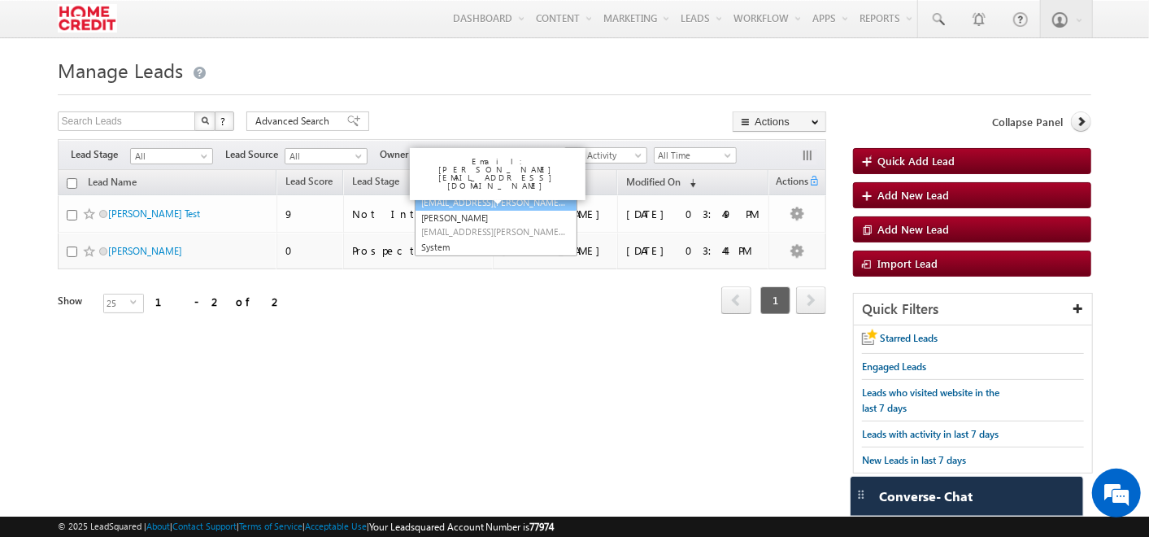
click at [465, 200] on span "[EMAIL_ADDRESS][PERSON_NAME][DOMAIN_NAME]" at bounding box center [494, 202] width 146 height 12
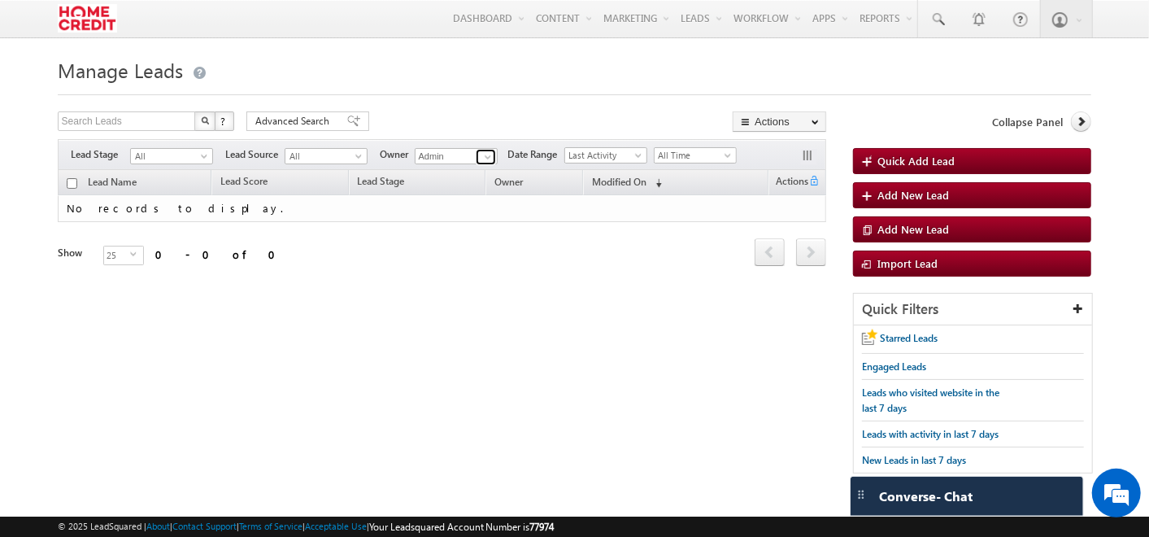
click at [489, 153] on span at bounding box center [487, 156] width 13 height 13
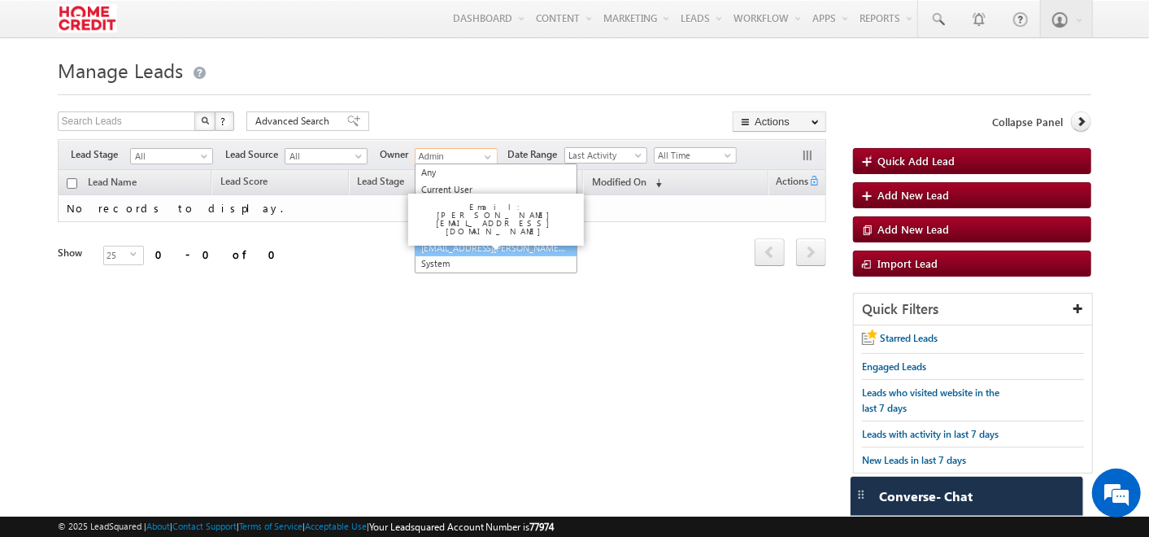
click at [462, 231] on link "Devendra Maurya devendra.maurya@homecredit.co.in" at bounding box center [496, 241] width 163 height 31
type input "[PERSON_NAME]"
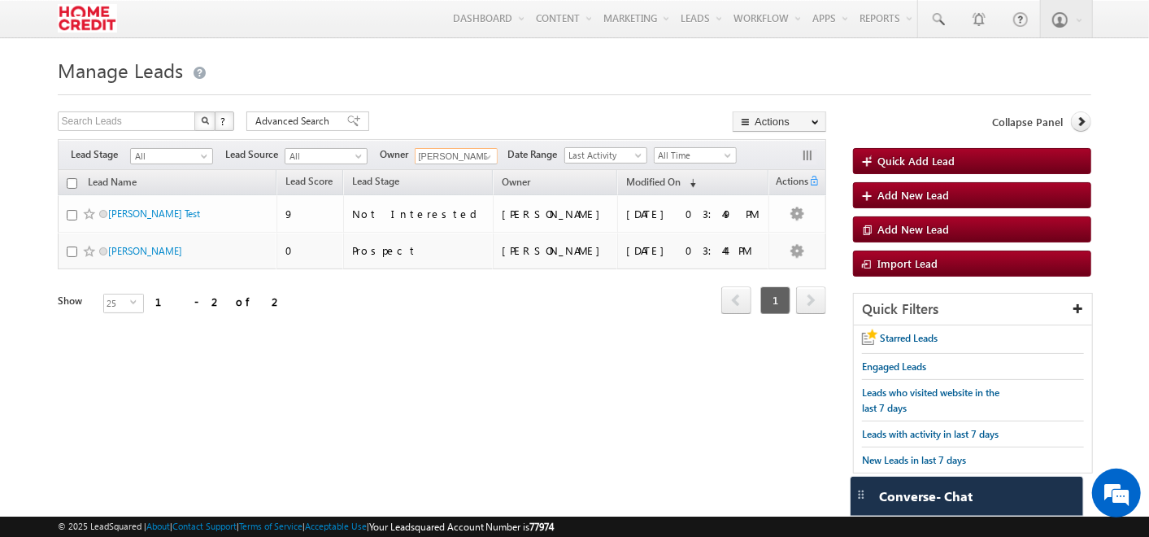
click at [69, 187] on input "checkbox" at bounding box center [72, 183] width 11 height 11
checkbox input "true"
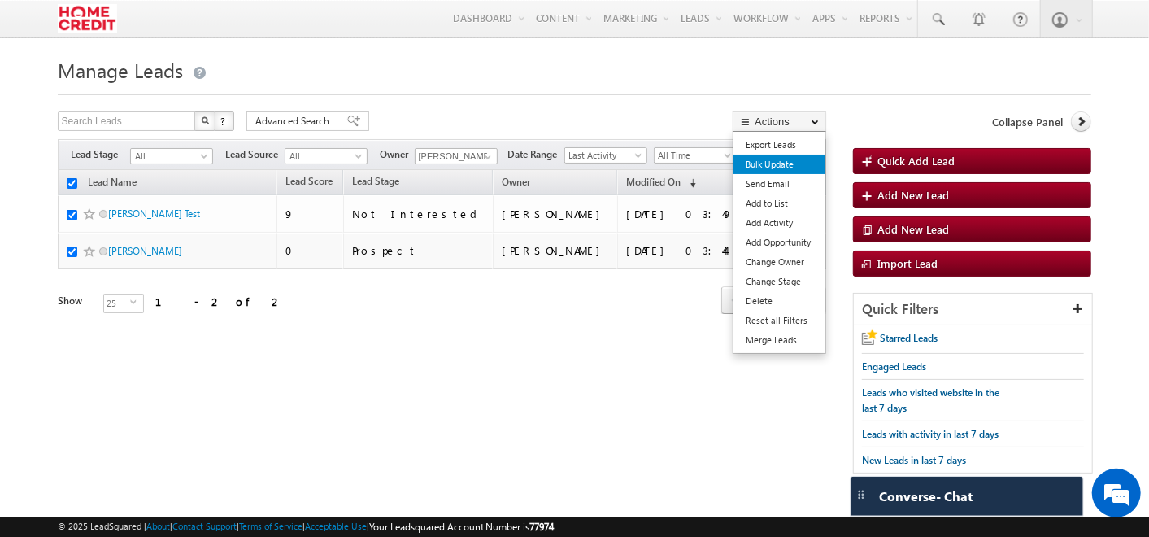
click at [787, 167] on link "Bulk Update" at bounding box center [779, 165] width 92 height 20
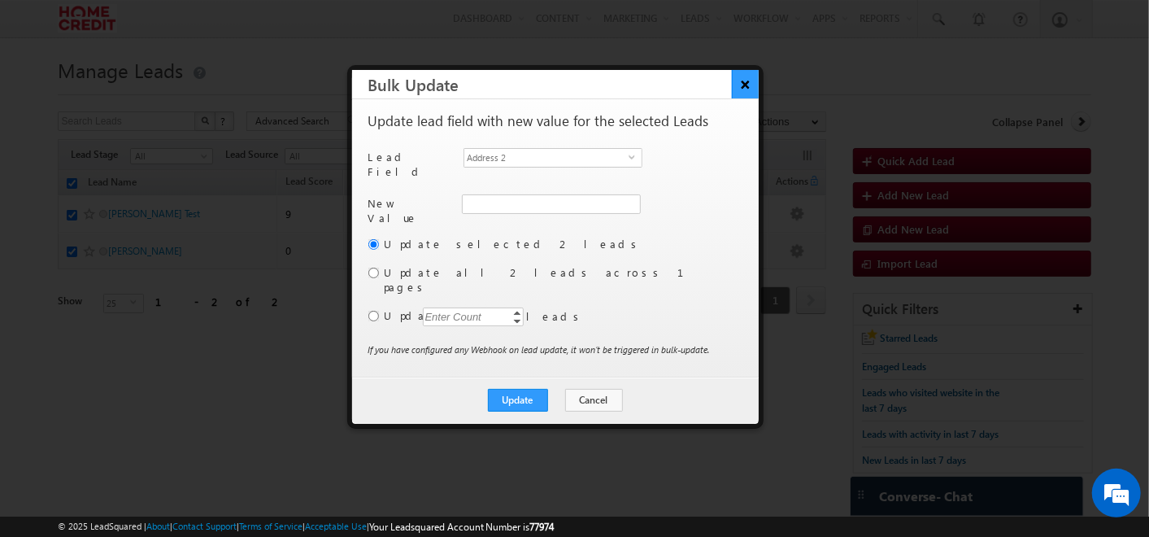
click at [752, 83] on button "×" at bounding box center [745, 84] width 27 height 28
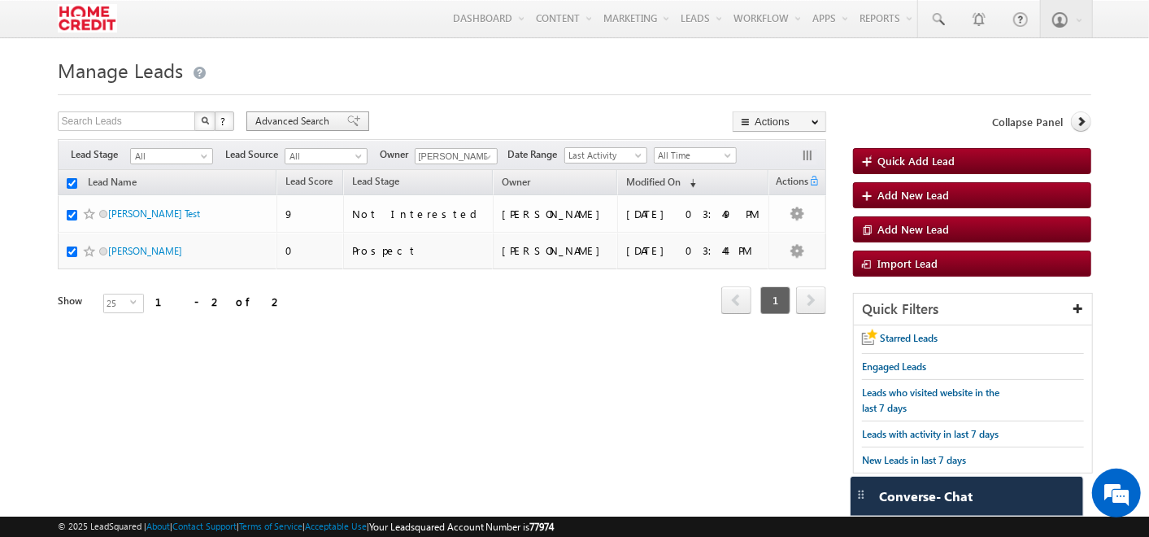
click at [277, 130] on div "Advanced Search" at bounding box center [307, 121] width 123 height 20
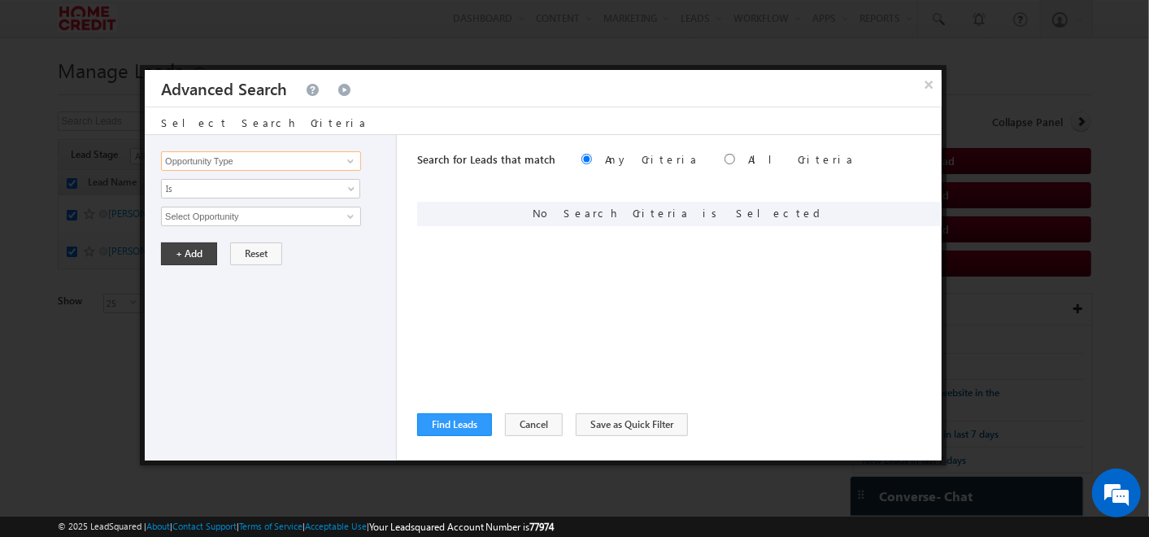
click at [330, 163] on input "Opportunity Type" at bounding box center [261, 161] width 200 height 20
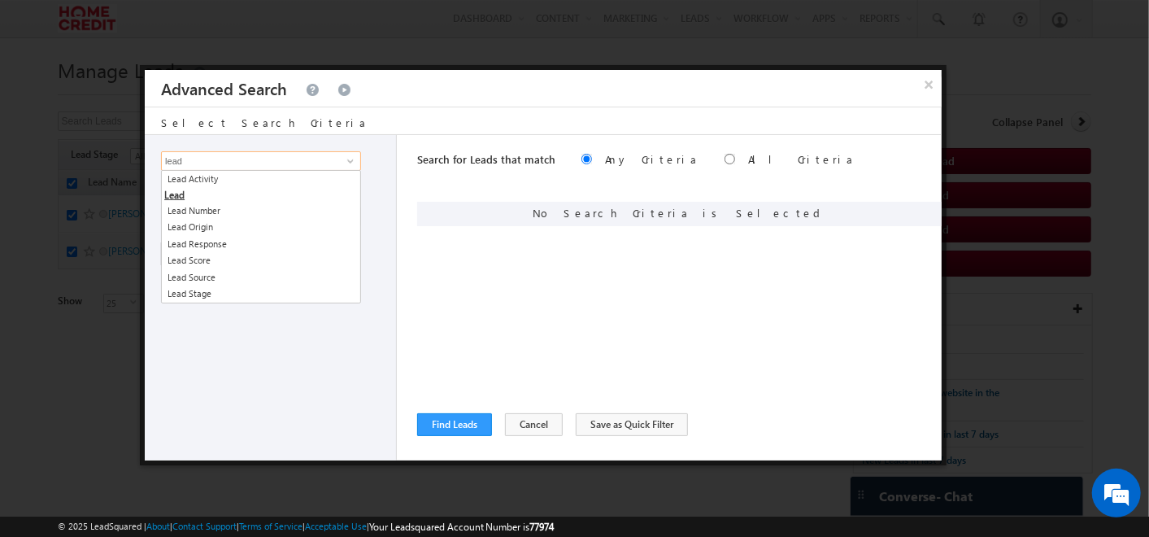
type input "lead"
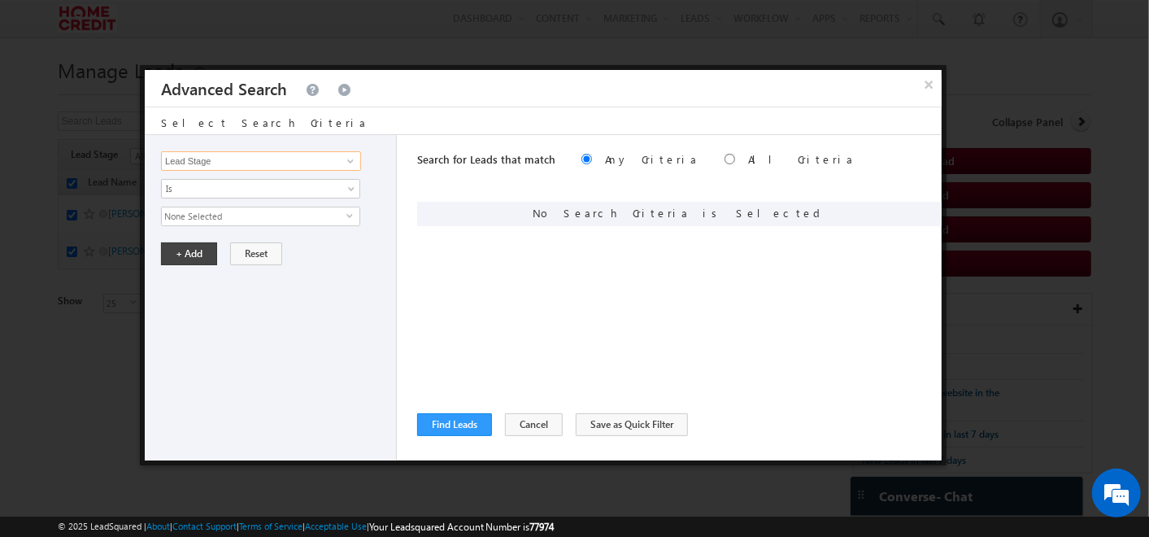
type input "Lead Stage"
click at [342, 219] on span "None Selected" at bounding box center [254, 216] width 185 height 18
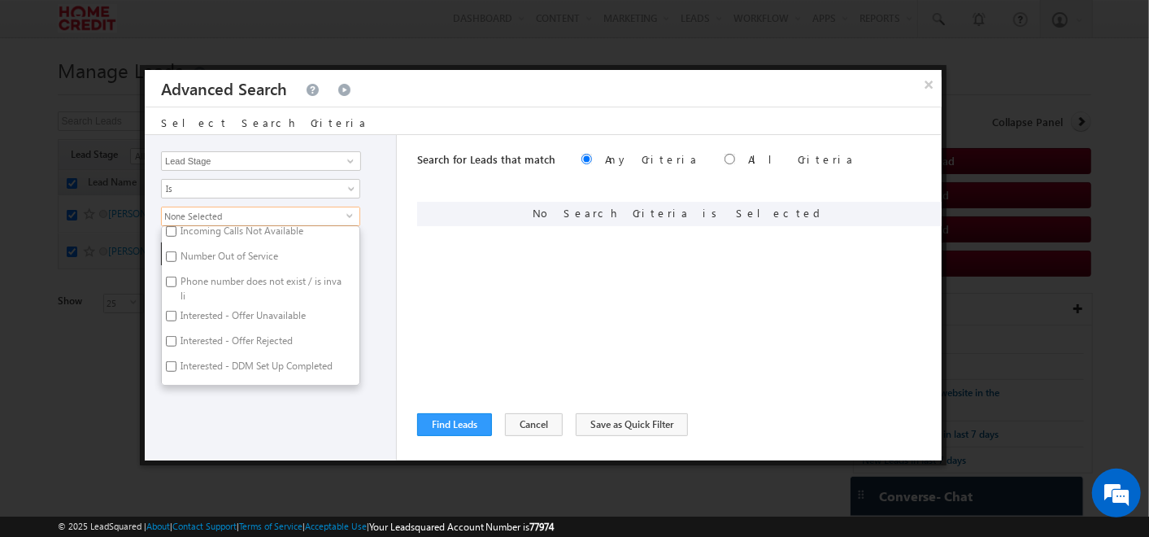
scroll to position [662, 0]
click at [184, 284] on label "Interested - Offer Unavailable" at bounding box center [242, 296] width 160 height 25
click at [176, 289] on input "Interested - Offer Unavailable" at bounding box center [171, 294] width 11 height 11
checkbox input "true"
click at [183, 318] on label "Interested - Offer Rejected" at bounding box center [235, 321] width 147 height 25
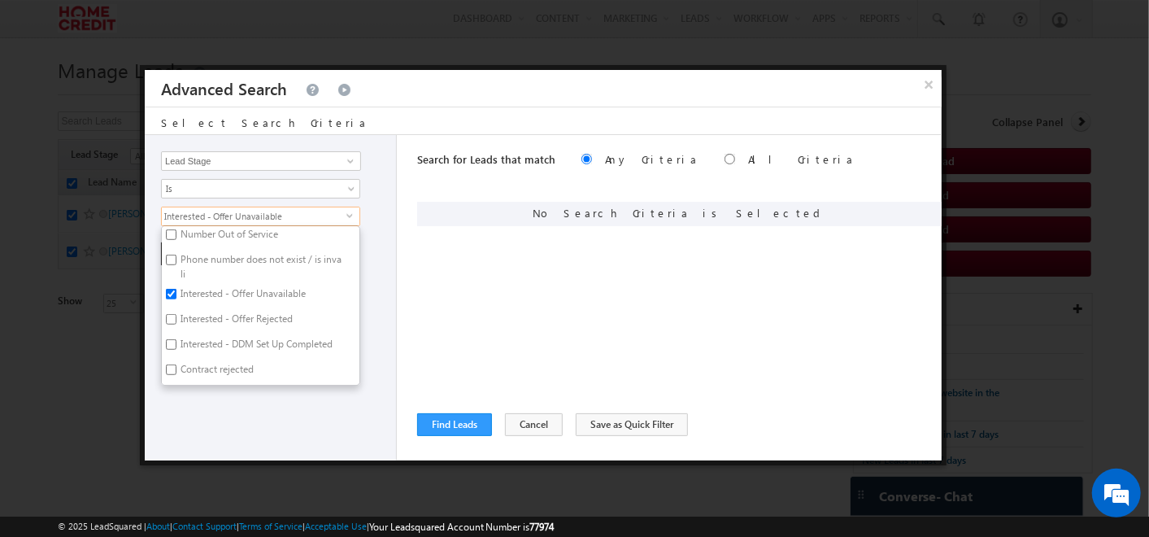
click at [176, 318] on input "Interested - Offer Rejected" at bounding box center [171, 319] width 11 height 11
checkbox input "true"
click at [507, 258] on div "Search for Leads that match Any Criteria All Criteria Note that the current tri…" at bounding box center [679, 297] width 524 height 325
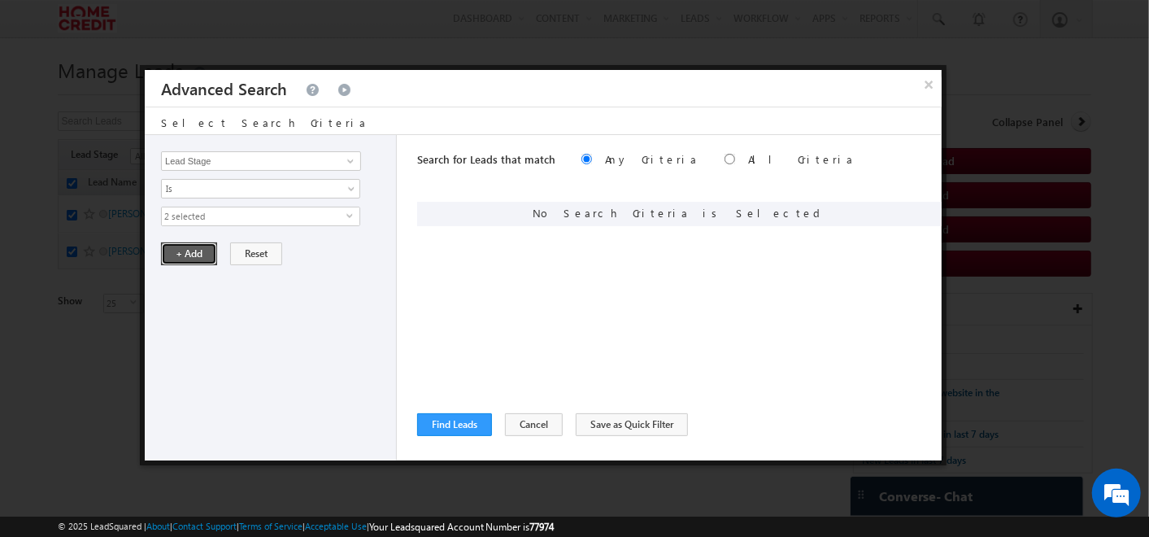
click at [191, 253] on button "+ Add" at bounding box center [189, 253] width 56 height 23
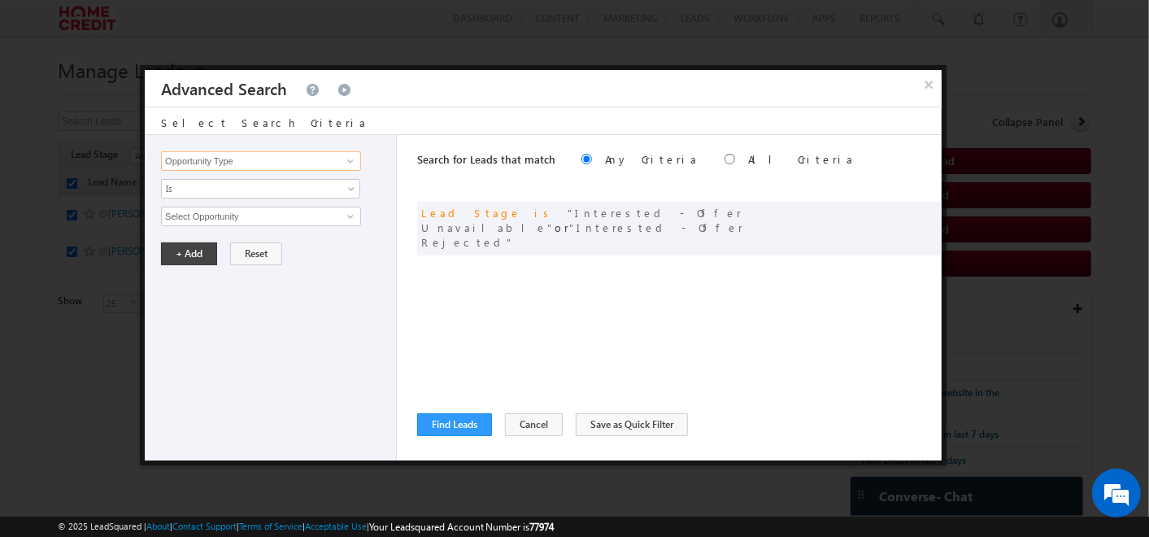
click at [294, 164] on input "Opportunity Type" at bounding box center [261, 161] width 200 height 20
click at [289, 209] on input "Select Opportunity" at bounding box center [261, 217] width 200 height 20
click at [346, 213] on span at bounding box center [350, 216] width 13 height 13
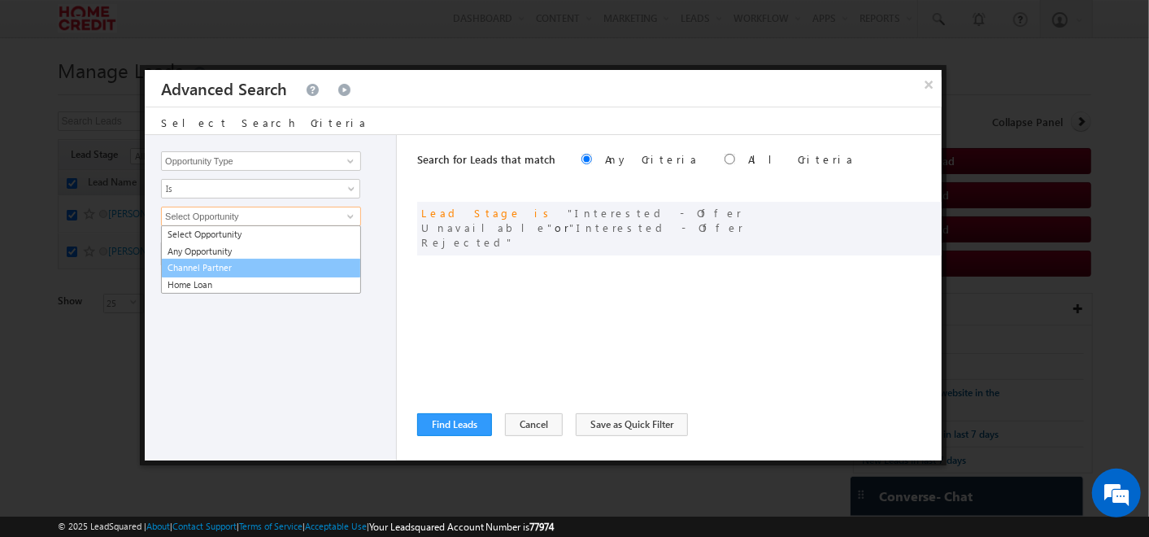
click at [244, 263] on link "Channel Partner" at bounding box center [261, 268] width 200 height 19
type input "Channel Partner"
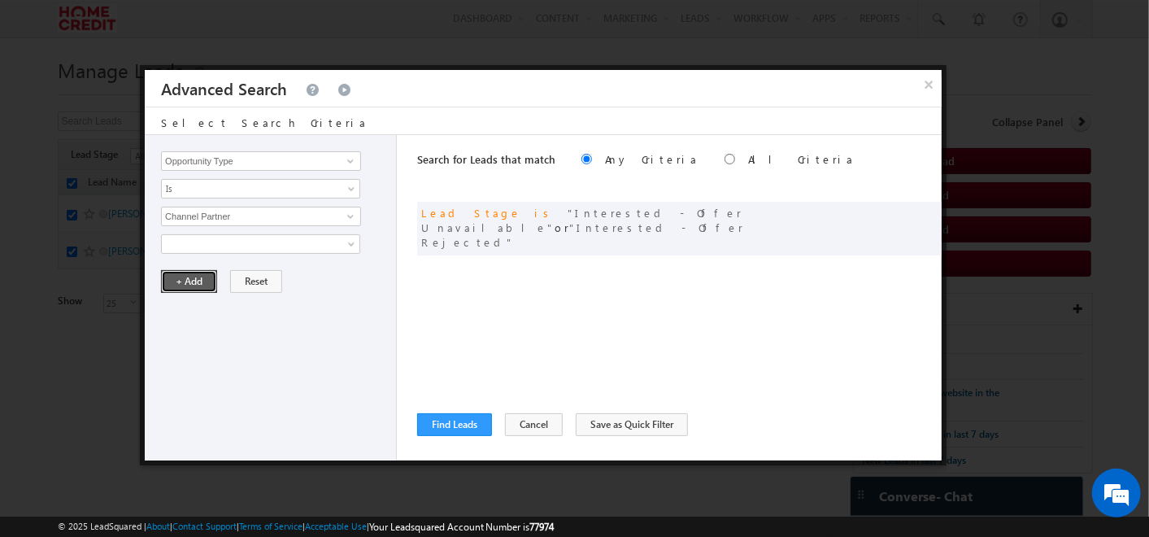
click at [190, 276] on button "+ Add" at bounding box center [189, 281] width 56 height 23
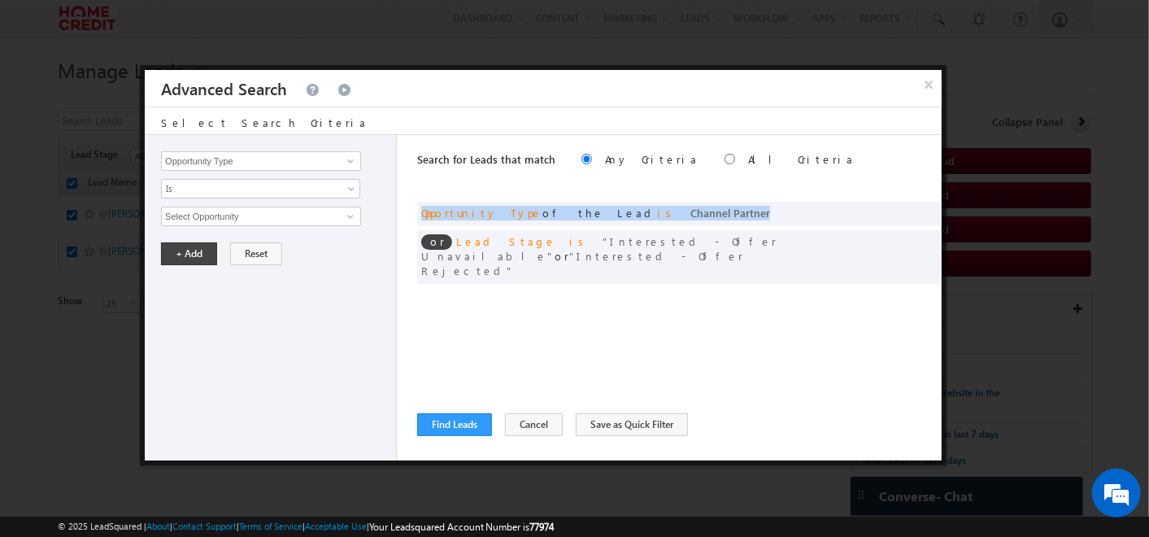
drag, startPoint x: 422, startPoint y: 213, endPoint x: 651, endPoint y: 228, distance: 229.0
click at [651, 228] on div "or Opportunity Type of the Lead is Channel Partner or Lead Stage is Interested …" at bounding box center [679, 245] width 524 height 86
drag, startPoint x: 651, startPoint y: 228, endPoint x: 805, endPoint y: 276, distance: 162.0
click at [805, 276] on div "Search for Leads that match Any Criteria All Criteria Note that the current tri…" at bounding box center [679, 297] width 524 height 325
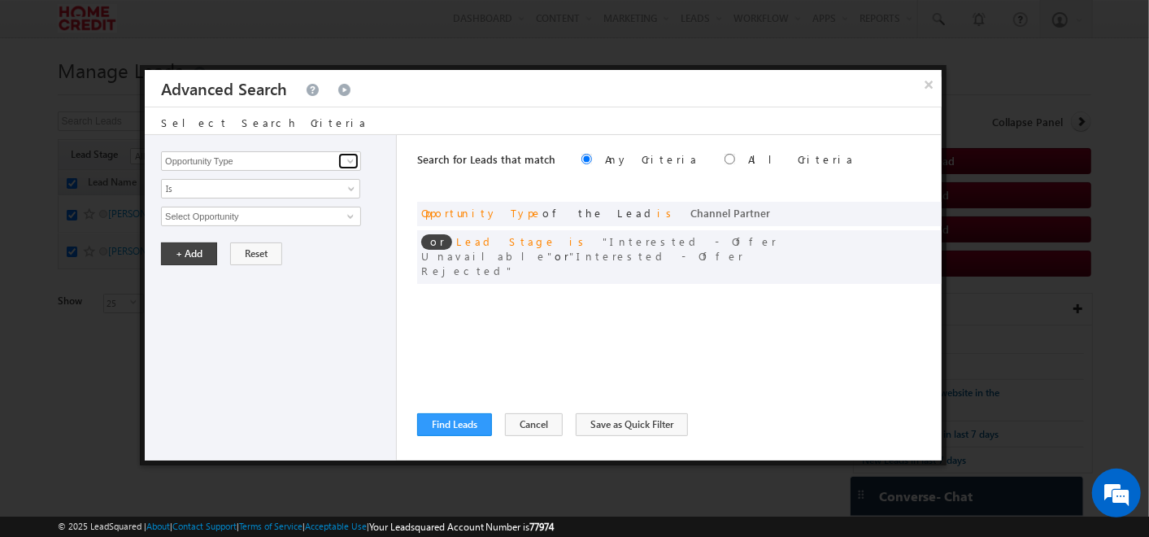
click at [346, 155] on span at bounding box center [350, 161] width 13 height 13
type input "CUID"
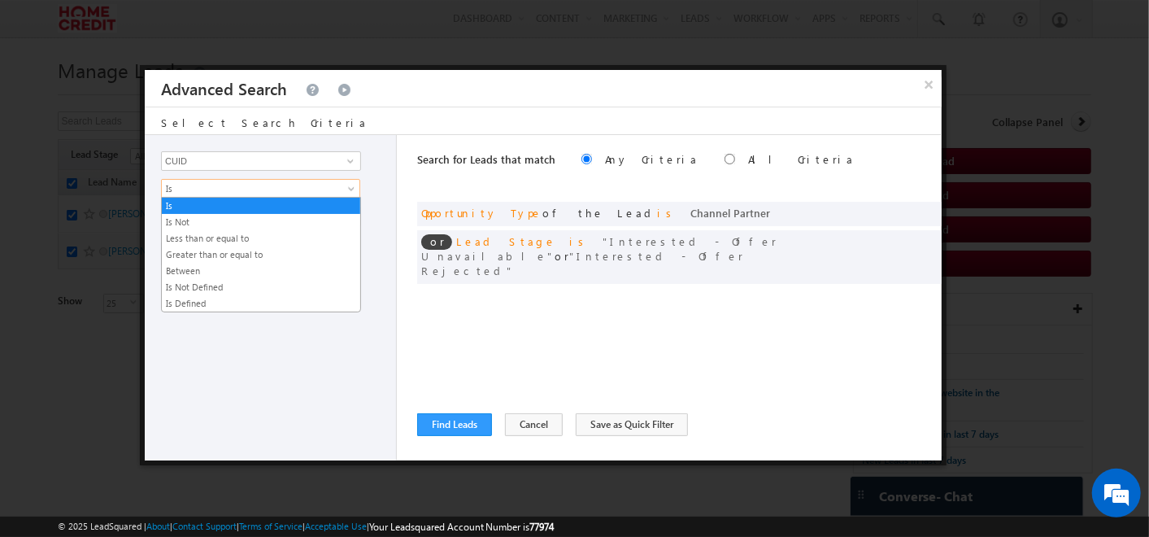
click at [335, 188] on span "Is" at bounding box center [250, 188] width 176 height 15
click at [229, 333] on div "Opportunity Type Lead Activity Task Sales Group Prospect Id Address 2 Age Assig…" at bounding box center [271, 297] width 252 height 325
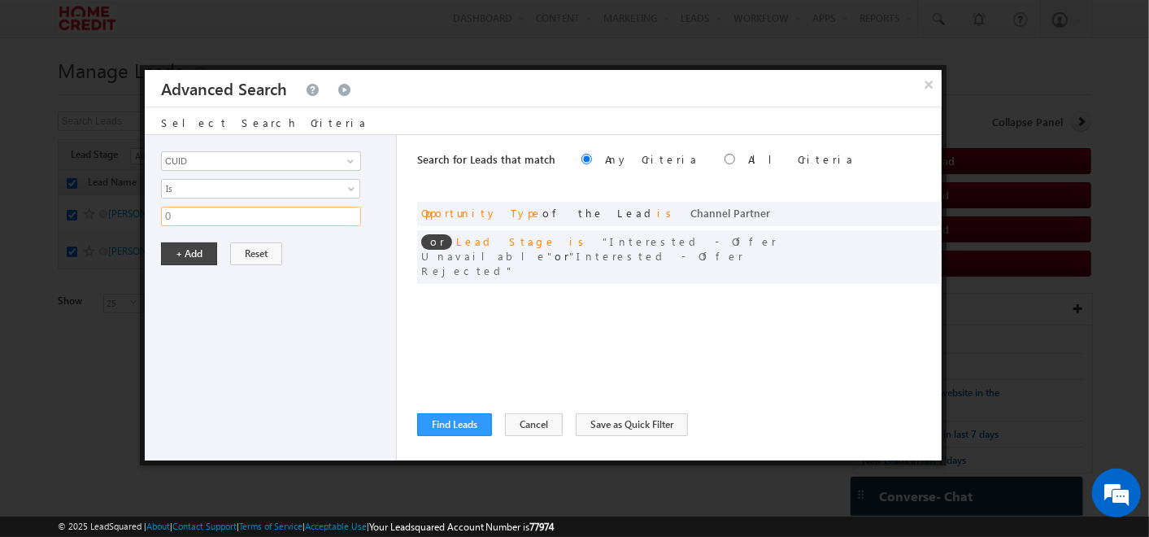
click at [220, 211] on input "0" at bounding box center [261, 217] width 200 height 20
type input "0"
click at [289, 254] on div "+ Add Reset" at bounding box center [274, 253] width 227 height 23
click at [924, 87] on button "×" at bounding box center [928, 84] width 27 height 28
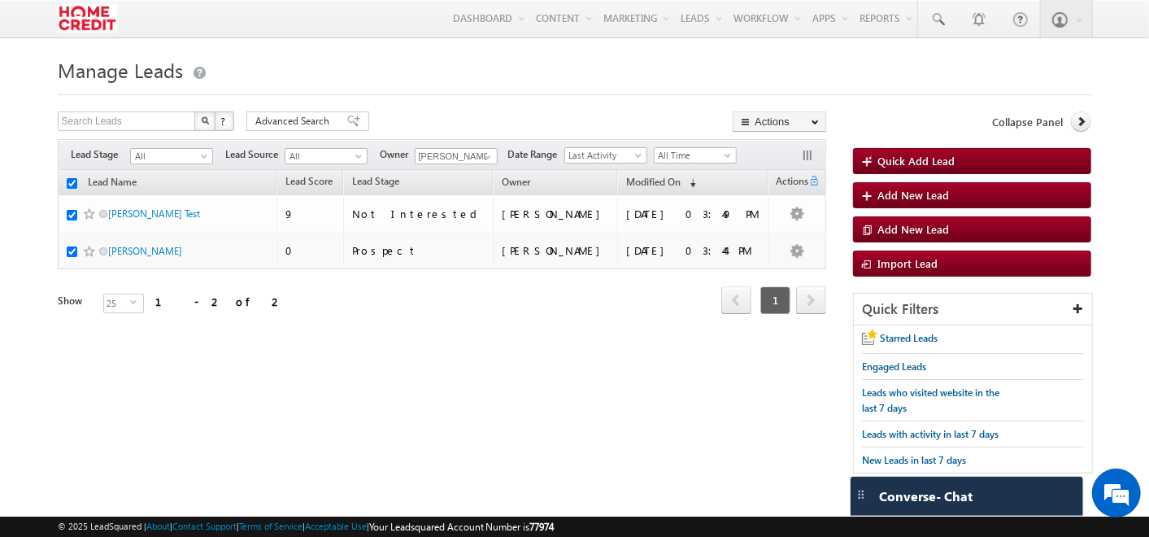
click at [67, 183] on input "checkbox" at bounding box center [72, 183] width 11 height 11
checkbox input "false"
click at [922, 262] on span "Import Lead" at bounding box center [907, 263] width 60 height 14
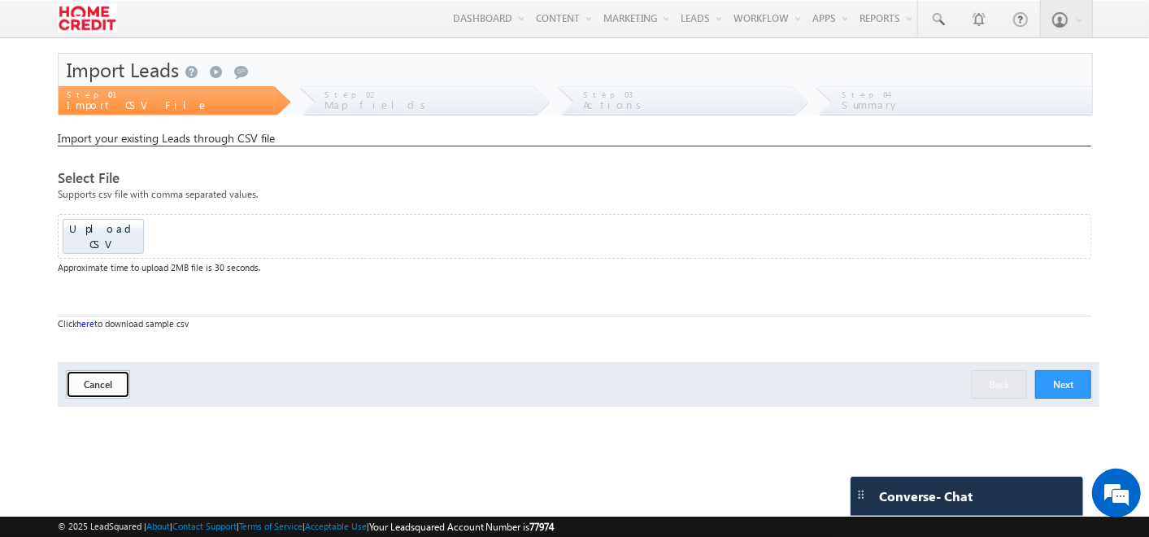
click at [94, 373] on button "Cancel" at bounding box center [98, 384] width 64 height 28
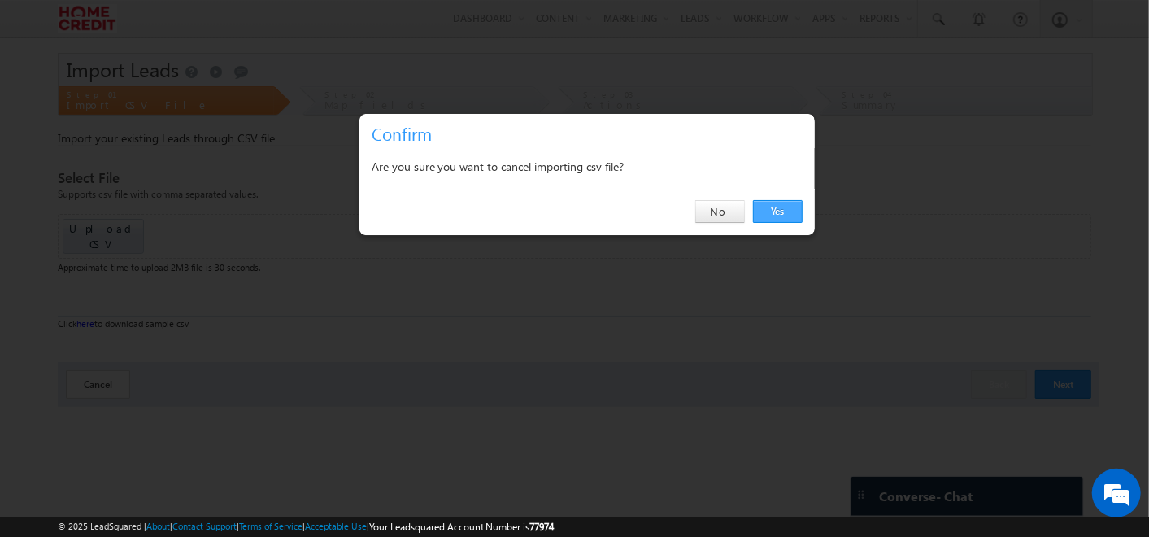
click at [769, 203] on link "Yes" at bounding box center [778, 211] width 50 height 23
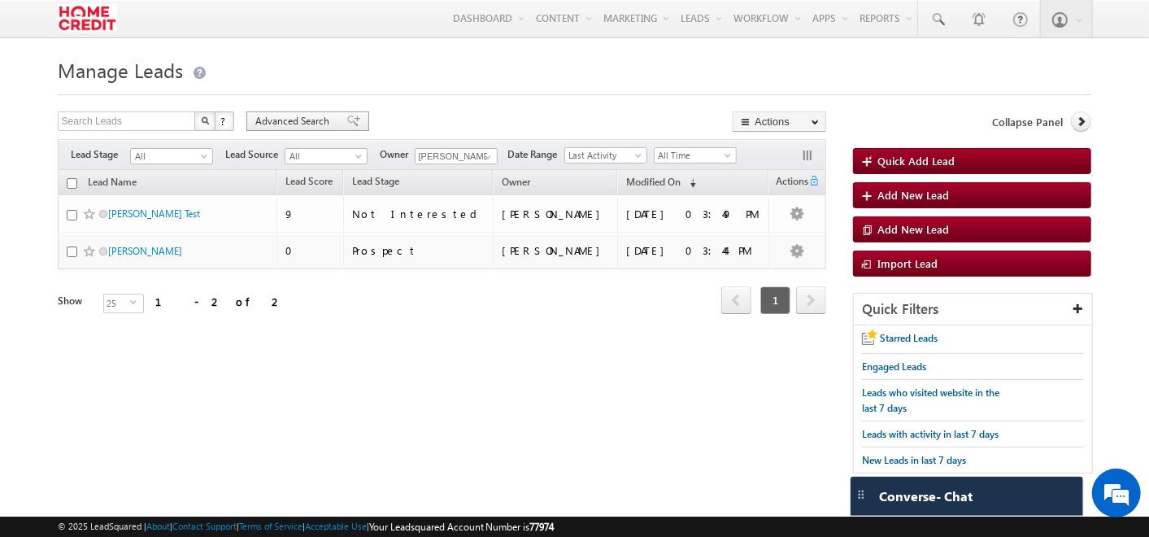
click at [327, 113] on div "Advanced Search" at bounding box center [307, 121] width 123 height 20
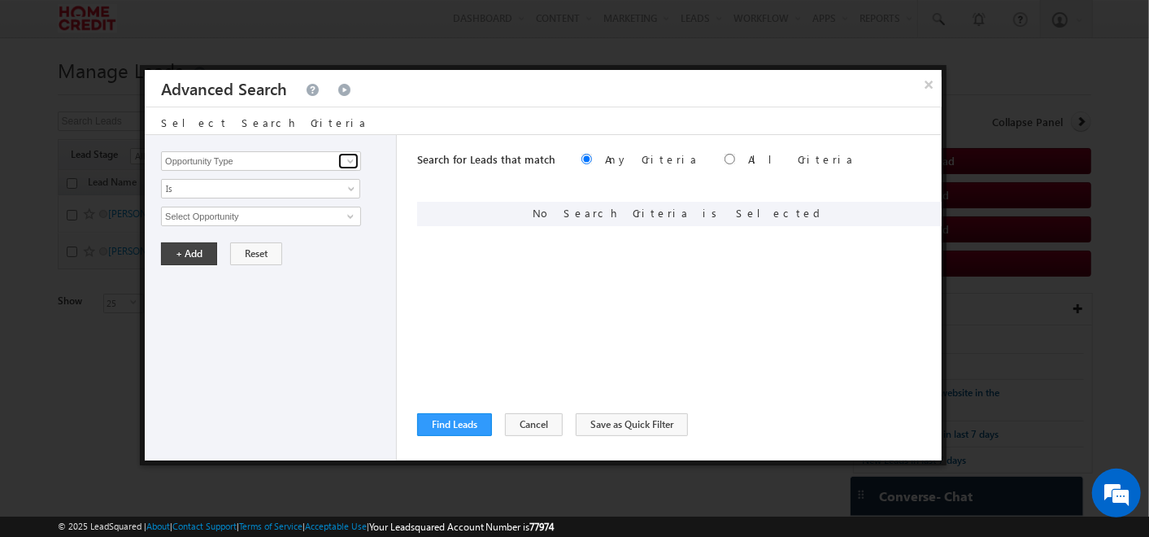
click at [339, 157] on link at bounding box center [348, 161] width 20 height 16
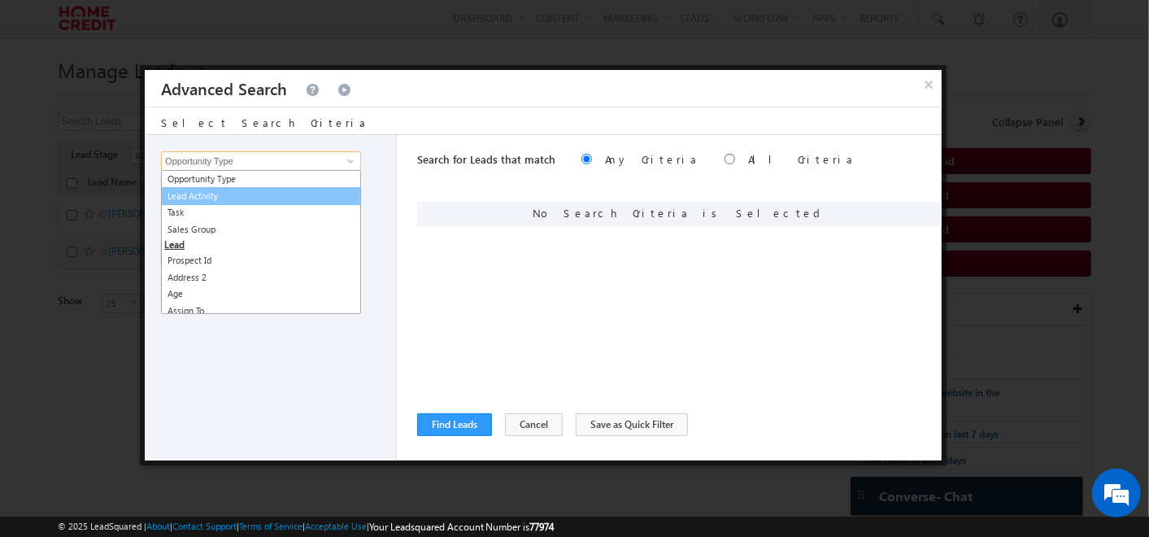
click at [232, 195] on link "Lead Activity" at bounding box center [261, 196] width 200 height 19
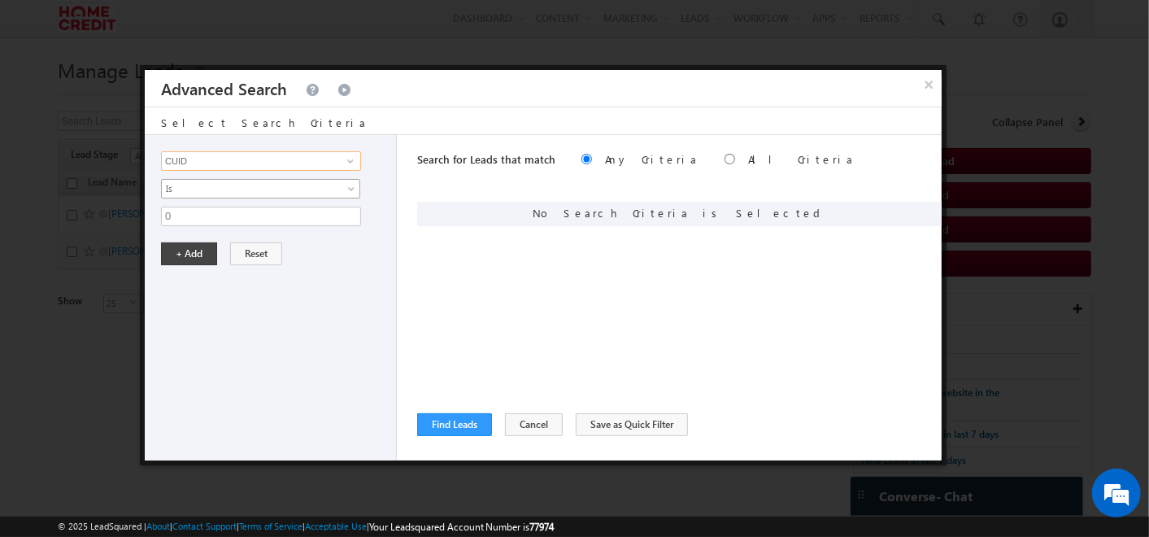
type input "CUID"
click at [350, 186] on span at bounding box center [352, 191] width 13 height 13
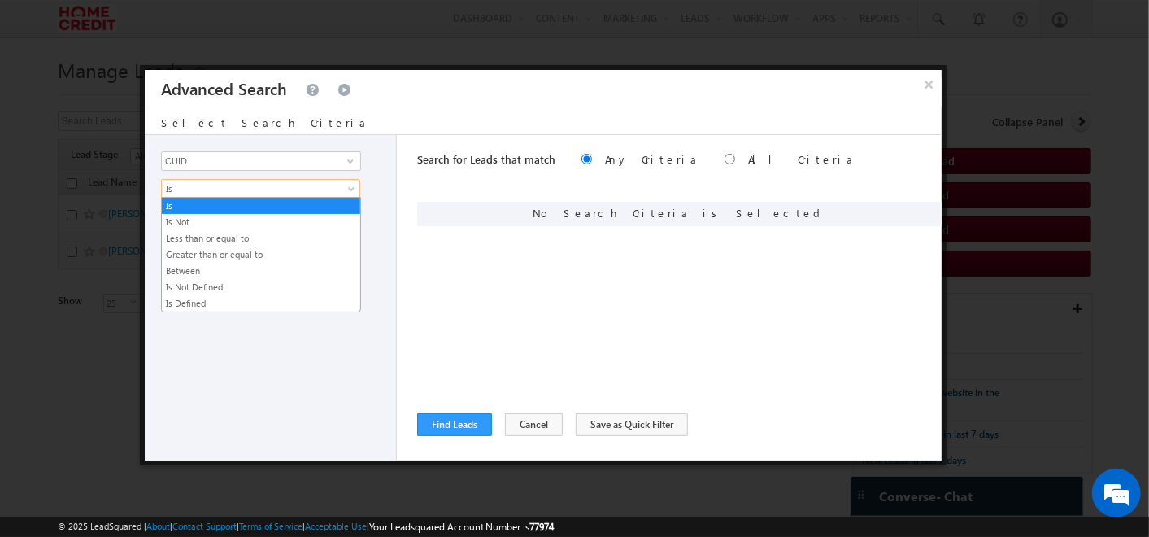
click at [237, 364] on div "Opportunity Type Lead Activity Task Sales Group Prospect Id Address 2 Age Assig…" at bounding box center [271, 297] width 252 height 325
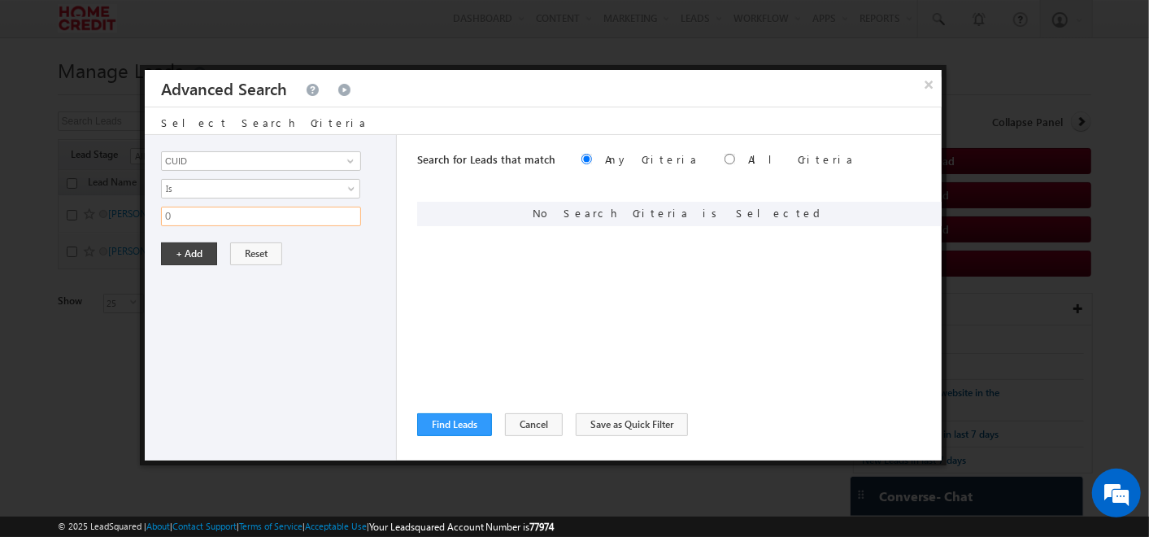
click at [188, 211] on input "0" at bounding box center [261, 217] width 200 height 20
type input "1"
click at [183, 260] on button "+ Add" at bounding box center [189, 253] width 56 height 23
click at [281, 159] on input "Opportunity Type" at bounding box center [261, 161] width 200 height 20
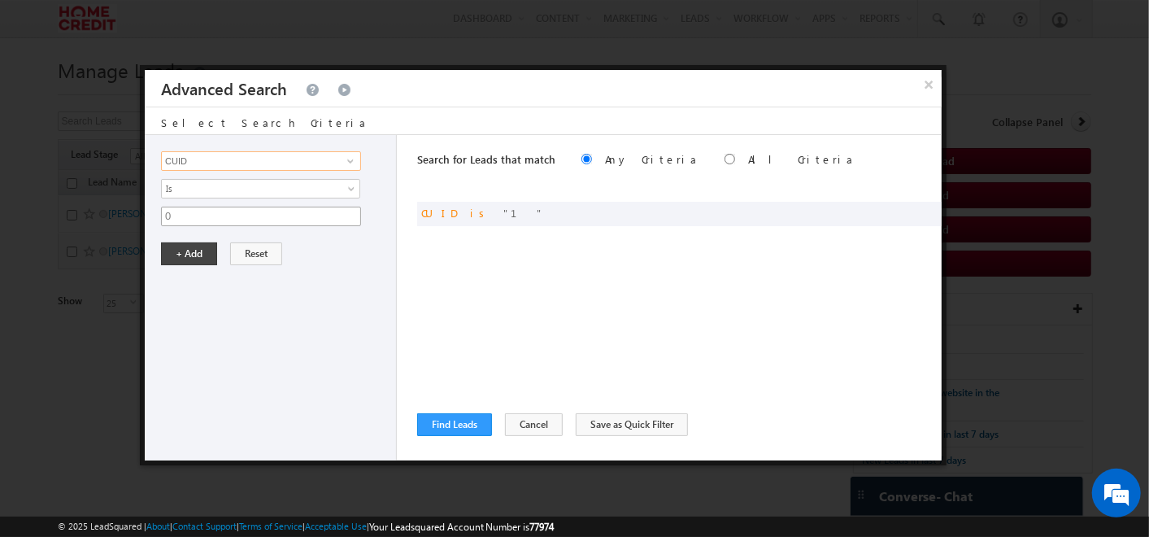
type input "CUID"
click at [265, 213] on input "0" at bounding box center [261, 217] width 200 height 20
type input "2"
click at [173, 250] on button "+ Add" at bounding box center [189, 253] width 56 height 23
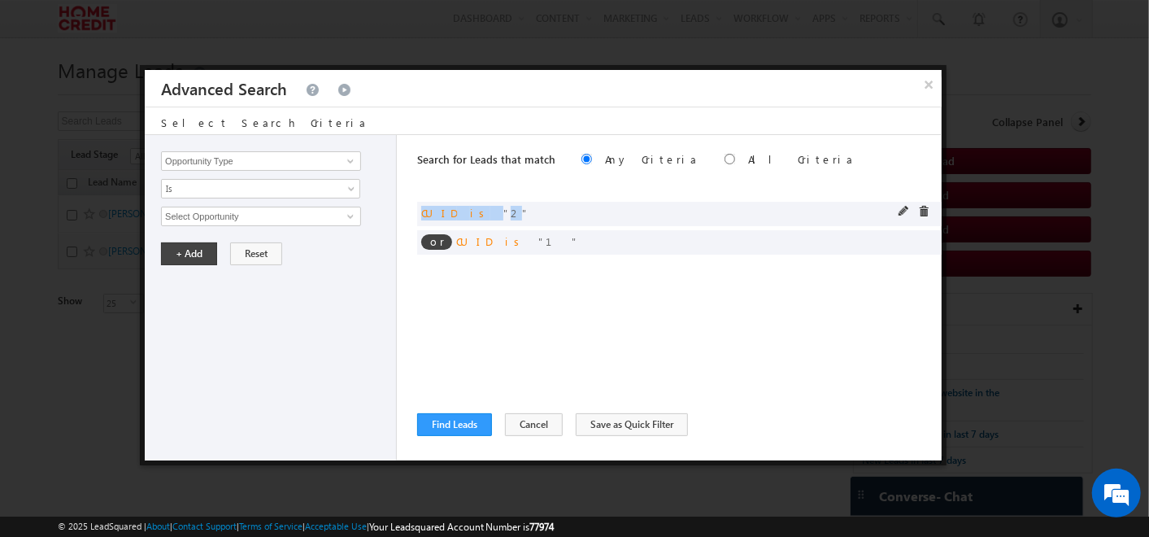
drag, startPoint x: 424, startPoint y: 214, endPoint x: 479, endPoint y: 216, distance: 54.5
click at [479, 216] on div "or CUID is 2" at bounding box center [479, 213] width 116 height 15
drag, startPoint x: 479, startPoint y: 216, endPoint x: 459, endPoint y: 247, distance: 37.0
click at [459, 247] on div "or CUID is 1" at bounding box center [504, 241] width 166 height 15
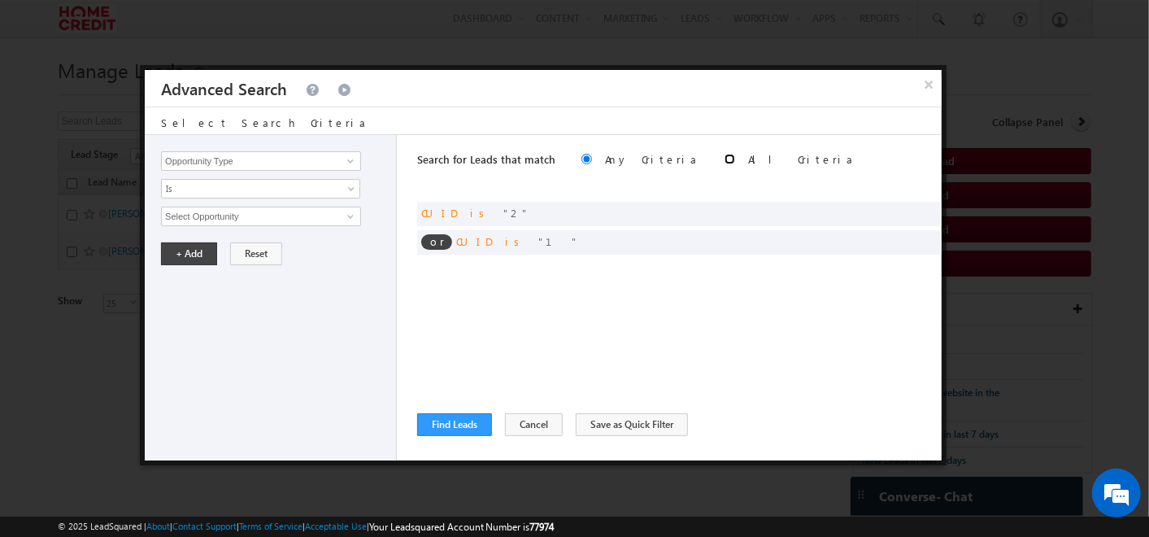
click at [725, 158] on input "radio" at bounding box center [730, 159] width 11 height 11
radio input "true"
drag, startPoint x: 423, startPoint y: 210, endPoint x: 495, endPoint y: 218, distance: 72.8
click at [495, 218] on div "and CUID is 2" at bounding box center [679, 214] width 524 height 24
drag, startPoint x: 495, startPoint y: 218, endPoint x: 471, endPoint y: 251, distance: 41.3
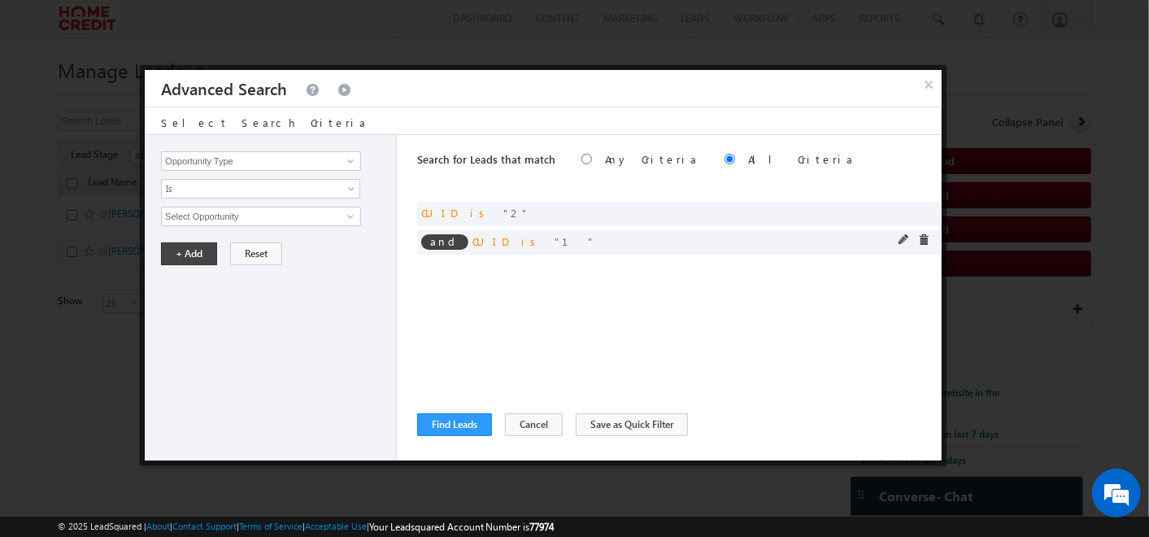
click at [471, 251] on div "and CUID is 1" at bounding box center [679, 242] width 524 height 24
click at [581, 163] on input "radio" at bounding box center [586, 159] width 11 height 11
radio input "true"
click at [270, 167] on input "Opportunity Type" at bounding box center [261, 161] width 200 height 20
drag, startPoint x: 222, startPoint y: 155, endPoint x: 164, endPoint y: 163, distance: 58.3
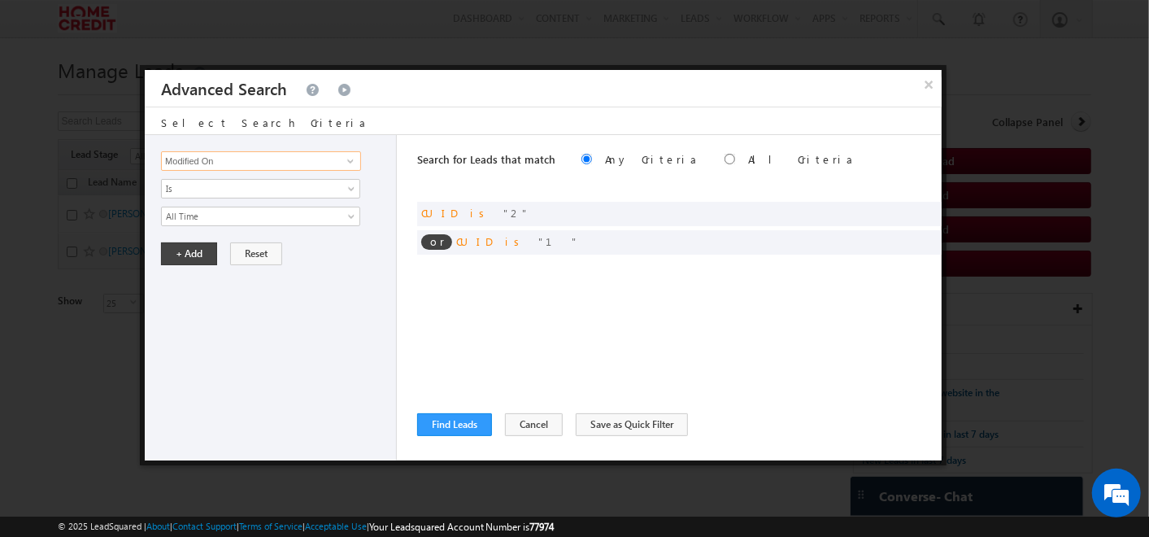
click at [164, 163] on input "Modified On" at bounding box center [261, 161] width 200 height 20
type input "Modified On"
click at [388, 198] on div "Opportunity Type Lead Activity Task Sales Group Prospect Id Address 2 Age Assig…" at bounding box center [271, 297] width 252 height 325
click at [292, 213] on span "All Time" at bounding box center [250, 216] width 176 height 15
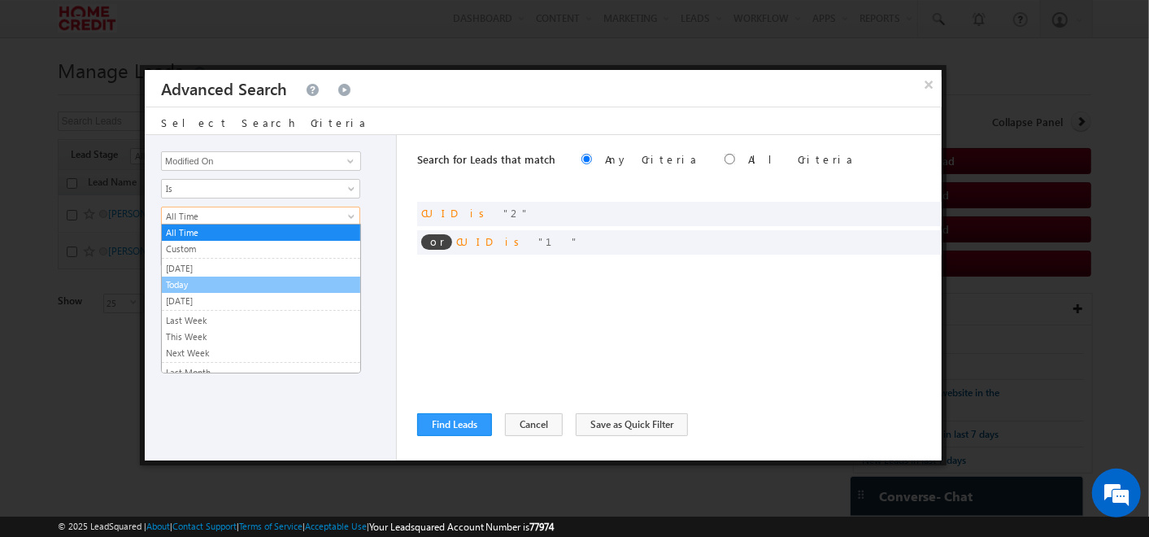
click at [189, 277] on link "Today" at bounding box center [261, 284] width 198 height 15
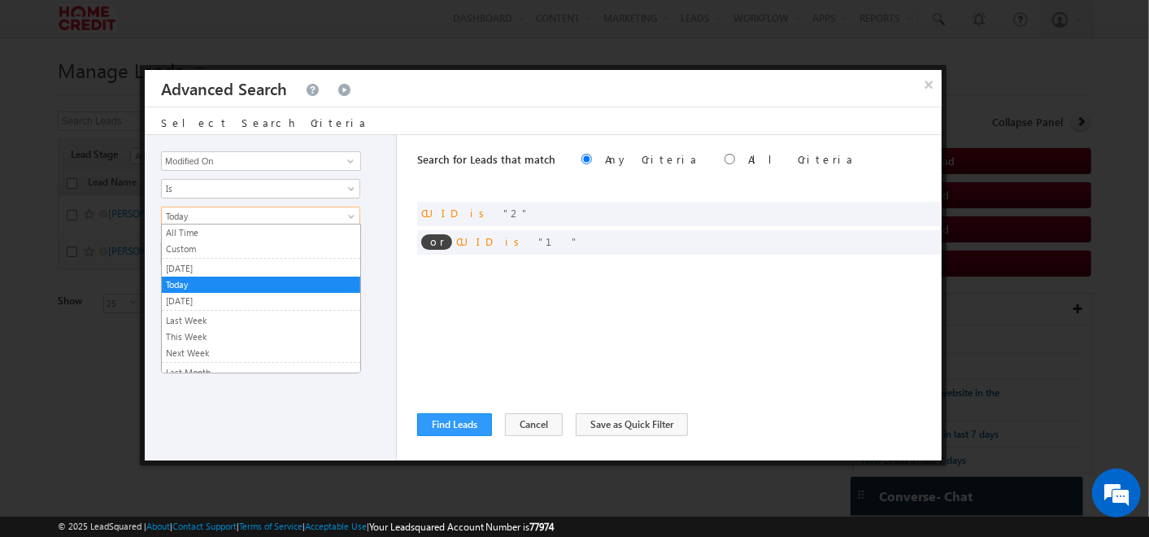
click at [350, 215] on span at bounding box center [352, 219] width 13 height 13
click at [385, 319] on div "Opportunity Type Lead Activity Task Sales Group Prospect Id Address 2 Age Assig…" at bounding box center [271, 297] width 252 height 325
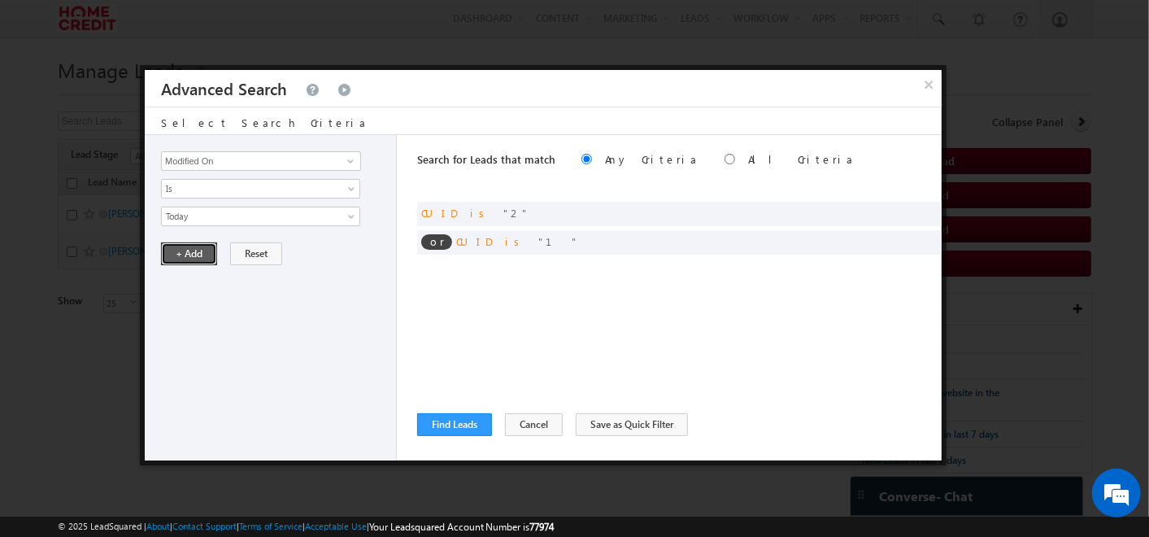
click at [184, 250] on button "+ Add" at bounding box center [189, 253] width 56 height 23
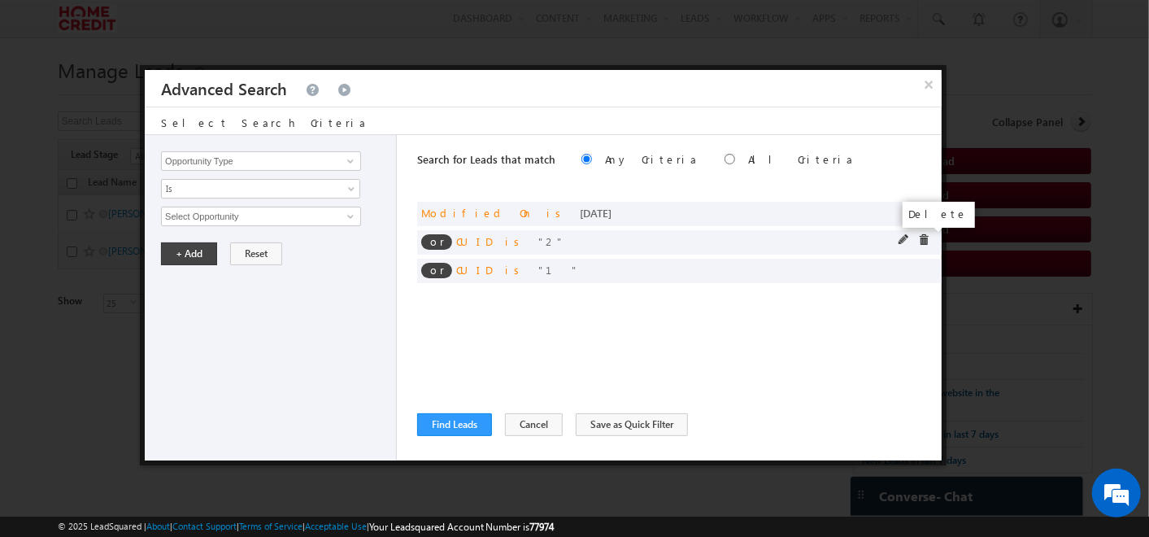
click at [922, 242] on span at bounding box center [923, 239] width 11 height 11
click at [0, 0] on span at bounding box center [0, 0] width 0 height 0
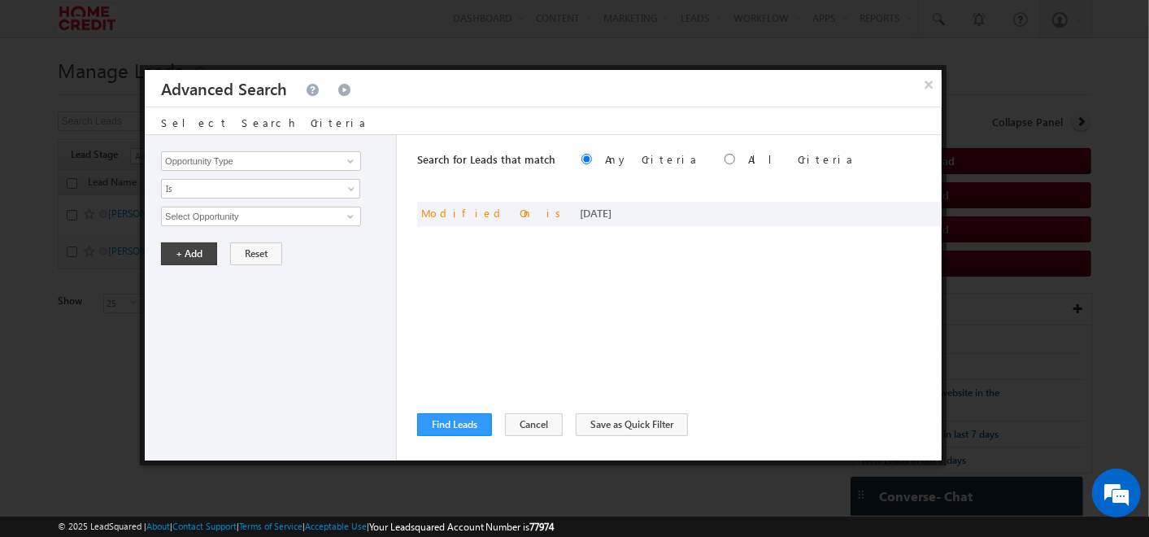
click at [437, 436] on div "Search for Leads that match Any Criteria All Criteria Note that the current tri…" at bounding box center [679, 297] width 524 height 325
click at [439, 434] on button "Find Leads" at bounding box center [454, 424] width 75 height 23
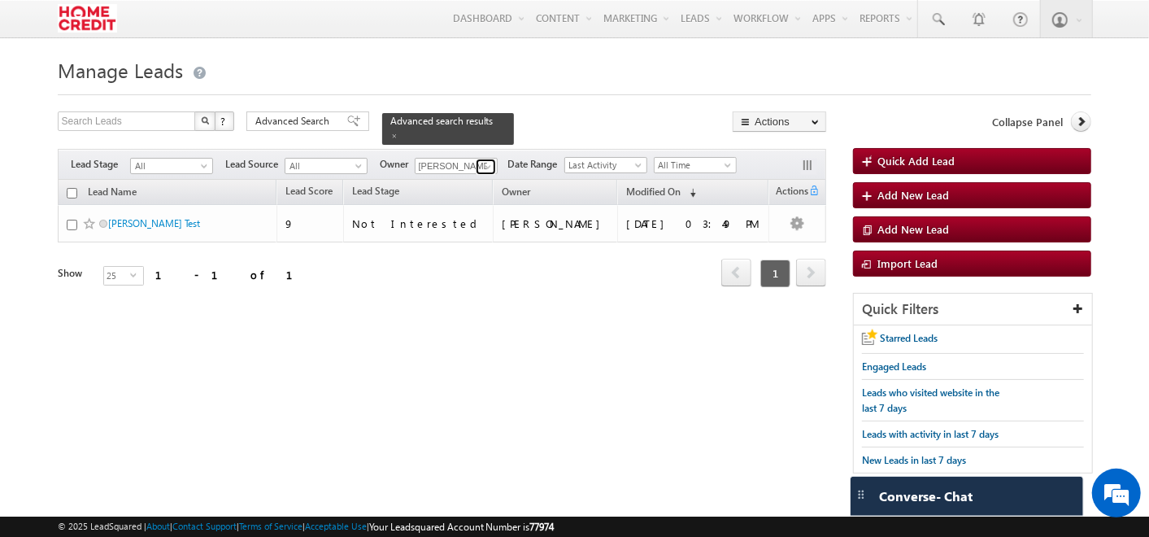
click at [483, 160] on span at bounding box center [487, 166] width 13 height 13
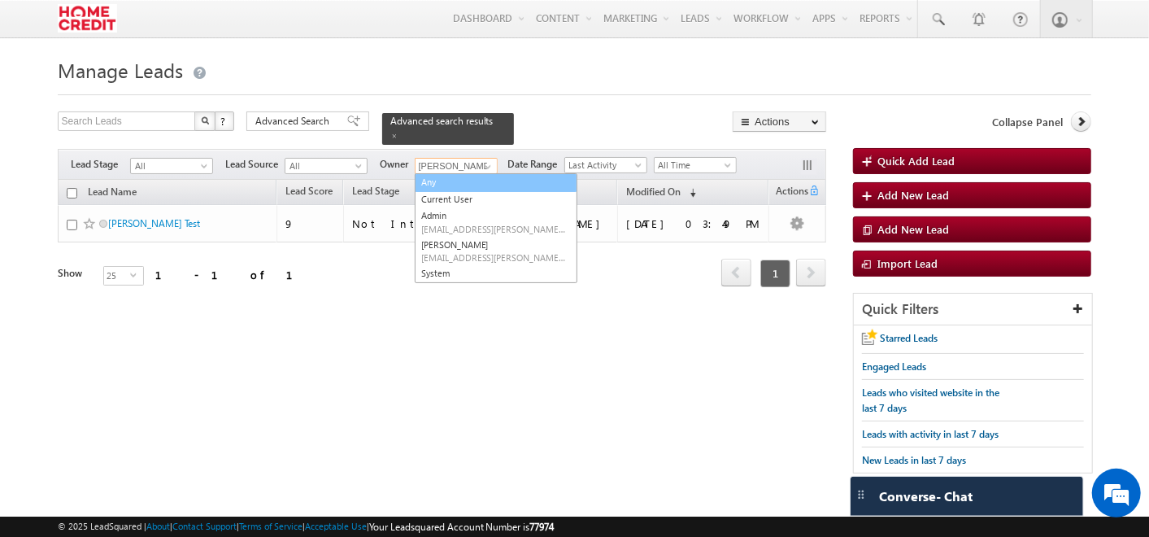
click at [482, 173] on link "Any" at bounding box center [496, 182] width 163 height 19
type input "Any"
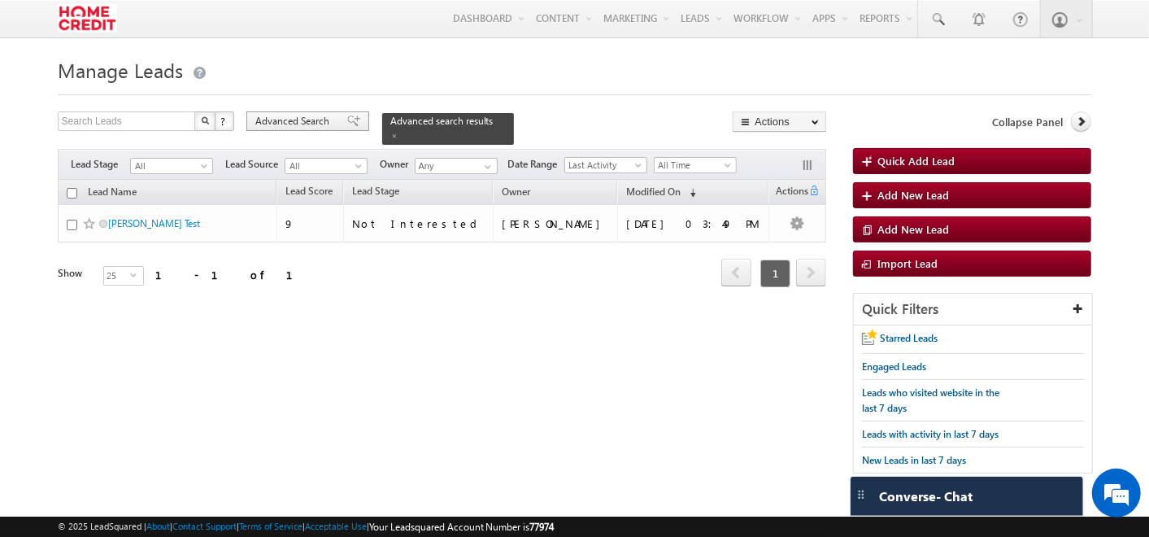
click at [316, 126] on span "Advanced Search" at bounding box center [294, 121] width 79 height 15
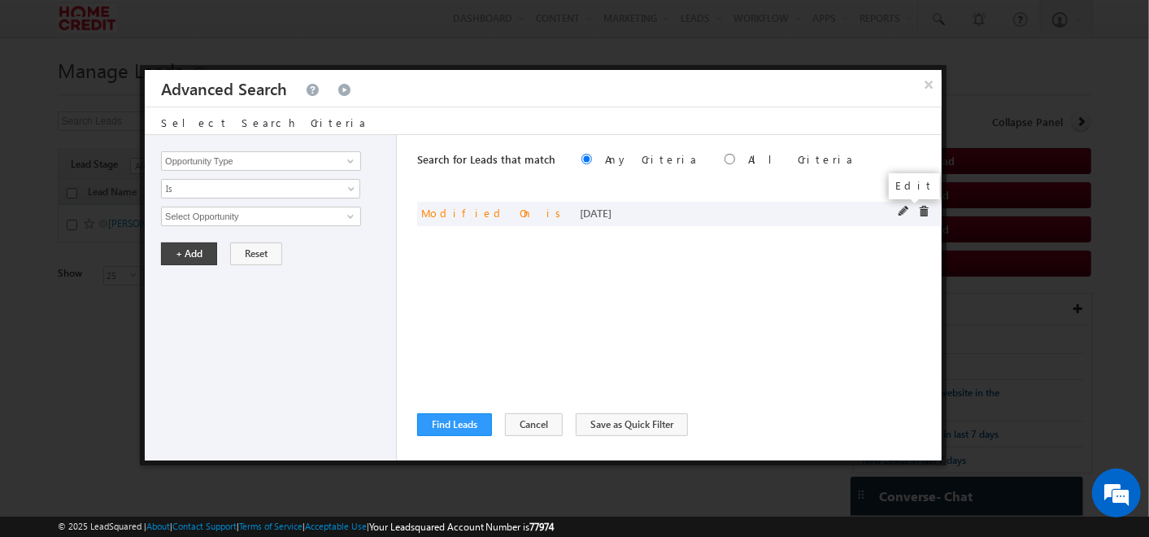
click at [899, 207] on span at bounding box center [904, 211] width 11 height 11
click at [316, 215] on span "Today" at bounding box center [250, 216] width 176 height 15
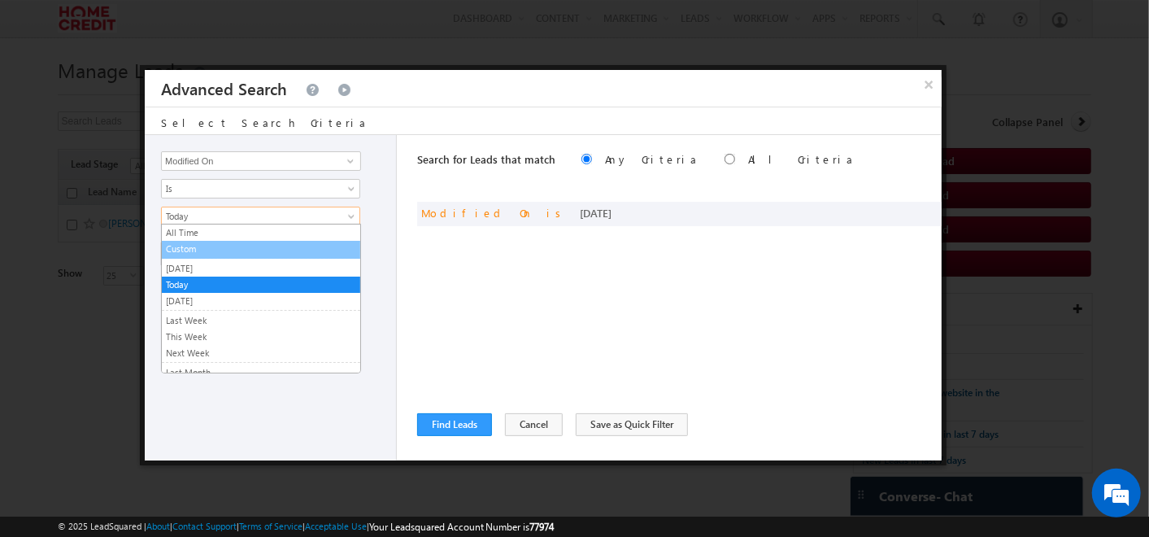
click at [181, 253] on link "Custom" at bounding box center [261, 249] width 198 height 15
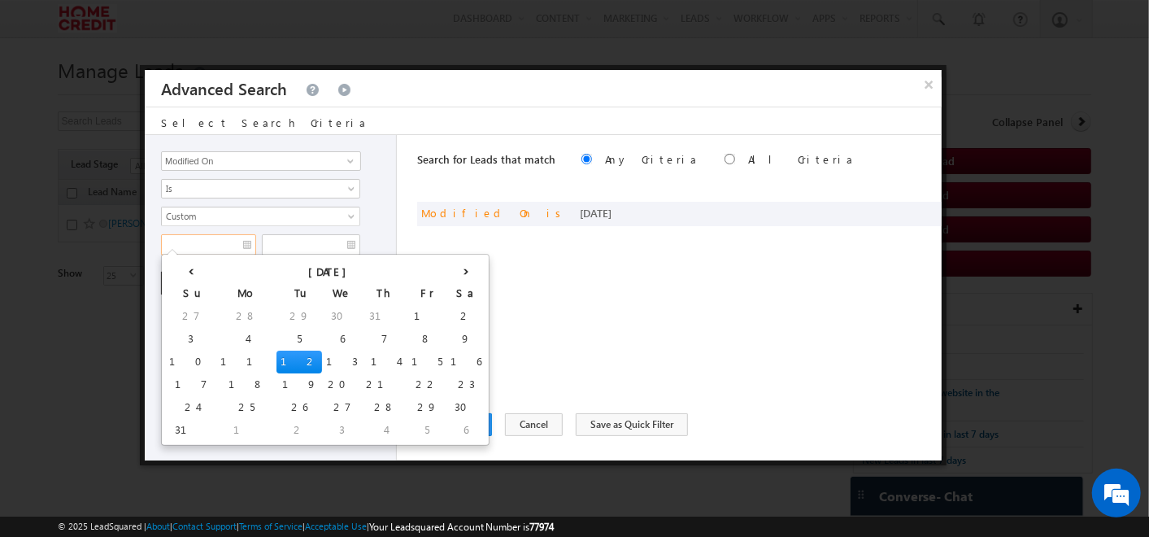
click at [247, 244] on input "text" at bounding box center [208, 244] width 95 height 21
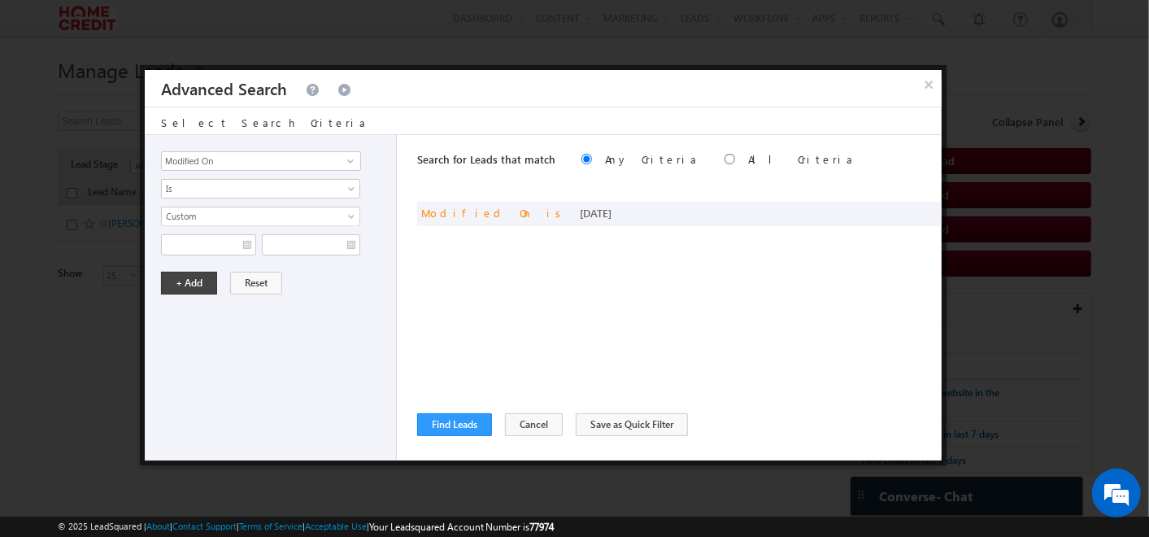
click at [378, 259] on div "Opportunity Type Lead Activity Task Sales Group Prospect Id Address 2 Age Assig…" at bounding box center [271, 297] width 252 height 325
click at [920, 212] on span at bounding box center [923, 211] width 11 height 11
click at [922, 88] on button "×" at bounding box center [928, 84] width 27 height 28
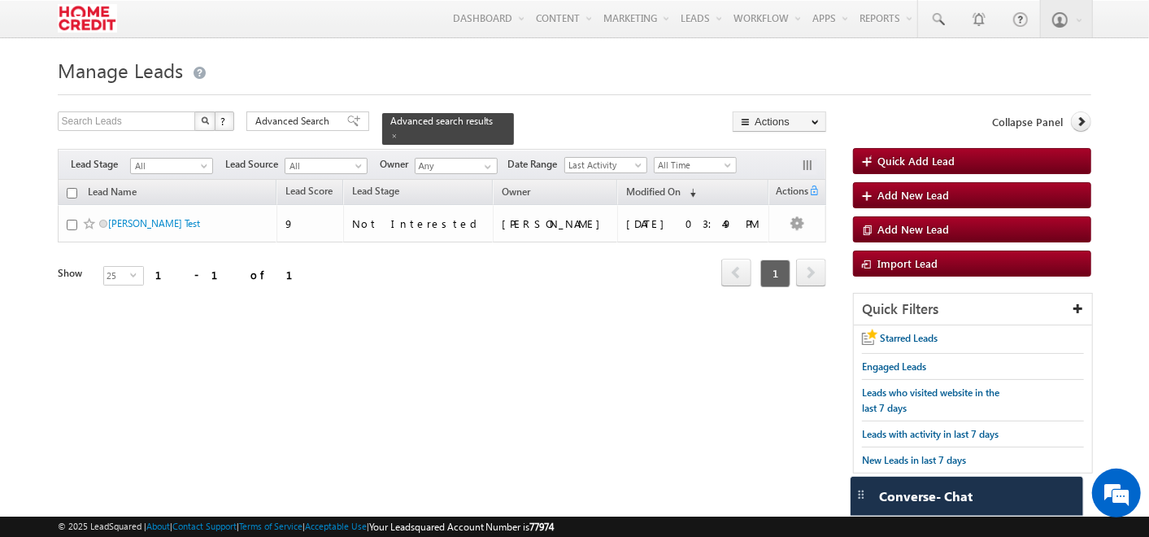
click at [596, 373] on div "Search Leads X ? 1 results found Advanced Search Advanced Search Advanced searc…" at bounding box center [575, 300] width 1034 height 378
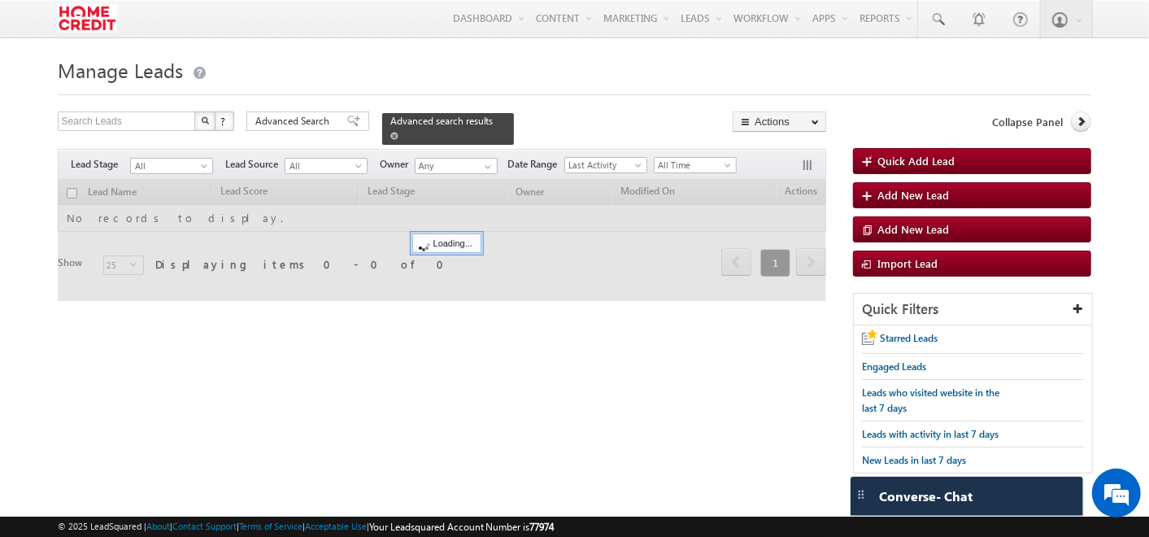
click at [398, 132] on span at bounding box center [394, 136] width 8 height 8
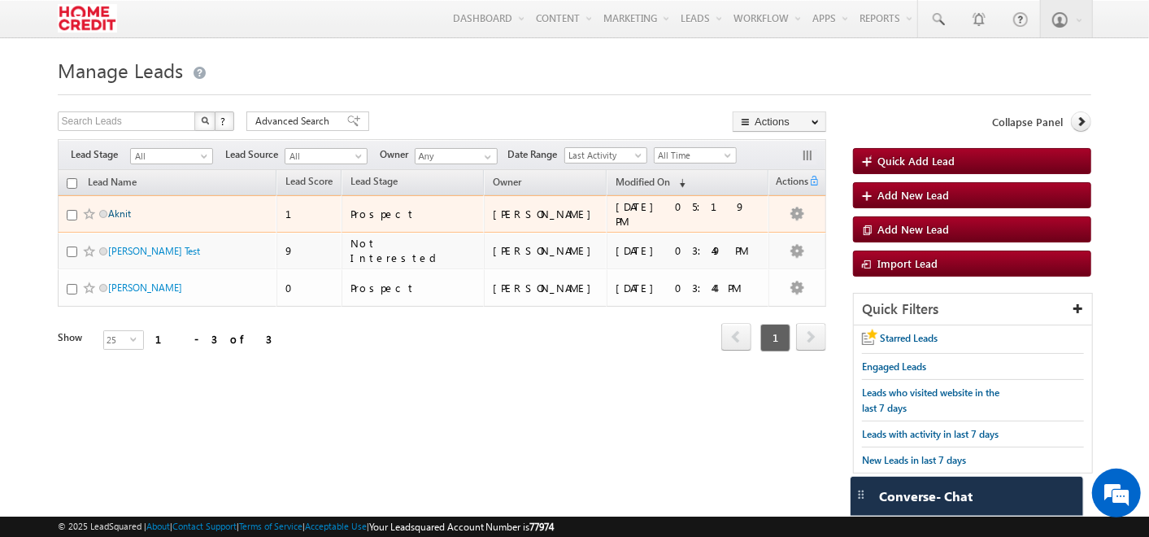
click at [123, 214] on link "Aknit" at bounding box center [119, 213] width 23 height 12
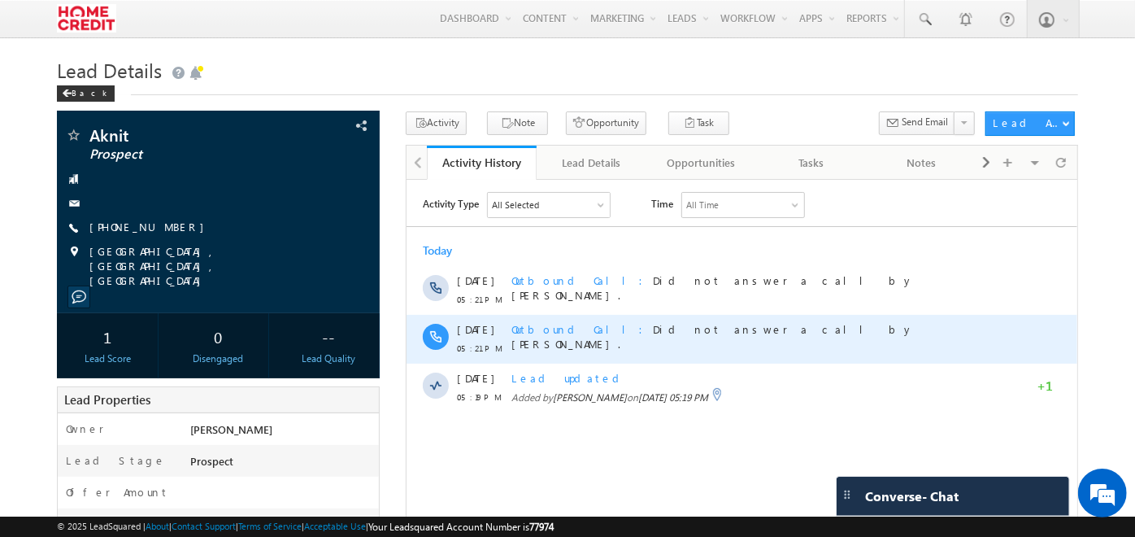
click at [552, 329] on span "Outbound Call" at bounding box center [581, 328] width 141 height 14
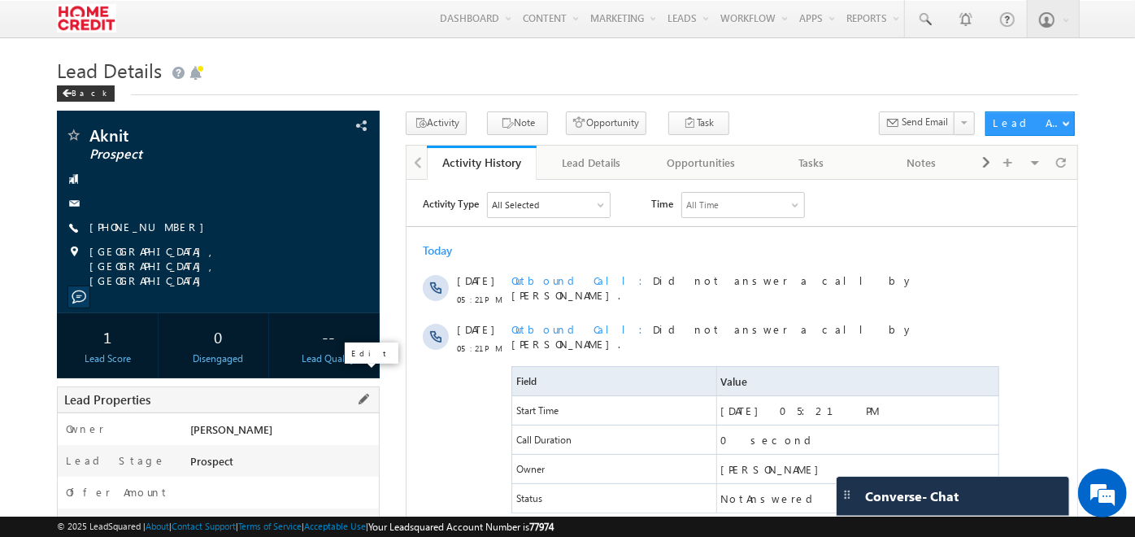
click at [368, 390] on span at bounding box center [364, 399] width 18 height 18
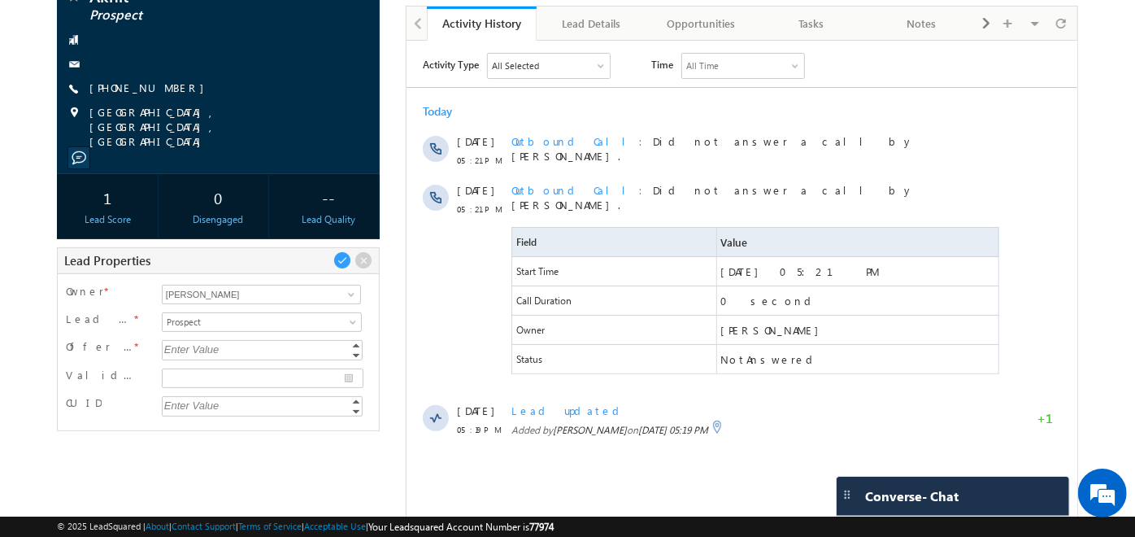
scroll to position [141, 0]
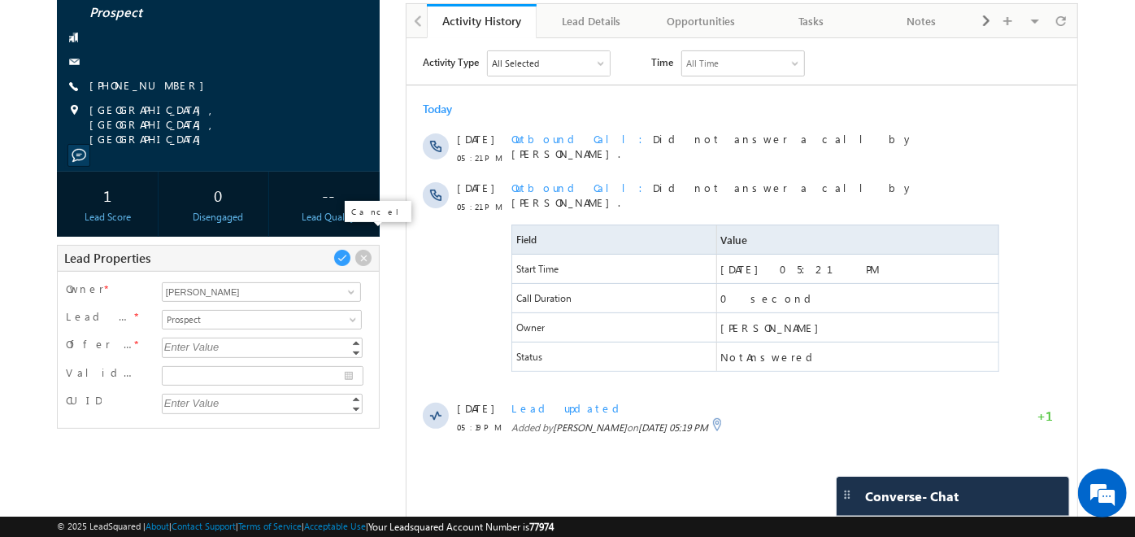
click at [362, 249] on span at bounding box center [364, 258] width 18 height 18
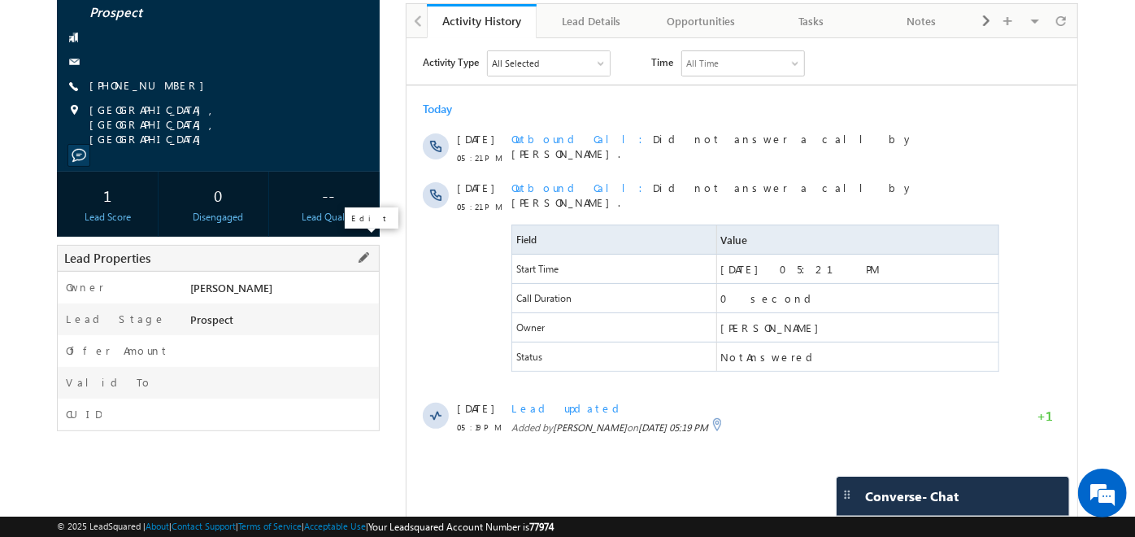
click at [367, 249] on span at bounding box center [364, 258] width 18 height 18
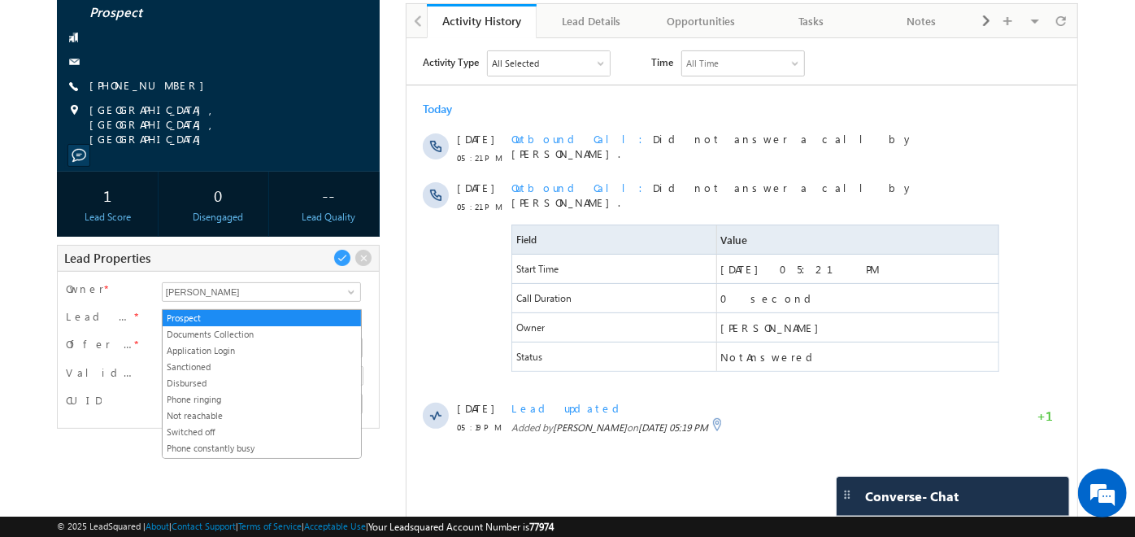
click at [340, 312] on span "Prospect" at bounding box center [260, 319] width 195 height 15
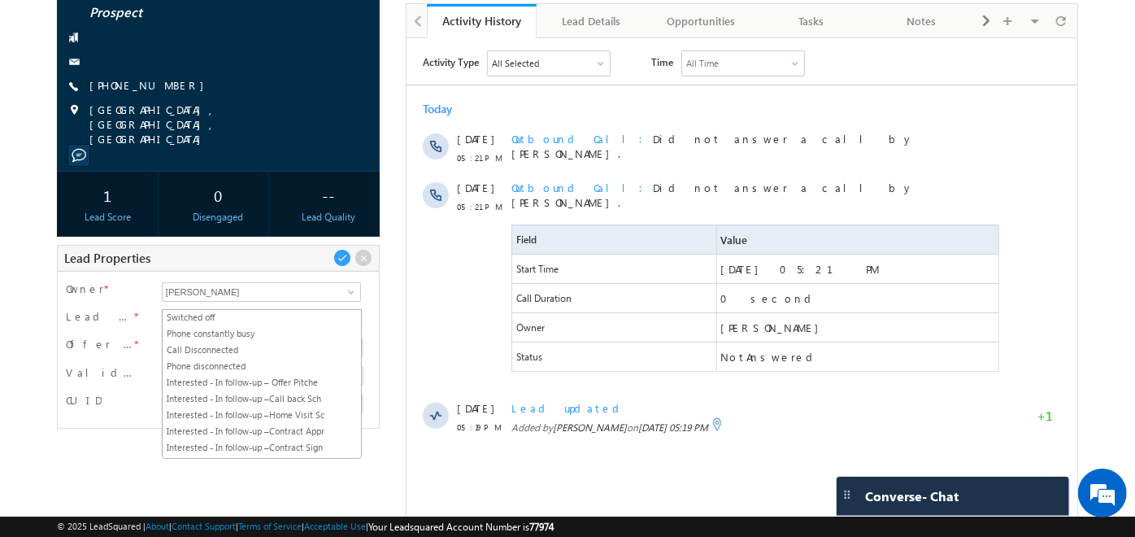
scroll to position [114, 0]
click at [379, 271] on div "Owner * Devendra Maurya Devendra Maurya Devendra Maurya Lead Stage * Prospect D…" at bounding box center [218, 350] width 323 height 158
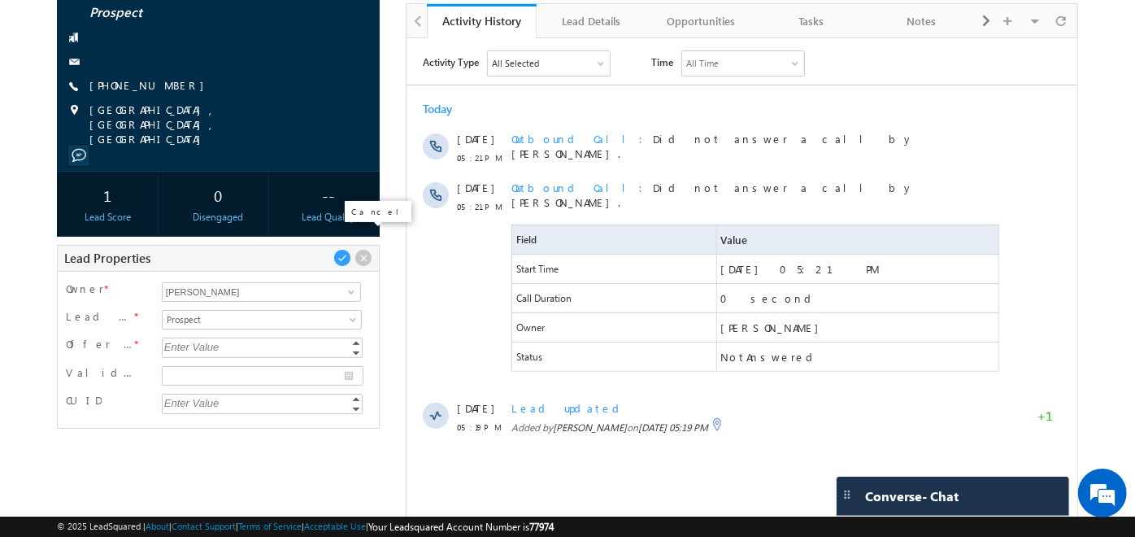
click at [367, 249] on span at bounding box center [364, 258] width 18 height 18
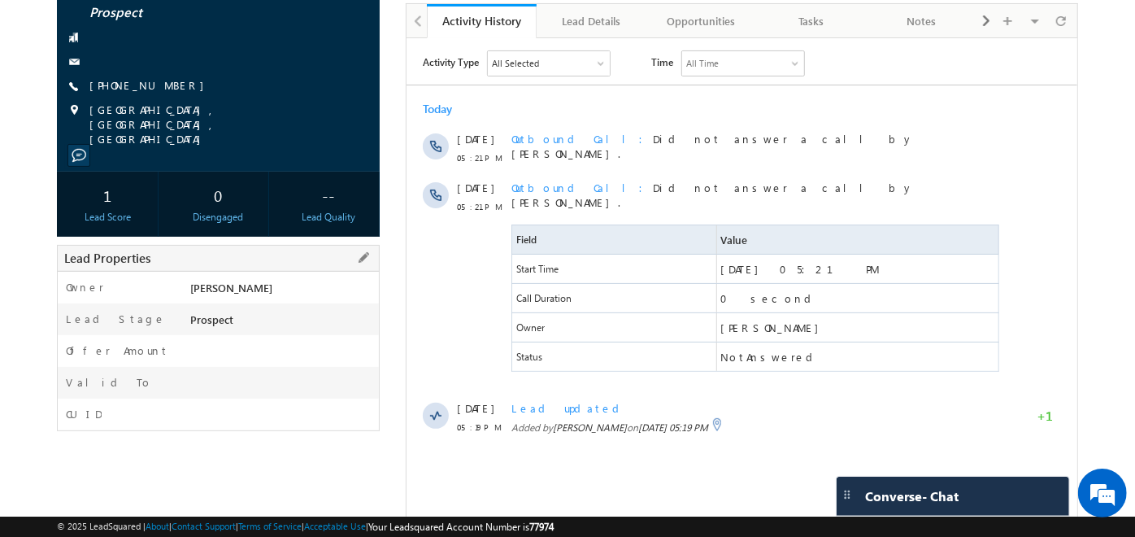
scroll to position [0, 0]
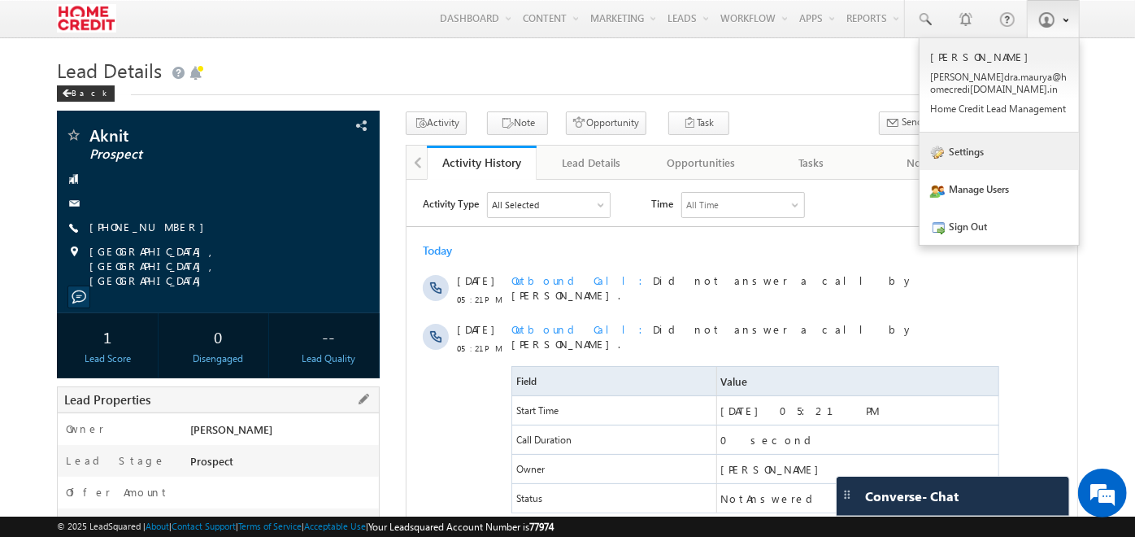
click at [976, 139] on link "Settings" at bounding box center [999, 151] width 159 height 37
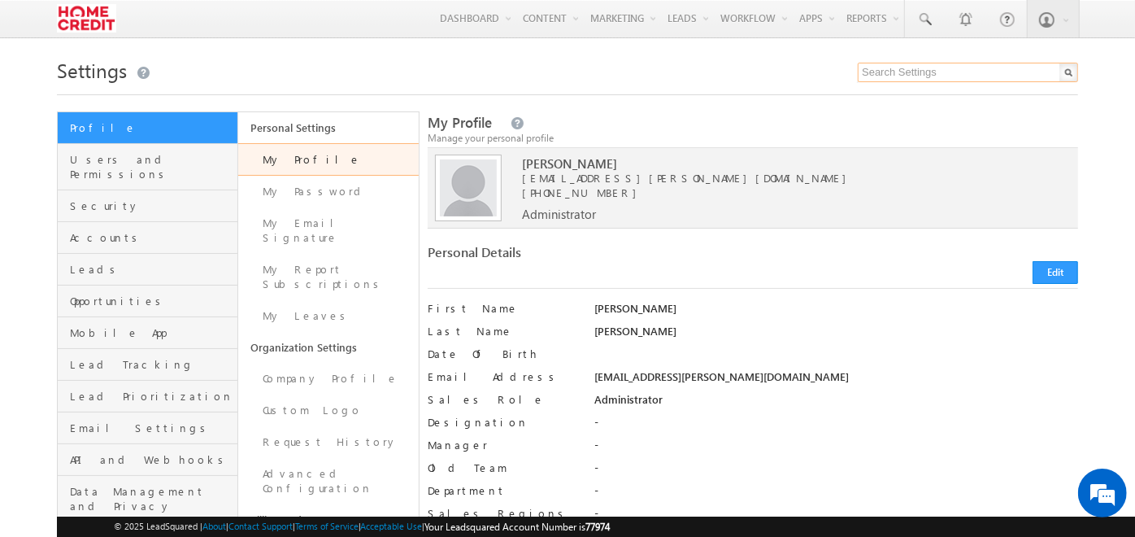
click at [922, 71] on input "text" at bounding box center [968, 73] width 220 height 20
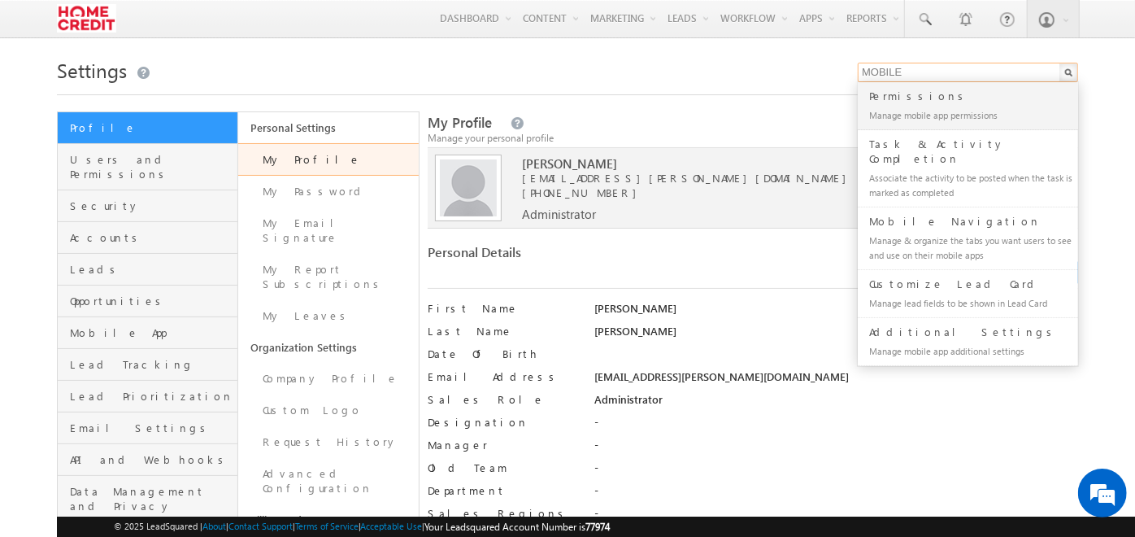
scroll to position [120, 0]
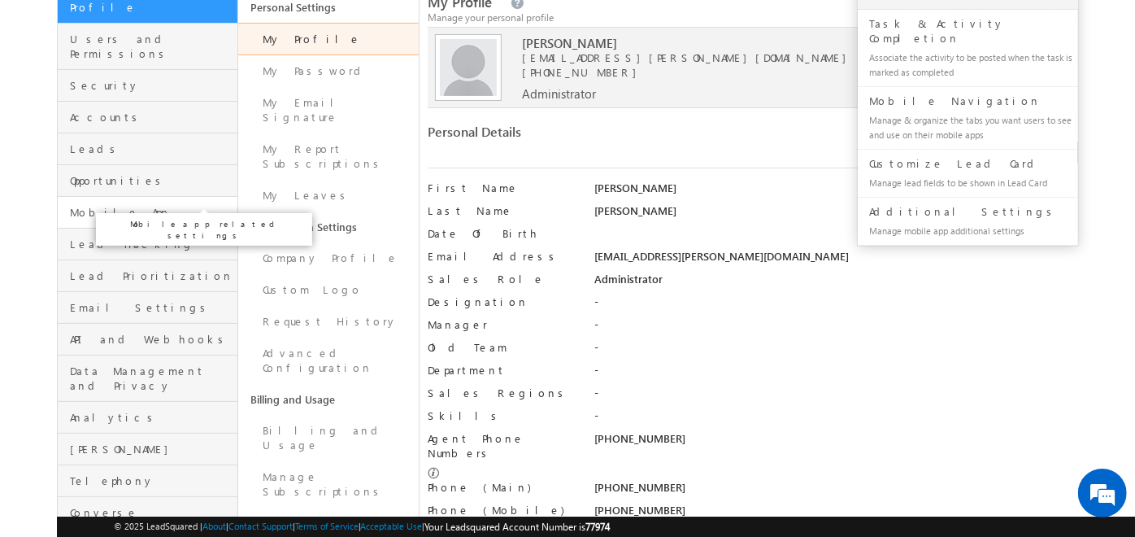
type input "MOBILE"
click at [122, 205] on span "Mobile App" at bounding box center [151, 212] width 163 height 15
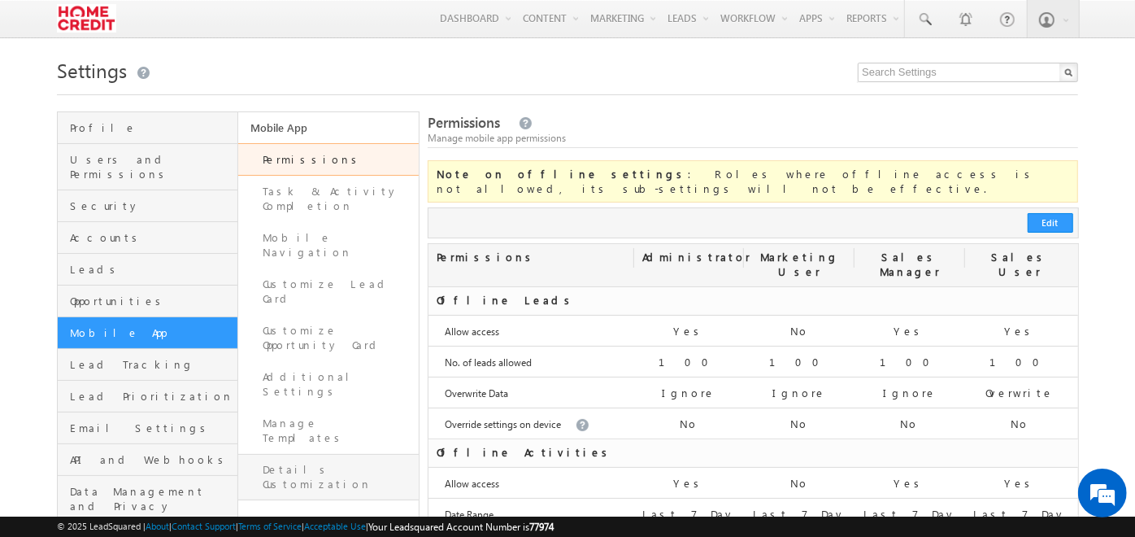
click at [332, 454] on link "Details Customization" at bounding box center [328, 477] width 181 height 46
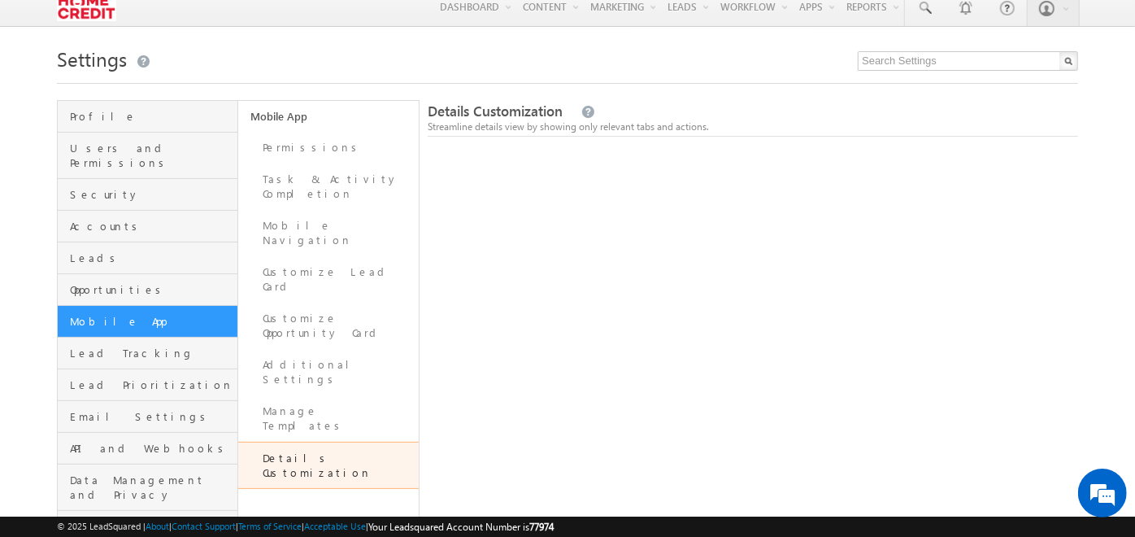
scroll to position [11, 0]
click at [327, 350] on link "Additional Settings" at bounding box center [328, 373] width 181 height 46
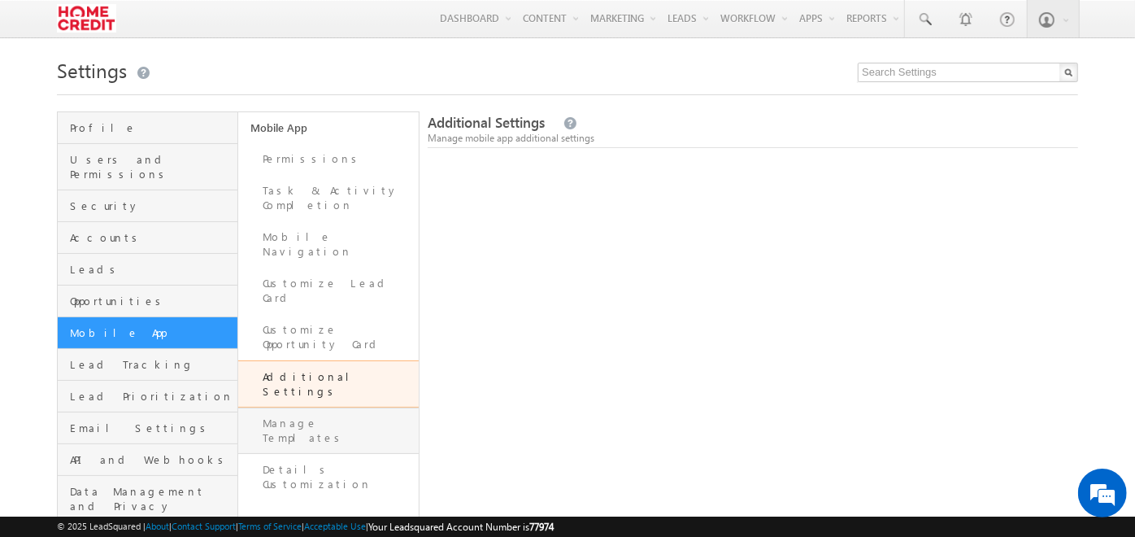
click at [301, 407] on link "Manage Templates" at bounding box center [328, 430] width 181 height 46
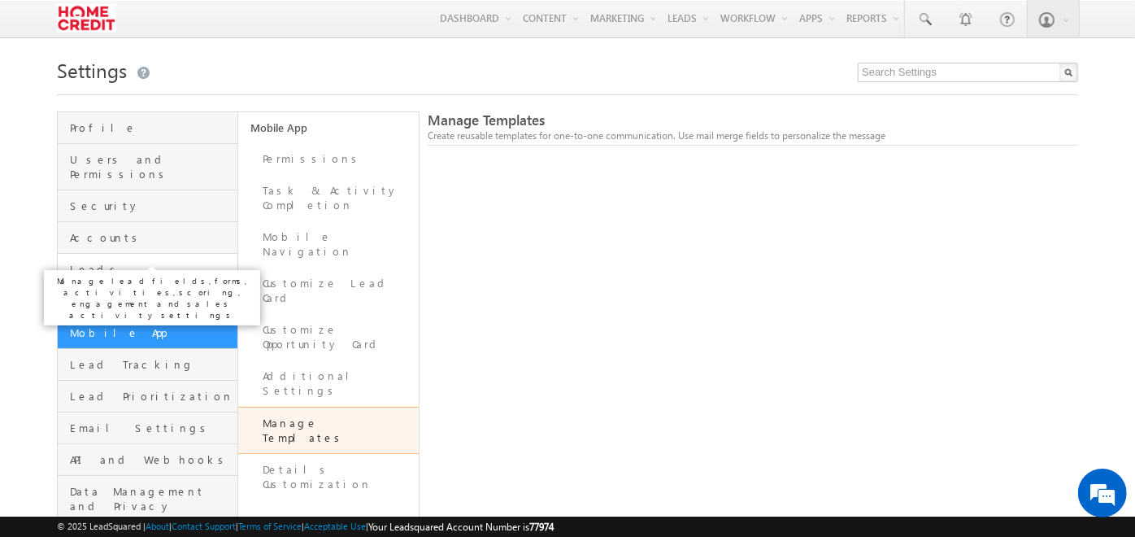
click at [160, 262] on span "Leads" at bounding box center [151, 269] width 163 height 15
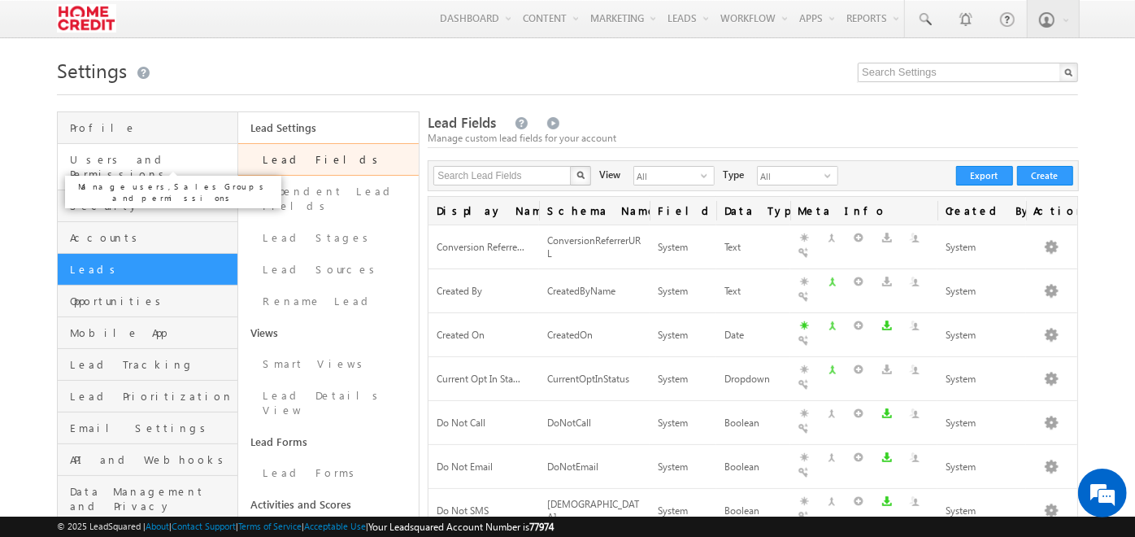
click at [188, 160] on span "Users and Permissions" at bounding box center [151, 166] width 163 height 29
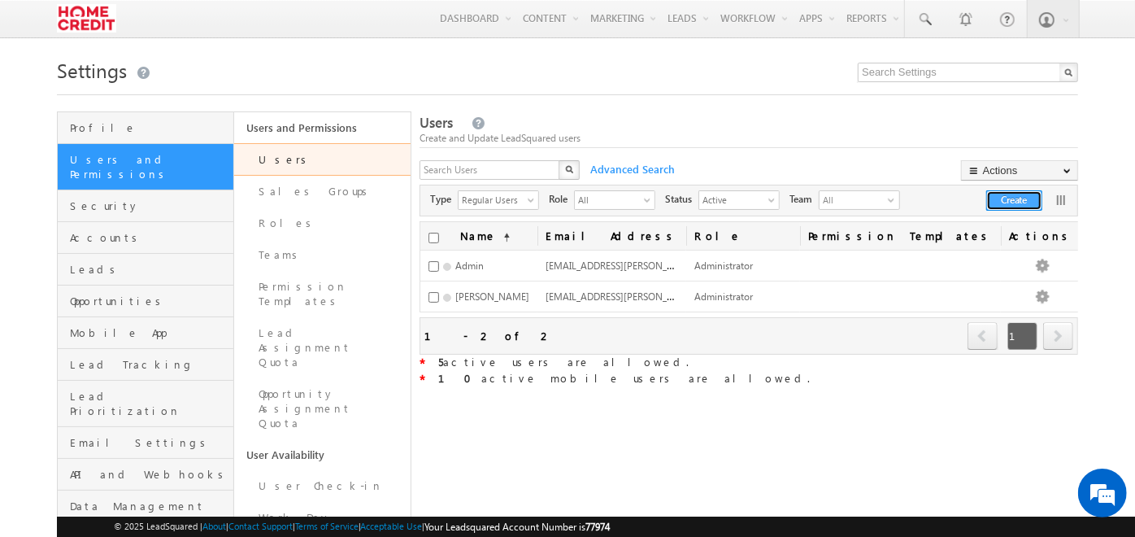
click at [1011, 209] on button "Create" at bounding box center [1014, 200] width 56 height 20
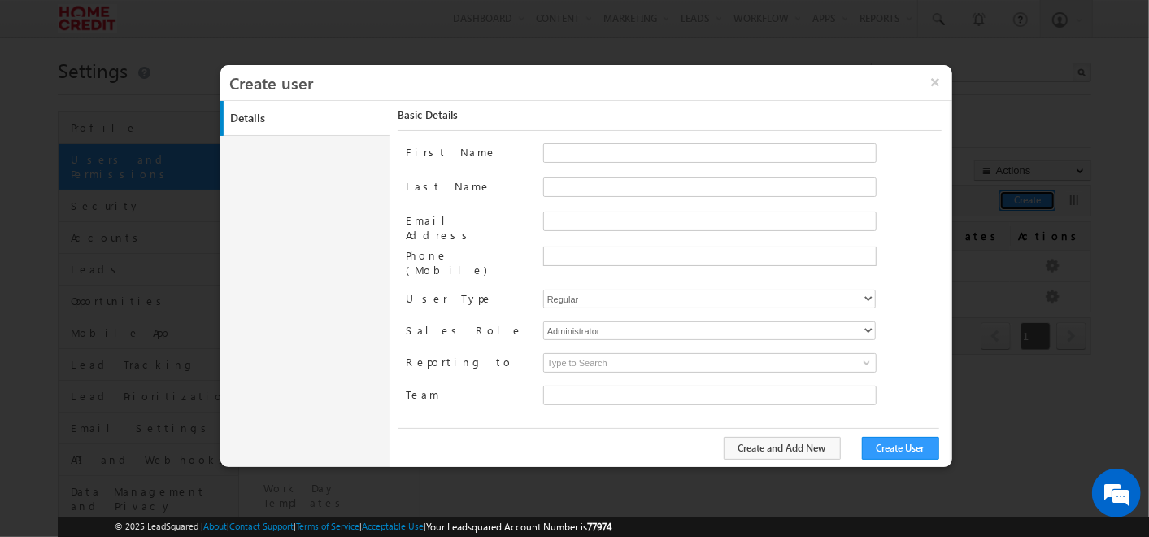
type input "30e6ca1a-2f90-11ef-b6b6-021c14776133"
click at [559, 161] on input "First Name" at bounding box center [709, 153] width 333 height 20
type input "a"
type input "Ankit"
type input "ankit"
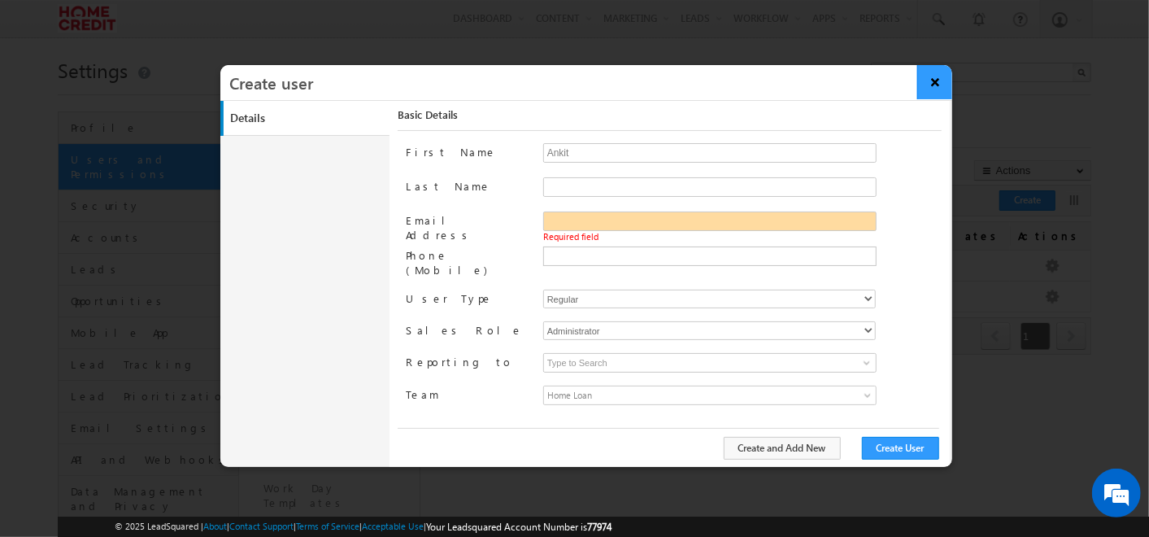
click at [942, 84] on button "×" at bounding box center [934, 82] width 35 height 34
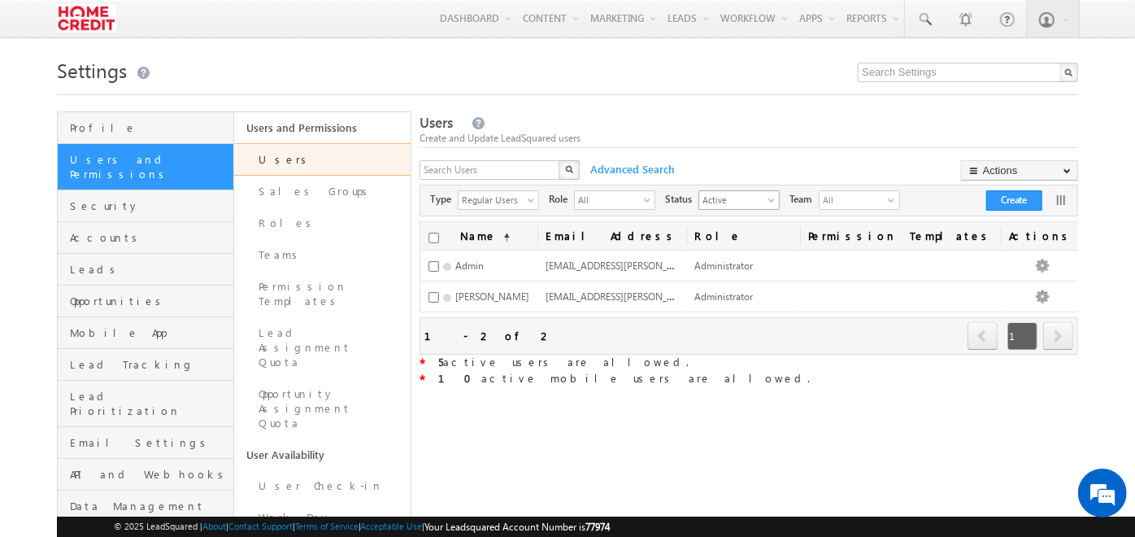
click at [739, 195] on span "Active" at bounding box center [732, 199] width 67 height 16
click at [736, 215] on li "All" at bounding box center [748, 219] width 80 height 16
click at [534, 206] on div "Regular Users select" at bounding box center [498, 200] width 81 height 20
click at [507, 220] on li "All" at bounding box center [507, 219] width 80 height 16
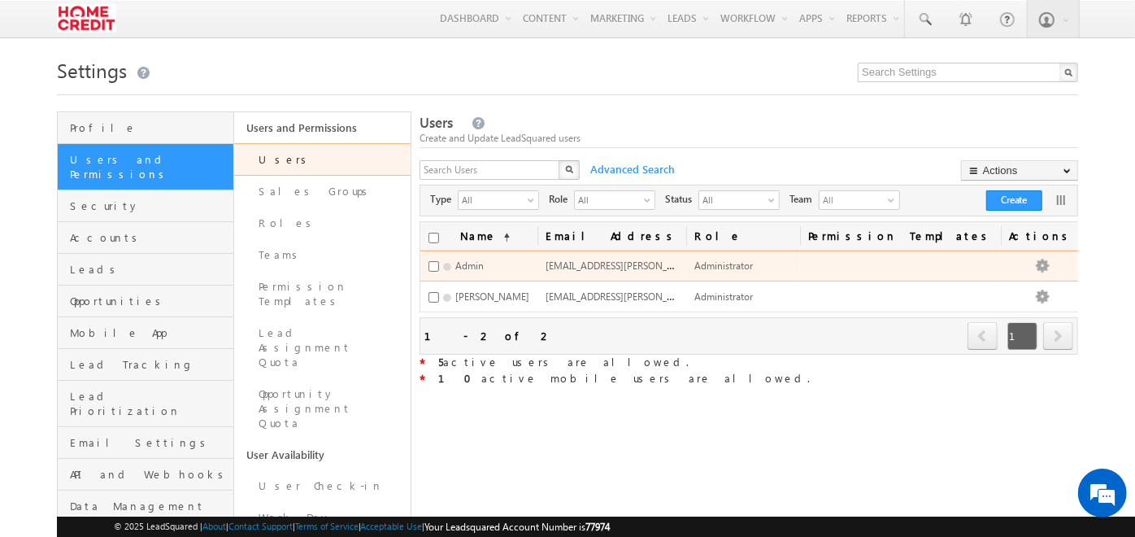
click at [618, 269] on td "akshay.meshram@homecredit.co.in" at bounding box center [612, 265] width 149 height 31
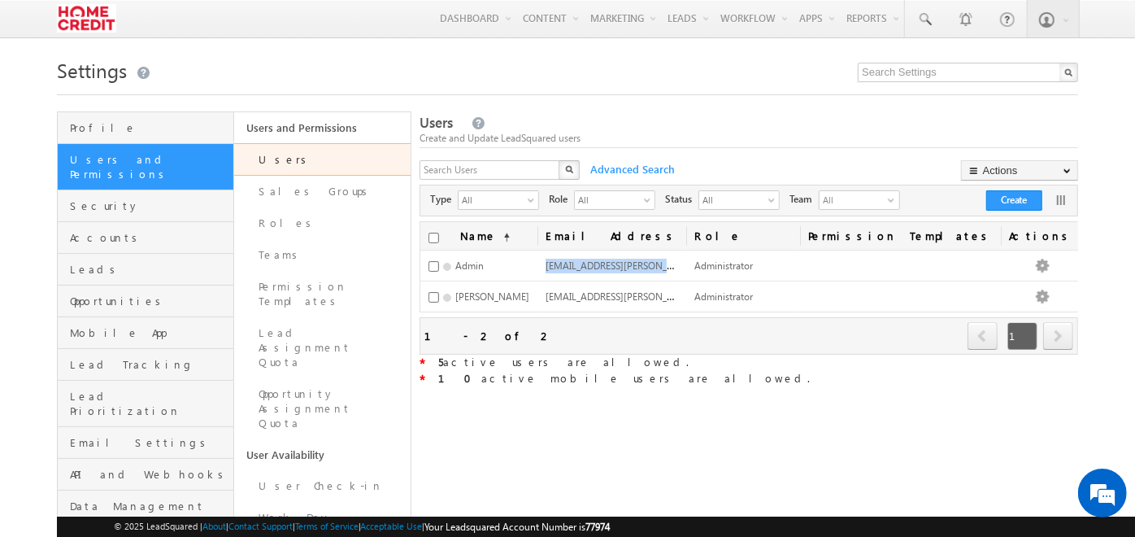
click at [618, 269] on td "akshay.meshram@homecredit.co.in" at bounding box center [612, 265] width 149 height 31
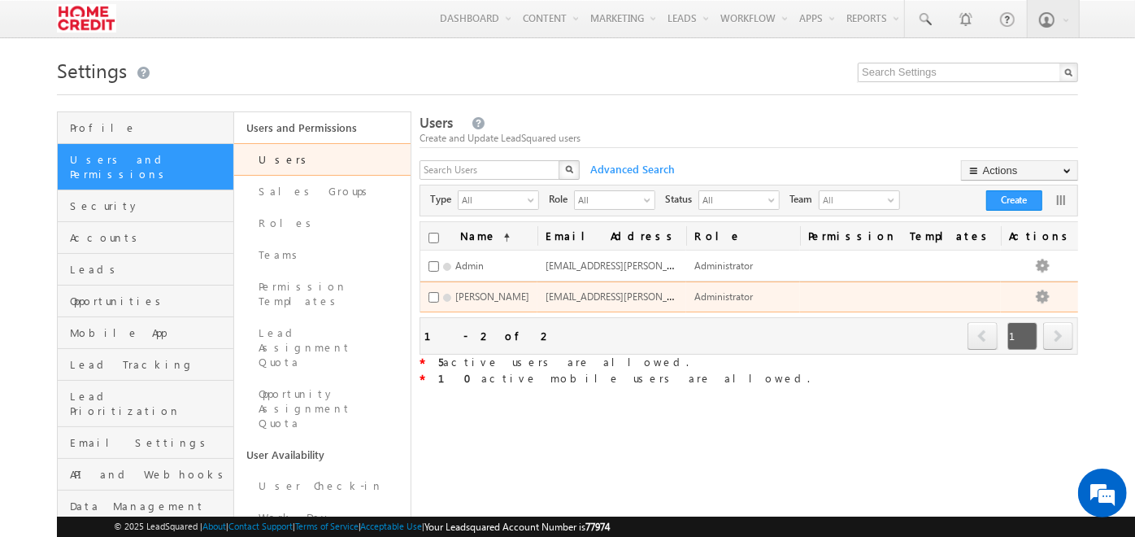
drag, startPoint x: 618, startPoint y: 269, endPoint x: 630, endPoint y: 293, distance: 26.5
click at [630, 293] on span "devendra.maurya@homecredit.co.in" at bounding box center [660, 296] width 229 height 14
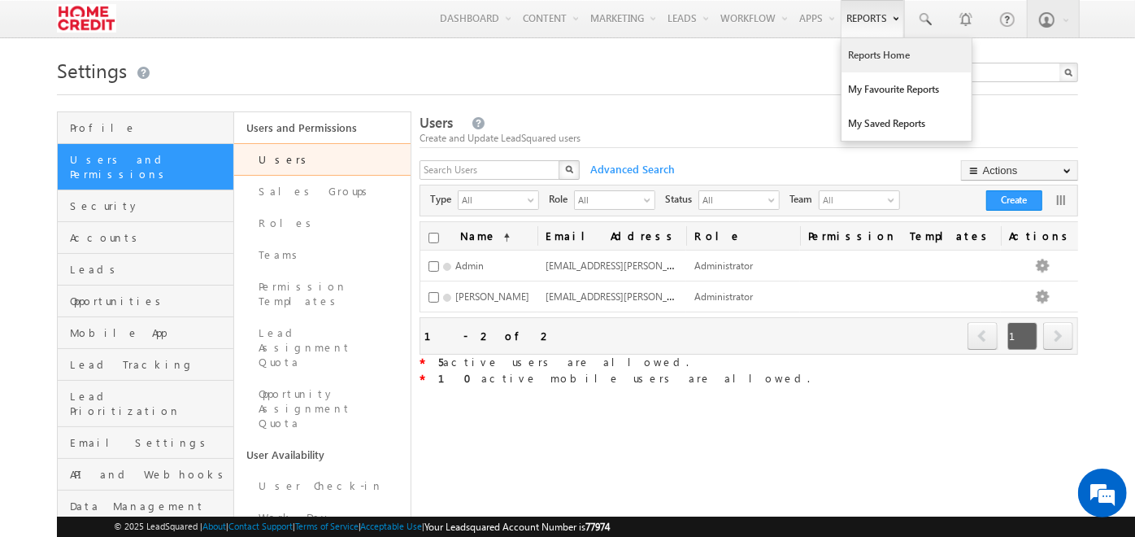
click at [876, 59] on link "Reports Home" at bounding box center [907, 55] width 130 height 34
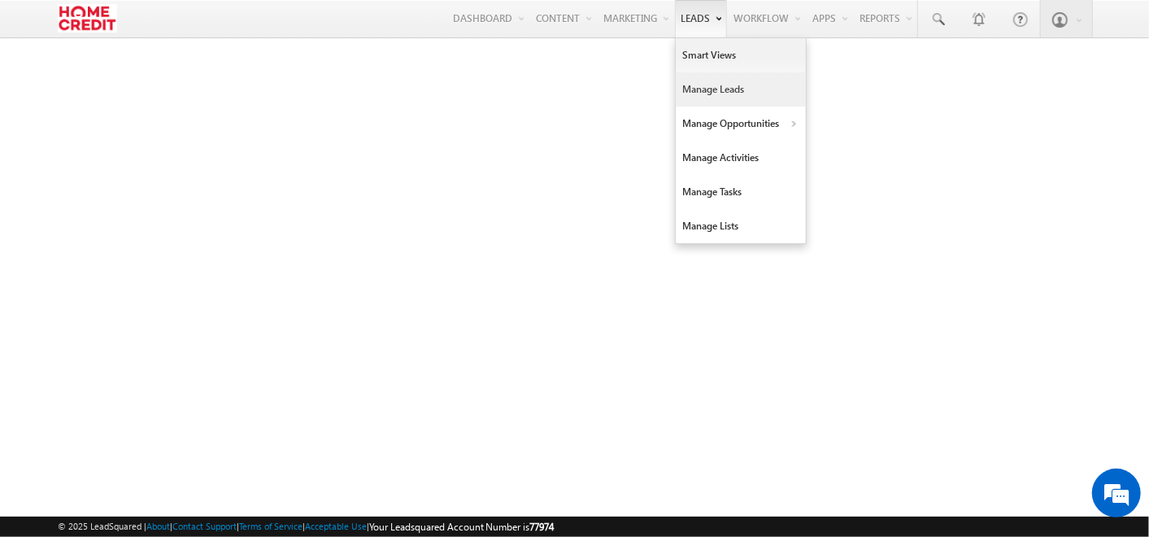
click at [717, 90] on link "Manage Leads" at bounding box center [741, 89] width 130 height 34
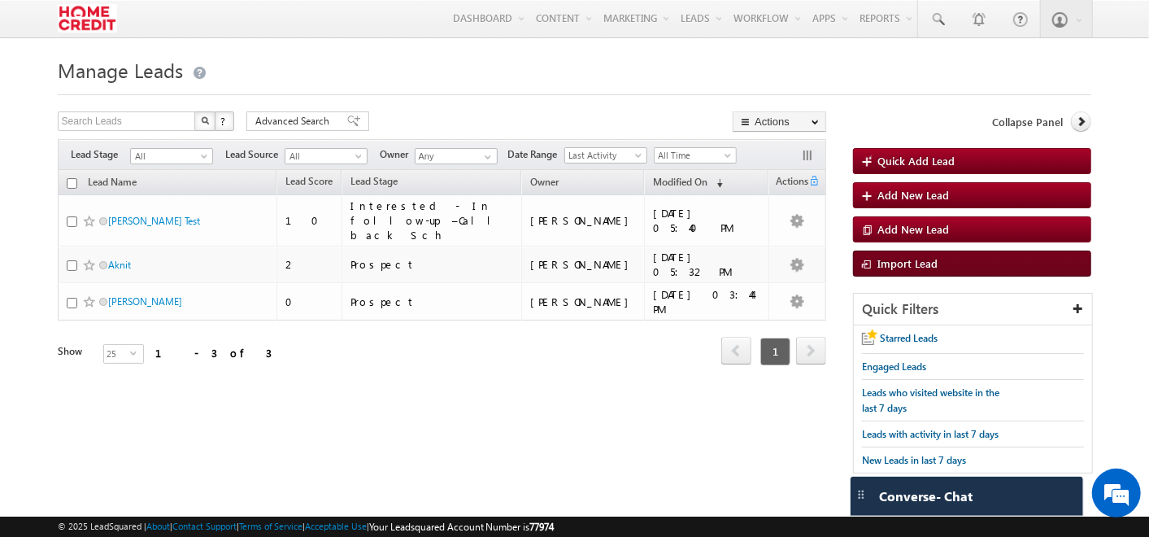
click at [885, 261] on span "Import Lead" at bounding box center [907, 263] width 60 height 14
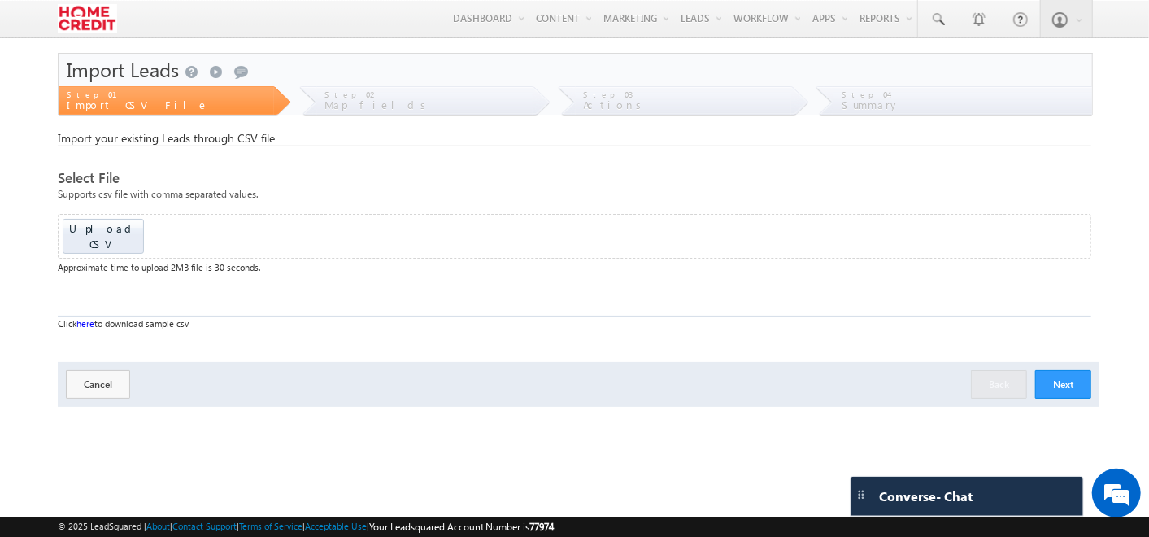
click at [89, 318] on link "here" at bounding box center [85, 323] width 18 height 11
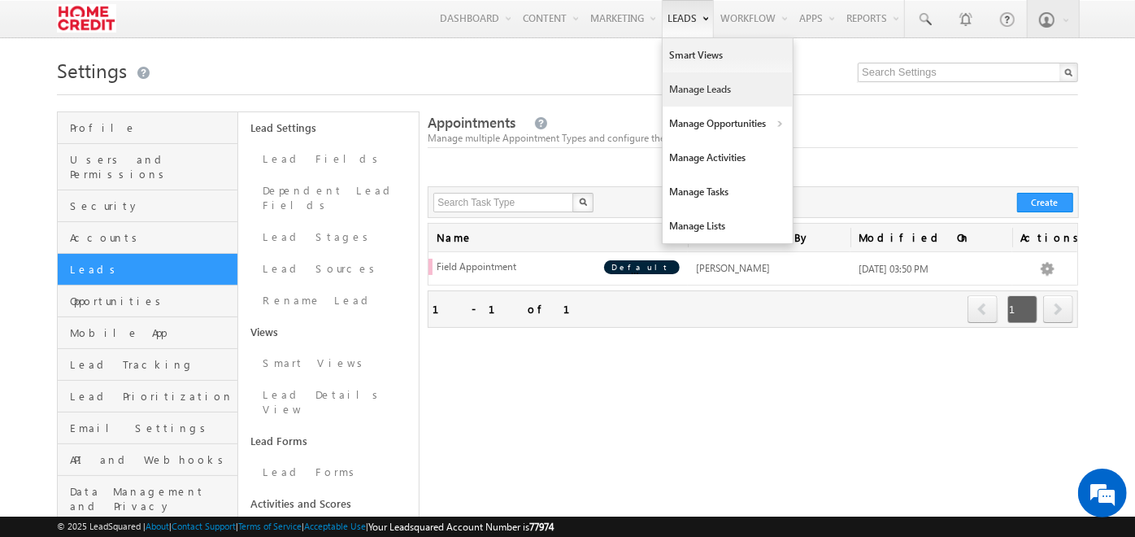
click at [690, 83] on link "Manage Leads" at bounding box center [728, 89] width 130 height 34
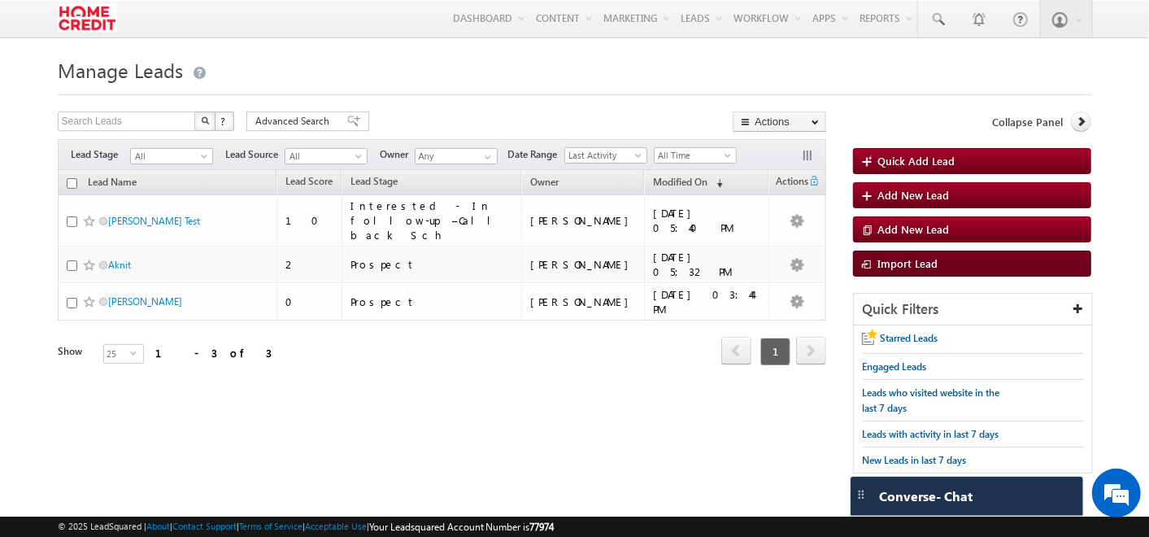
click at [890, 261] on span "Import Lead" at bounding box center [907, 263] width 60 height 14
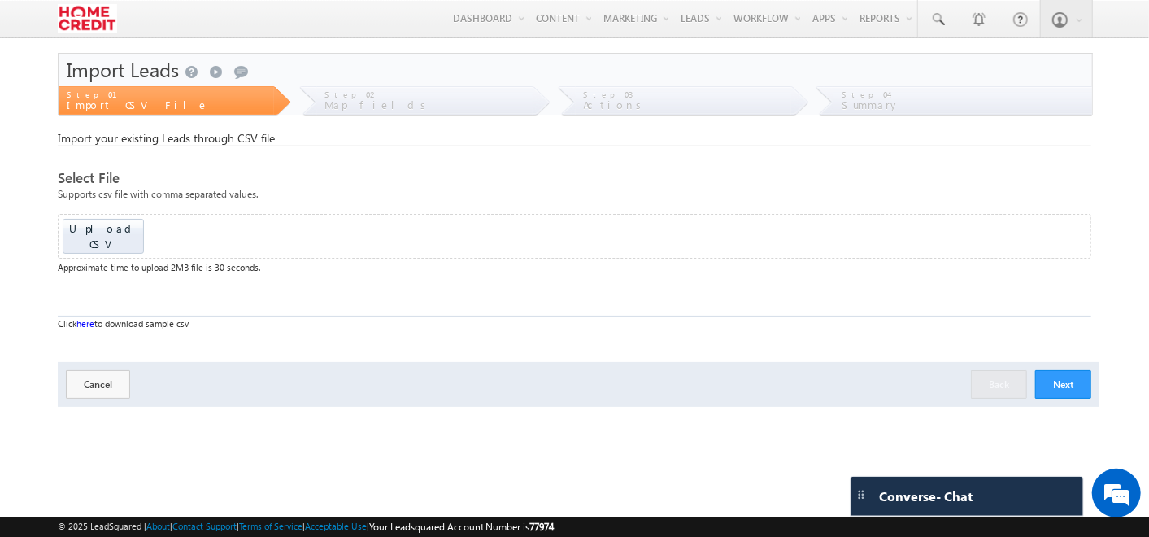
drag, startPoint x: 195, startPoint y: 311, endPoint x: 59, endPoint y: 309, distance: 135.8
click at [59, 316] on div "Click here to download sample csv" at bounding box center [575, 323] width 1034 height 15
drag, startPoint x: 59, startPoint y: 309, endPoint x: 41, endPoint y: 338, distance: 34.3
drag, startPoint x: 41, startPoint y: 338, endPoint x: 0, endPoint y: 339, distance: 41.5
click at [0, 339] on html "Menu [PERSON_NAME] dra.m aurya @home credi [DOMAIN_NAME]. t Lead Manag" at bounding box center [574, 250] width 1149 height 500
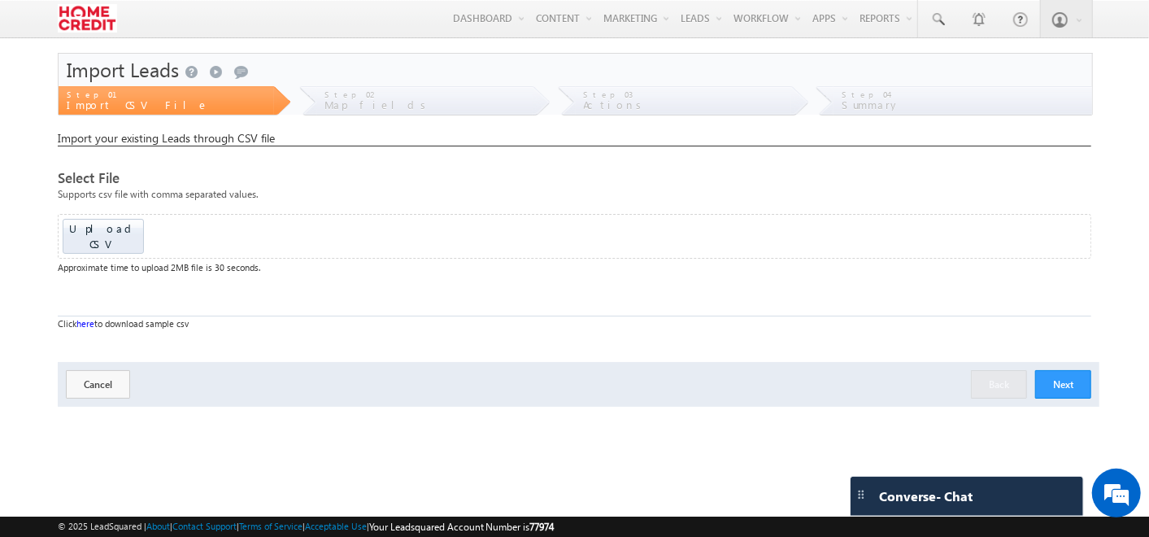
click at [85, 318] on link "here" at bounding box center [85, 323] width 18 height 11
click at [1071, 373] on button "Next" at bounding box center [1063, 384] width 56 height 28
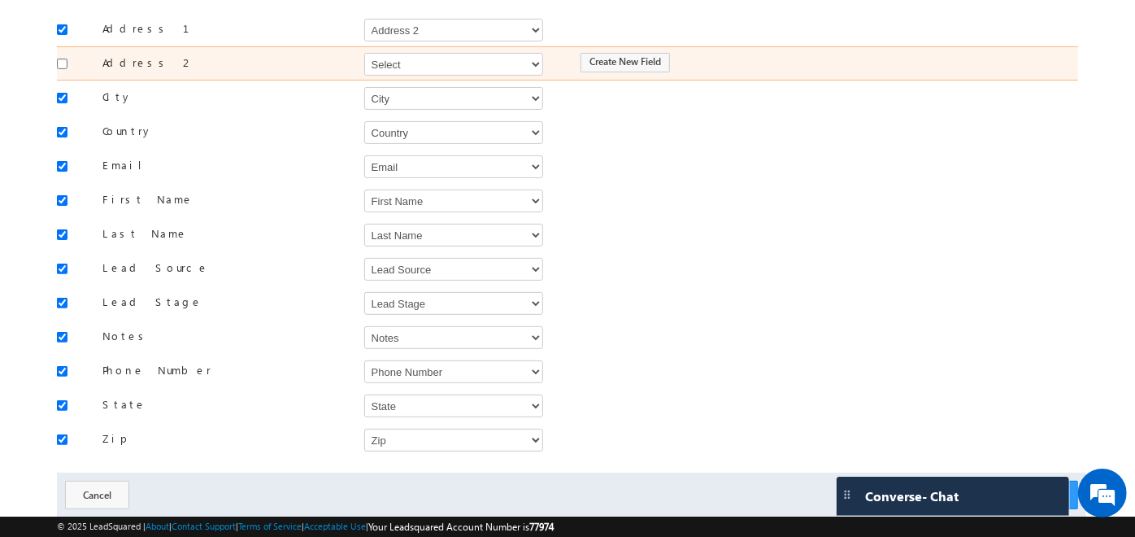
scroll to position [194, 0]
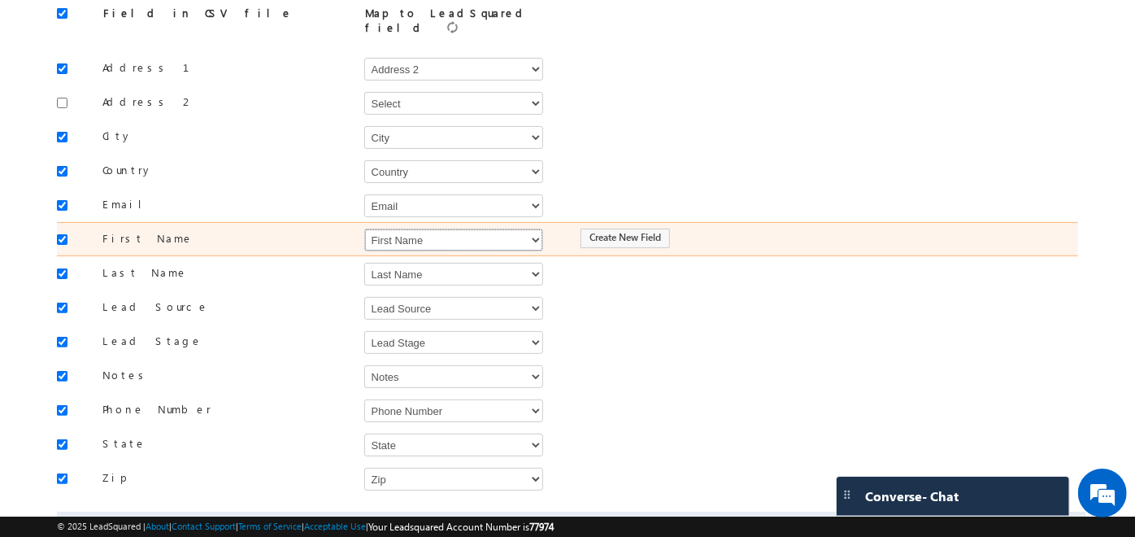
click at [529, 228] on select "Select Select Address 2 Age Assign To City Company Name Country Created On CUID…" at bounding box center [453, 239] width 179 height 23
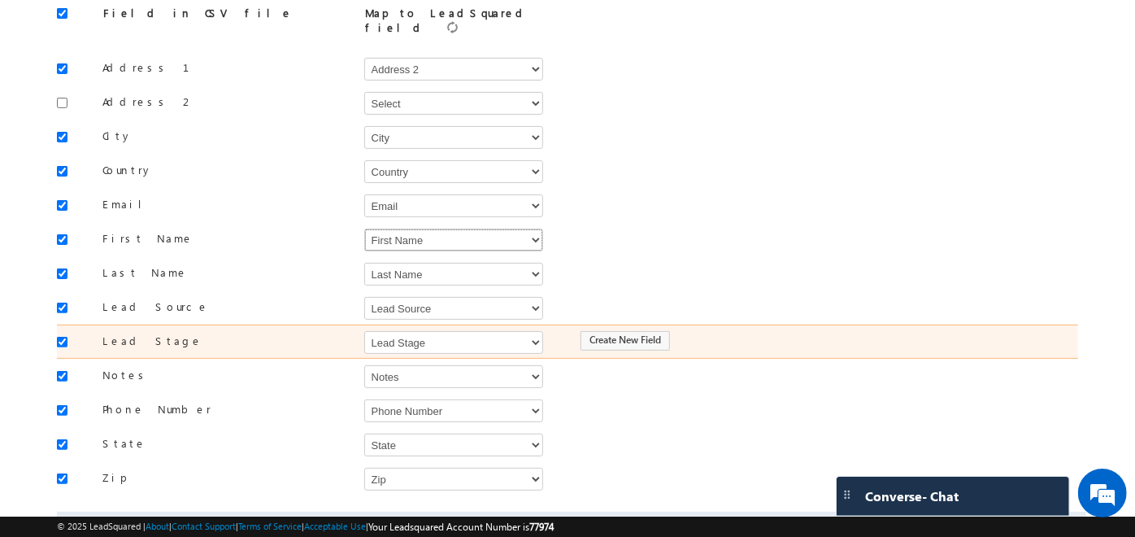
select select "mx_Age"
click at [364, 228] on select "Select Select Address 2 Age Assign To City Company Name Country Created On CUID…" at bounding box center [453, 239] width 179 height 23
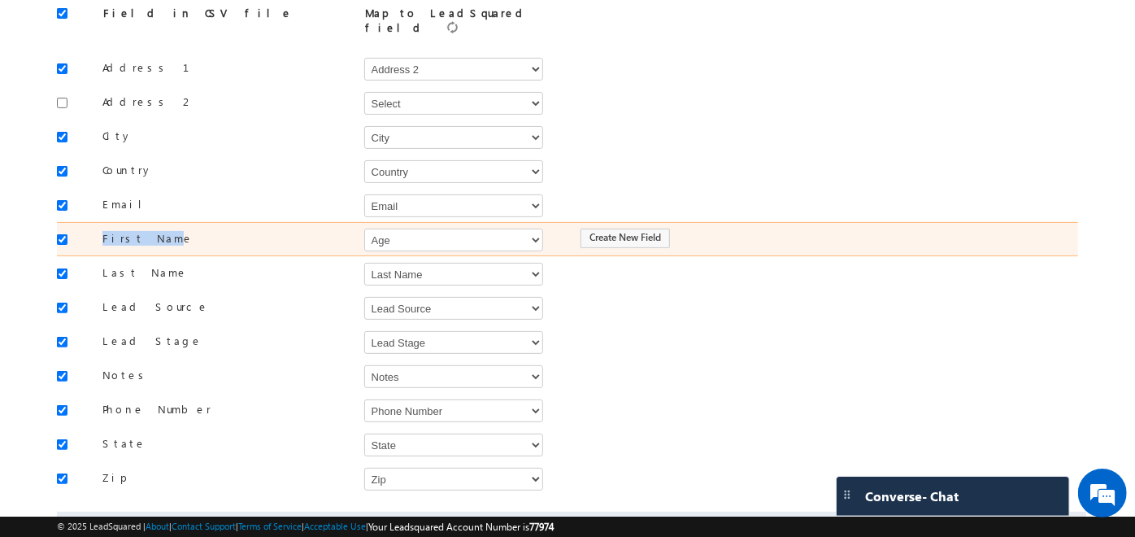
drag, startPoint x: 144, startPoint y: 230, endPoint x: 99, endPoint y: 229, distance: 44.7
click at [99, 231] on label "First Name" at bounding box center [195, 238] width 236 height 15
click at [304, 231] on label "First Name" at bounding box center [195, 238] width 236 height 15
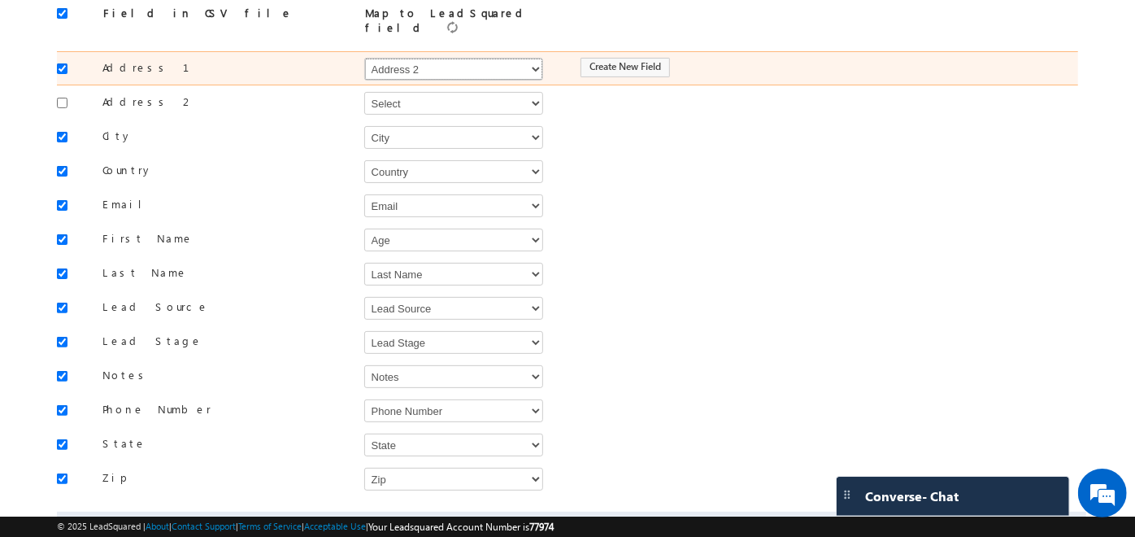
click at [485, 62] on select "Select Select Address 2 Age Assign To City Company Name Country Created On CUID…" at bounding box center [453, 69] width 179 height 23
click at [476, 58] on select "Select Select Address 2 Age Assign To City Company Name Country Created On CUID…" at bounding box center [453, 69] width 179 height 23
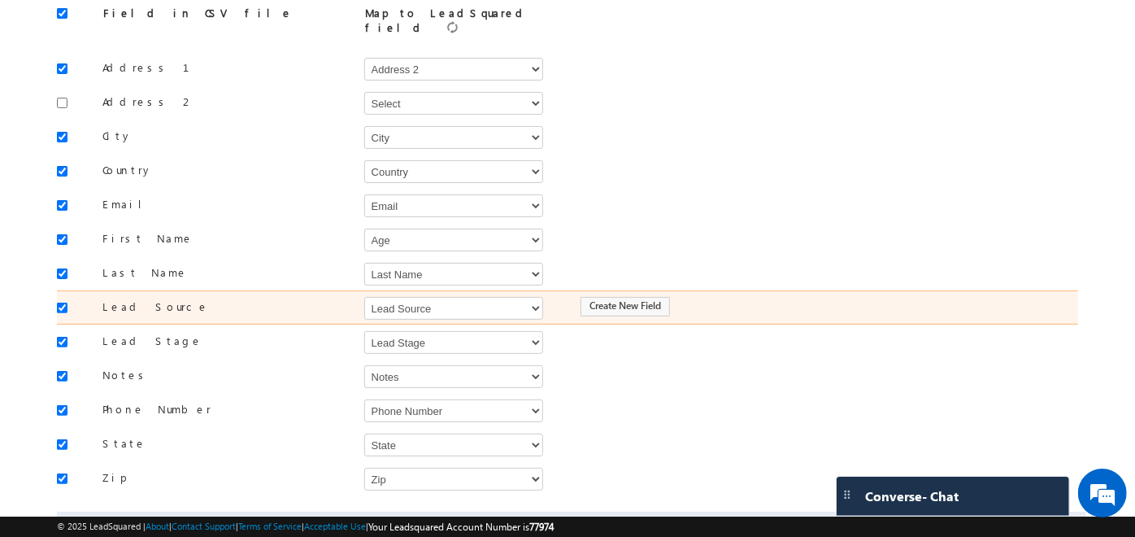
click at [290, 299] on label "Lead Source" at bounding box center [195, 306] width 236 height 15
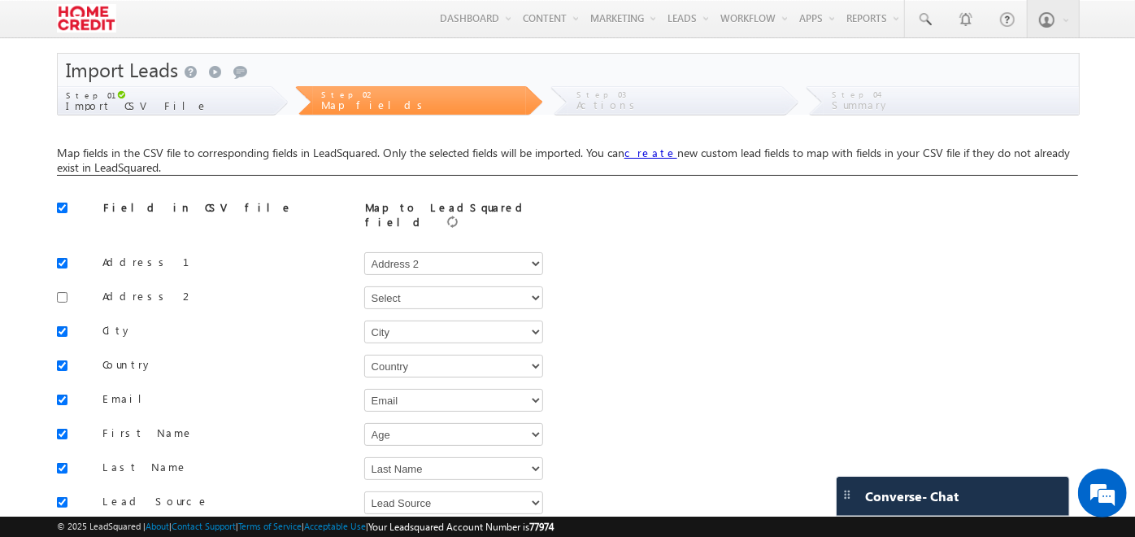
scroll to position [265, 0]
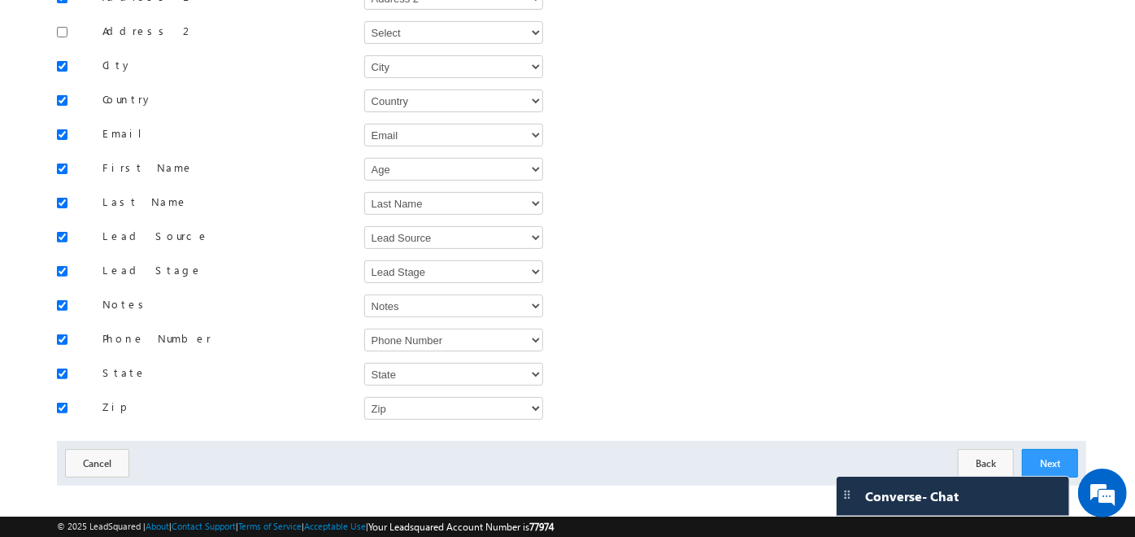
click at [1014, 453] on div "Next Back Cancel" at bounding box center [571, 463] width 1029 height 45
click at [990, 449] on button "Back" at bounding box center [986, 463] width 56 height 28
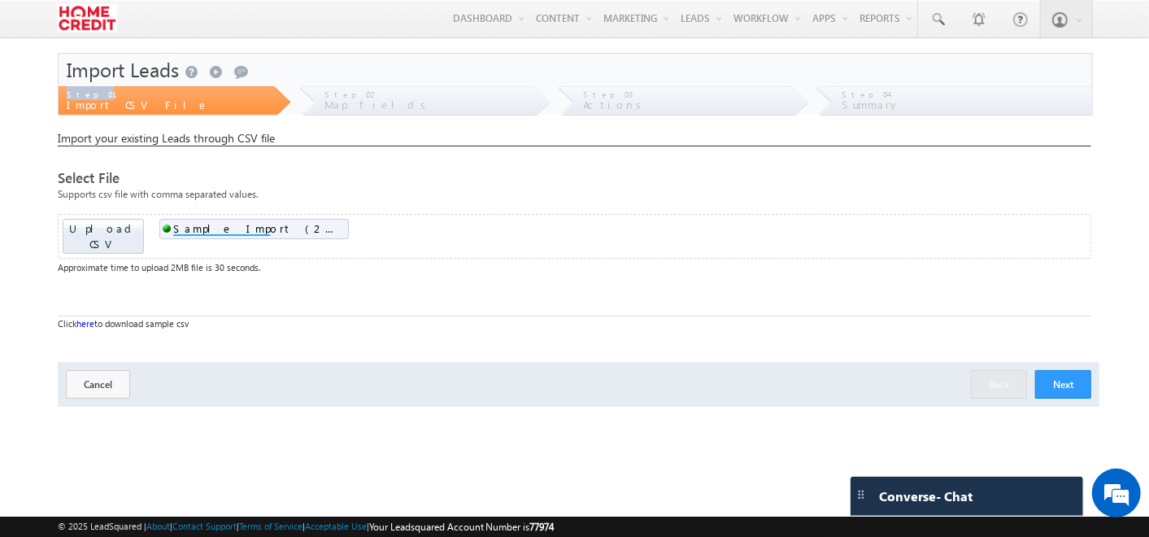
drag, startPoint x: 63, startPoint y: 94, endPoint x: 104, endPoint y: 98, distance: 41.7
click at [104, 98] on div "Step 01 Import CSV File" at bounding box center [166, 101] width 215 height 30
drag, startPoint x: 104, startPoint y: 98, endPoint x: 93, endPoint y: 116, distance: 21.2
click at [93, 116] on div "Step 01 Import CSV File" at bounding box center [166, 101] width 215 height 30
click at [1067, 370] on button "Next" at bounding box center [1063, 384] width 56 height 28
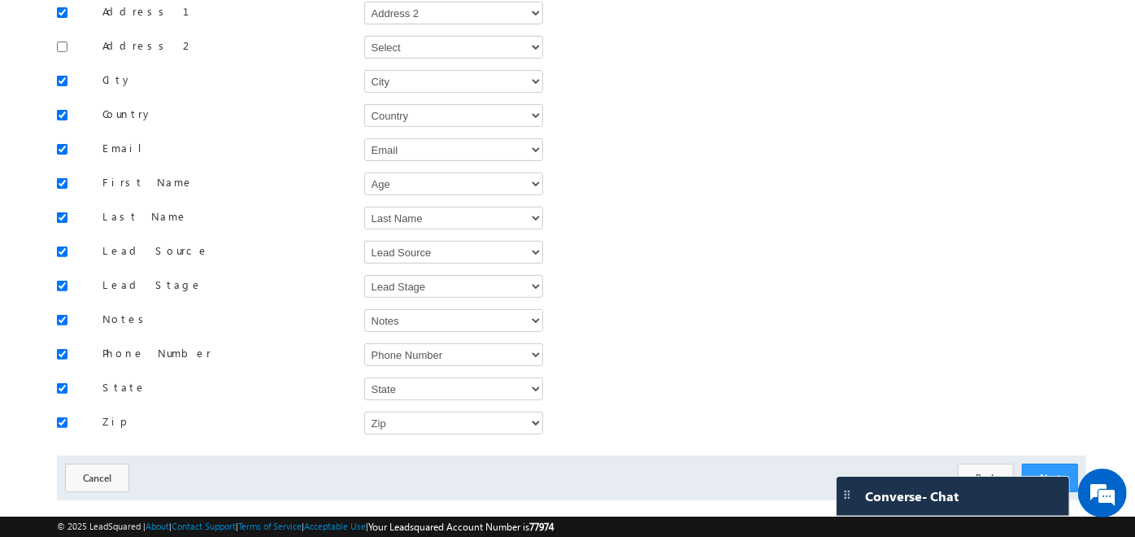
scroll to position [265, 0]
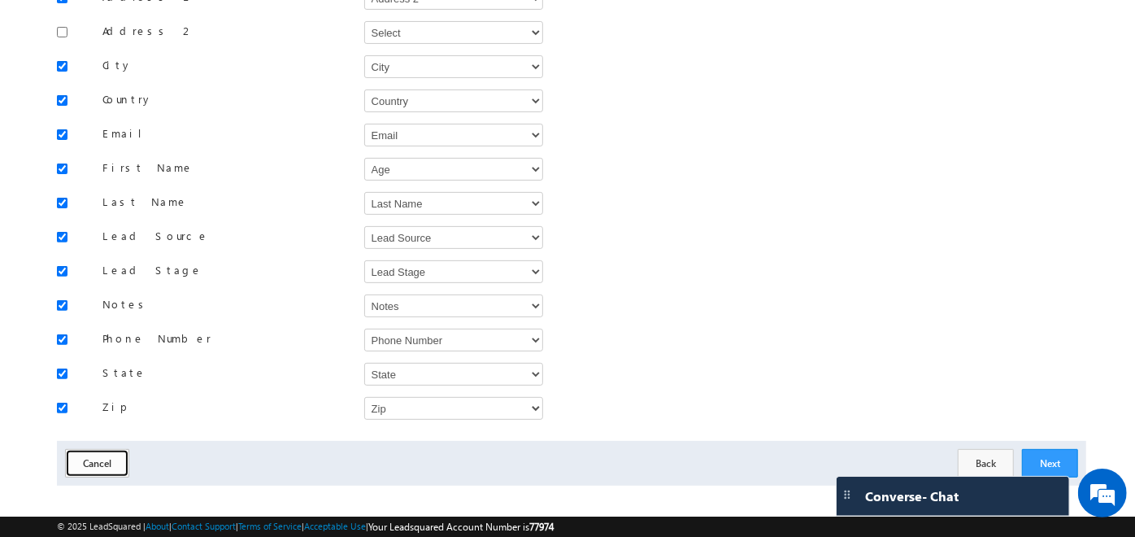
click at [109, 455] on button "Cancel" at bounding box center [97, 463] width 64 height 28
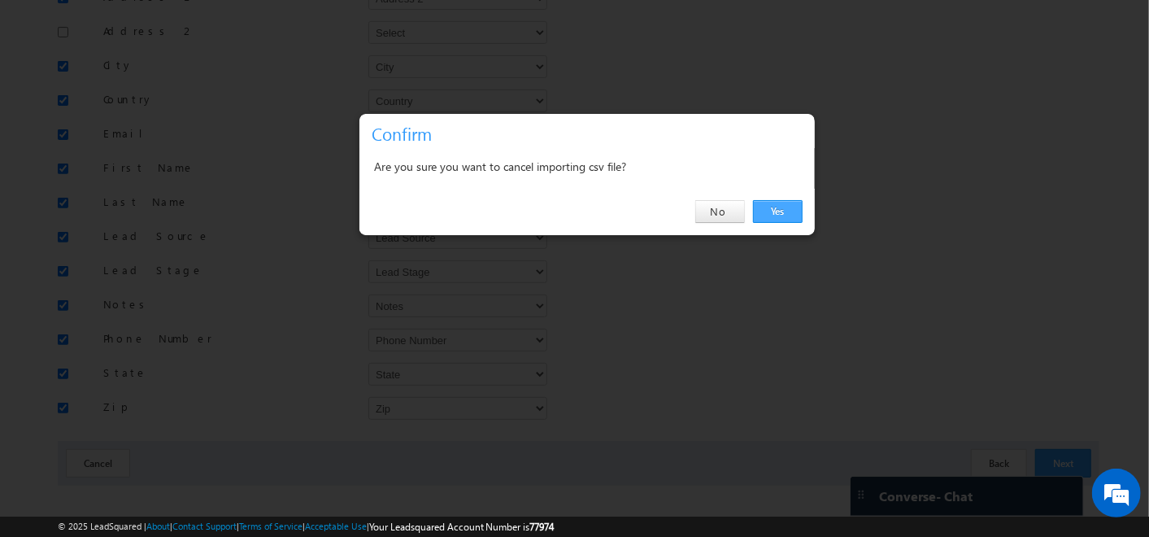
click at [771, 218] on link "Yes" at bounding box center [778, 211] width 50 height 23
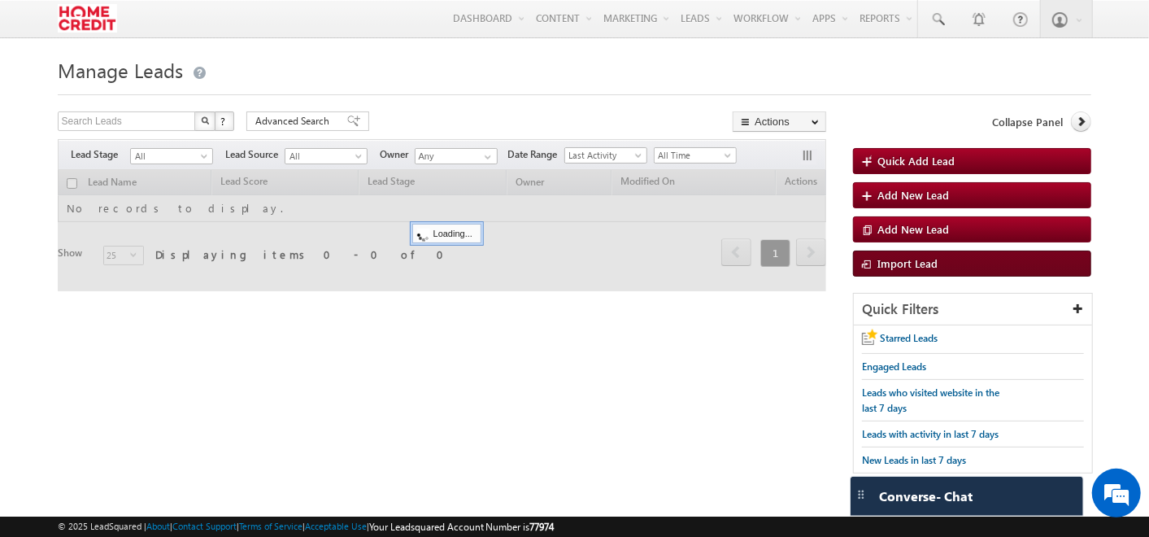
click at [938, 260] on link "Import Lead" at bounding box center [972, 263] width 238 height 26
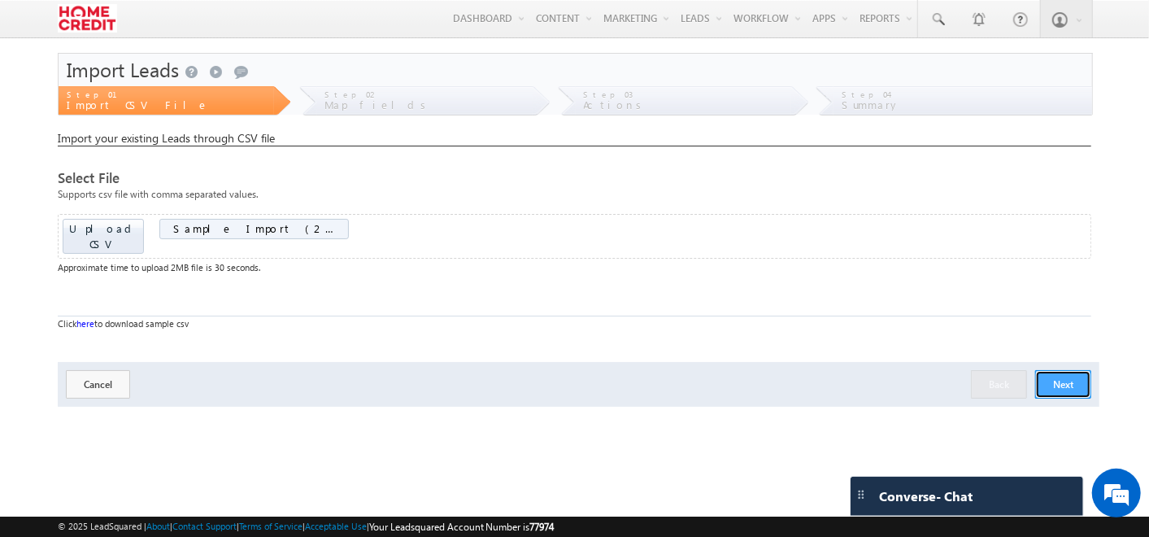
click at [1073, 370] on button "Next" at bounding box center [1063, 384] width 56 height 28
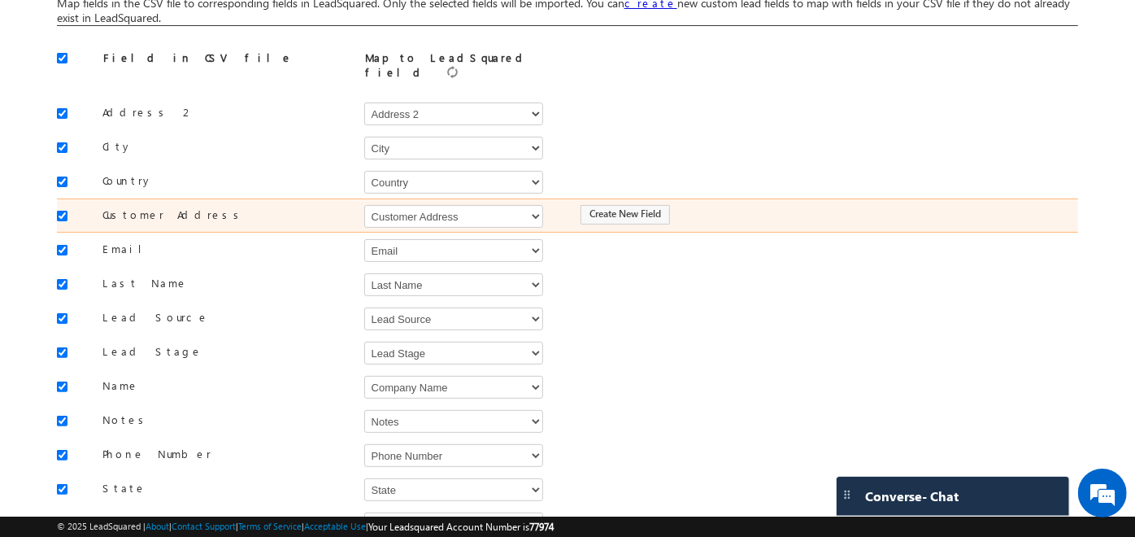
scroll to position [150, 0]
